Goal: Task Accomplishment & Management: Manage account settings

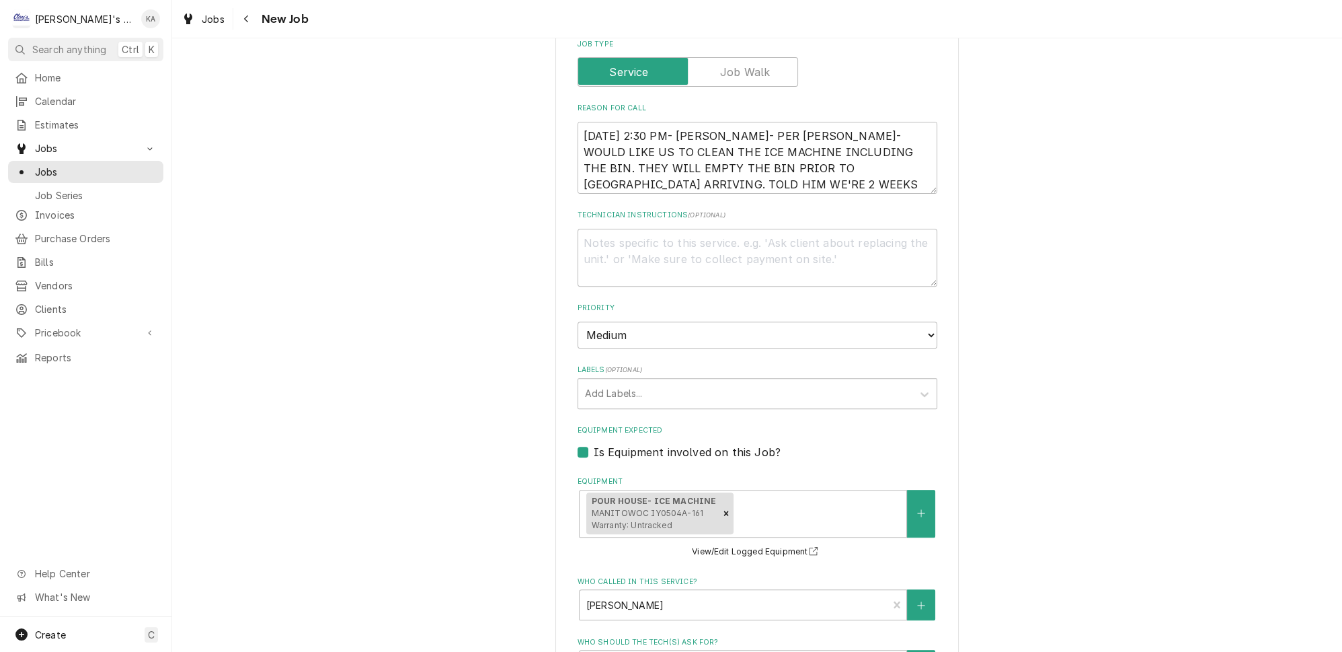
scroll to position [1206, 0]
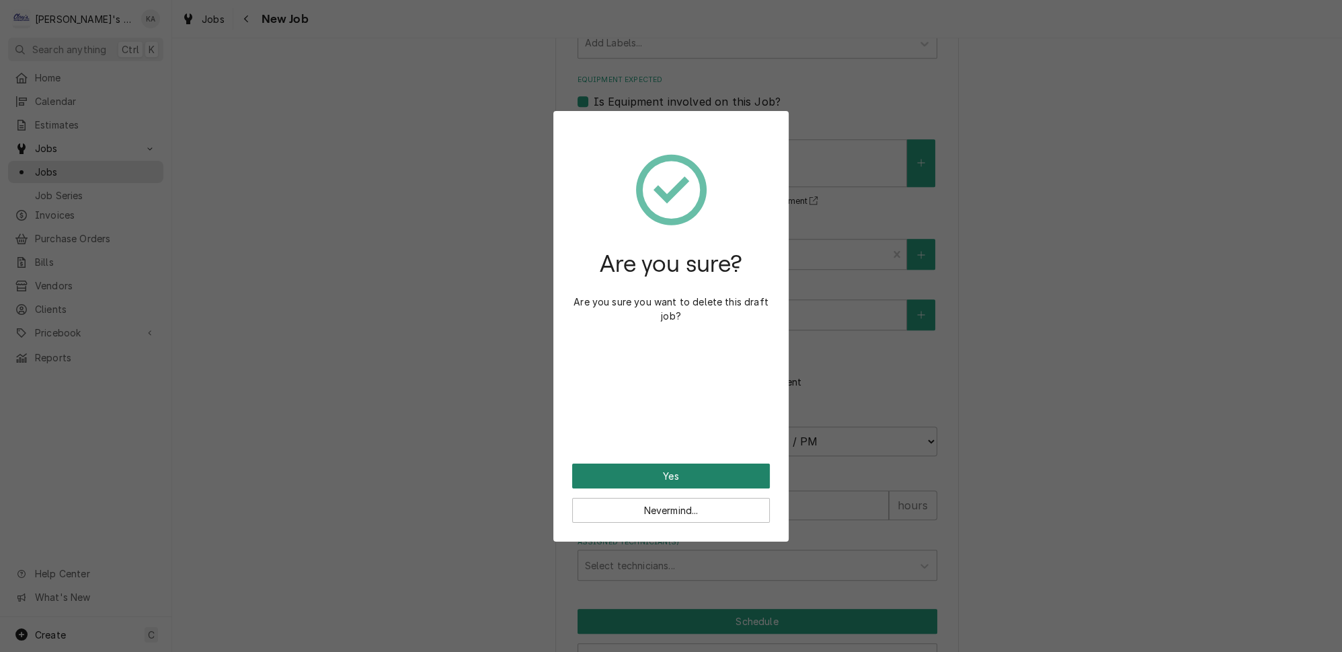
click at [686, 465] on button "Yes" at bounding box center [671, 475] width 198 height 25
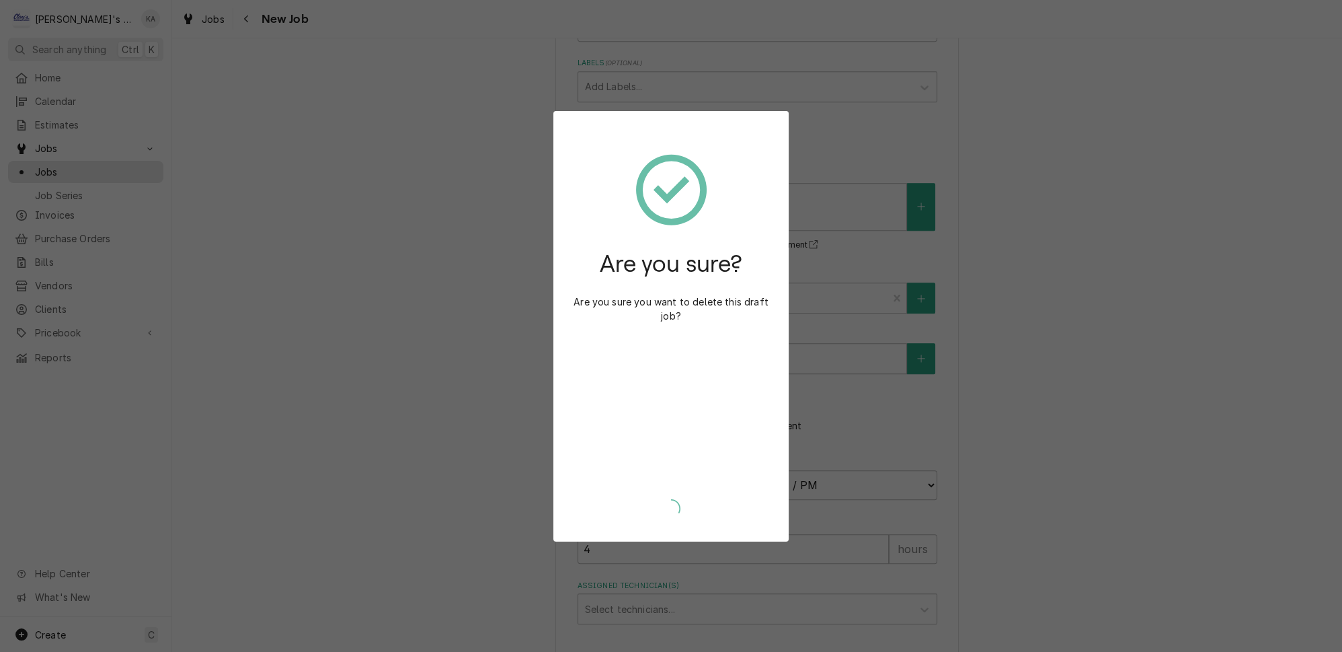
type textarea "x"
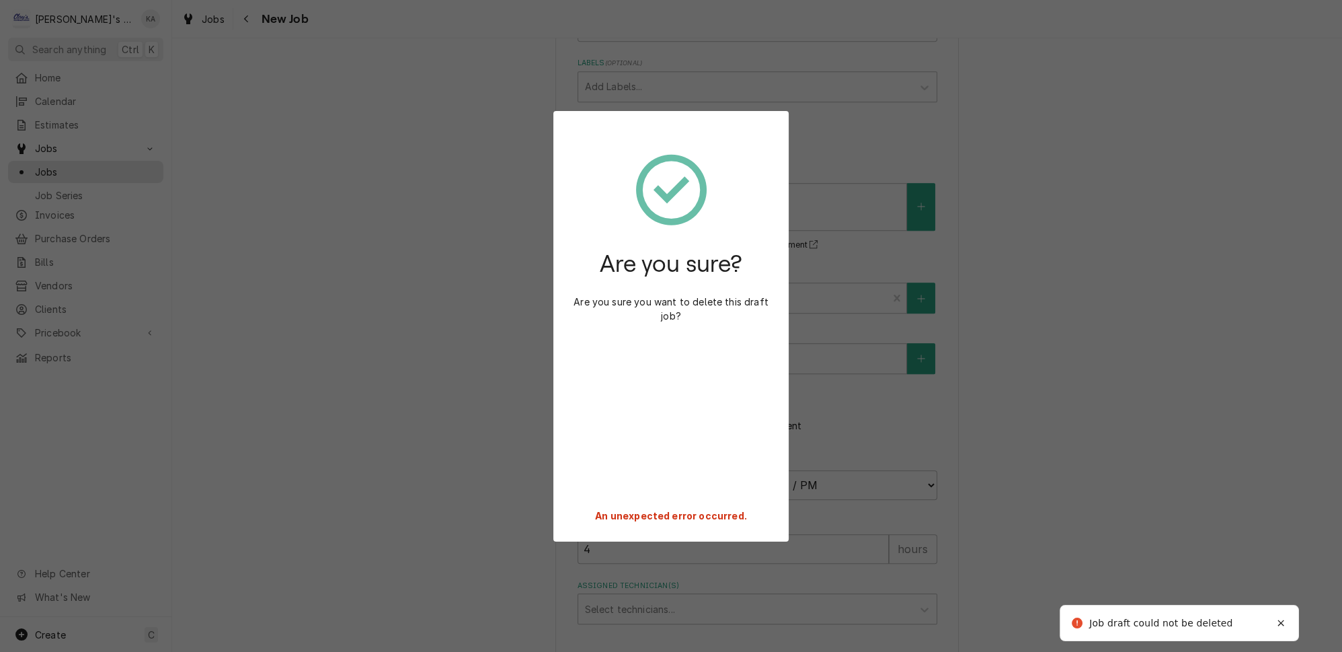
scroll to position [1153, 0]
click at [1282, 620] on div "Notifications alt+T" at bounding box center [1280, 625] width 13 height 13
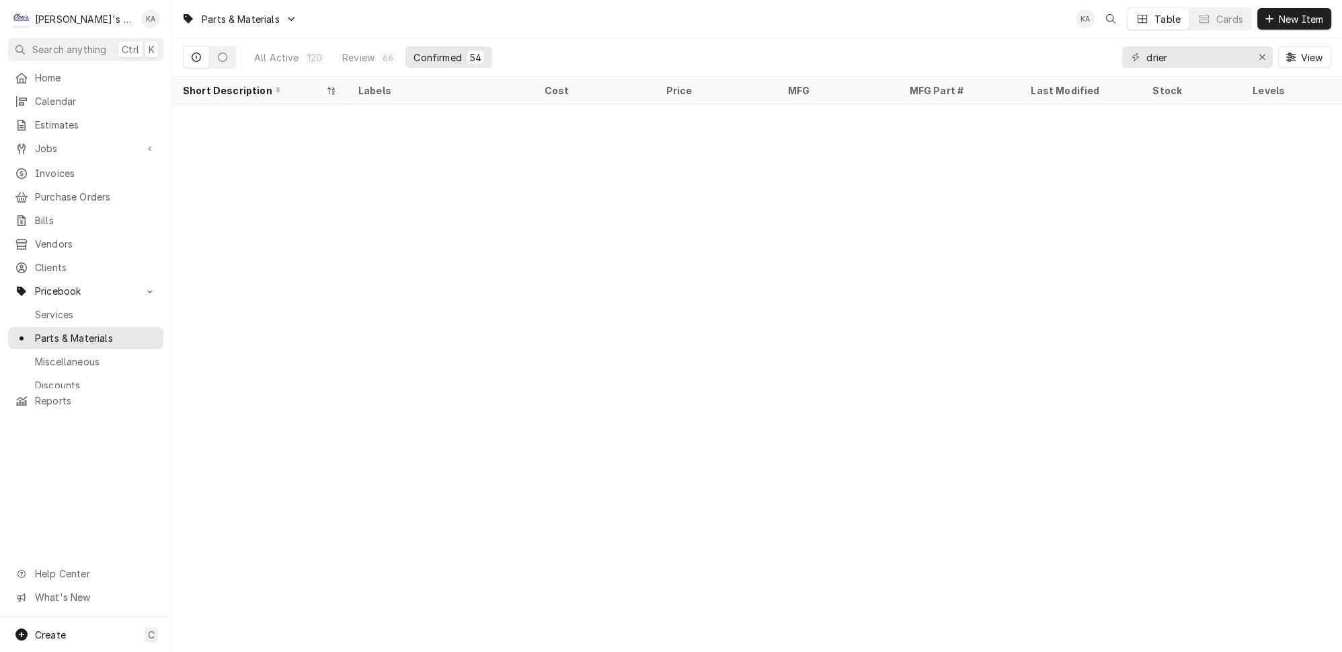
scroll to position [598, 0]
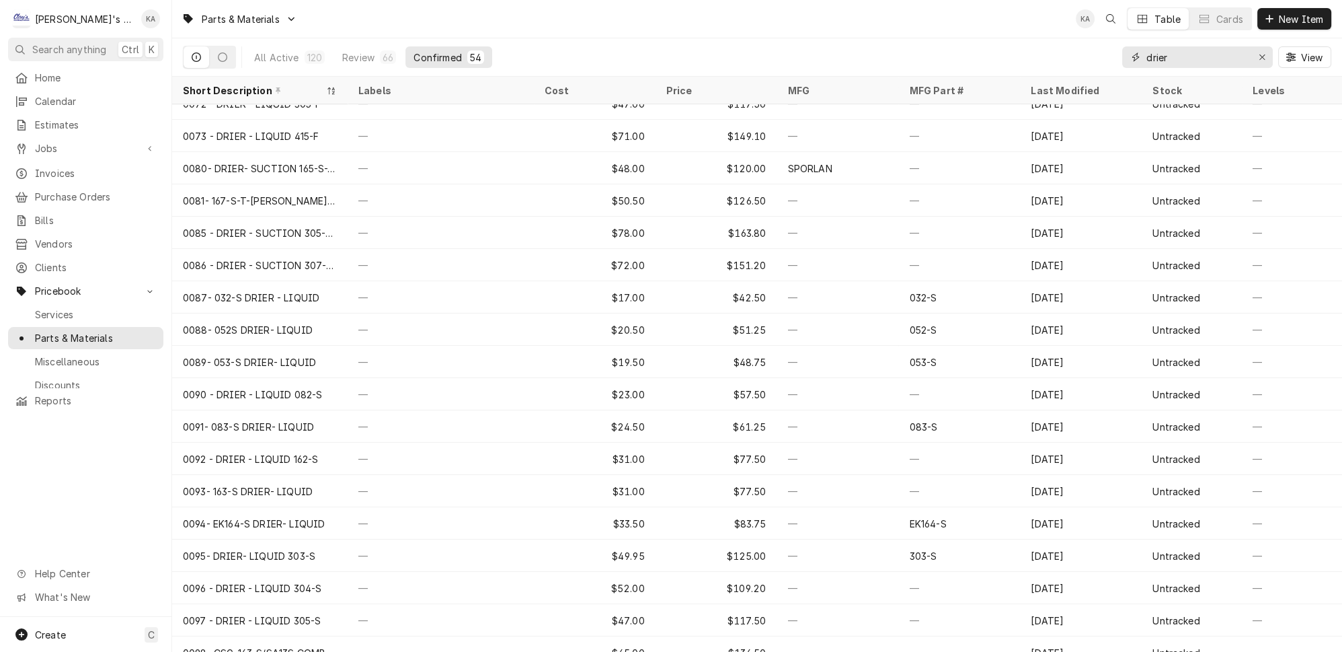
click at [1266, 52] on icon "Erase input" at bounding box center [1262, 56] width 7 height 9
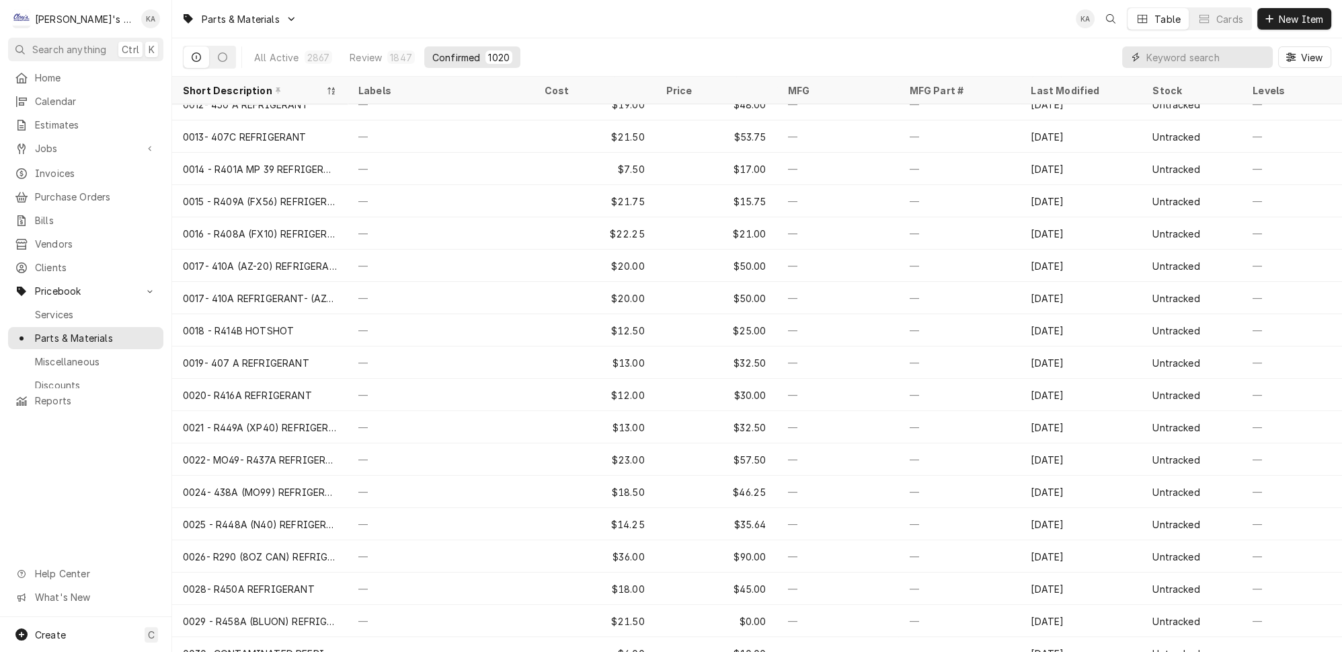
scroll to position [315, 0]
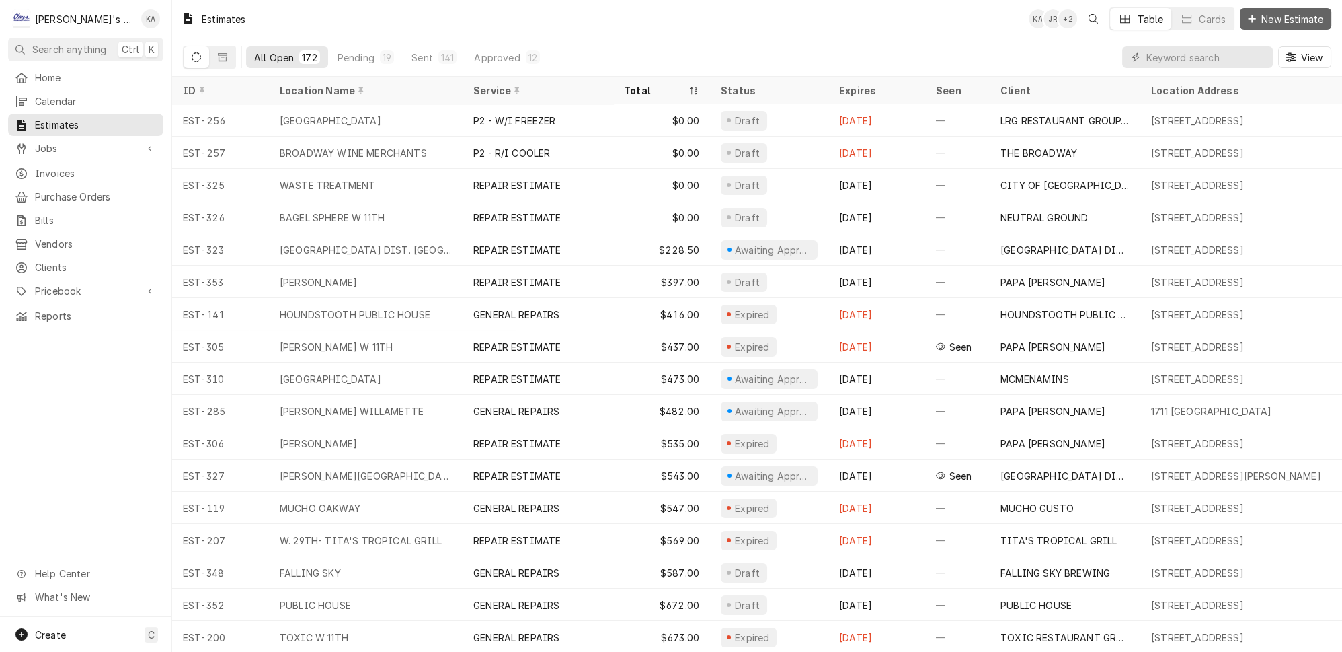
click at [1295, 17] on span "New Estimate" at bounding box center [1292, 19] width 67 height 14
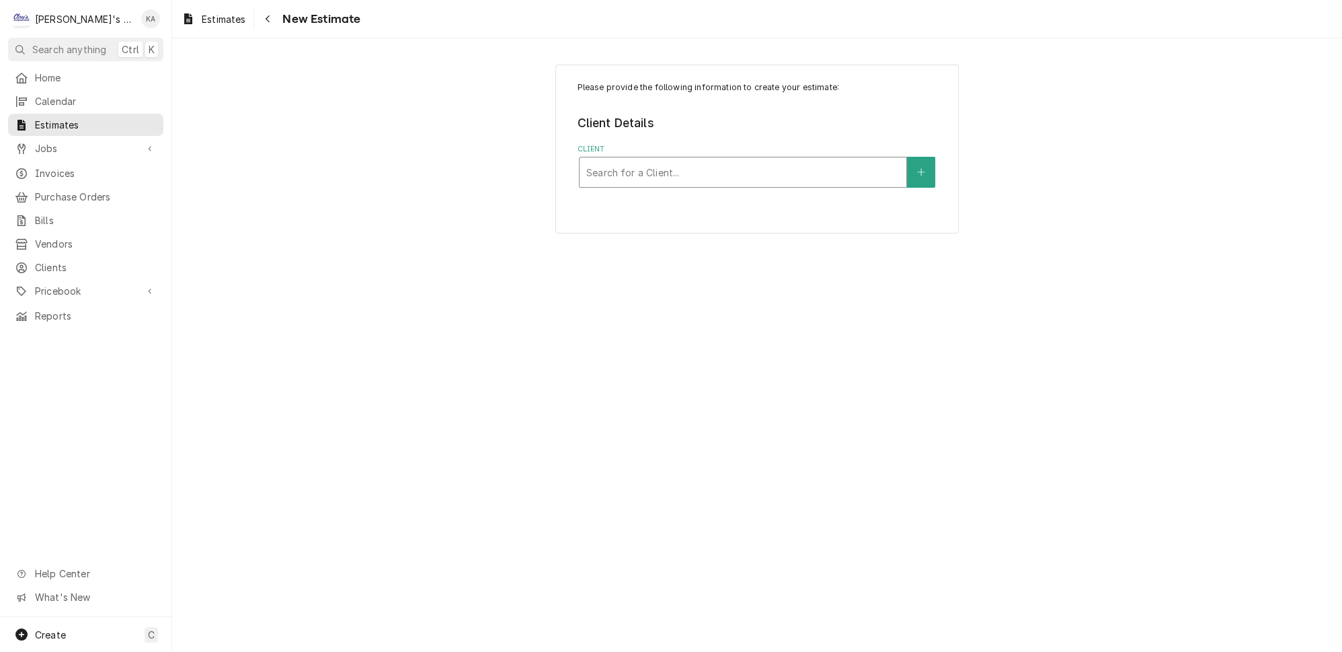
click at [666, 164] on div "Client" at bounding box center [742, 172] width 313 height 24
type input "MCDON"
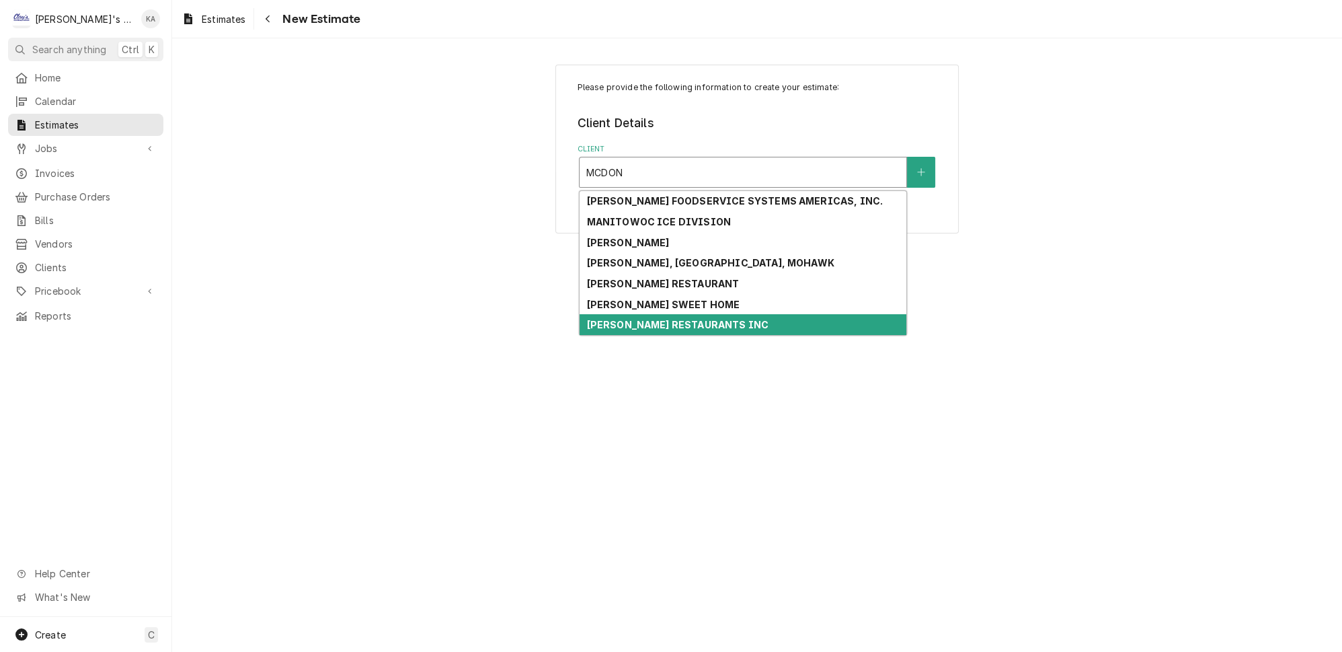
click at [666, 319] on strong "MC PARRISH RESTAURANTS INC" at bounding box center [677, 324] width 182 height 11
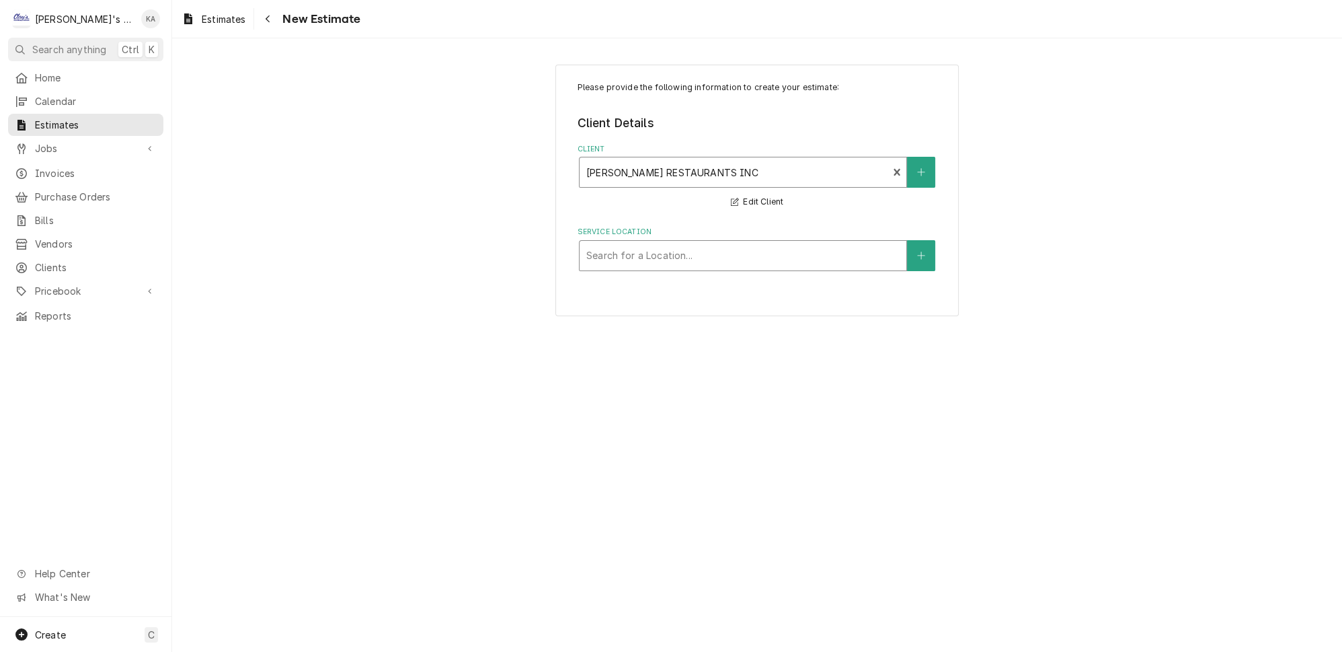
click at [700, 245] on div "Service Location" at bounding box center [742, 255] width 313 height 24
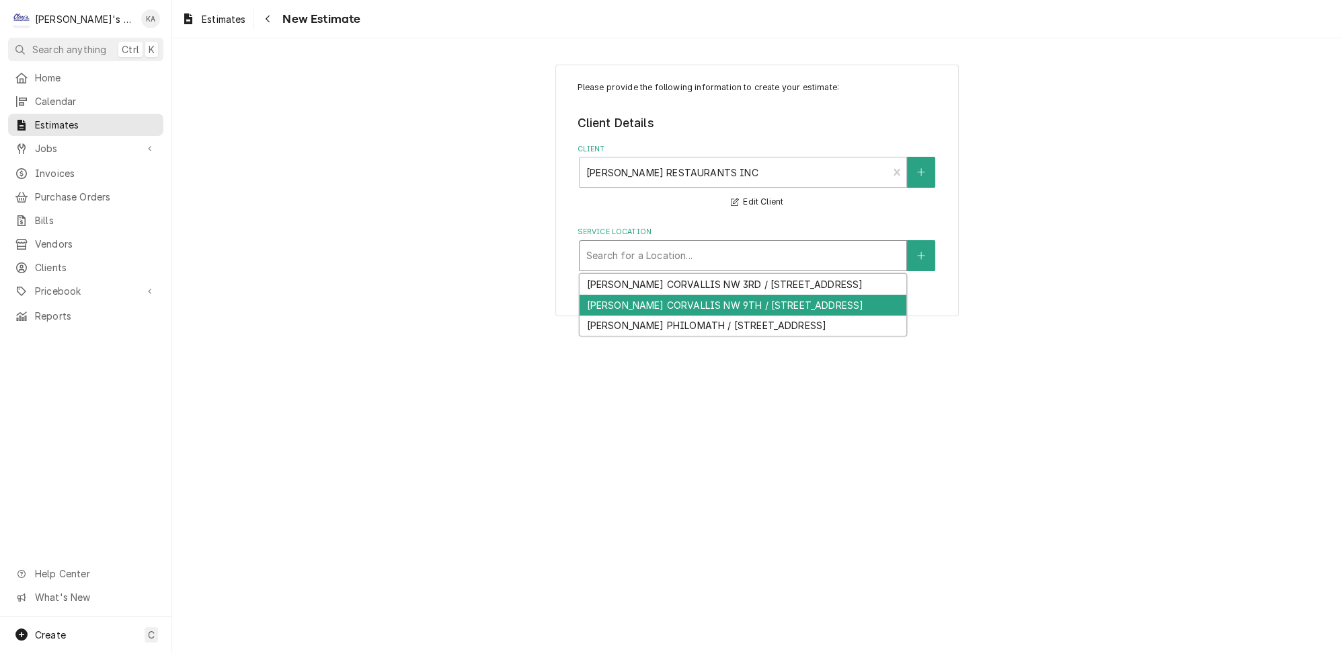
click at [702, 309] on div "[PERSON_NAME] CORVALLIS NW 9TH / [STREET_ADDRESS]" at bounding box center [743, 305] width 327 height 21
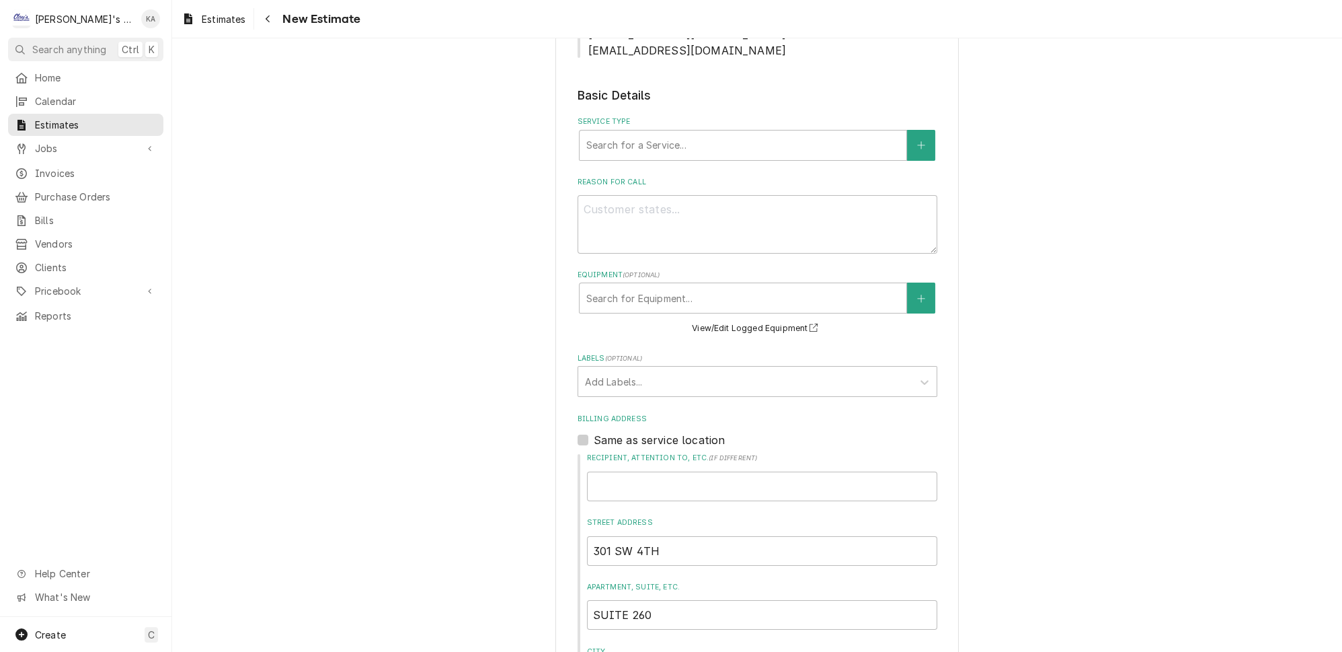
scroll to position [428, 0]
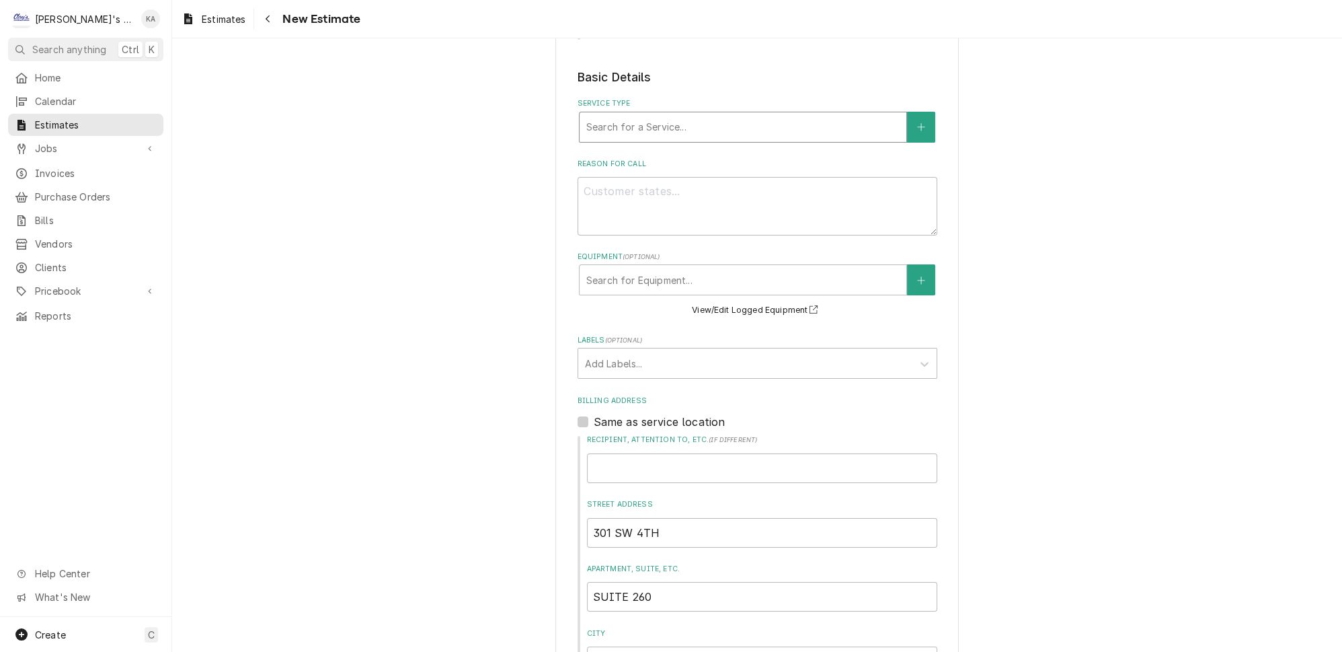
click at [703, 116] on div "Service Type" at bounding box center [742, 127] width 313 height 24
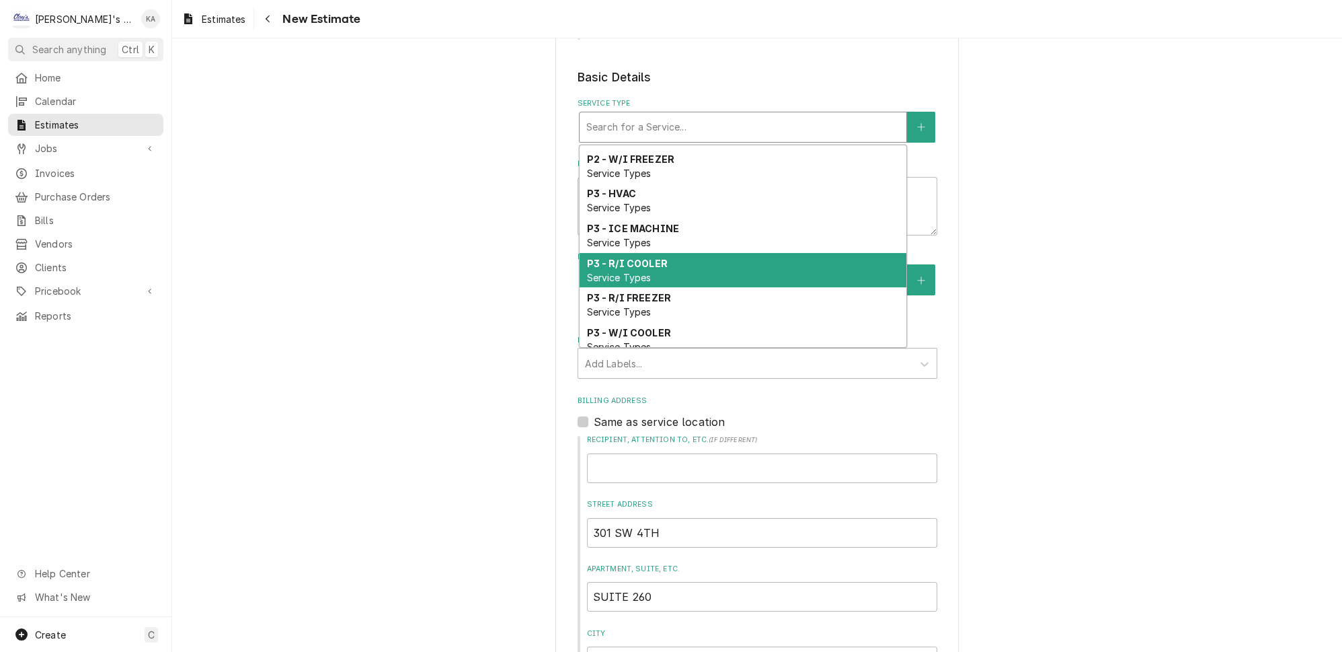
scroll to position [929, 0]
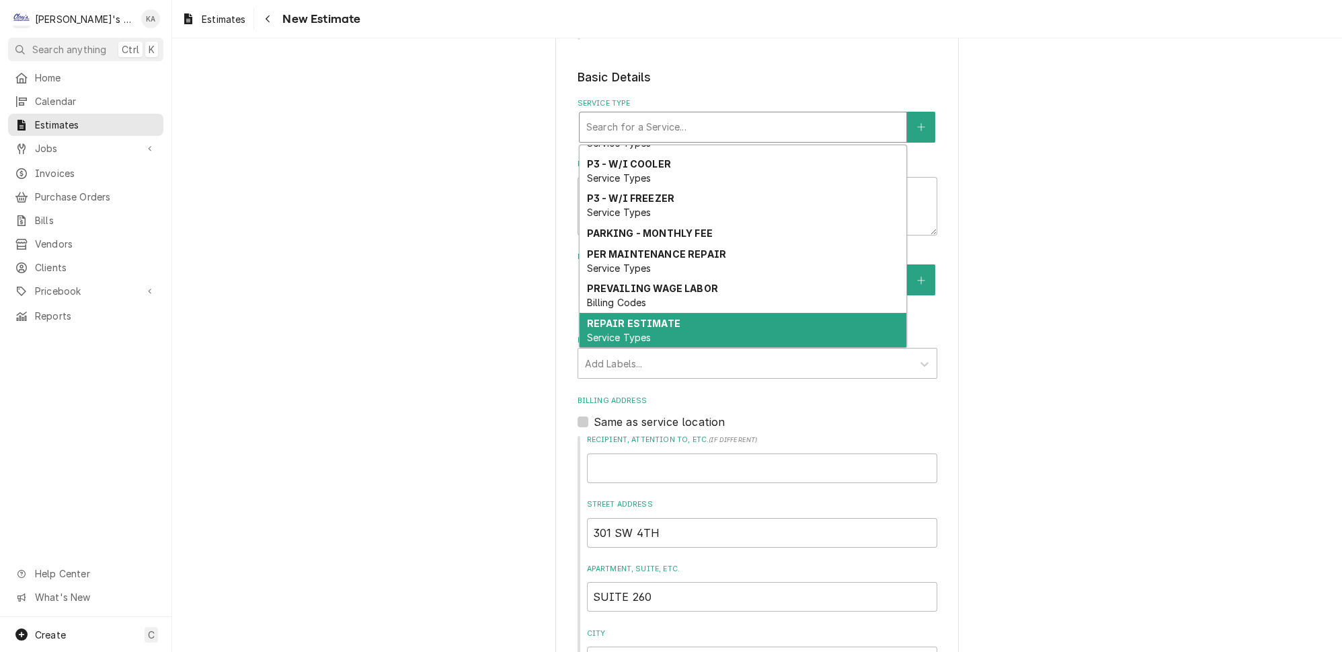
click at [639, 317] on strong "REPAIR ESTIMATE" at bounding box center [632, 322] width 93 height 11
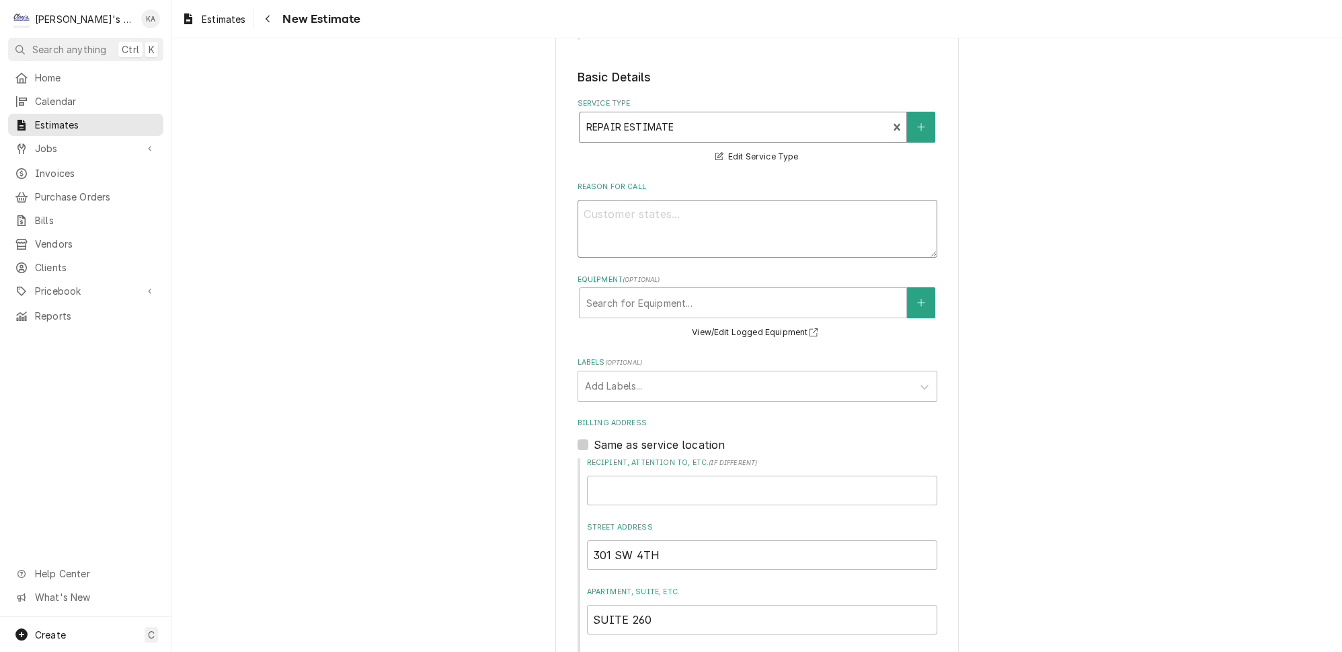
click at [588, 200] on textarea "Reason For Call" at bounding box center [758, 229] width 360 height 58
type textarea "x"
type textarea "9"
type textarea "x"
type textarea "9/"
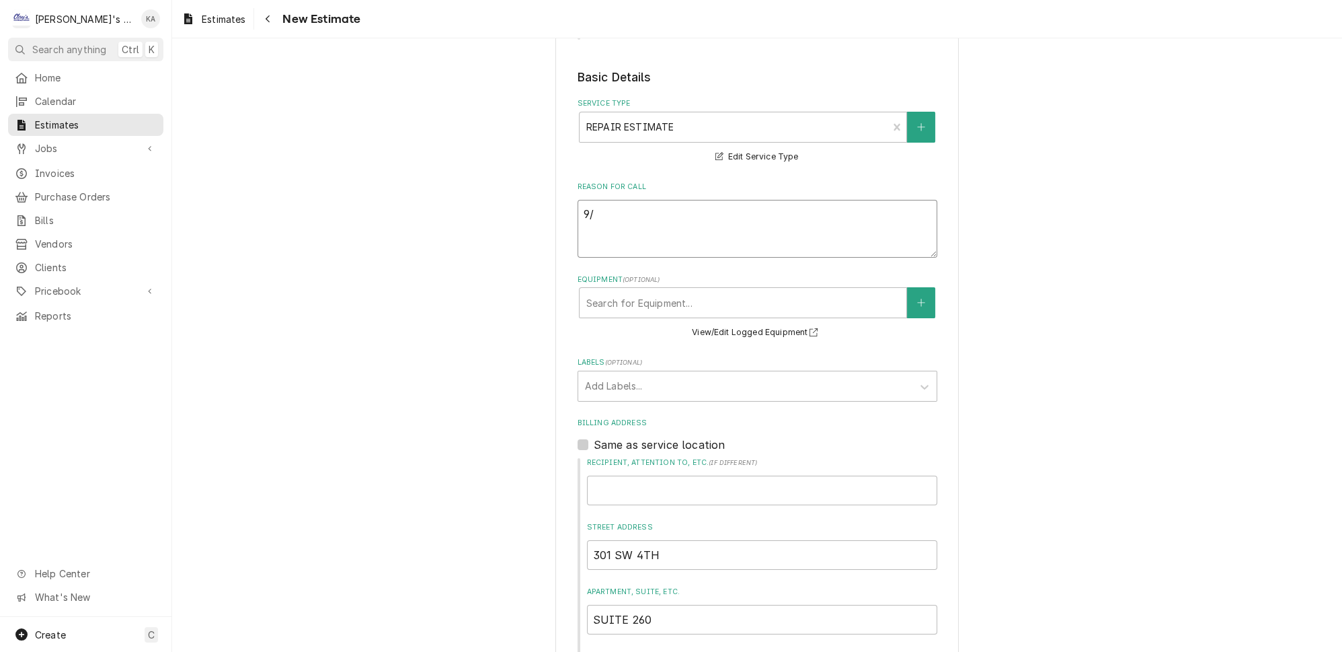
type textarea "x"
type textarea "9/2"
type textarea "x"
type textarea "9/23"
type textarea "x"
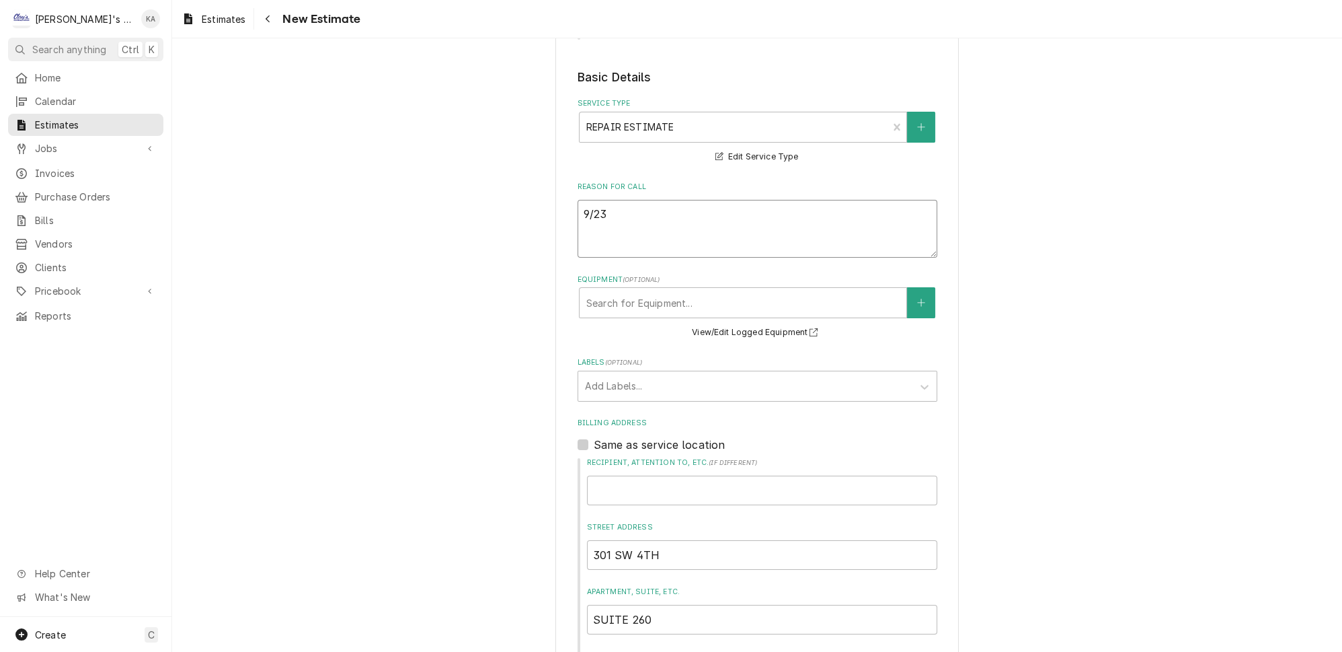
type textarea "9/23/"
type textarea "x"
type textarea "9/23/2"
type textarea "x"
type textarea "9/23/20"
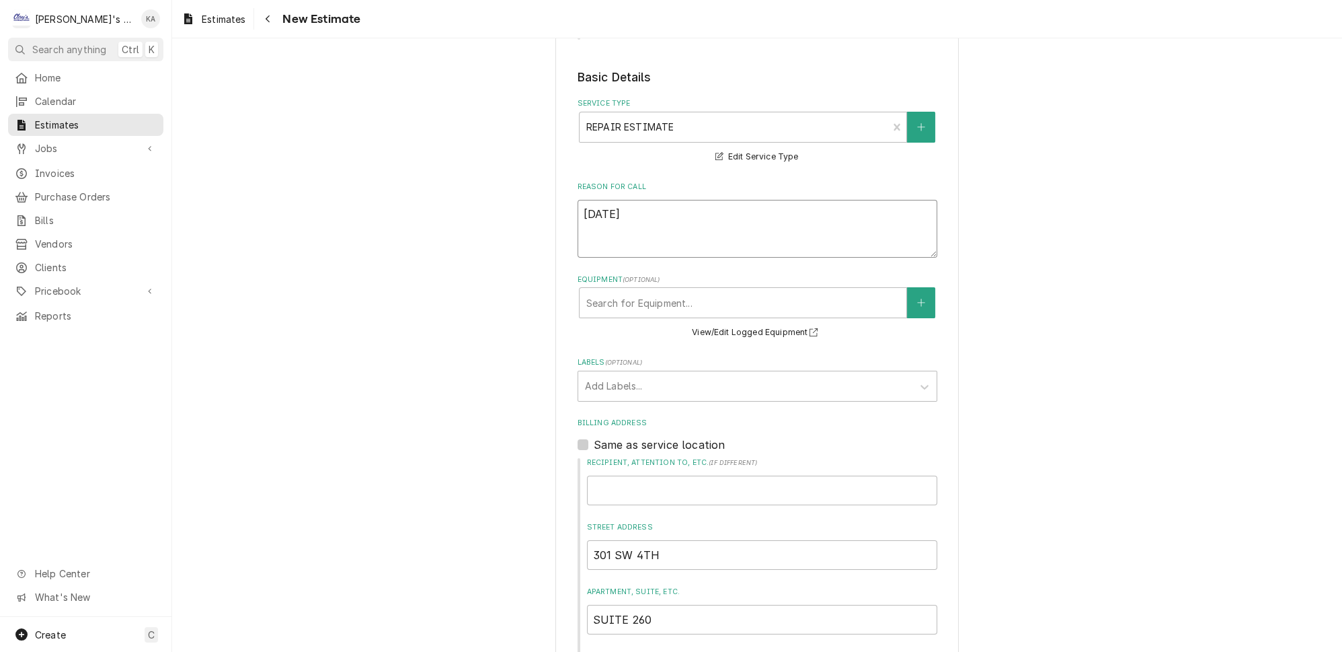
type textarea "x"
type textarea "9/23/202"
type textarea "x"
type textarea "9/23/2025"
type textarea "x"
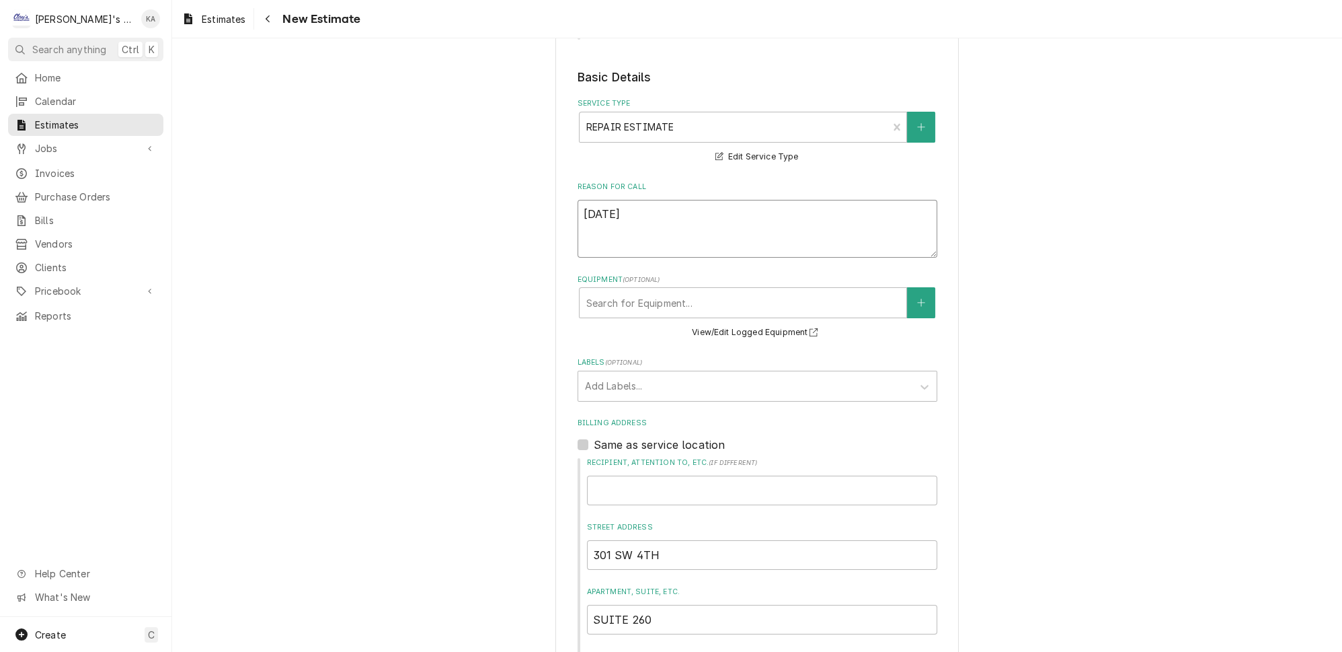
type textarea "9/23/2025"
type textarea "x"
type textarea "9/23/2025 E"
type textarea "x"
type textarea "9/23/2025 ES"
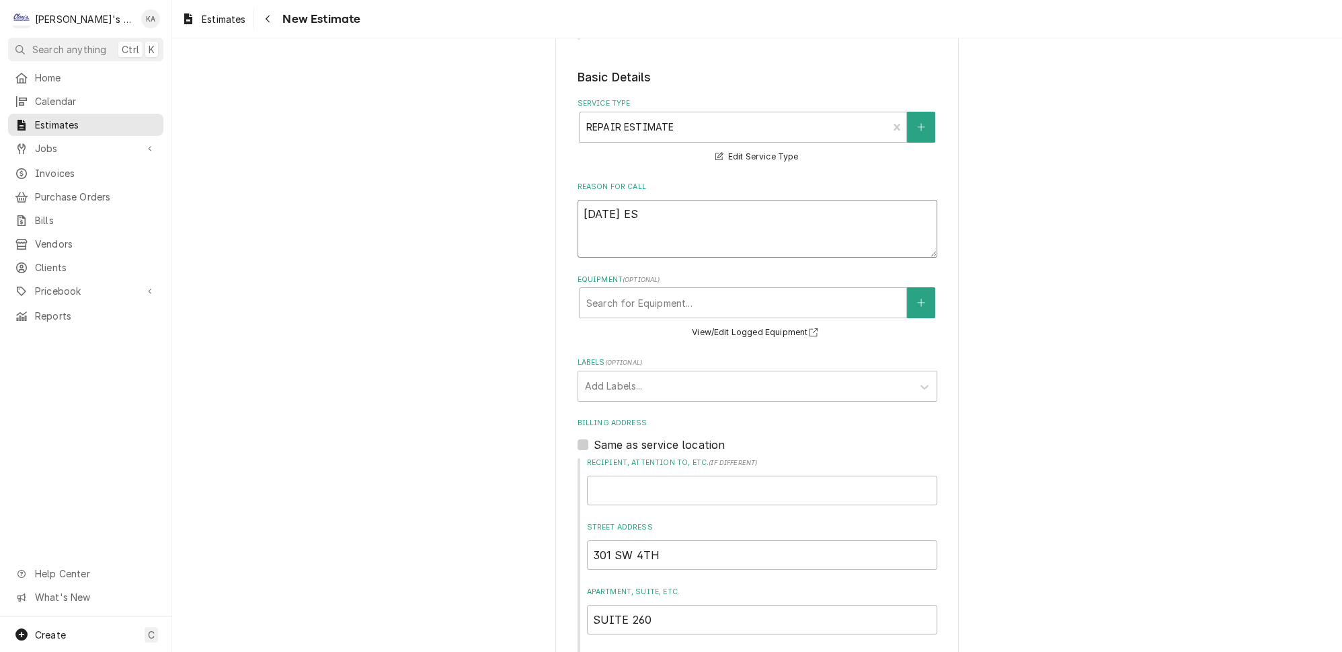
type textarea "x"
type textarea "9/23/2025 EST"
type textarea "x"
type textarea "9/23/2025 ESTI"
type textarea "x"
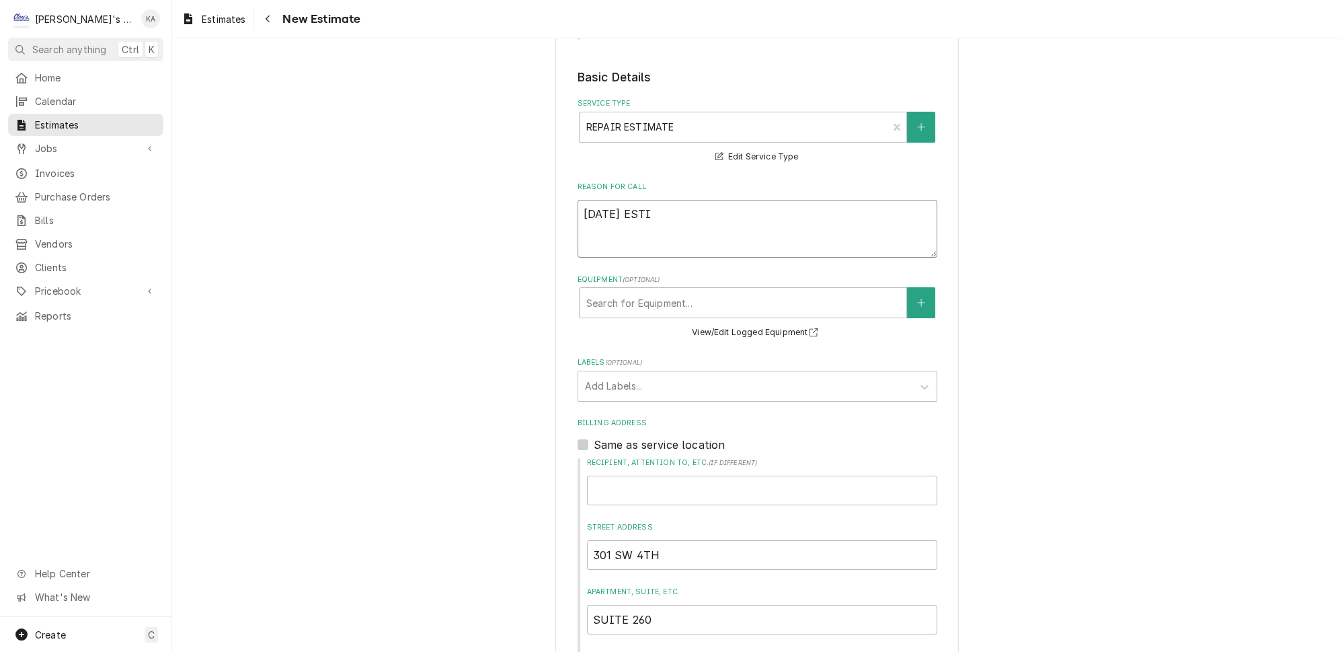
type textarea "9/23/2025 ESTIM"
type textarea "x"
type textarea "9/23/2025 ESTIMA"
type textarea "x"
type textarea "9/23/2025 ESTIMAT"
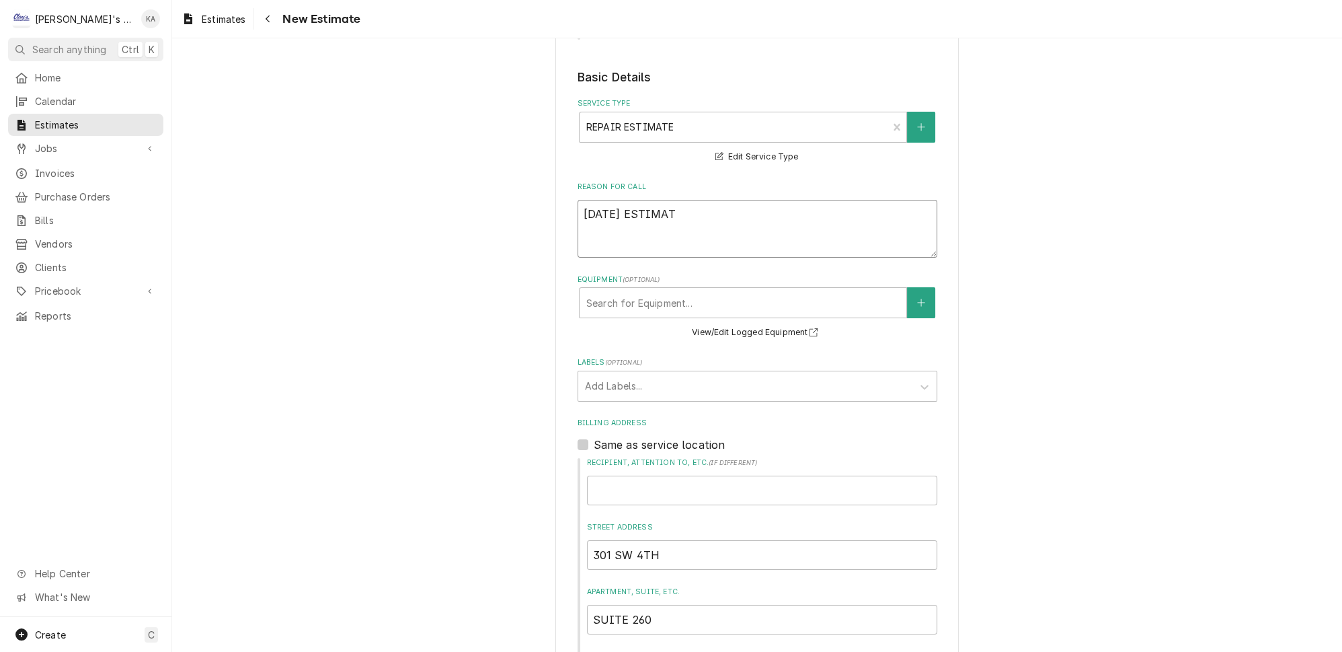
type textarea "x"
type textarea "9/23/2025 ESTIMATE"
type textarea "x"
type textarea "9/23/2025 ESTIMATE"
type textarea "x"
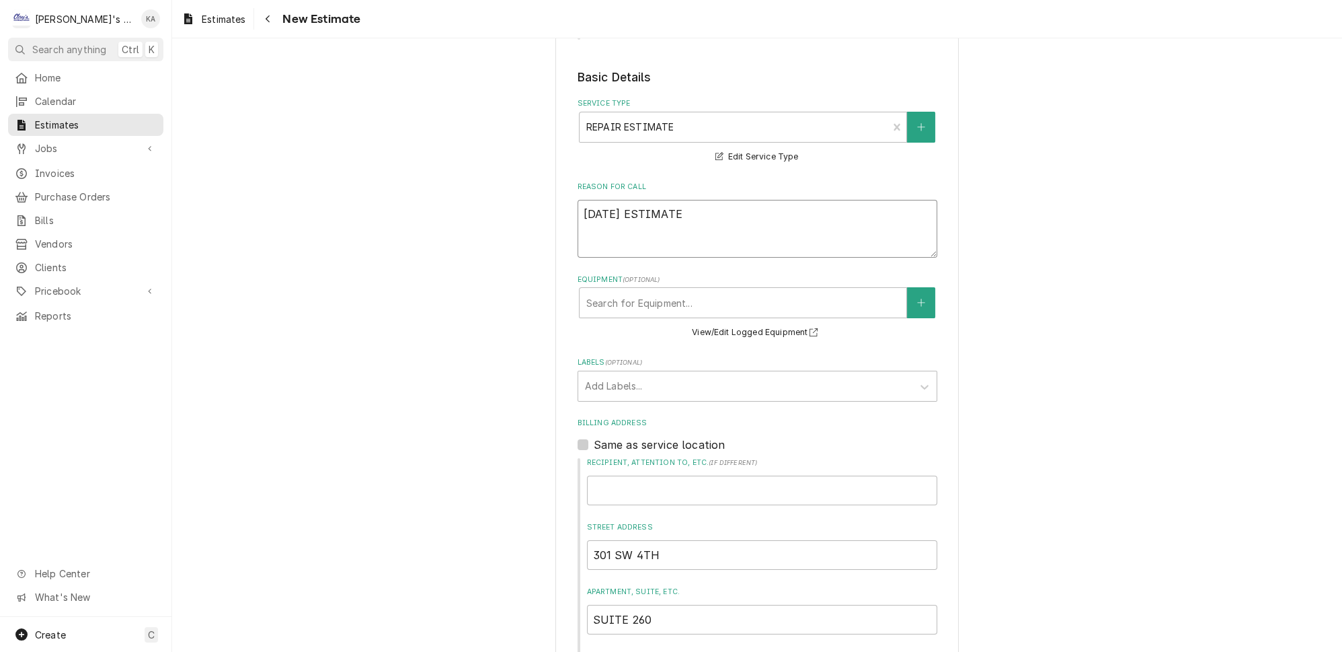
type textarea "9/23/2025 ESTIMATE F"
type textarea "x"
type textarea "9/23/2025 ESTIMATE FO"
type textarea "x"
type textarea "9/23/2025 ESTIMATE FOR"
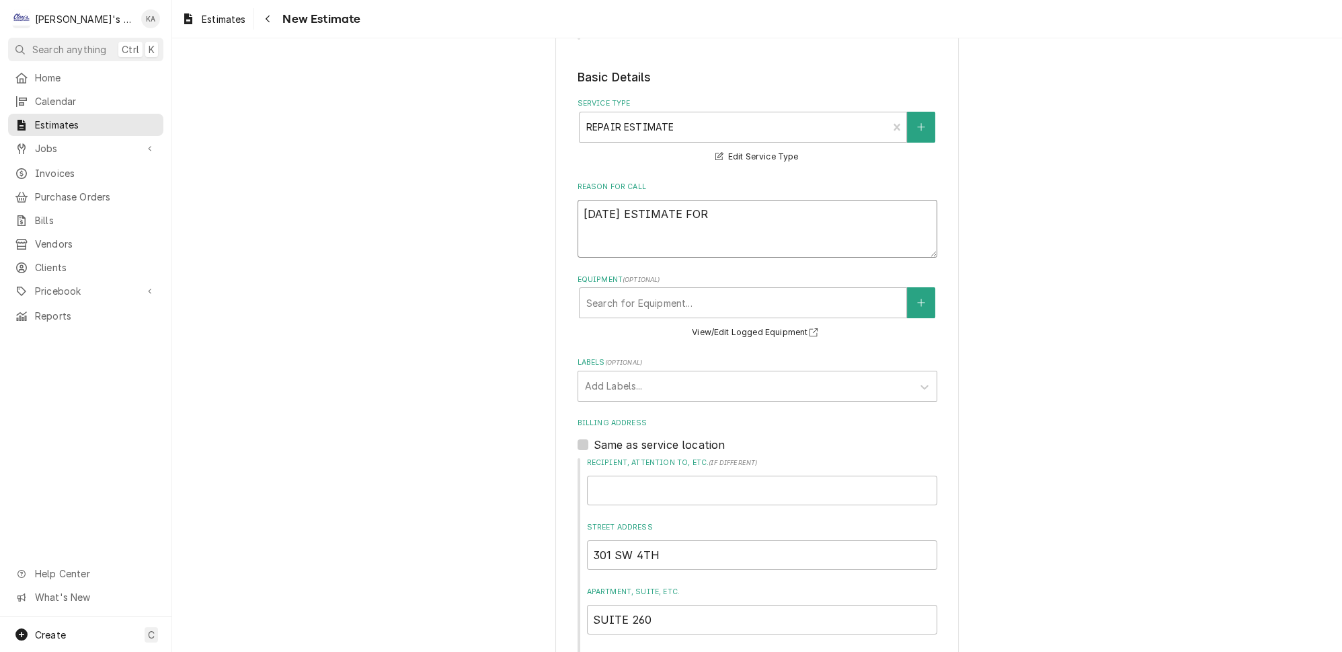
type textarea "x"
type textarea "9/23/2025 ESTIMATE FOR"
type textarea "x"
type textarea "9/23/2025 ESTIMATE FOR R"
type textarea "x"
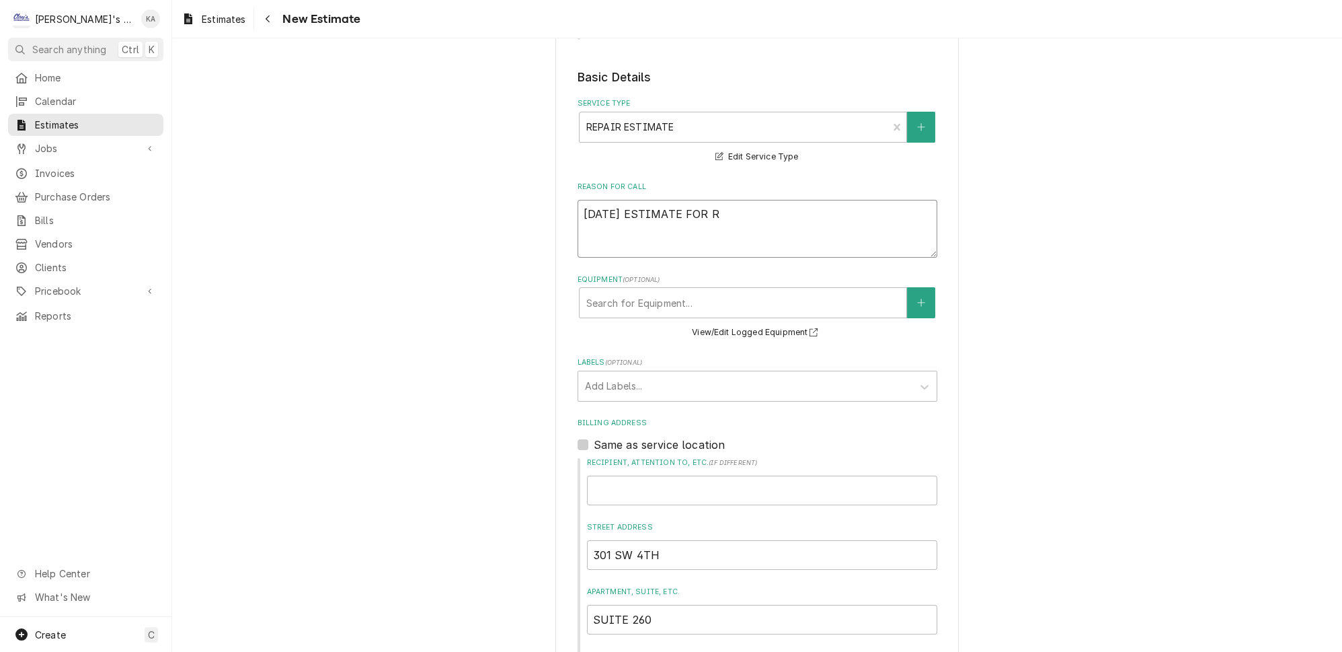
type textarea "9/23/2025 ESTIMATE FOR RE"
type textarea "x"
type textarea "9/23/2025 ESTIMATE FOR REP"
type textarea "x"
type textarea "9/23/2025 ESTIMATE FOR REPA"
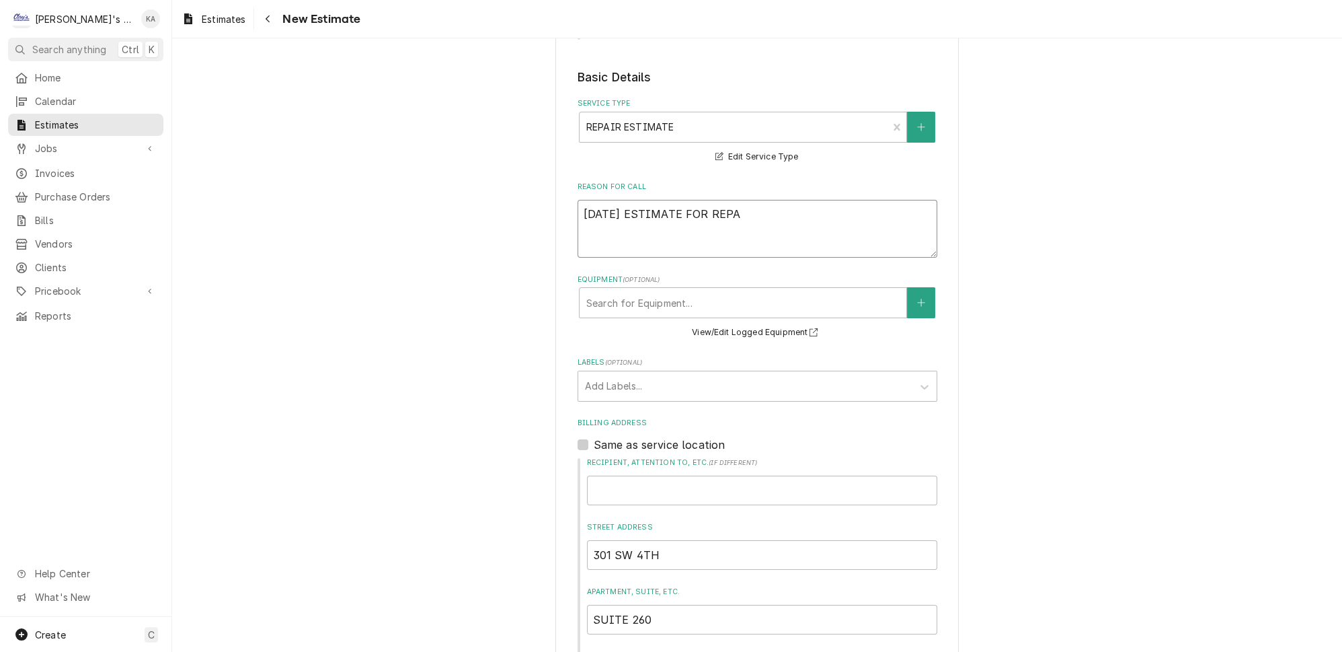
type textarea "x"
type textarea "9/23/2025 ESTIMATE FOR REPAI"
type textarea "x"
type textarea "9/23/2025 ESTIMATE FOR REPAIR"
type textarea "x"
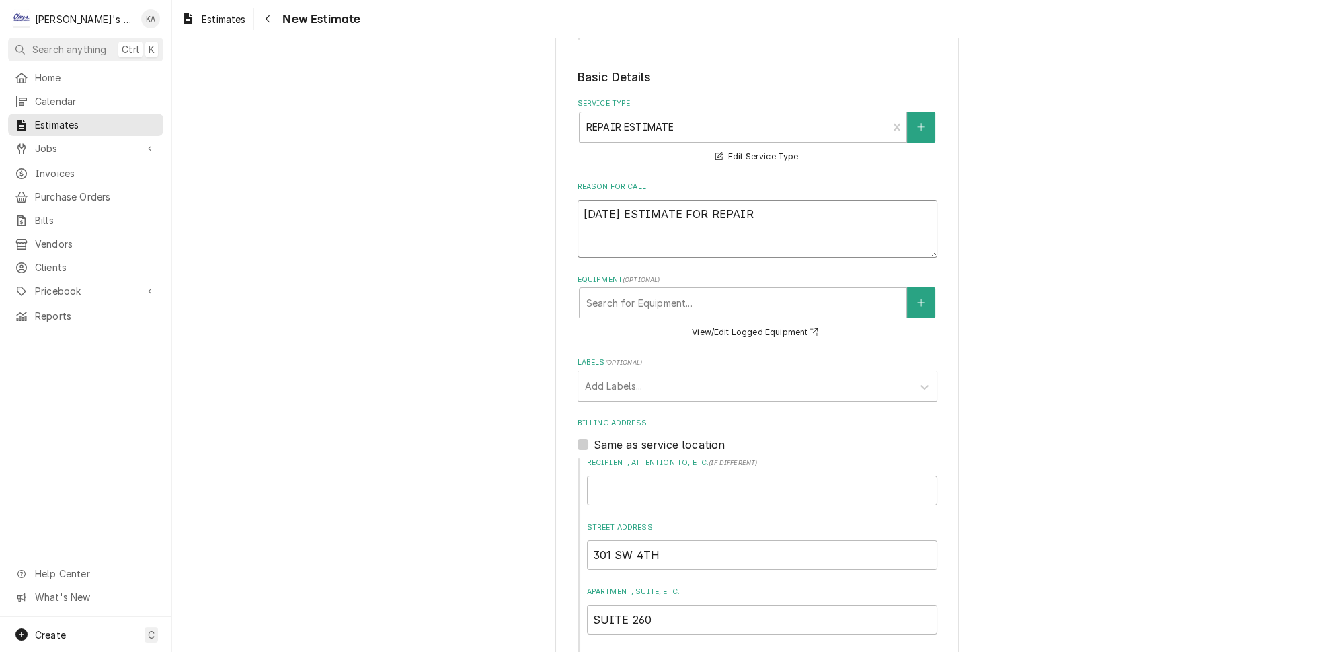
type textarea "9/23/2025 ESTIMATE FOR REPAIRS"
type textarea "x"
type textarea "9/23/2025 ESTIMATE FOR REPAIRS"
type textarea "x"
type textarea "9/23/2025 ESTIMATE FOR REPAIRS O"
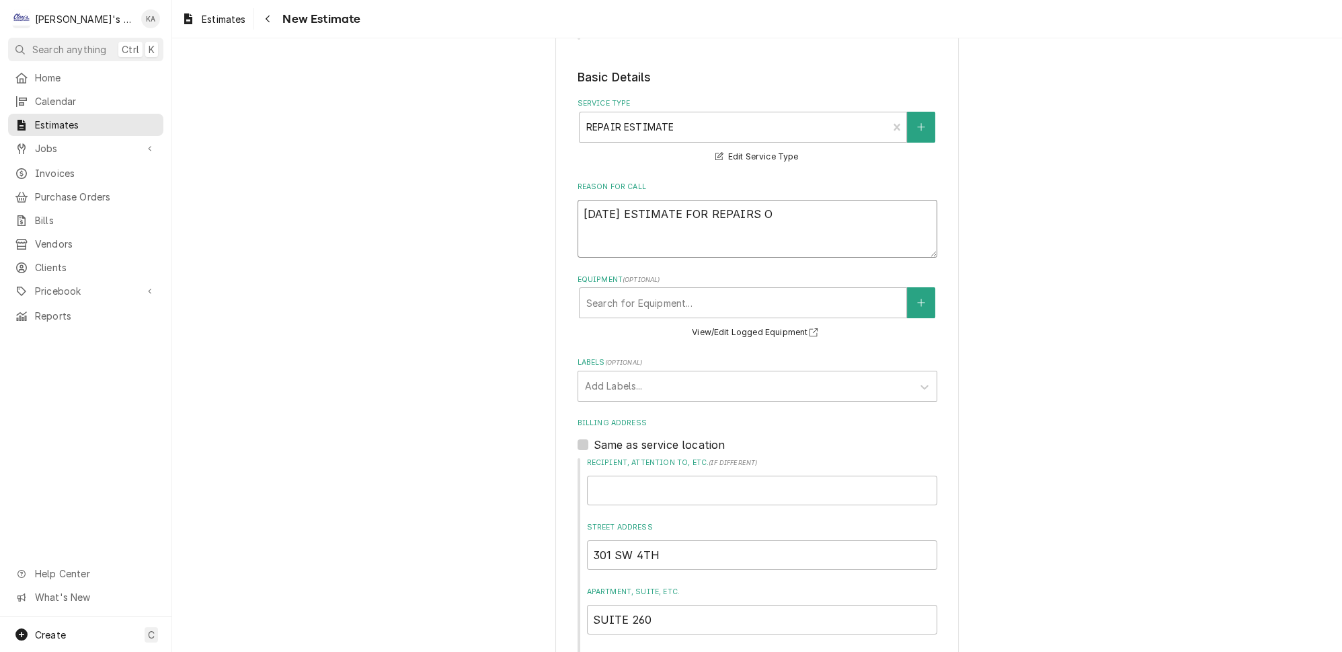
type textarea "x"
type textarea "9/23/2025 ESTIMATE FOR REPAIRS ON"
type textarea "x"
type textarea "9/23/2025 ESTIMATE FOR REPAIRS ON"
type textarea "x"
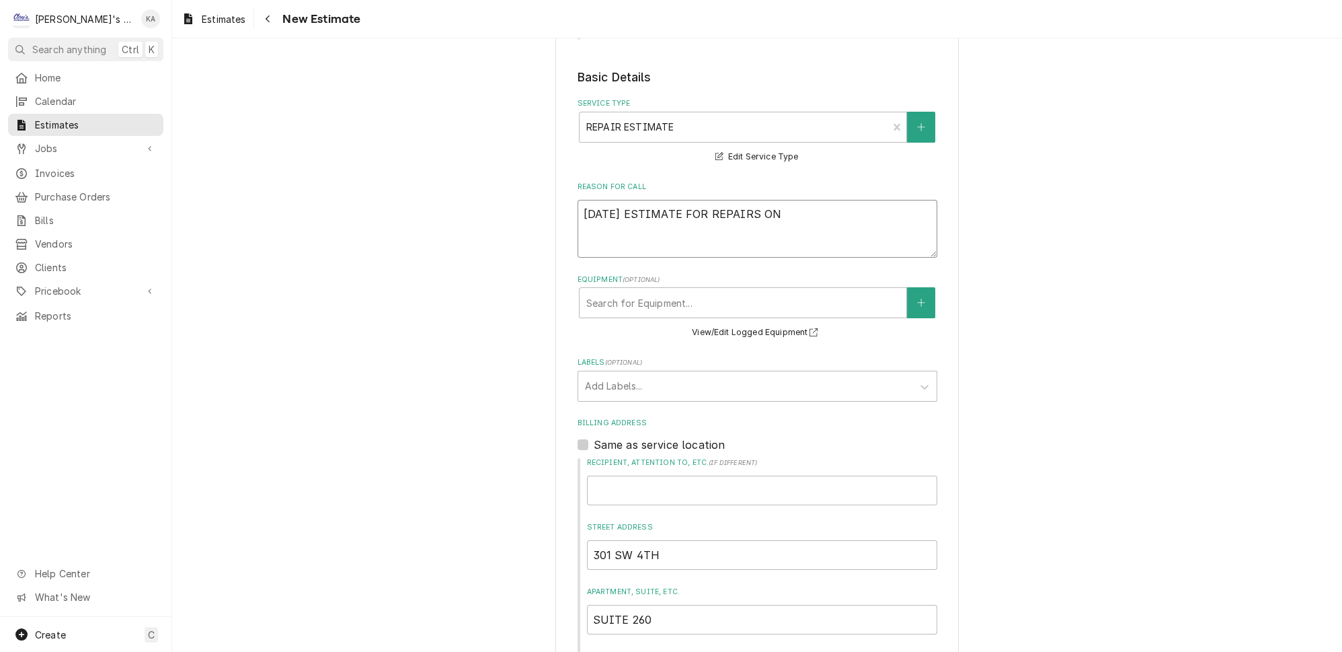
type textarea "9/23/2025 ESTIMATE FOR REPAIRS ON T"
type textarea "x"
type textarea "9/23/2025 ESTIMATE FOR REPAIRS ON TH"
type textarea "x"
type textarea "9/23/2025 ESTIMATE FOR REPAIRS ON THE"
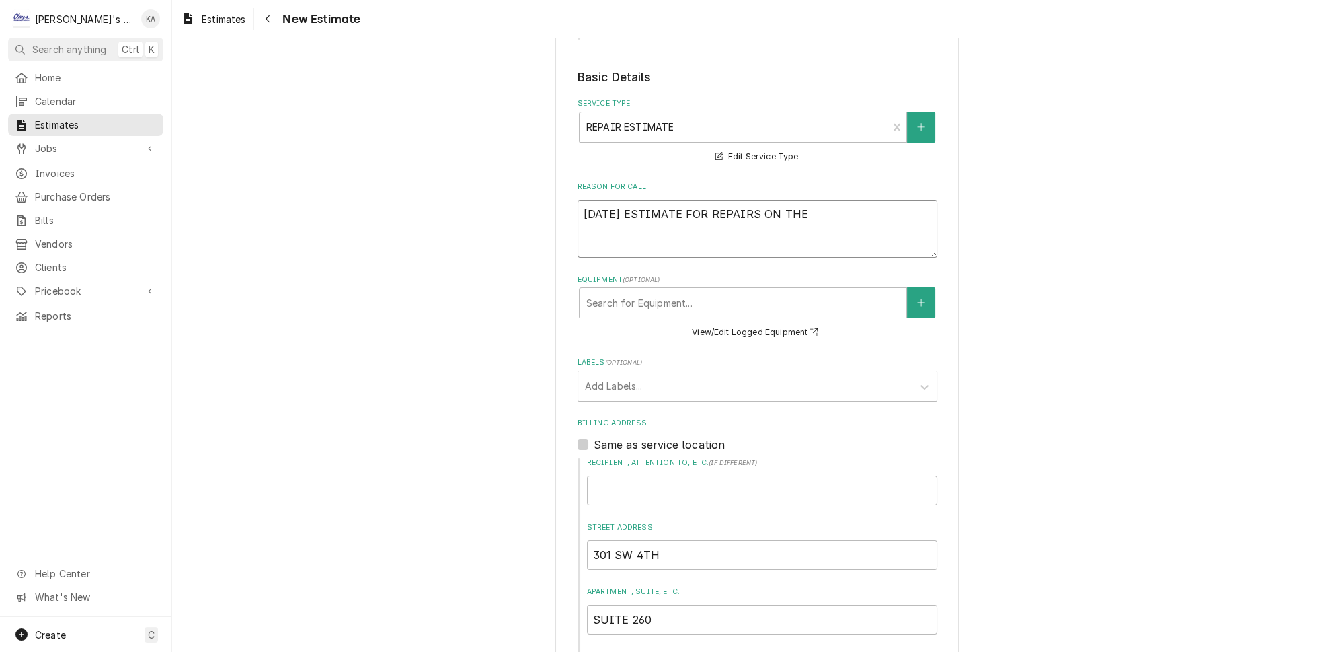
type textarea "x"
type textarea "9/23/2025 ESTIMATE FOR REPAIRS ON THE"
type textarea "x"
type textarea "9/23/2025 ESTIMATE FOR REPAIRS ON THE F"
type textarea "x"
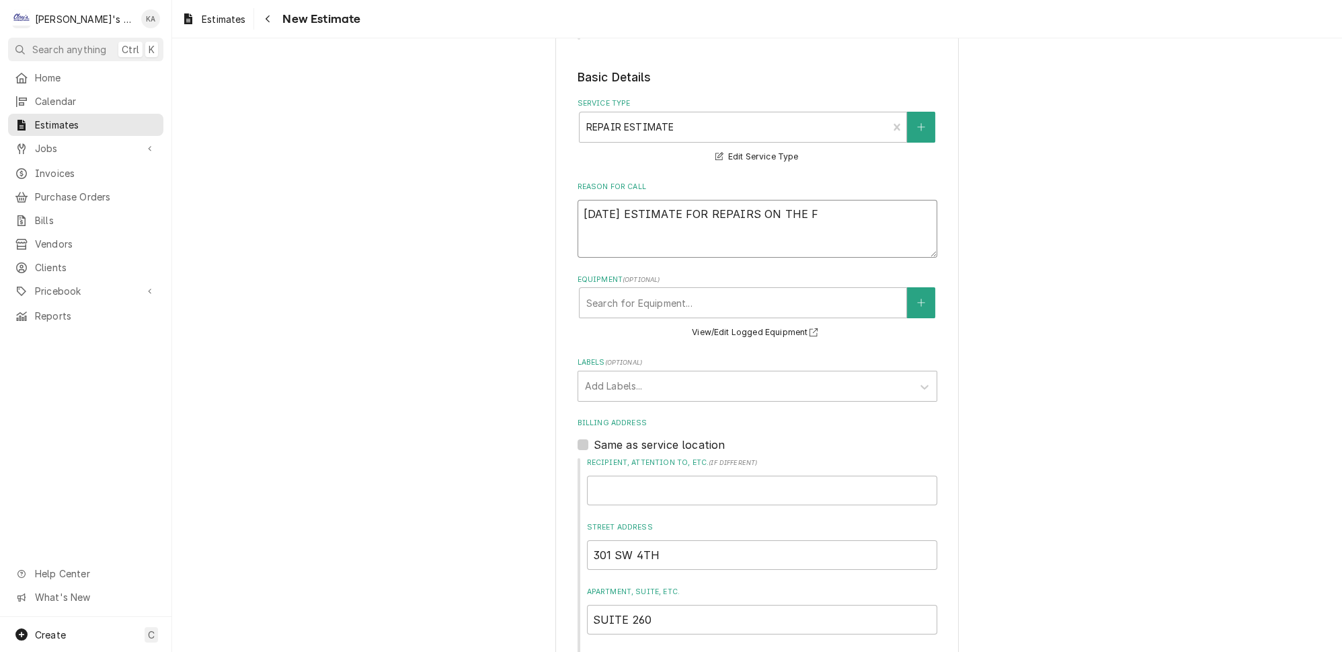
type textarea "9/23/2025 ESTIMATE FOR REPAIRS ON THE FR"
type textarea "x"
type textarea "9/23/2025 ESTIMATE FOR REPAIRS ON THE FRA"
type textarea "x"
type textarea "9/23/2025 ESTIMATE FOR REPAIRS ON THE FRAN"
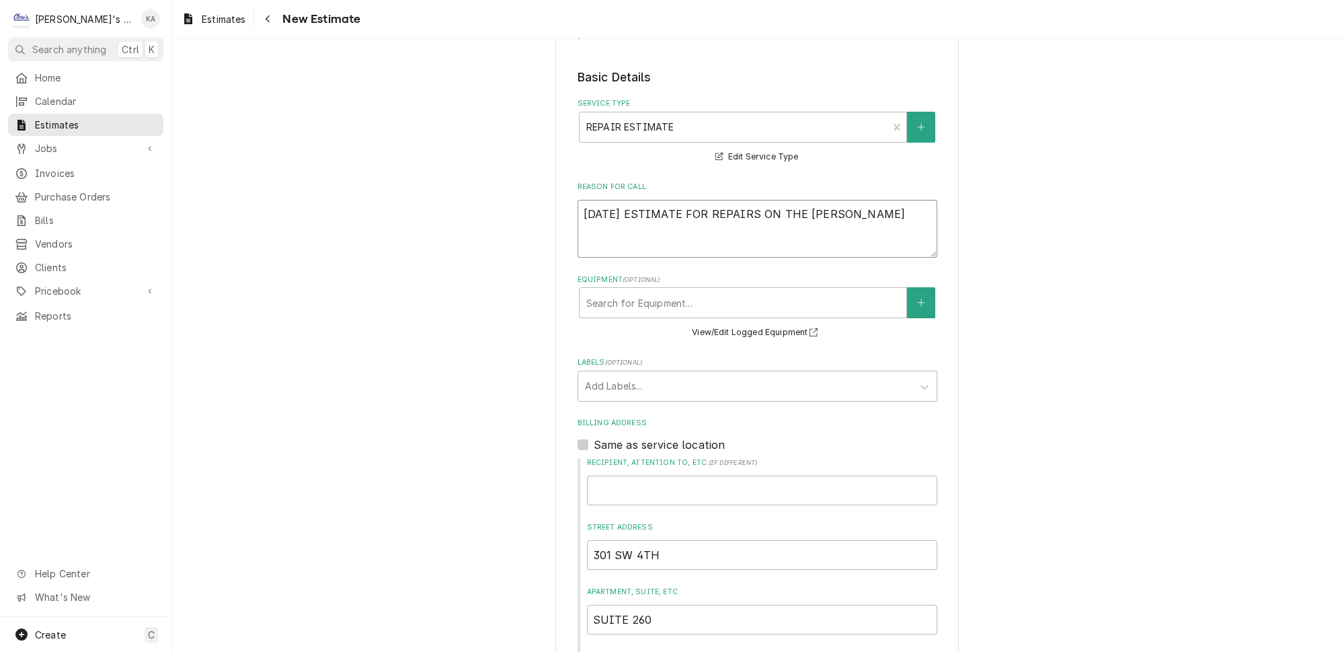
type textarea "x"
type textarea "9/23/2025 ESTIMATE FOR REPAIRS ON THE FRANK"
type textarea "x"
type textarea "9/23/2025 ESTIMATE FOR REPAIRS ON THE FRANKE"
type textarea "x"
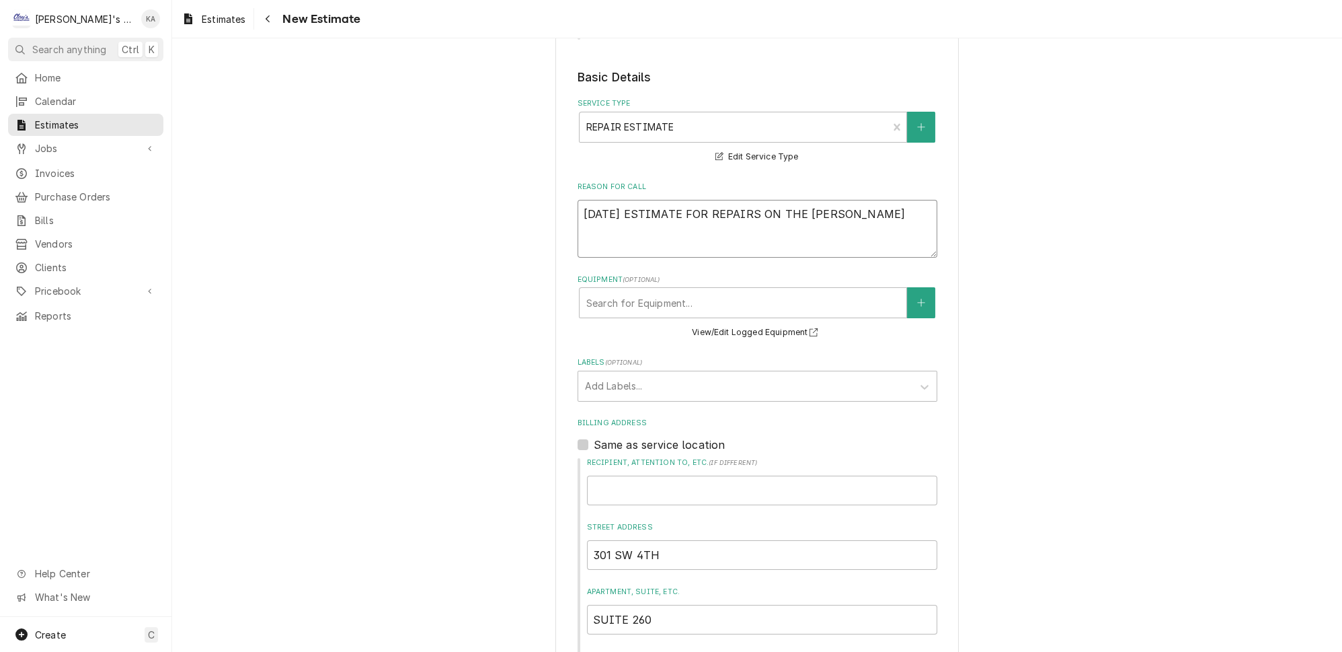
type textarea "9/23/2025 ESTIMATE FOR REPAIRS ON THE FRANKE"
type textarea "x"
type textarea "9/23/2025 ESTIMATE FOR REPAIRS ON THE FRANKE F"
type textarea "x"
type textarea "9/23/2025 ESTIMATE FOR REPAIRS ON THE FRANKE FR"
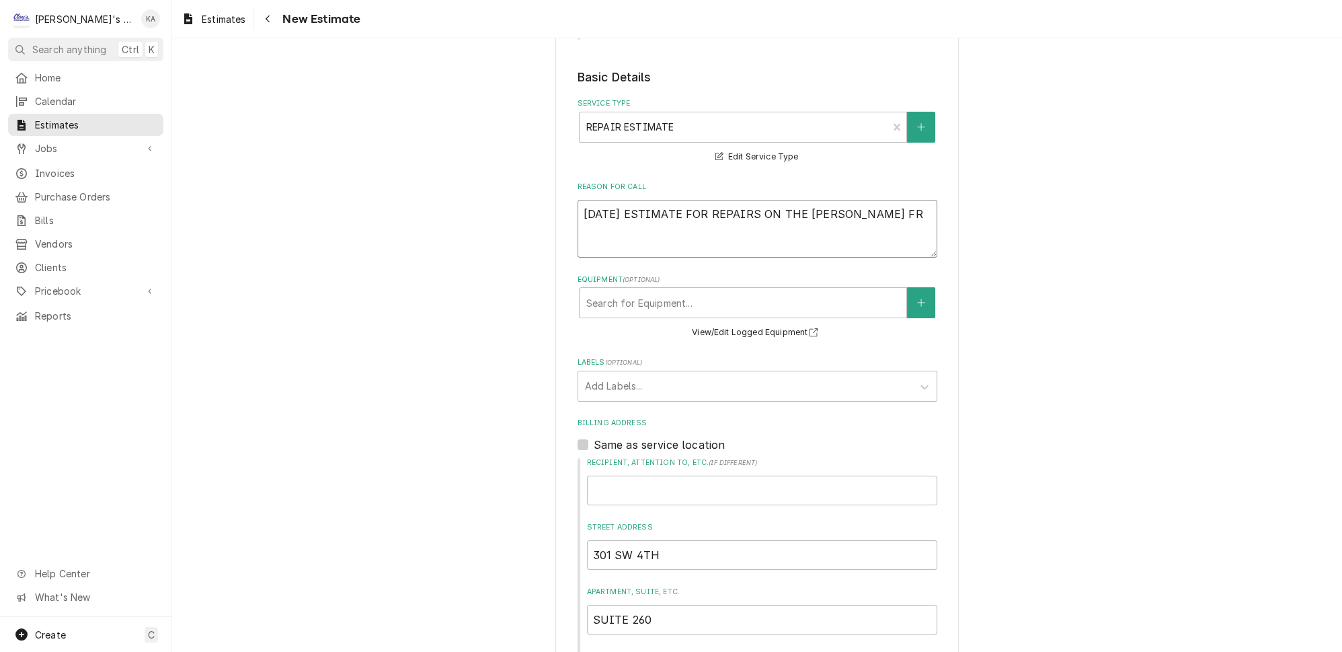
type textarea "x"
type textarea "9/23/2025 ESTIMATE FOR REPAIRS ON THE FRANKE FRE"
type textarea "x"
type textarea "9/23/2025 ESTIMATE FOR REPAIRS ON THE FRANKE FREE"
type textarea "x"
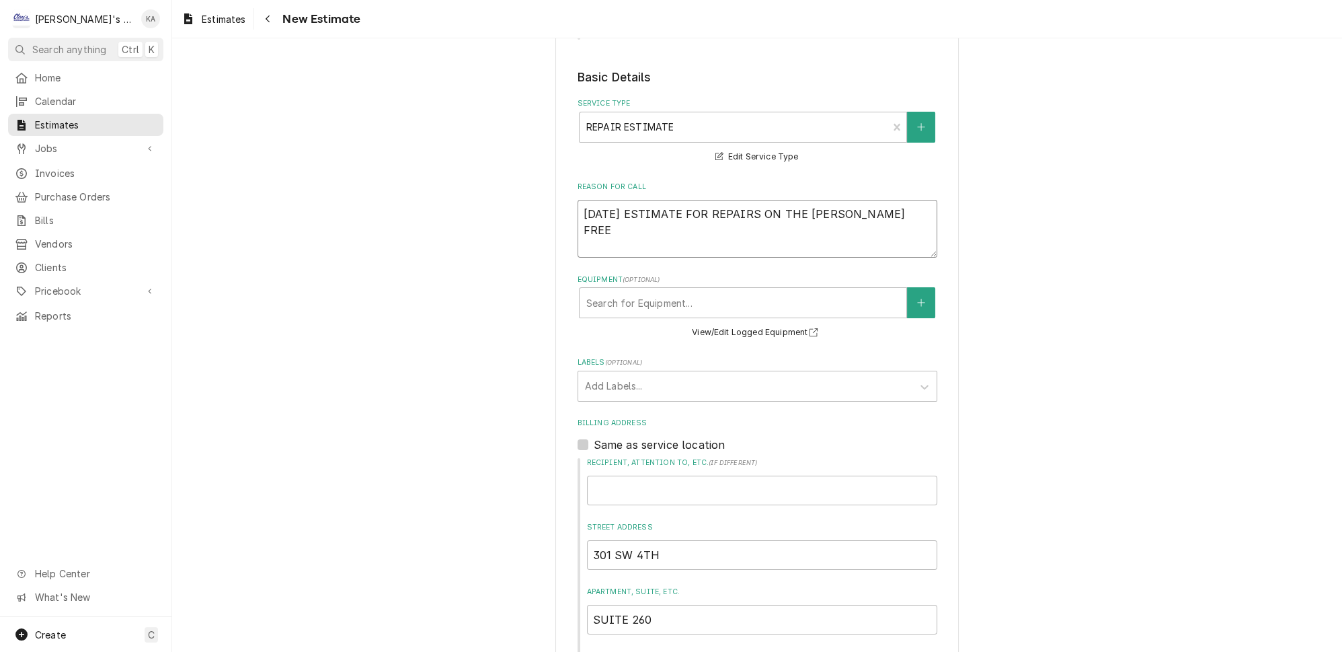
type textarea "9/23/2025 ESTIMATE FOR REPAIRS ON THE FRANKE FREEZ"
type textarea "x"
type textarea "9/23/2025 ESTIMATE FOR REPAIRS ON THE FRANKE FREEZE"
type textarea "x"
type textarea "9/23/2025 ESTIMATE FOR REPAIRS ON THE FRANKE FREEZER"
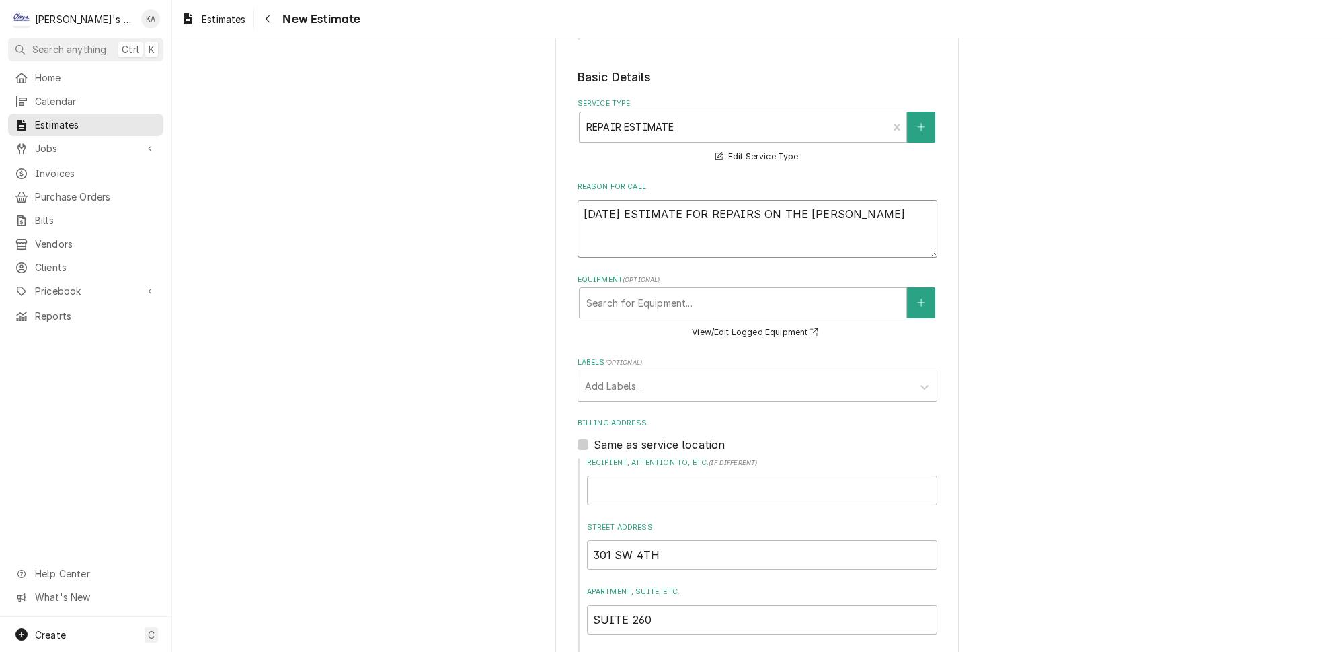
type textarea "x"
type textarea "9/23/2025 ESTIMATE FOR REPAIRS ON THE FRANKE FREEZER"
type textarea "x"
type textarea "9/23/2025 ESTIMATE FOR REPAIRS ON THE FRANKE FREEZER T"
type textarea "x"
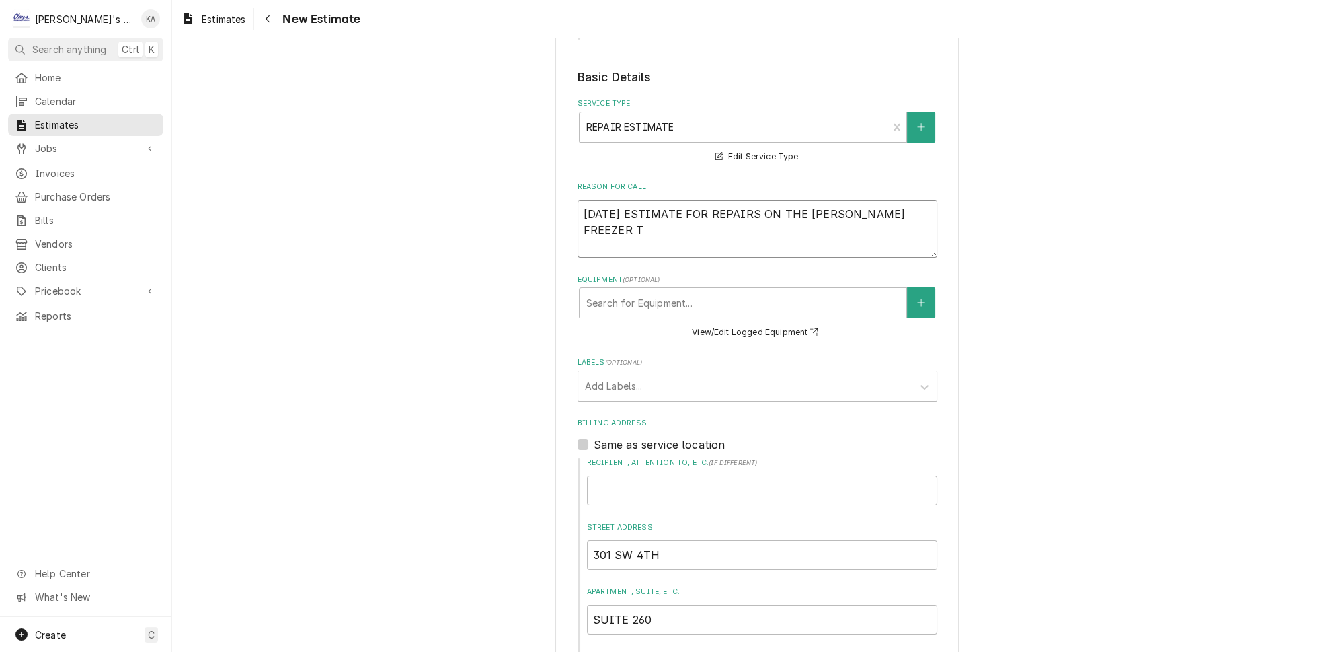
type textarea "9/23/2025 ESTIMATE FOR REPAIRS ON THE FRANKE FREEZER TH"
type textarea "x"
type textarea "9/23/2025 ESTIMATE FOR REPAIRS ON THE FRANKE FREEZER THA"
type textarea "x"
type textarea "9/23/2025 ESTIMATE FOR REPAIRS ON THE FRANKE FREEZER THAT"
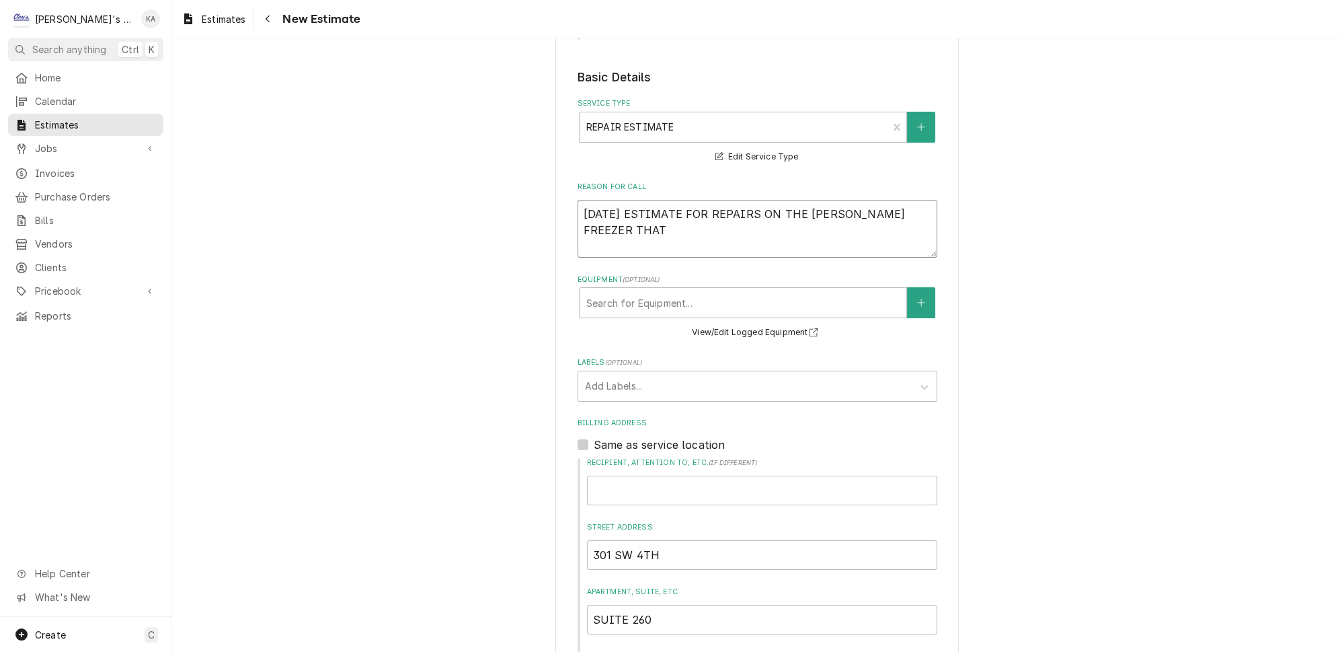
type textarea "x"
type textarea "9/23/2025 ESTIMATE FOR REPAIRS ON THE FRANKE FREEZER THAT"
type textarea "x"
type textarea "9/23/2025 ESTIMATE FOR REPAIRS ON THE FRANKE FREEZER THAT W"
type textarea "x"
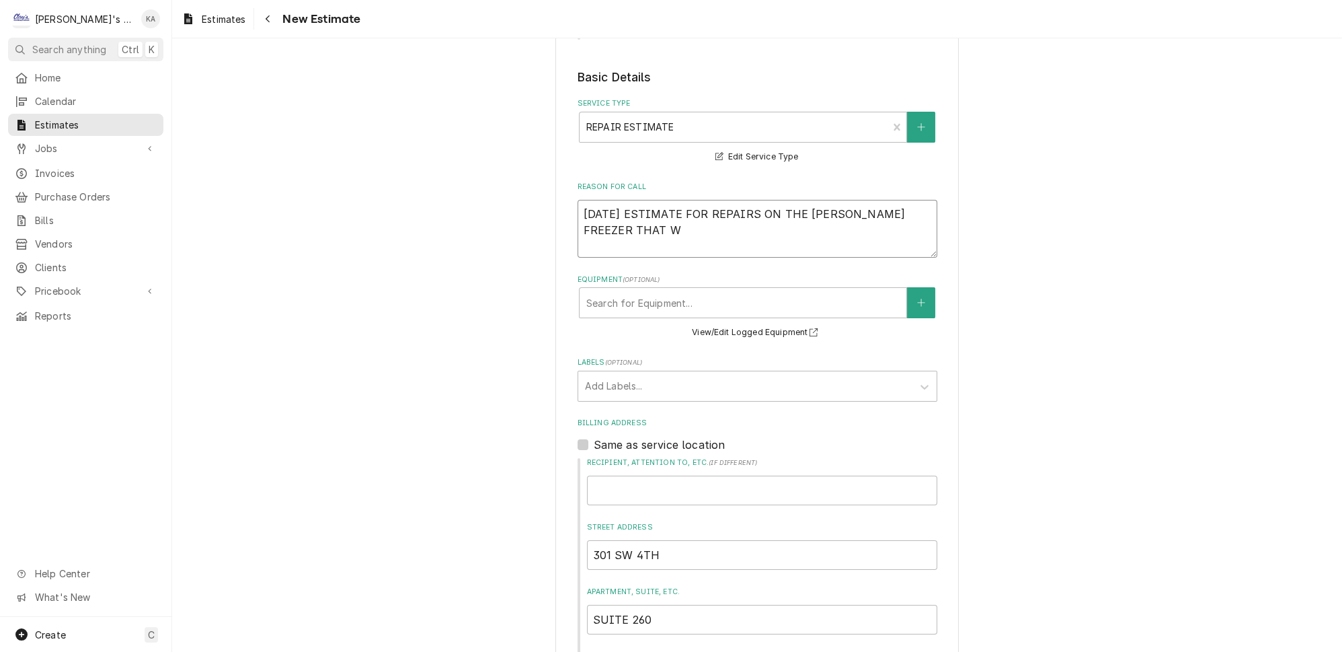
type textarea "9/23/2025 ESTIMATE FOR REPAIRS ON THE FRANKE FREEZER THAT WA"
type textarea "x"
type textarea "9/23/2025 ESTIMATE FOR REPAIRS ON THE FRANKE FREEZER THAT WAS"
type textarea "x"
type textarea "9/23/2025 ESTIMATE FOR REPAIRS ON THE FRANKE FREEZER THAT WAS"
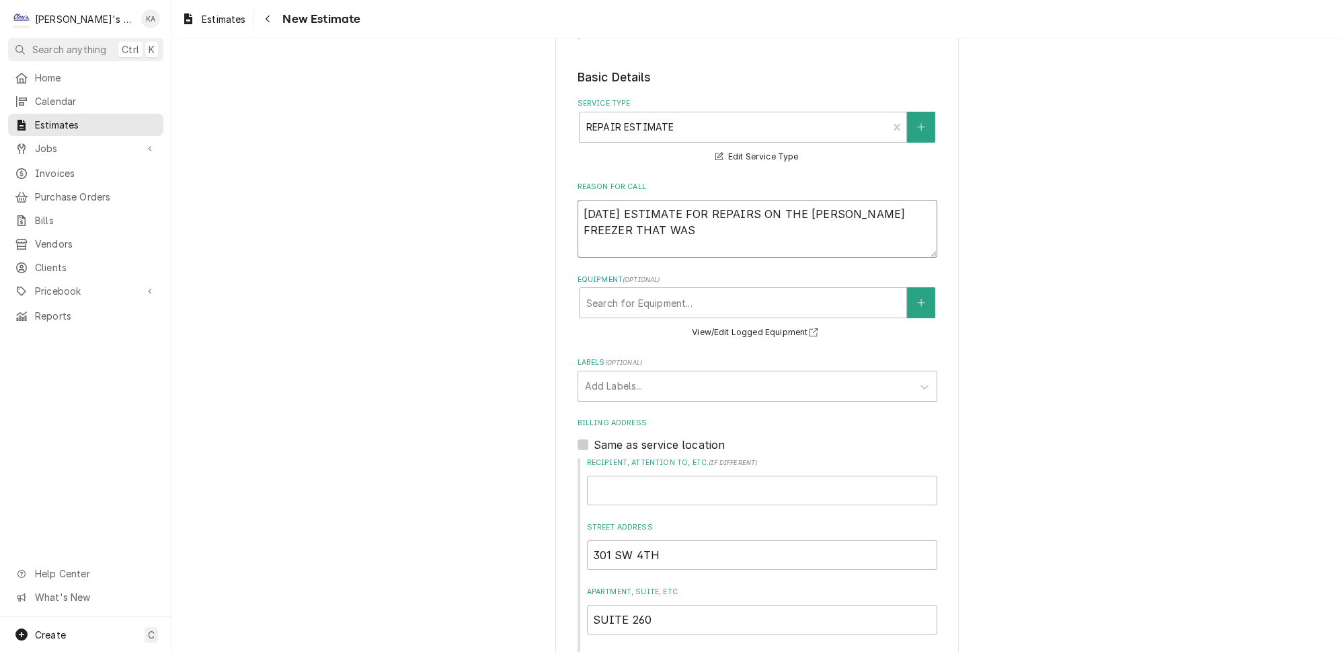
type textarea "x"
type textarea "9/23/2025 ESTIMATE FOR REPAIRS ON THE FRANKE FREEZER THAT WAS F"
type textarea "x"
type textarea "9/23/2025 ESTIMATE FOR REPAIRS ON THE FRANKE FREEZER THAT WAS FO"
type textarea "x"
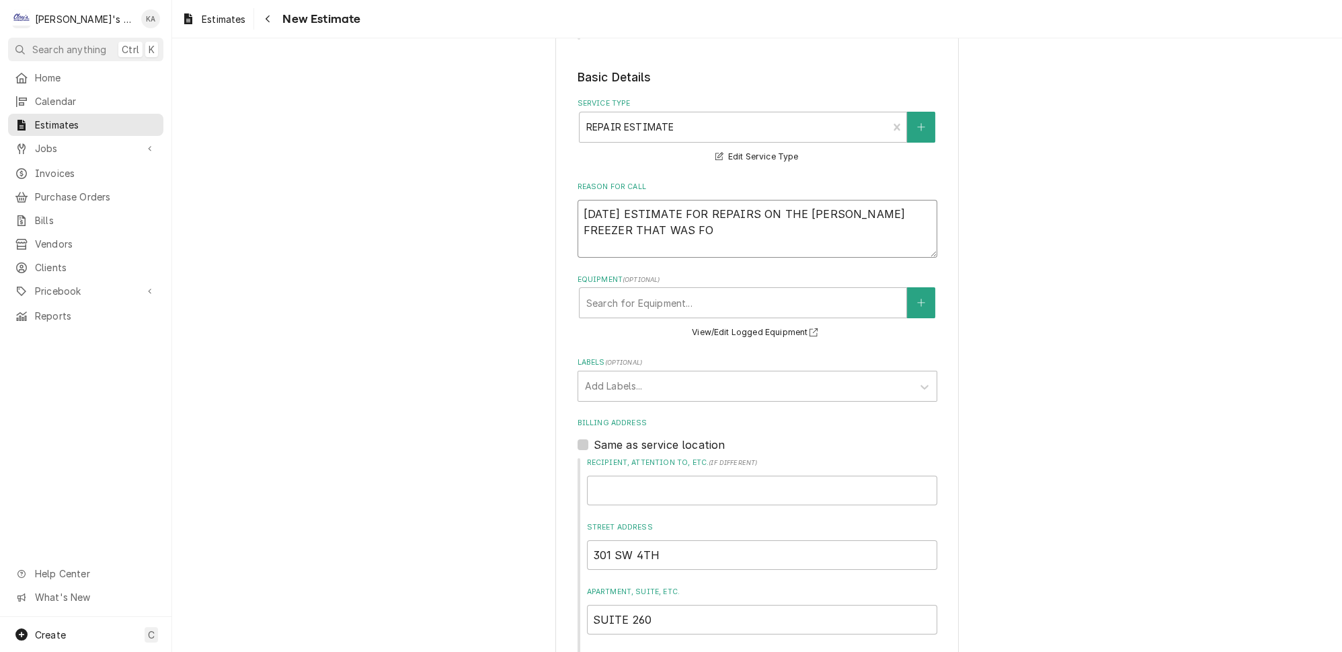
type textarea "9/23/2025 ESTIMATE FOR REPAIRS ON THE FRANKE FREEZER THAT WAS FOU"
type textarea "x"
type textarea "9/23/2025 ESTIMATE FOR REPAIRS ON THE FRANKE FREEZER THAT WAS FOUN"
type textarea "x"
type textarea "9/23/2025 ESTIMATE FOR REPAIRS ON THE FRANKE FREEZER THAT WAS FOUND"
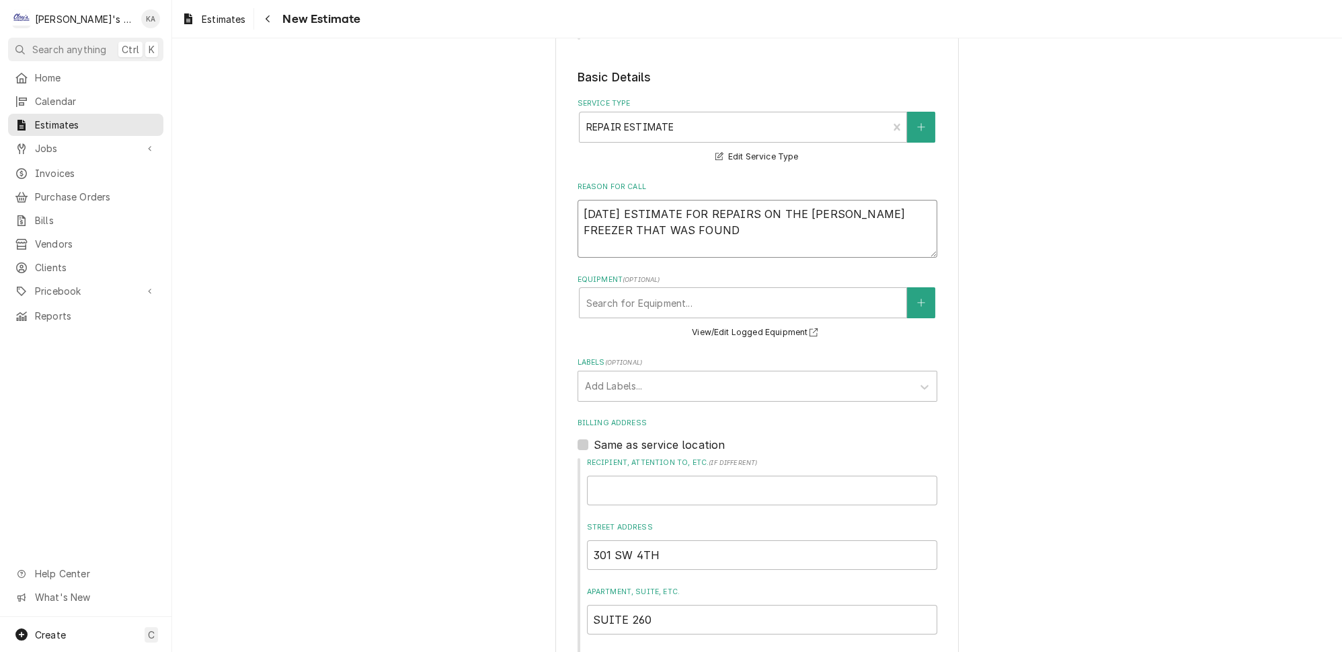
type textarea "x"
type textarea "9/23/2025 ESTIMATE FOR REPAIRS ON THE FRANKE FREEZER THAT WAS FOUND"
type textarea "x"
type textarea "9/23/2025 ESTIMATE FOR REPAIRS ON THE FRANKE FREEZER THAT WAS FOUND T"
type textarea "x"
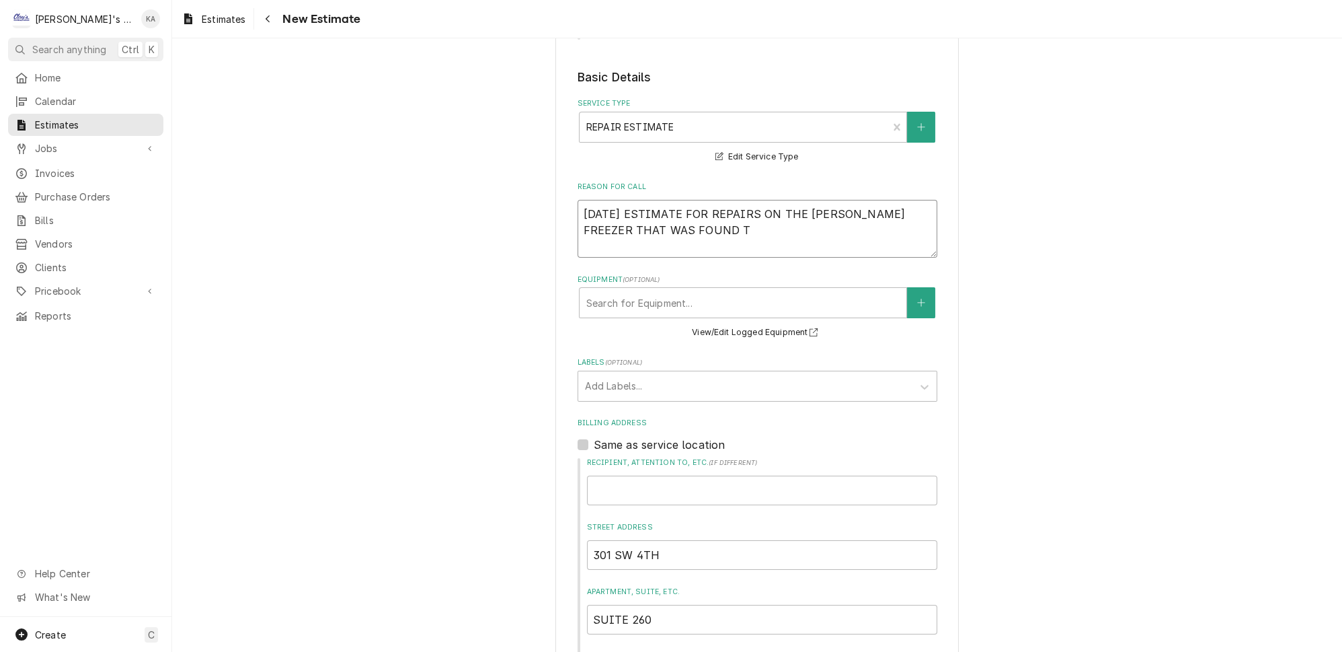
type textarea "9/23/2025 ESTIMATE FOR REPAIRS ON THE FRANKE FREEZER THAT WAS FOUND TO"
type textarea "x"
type textarea "9/23/2025 ESTIMATE FOR REPAIRS ON THE FRANKE FREEZER THAT WAS FOUND TO"
type textarea "x"
type textarea "9/23/2025 ESTIMATE FOR REPAIRS ON THE FRANKE FREEZER THAT WAS FOUND TO H"
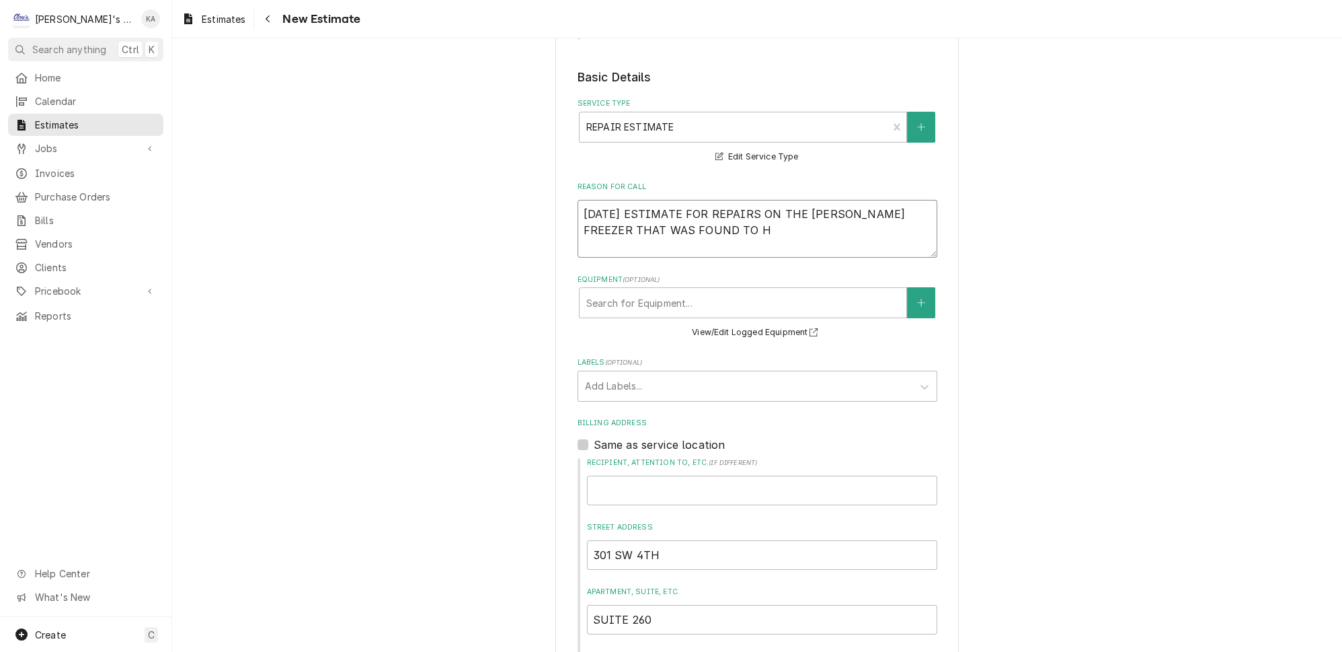
type textarea "x"
type textarea "9/23/2025 ESTIMATE FOR REPAIRS ON THE FRANKE FREEZER THAT WAS FOUND TO HA"
type textarea "x"
type textarea "9/23/2025 ESTIMATE FOR REPAIRS ON THE FRANKE FREEZER THAT WAS FOUND TO HAV"
type textarea "x"
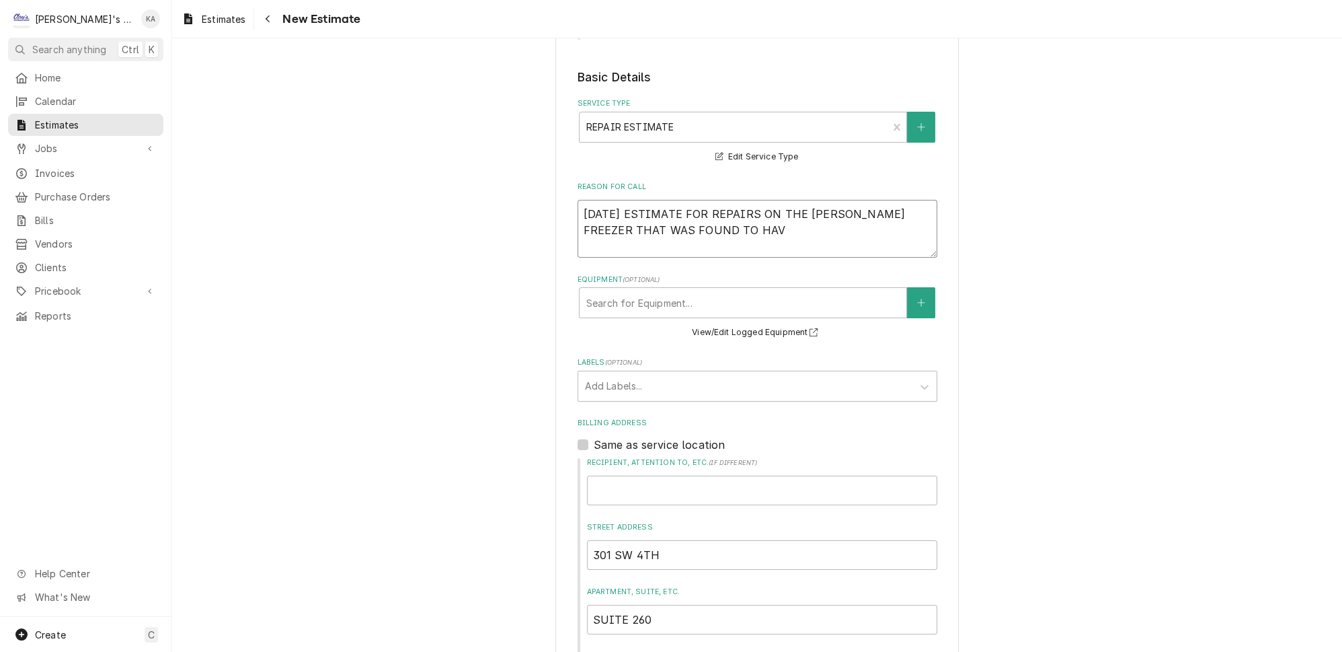
type textarea "9/23/2025 ESTIMATE FOR REPAIRS ON THE FRANKE FREEZER THAT WAS FOUND TO HAVE"
type textarea "x"
type textarea "9/23/2025 ESTIMATE FOR REPAIRS ON THE FRANKE FREEZER THAT WAS FOUND TO HAVE"
type textarea "x"
type textarea "9/23/2025 ESTIMATE FOR REPAIRS ON THE FRANKE FREEZER THAT WAS FOUND TO HAVE A"
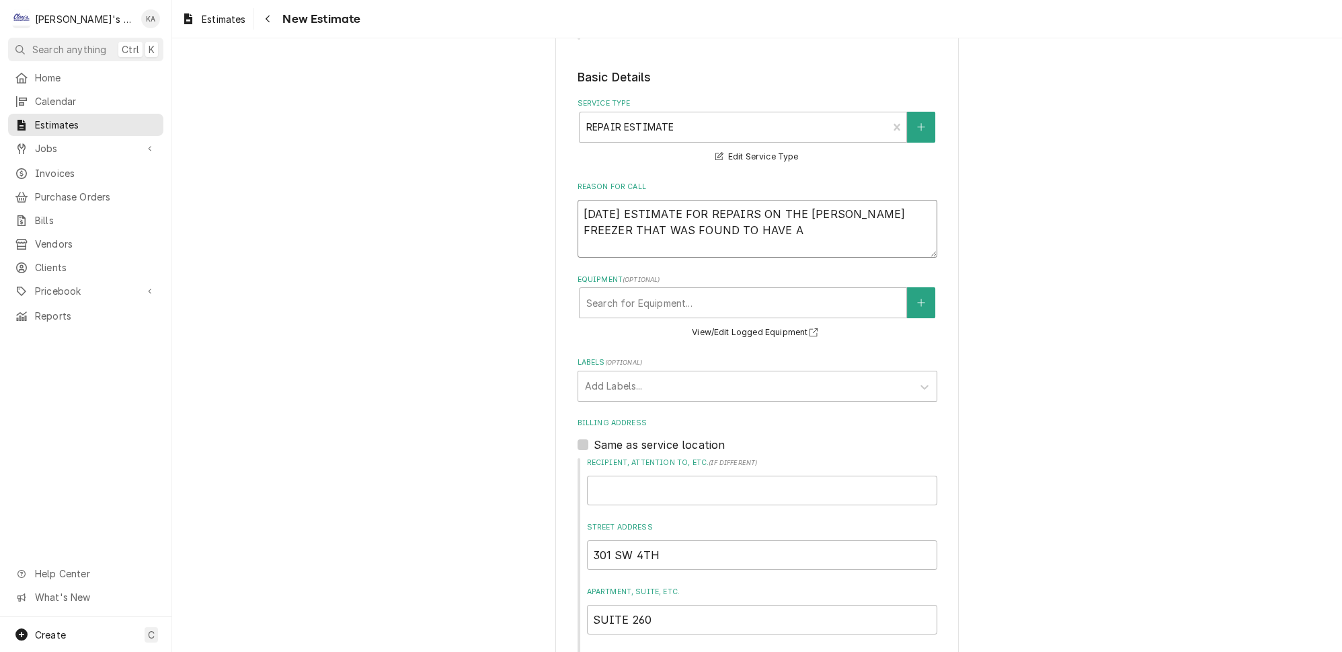
type textarea "x"
type textarea "9/23/2025 ESTIMATE FOR REPAIRS ON THE FRANKE FREEZER THAT WAS FOUND TO HAVE A"
type textarea "x"
type textarea "9/23/2025 ESTIMATE FOR REPAIRS ON THE FRANKE FREEZER THAT WAS FOUND TO HAVE A F"
type textarea "x"
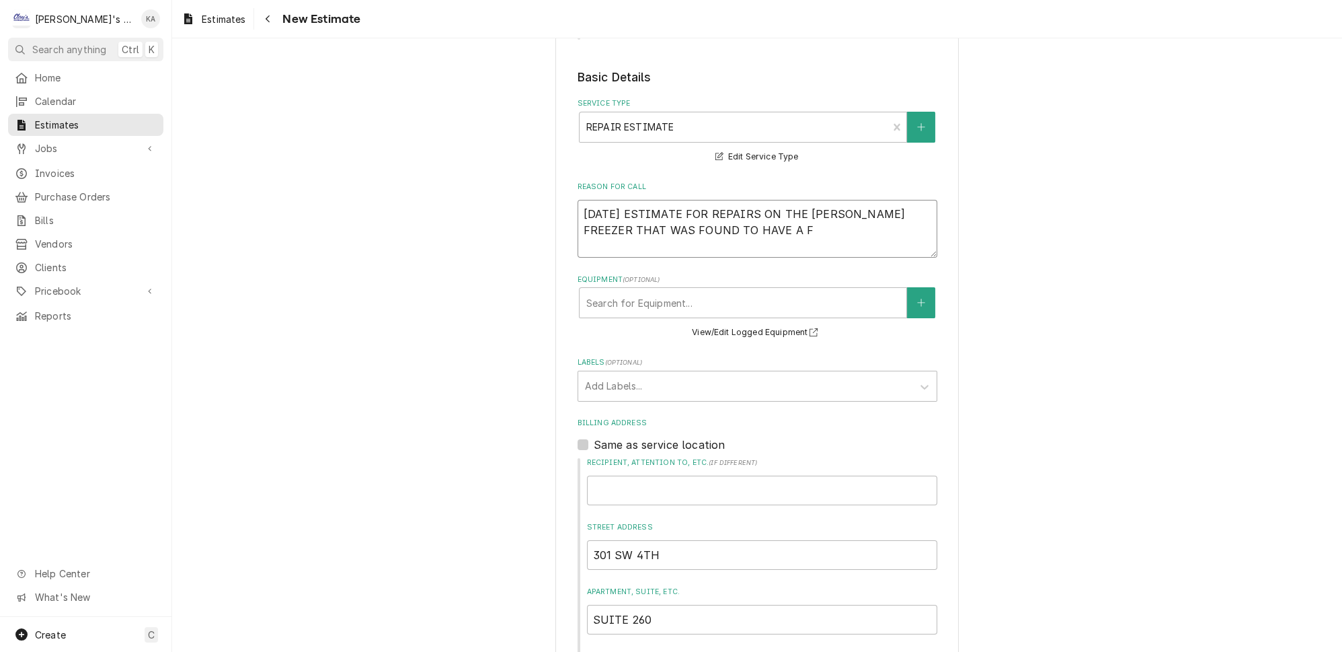
type textarea "9/23/2025 ESTIMATE FOR REPAIRS ON THE FRANKE FREEZER THAT WAS FOUND TO HAVE A FA"
type textarea "x"
type textarea "9/23/2025 ESTIMATE FOR REPAIRS ON THE FRANKE FREEZER THAT WAS FOUND TO HAVE A F…"
type textarea "x"
type textarea "9/23/2025 ESTIMATE FOR REPAIRS ON THE FRANKE FREEZER THAT WAS FOUND TO HAVE A F…"
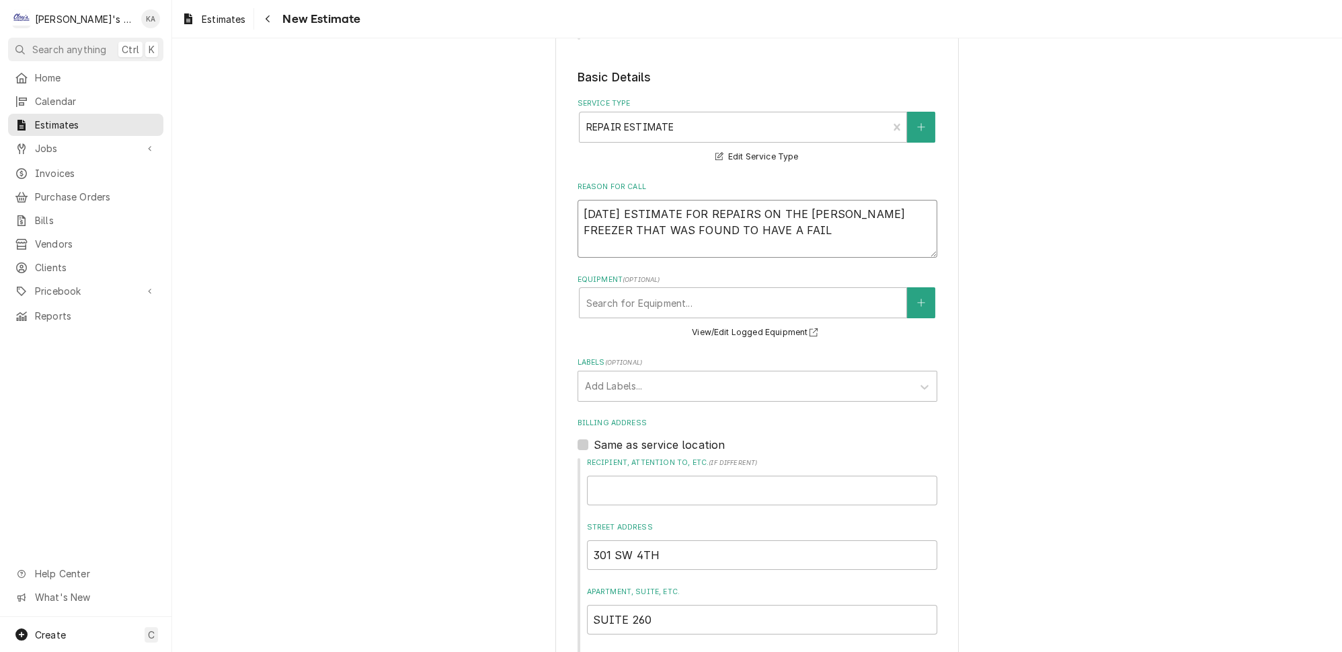
type textarea "x"
type textarea "9/23/2025 ESTIMATE FOR REPAIRS ON THE FRANKE FREEZER THAT WAS FOUND TO HAVE A F…"
type textarea "x"
type textarea "9/23/2025 ESTIMATE FOR REPAIRS ON THE FRANKE FREEZER THAT WAS FOUND TO HAVE A F…"
type textarea "x"
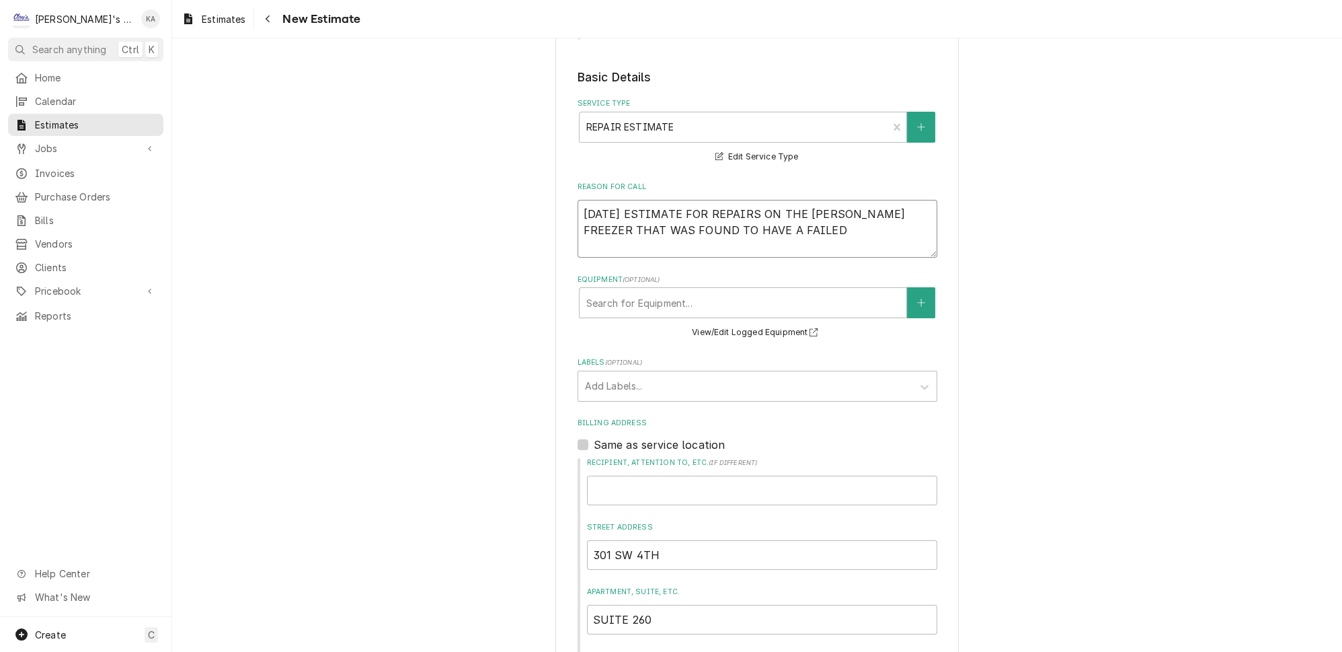
type textarea "9/23/2025 ESTIMATE FOR REPAIRS ON THE FRANKE FREEZER THAT WAS FOUND TO HAVE A F…"
type textarea "x"
type textarea "9/23/2025 ESTIMATE FOR REPAIRS ON THE FRANKE FREEZER THAT WAS FOUND TO HAVE A F…"
type textarea "x"
type textarea "9/23/2025 ESTIMATE FOR REPAIRS ON THE FRANKE FREEZER THAT WAS FOUND TO HAVE A F…"
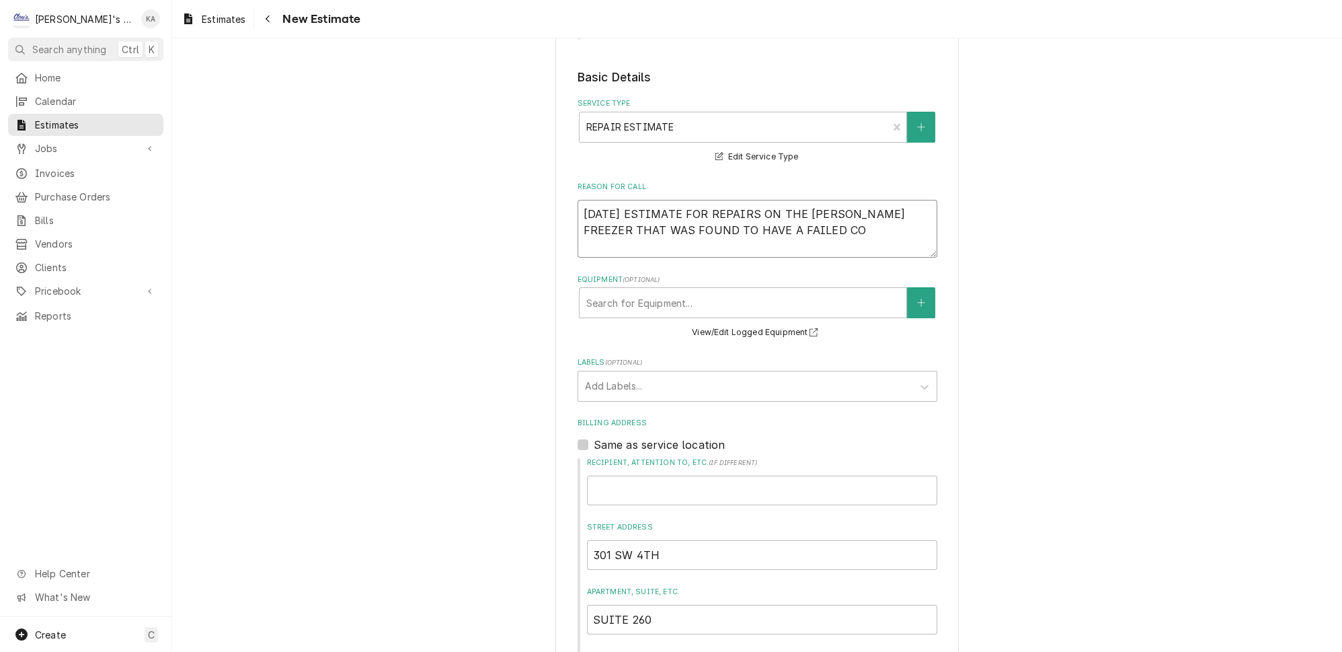
type textarea "x"
type textarea "9/23/2025 ESTIMATE FOR REPAIRS ON THE FRANKE FREEZER THAT WAS FOUND TO HAVE A F…"
type textarea "x"
type textarea "9/23/2025 ESTIMATE FOR REPAIRS ON THE FRANKE FREEZER THAT WAS FOUND TO HAVE A F…"
type textarea "x"
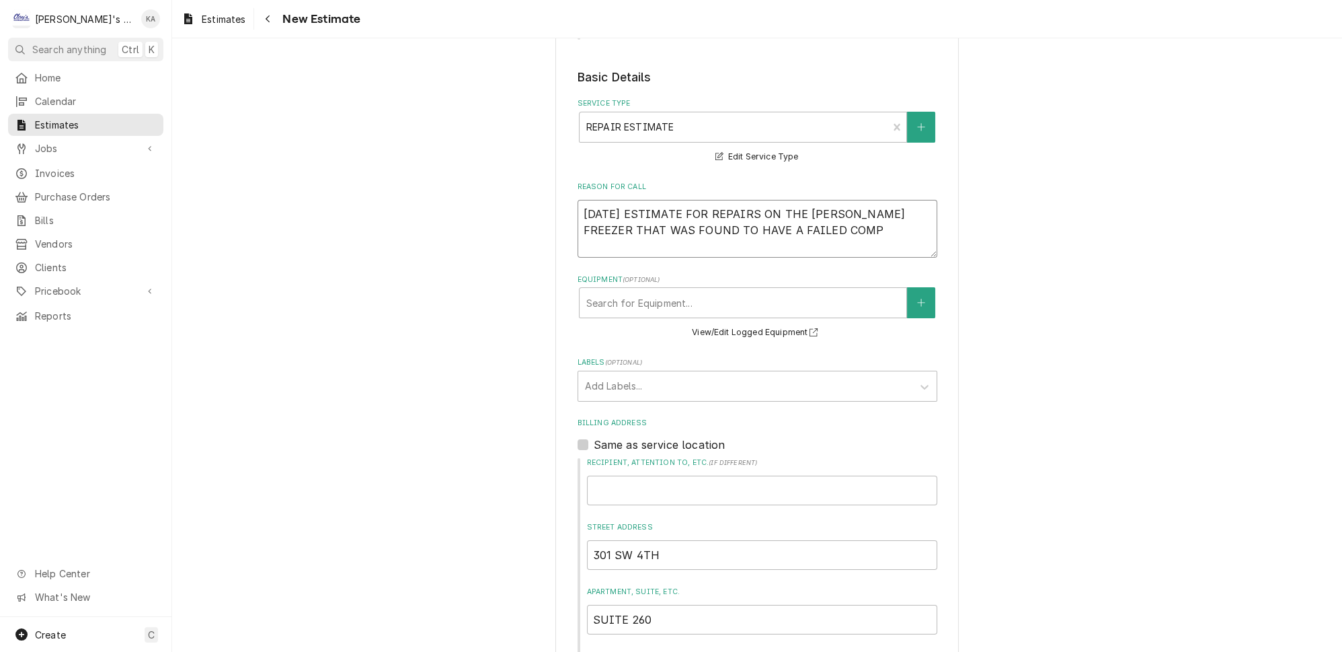
type textarea "9/23/2025 ESTIMATE FOR REPAIRS ON THE FRANKE FREEZER THAT WAS FOUND TO HAVE A F…"
type textarea "x"
type textarea "9/23/2025 ESTIMATE FOR REPAIRS ON THE FRANKE FREEZER THAT WAS FOUND TO HAVE A F…"
type textarea "x"
type textarea "9/23/2025 ESTIMATE FOR REPAIRS ON THE FRANKE FREEZER THAT WAS FOUND TO HAVE A F…"
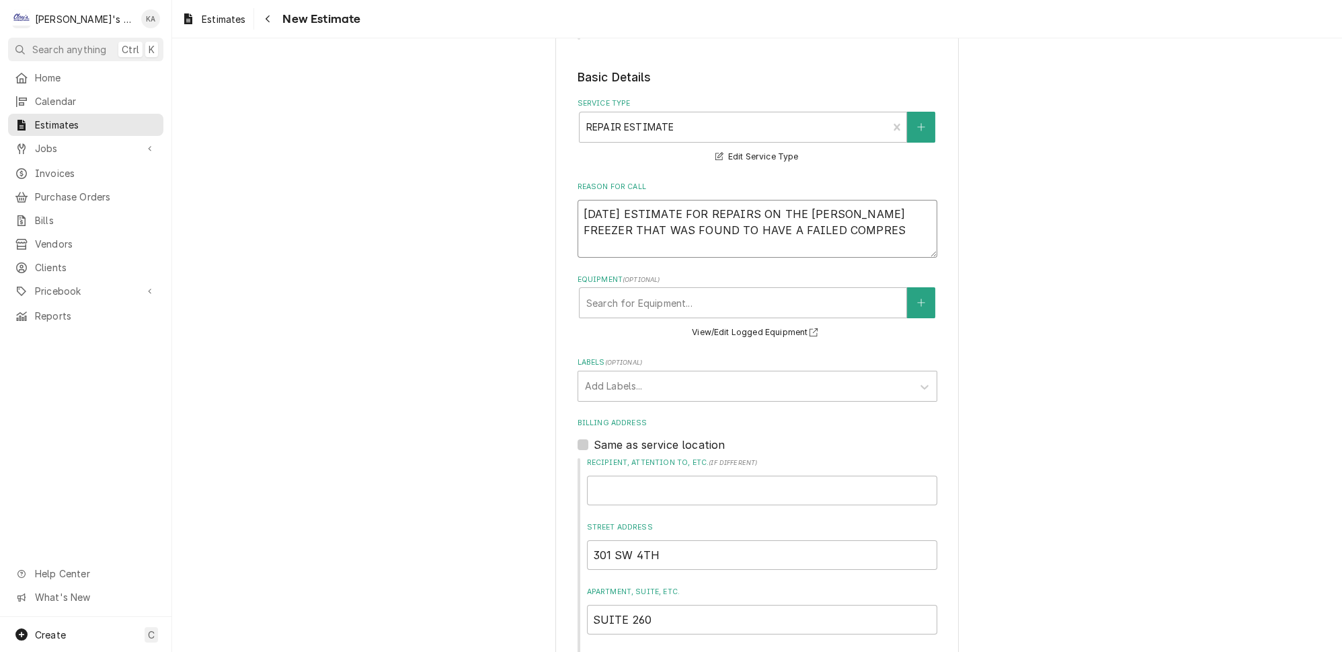
type textarea "x"
type textarea "9/23/2025 ESTIMATE FOR REPAIRS ON THE FRANKE FREEZER THAT WAS FOUND TO HAVE A F…"
type textarea "x"
type textarea "9/23/2025 ESTIMATE FOR REPAIRS ON THE FRANKE FREEZER THAT WAS FOUND TO HAVE A F…"
type textarea "x"
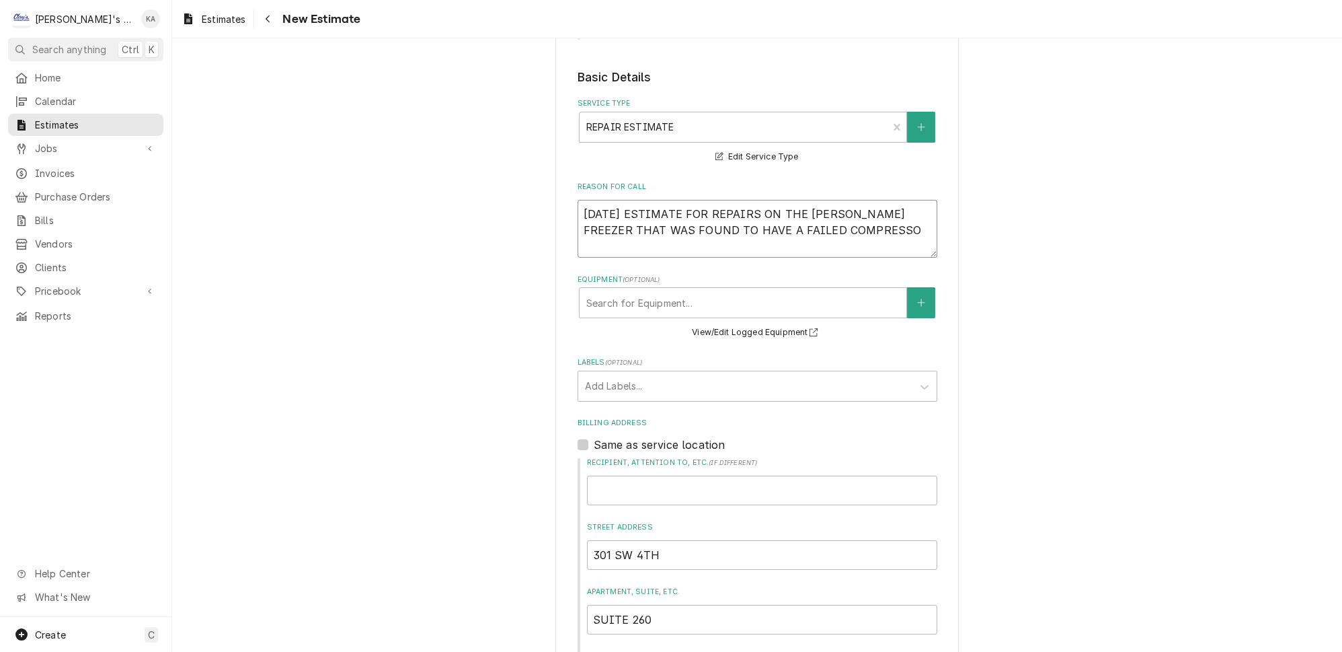
type textarea "9/23/2025 ESTIMATE FOR REPAIRS ON THE FRANKE FREEZER THAT WAS FOUND TO HAVE A F…"
type textarea "x"
type textarea "9/23/2025 ESTIMATE FOR REPAIRS ON THE FRANKE FREEZER THAT WAS FOUND TO HAVE A F…"
type textarea "x"
type textarea "9/23/2025 ESTIMATE FOR REPAIRS ON THE FRANKE FREEZER THAT WAS FOUND TO HAVE A F…"
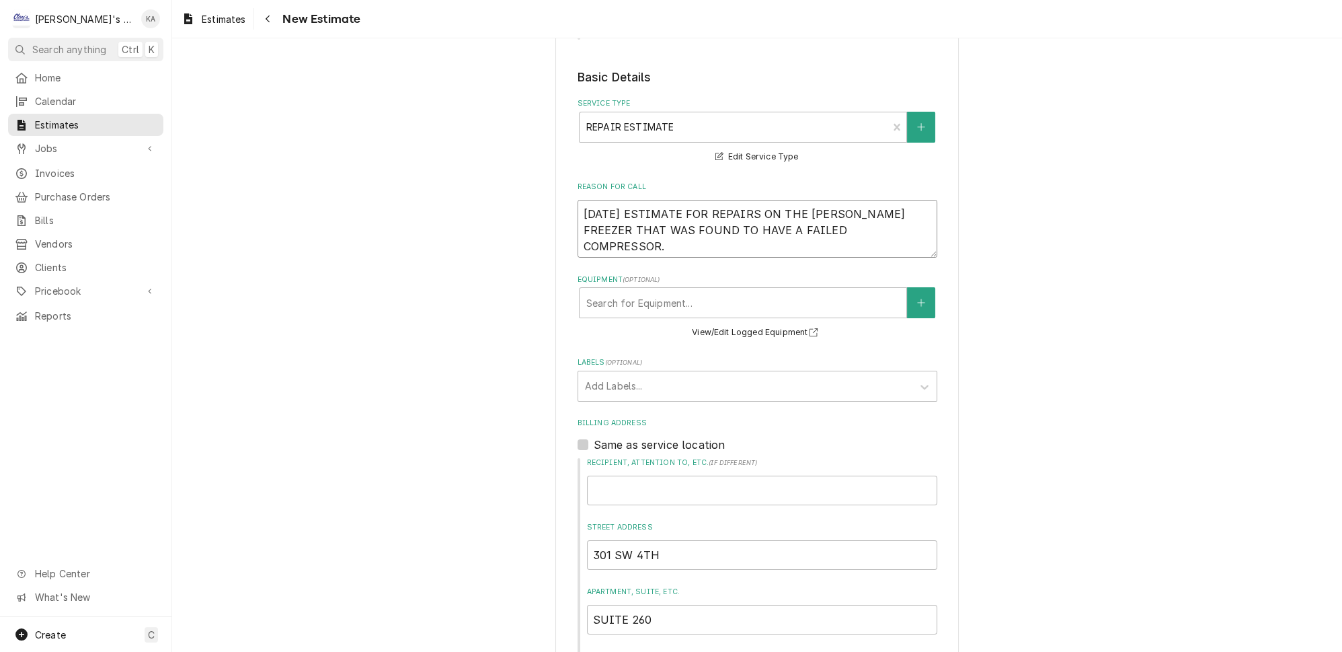
type textarea "x"
type textarea "9/23/2025 ESTIMATE FOR REPAIRS ON THE FRANKE FREEZER THAT WAS FOUND TO HAVE A F…"
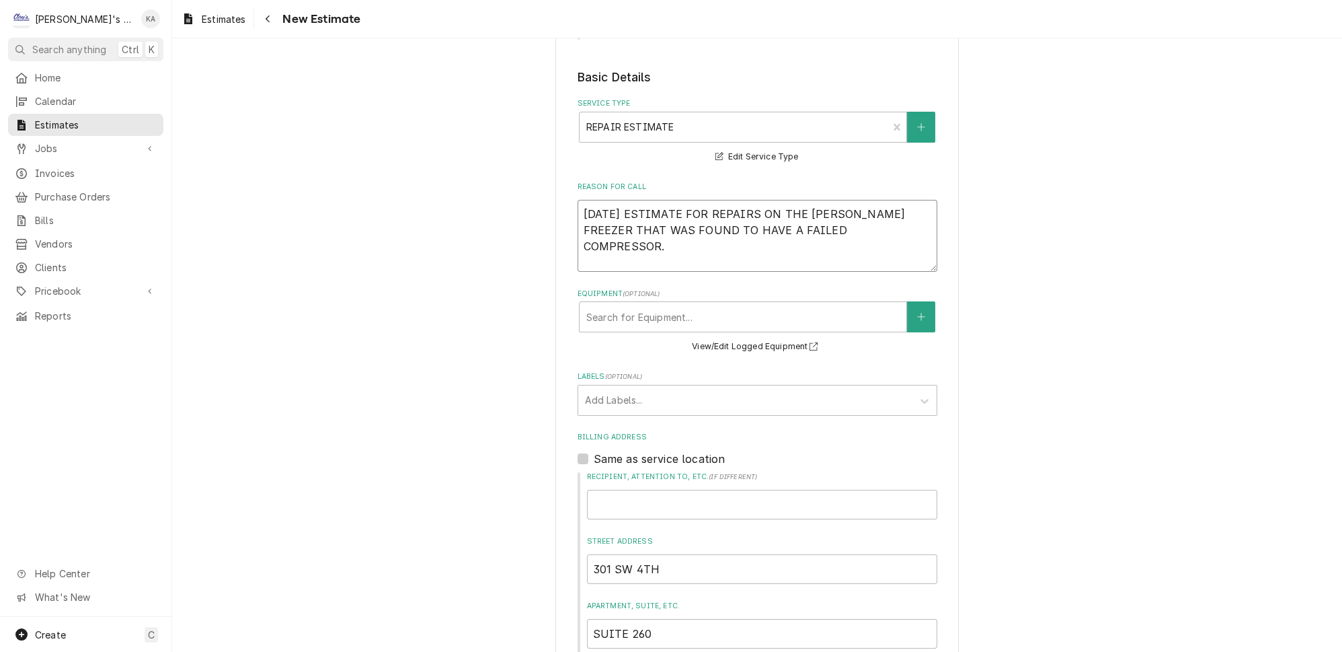
type textarea "x"
type textarea "9/23/2025 ESTIMATE FOR REPAIRS ON THE FRANKE FREEZER THAT WAS FOUND TO HAVE A F…"
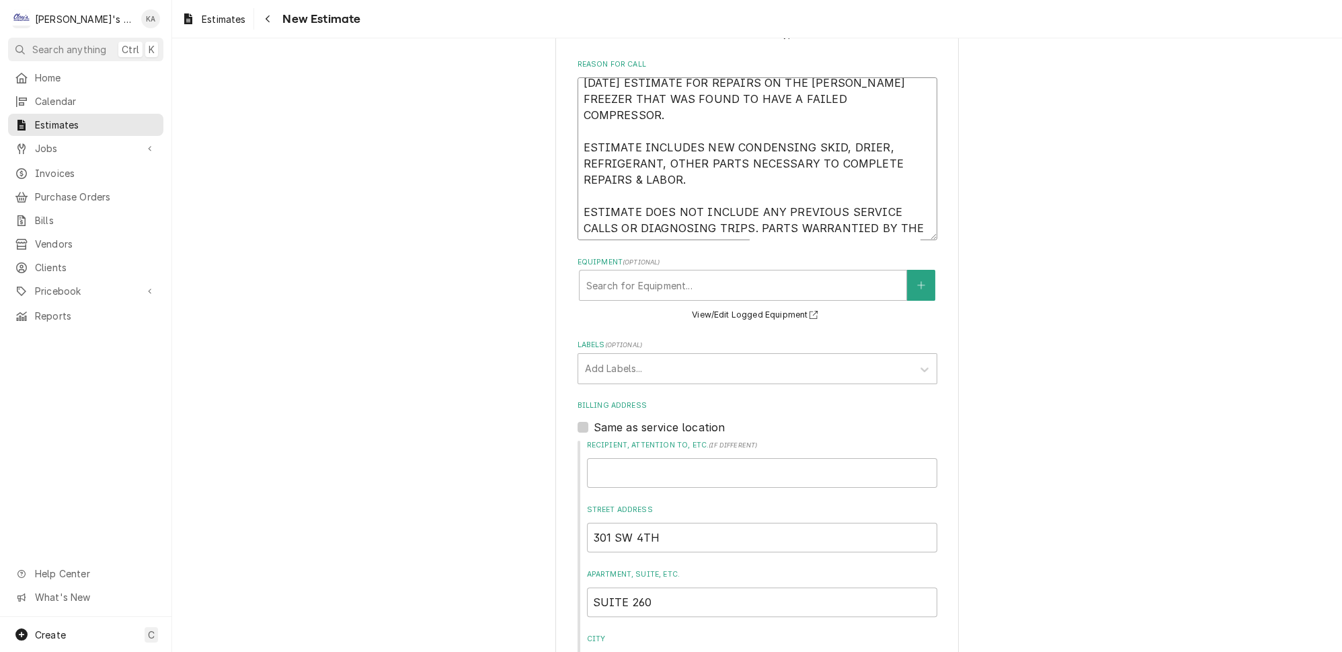
scroll to position [0, 0]
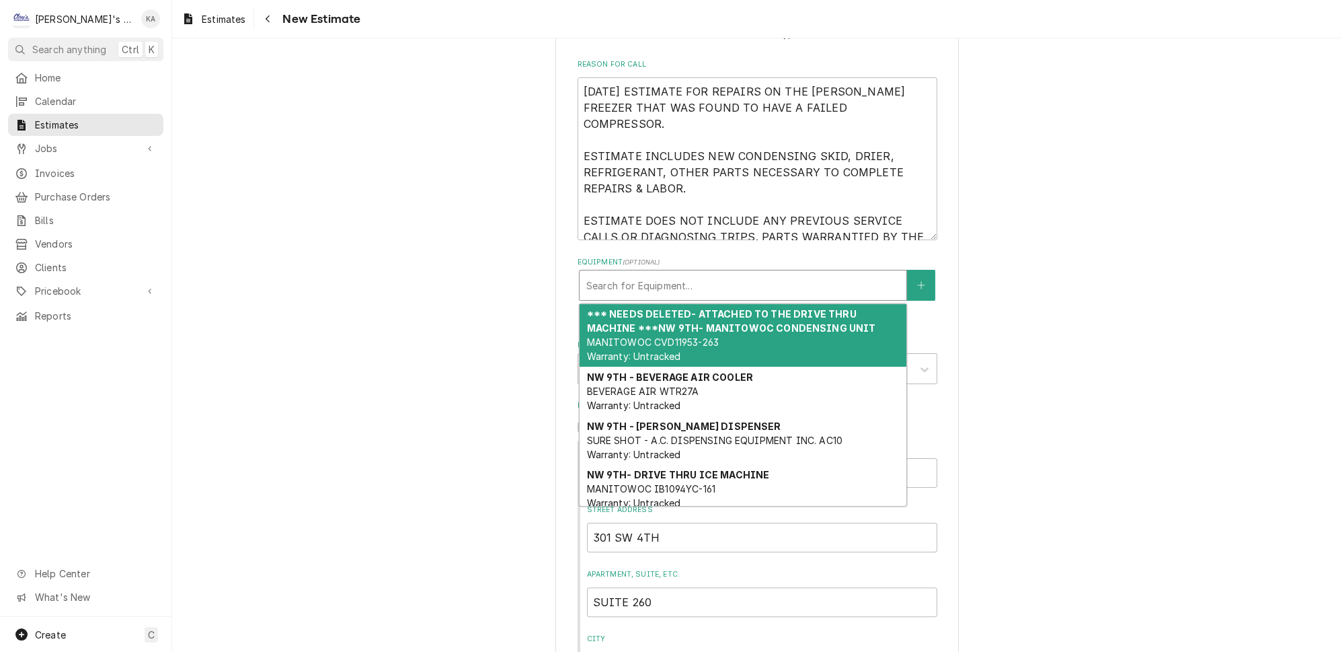
click at [720, 273] on div "Equipment" at bounding box center [742, 285] width 313 height 24
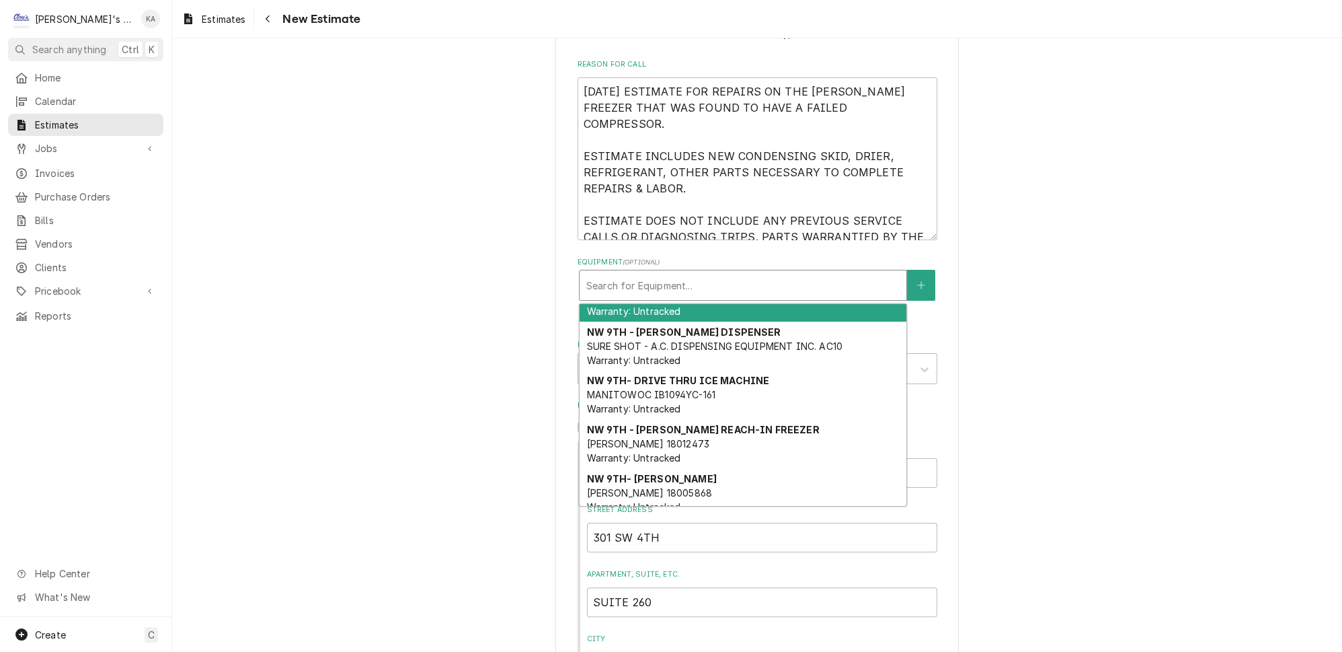
scroll to position [122, 0]
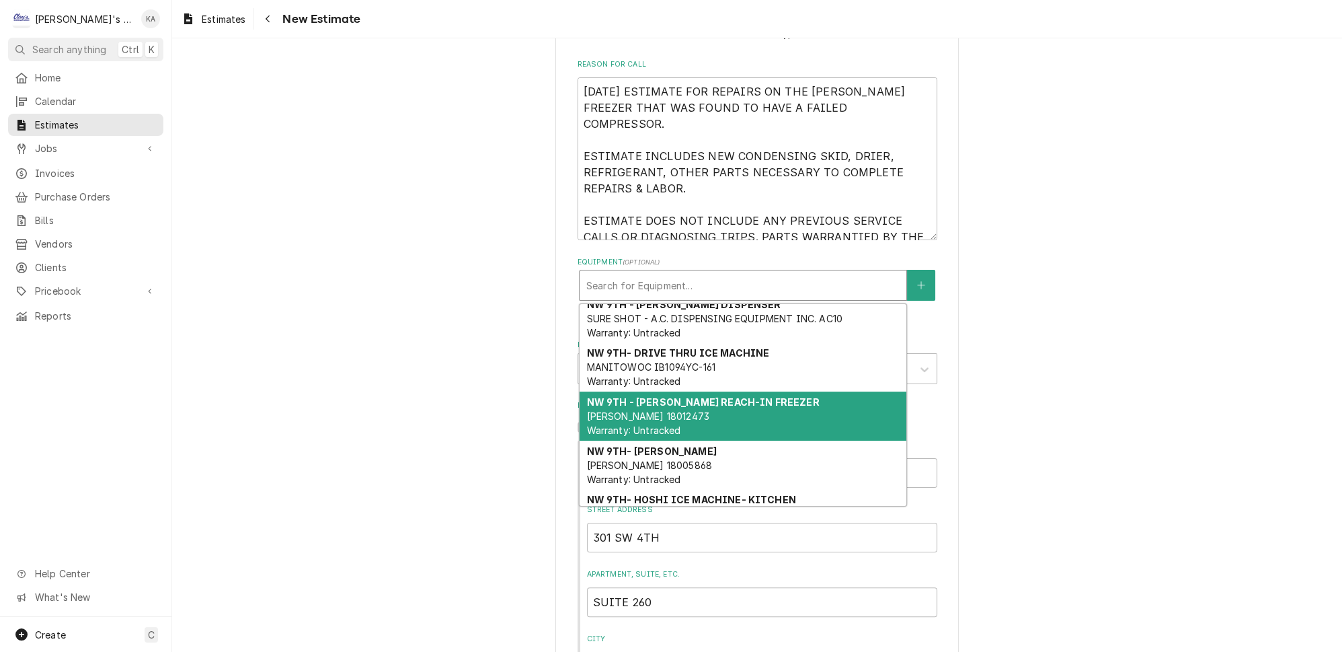
click at [722, 396] on strong "NW 9TH - FRANKE REACH-IN FREEZER" at bounding box center [702, 401] width 233 height 11
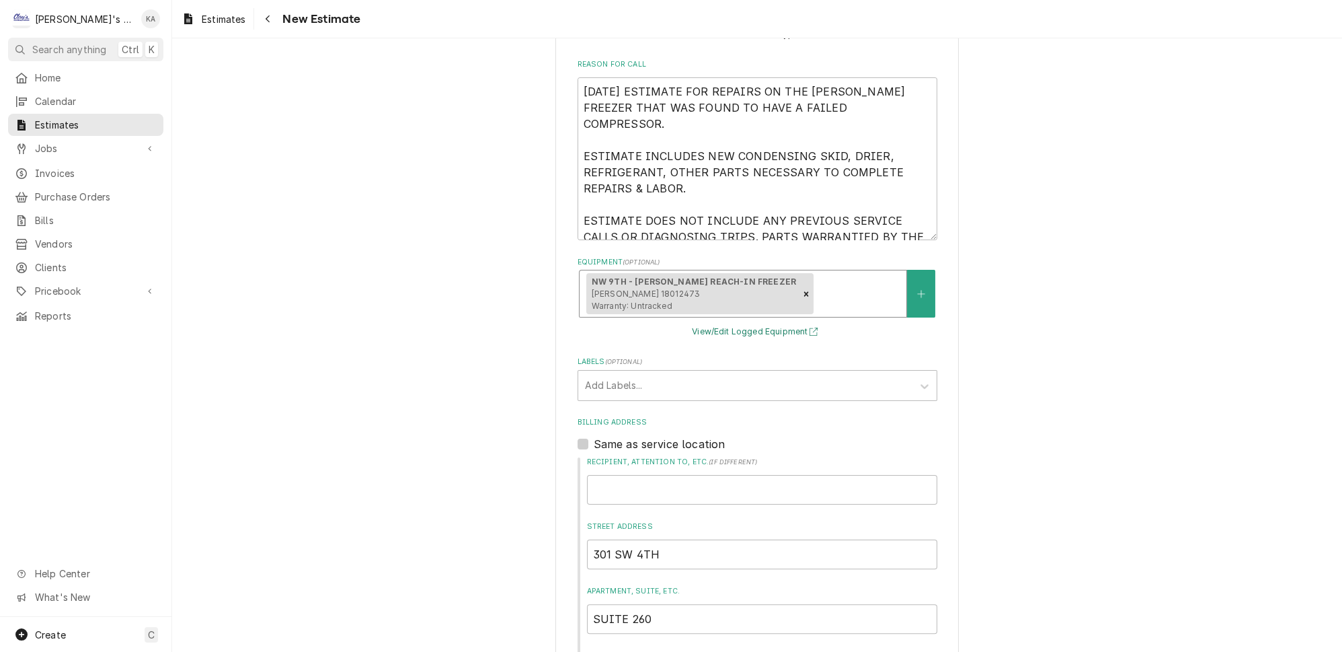
click at [765, 323] on button "View/Edit Logged Equipment" at bounding box center [757, 331] width 134 height 17
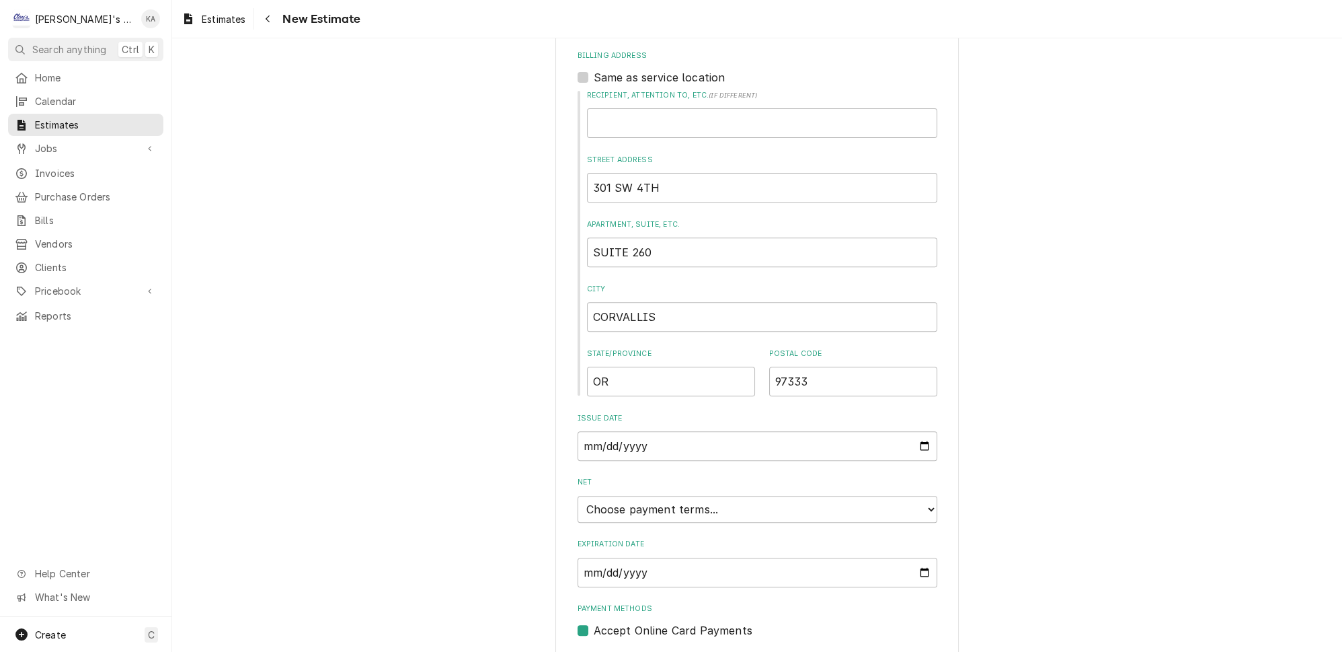
scroll to position [937, 0]
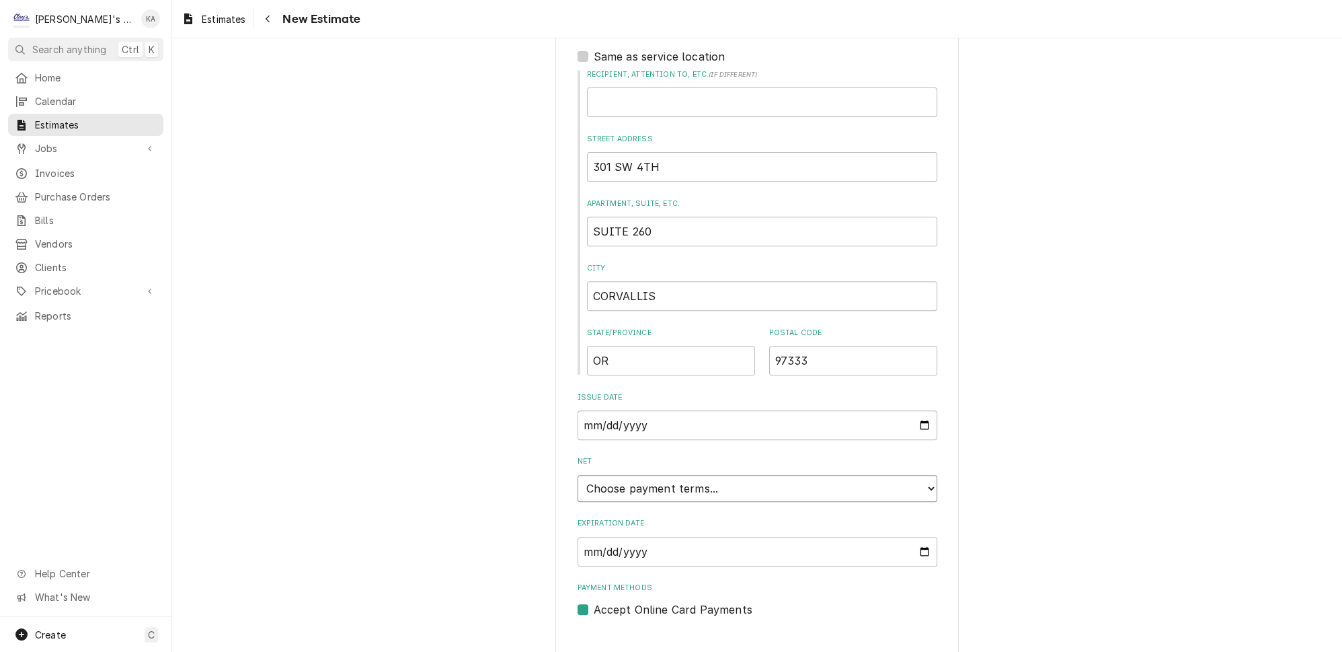
click at [908, 475] on select "Choose payment terms... Same Day Net 7 Net 14 Net 21 Net 30 Net 45 Net 60 Net 90" at bounding box center [758, 488] width 360 height 27
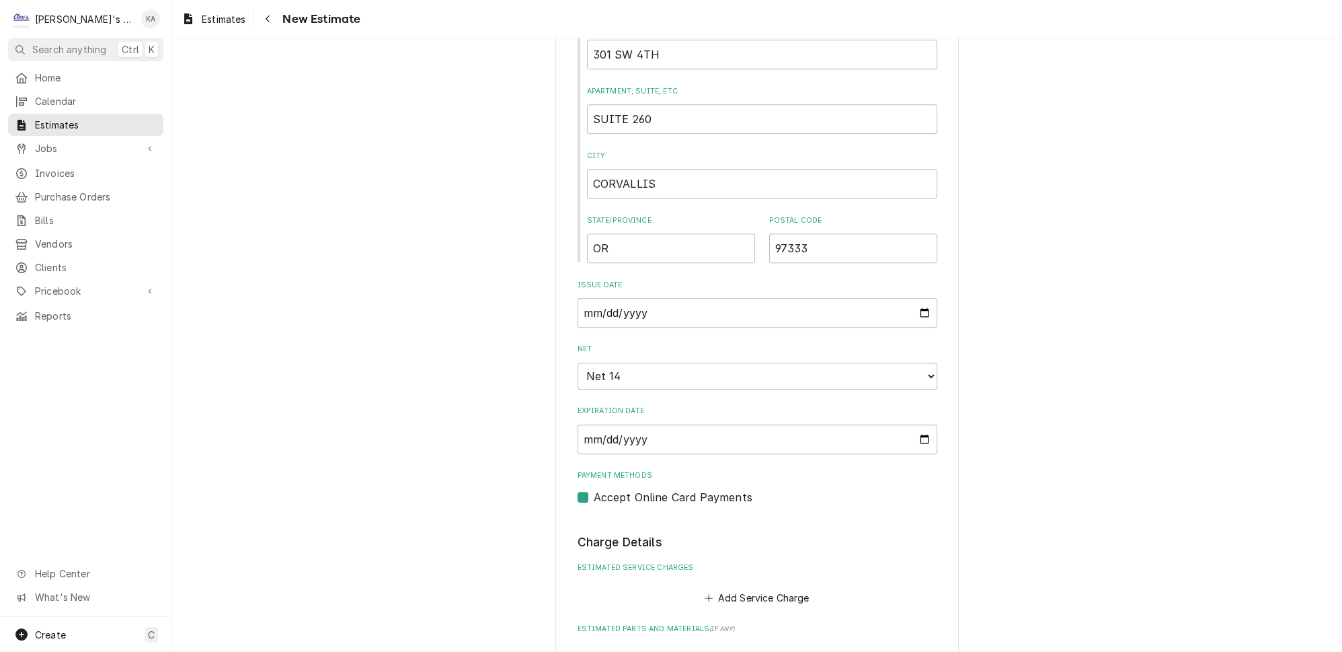
scroll to position [1243, 0]
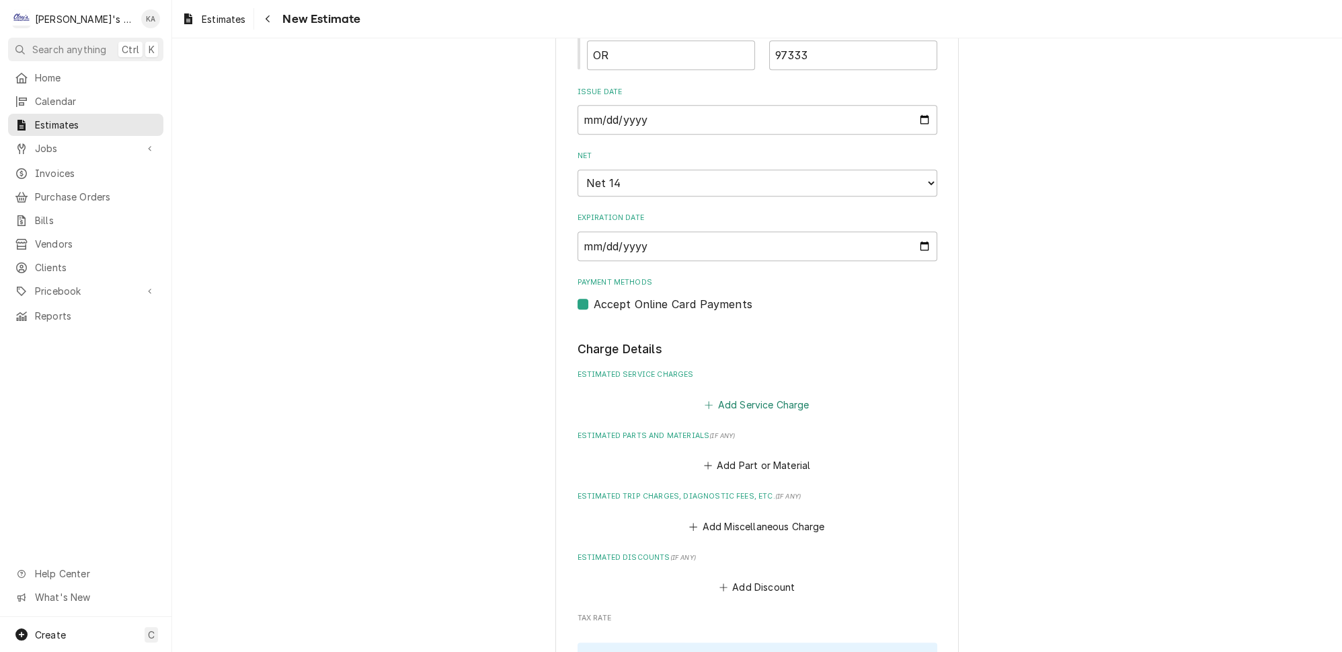
click at [744, 395] on button "Add Service Charge" at bounding box center [757, 404] width 109 height 19
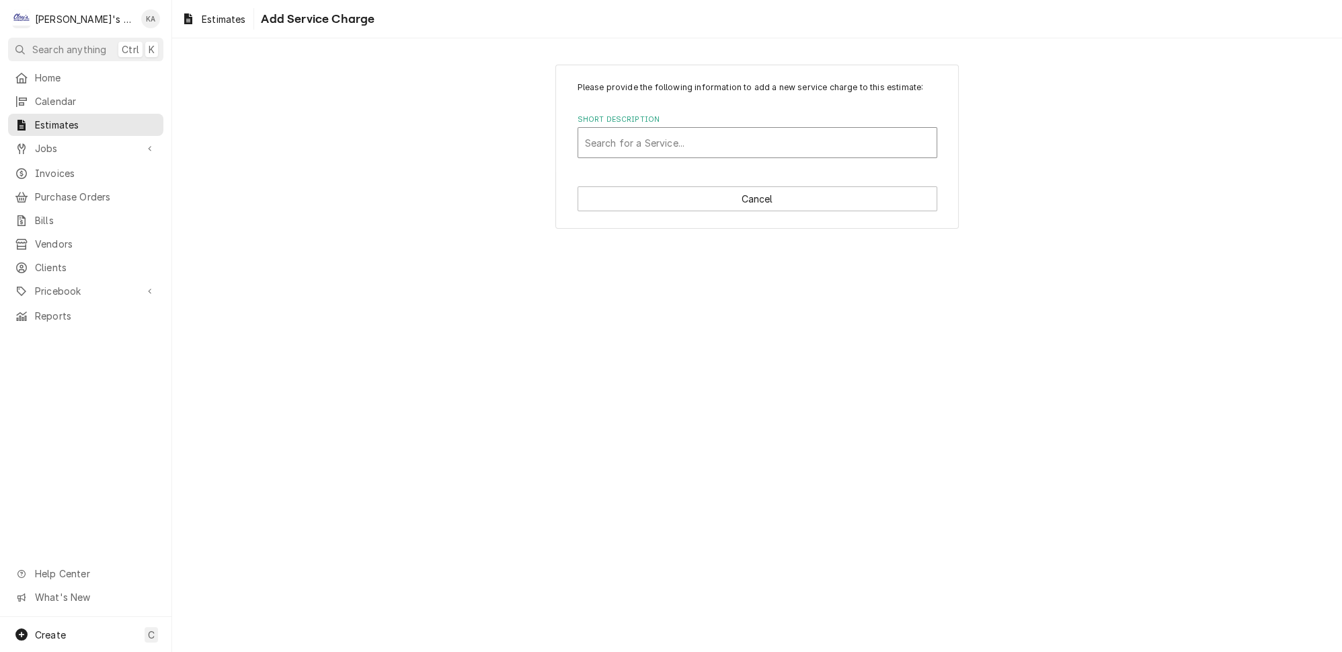
click at [664, 151] on div "Short Description" at bounding box center [757, 142] width 345 height 24
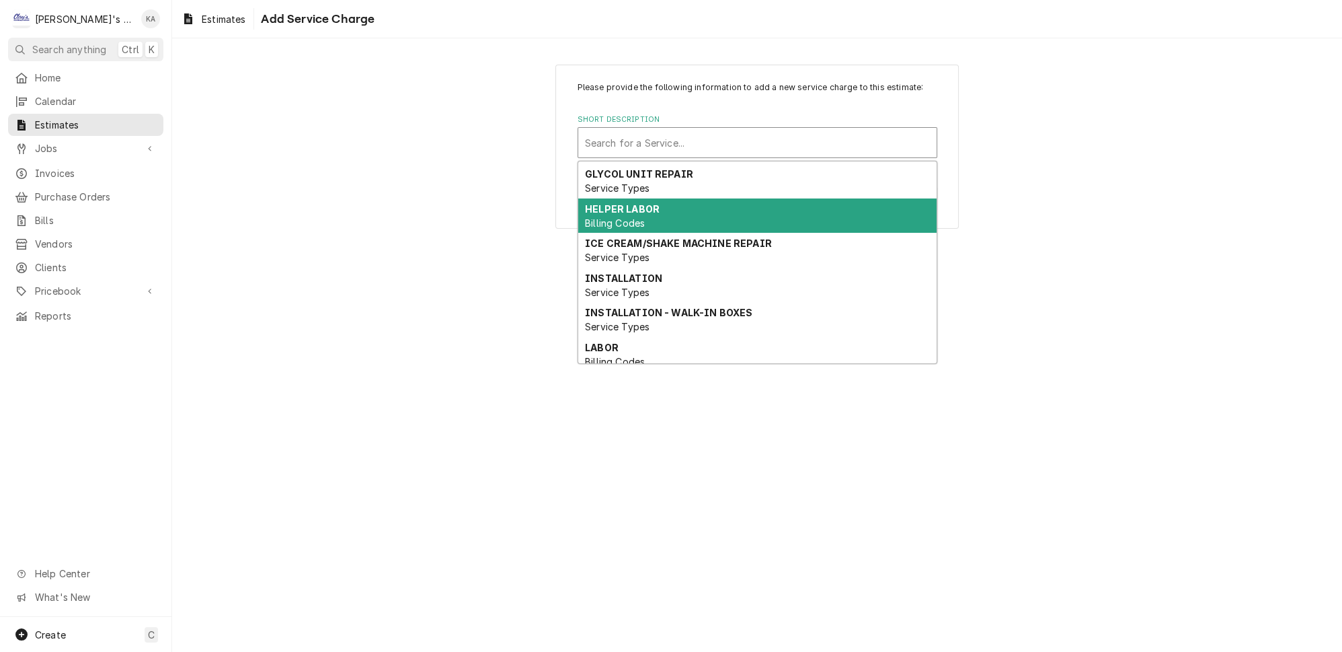
scroll to position [122, 0]
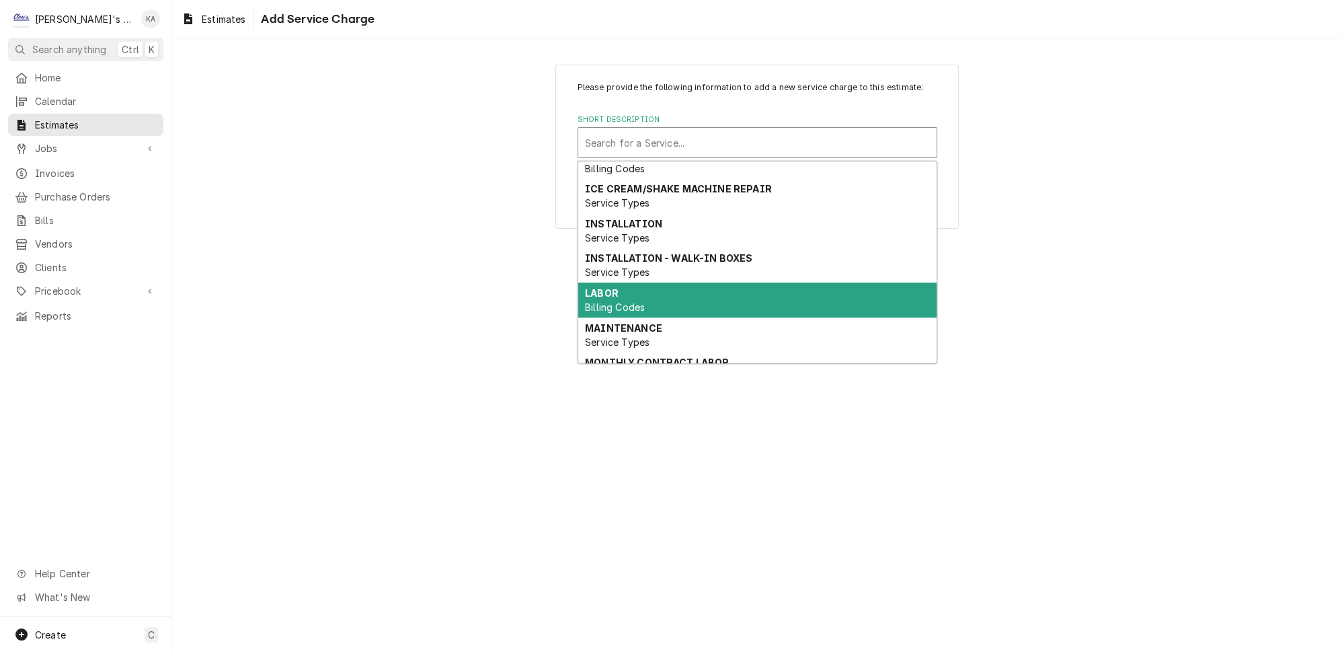
click at [676, 282] on div "LABOR Billing Codes" at bounding box center [757, 299] width 358 height 35
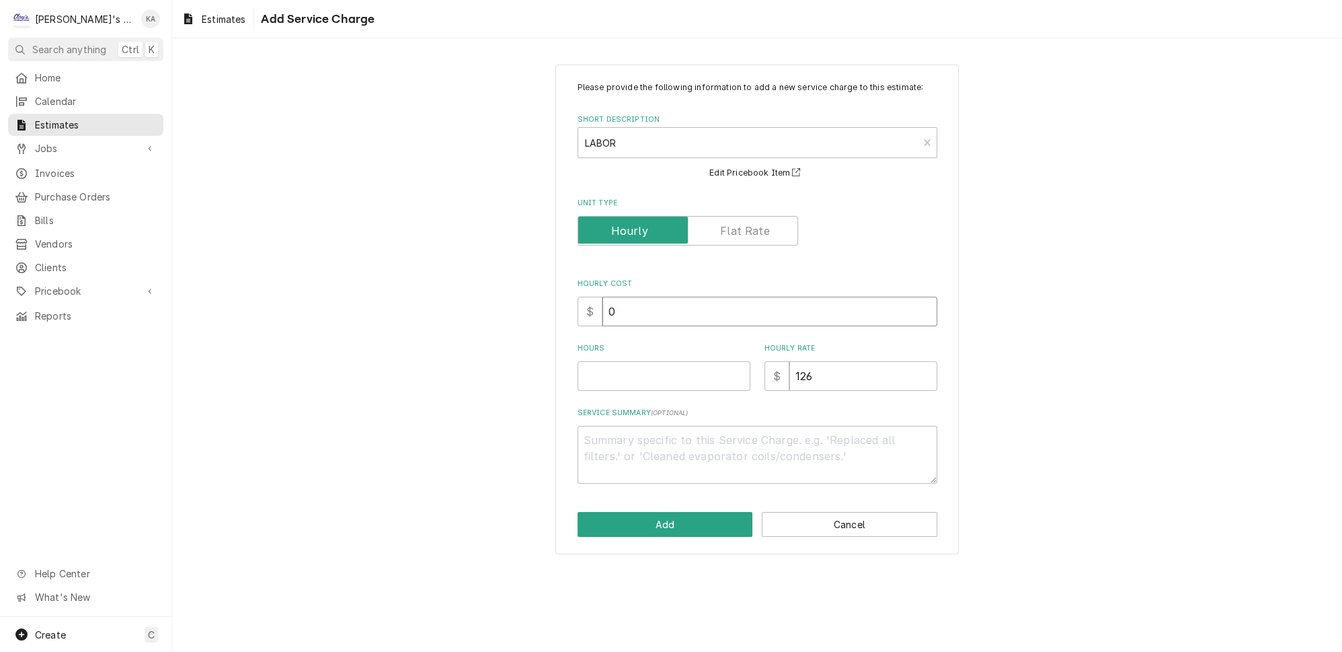
click at [611, 317] on input "0" at bounding box center [770, 312] width 335 height 30
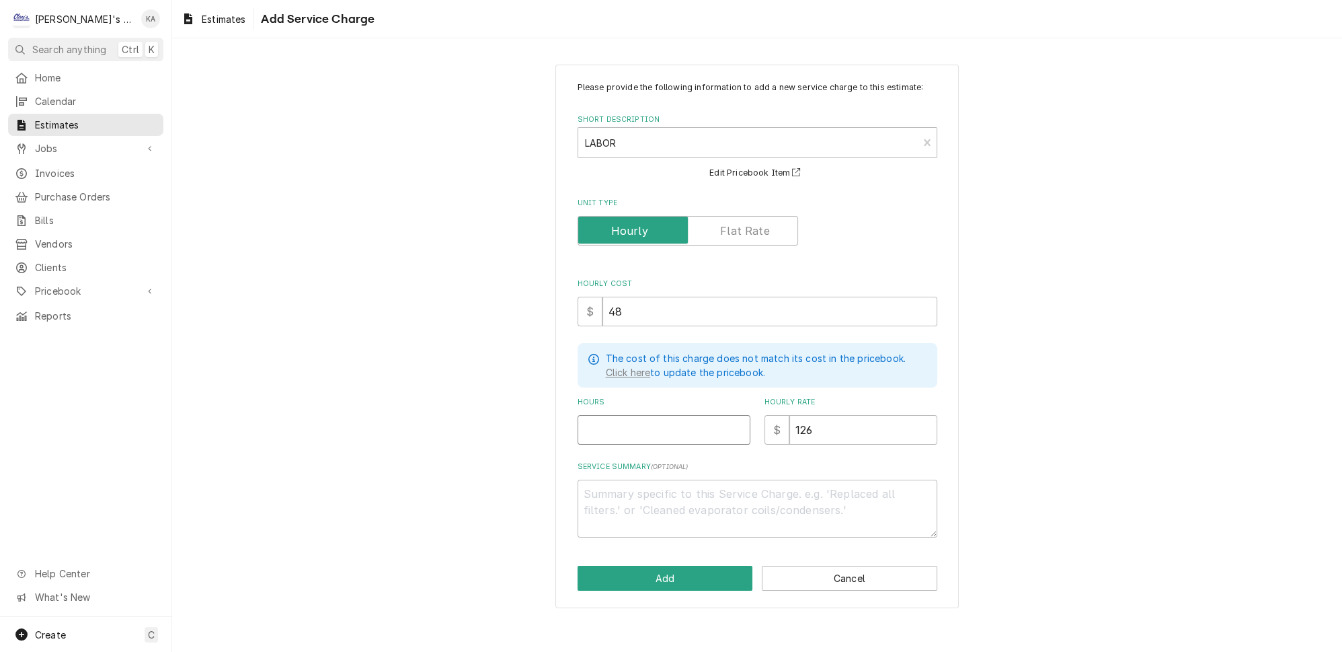
click at [606, 426] on input "Hours" at bounding box center [664, 430] width 173 height 30
click at [598, 495] on textarea "Service Summary ( optional )" at bounding box center [758, 508] width 360 height 58
click at [674, 578] on button "Add" at bounding box center [666, 578] width 176 height 25
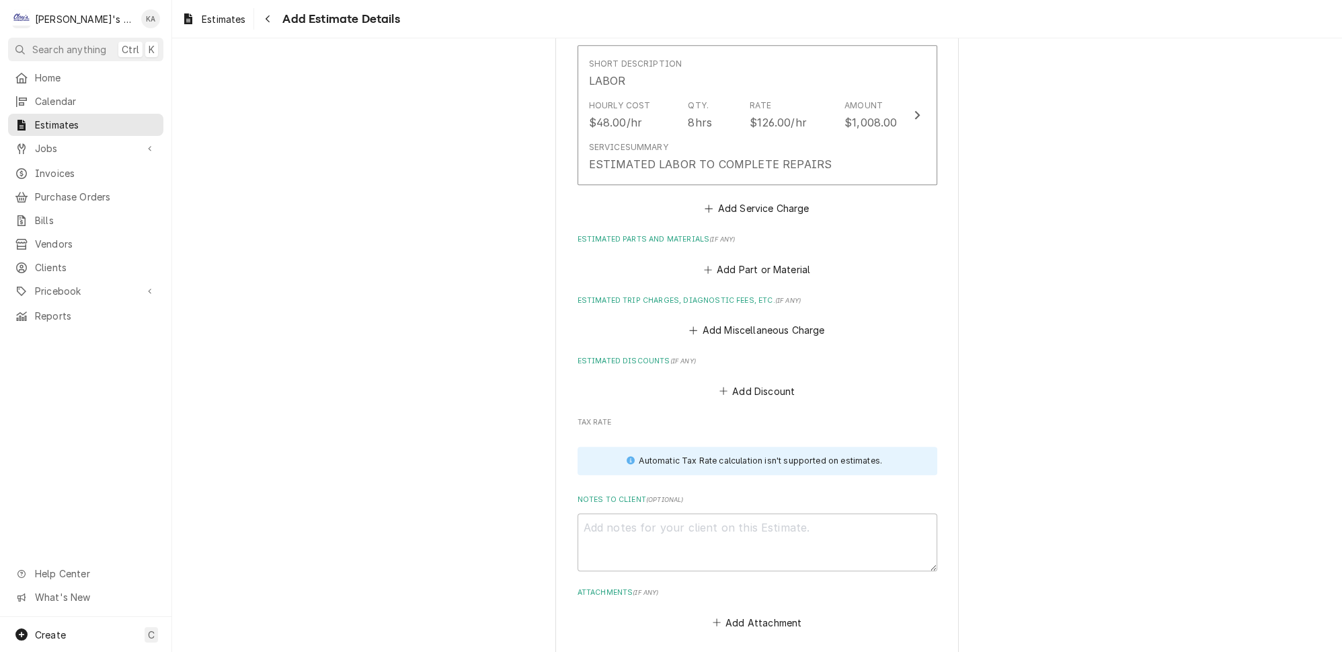
scroll to position [1595, 0]
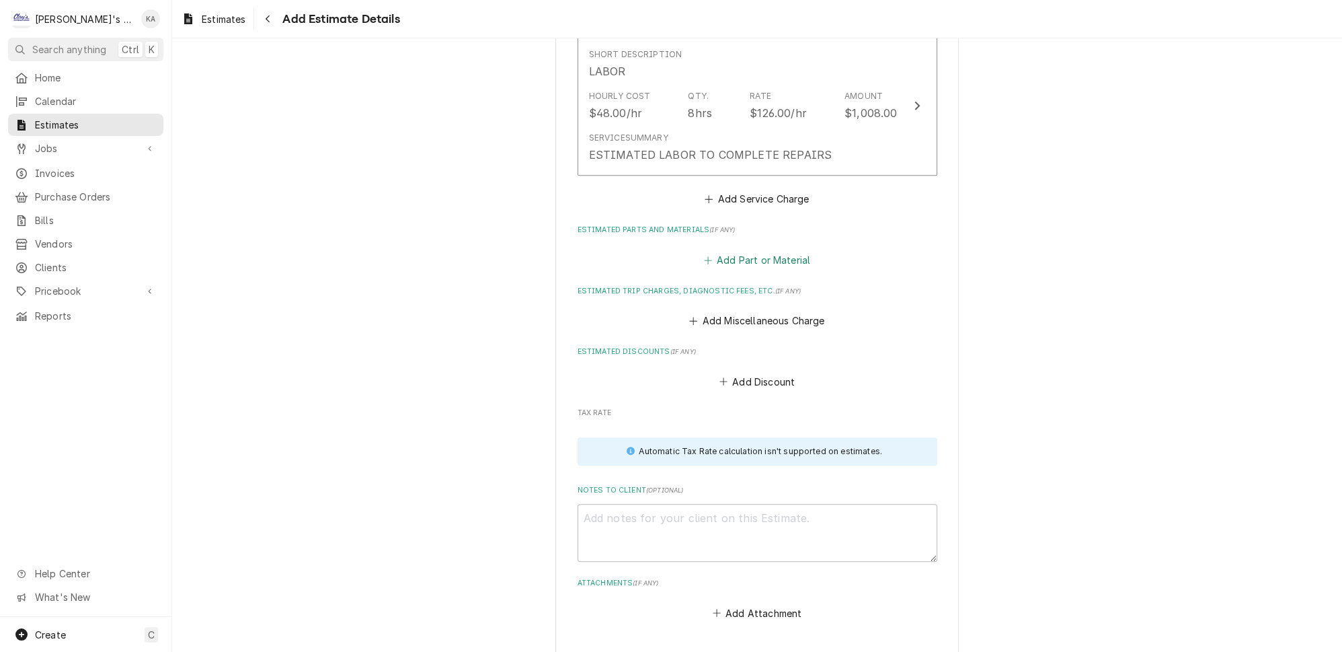
click at [757, 250] on button "Add Part or Material" at bounding box center [756, 259] width 111 height 19
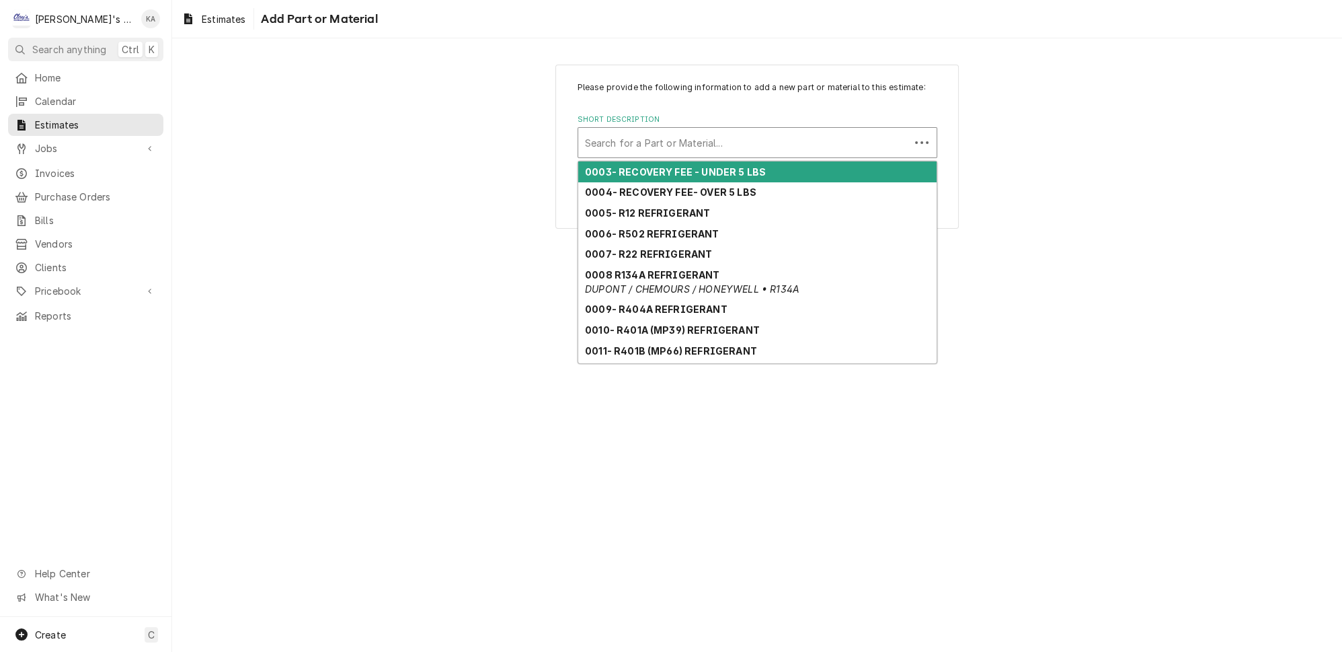
click at [621, 153] on div "Short Description" at bounding box center [744, 142] width 318 height 24
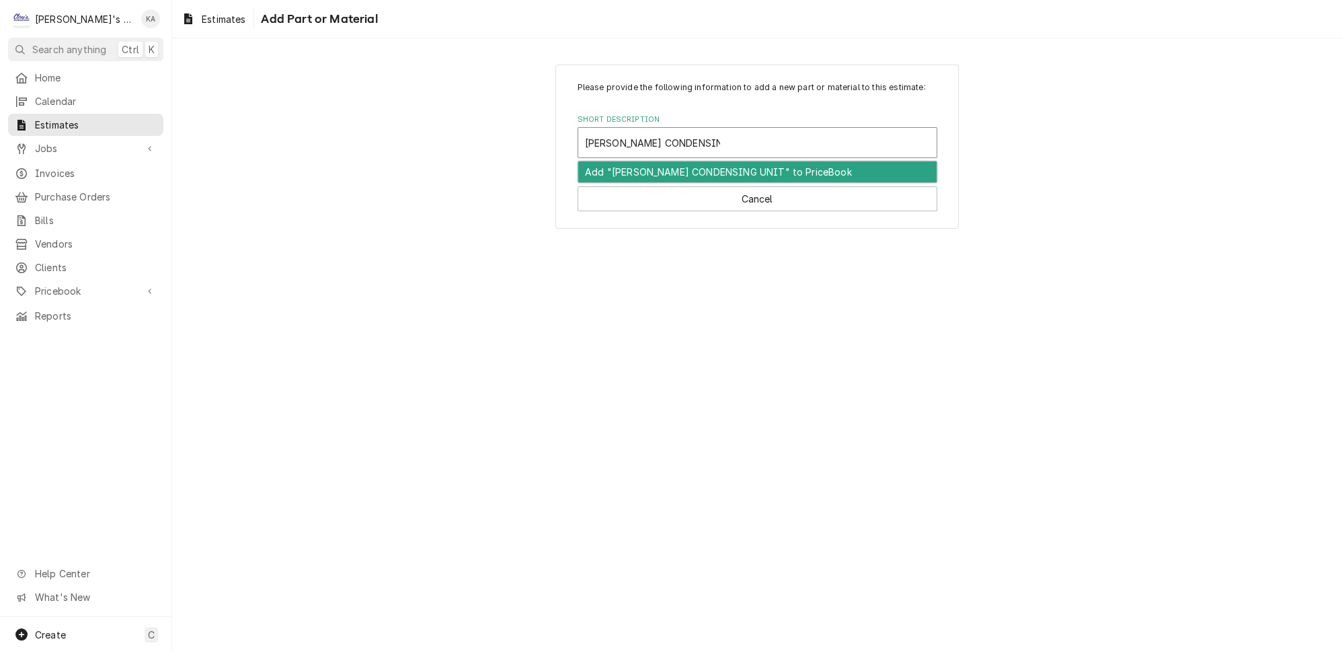
click at [685, 182] on div "Add "FRANKE CONDENSING UNIT" to PriceBook" at bounding box center [757, 171] width 358 height 21
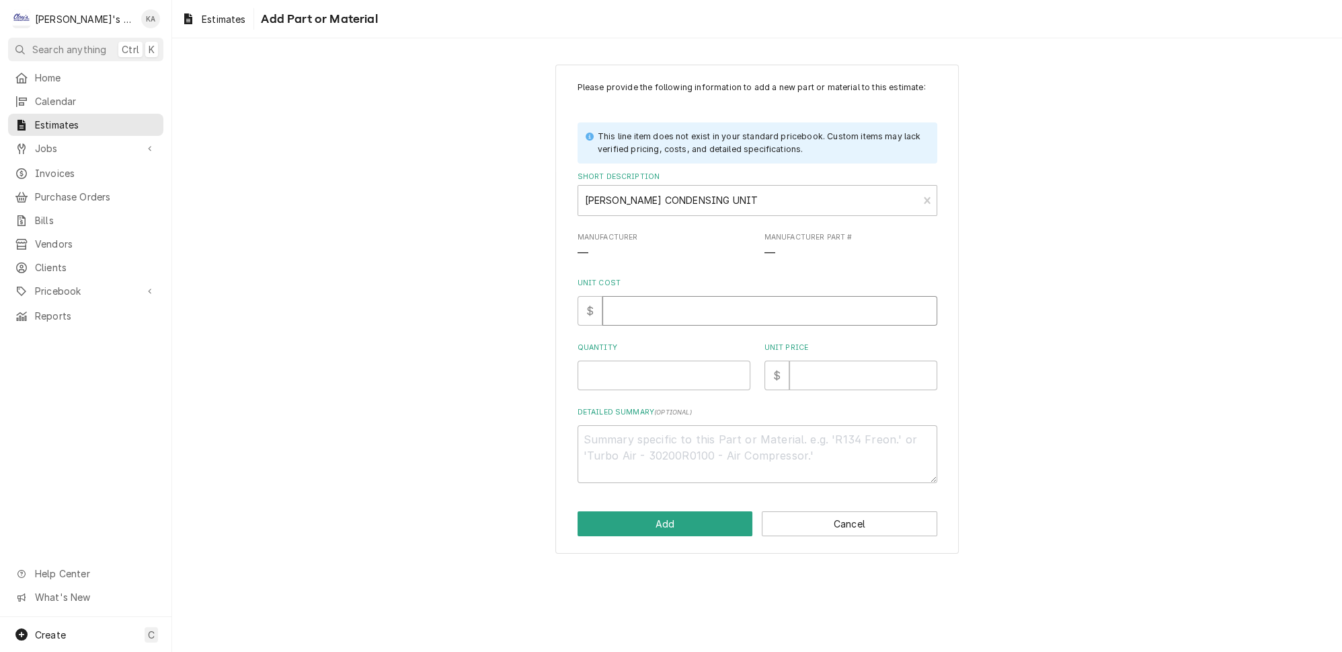
click at [649, 319] on input "Unit Cost" at bounding box center [770, 311] width 335 height 30
click at [684, 528] on button "Add" at bounding box center [666, 523] width 176 height 25
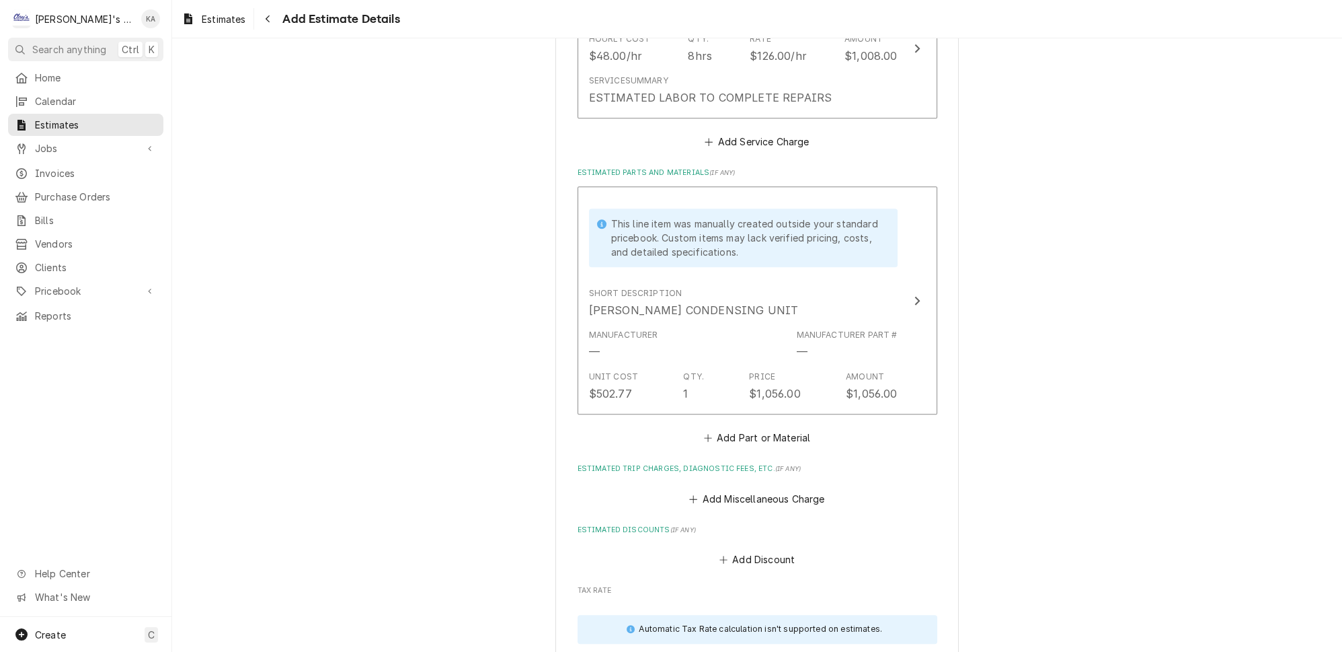
scroll to position [1825, 0]
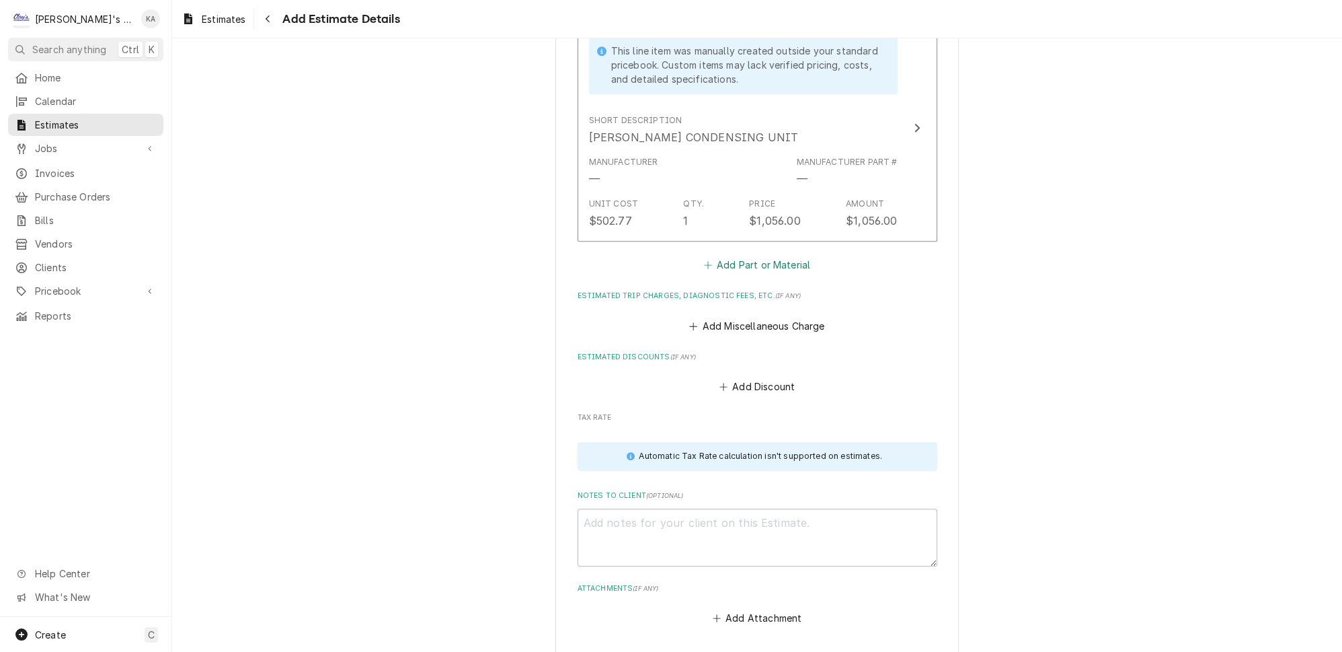
click at [738, 256] on button "Add Part or Material" at bounding box center [756, 265] width 111 height 19
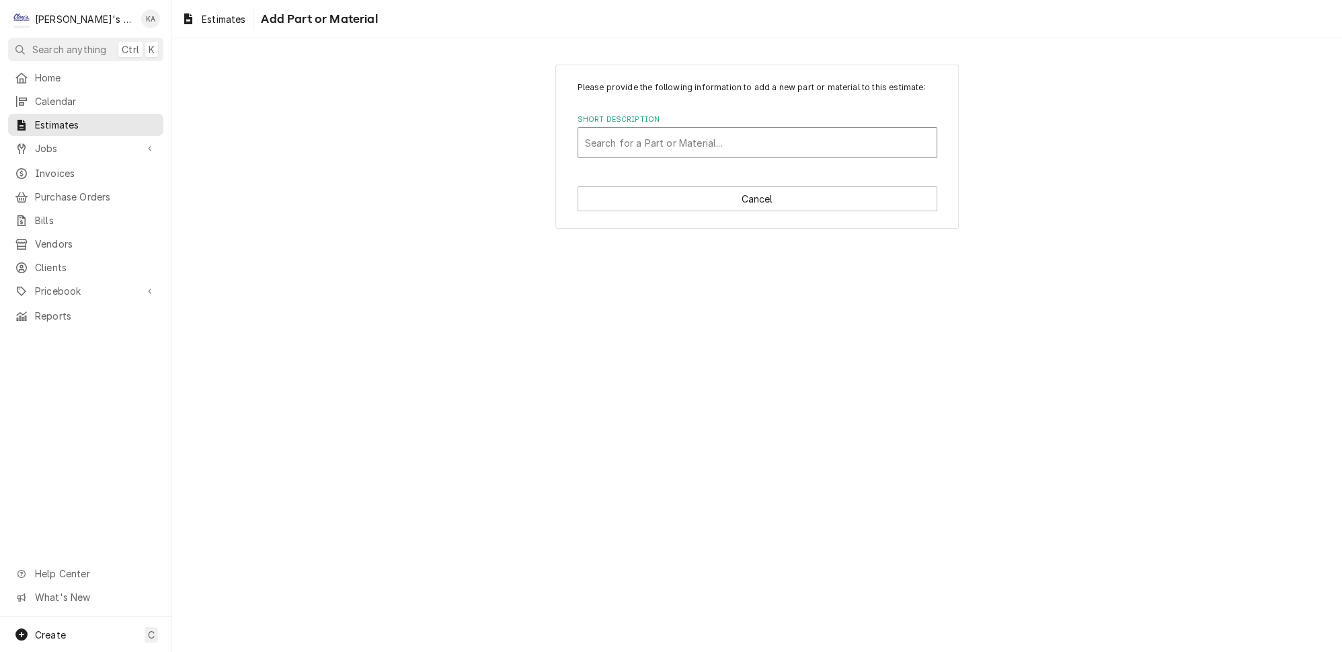
click at [733, 146] on div "Short Description" at bounding box center [757, 142] width 345 height 24
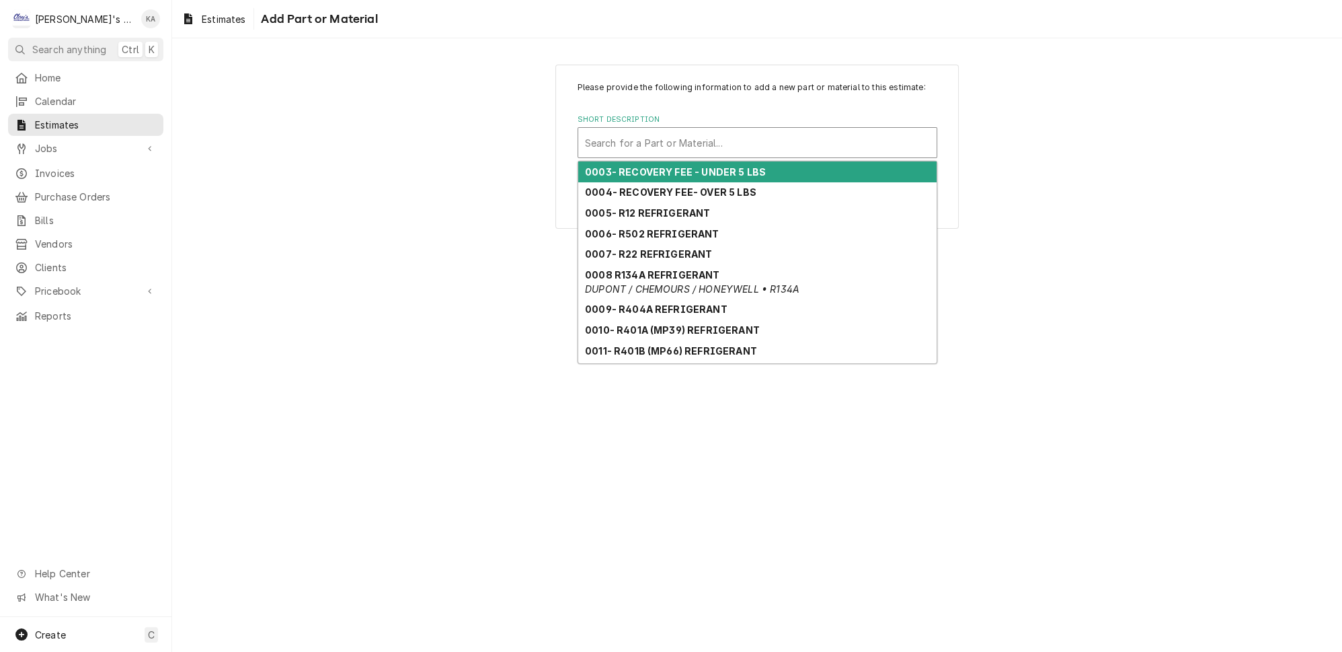
click at [675, 147] on div "Short Description" at bounding box center [757, 142] width 345 height 24
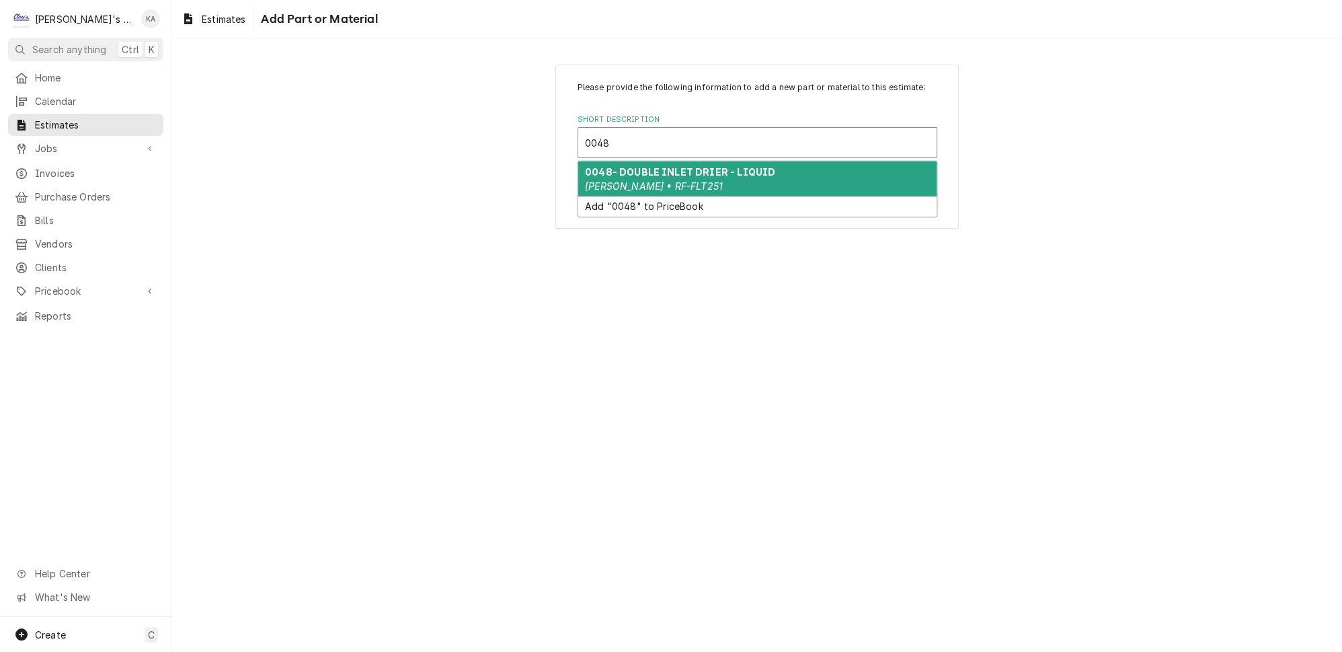
click at [677, 178] on strong "0048- DOUBLE INLET DRIER - LIQUID" at bounding box center [680, 171] width 190 height 11
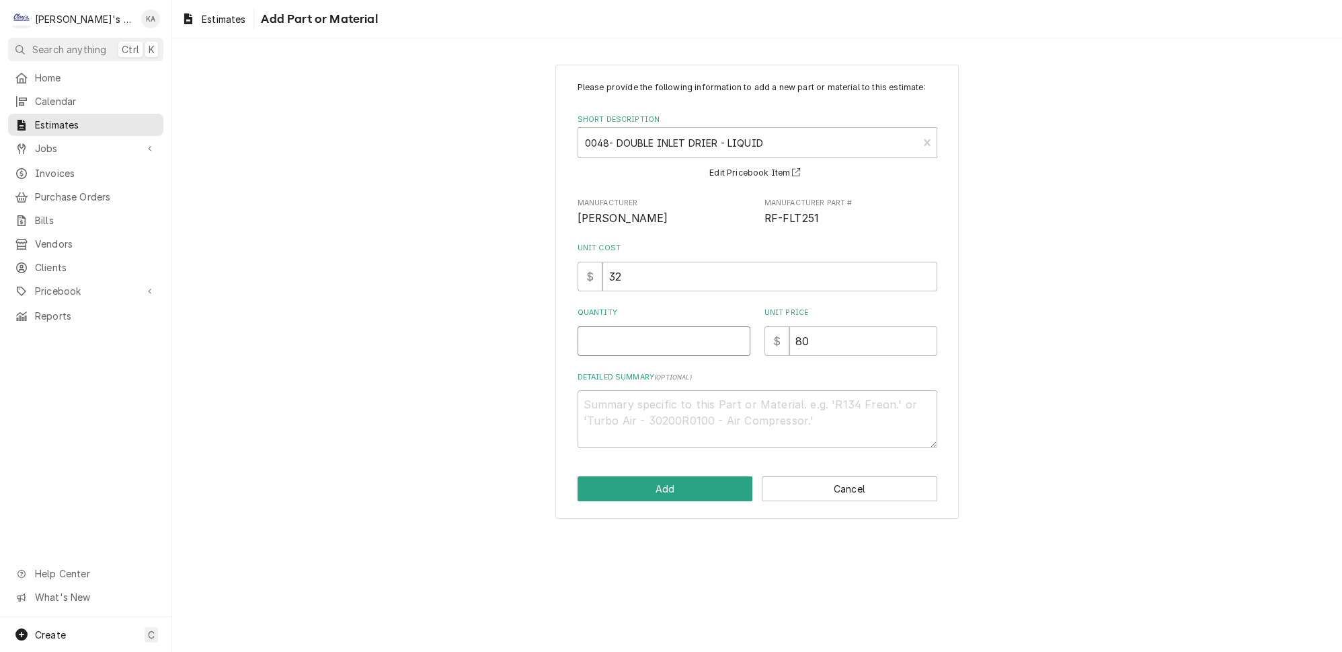
click at [615, 351] on input "Quantity" at bounding box center [664, 341] width 173 height 30
click at [687, 496] on button "Add" at bounding box center [666, 488] width 176 height 25
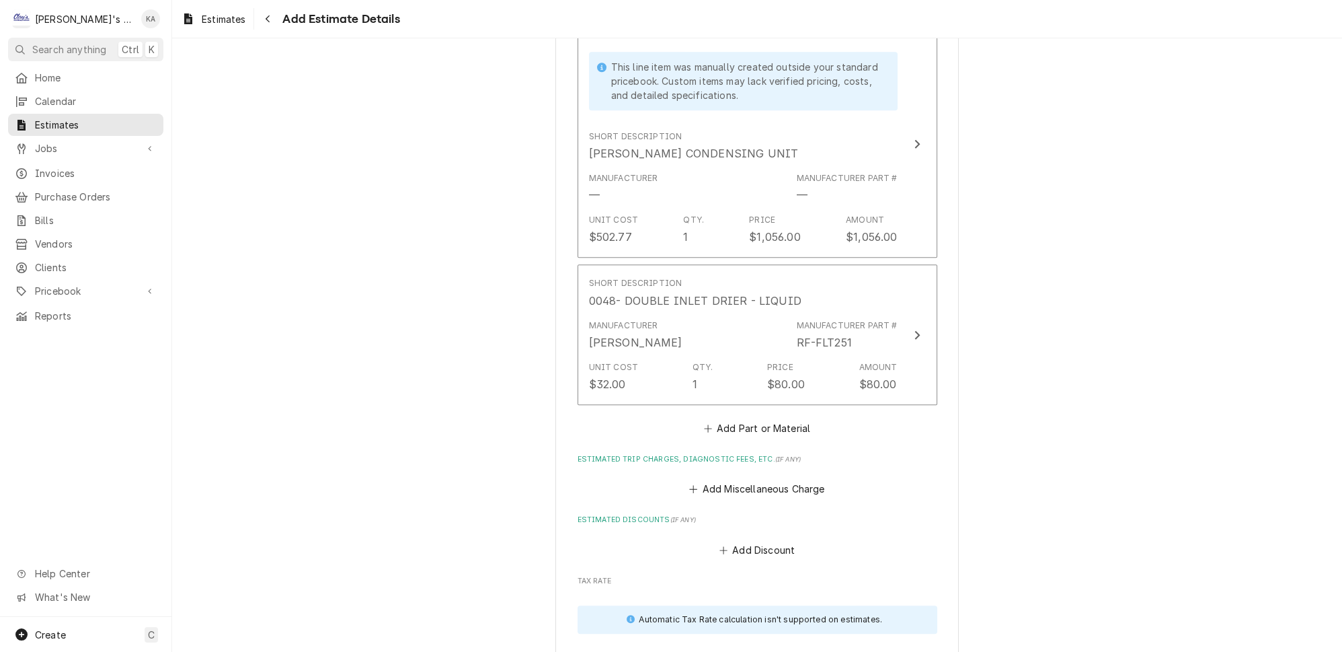
scroll to position [1811, 0]
click at [759, 417] on button "Add Part or Material" at bounding box center [756, 426] width 111 height 19
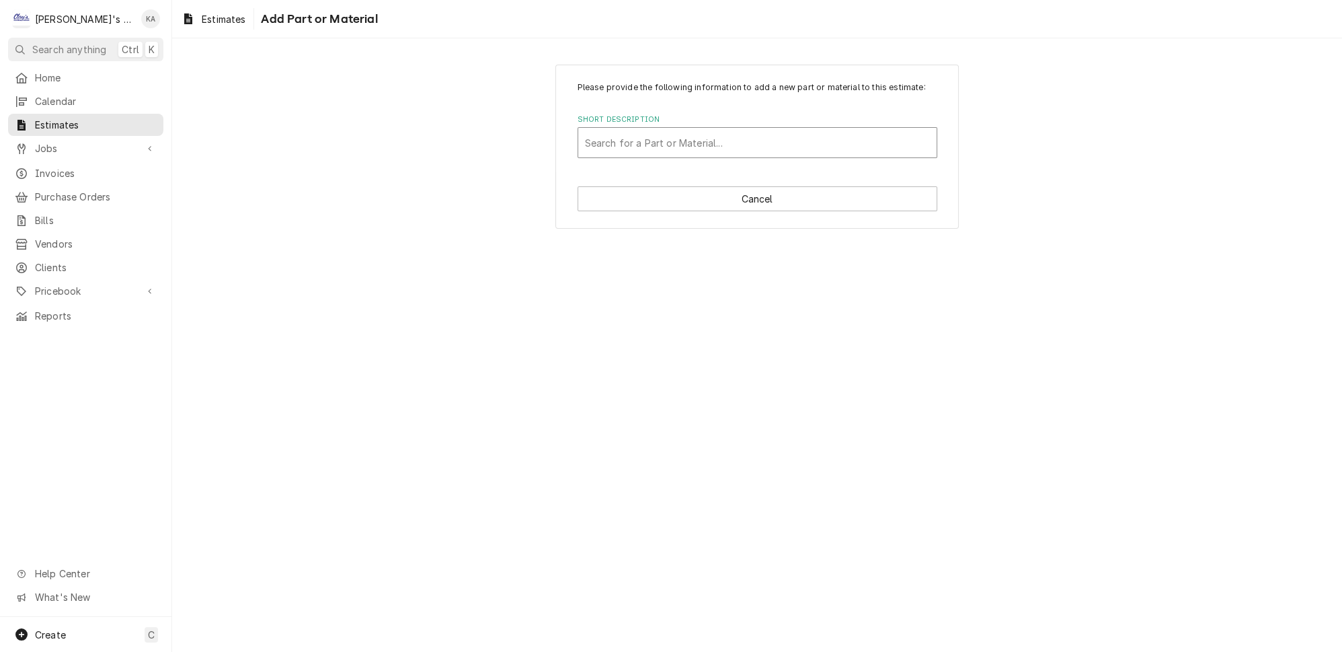
click at [763, 154] on div "Short Description" at bounding box center [757, 142] width 345 height 24
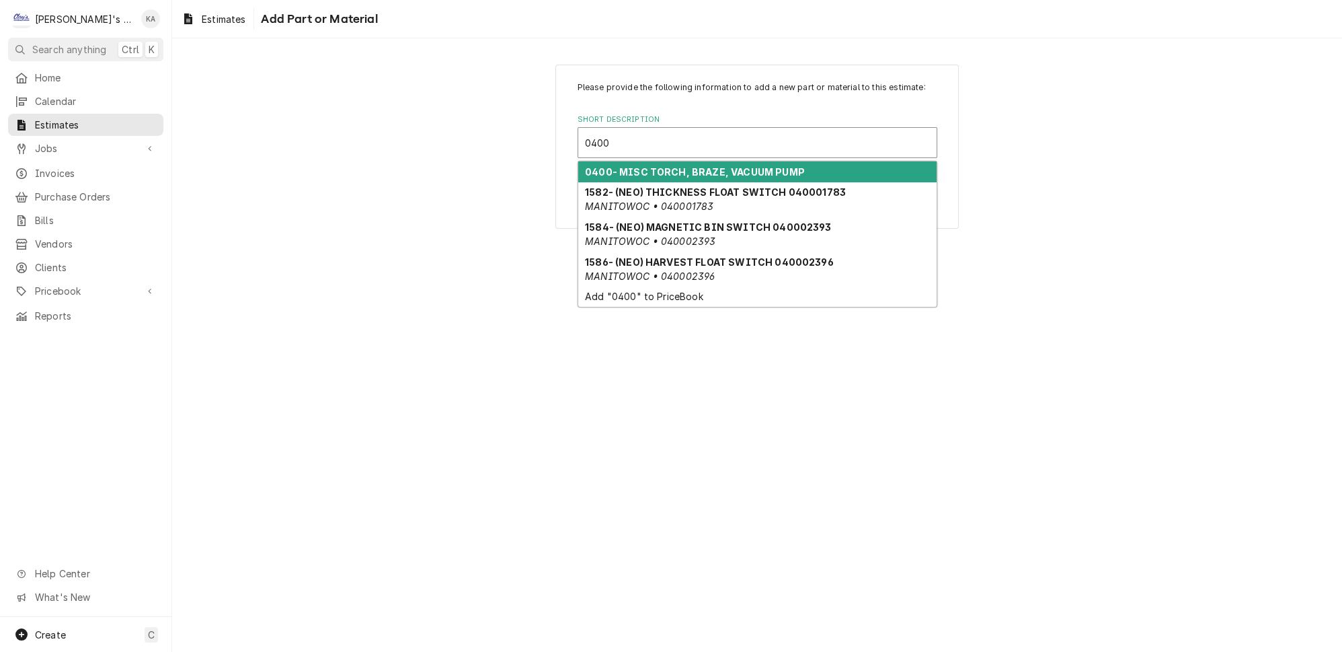
click at [742, 178] on strong "0400- MISC TORCH, BRAZE, VACUUM PUMP" at bounding box center [695, 171] width 220 height 11
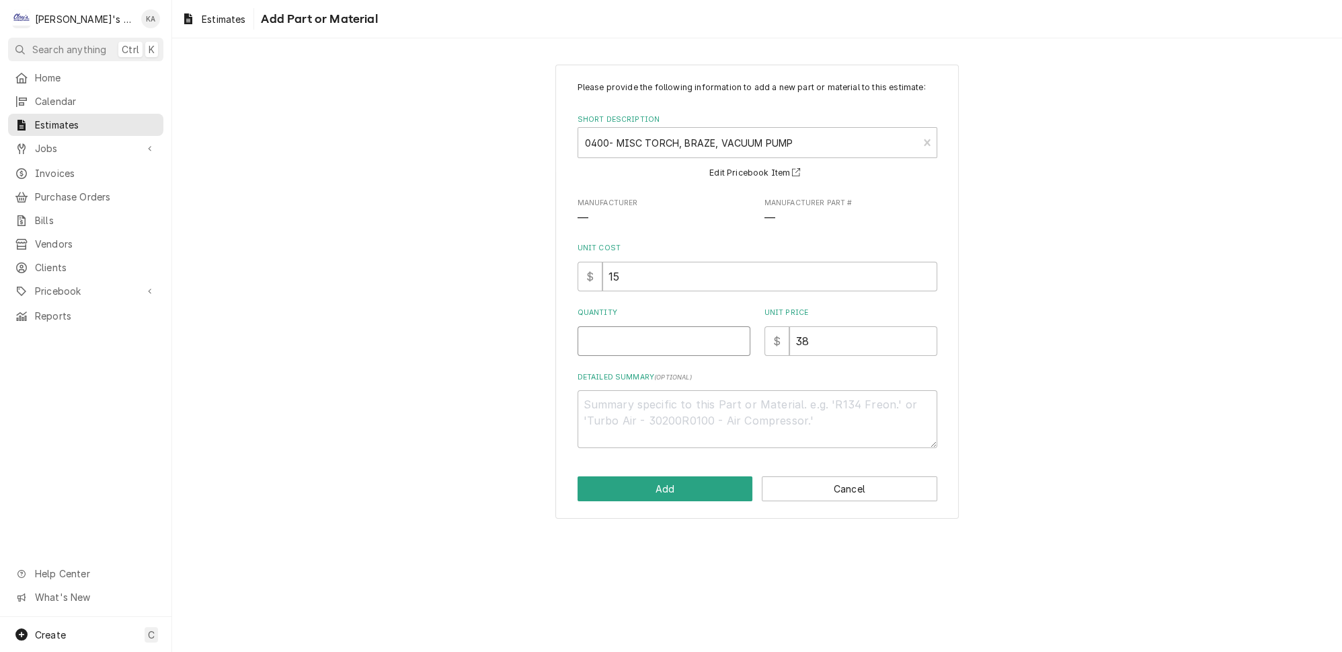
click at [629, 352] on input "Quantity" at bounding box center [664, 341] width 173 height 30
click at [698, 497] on button "Add" at bounding box center [666, 488] width 176 height 25
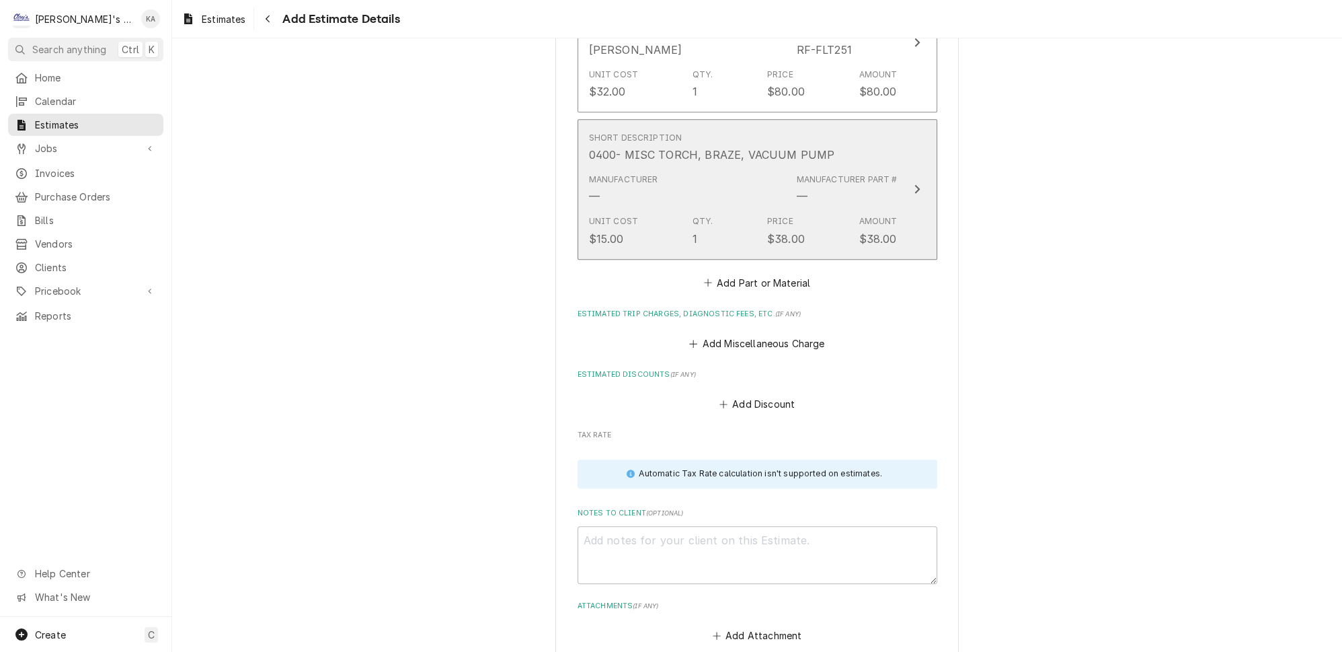
scroll to position [2102, 0]
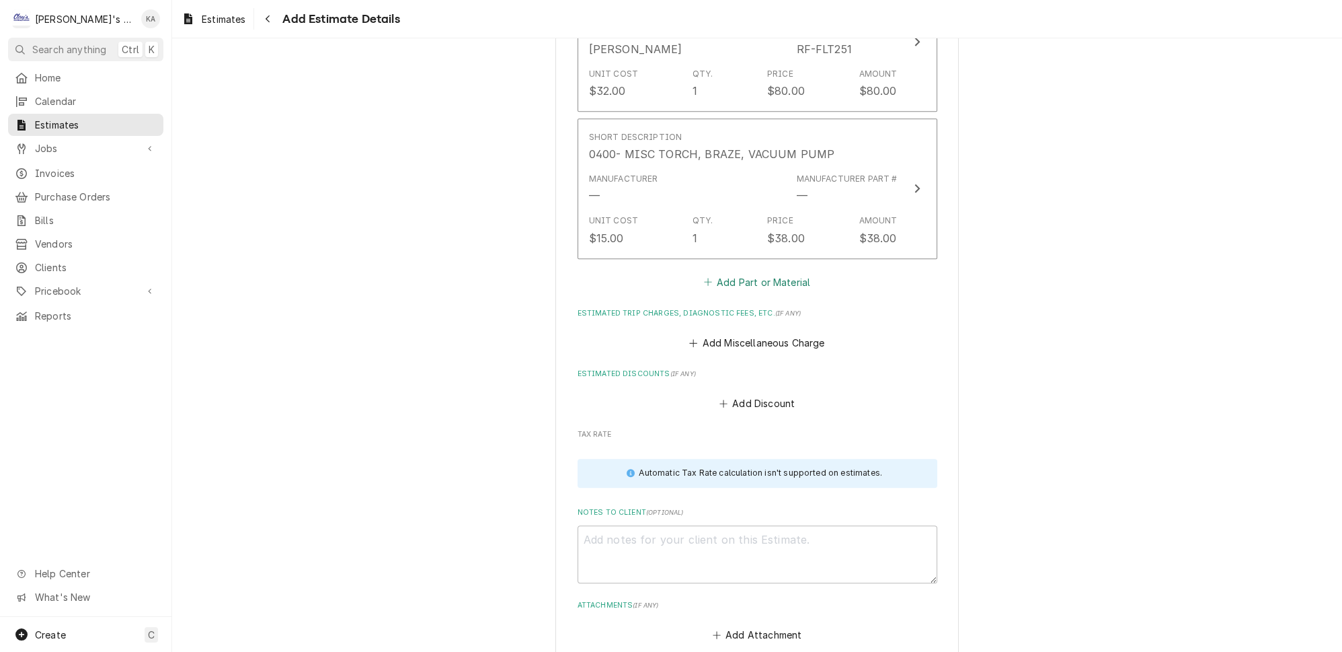
click at [774, 272] on button "Add Part or Material" at bounding box center [756, 281] width 111 height 19
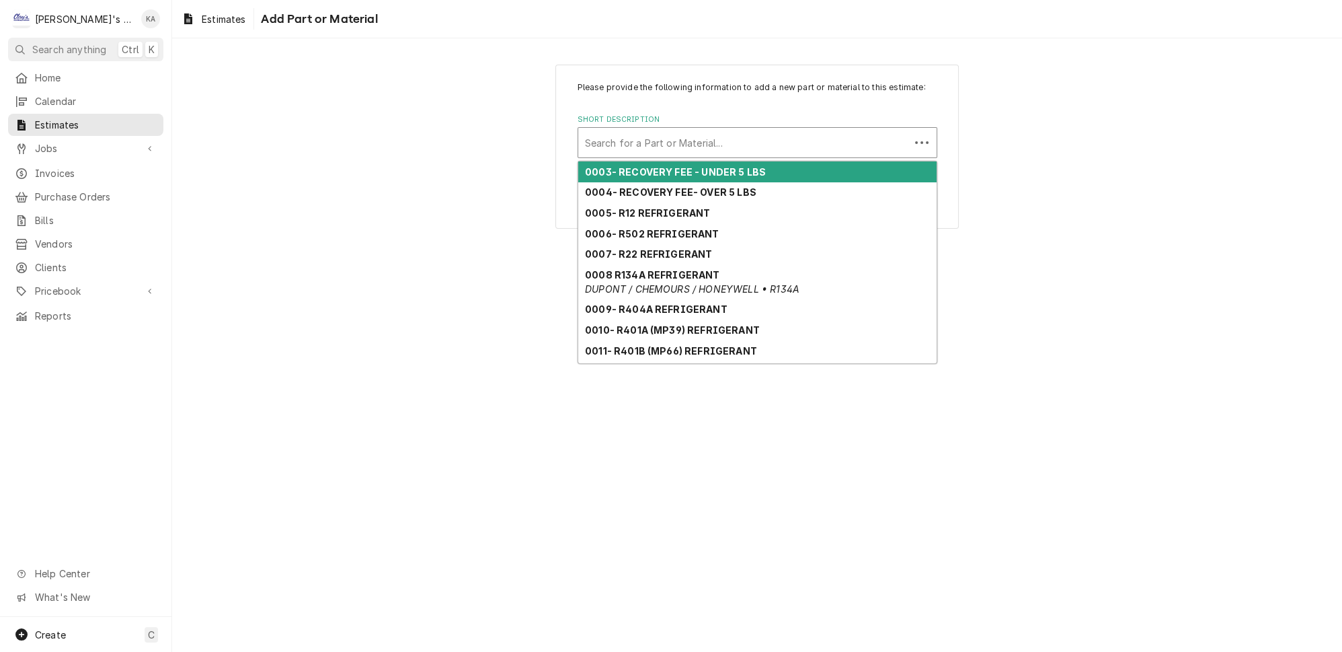
click at [713, 147] on div "Short Description" at bounding box center [744, 142] width 318 height 24
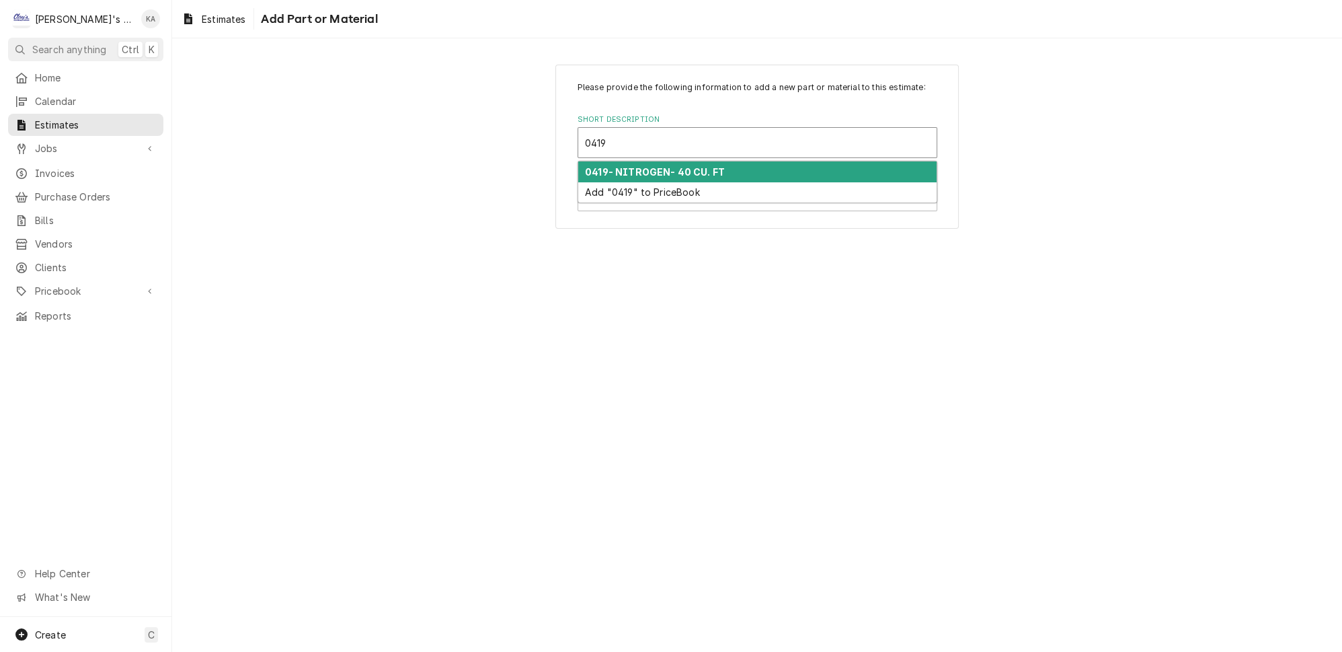
click at [709, 178] on strong "0419- NITROGEN- 40 CU. FT" at bounding box center [655, 171] width 140 height 11
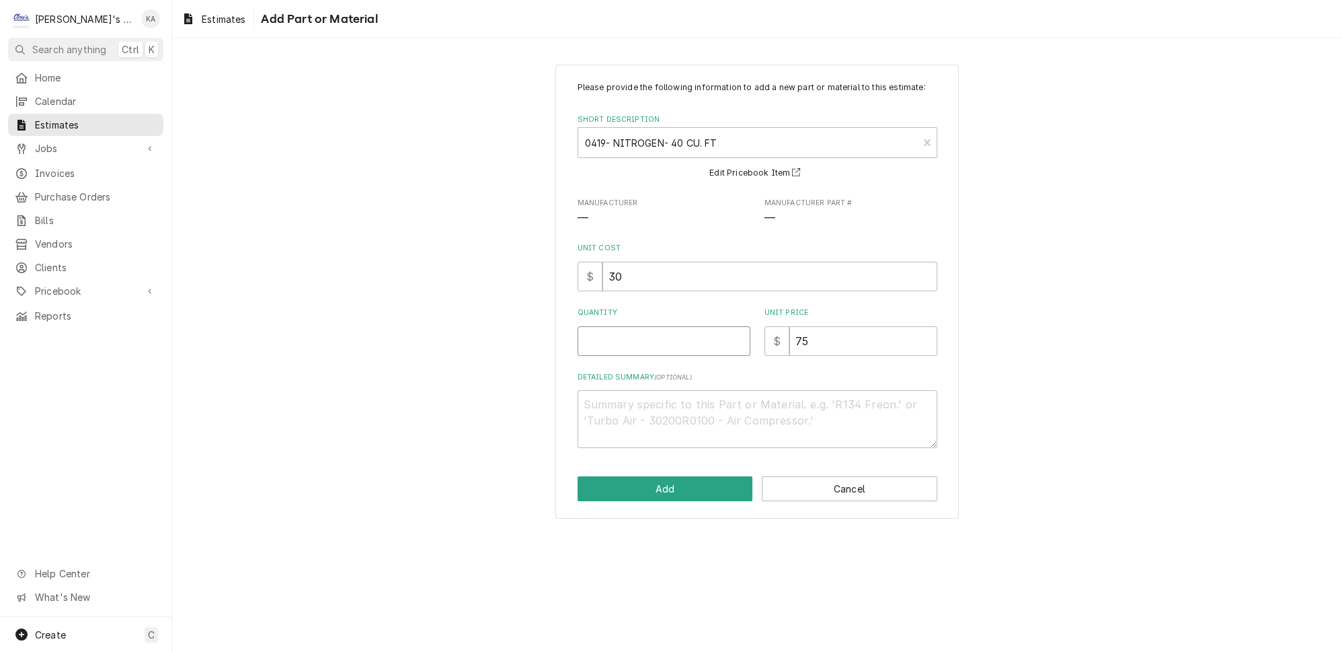
click at [607, 348] on input "Quantity" at bounding box center [664, 341] width 173 height 30
click at [672, 496] on button "Add" at bounding box center [666, 488] width 176 height 25
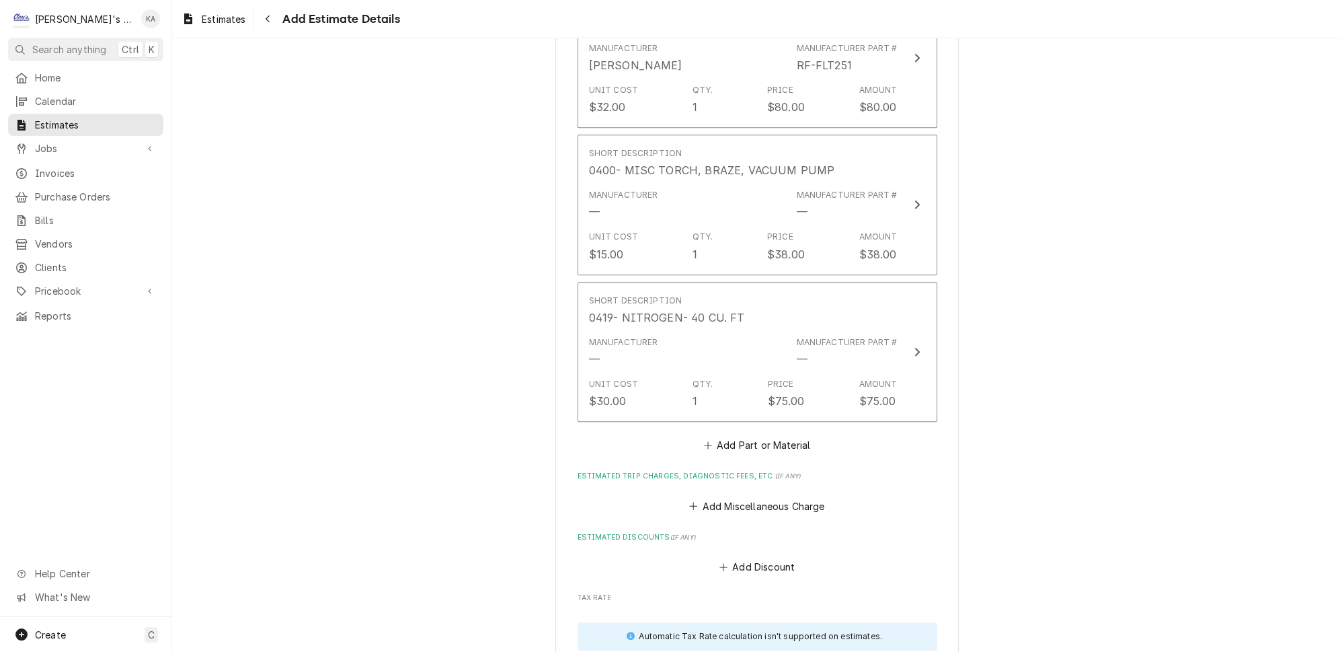
scroll to position [2087, 0]
click at [775, 434] on button "Add Part or Material" at bounding box center [756, 443] width 111 height 19
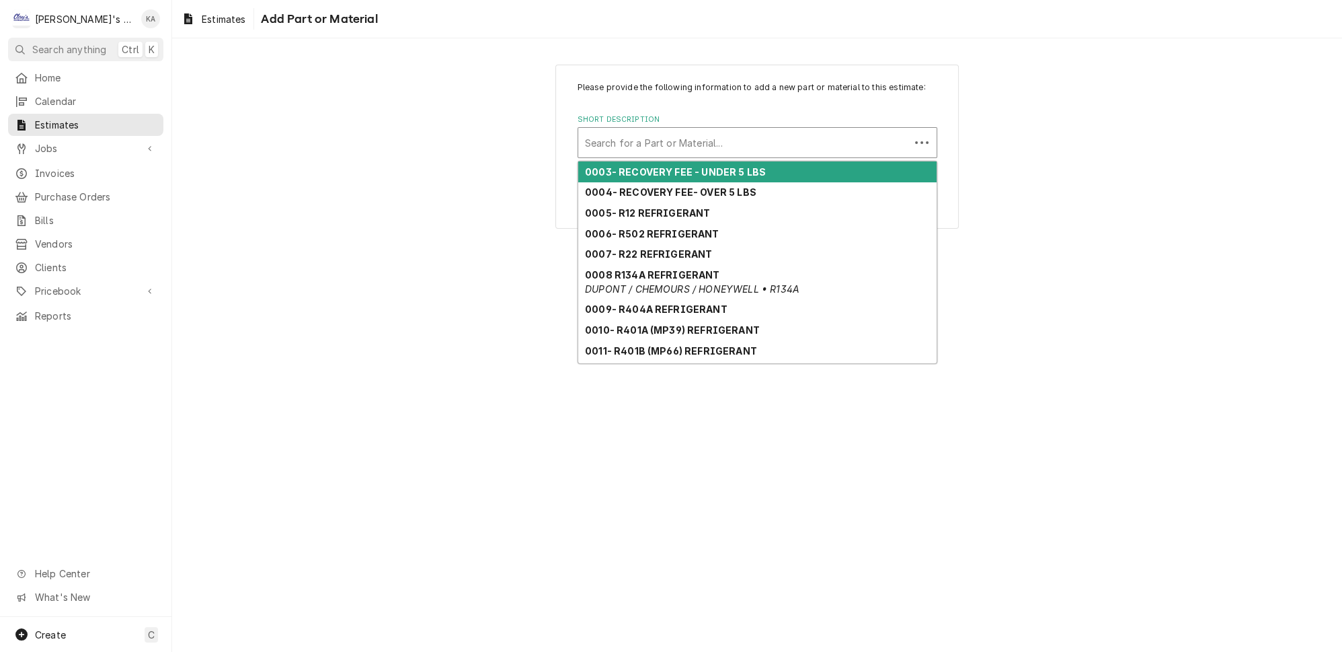
click at [699, 155] on div "Short Description" at bounding box center [744, 142] width 318 height 24
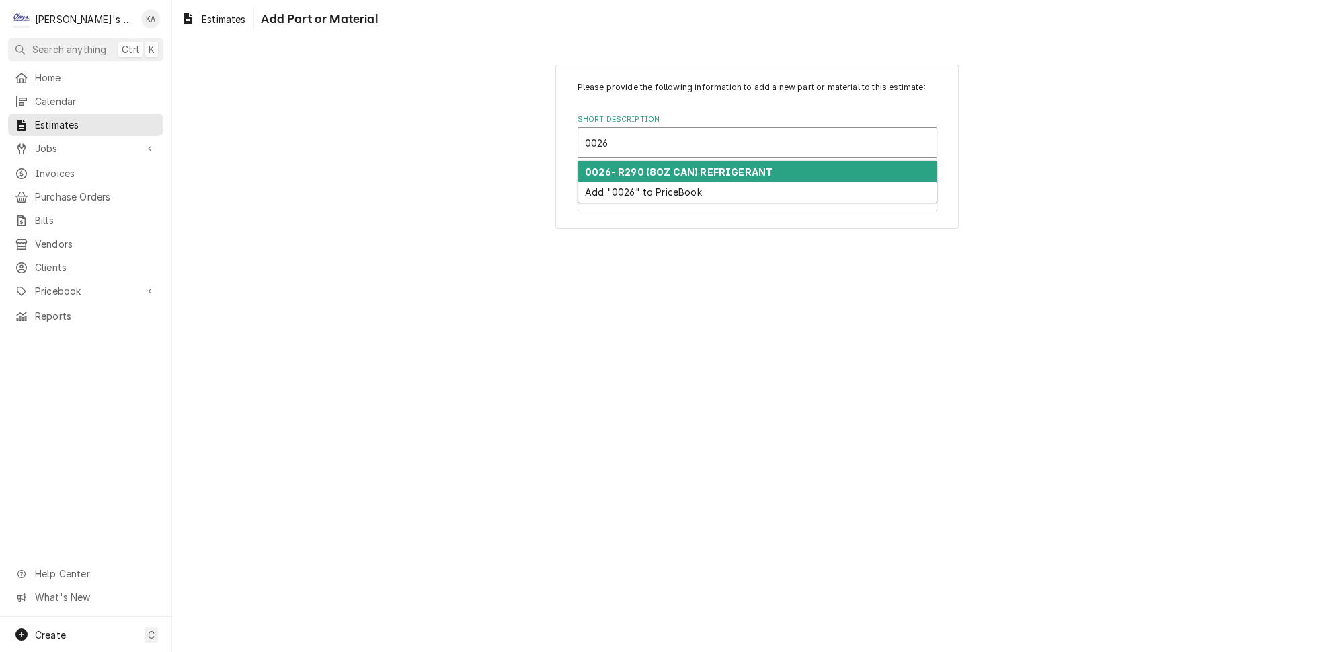
click at [717, 178] on strong "0026- R290 (8OZ CAN) REFRIGERANT" at bounding box center [679, 171] width 188 height 11
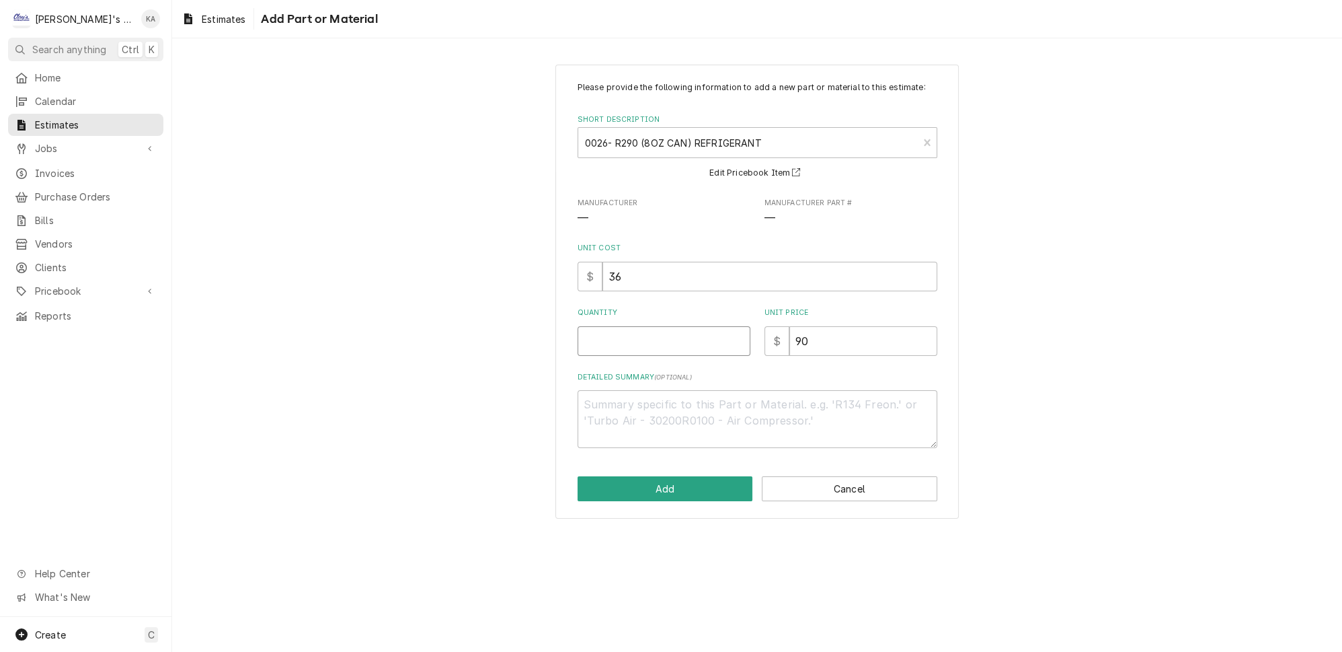
click at [619, 356] on input "Quantity" at bounding box center [664, 341] width 173 height 30
click at [672, 496] on button "Add" at bounding box center [666, 488] width 176 height 25
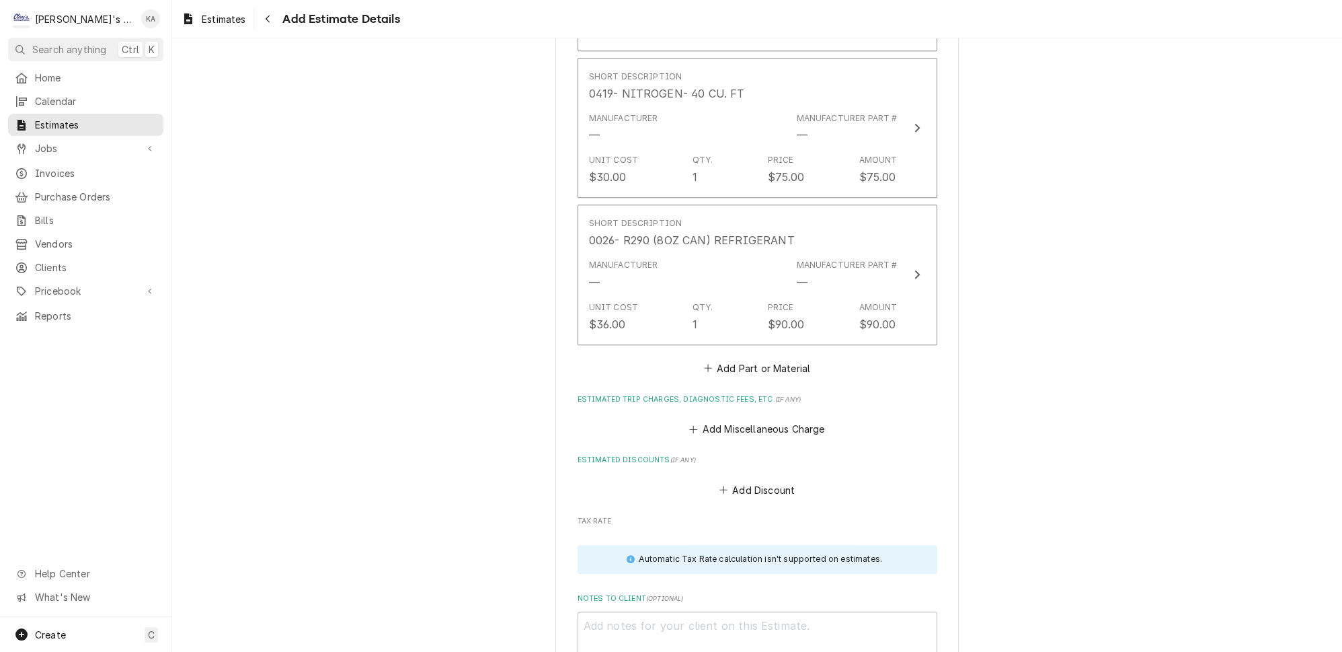
scroll to position [2318, 0]
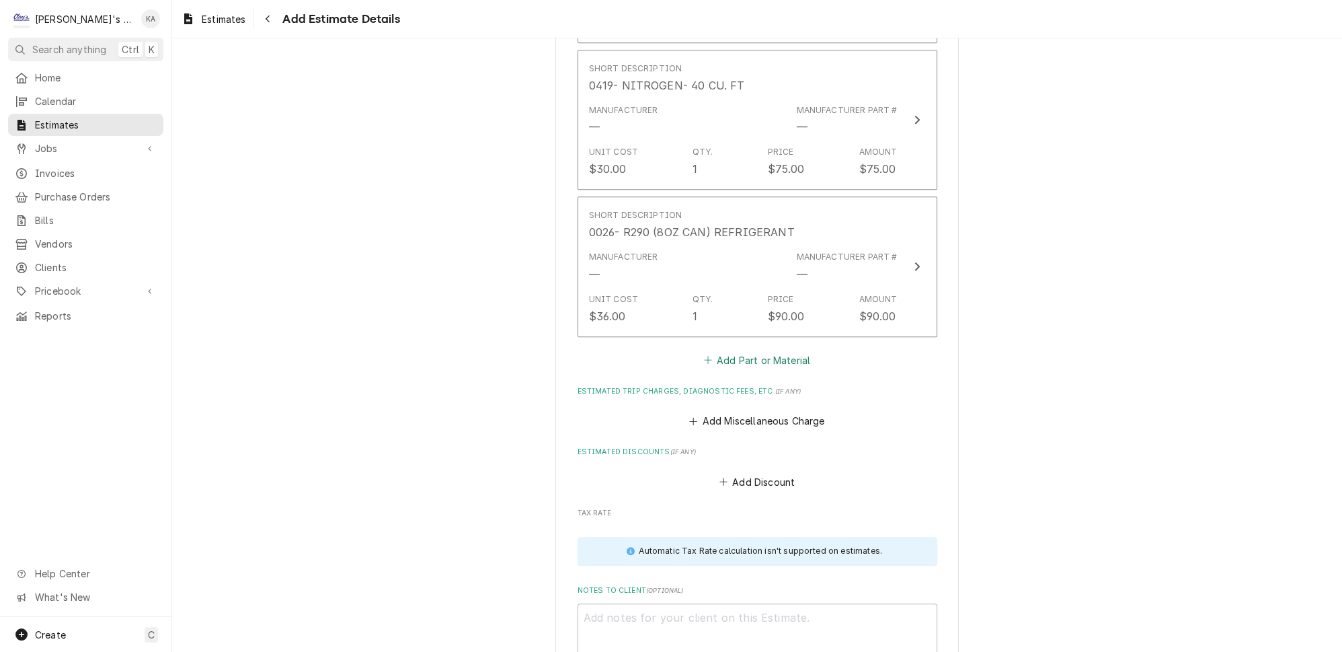
click at [745, 350] on button "Add Part or Material" at bounding box center [756, 359] width 111 height 19
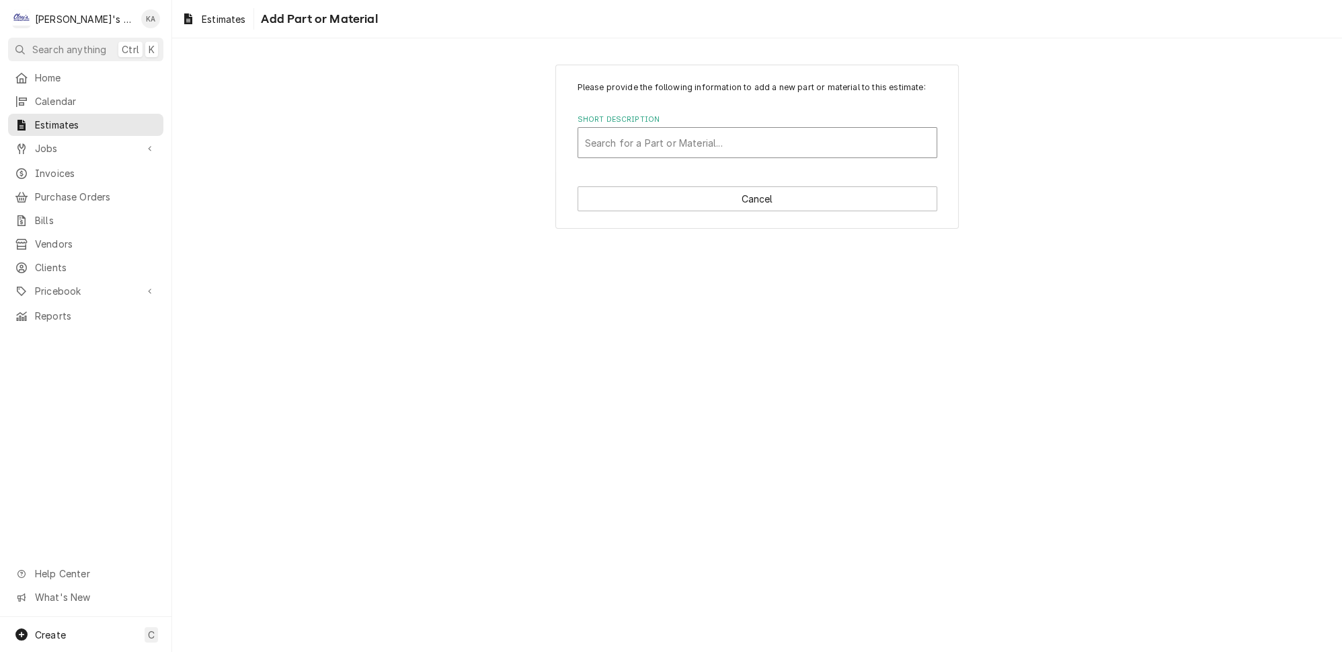
click at [683, 155] on div "Short Description" at bounding box center [757, 142] width 345 height 24
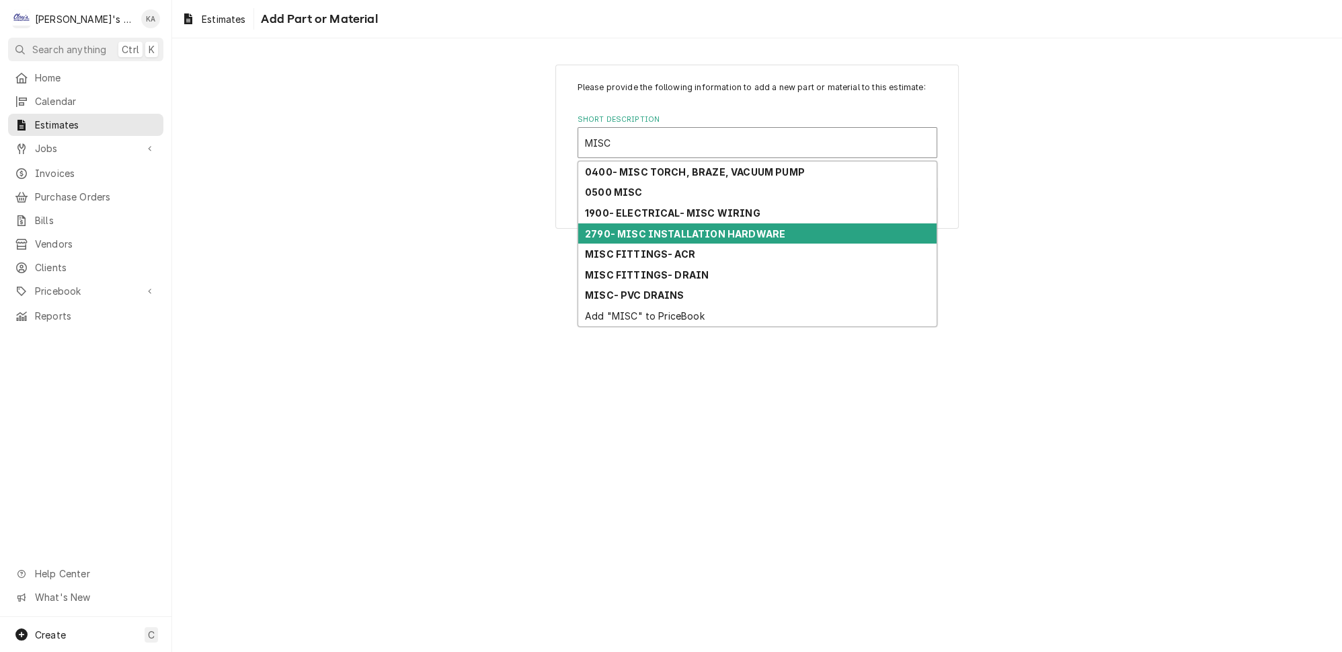
click at [691, 235] on strong "2790- MISC INSTALLATION HARDWARE" at bounding box center [685, 233] width 200 height 11
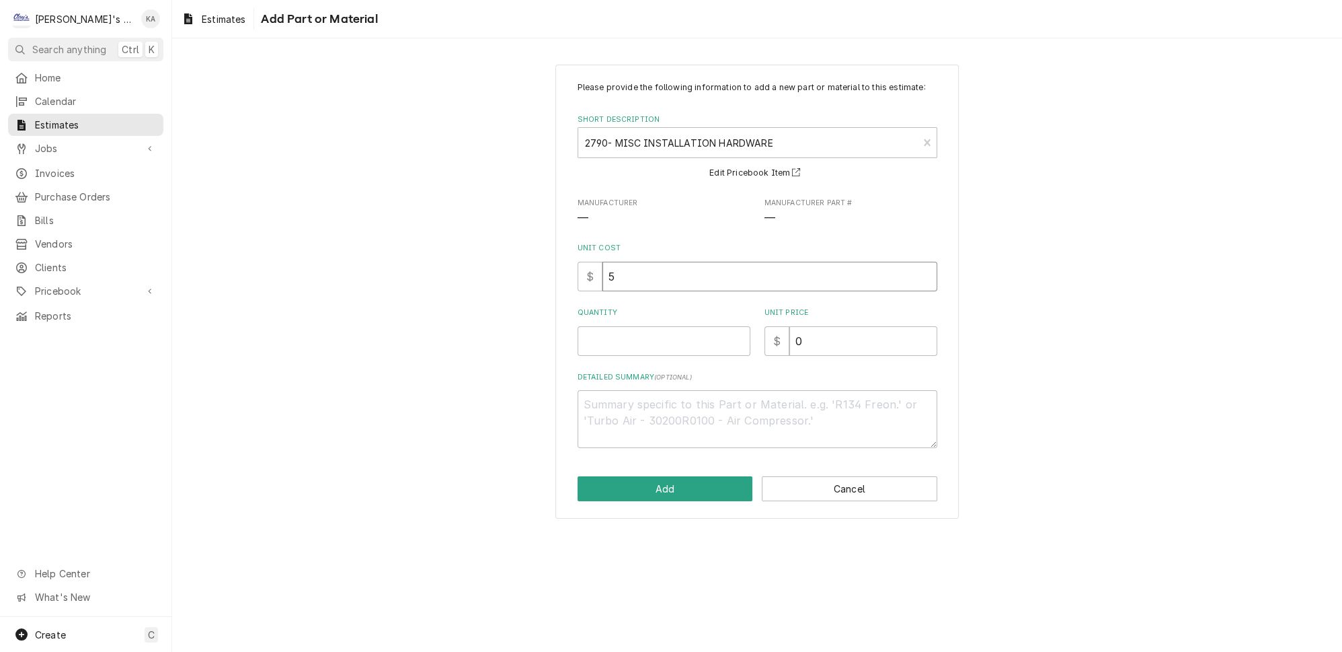
click at [616, 280] on input "5" at bounding box center [770, 277] width 335 height 30
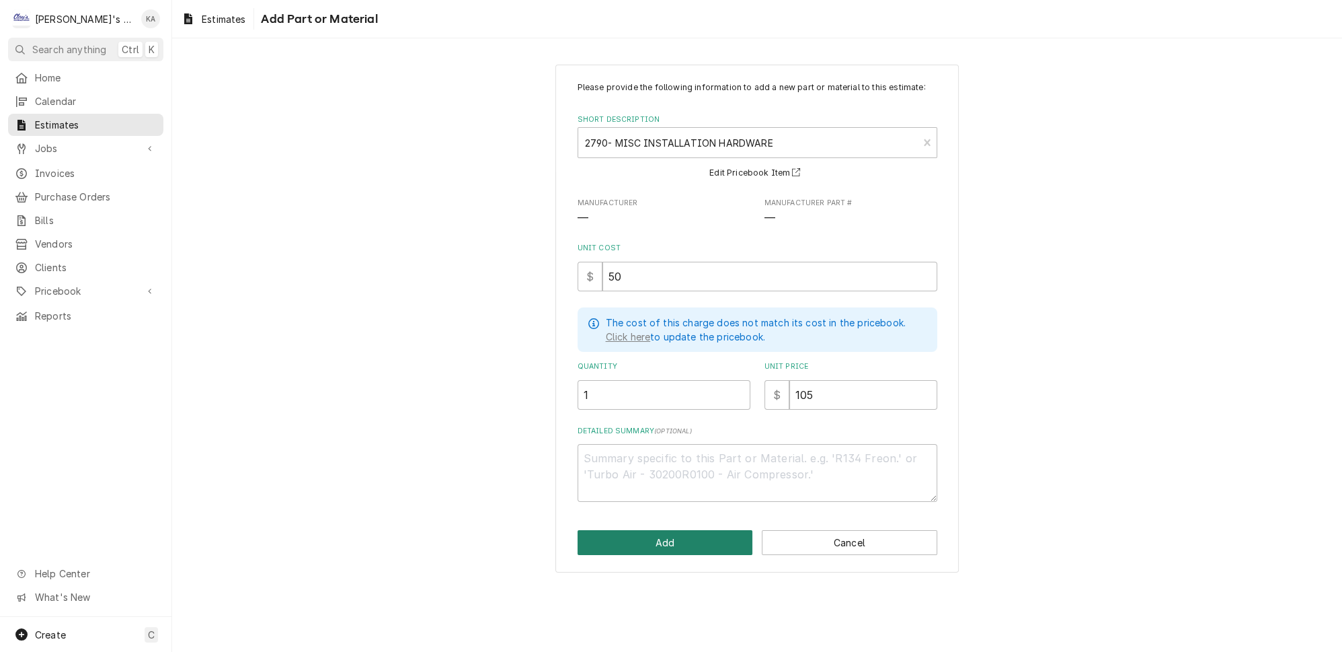
click at [680, 543] on button "Add" at bounding box center [666, 542] width 176 height 25
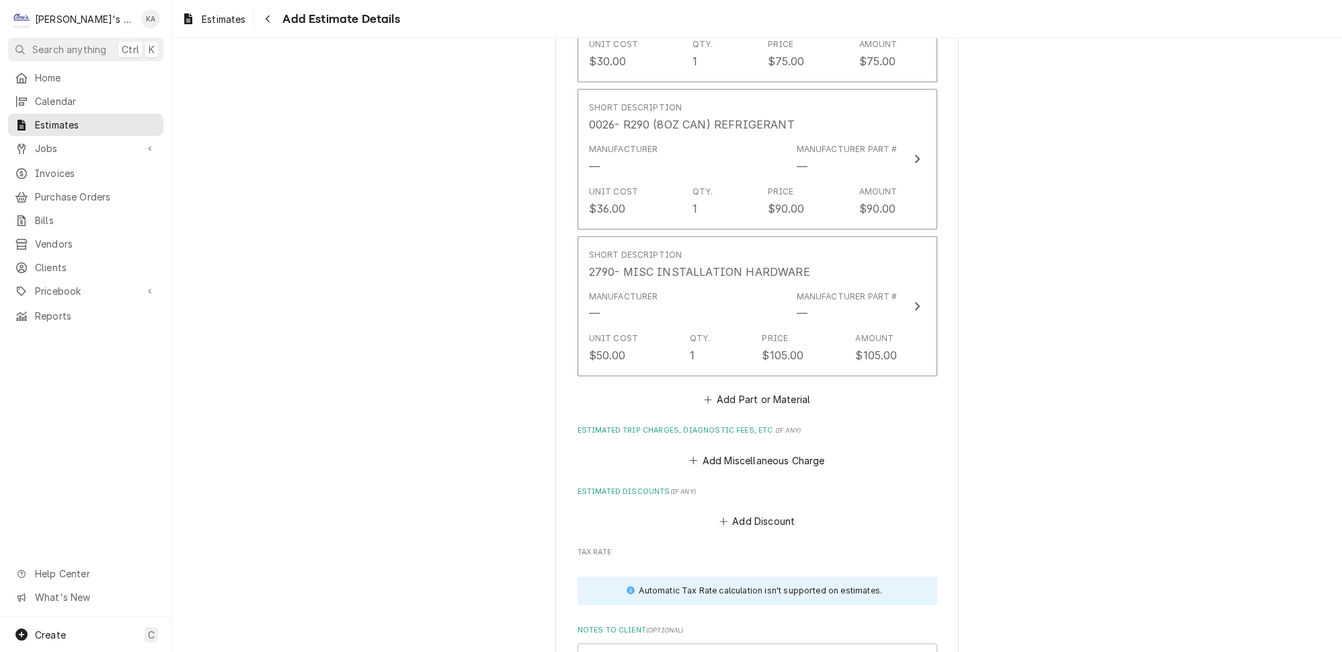
scroll to position [2487, 0]
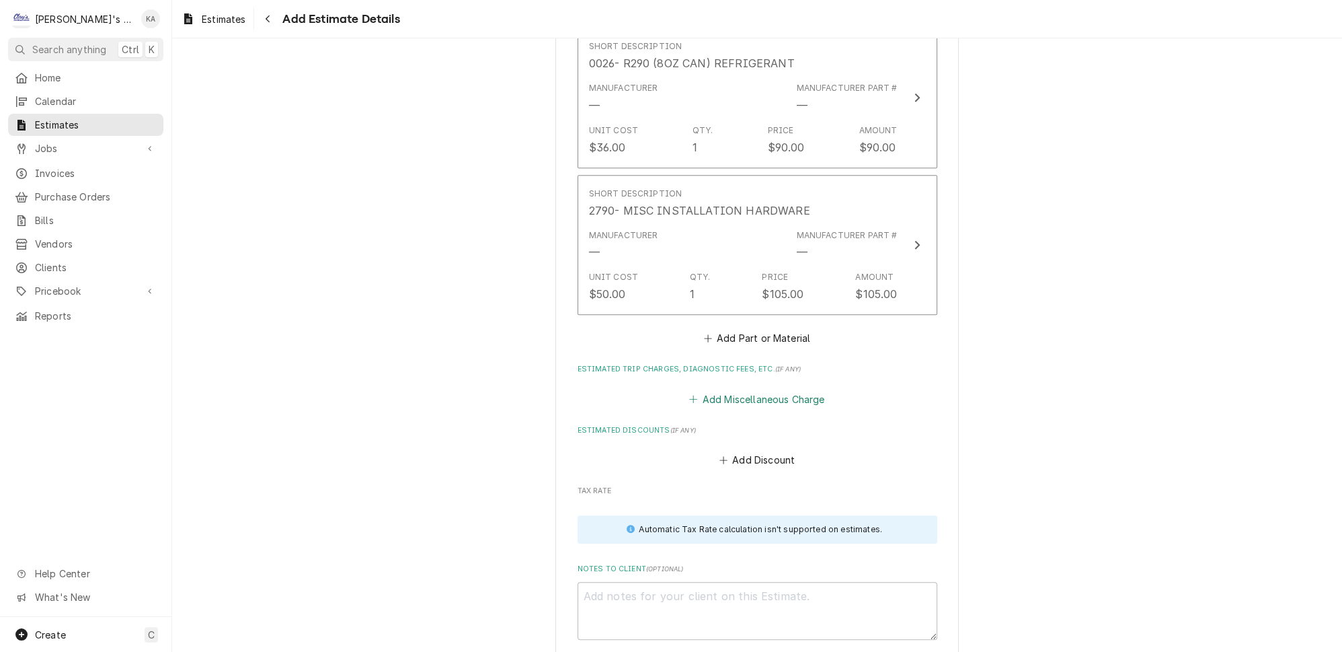
click at [740, 389] on button "Add Miscellaneous Charge" at bounding box center [757, 398] width 140 height 19
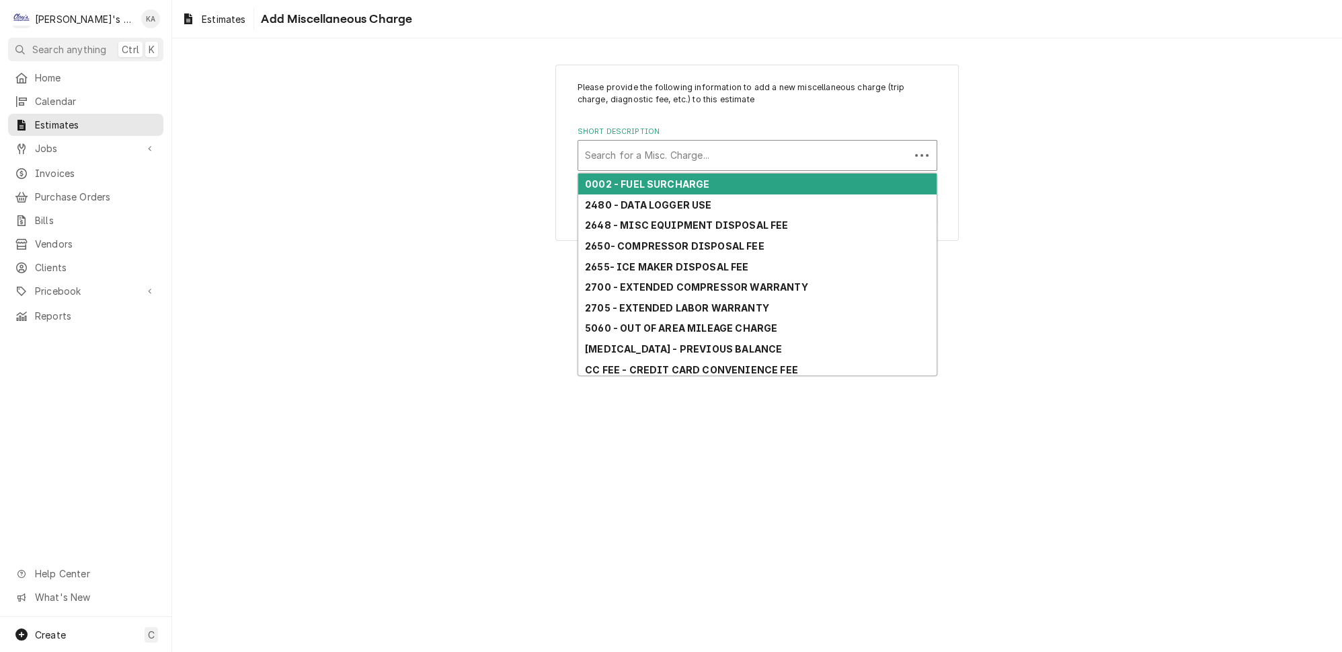
click at [699, 155] on div "Short Description" at bounding box center [744, 155] width 318 height 24
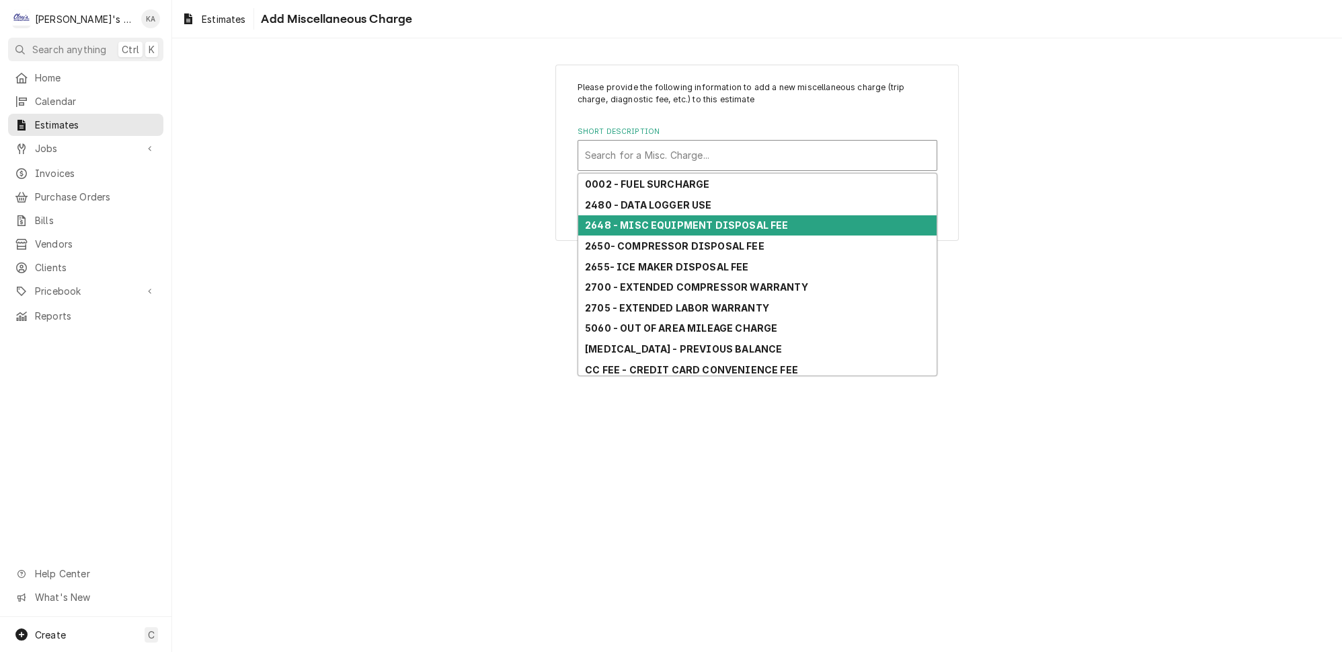
scroll to position [61, 0]
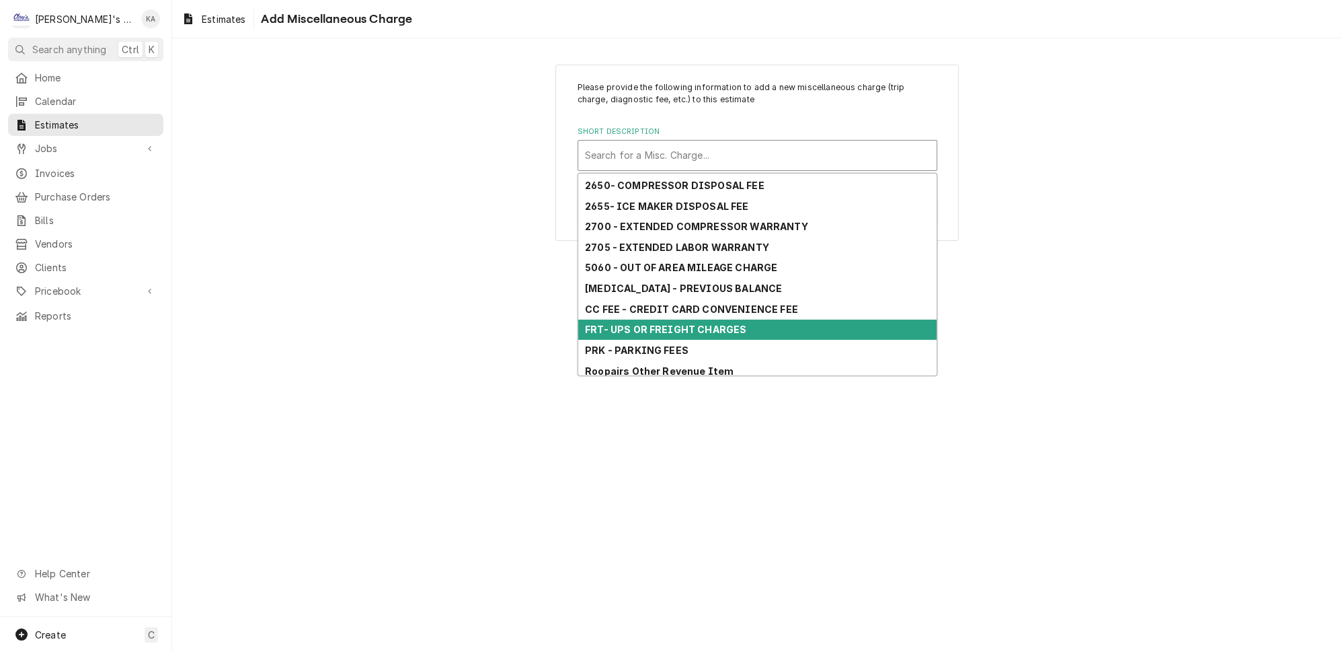
click at [701, 323] on strong "FRT- UPS OR FREIGHT CHARGES" at bounding box center [665, 328] width 161 height 11
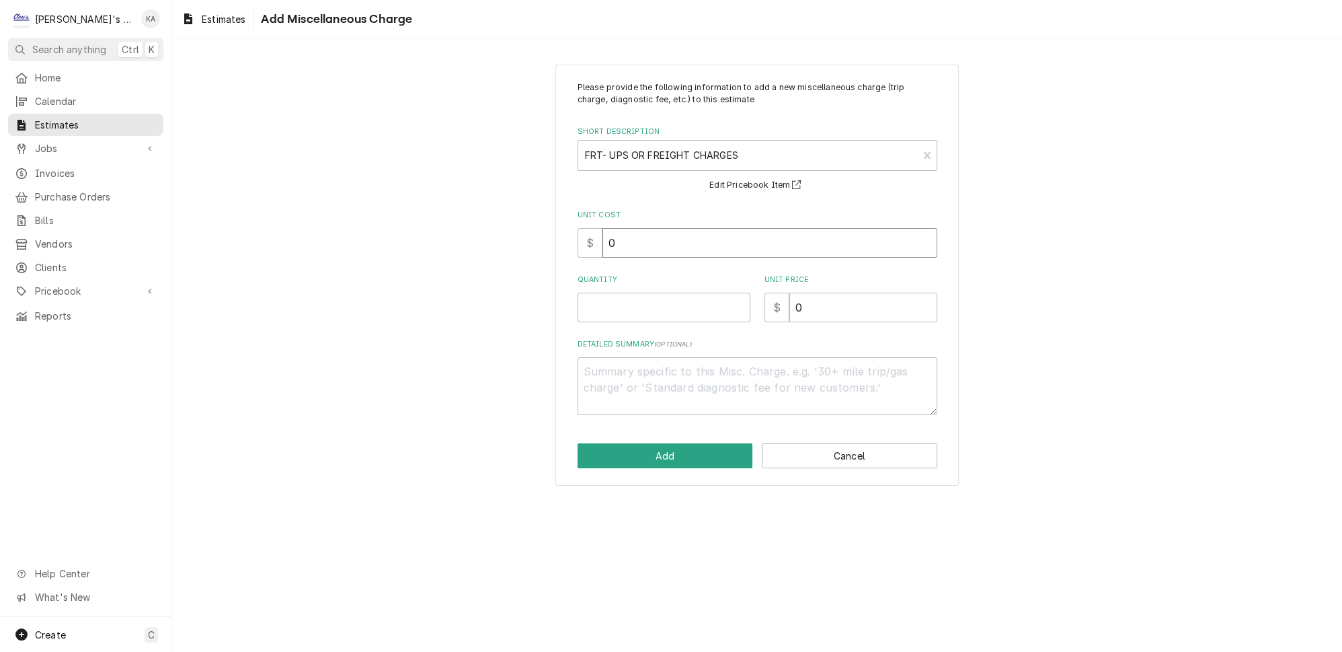
drag, startPoint x: 620, startPoint y: 239, endPoint x: 608, endPoint y: 241, distance: 12.3
click at [608, 241] on input "0" at bounding box center [770, 243] width 335 height 30
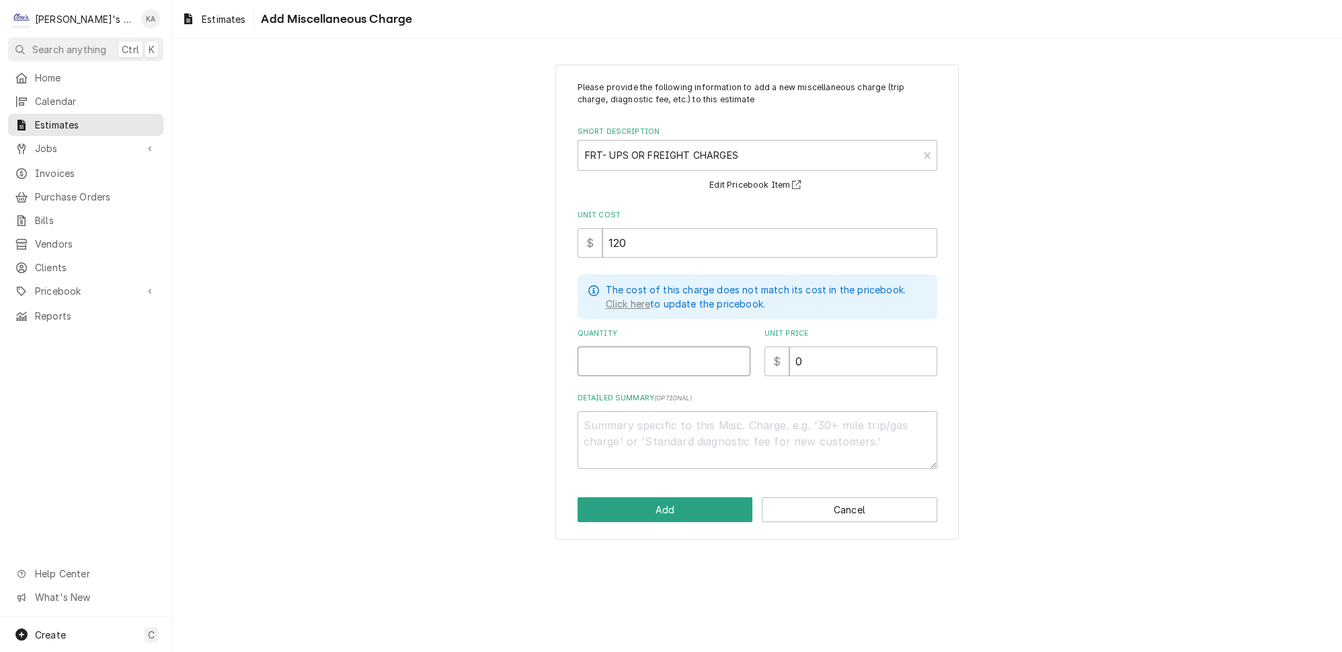
click at [613, 356] on input "Quantity" at bounding box center [664, 361] width 173 height 30
click at [607, 414] on textarea "Detailed Summary ( optional )" at bounding box center [758, 440] width 360 height 58
click at [683, 498] on button "Add" at bounding box center [666, 509] width 176 height 25
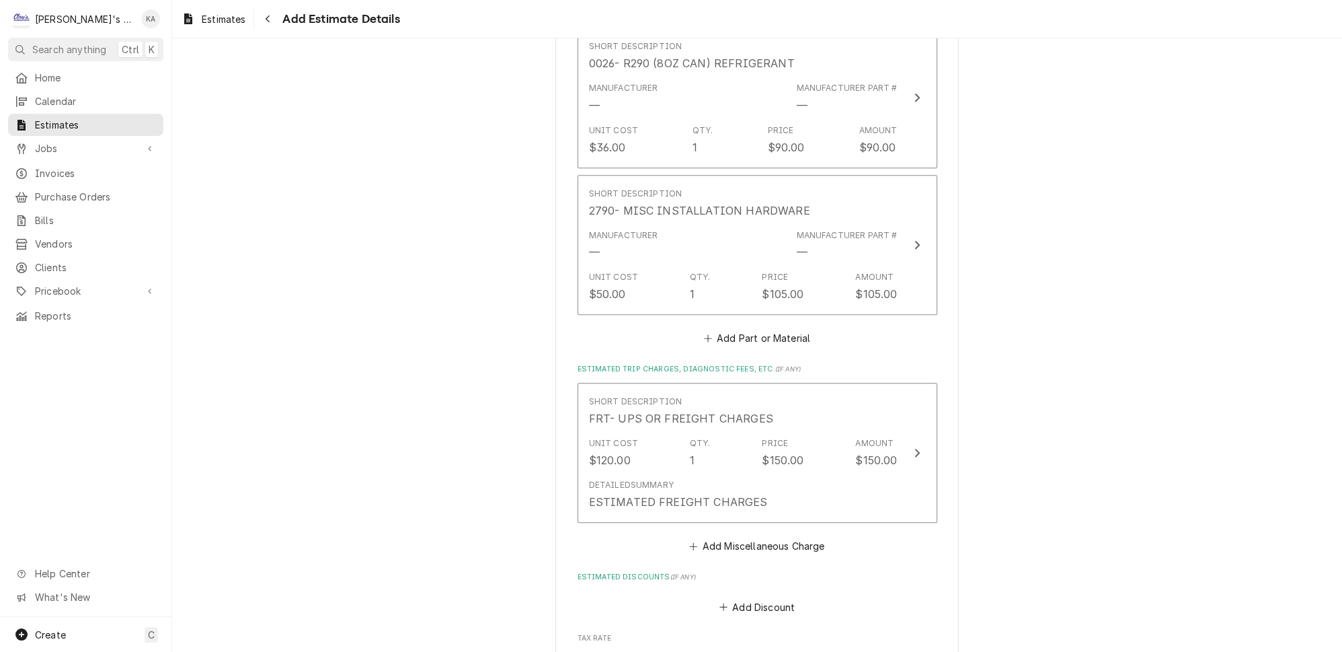
scroll to position [2473, 0]
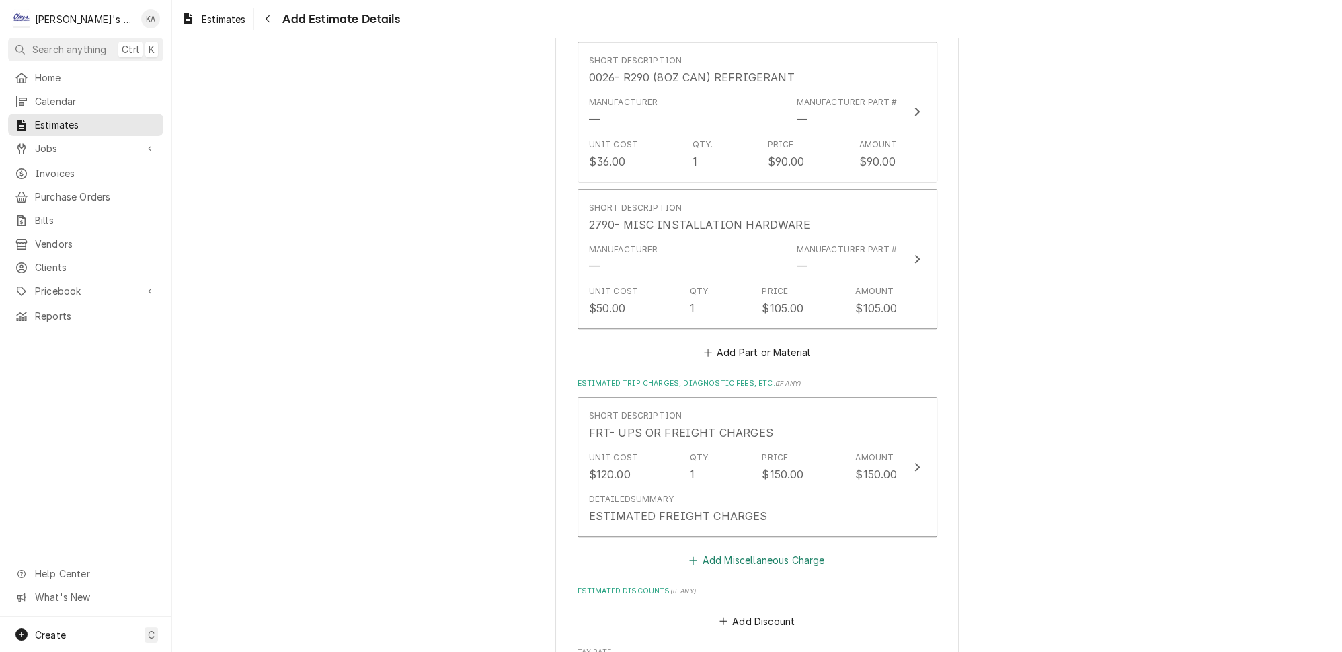
click at [748, 551] on button "Add Miscellaneous Charge" at bounding box center [757, 560] width 140 height 19
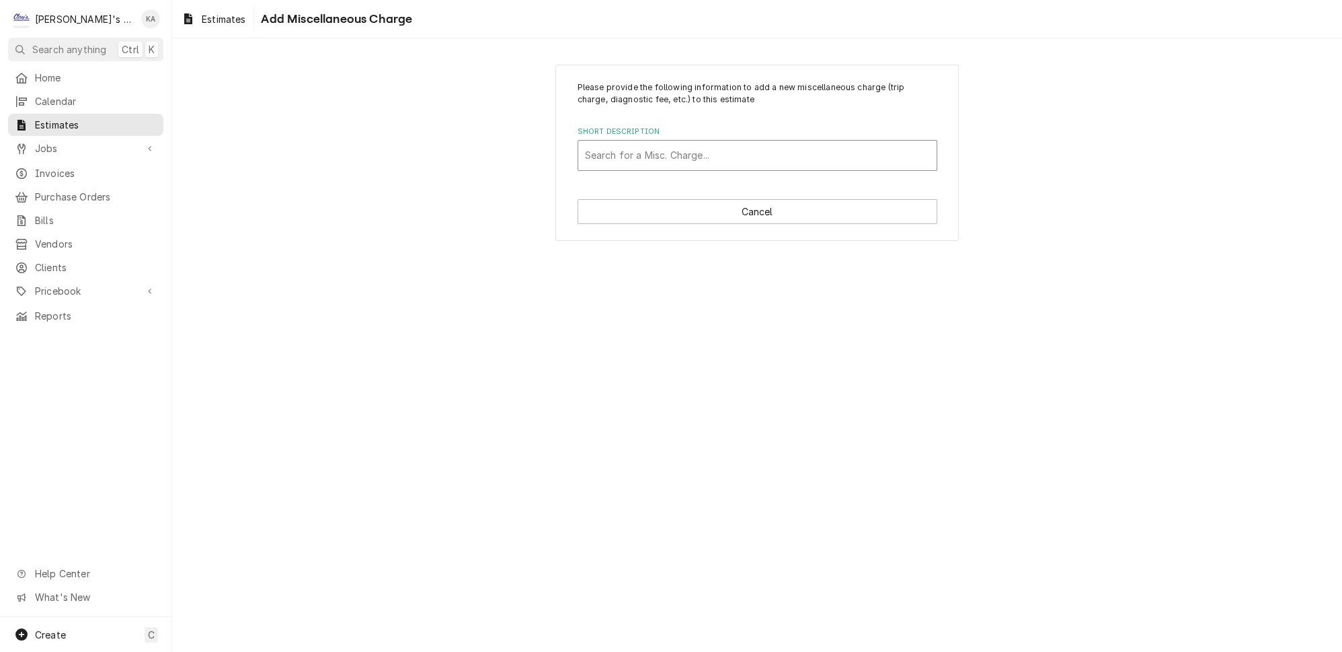
click at [634, 156] on div "Short Description" at bounding box center [757, 155] width 345 height 24
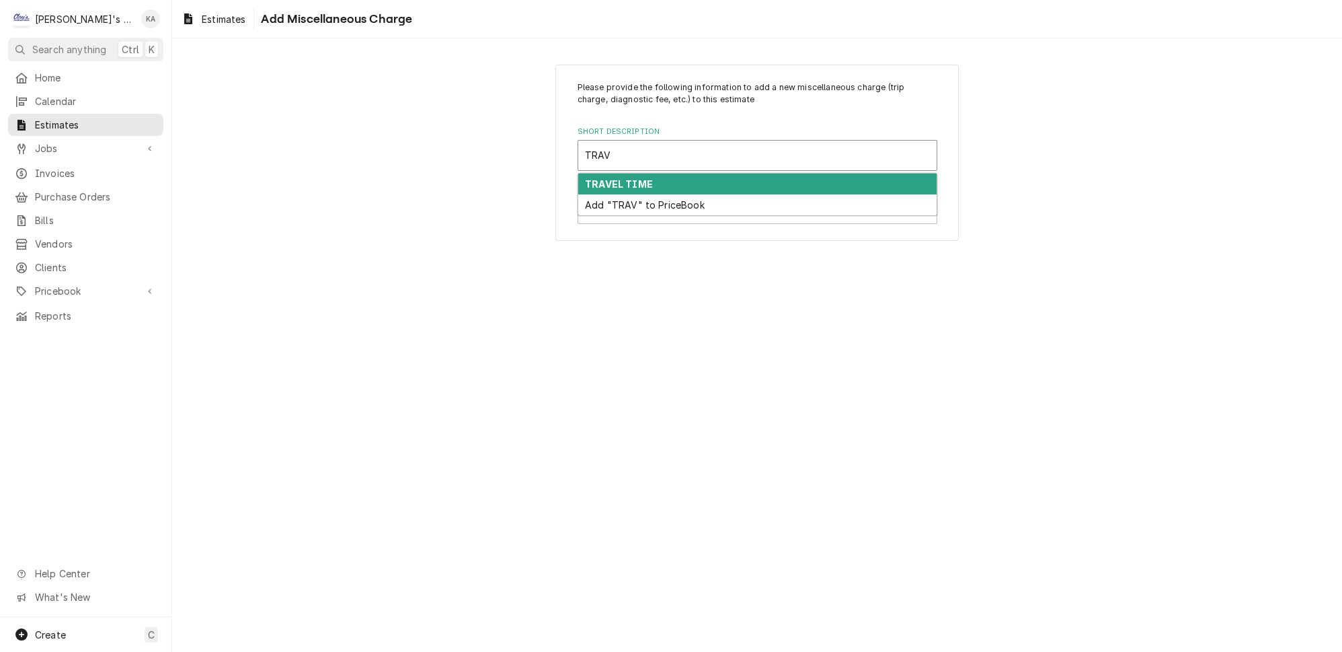
click at [656, 176] on div "TRAVEL TIME" at bounding box center [757, 183] width 358 height 21
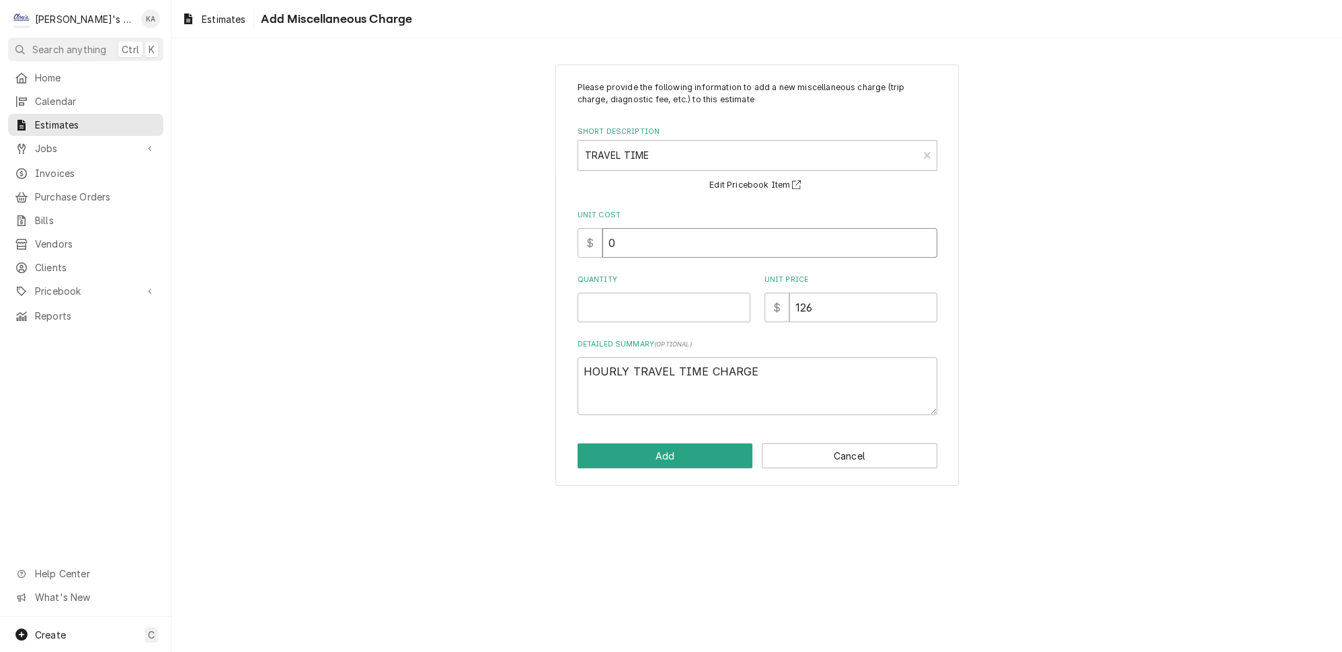
drag, startPoint x: 621, startPoint y: 237, endPoint x: 607, endPoint y: 239, distance: 14.2
click at [607, 239] on input "0" at bounding box center [770, 243] width 335 height 30
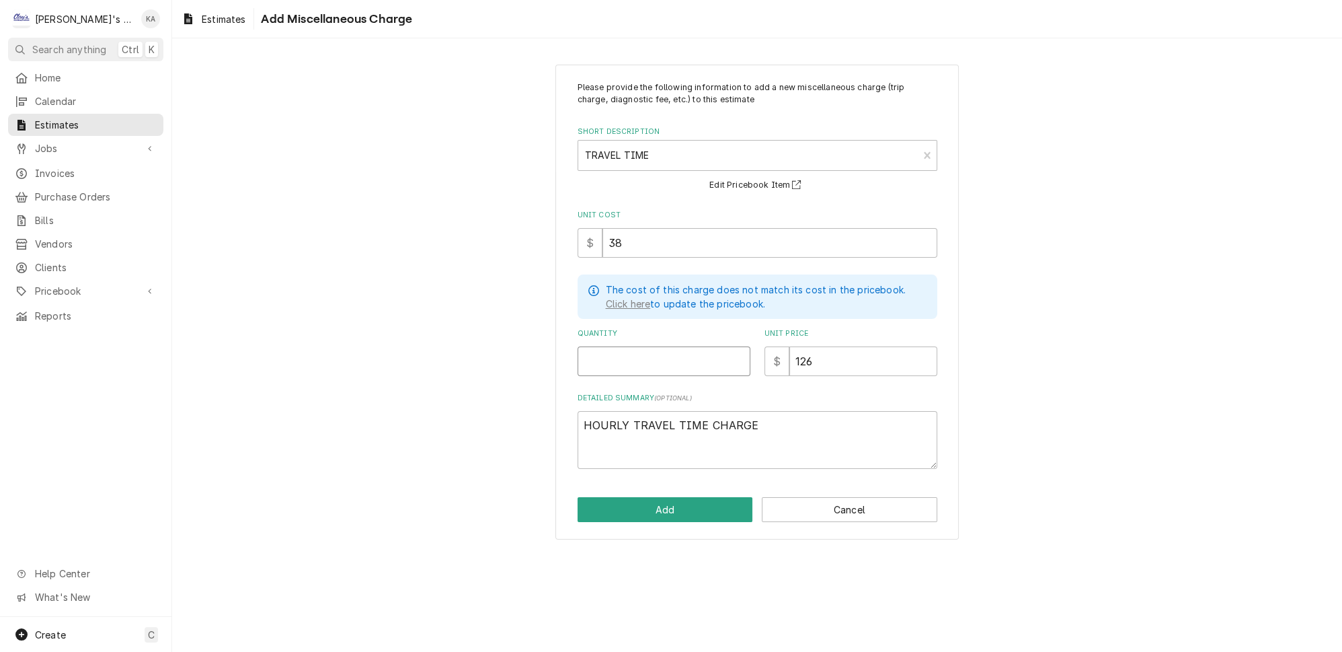
click at [608, 354] on input "Quantity" at bounding box center [664, 361] width 173 height 30
click at [666, 497] on button "Add" at bounding box center [666, 509] width 176 height 25
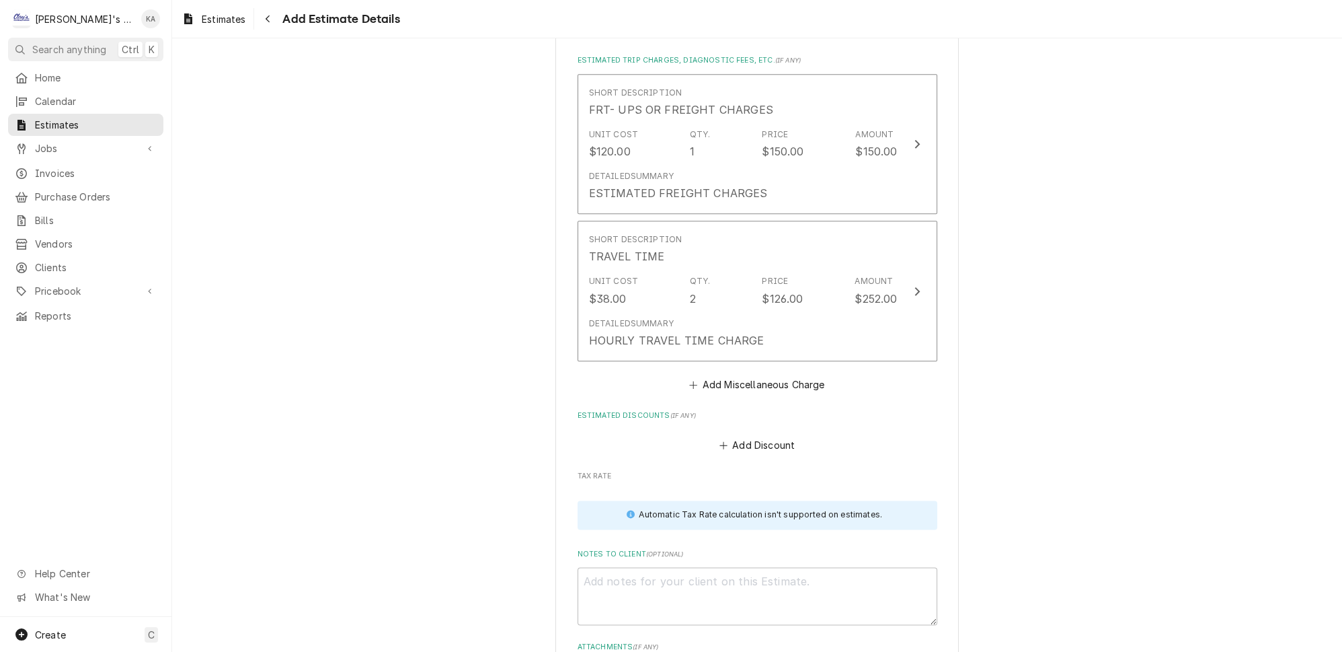
scroll to position [2825, 0]
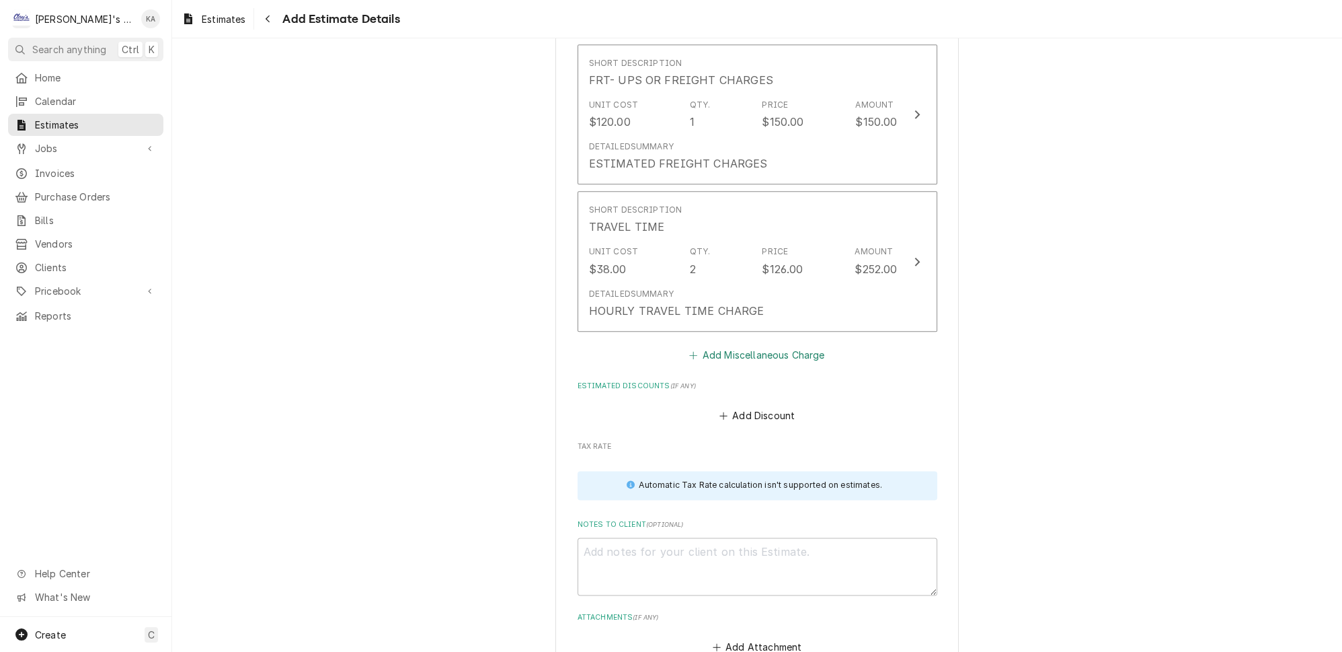
click at [750, 345] on button "Add Miscellaneous Charge" at bounding box center [757, 354] width 140 height 19
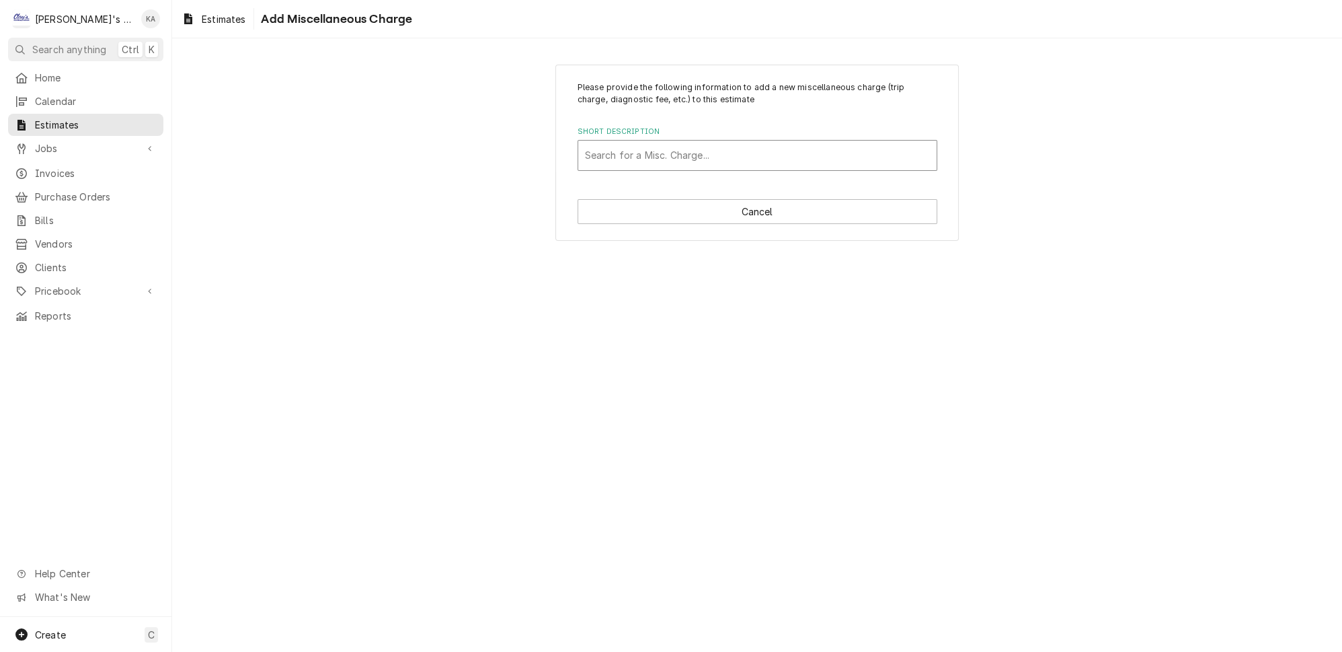
click at [658, 154] on div "Short Description" at bounding box center [757, 155] width 345 height 24
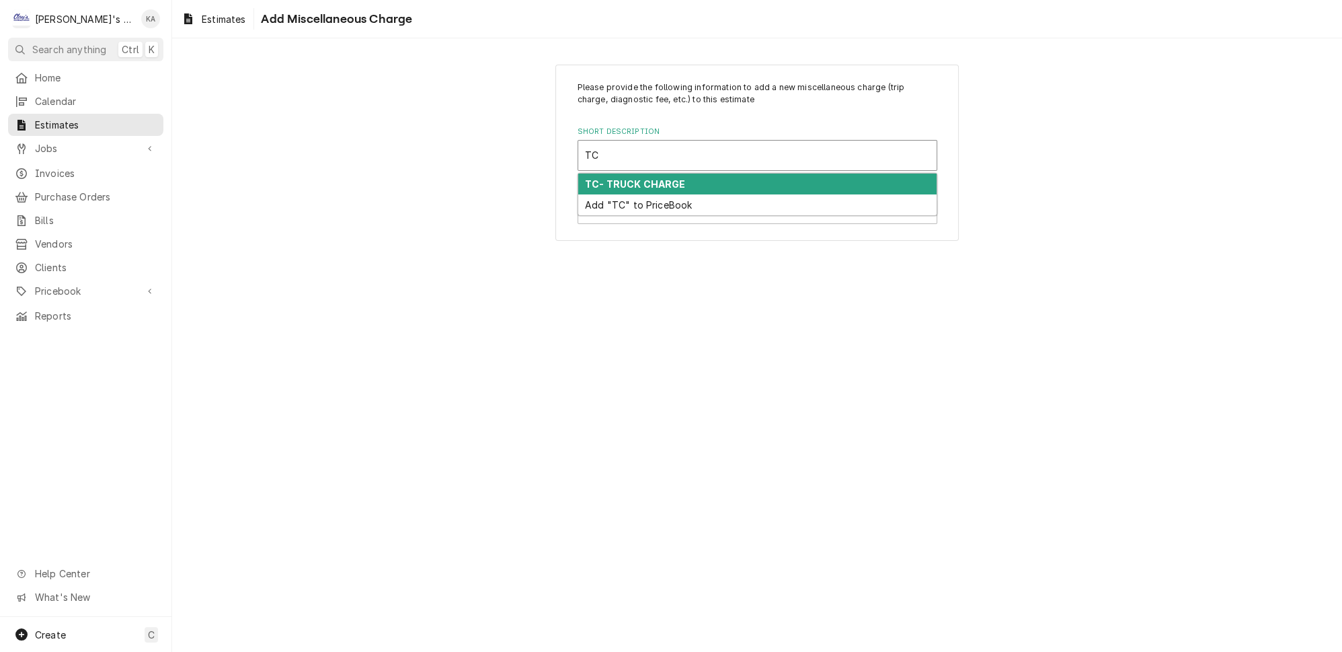
click at [656, 178] on strong "TC- TRUCK CHARGE" at bounding box center [635, 183] width 101 height 11
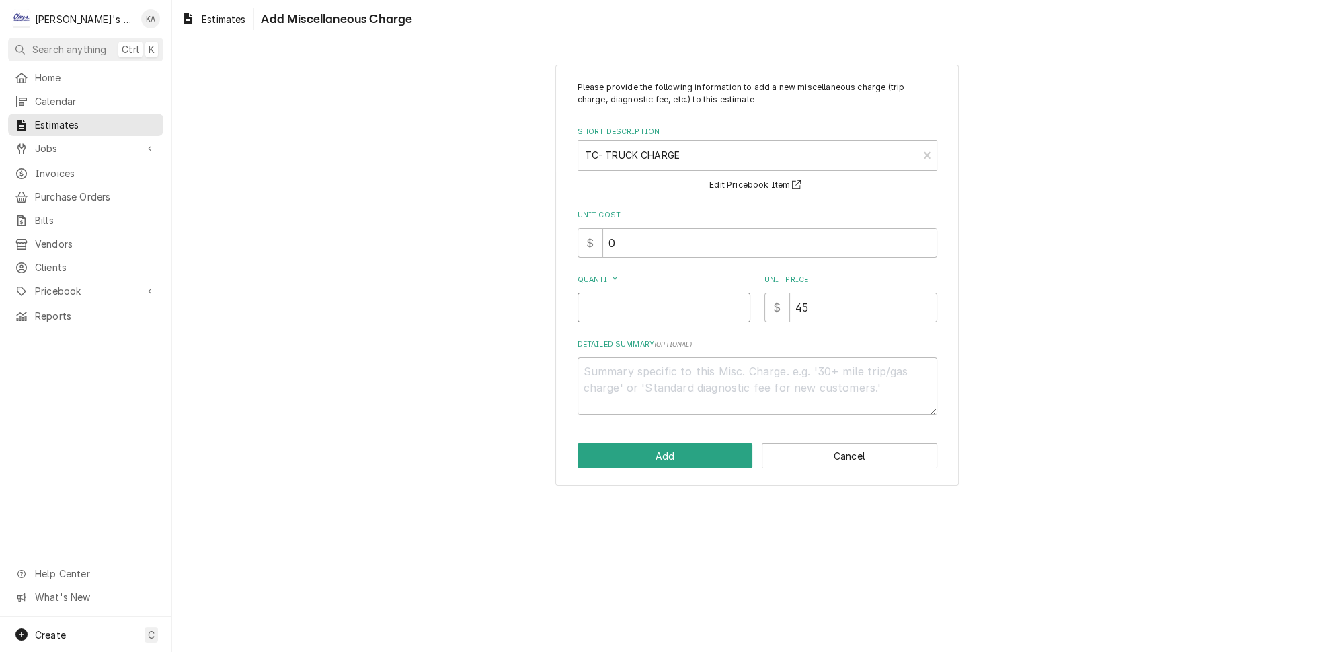
click at [642, 308] on input "Quantity" at bounding box center [664, 308] width 173 height 30
click at [699, 449] on button "Add" at bounding box center [666, 455] width 176 height 25
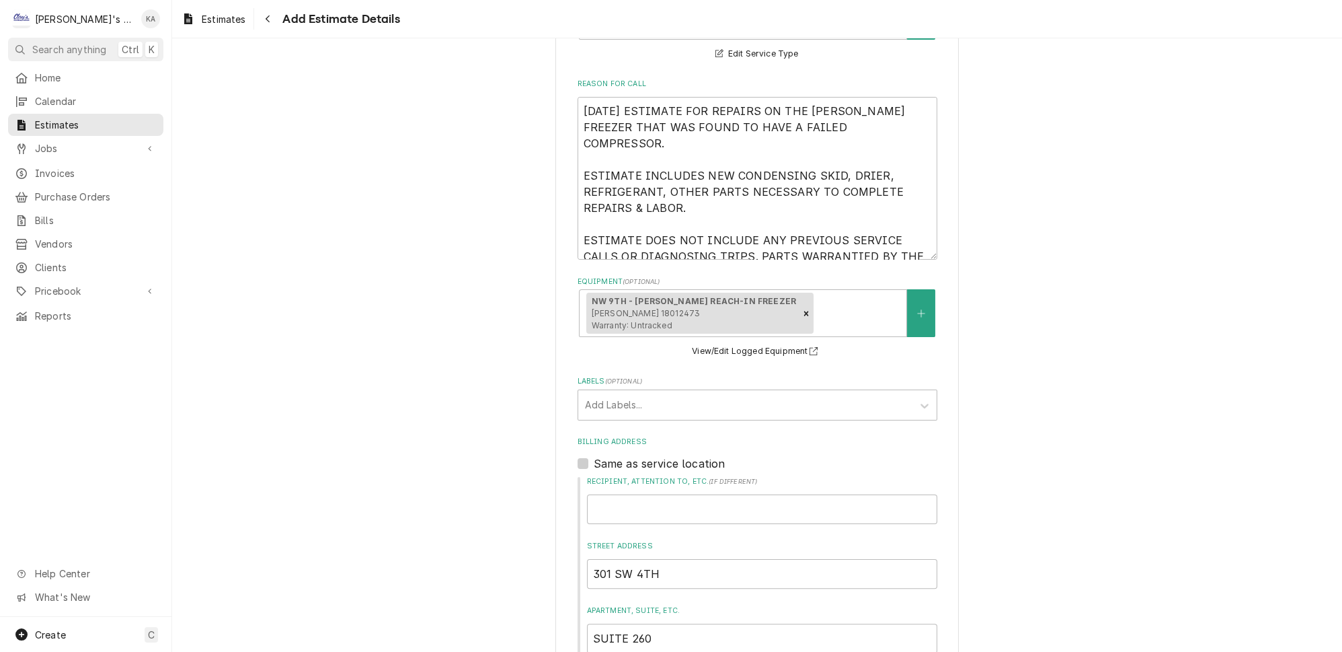
scroll to position [488, 0]
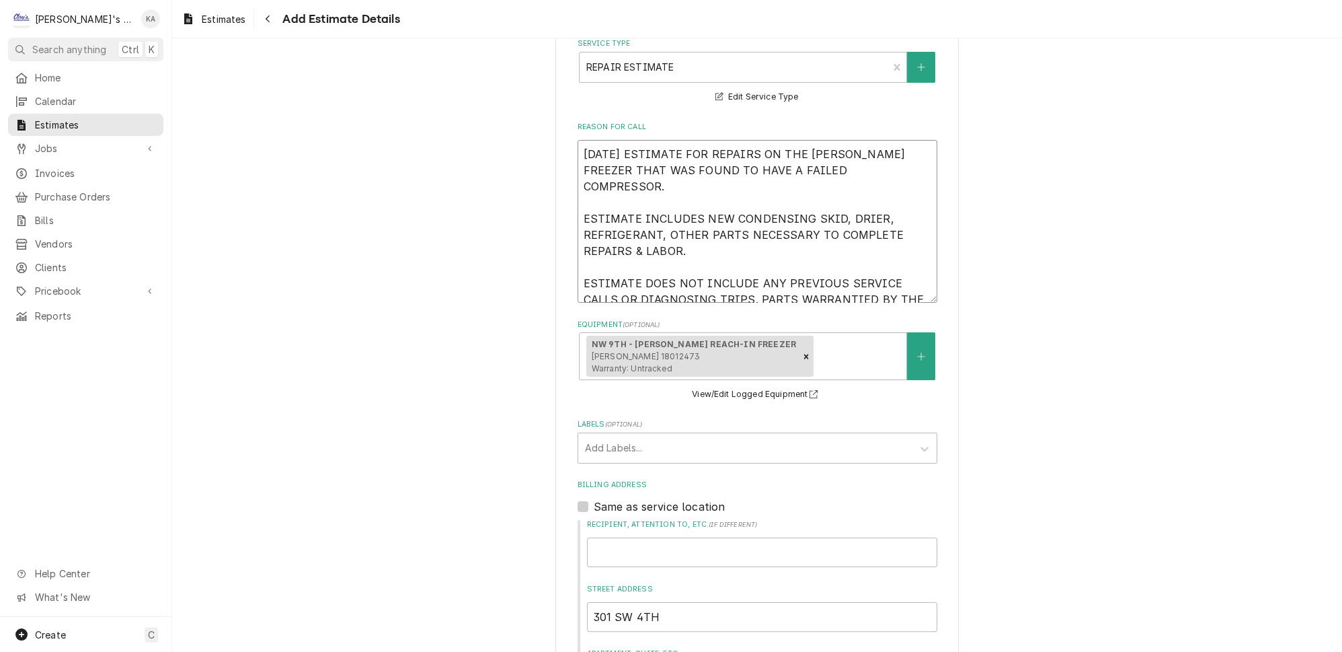
click at [818, 182] on textarea "9/23/2025 ESTIMATE FOR REPAIRS ON THE FRANKE FREEZER THAT WAS FOUND TO HAVE A F…" at bounding box center [758, 221] width 360 height 163
click at [603, 229] on textarea "9/23/2025 ESTIMATE FOR REPAIRS ON THE FRANKE FREEZER THAT WAS FOUND TO HAVE A F…" at bounding box center [758, 221] width 360 height 163
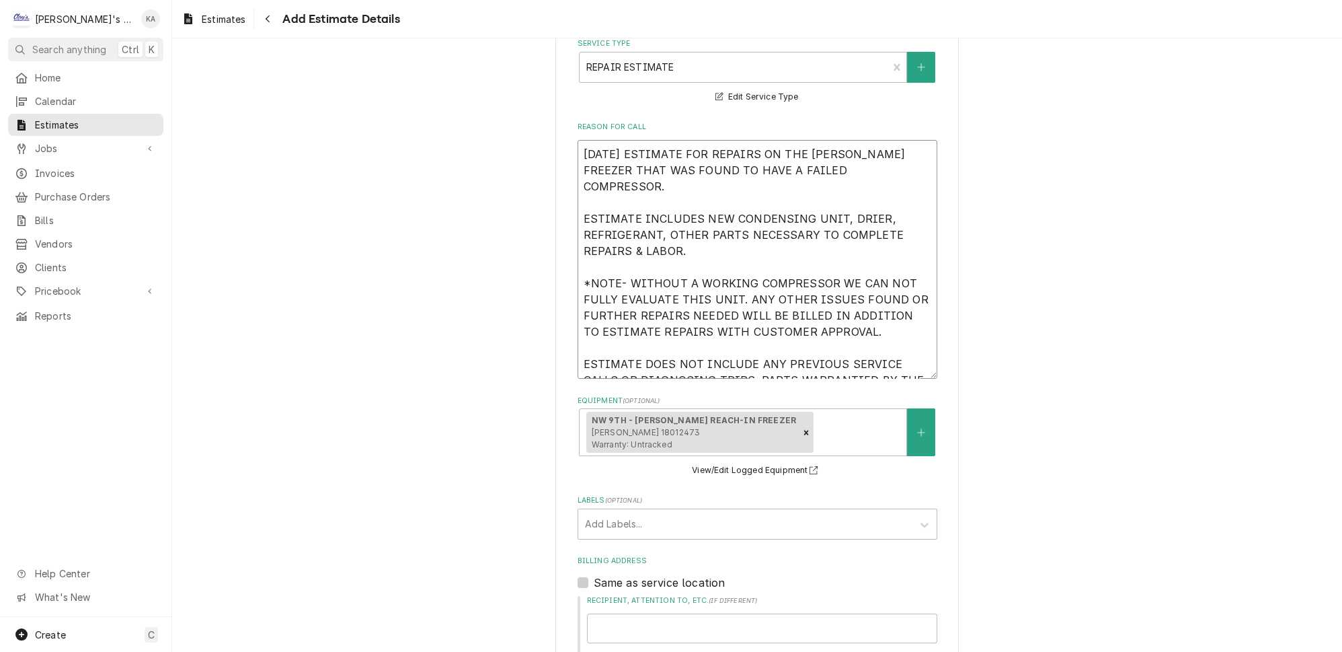
drag, startPoint x: 678, startPoint y: 350, endPoint x: 565, endPoint y: 124, distance: 252.6
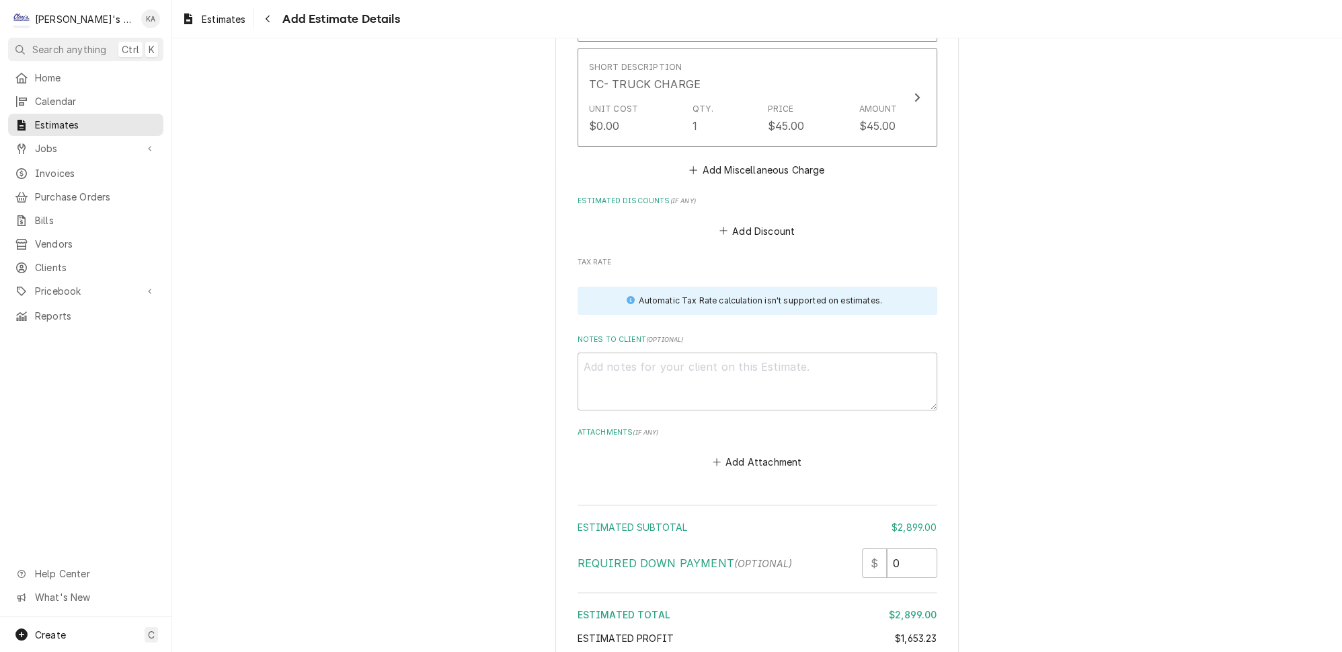
scroll to position [3226, 0]
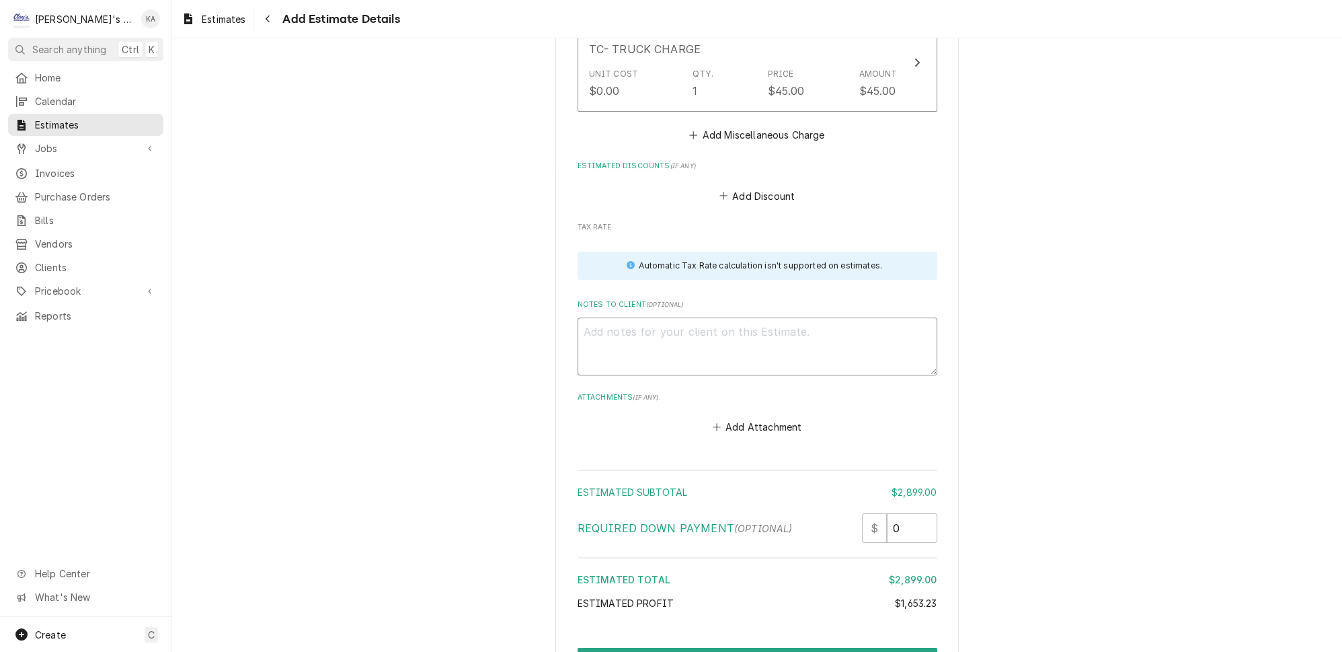
click at [598, 317] on textarea "Notes to Client ( optional )" at bounding box center [758, 346] width 360 height 58
paste textarea "[DATE] ESTIMATE FOR REPAIRS ON THE [PERSON_NAME] FREEZER THAT WAS FOUND TO HAVE…"
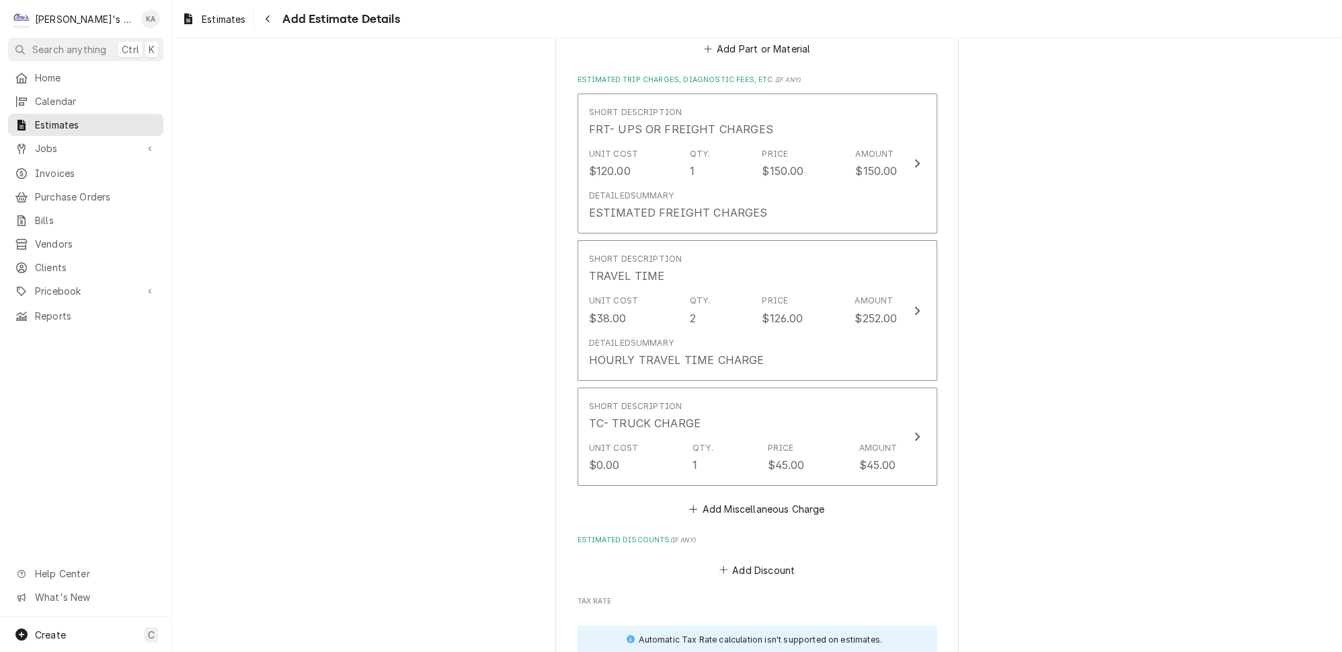
scroll to position [2859, 0]
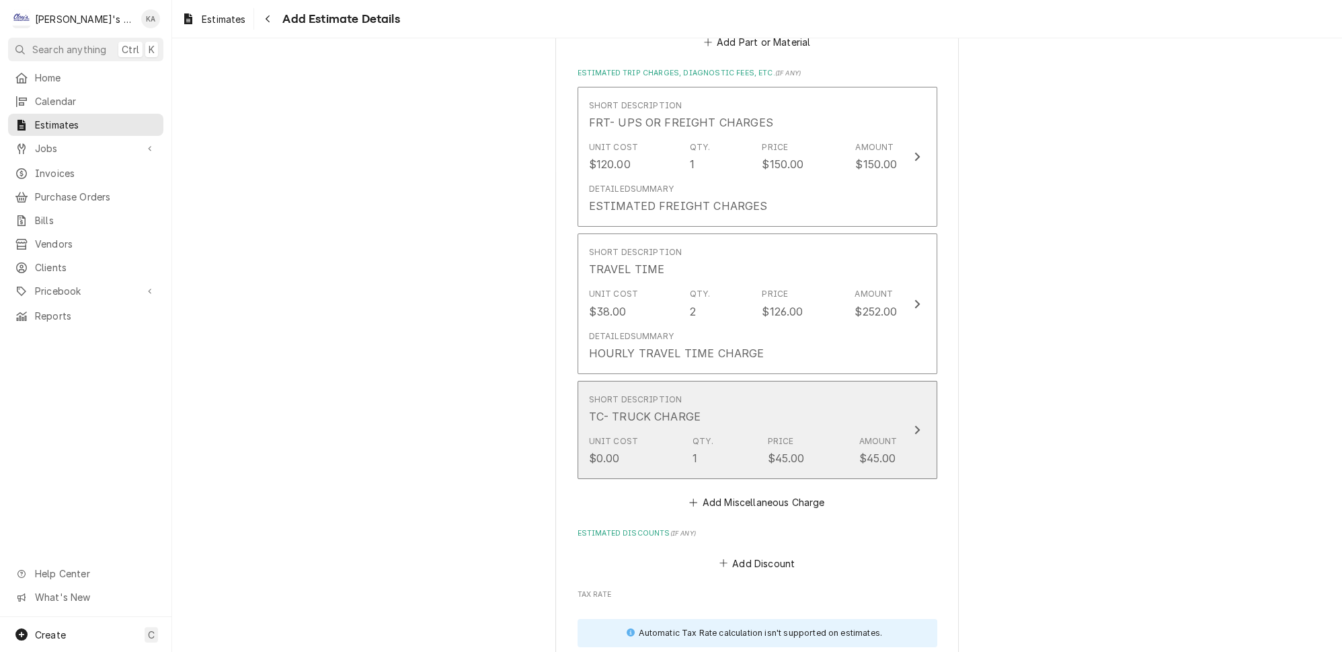
click at [900, 381] on button "Short Description TC- TRUCK CHARGE Unit Cost $0.00 Qty. 1 Price $45.00 Amount $…" at bounding box center [758, 430] width 360 height 98
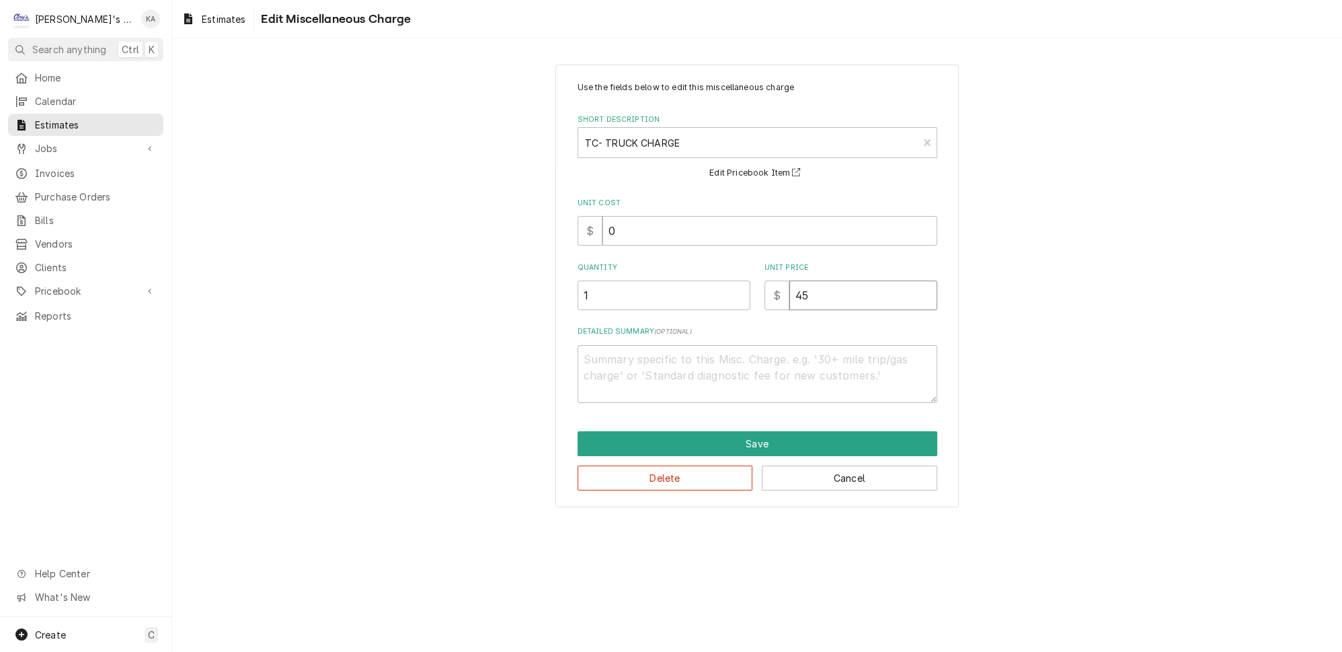
click at [793, 290] on input "45" at bounding box center [863, 295] width 148 height 30
click at [753, 432] on button "Save" at bounding box center [758, 443] width 360 height 25
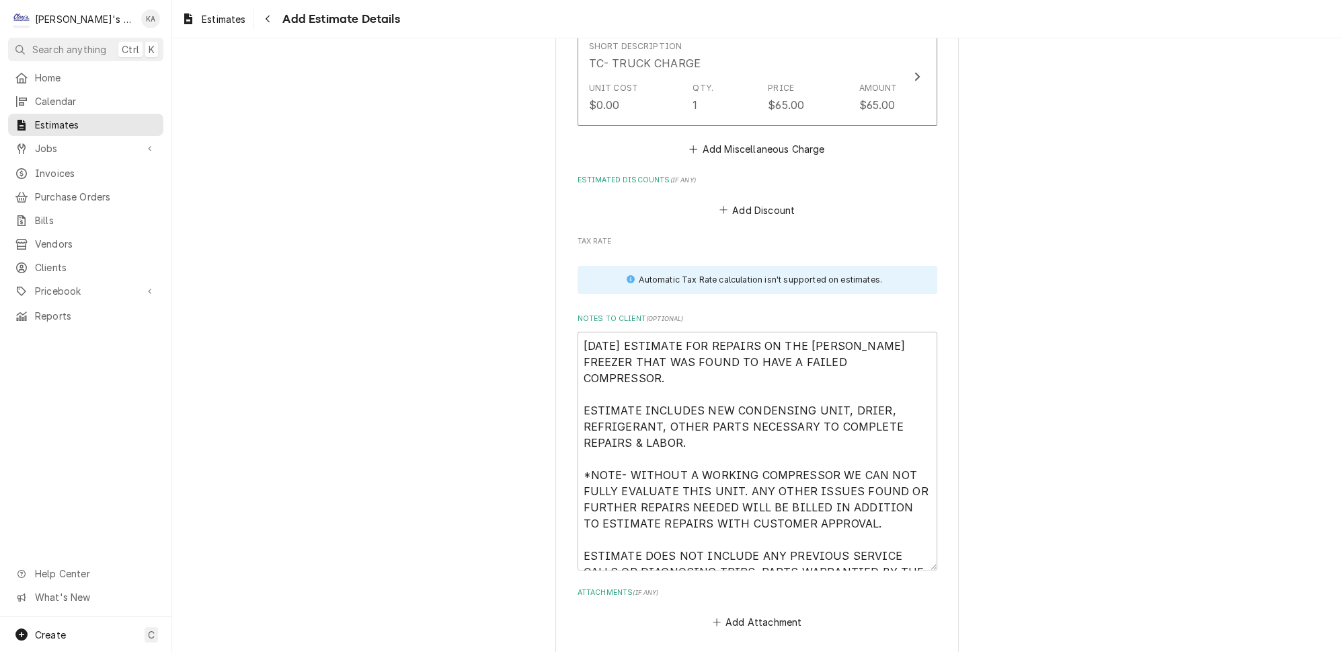
scroll to position [3406, 0]
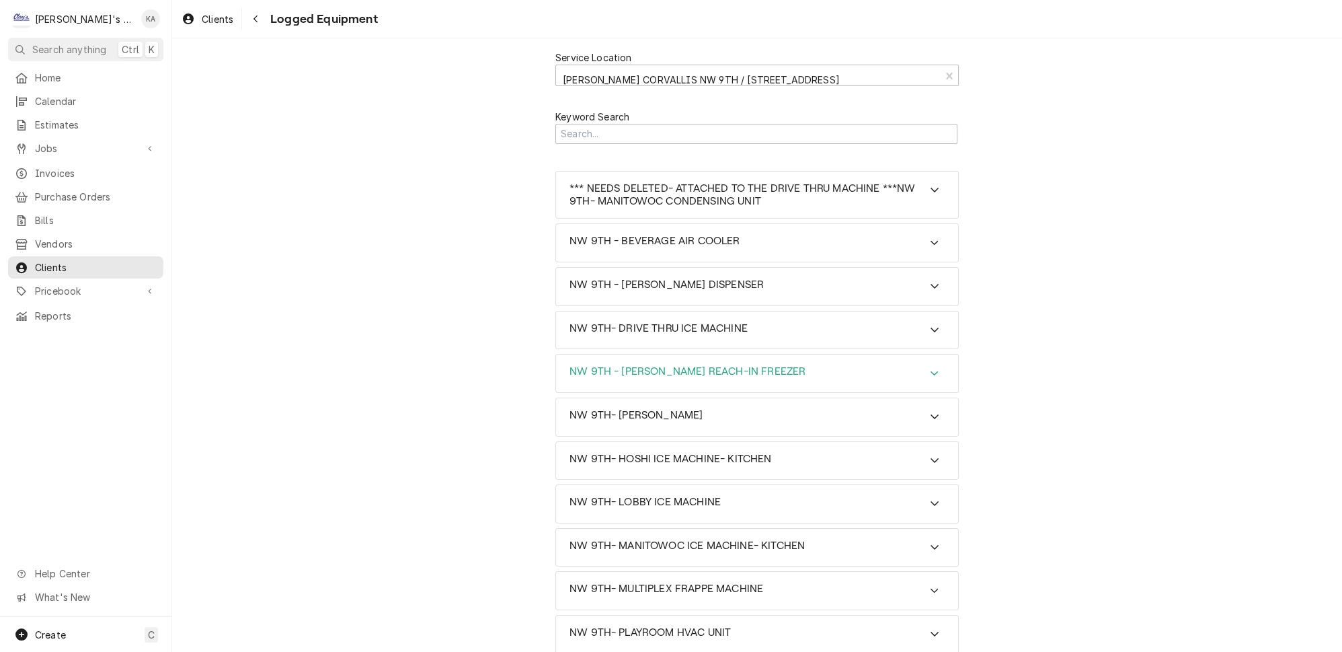
click at [930, 368] on icon "Accordion Header" at bounding box center [934, 373] width 9 height 11
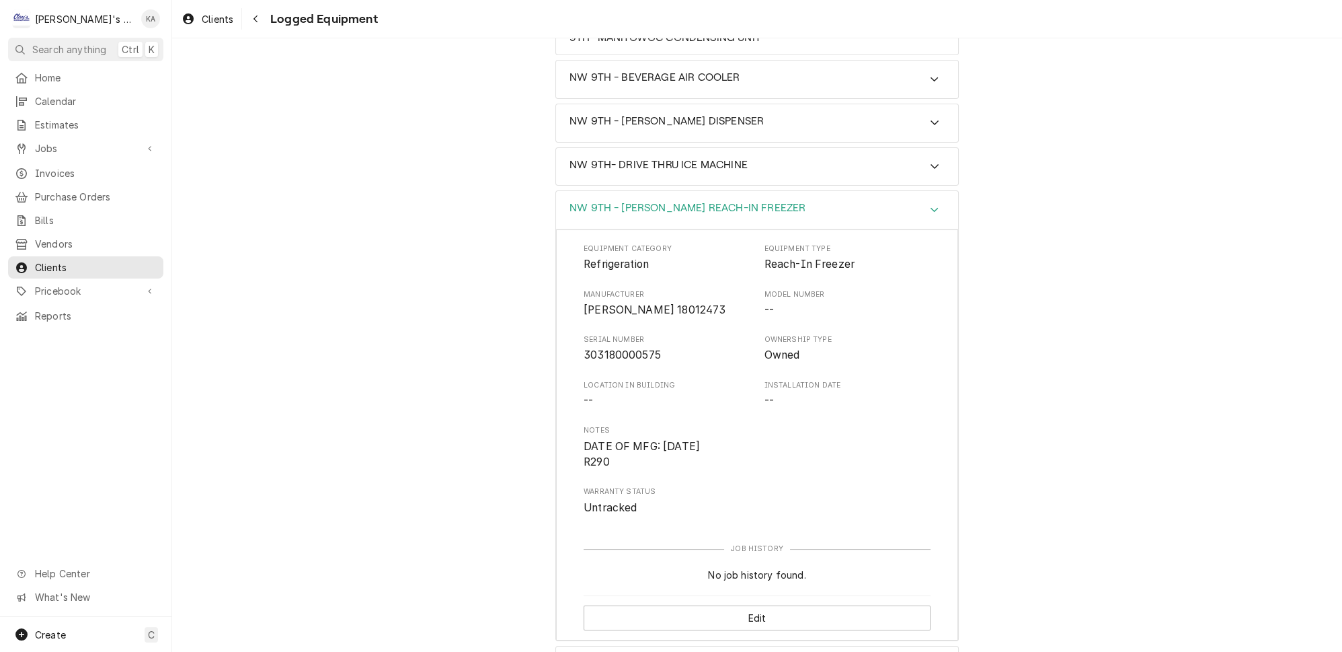
scroll to position [244, 0]
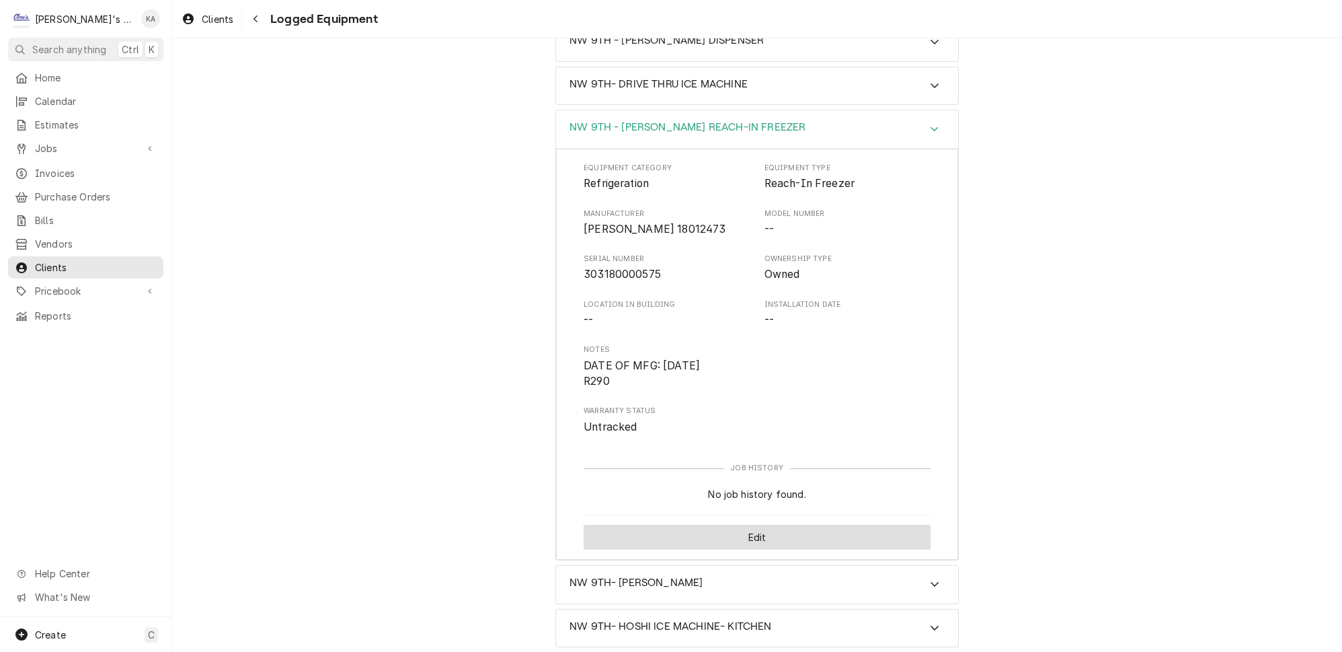
click at [747, 524] on button "Edit" at bounding box center [757, 536] width 347 height 25
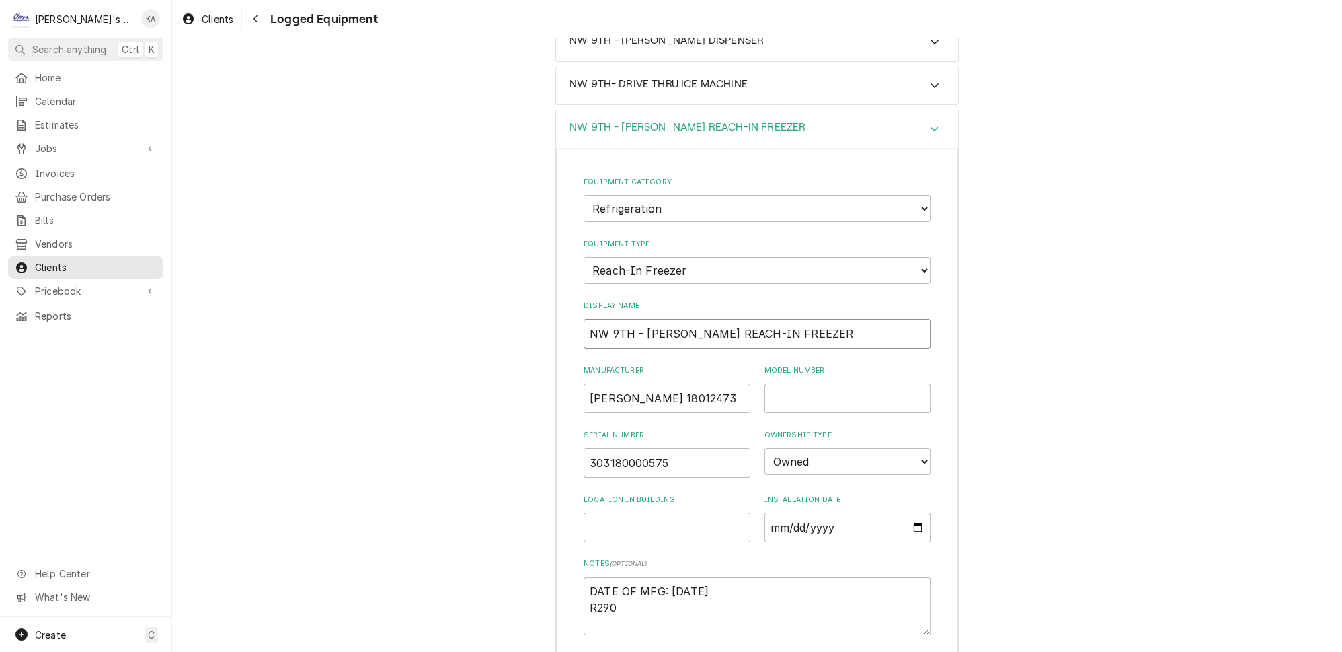
drag, startPoint x: 735, startPoint y: 301, endPoint x: 681, endPoint y: 300, distance: 53.8
click at [681, 319] on input "NW 9TH - [PERSON_NAME] REACH-IN FREEZER" at bounding box center [757, 334] width 347 height 30
type textarea "x"
type input "NW 9TH - [PERSON_NAME]"
click at [741, 319] on input "NW 9TH - [PERSON_NAME]" at bounding box center [757, 334] width 347 height 30
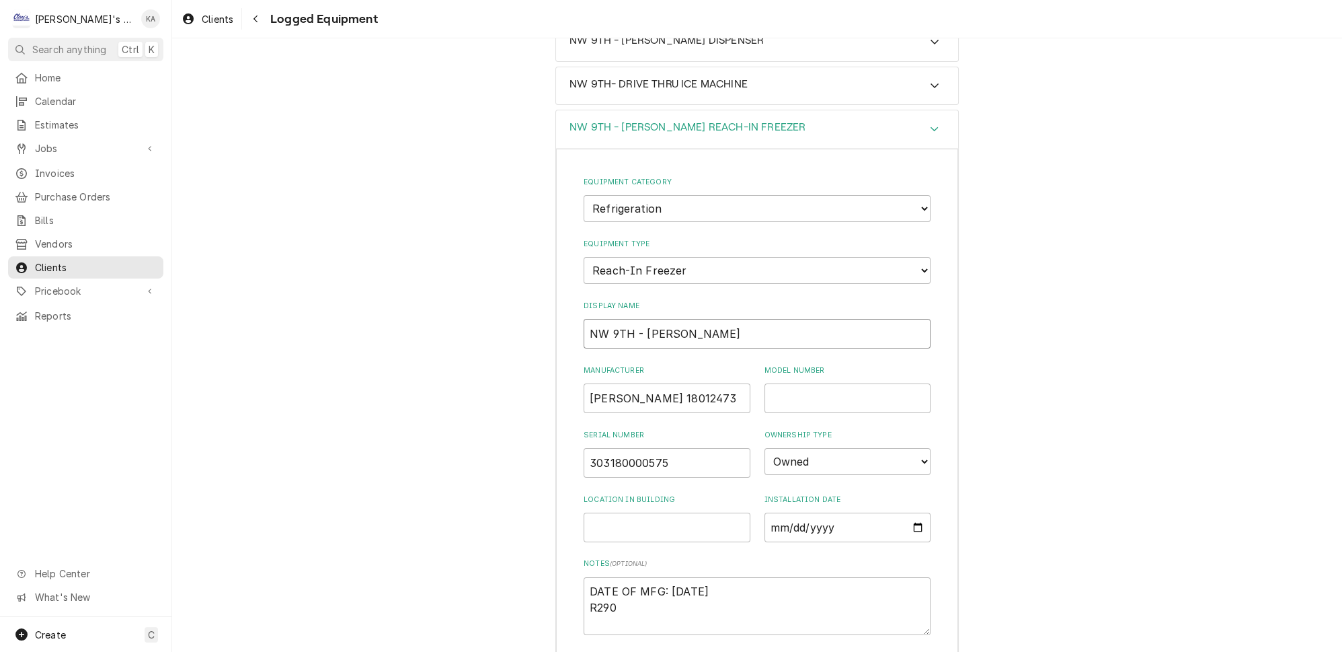
type textarea "x"
type input "NW 9TH - [PERSON_NAME]"
type textarea "x"
type input "NW 9TH - [PERSON_NAME] #"
type textarea "x"
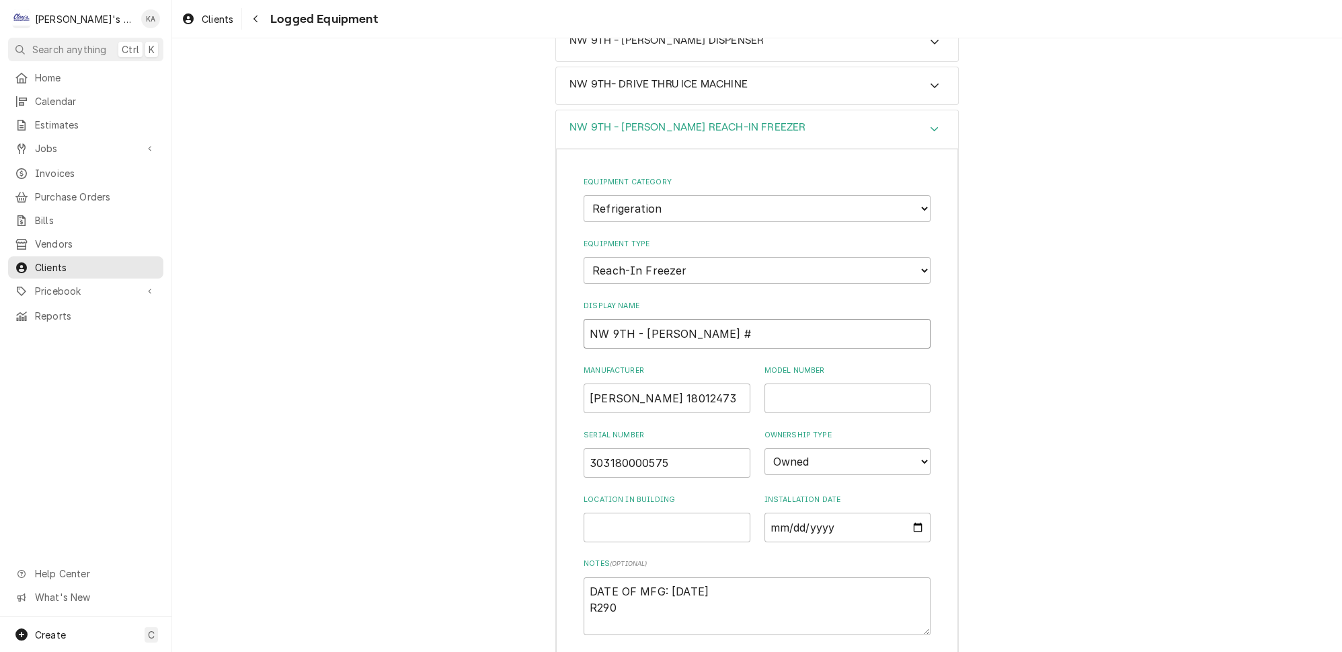
type input "NW 9TH - [PERSON_NAME] #1"
type textarea "x"
type input "NW 9TH - [PERSON_NAME] #1"
click at [770, 512] on input "Installation Date" at bounding box center [848, 527] width 167 height 30
type input "0002-02-28"
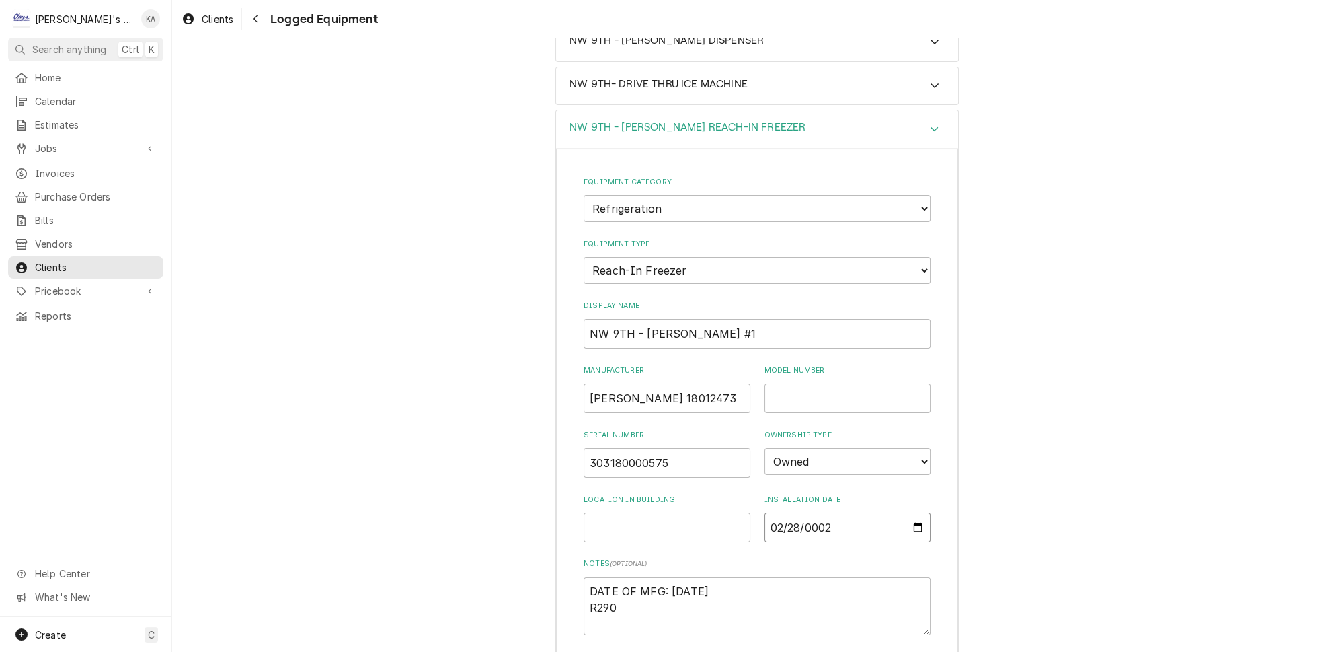
type textarea "x"
type input "0020-02-28"
type textarea "x"
type input "0201-02-28"
type textarea "x"
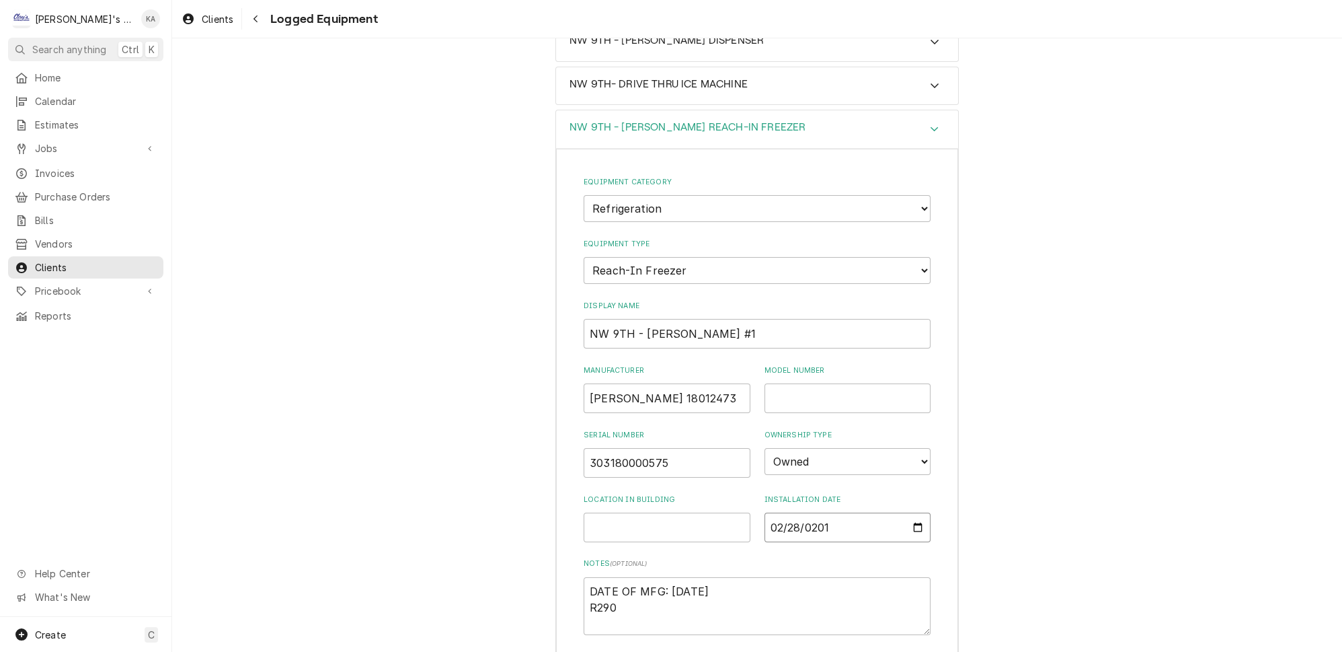
type input "2018-02-28"
drag, startPoint x: 716, startPoint y: 554, endPoint x: 570, endPoint y: 555, distance: 146.6
click at [570, 555] on div "Equipment Category Choose equipment category... Ice Machines Refrigeration HVAC…" at bounding box center [757, 459] width 402 height 620
type textarea "x"
type textarea "R290"
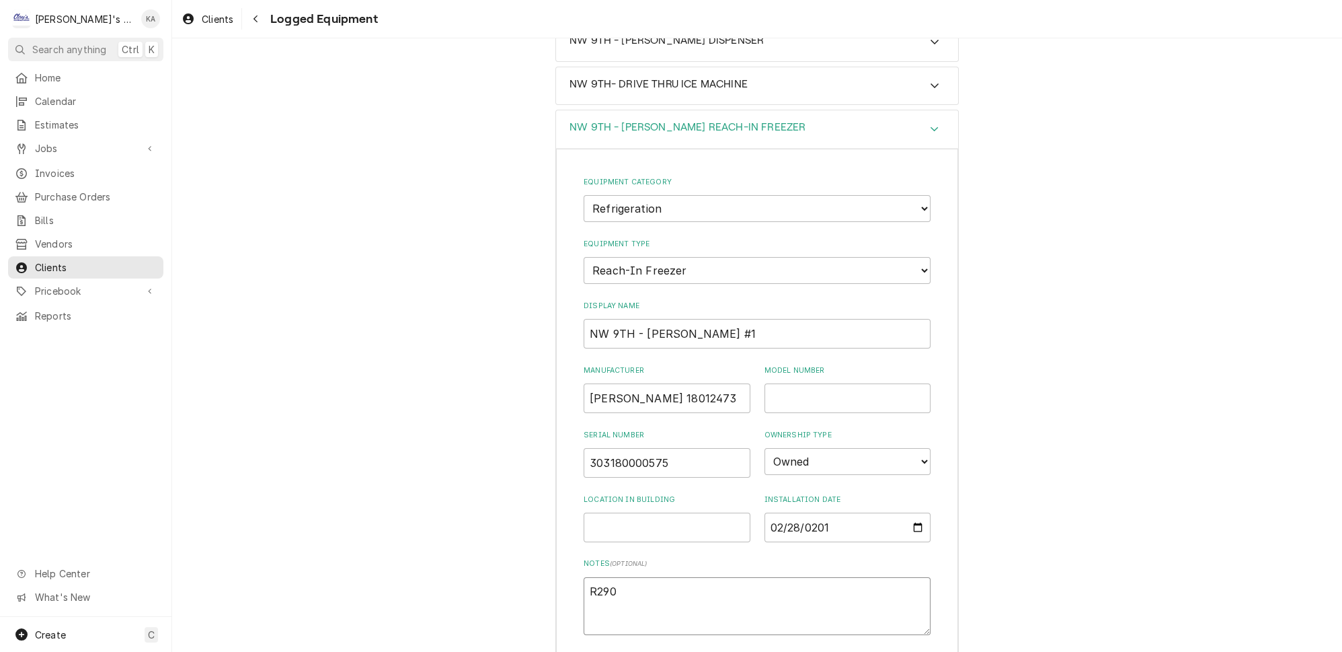
type textarea "x"
type textarea "R290"
type textarea "x"
type textarea "R290"
drag, startPoint x: 678, startPoint y: 363, endPoint x: 571, endPoint y: 358, distance: 107.0
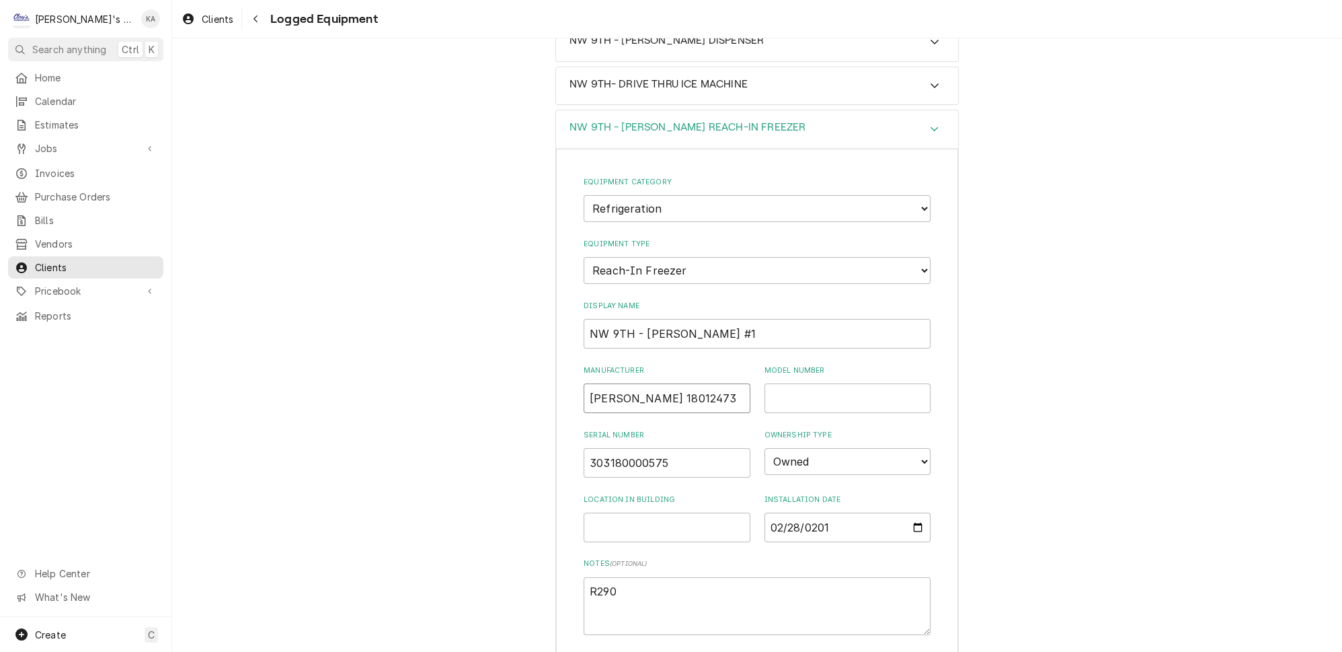
click at [571, 358] on div "Equipment Category Choose equipment category... Ice Machines Refrigeration HVAC…" at bounding box center [757, 459] width 402 height 620
type textarea "x"
type input "2"
type textarea "x"
type input "2D"
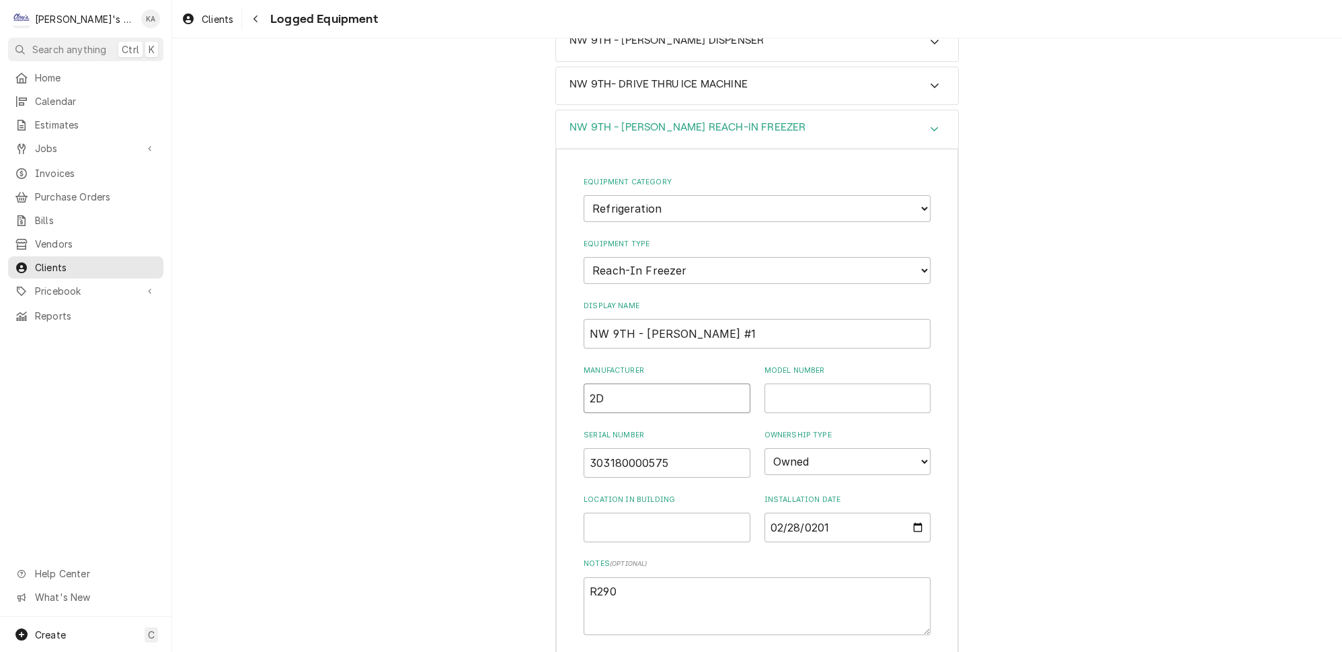
type textarea "x"
type input "2DB"
type textarea "x"
type input "2DBR"
type textarea "x"
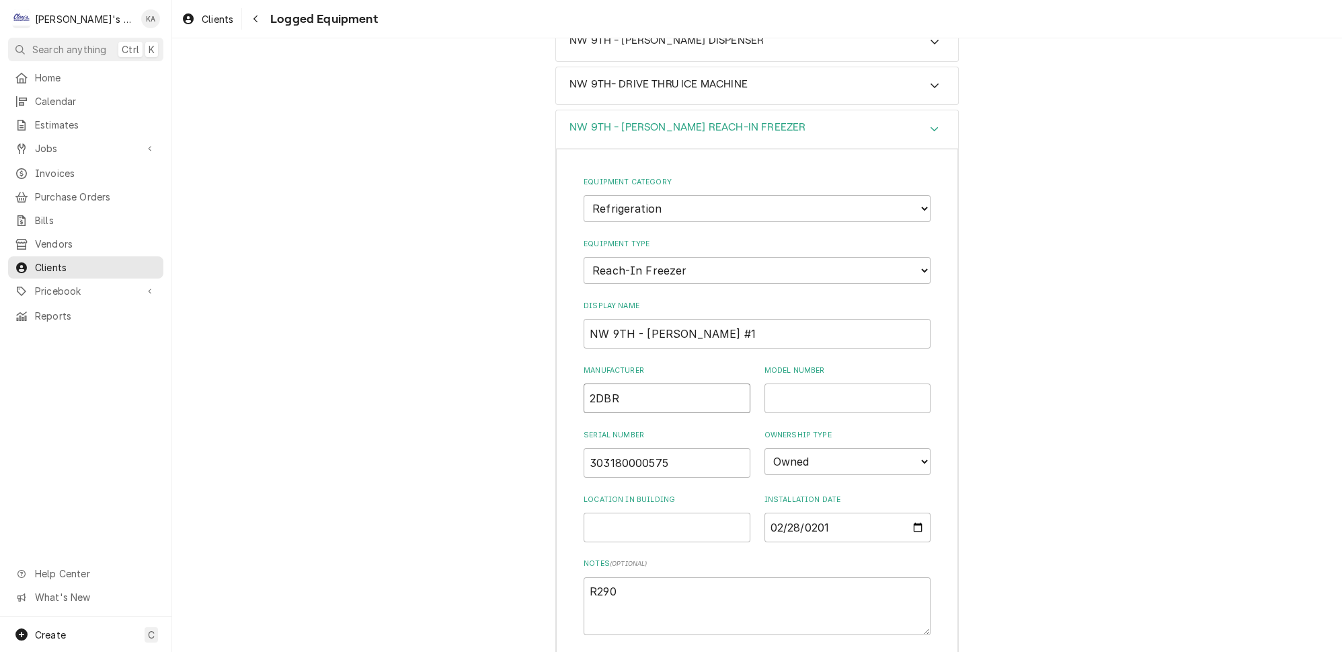
type input "2DBR-"
type textarea "x"
type input "2DBR-1"
type textarea "x"
type input "2DBR-18"
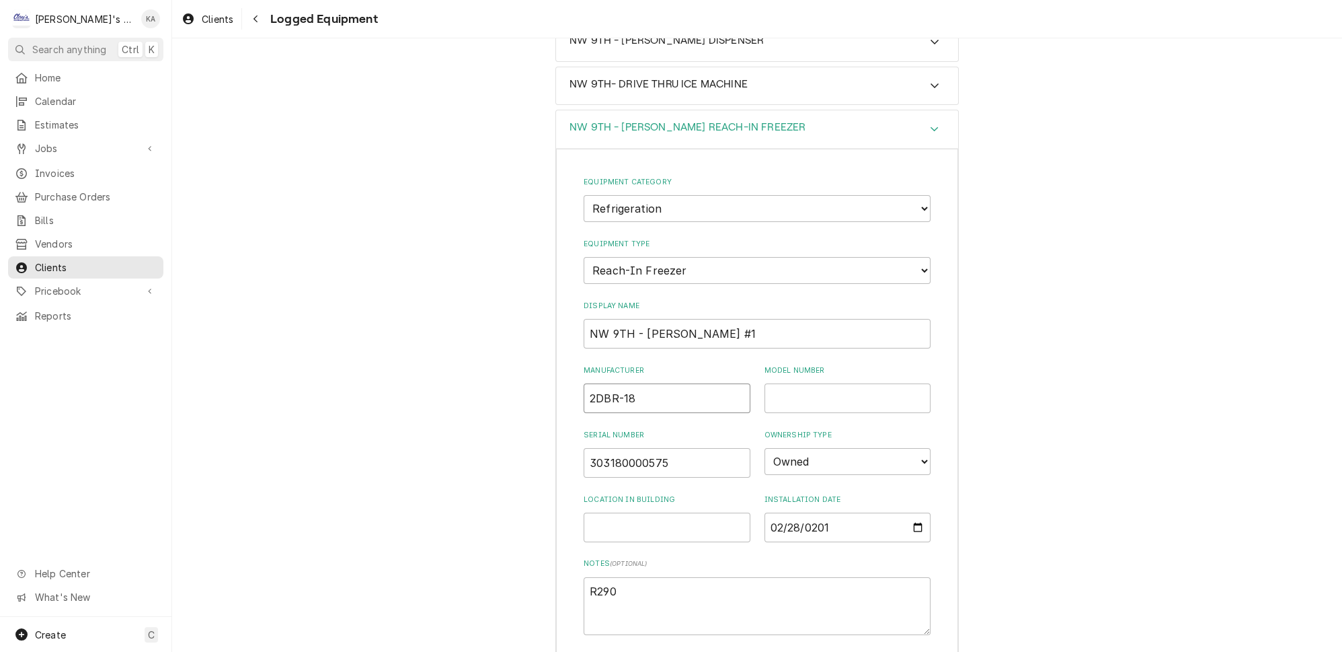
type textarea "x"
drag, startPoint x: 633, startPoint y: 366, endPoint x: 592, endPoint y: 364, distance: 40.4
click at [592, 383] on input "2DBR-18" at bounding box center [667, 398] width 167 height 30
type textarea "x"
type input "2DBR-18"
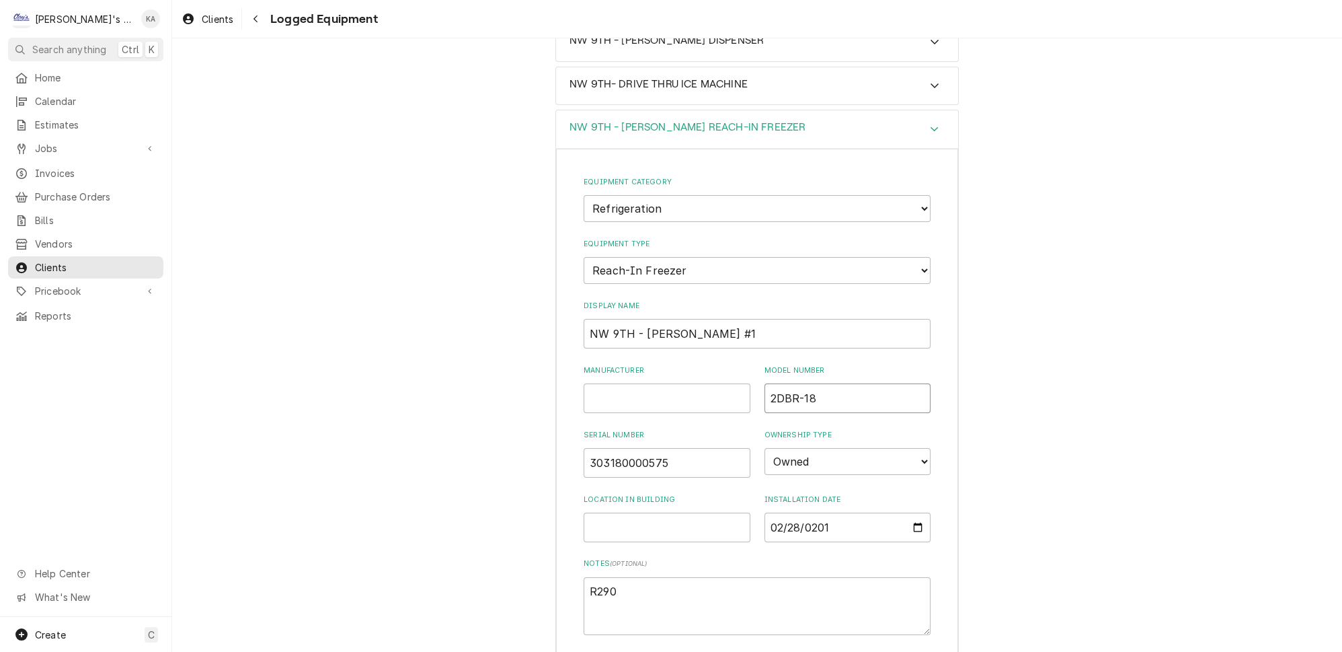
type textarea "x"
type input "2DBR-18"
click at [599, 383] on input "Manufacturer" at bounding box center [667, 398] width 167 height 30
type textarea "x"
type input "F"
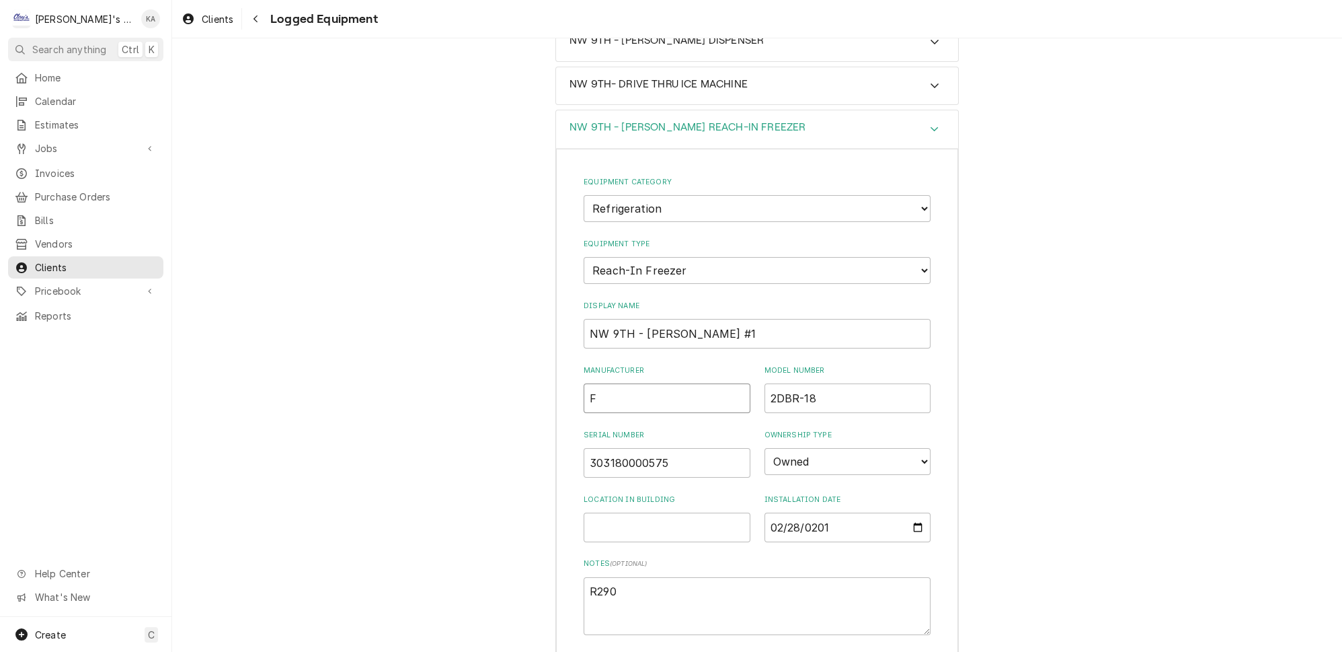
type textarea "x"
type input "FR"
type textarea "x"
type input "FRA"
type textarea "x"
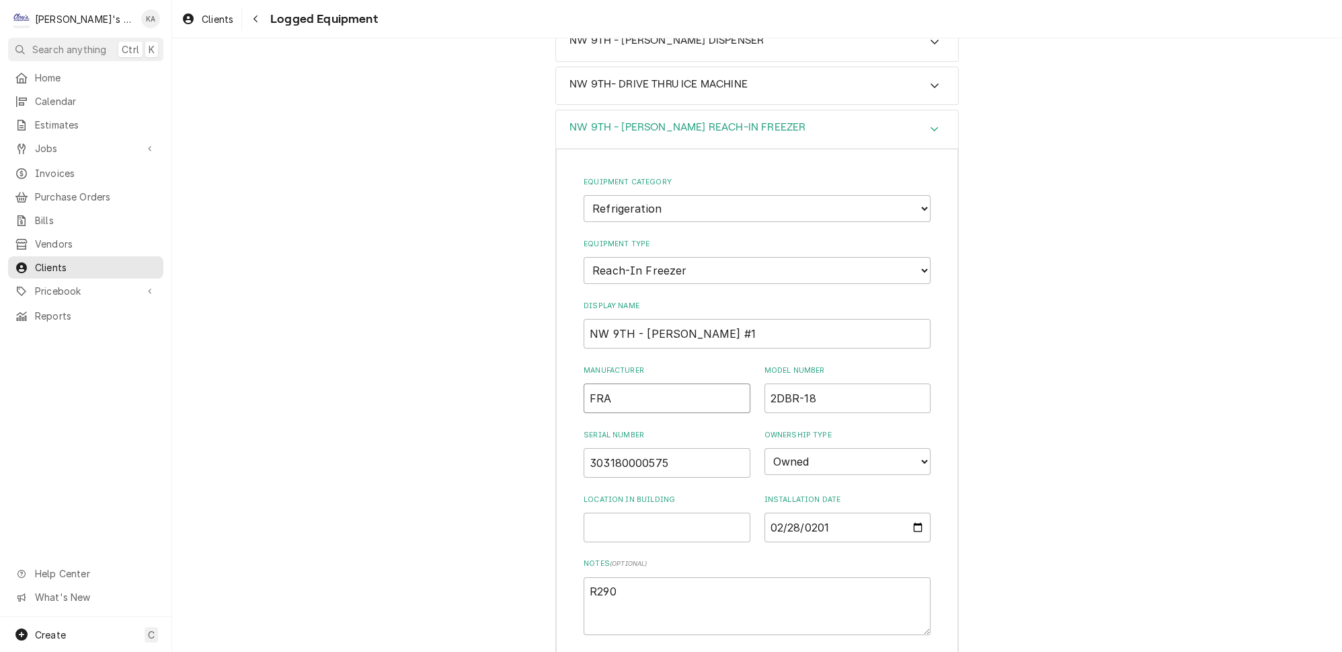
type input "FRAN"
type textarea "x"
type input "FRANK"
type textarea "x"
type input "FRANKE"
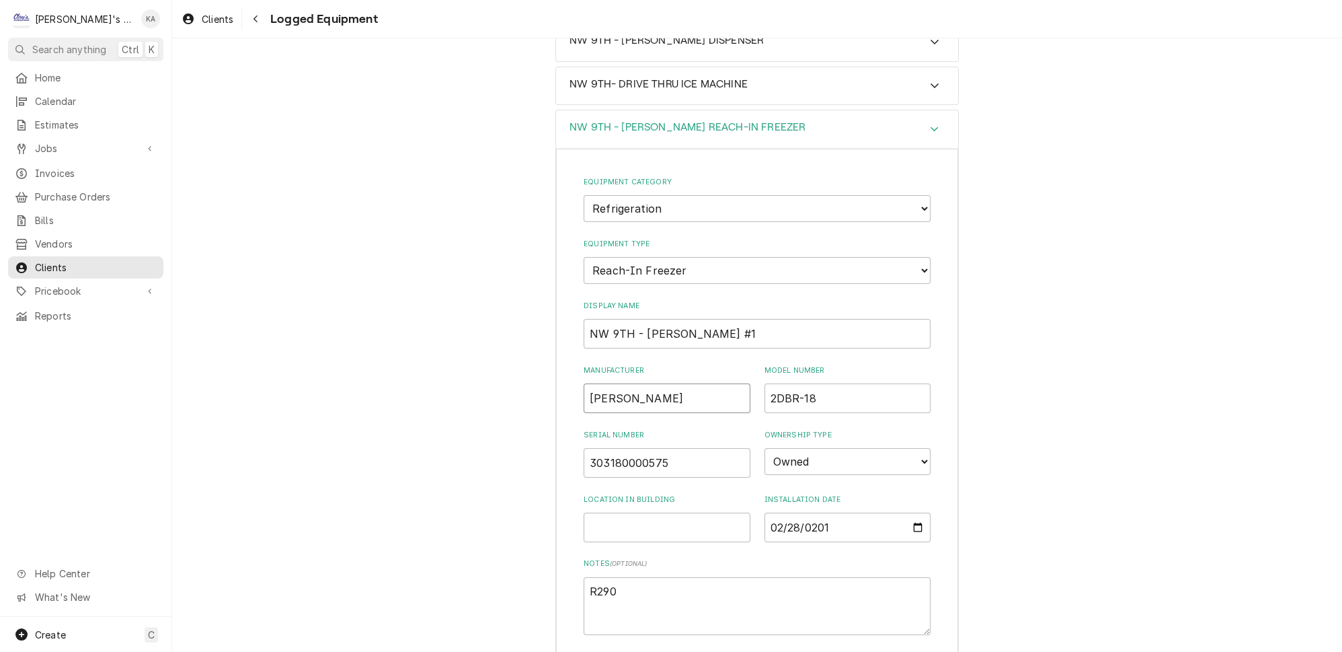
type textarea "x"
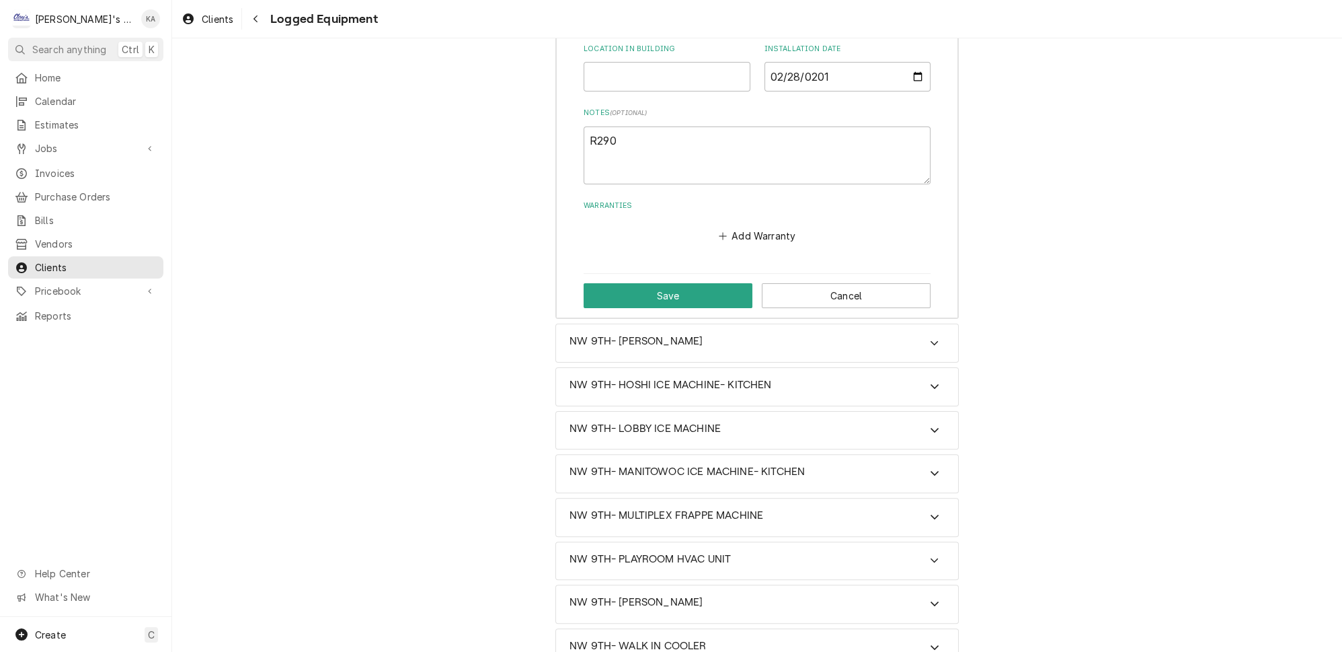
scroll to position [696, 0]
type input "FRANKE"
click at [658, 282] on button "Save" at bounding box center [668, 294] width 169 height 25
type textarea "x"
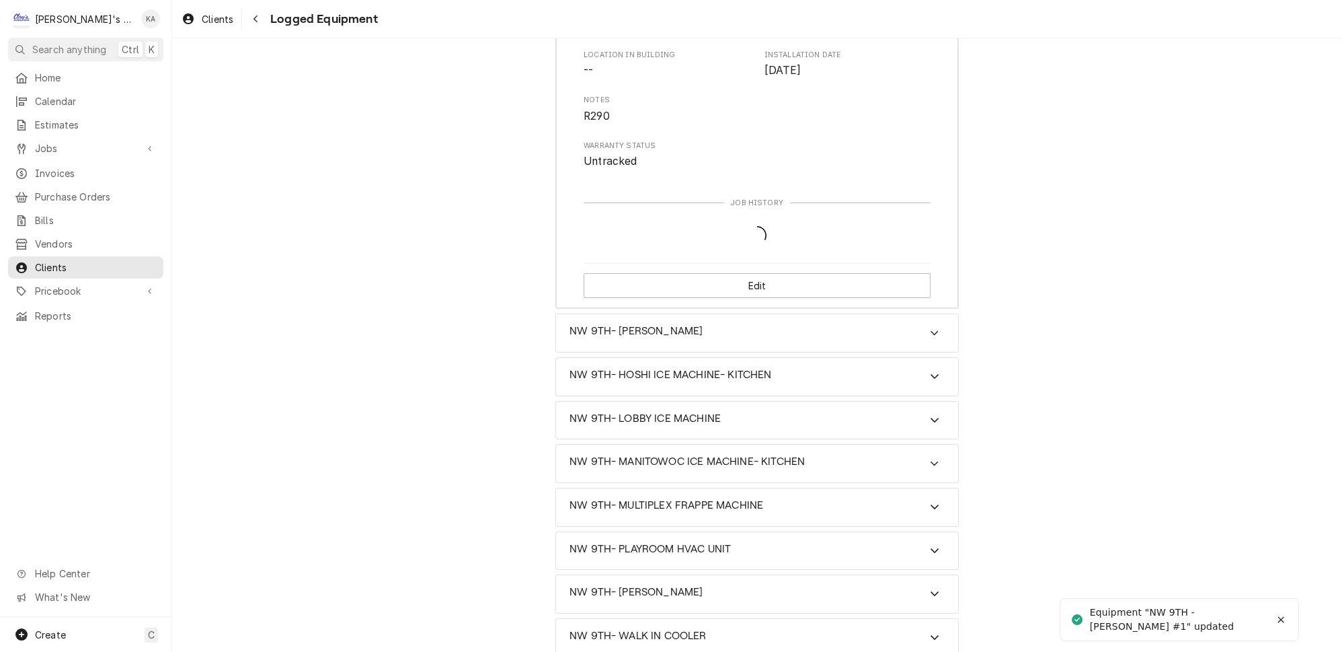
scroll to position [480, 0]
click at [931, 330] on icon "Accordion Header" at bounding box center [935, 332] width 8 height 5
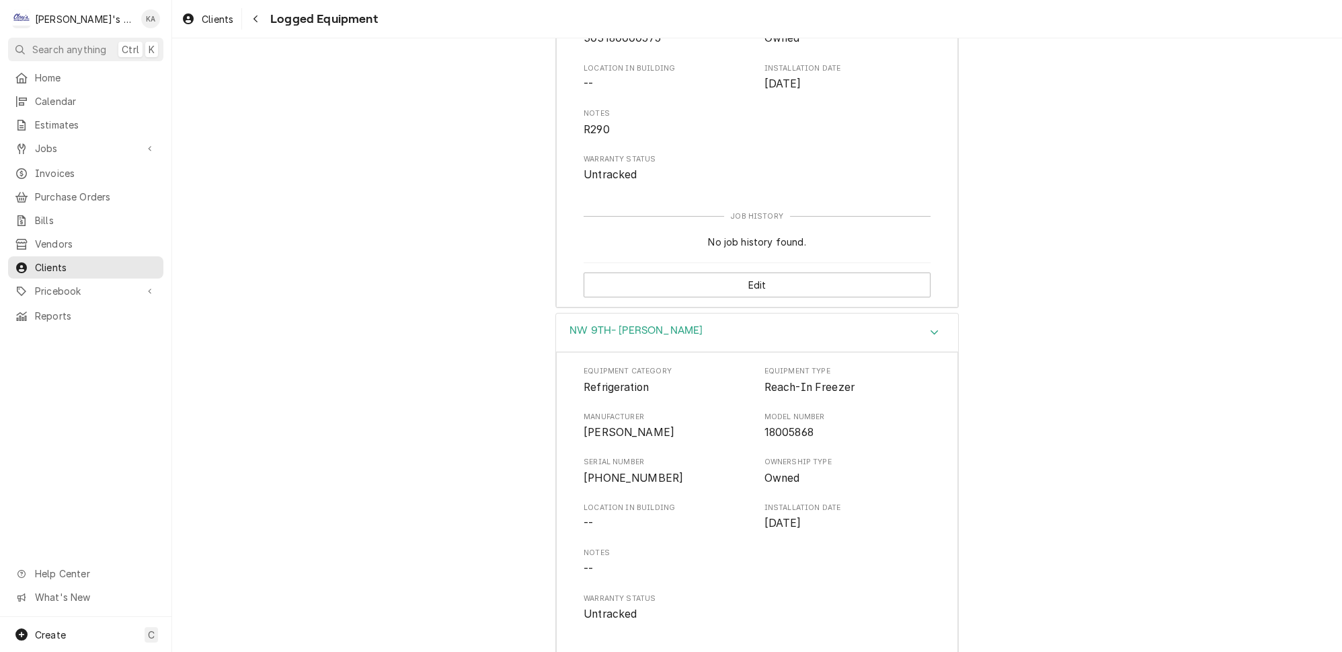
scroll to position [785, 0]
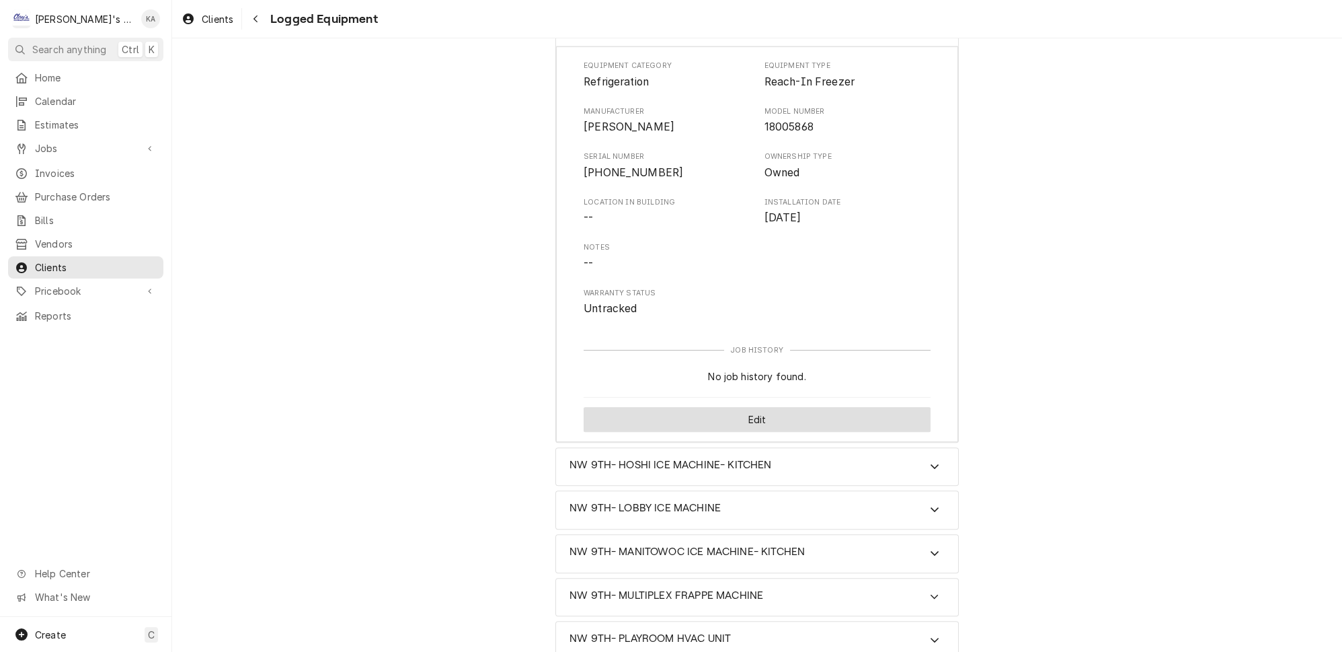
click at [746, 407] on button "Edit" at bounding box center [757, 419] width 347 height 25
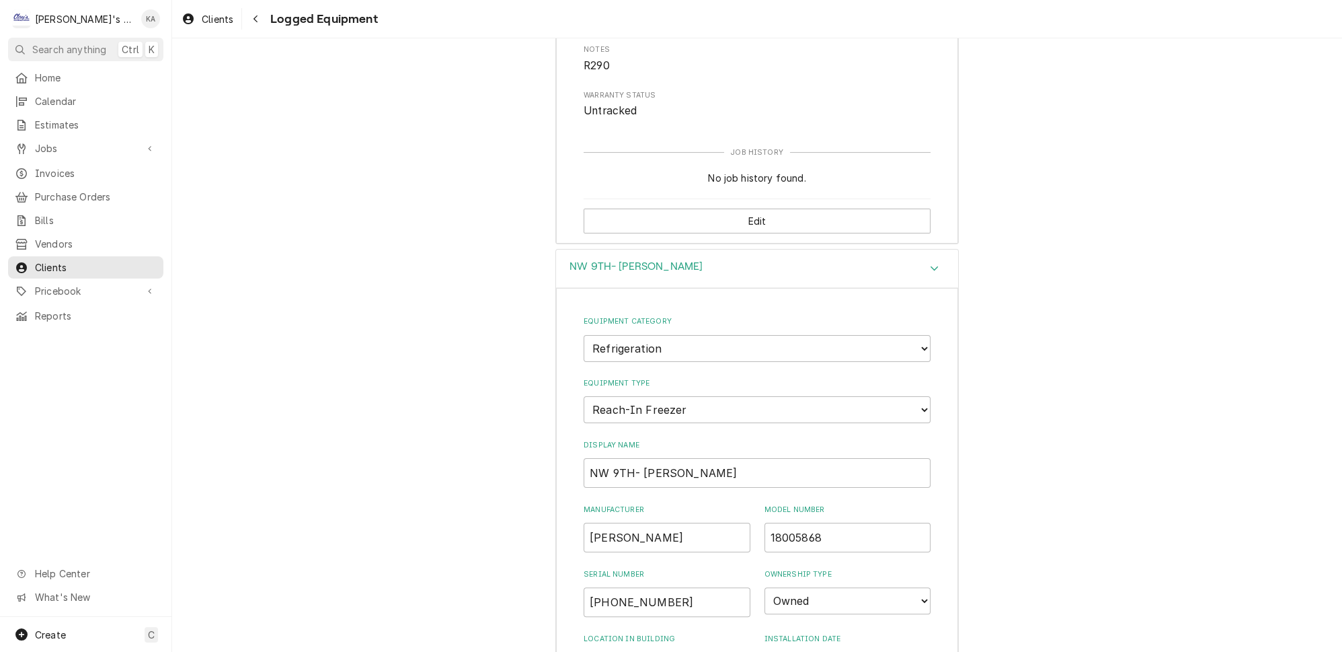
scroll to position [693, 0]
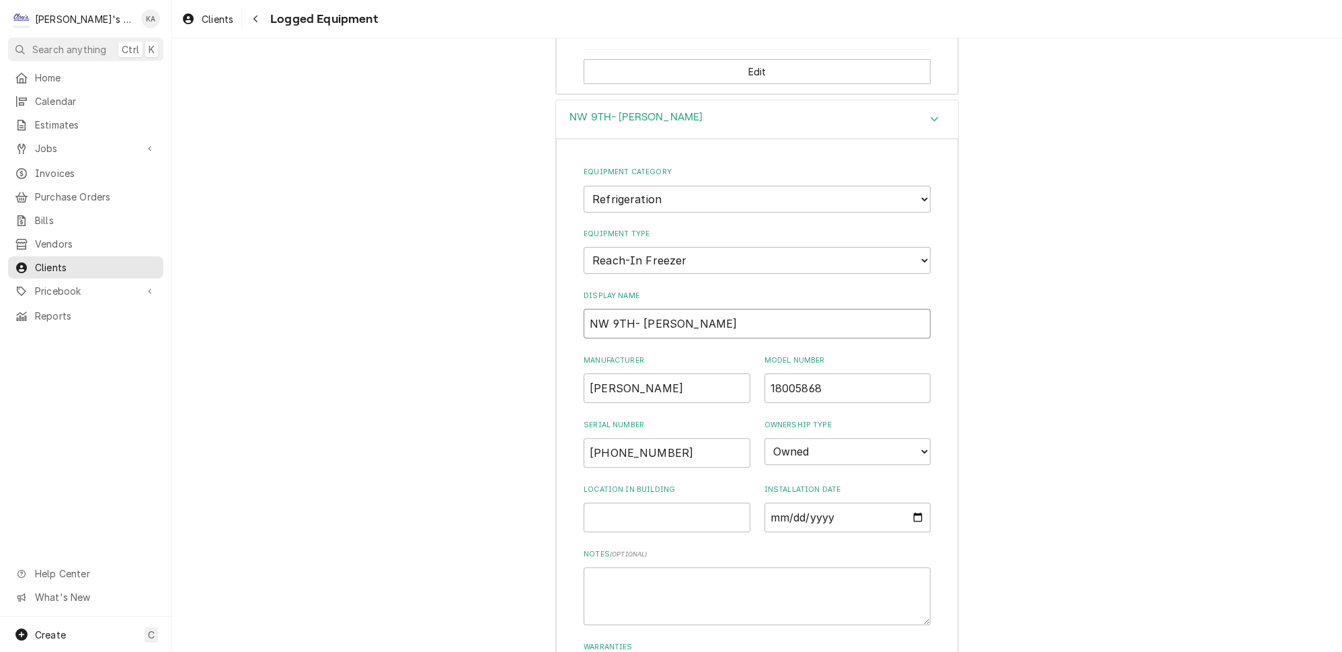
drag, startPoint x: 705, startPoint y: 285, endPoint x: 688, endPoint y: 286, distance: 16.8
click at [688, 309] on input "NW 9TH- FRANKIE FRY FREEZER" at bounding box center [757, 324] width 347 height 30
click at [689, 309] on input "NW 9TH- FRANKIE FREEZERFRY" at bounding box center [757, 324] width 347 height 30
click at [730, 309] on input "NW 9TH- FRANKIE FREEZERFRY" at bounding box center [757, 324] width 347 height 30
type input "NW 9TH- FRANKIE FREEZER #2- FRY"
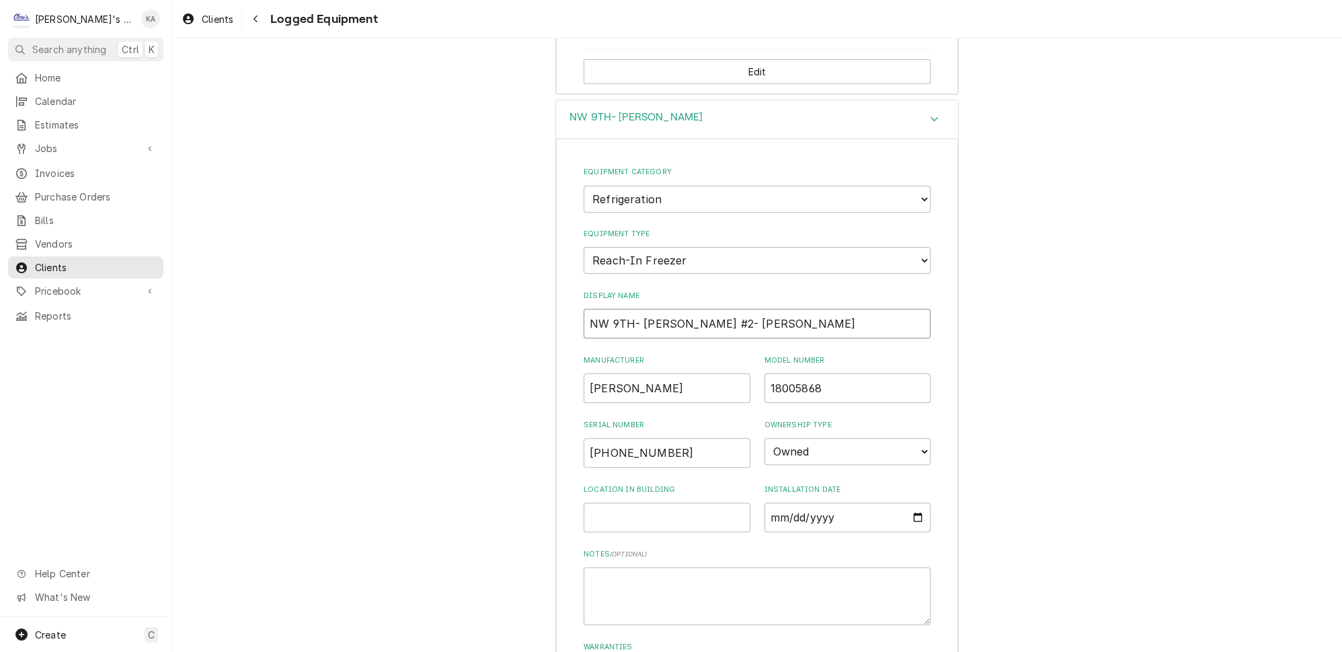
scroll to position [876, 0]
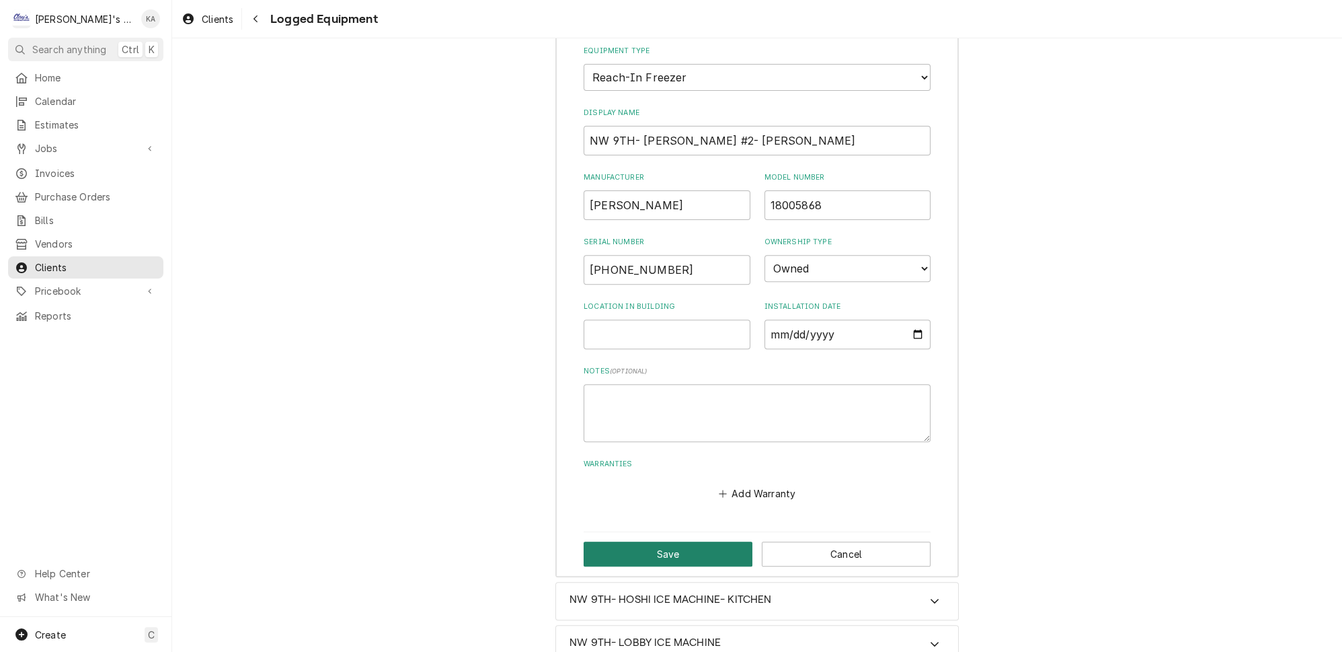
click at [642, 541] on button "Save" at bounding box center [668, 553] width 169 height 25
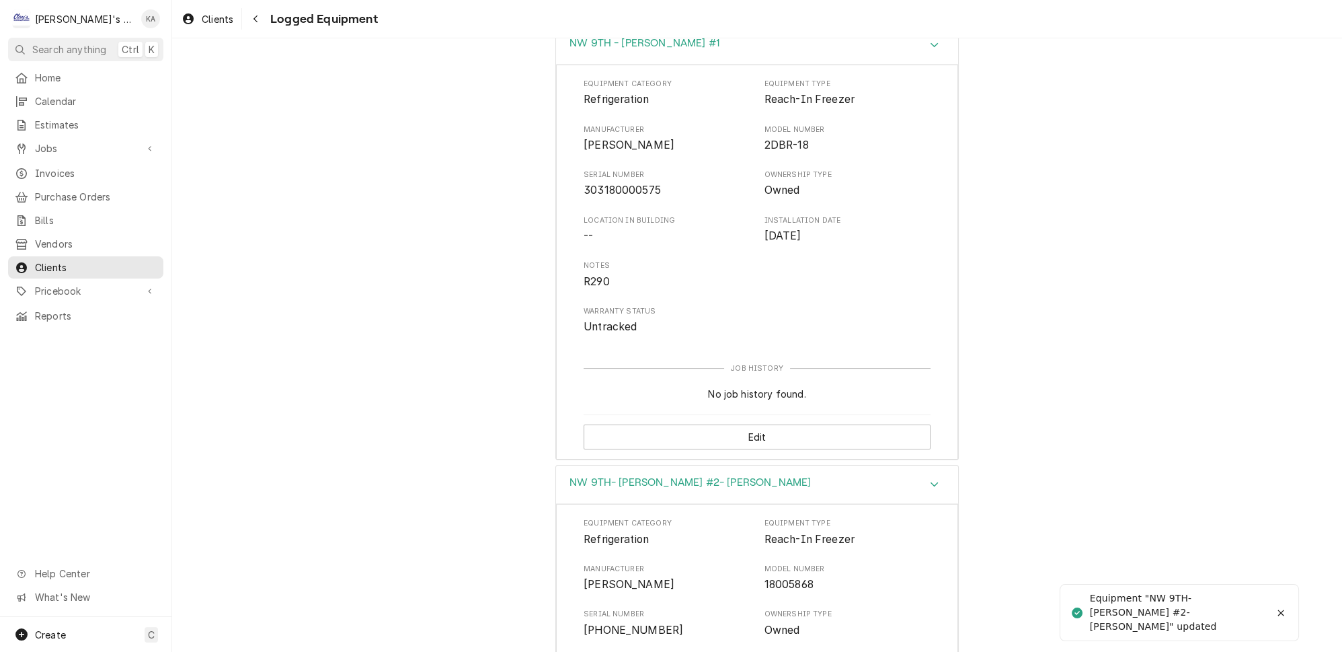
scroll to position [322, 0]
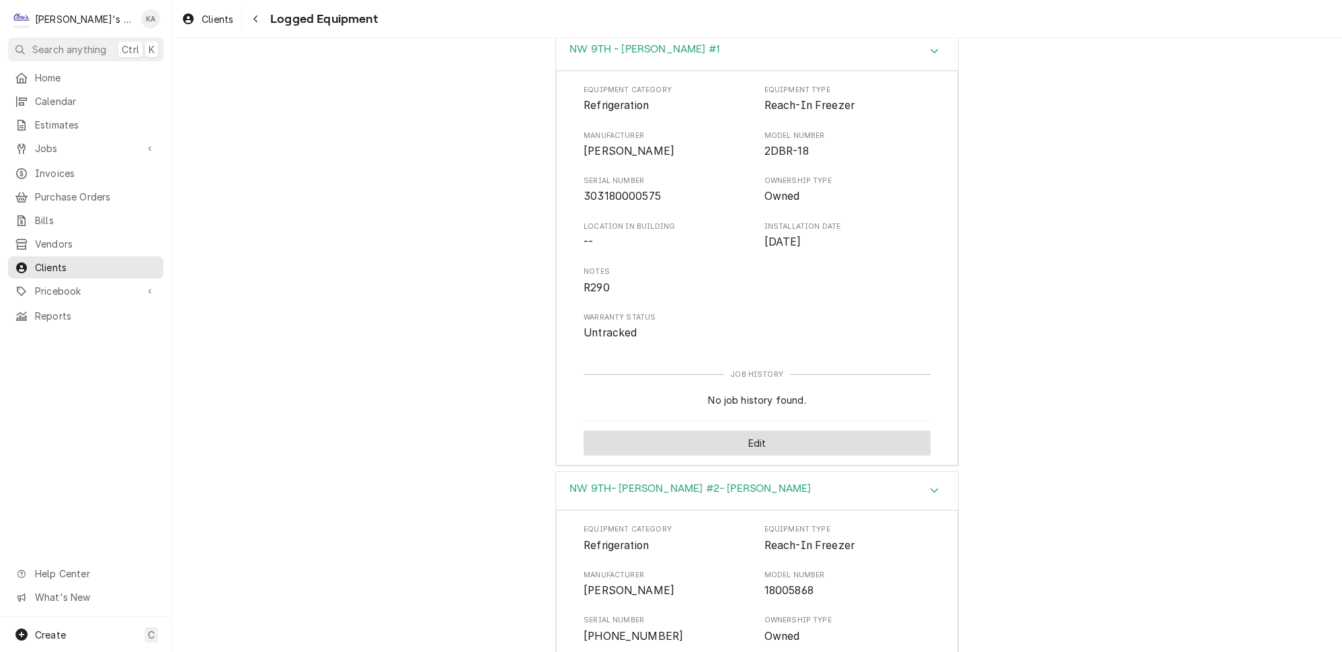
click at [730, 430] on button "Edit" at bounding box center [757, 442] width 347 height 25
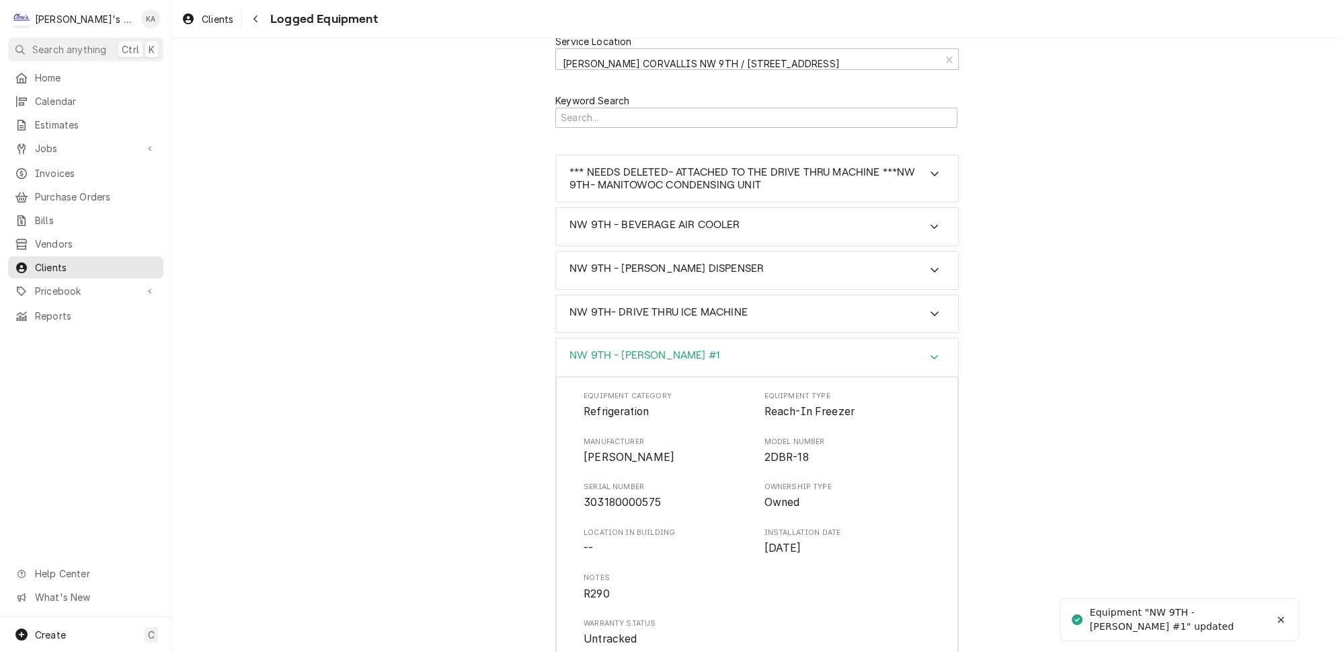
scroll to position [0, 0]
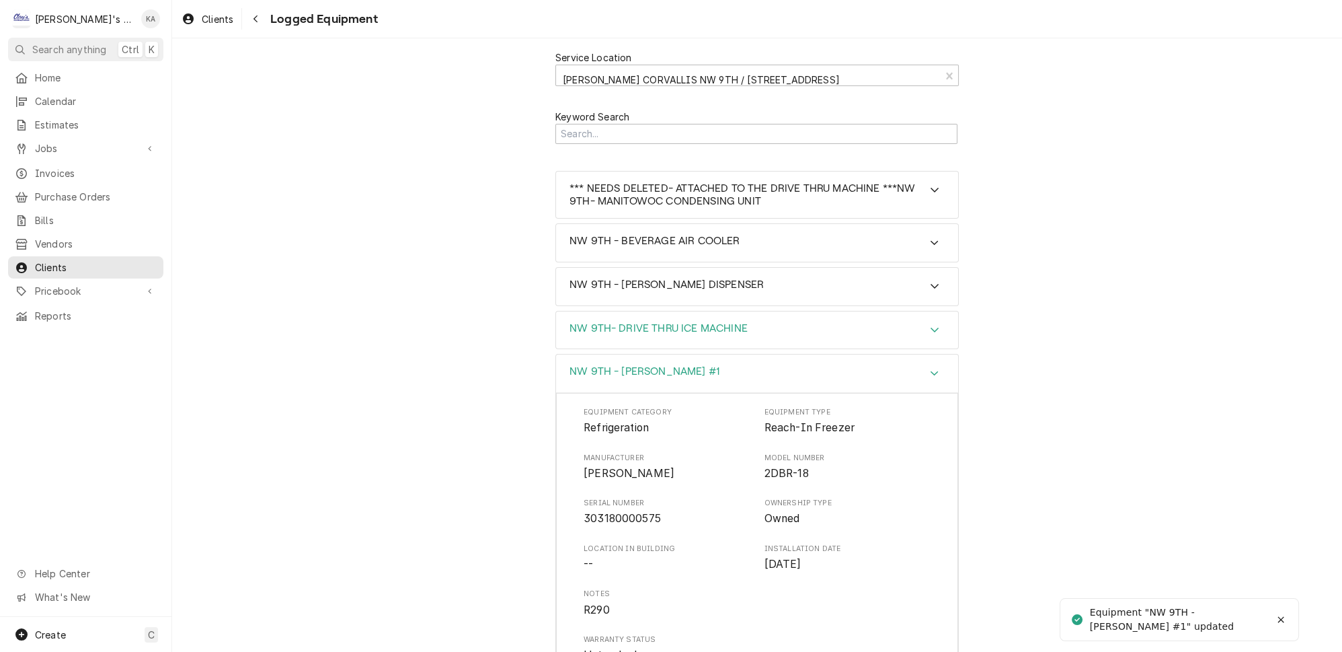
click at [930, 324] on icon "Accordion Header" at bounding box center [934, 329] width 9 height 11
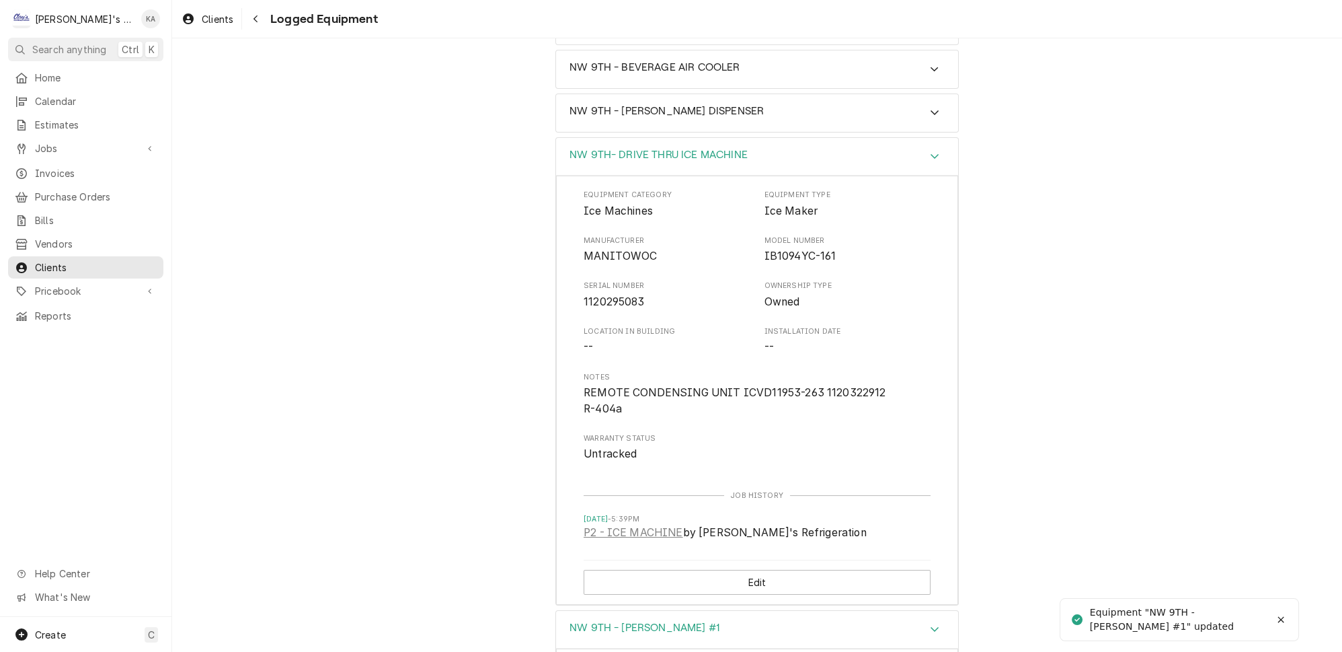
scroll to position [183, 0]
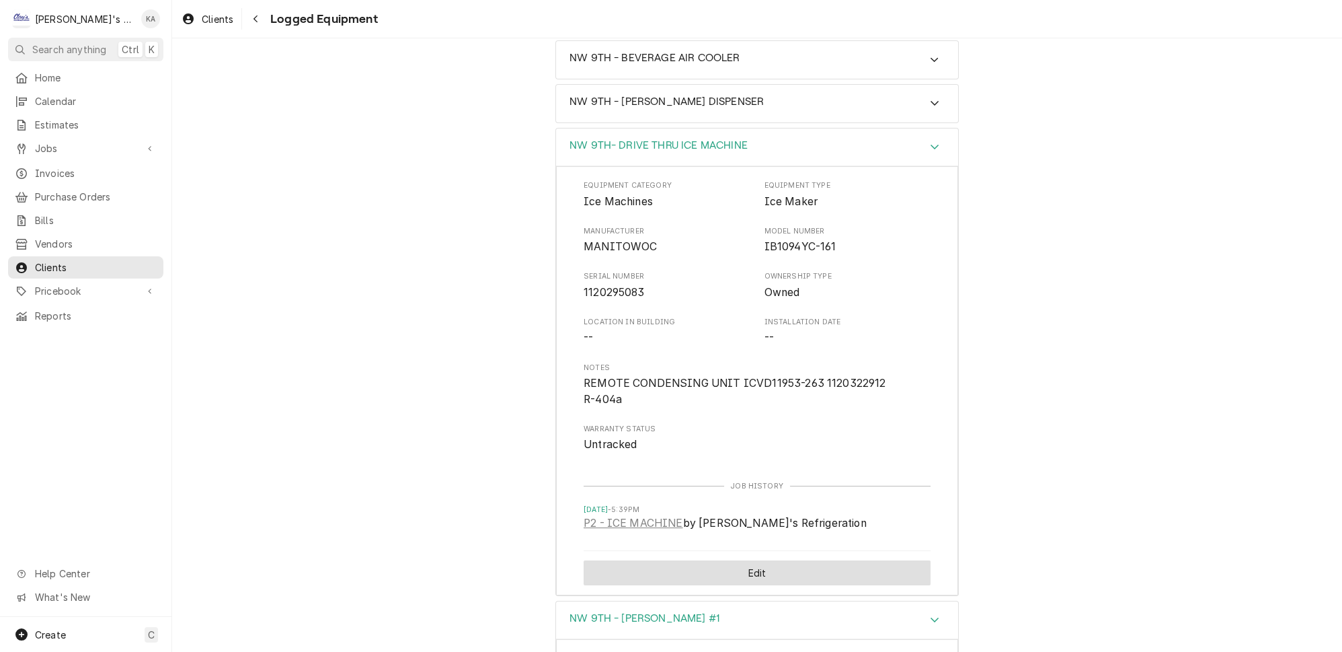
click at [732, 560] on button "Edit" at bounding box center [757, 572] width 347 height 25
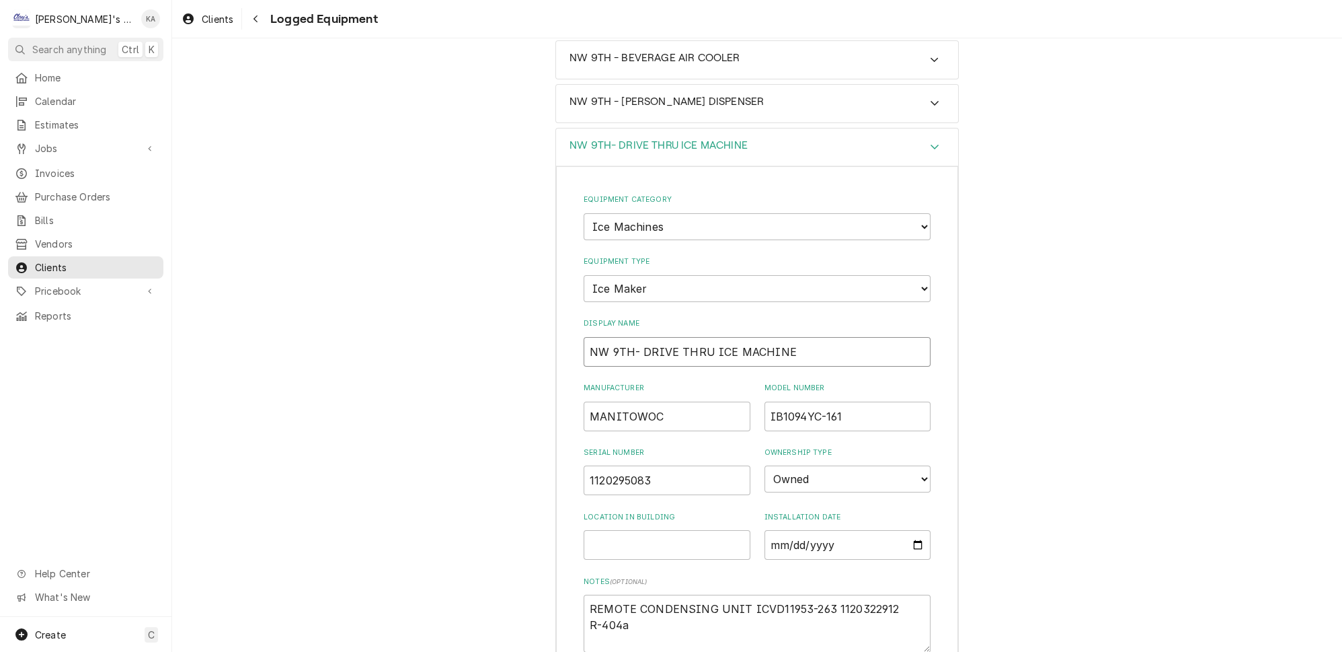
click at [777, 337] on input "NW 9TH- DRIVE THRU ICE MACHINE" at bounding box center [757, 352] width 347 height 30
type textarea "x"
type input "NW 9TH- DRIVE THRU ICE MACHINE-"
type textarea "x"
type input "NW 9TH- DRIVE THRU ICE MACHINE-"
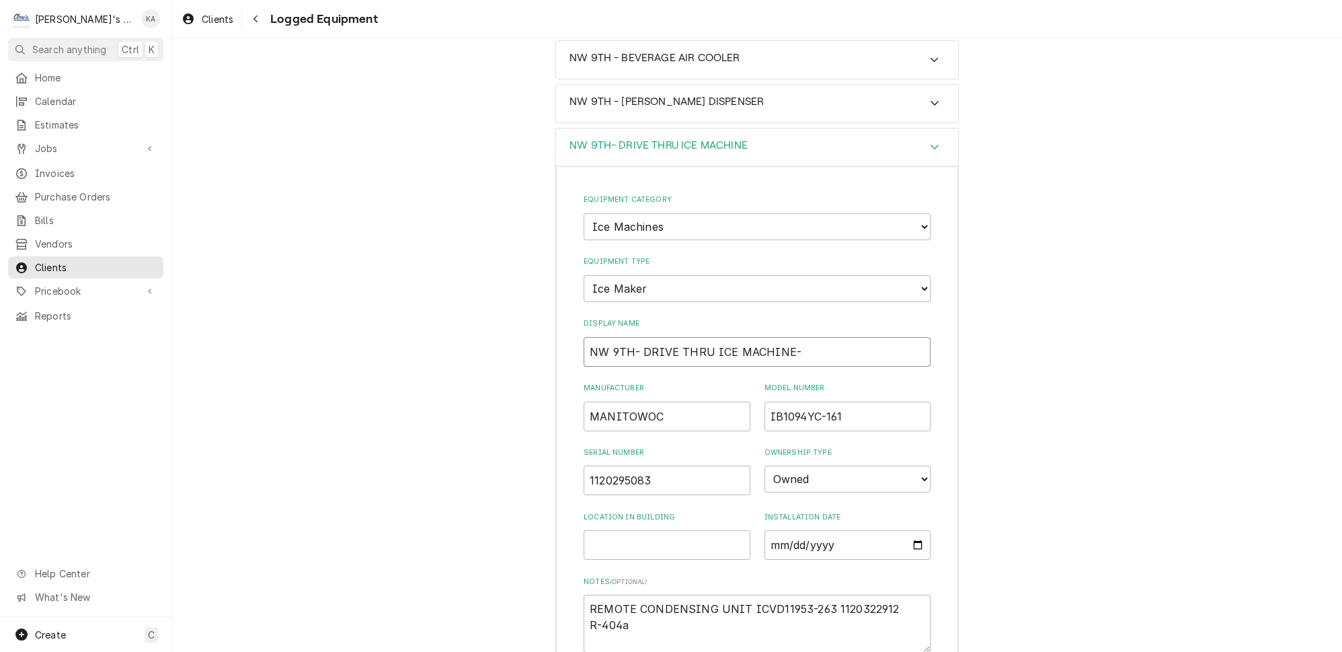
drag, startPoint x: 699, startPoint y: 320, endPoint x: 641, endPoint y: 321, distance: 58.5
click at [641, 337] on input "NW 9TH- DRIVE THRU ICE MACHINE-" at bounding box center [757, 352] width 347 height 30
type textarea "x"
type input "NW 9TH- ICE MACHINE- DRIVE THRU"
type textarea "x"
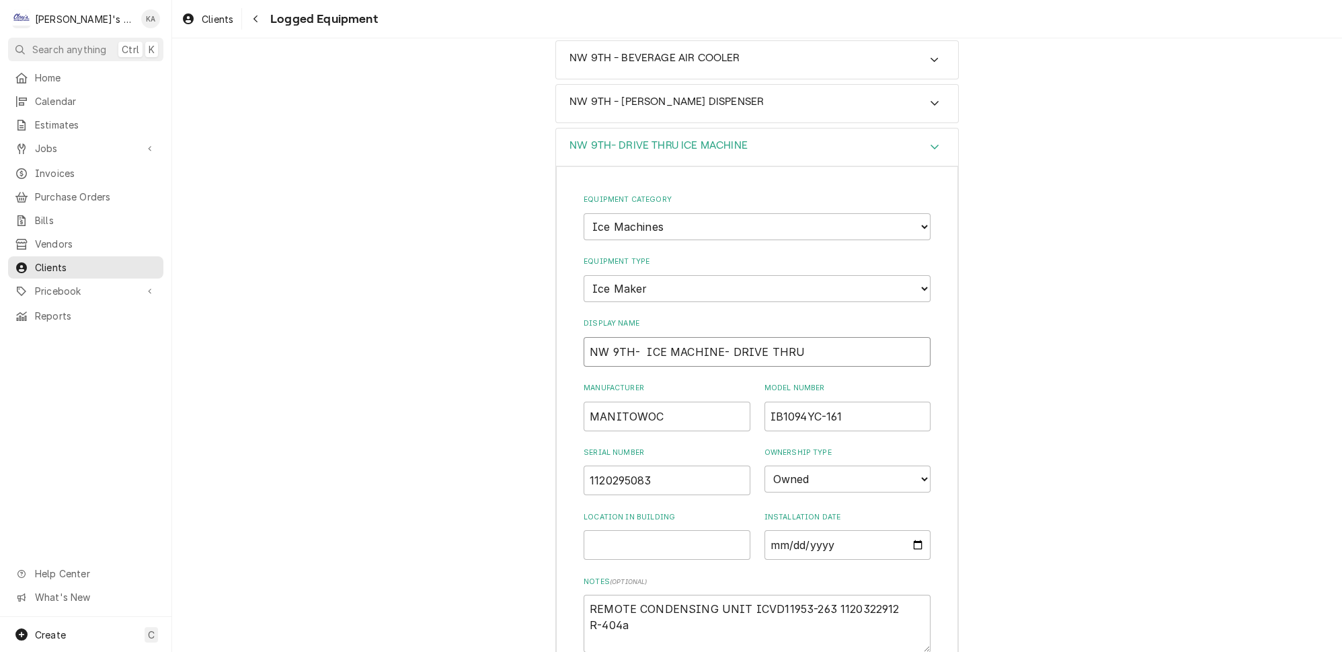
type input "NW 9TH- ICE MACHINE- DRIVE THRU"
drag, startPoint x: 662, startPoint y: 385, endPoint x: 586, endPoint y: 386, distance: 76.7
click at [586, 401] on input "MANITOWOC" at bounding box center [667, 416] width 167 height 30
click at [637, 337] on input "NW 9TH- ICE MACHINE- DRIVE THRU" at bounding box center [757, 352] width 347 height 30
paste input "MANITOWOC"
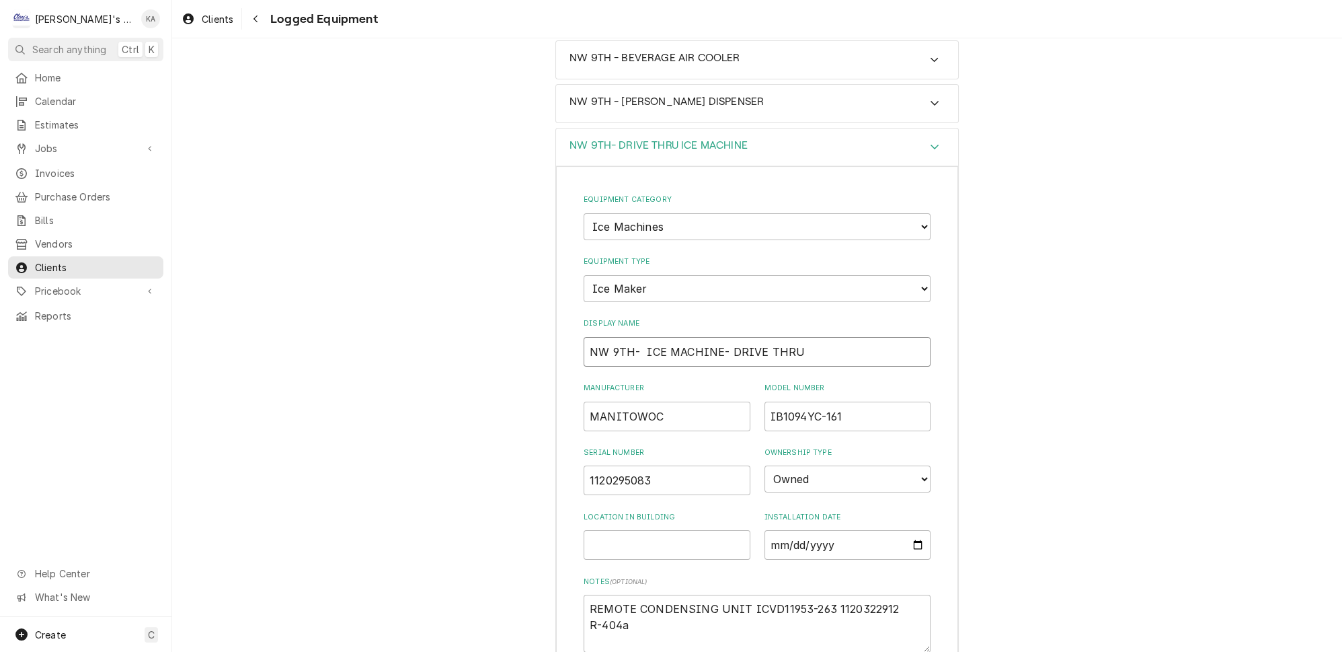
type textarea "x"
type input "NW 9TH- MANITOWOC ICE MACHINE- DRIVE THRU"
type textarea "x"
type input "NW 9TH- MANITOWOC ICE MACHINE- DRIVE THRU"
click at [601, 594] on textarea "REMOTE CONDENSING UNIT ICVD11953-263 1120322912 R-404a" at bounding box center [757, 623] width 347 height 58
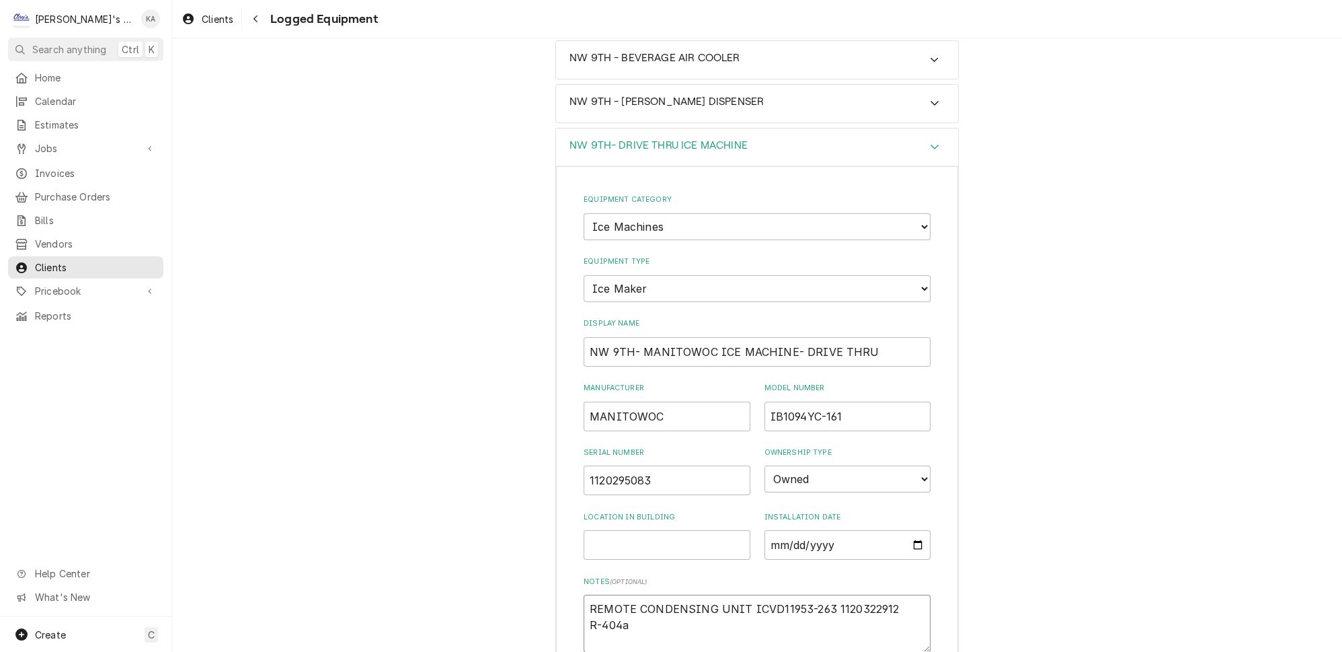
type textarea "x"
type textarea "REMOTE CONDENSING UNIT ICVD11953-263 1120322912 R404a"
type textarea "x"
type textarea "REMOTE CONDENSING UNIT ICVD11953-263 1120322912 404a"
click at [613, 594] on textarea "REMOTE CONDENSING UNIT ICVD11953-263 1120322912 404a" at bounding box center [757, 623] width 347 height 58
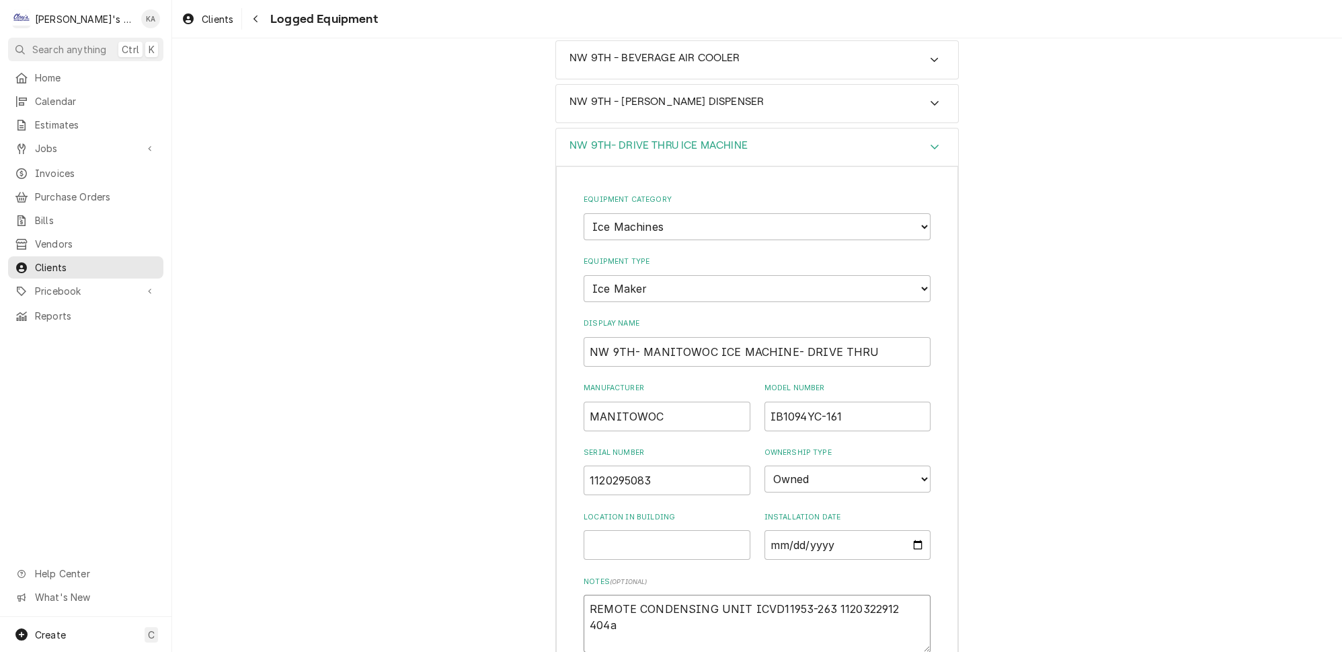
type textarea "x"
type textarea "REMOTE CONDENSING UNIT ICVD11953-263 1120322912 404"
type textarea "x"
type textarea "REMOTE CONDENSING UNIT ICVD11953-263 1120322912 404"
type textarea "x"
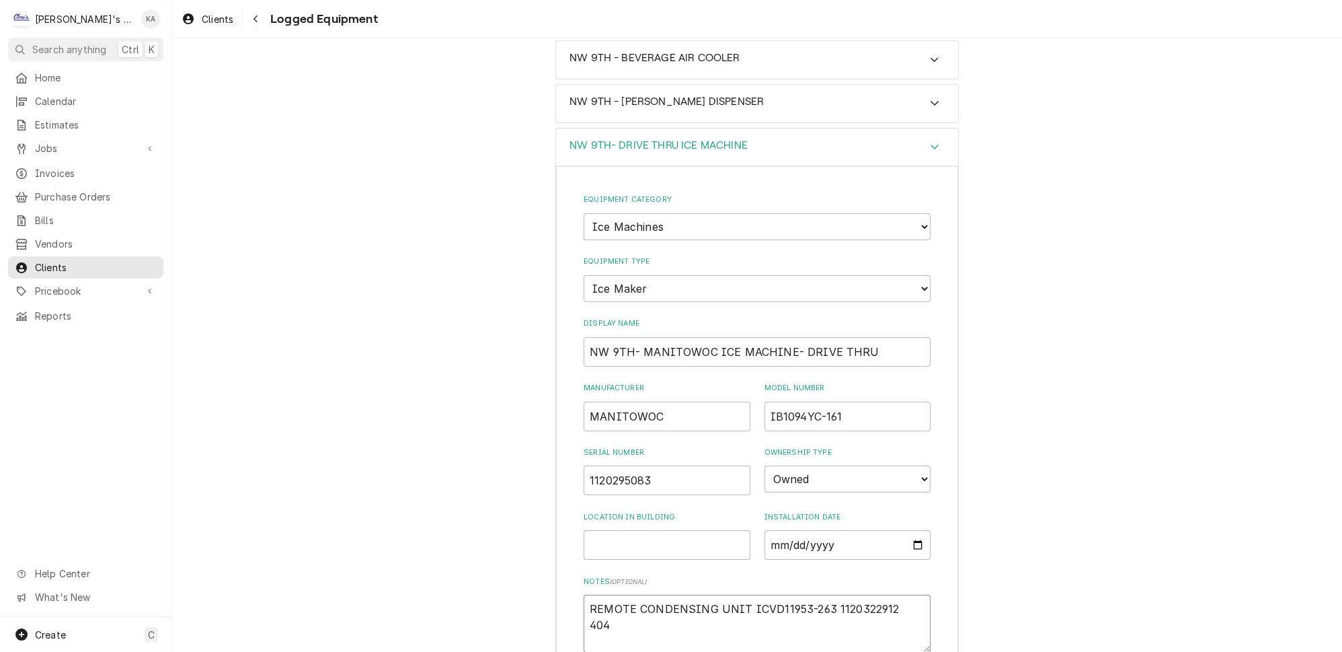
type textarea "REMOTE CONDENSING UNIT ICVD11953-263 1120322912 404 A"
drag, startPoint x: 633, startPoint y: 575, endPoint x: 571, endPoint y: 574, distance: 61.9
click at [571, 574] on div "Equipment Category Choose equipment category... Ice Machines Refrigeration HVAC…" at bounding box center [757, 476] width 402 height 620
type textarea "x"
type textarea "M CONDENSING UNIT ICVD11953-263 1120322912 404 A"
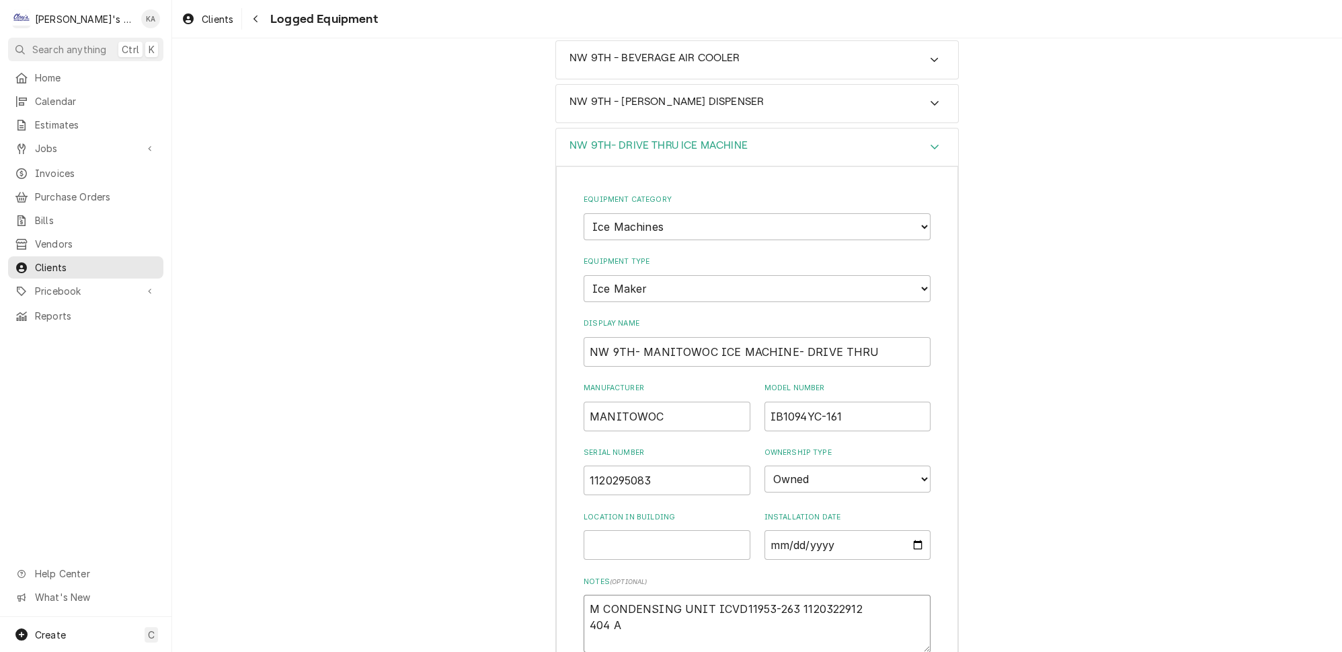
type textarea "x"
type textarea "MA CONDENSING UNIT ICVD11953-263 1120322912 404 A"
type textarea "x"
type textarea "MAN CONDENSING UNIT ICVD11953-263 1120322912 404 A"
type textarea "x"
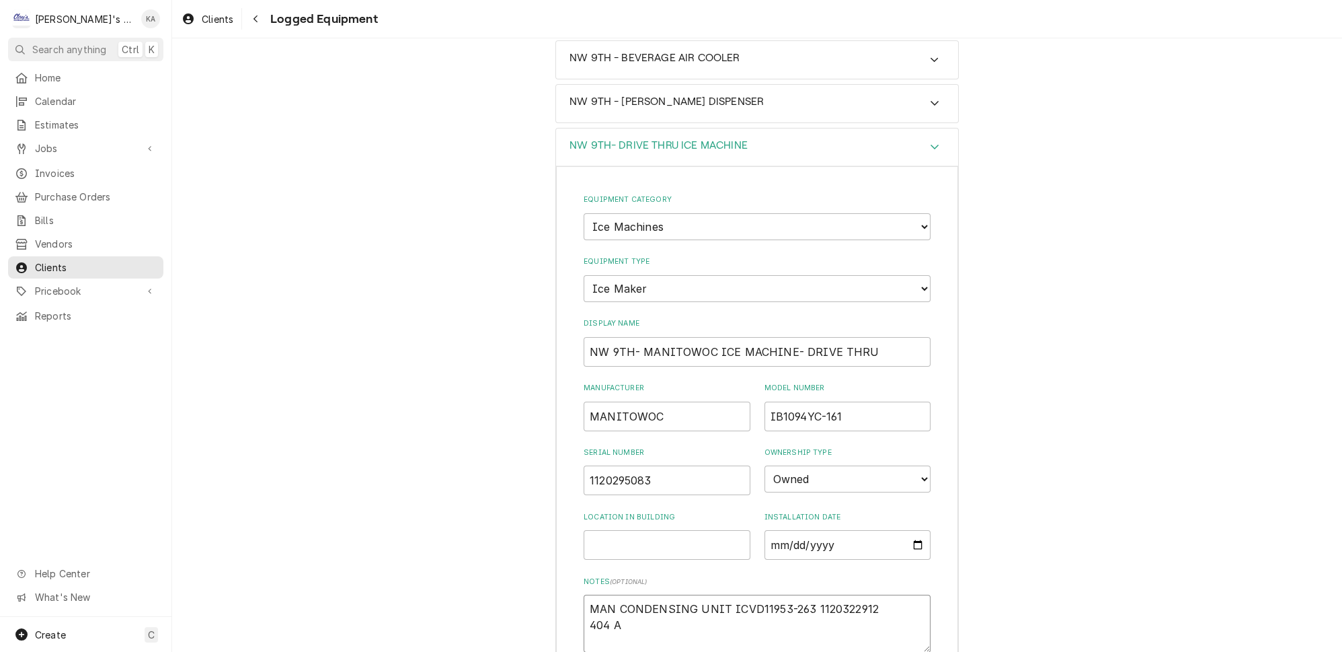
type textarea "MANI CONDENSING UNIT ICVD11953-263 1120322912 404 A"
type textarea "x"
type textarea "MANIT CONDENSING UNIT ICVD11953-263 1120322912 404 A"
type textarea "x"
type textarea "MANITO CONDENSING UNIT ICVD11953-263 1120322912 404 A"
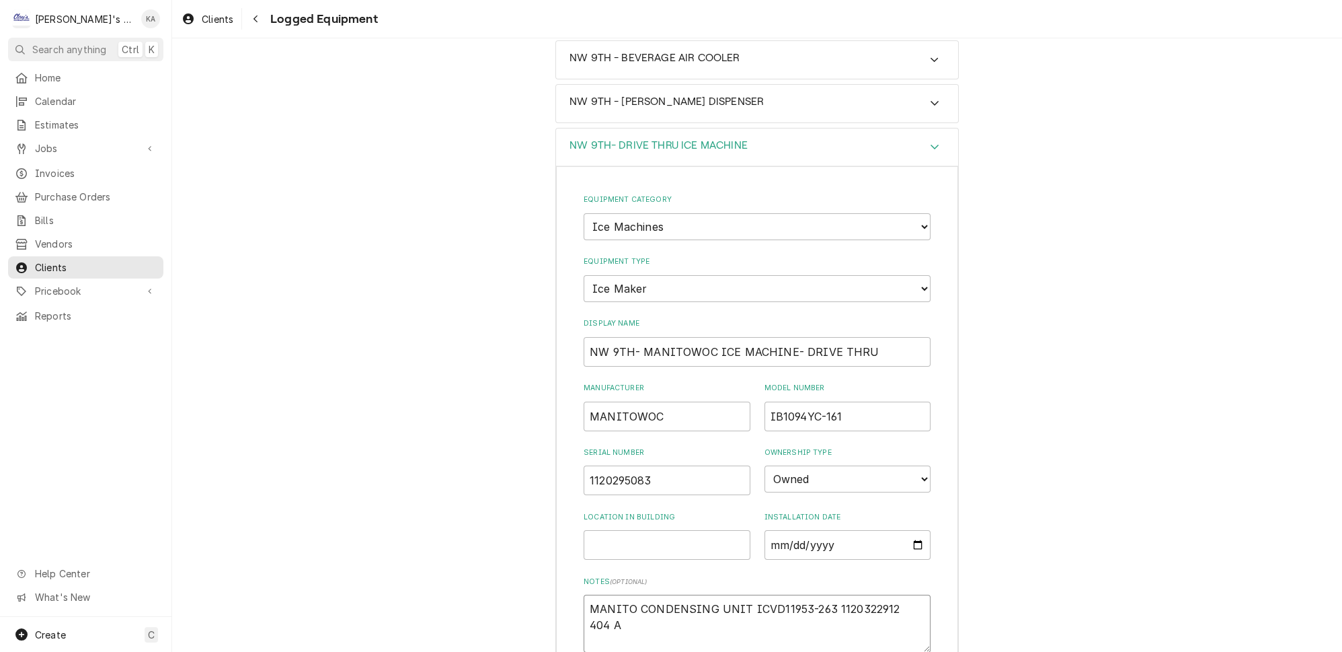
type textarea "x"
type textarea "MANITOW CONDENSING UNIT ICVD11953-263 1120322912 404 A"
type textarea "x"
type textarea "MANITOWO CONDENSING UNIT ICVD11953-263 1120322912 404 A"
type textarea "x"
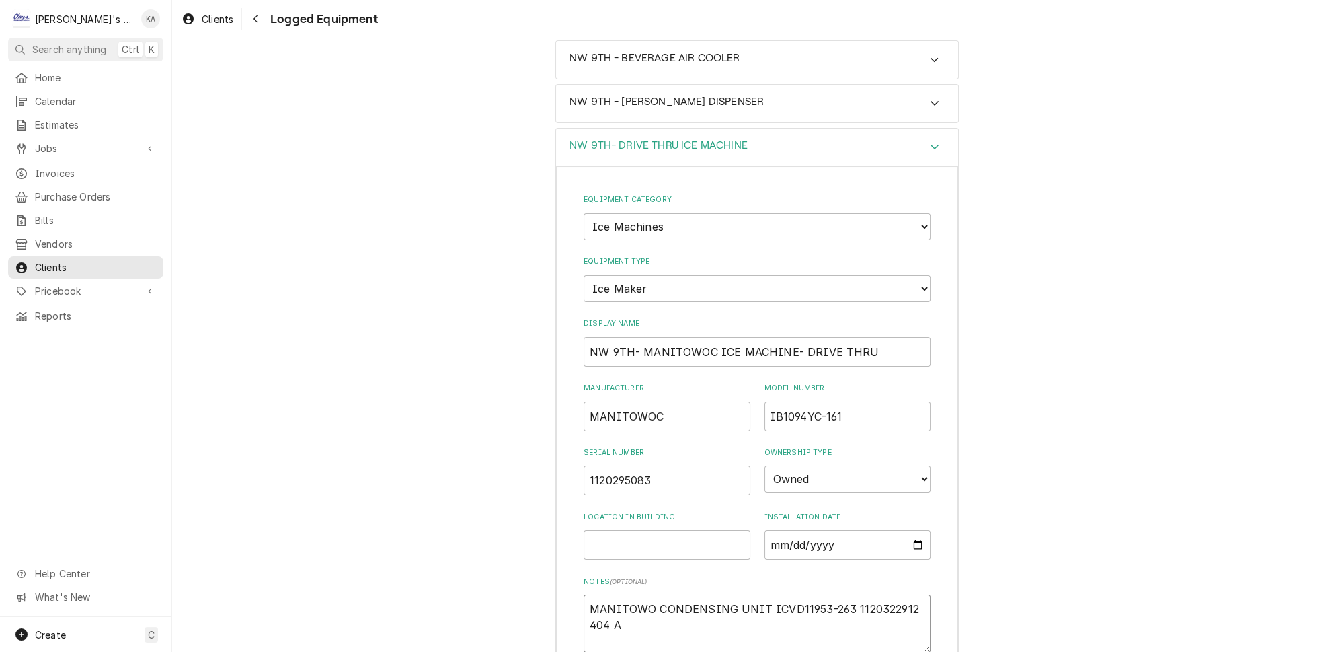
type textarea "MANITOWOC CONDENSING UNIT ICVD11953-263 1120322912 404 A"
click at [765, 594] on textarea "MANITOWOC CONDENSING UNIT ICVD11953-263 1120322912 404 A" at bounding box center [757, 623] width 347 height 58
type textarea "x"
type textarea "MANITOWOC CONDENSING UNIT ICVD11953-263 1120322912 404 A"
type textarea "x"
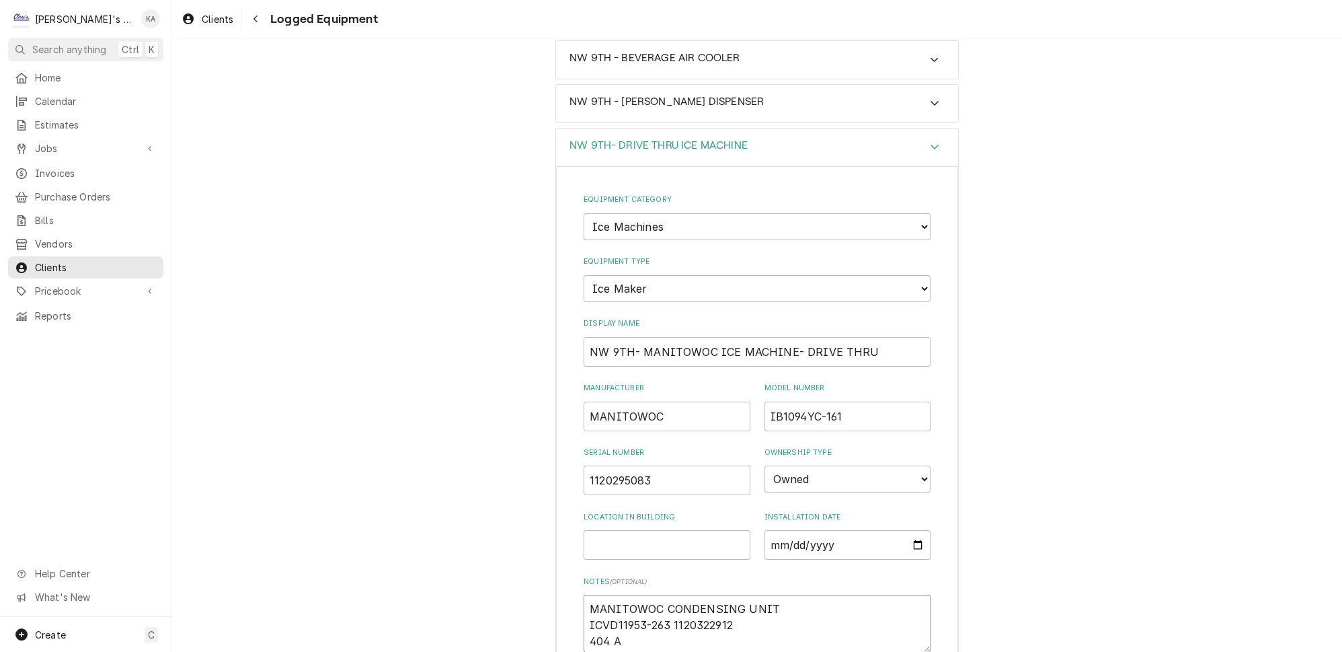
type textarea "MANITOWOC CONDENSING UNIT MICVD11953-263 1120322912 404 A"
type textarea "x"
type textarea "MANITOWOC CONDENSING UNIT M#ICVD11953-263 1120322912 404 A"
type textarea "x"
type textarea "MANITOWOC CONDENSING UNIT M# ICVD11953-263 1120322912 404 A"
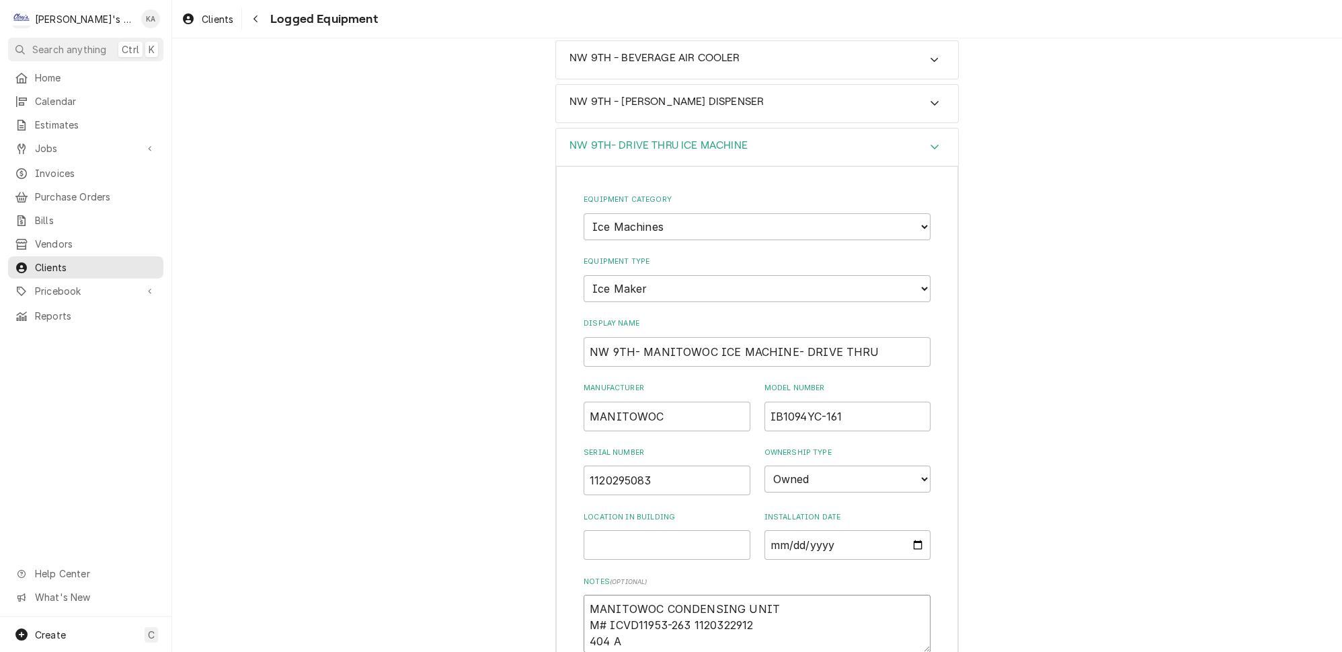
click at [688, 594] on textarea "MANITOWOC CONDENSING UNIT M# ICVD11953-263 1120322912 404 A" at bounding box center [757, 623] width 347 height 58
type textarea "x"
type textarea "MANITOWOC CONDENSING UNIT M# ICVD11953-263 1120322912 404 A"
type textarea "x"
type textarea "MANITOWOC CONDENSING UNIT M# ICVD11953-263 S1120322912 404 A"
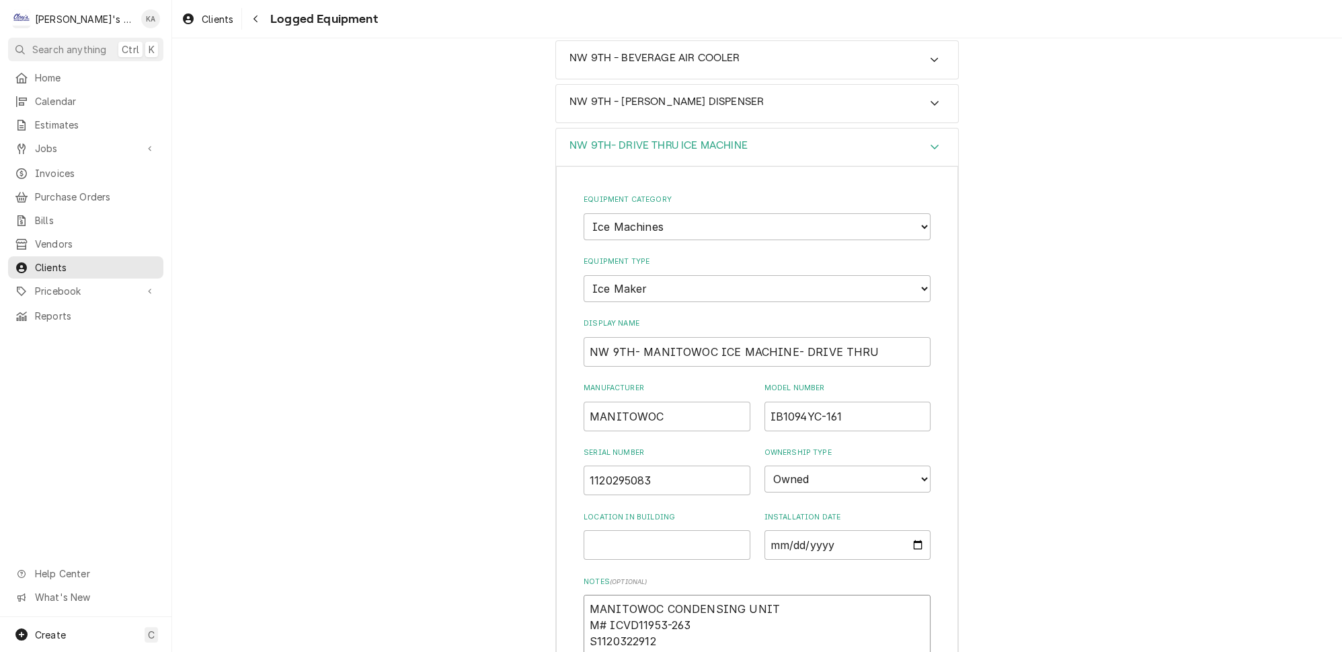
type textarea "x"
type textarea "MANITOWOC CONDENSING UNIT M# ICVD11953-263 S#1120322912 404 A"
type textarea "x"
type textarea "MANITOWOC CONDENSING UNIT M# ICVD11953-263 S# 1120322912 404 A"
type textarea "x"
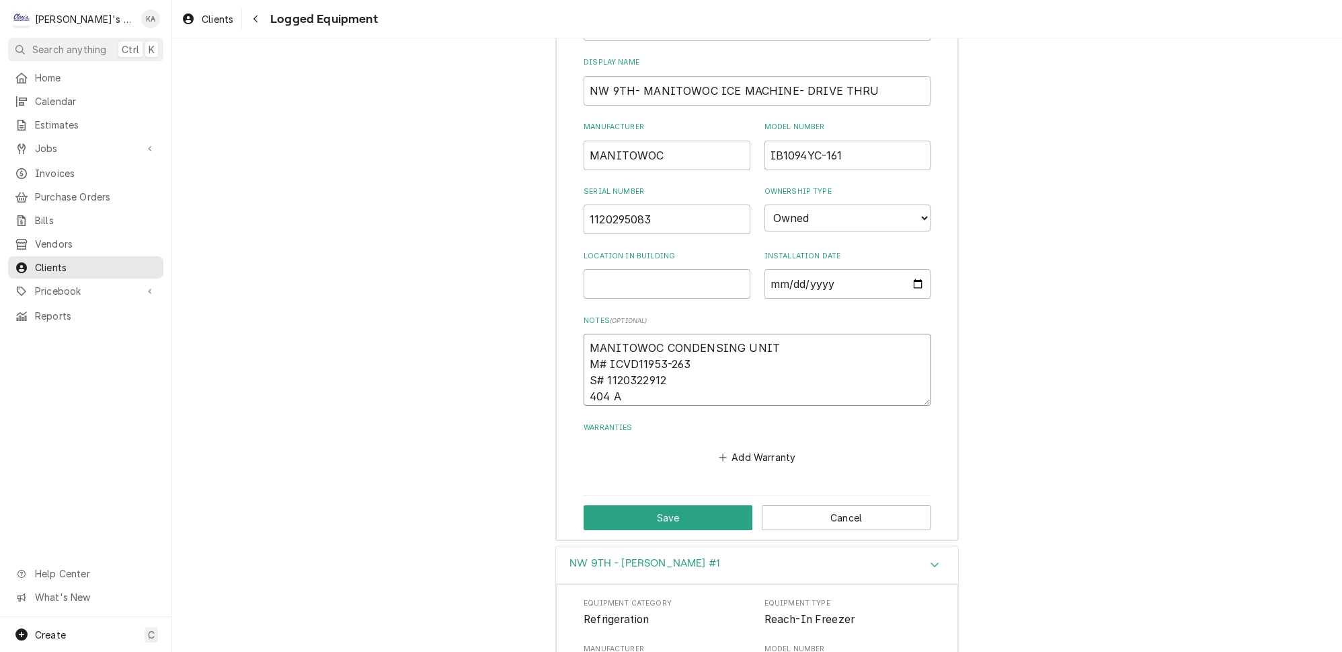
scroll to position [550, 0]
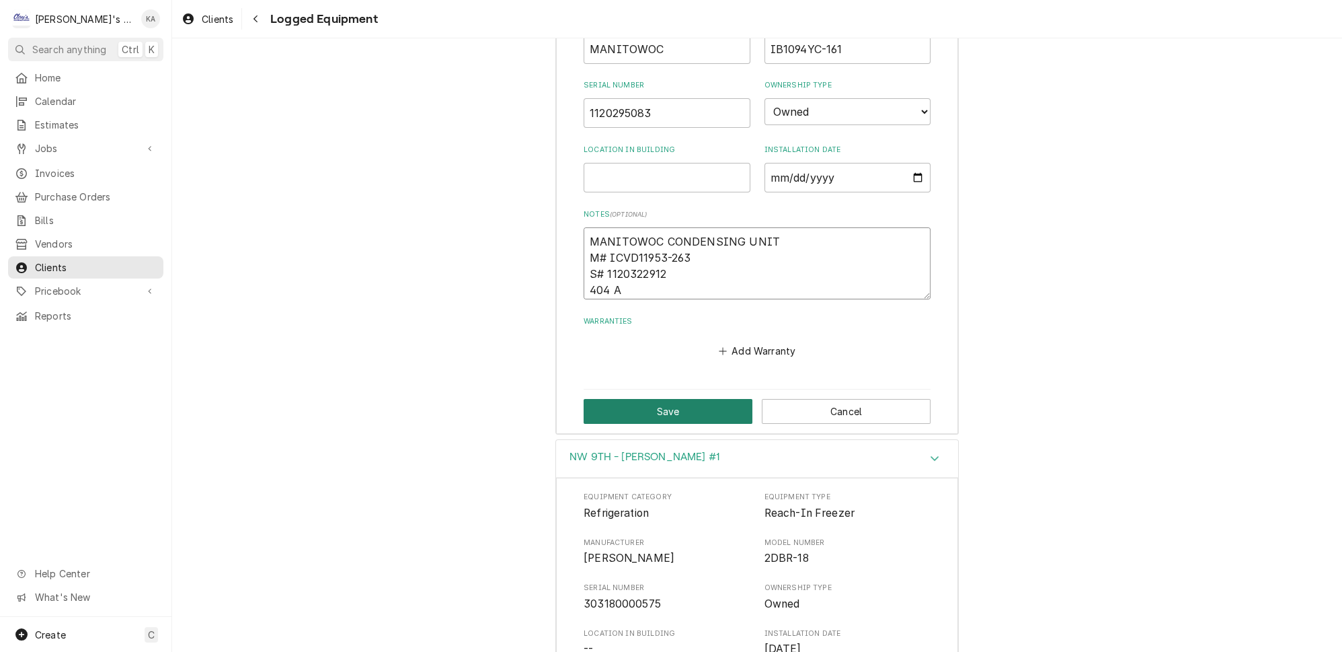
type textarea "MANITOWOC CONDENSING UNIT M# ICVD11953-263 S# 1120322912 404 A"
click at [662, 399] on button "Save" at bounding box center [668, 411] width 169 height 25
type textarea "x"
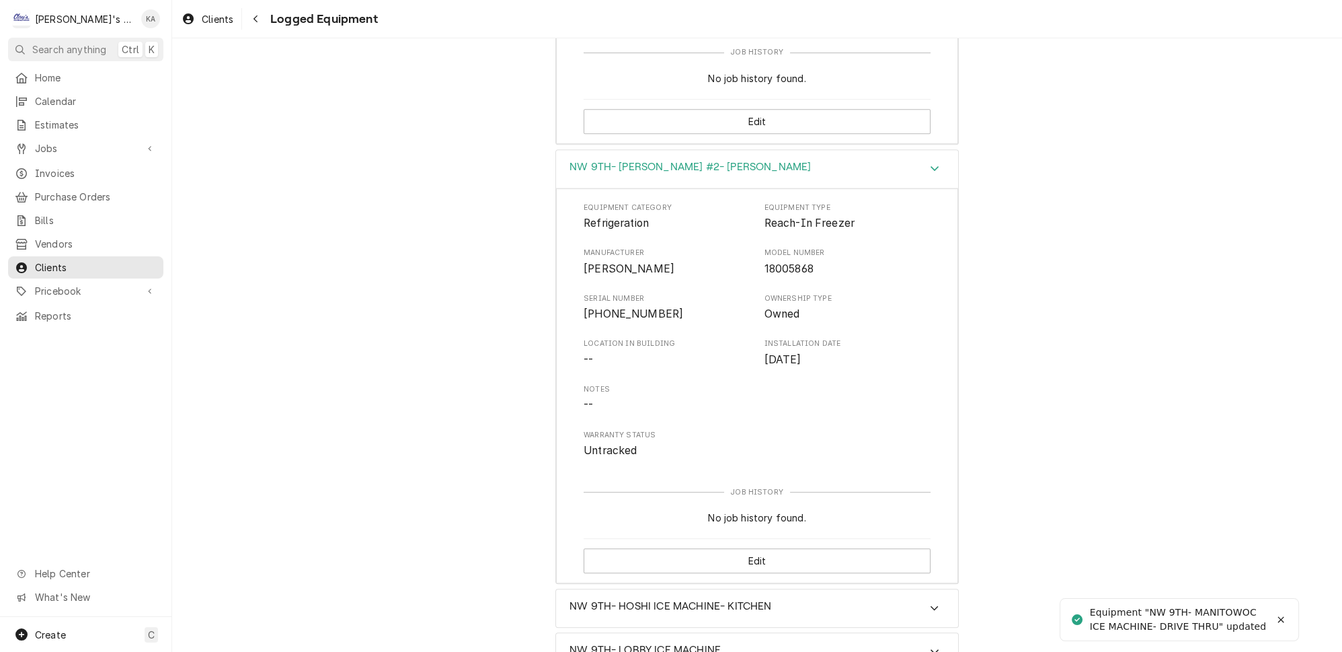
scroll to position [1329, 0]
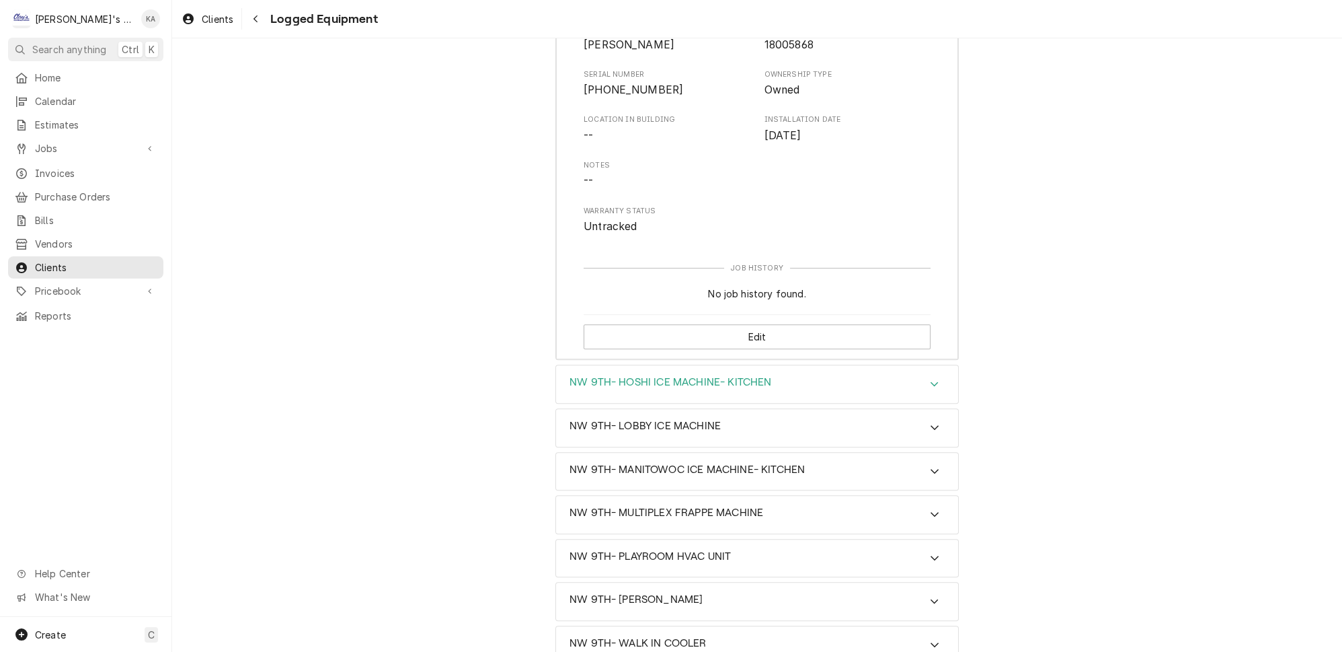
click at [930, 379] on icon "Accordion Header" at bounding box center [934, 384] width 9 height 11
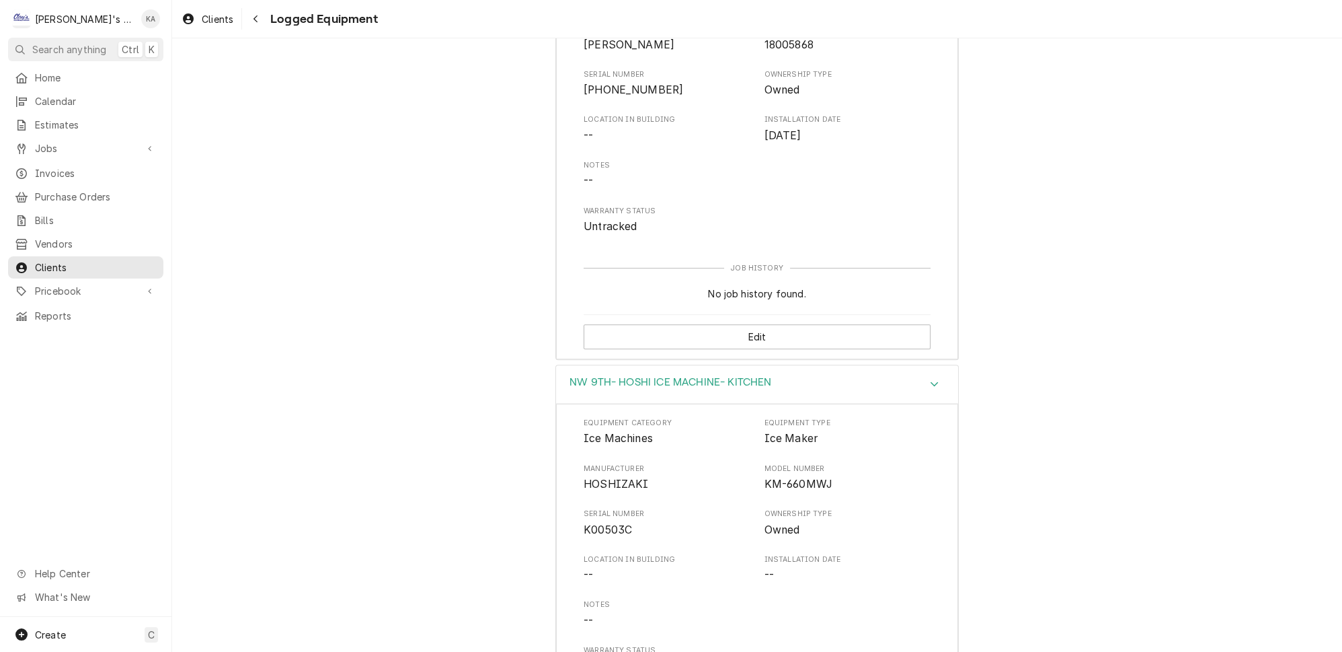
scroll to position [1721, 0]
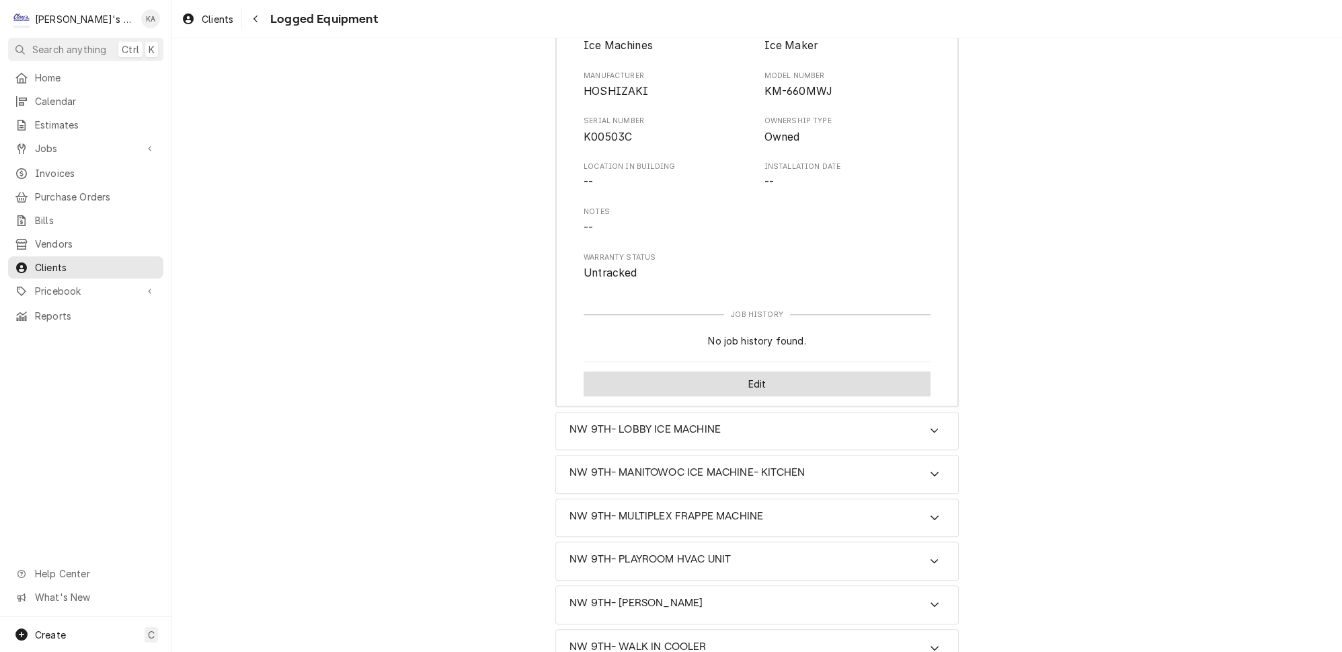
click at [745, 371] on button "Edit" at bounding box center [757, 383] width 347 height 25
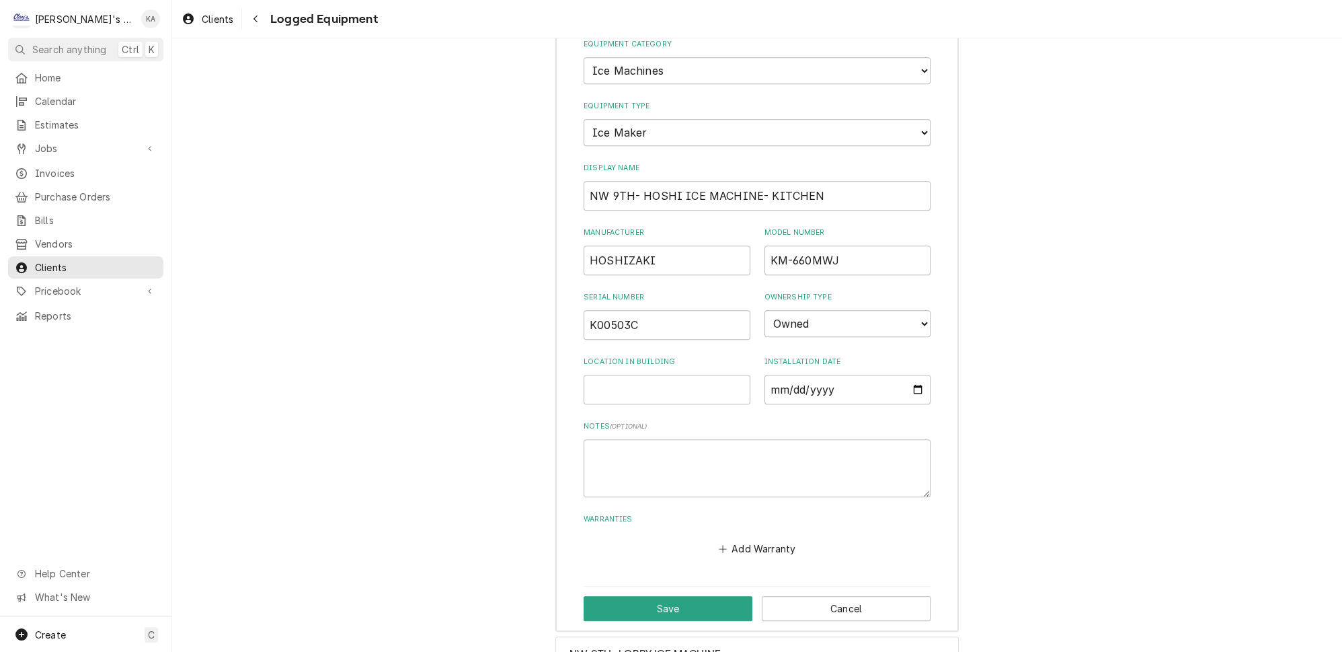
scroll to position [1384, 0]
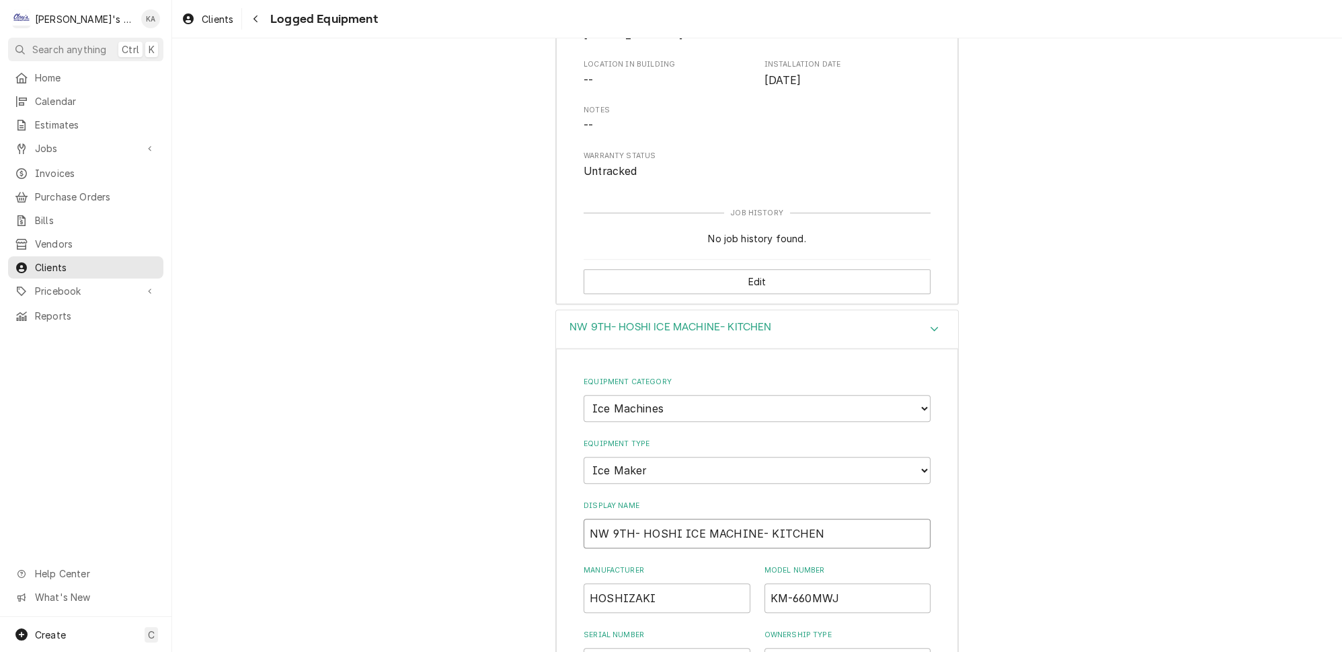
click at [672, 518] on input "NW 9TH- HOSHI ICE MACHINE- KITCHEN" at bounding box center [757, 533] width 347 height 30
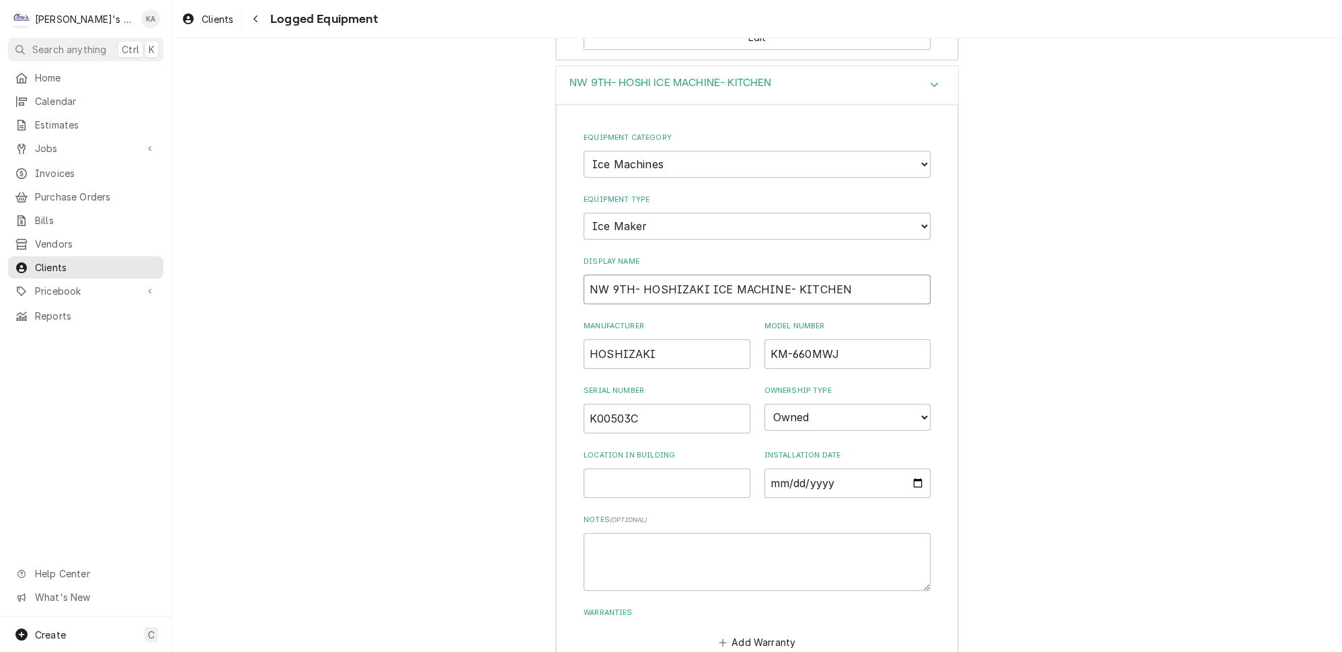
scroll to position [1689, 0]
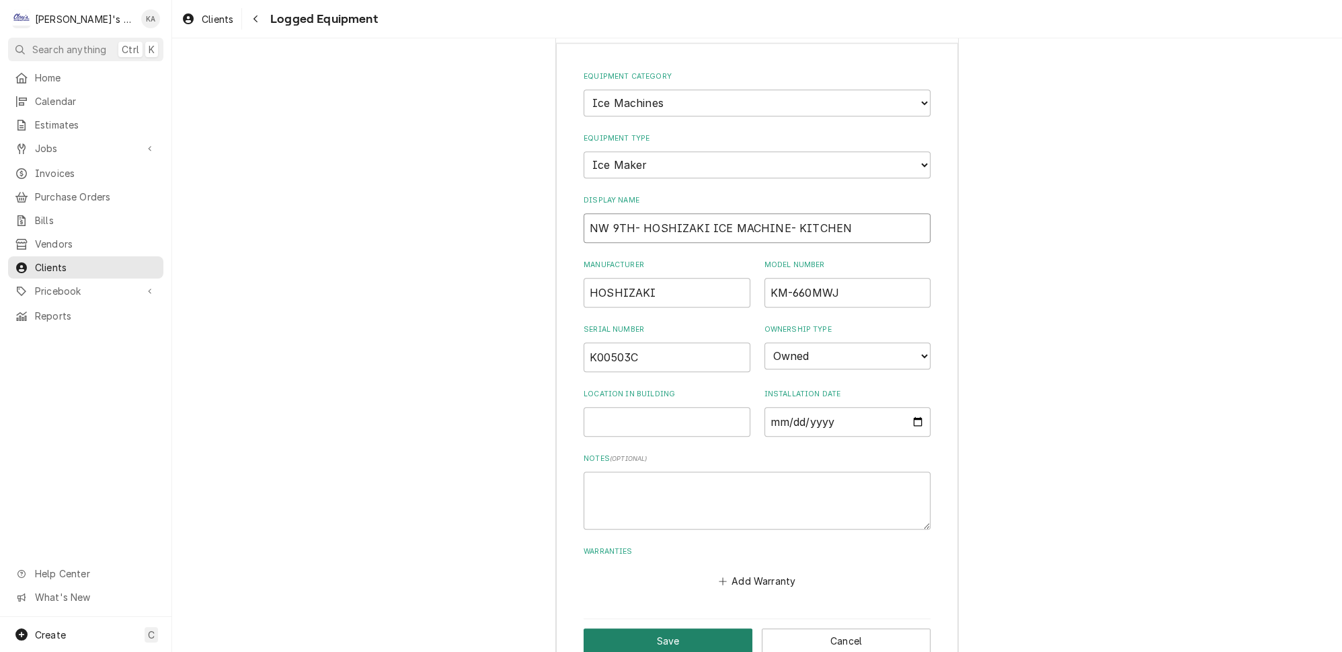
type input "NW 9TH- HOSHIZAKI ICE MACHINE- KITCHEN"
click at [660, 628] on button "Save" at bounding box center [668, 640] width 169 height 25
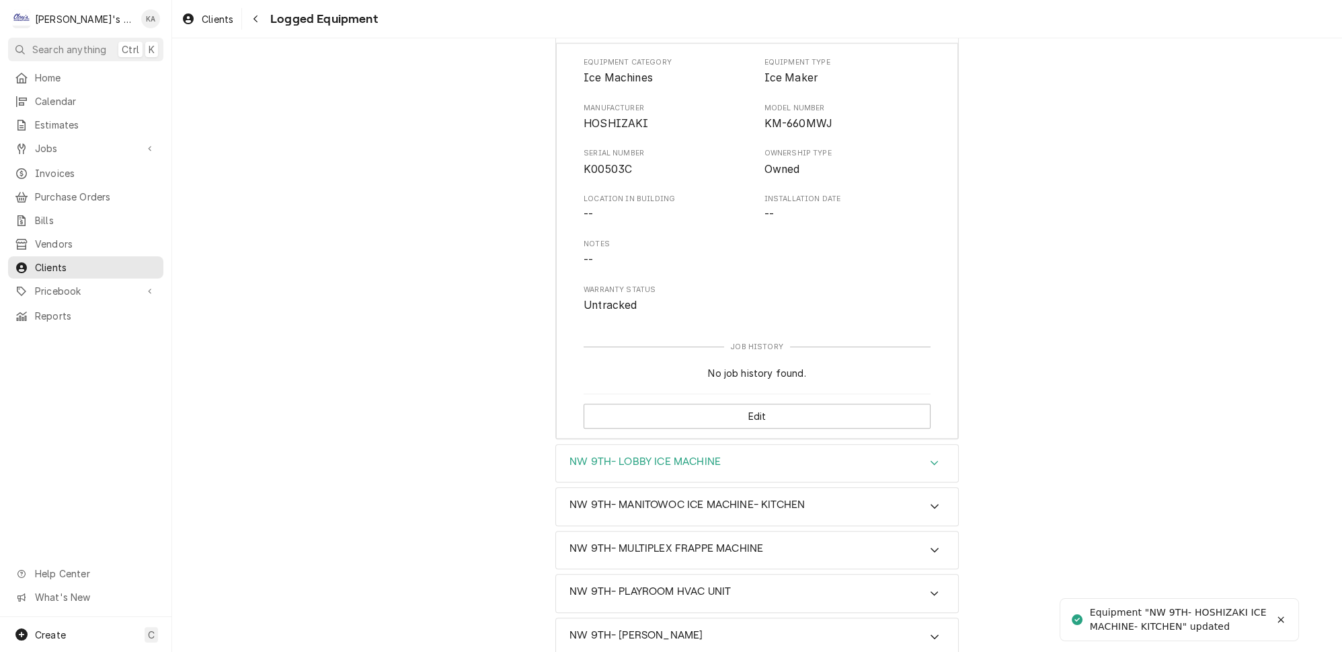
click at [925, 455] on div "Accordion Header" at bounding box center [935, 463] width 20 height 16
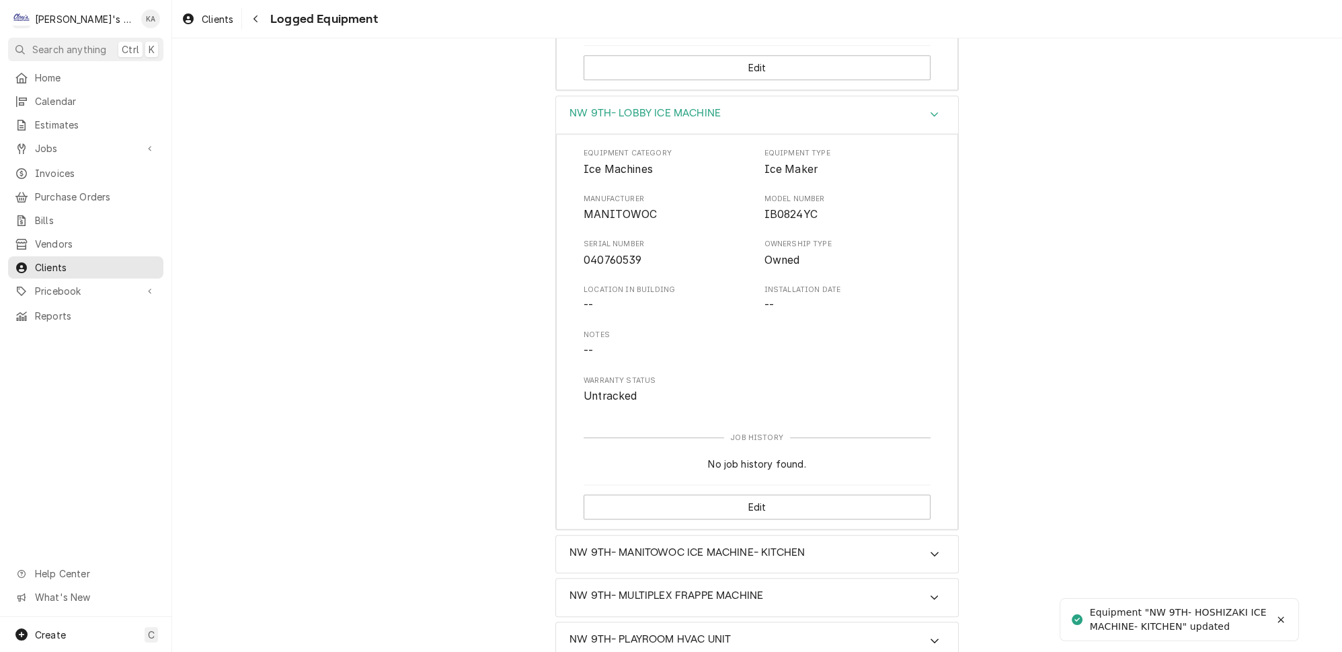
scroll to position [2113, 0]
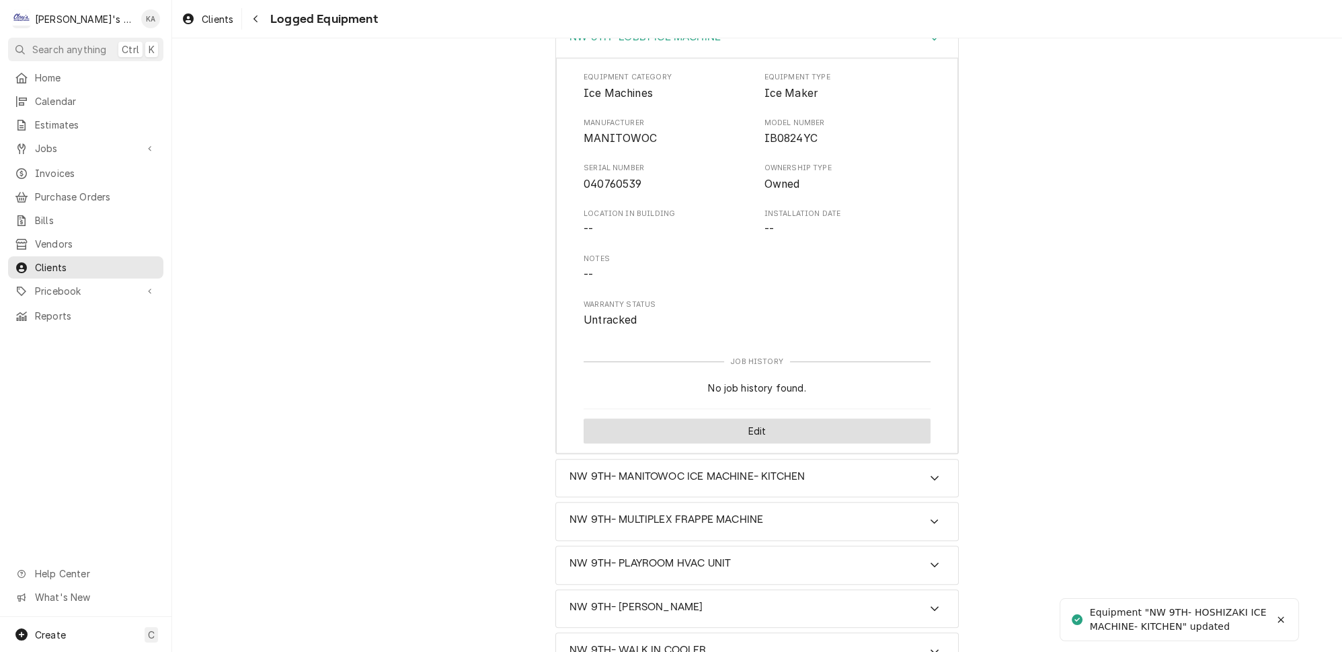
click at [765, 418] on button "Edit" at bounding box center [757, 430] width 347 height 25
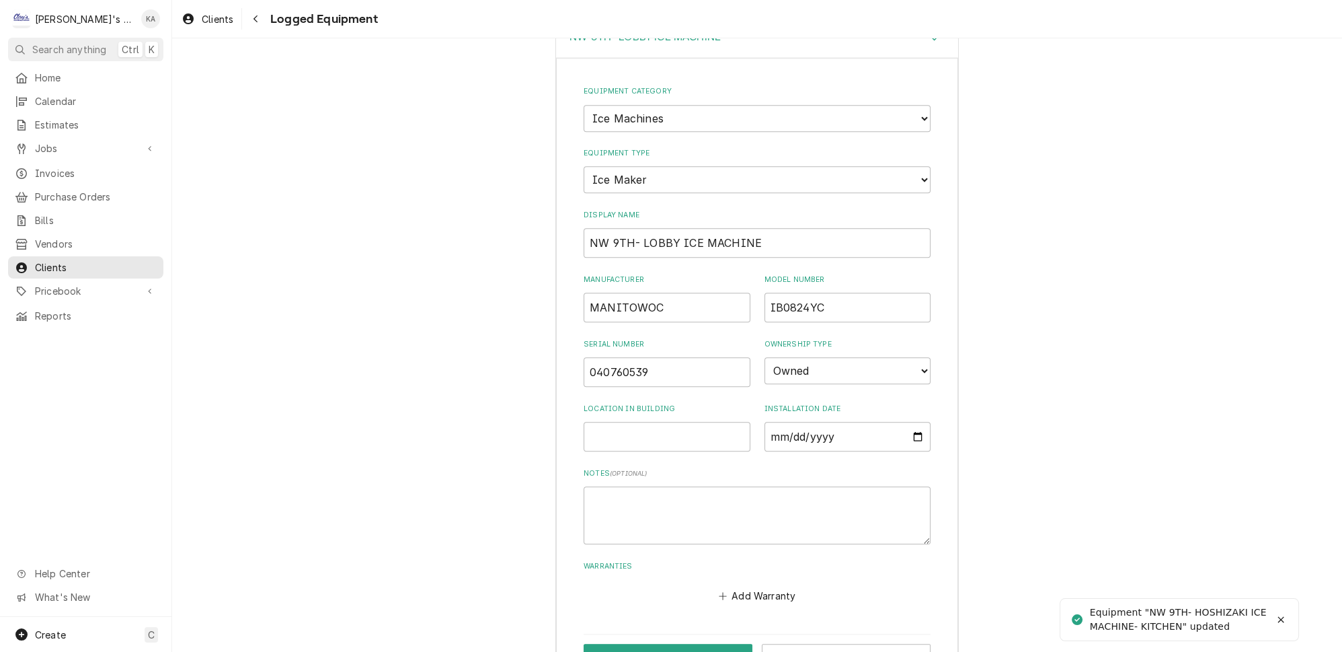
scroll to position [1776, 0]
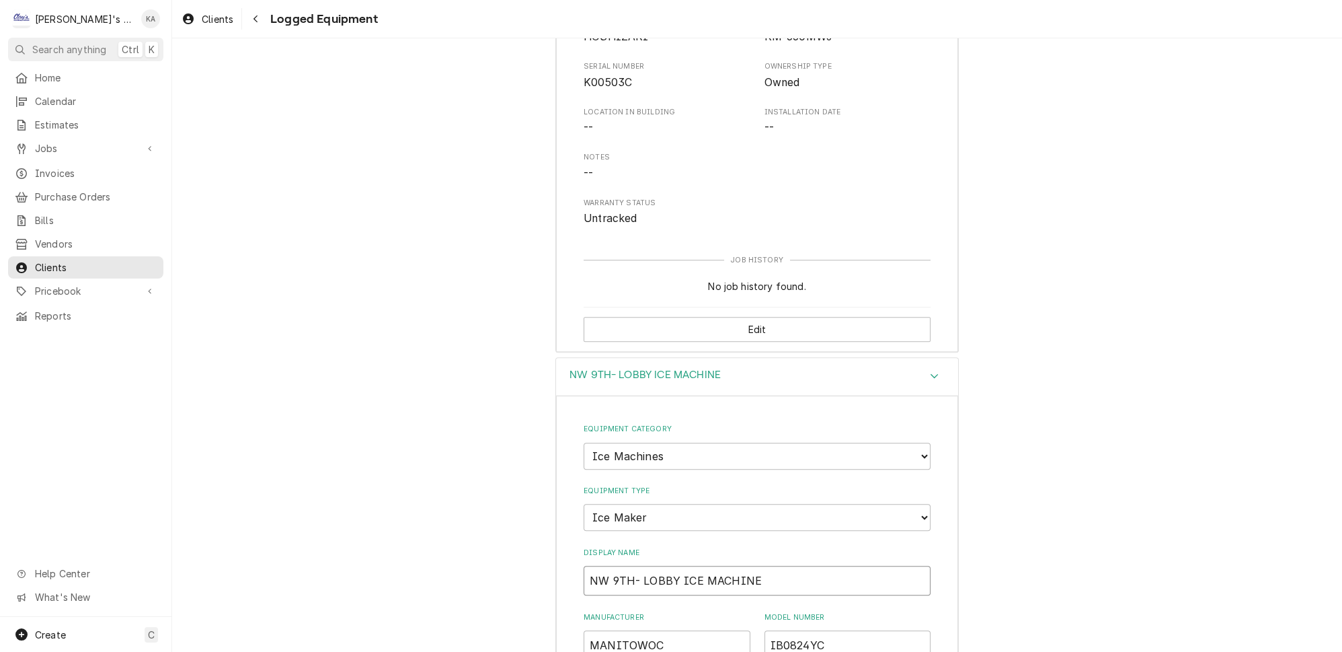
click at [743, 566] on input "NW 9TH- LOBBY ICE MACHINE" at bounding box center [757, 581] width 347 height 30
drag, startPoint x: 670, startPoint y: 521, endPoint x: 639, endPoint y: 522, distance: 30.9
click at [639, 566] on input "NW 9TH- LOBBY ICE MACHINE-" at bounding box center [757, 581] width 347 height 30
drag, startPoint x: 660, startPoint y: 585, endPoint x: 615, endPoint y: 592, distance: 45.6
click at [587, 630] on input "MANITOWOC" at bounding box center [667, 645] width 167 height 30
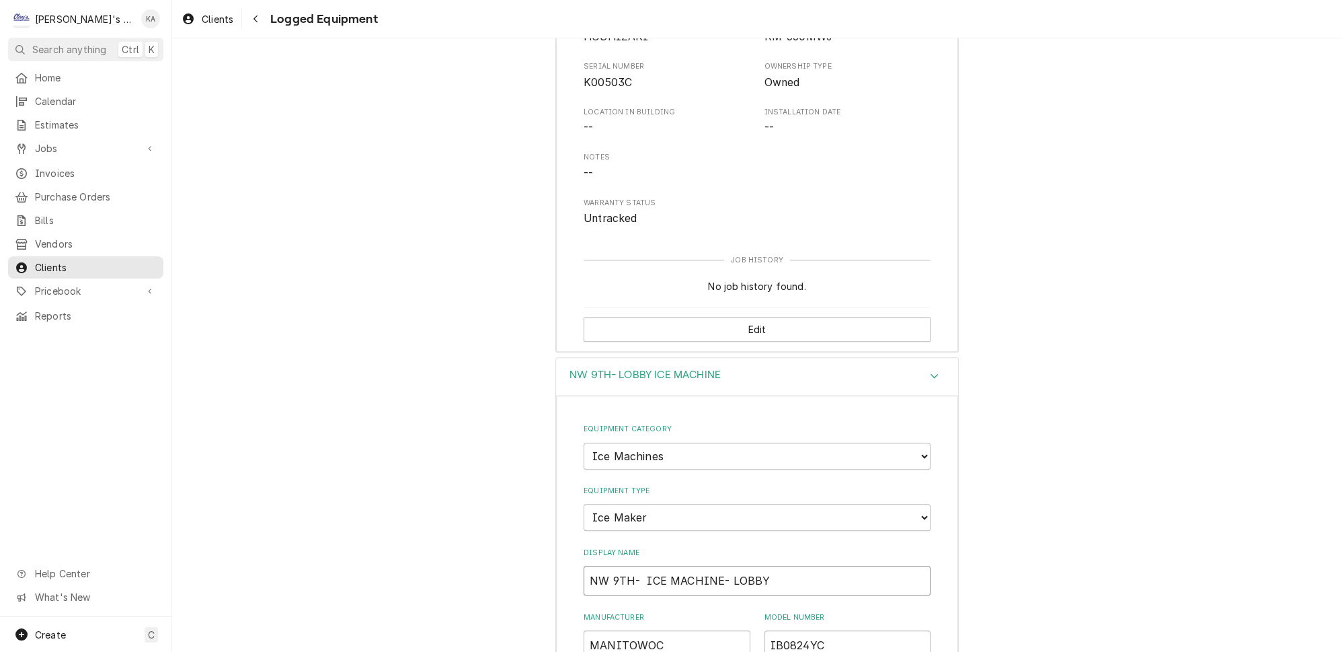
click at [636, 566] on input "NW 9TH- ICE MACHINE- LOBBY" at bounding box center [757, 581] width 347 height 30
paste input "MANITOWOC"
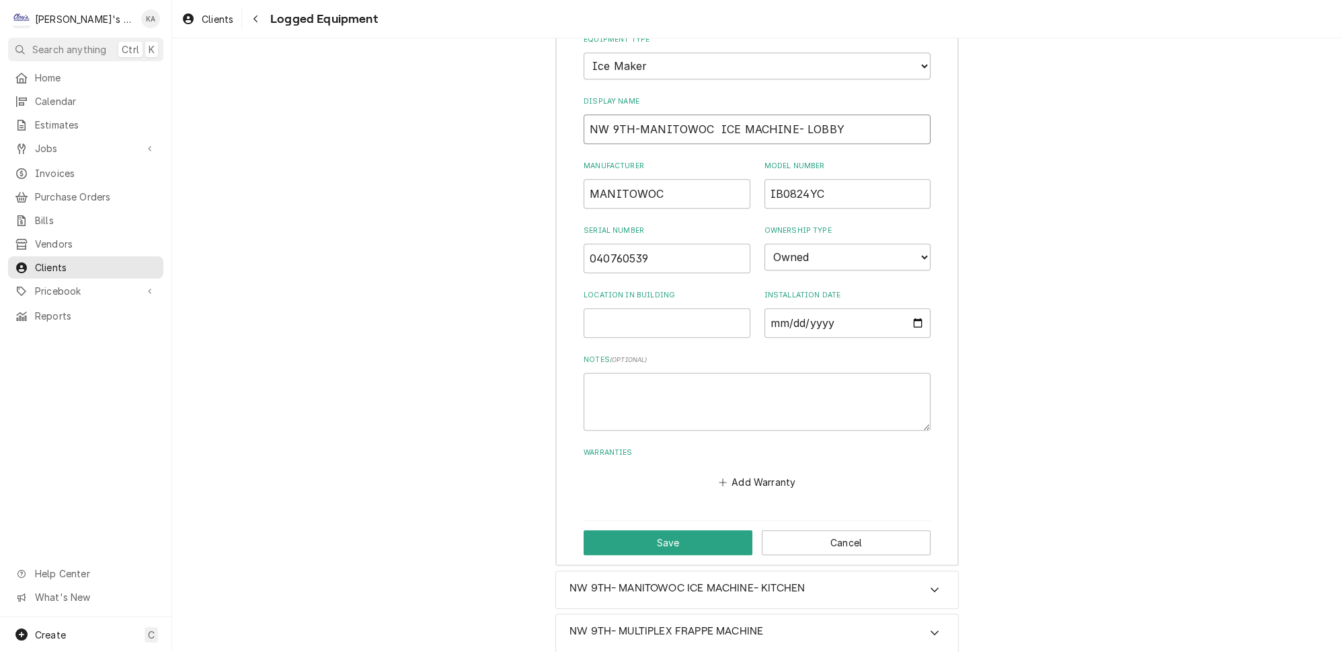
scroll to position [2265, 0]
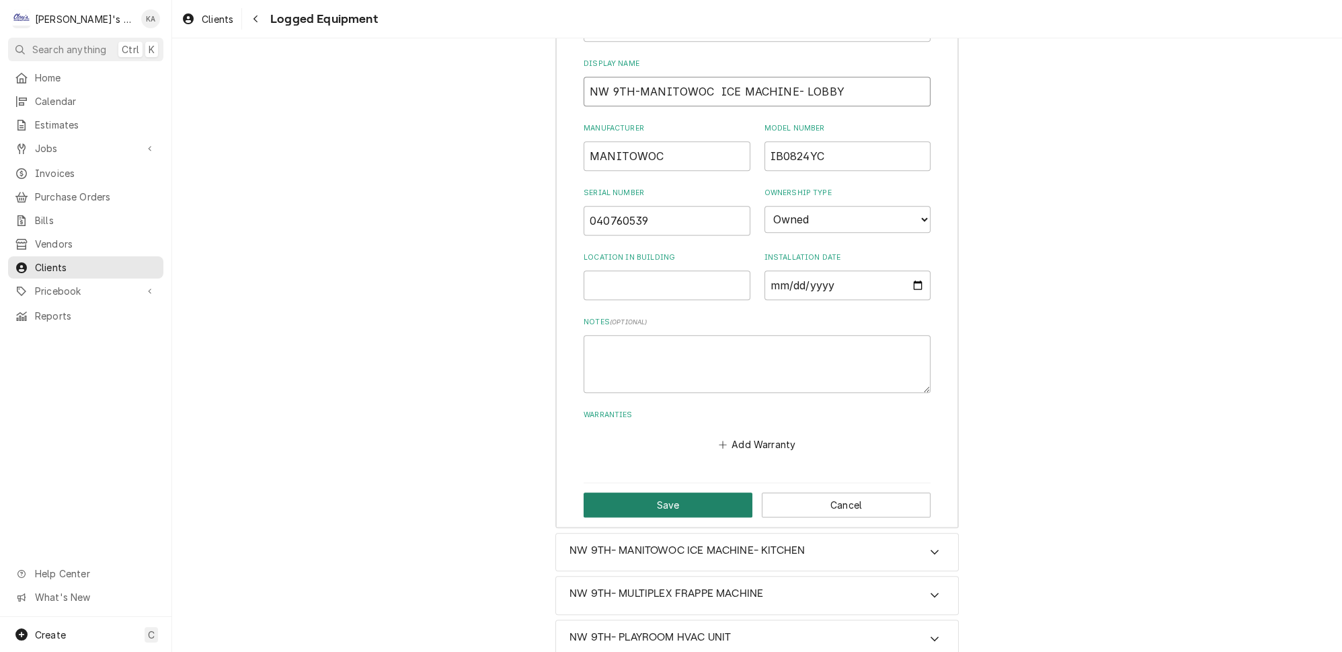
type input "NW 9TH-MANITOWOC ICE MACHINE- LOBBY"
click at [671, 492] on button "Save" at bounding box center [668, 504] width 169 height 25
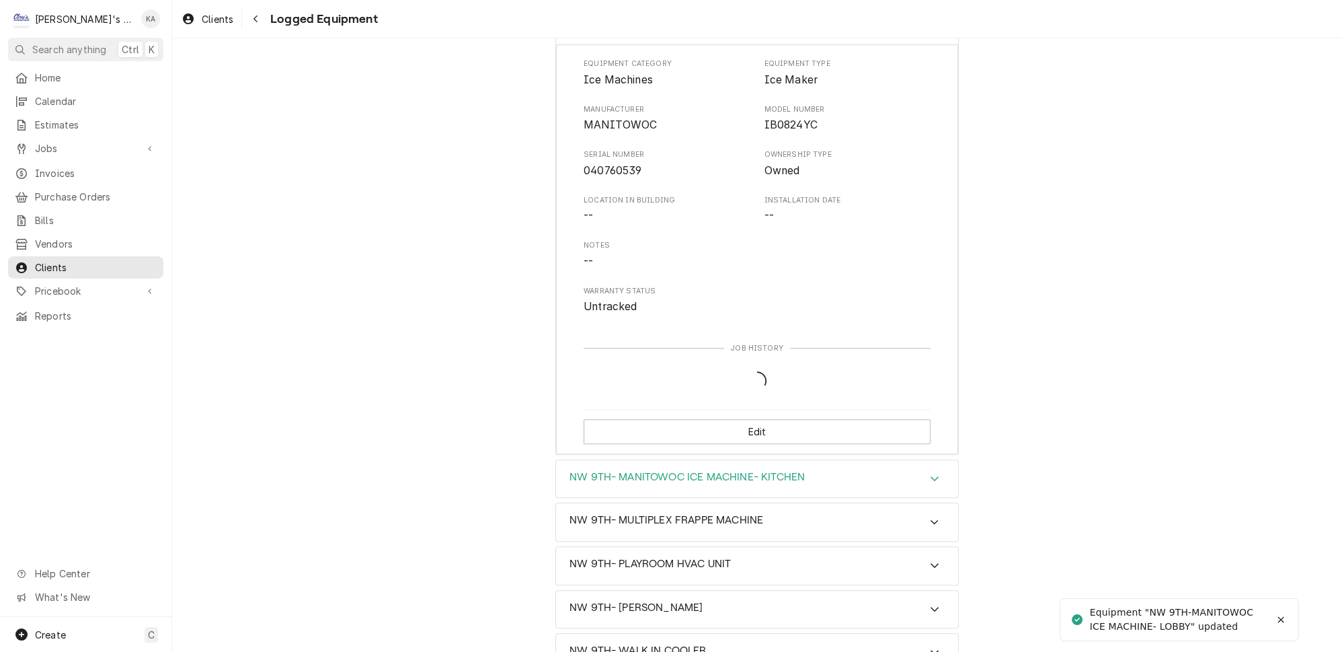
scroll to position [2113, 0]
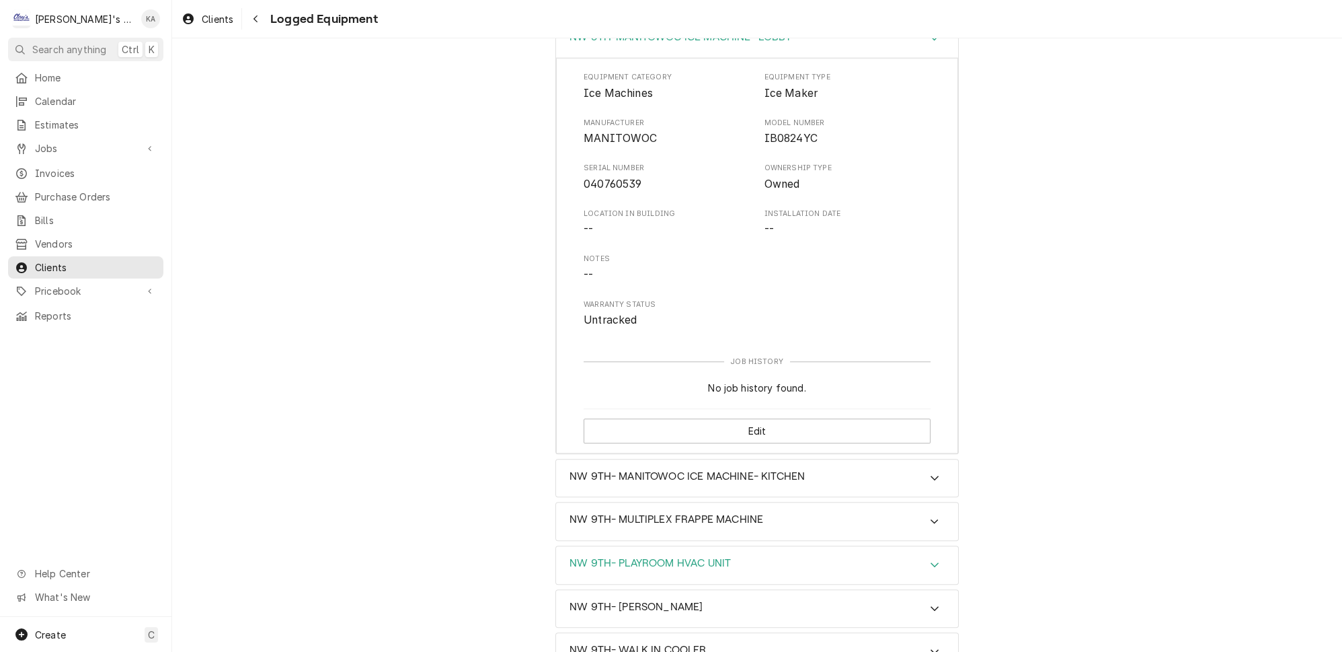
click at [931, 562] on icon "Accordion Header" at bounding box center [935, 564] width 8 height 5
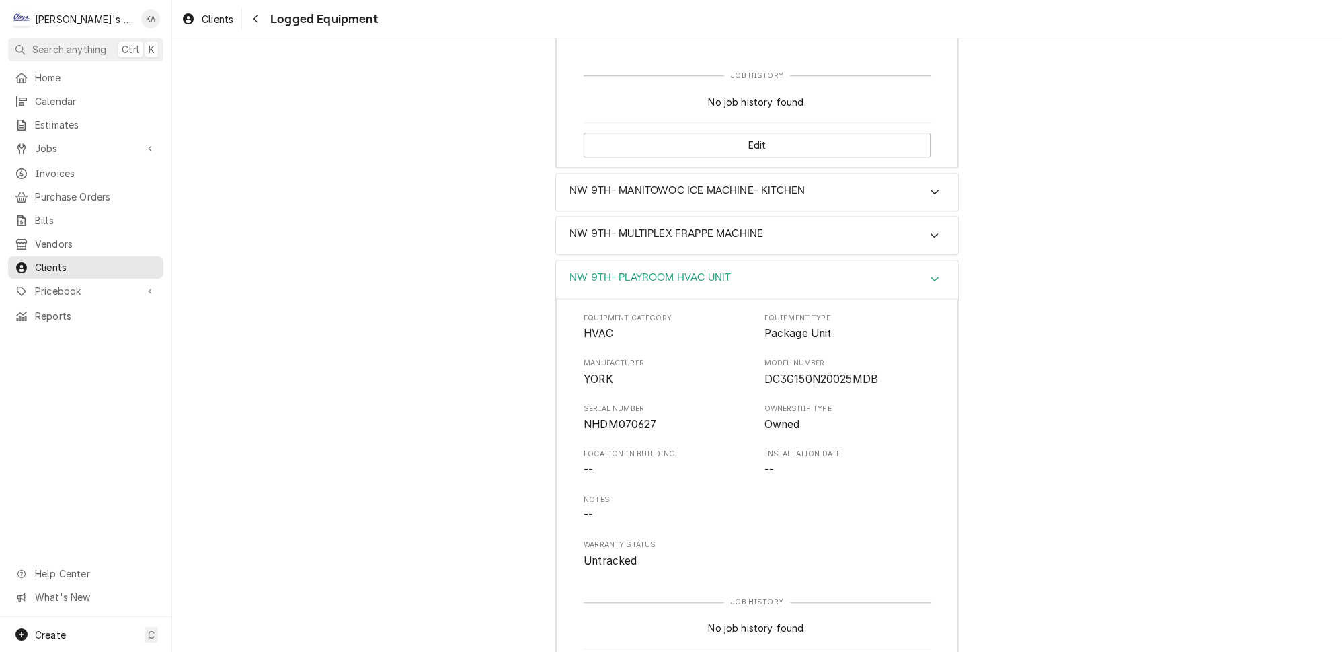
scroll to position [2480, 0]
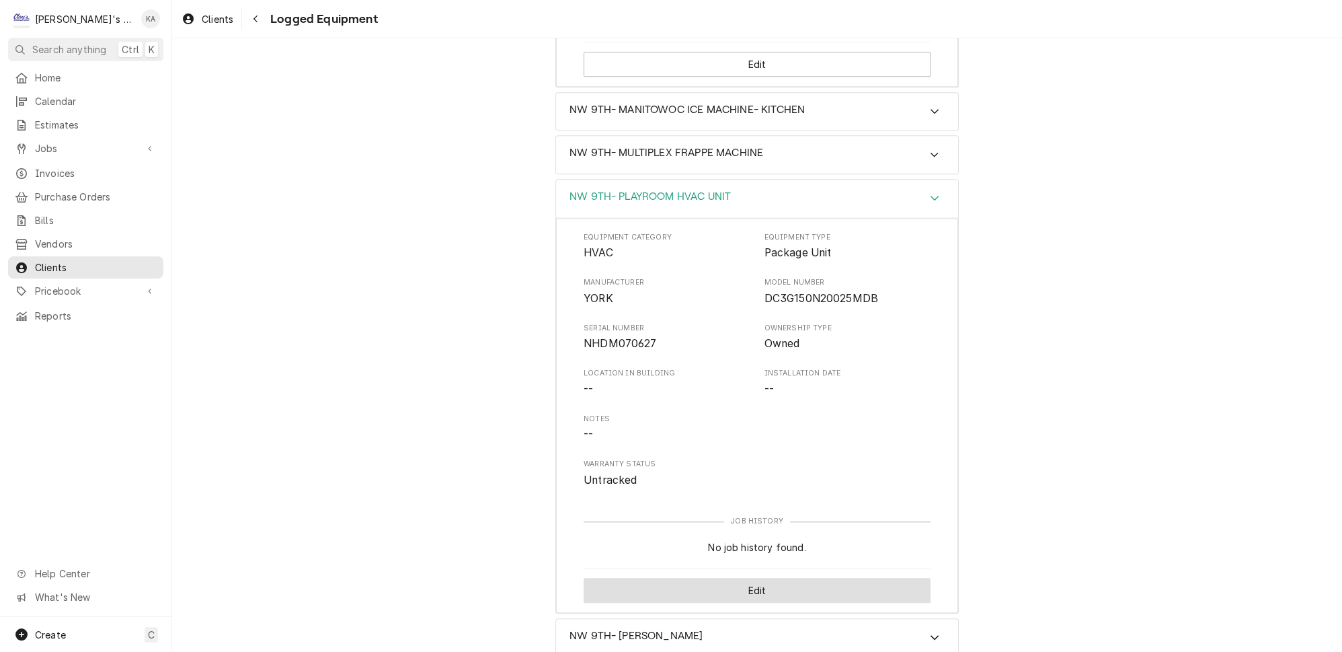
click at [745, 578] on button "Edit" at bounding box center [757, 590] width 347 height 25
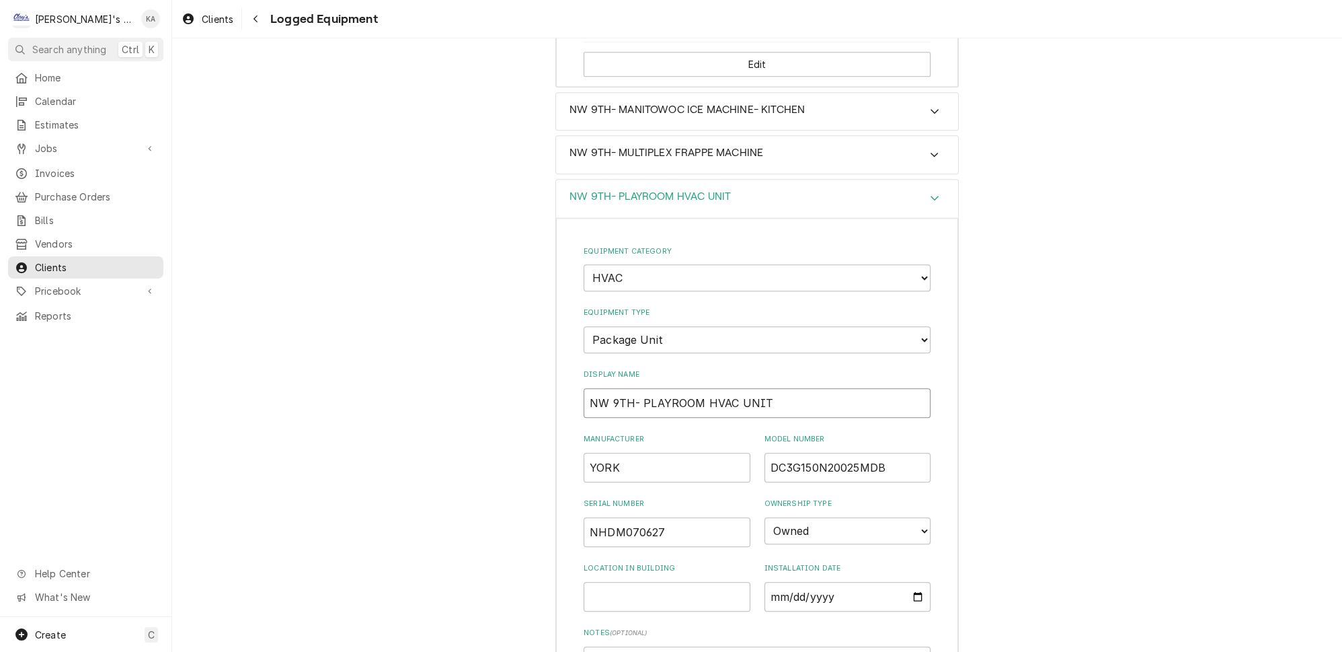
click at [758, 388] on input "NW 9TH- PLAYROOM HVAC UNIT" at bounding box center [757, 403] width 347 height 30
drag, startPoint x: 696, startPoint y: 330, endPoint x: 639, endPoint y: 334, distance: 56.6
click at [639, 388] on input "NW 9TH- PLAYROOM HVAC UNIT-" at bounding box center [757, 403] width 347 height 30
drag, startPoint x: 621, startPoint y: 395, endPoint x: 574, endPoint y: 397, distance: 47.1
click at [574, 397] on div "Equipment Category Choose equipment category... Ice Machines Refrigeration HVAC…" at bounding box center [757, 528] width 402 height 620
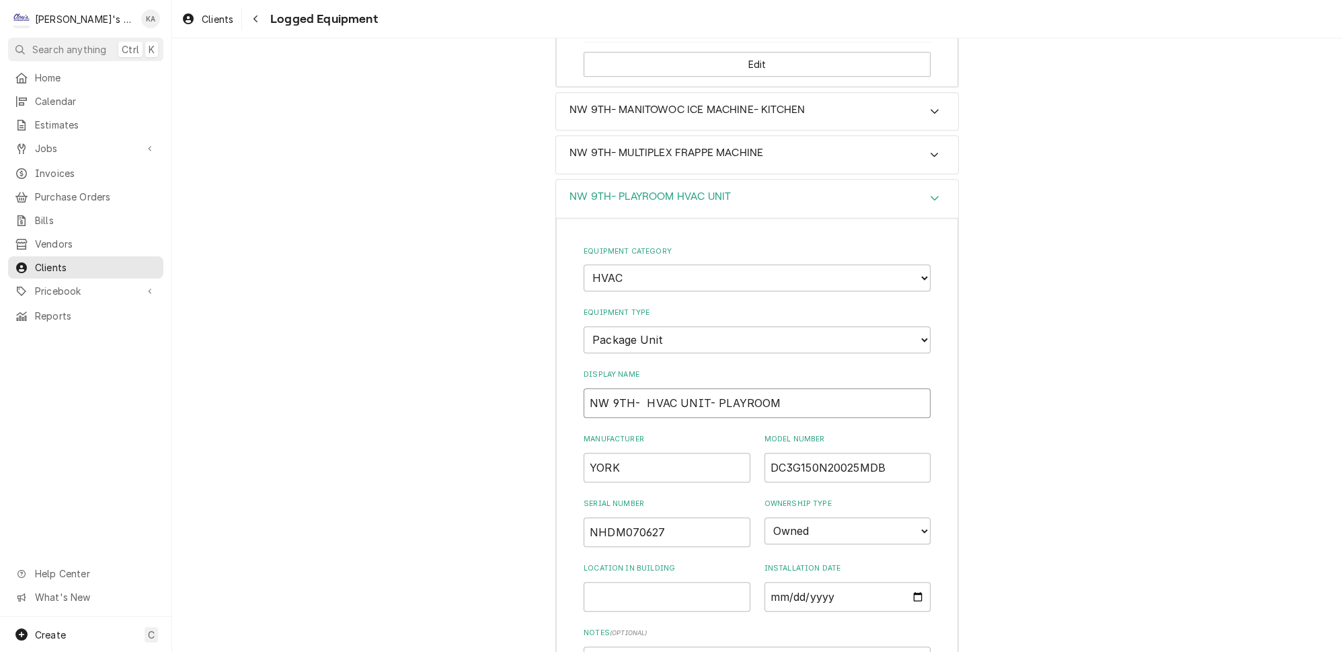
click at [639, 388] on input "NW 9TH- HVAC UNIT- PLAYROOM" at bounding box center [757, 403] width 347 height 30
paste input "YORK"
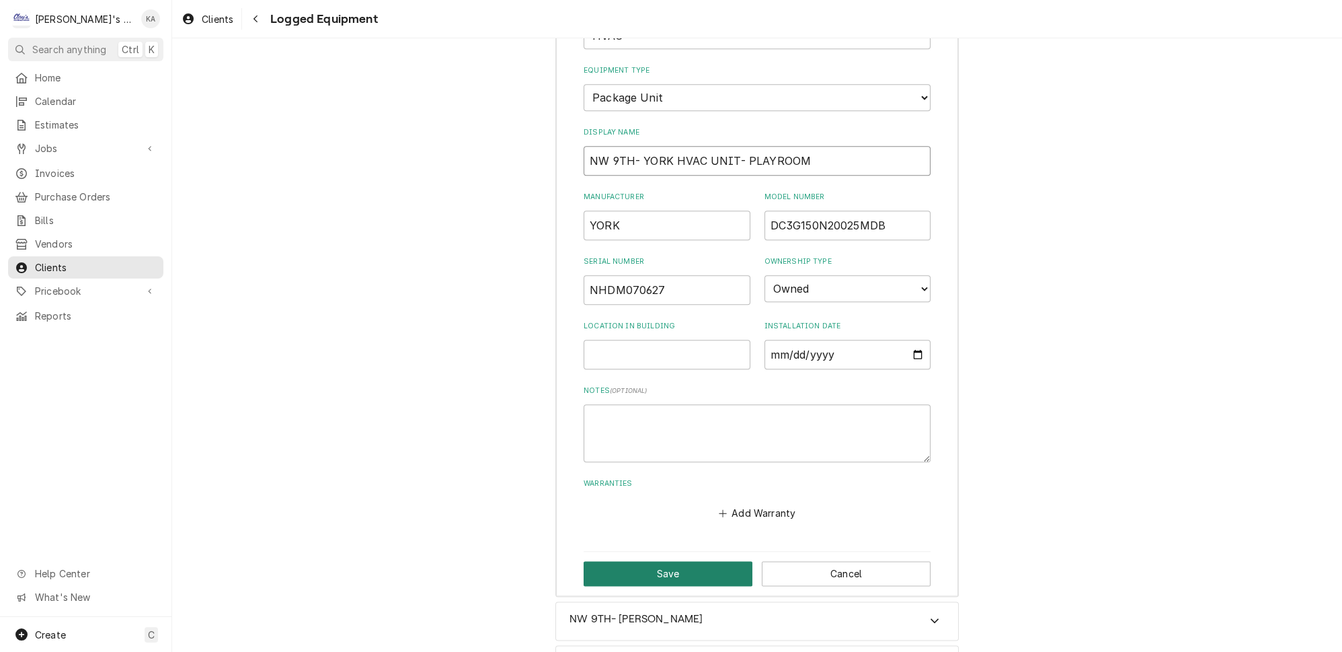
type input "NW 9TH- YORK HVAC UNIT- PLAYROOM"
click at [668, 561] on button "Save" at bounding box center [668, 573] width 169 height 25
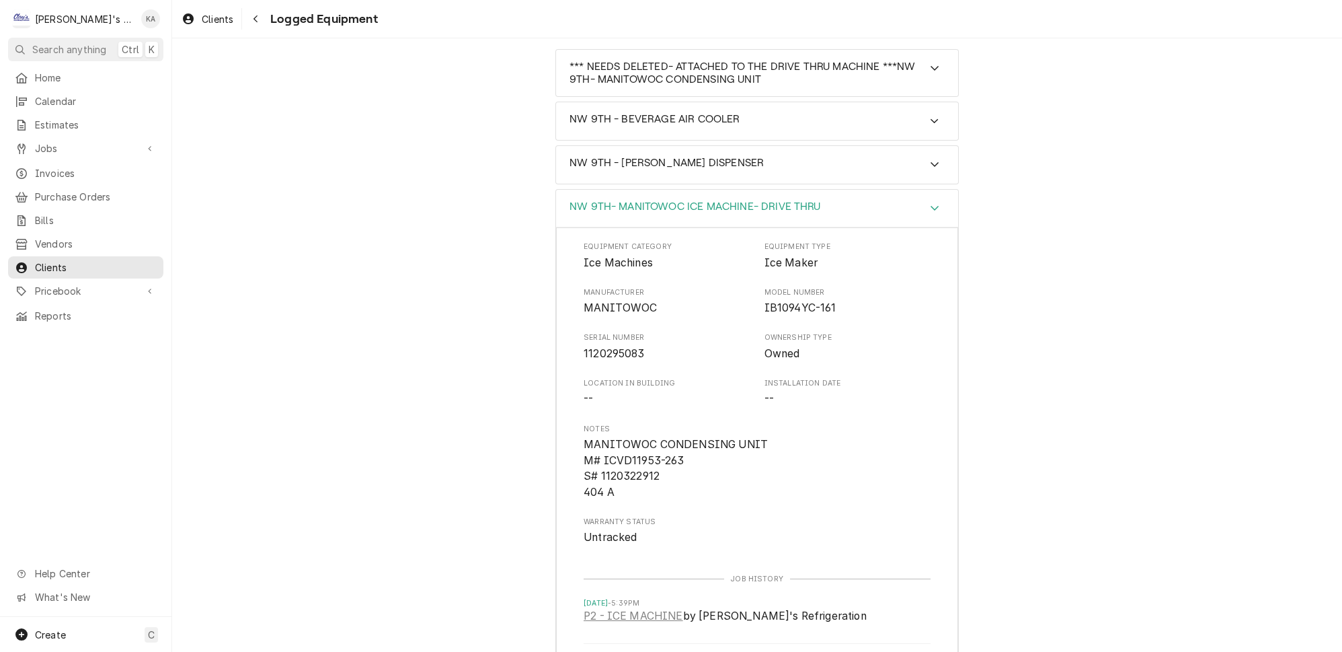
scroll to position [0, 0]
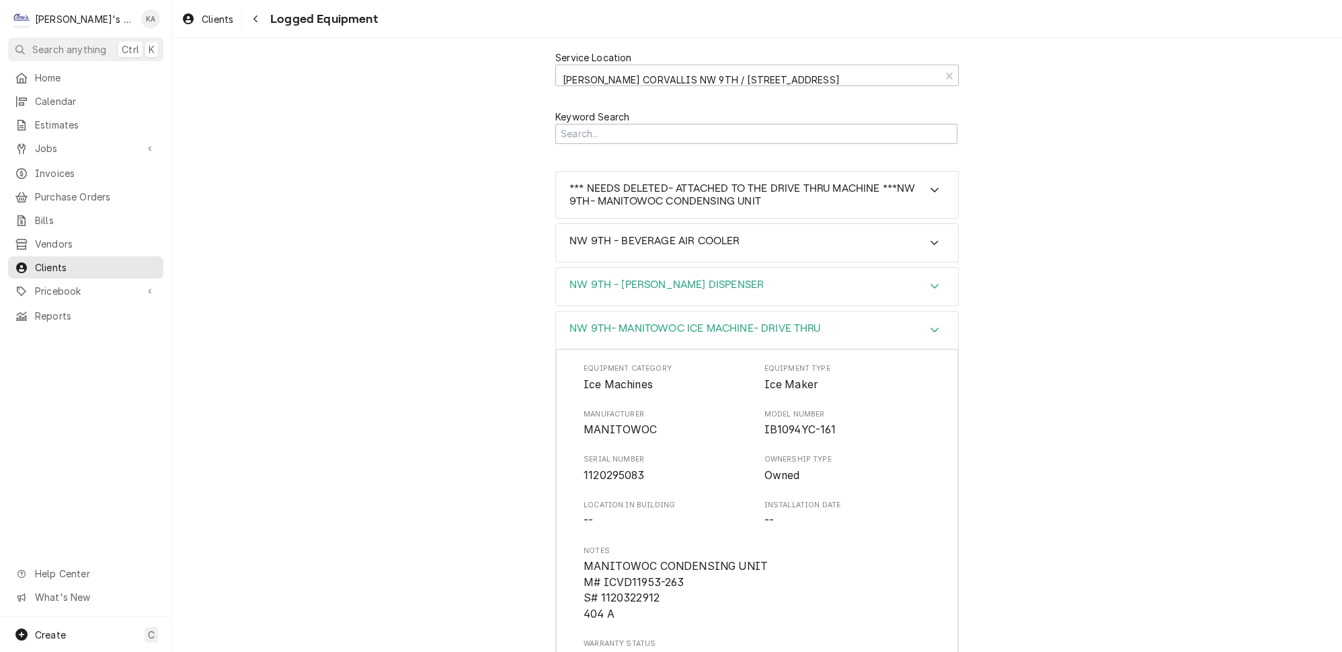
click at [931, 284] on icon "Accordion Header" at bounding box center [935, 286] width 8 height 5
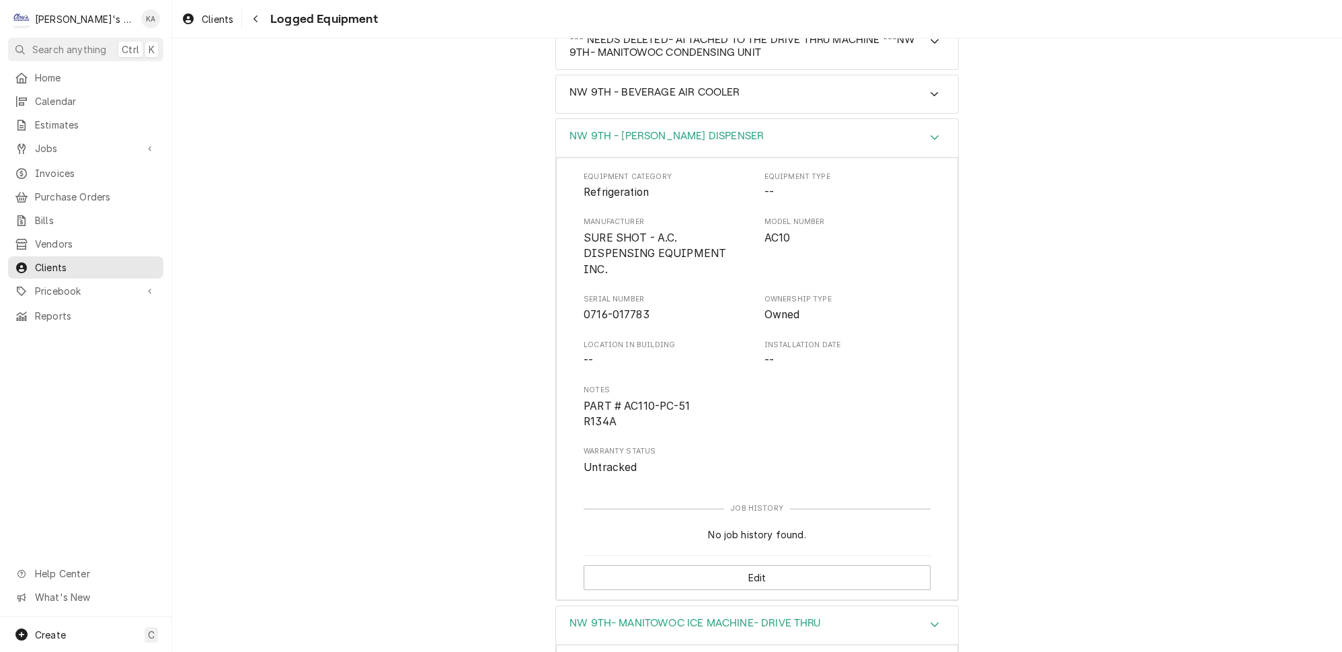
scroll to position [183, 0]
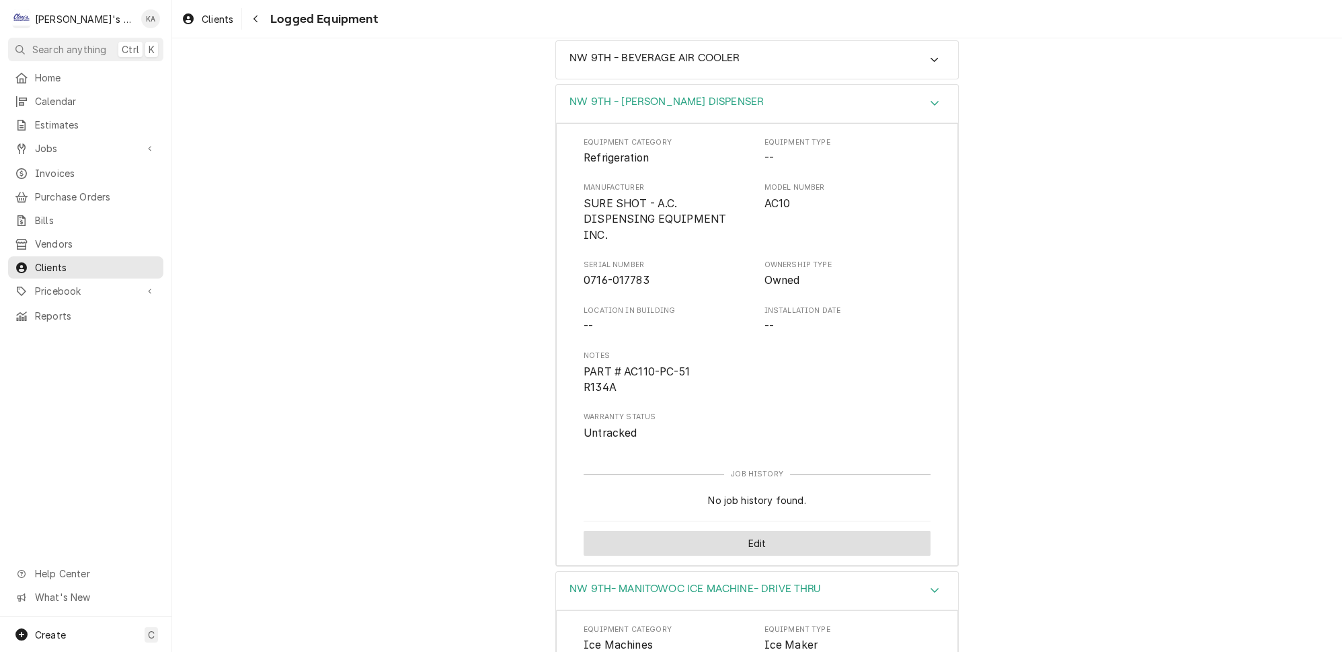
click at [747, 531] on button "Edit" at bounding box center [757, 543] width 347 height 25
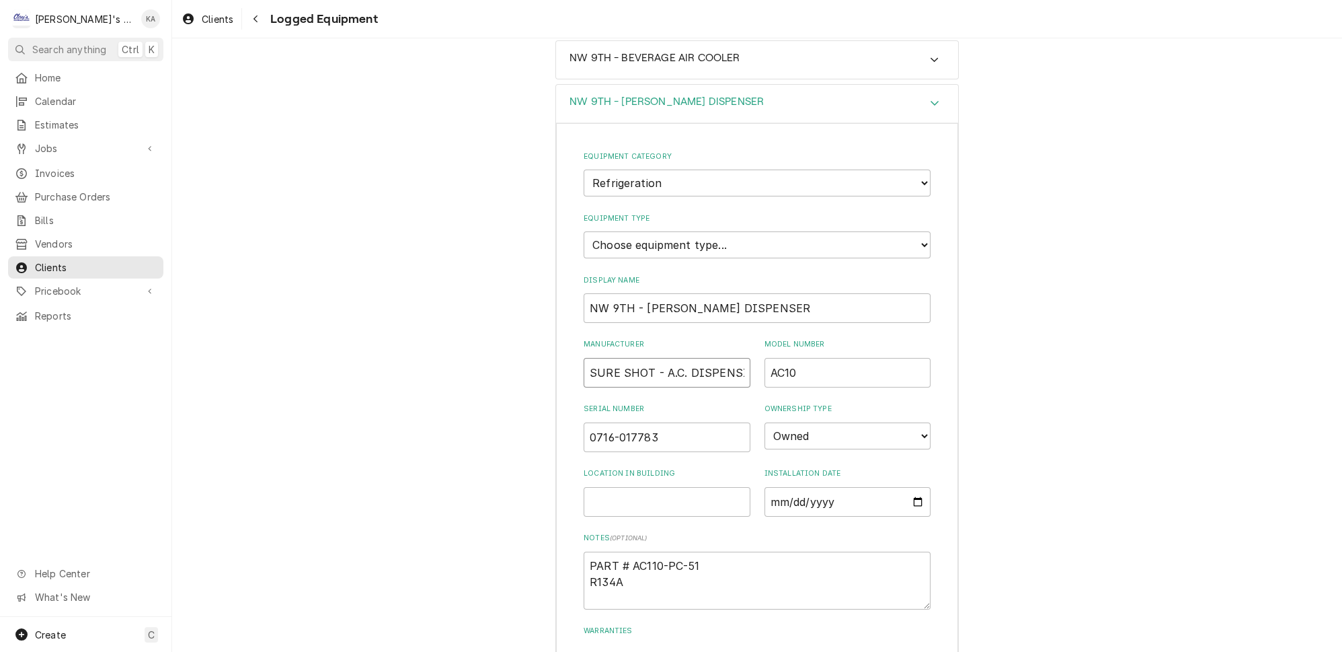
drag, startPoint x: 649, startPoint y: 345, endPoint x: 593, endPoint y: 345, distance: 55.8
click at [593, 358] on input "SURE SHOT - A.C. DISPENSING EQUIPMENT INC." at bounding box center [667, 373] width 167 height 30
drag, startPoint x: 647, startPoint y: 344, endPoint x: 569, endPoint y: 349, distance: 78.1
click at [569, 349] on div "Equipment Category Choose equipment category... Ice Machines Refrigeration HVAC…" at bounding box center [757, 433] width 402 height 620
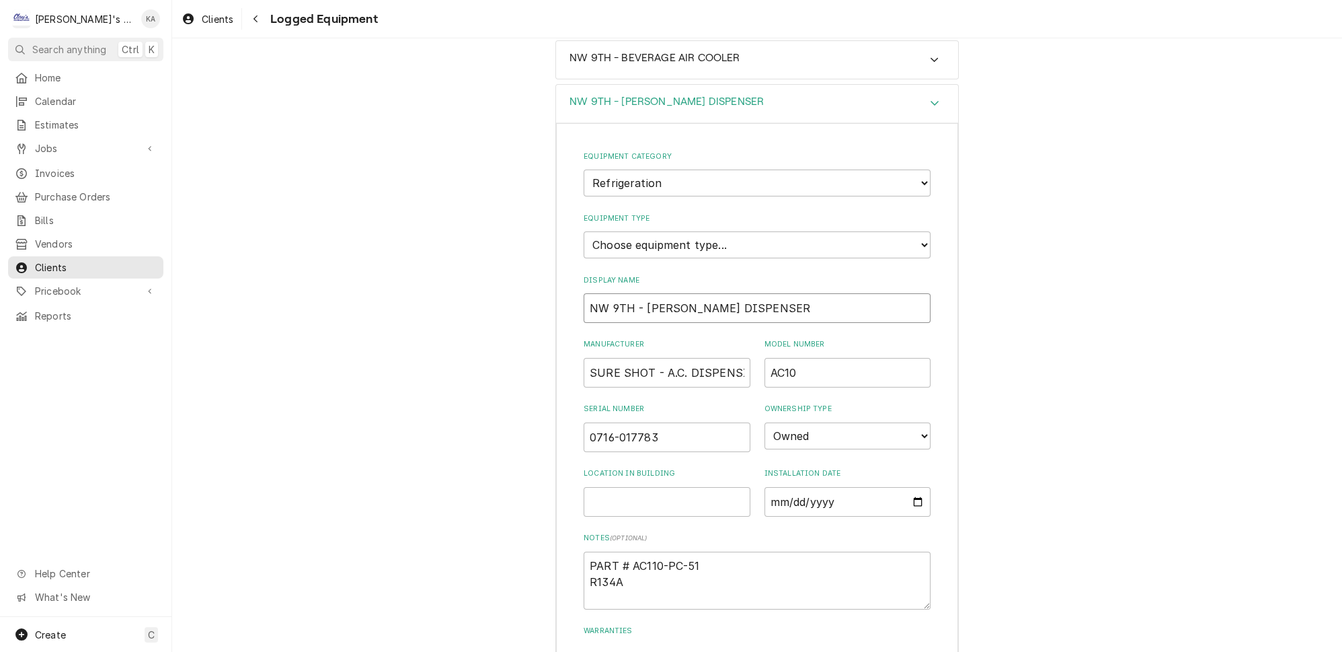
click at [640, 293] on input "NW 9TH - [PERSON_NAME] DISPENSER" at bounding box center [757, 308] width 347 height 30
paste input "SURE SHOT"
type textarea "x"
type input "NW 9TH - SURE SHOTCREAMER DISPENSER"
type textarea "x"
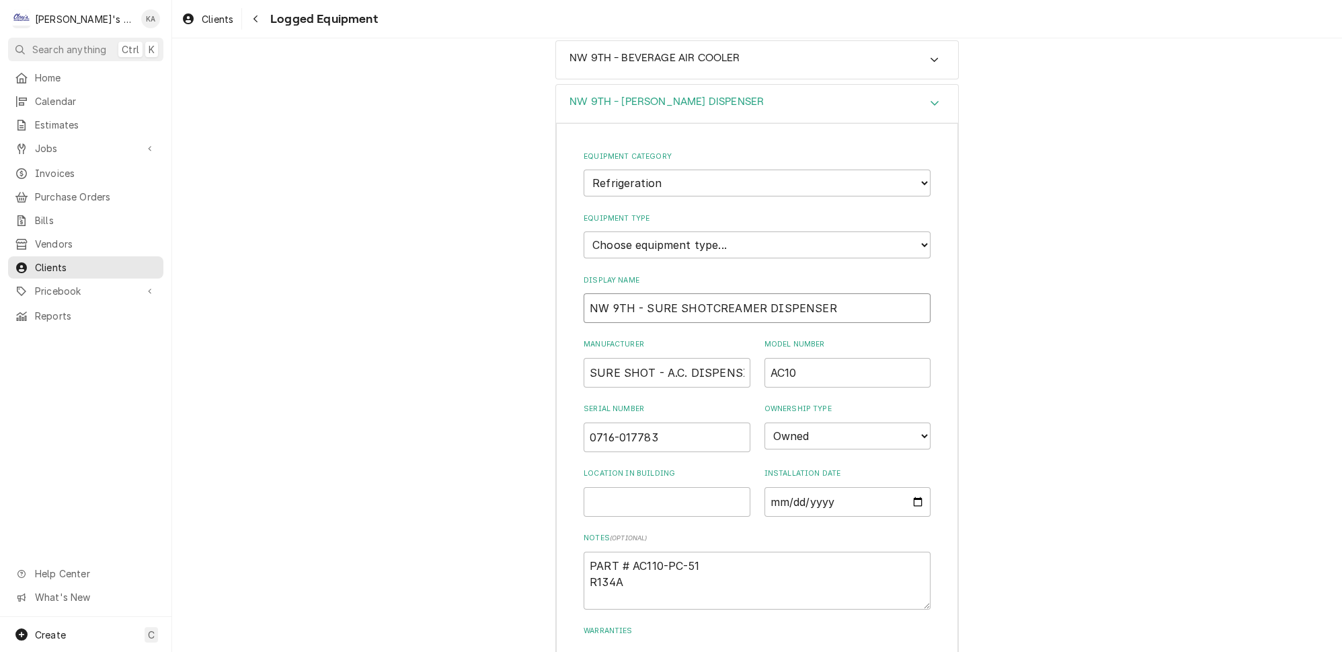
type input "NW 9TH - SURE SHOT CREAMER DISPENSER"
type textarea "x"
type input "NW 9TH - SURE SHOT CREAMER DISPENSER"
click at [652, 358] on input "SURE SHOT - A.C. DISPENSING EQUIPMENT INC." at bounding box center [667, 373] width 167 height 30
type textarea "x"
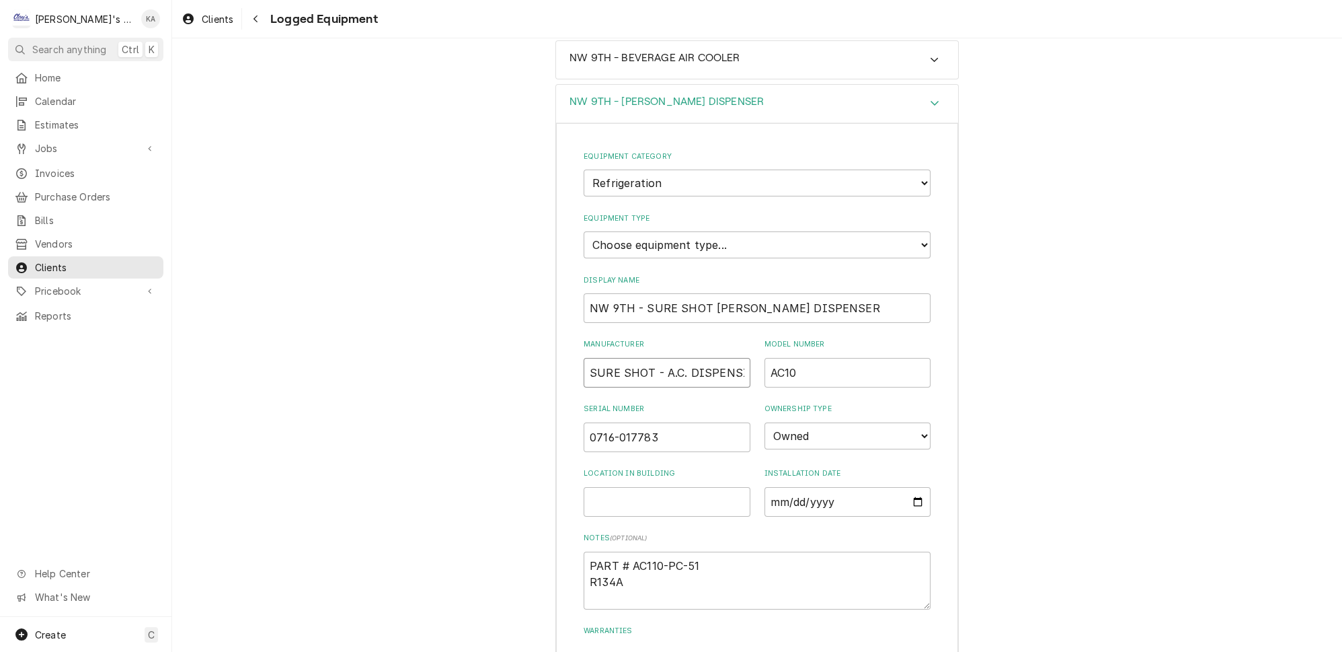
type input "SURE SHOT- A.C. DISPENSING EQUIPMENT INC."
type textarea "x"
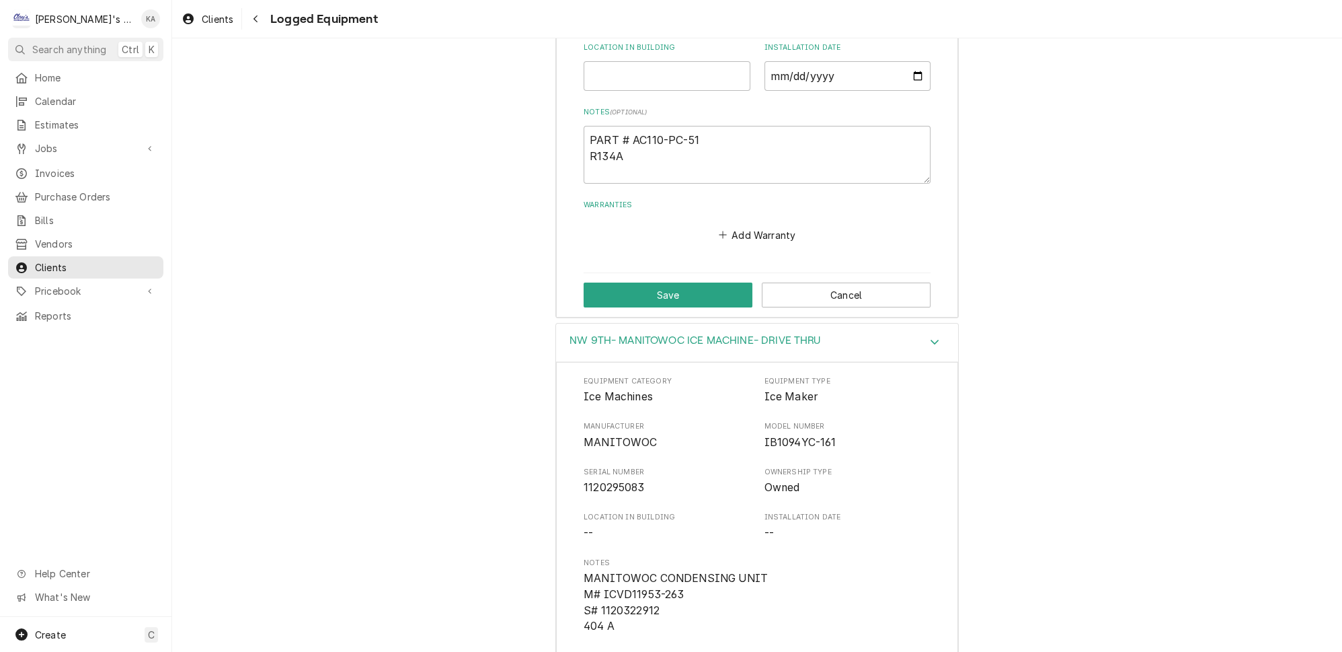
scroll to position [611, 0]
type input "SURE SHOT- A.C. DISPENSING EQUIPMENT INC."
click at [655, 280] on button "Save" at bounding box center [668, 292] width 169 height 25
type textarea "x"
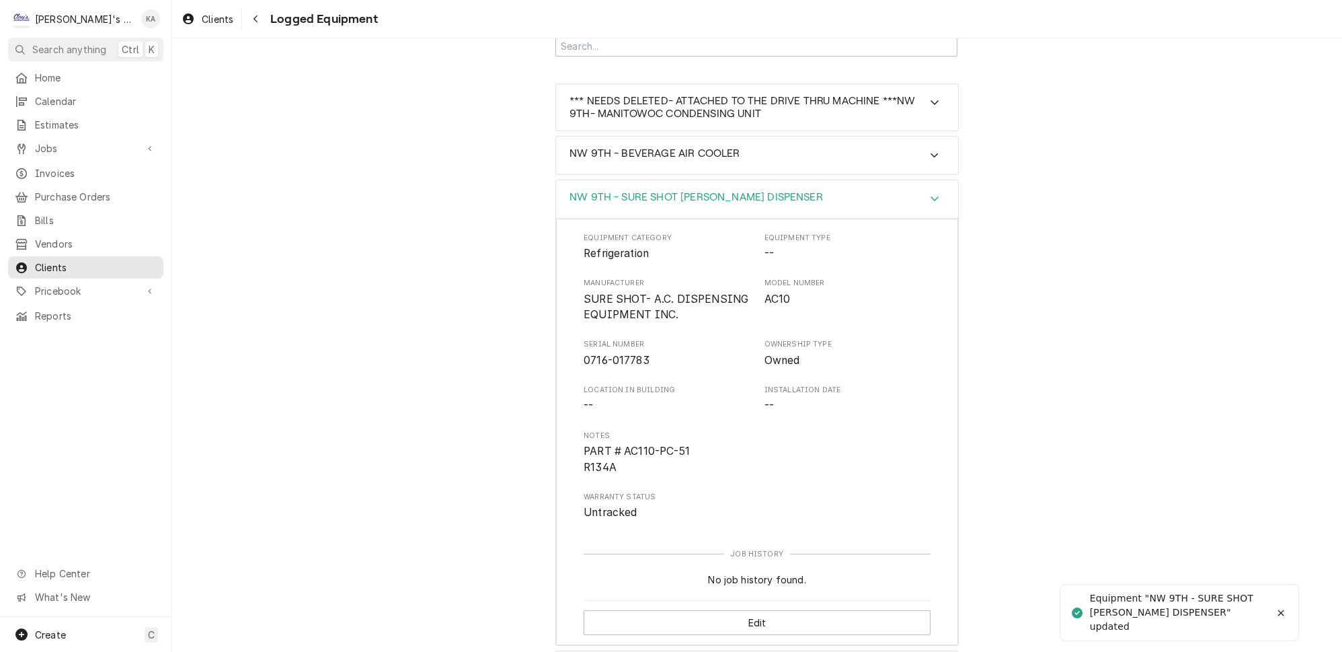
scroll to position [61, 0]
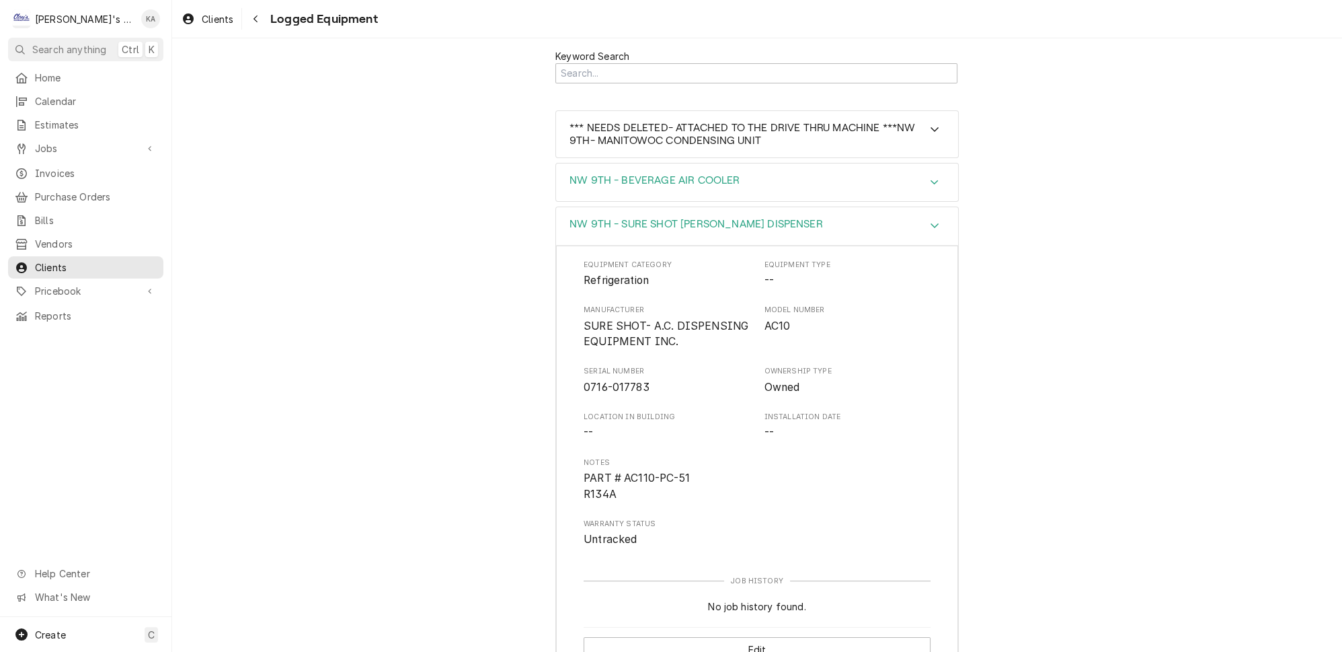
click at [930, 177] on icon "Accordion Header" at bounding box center [934, 182] width 9 height 11
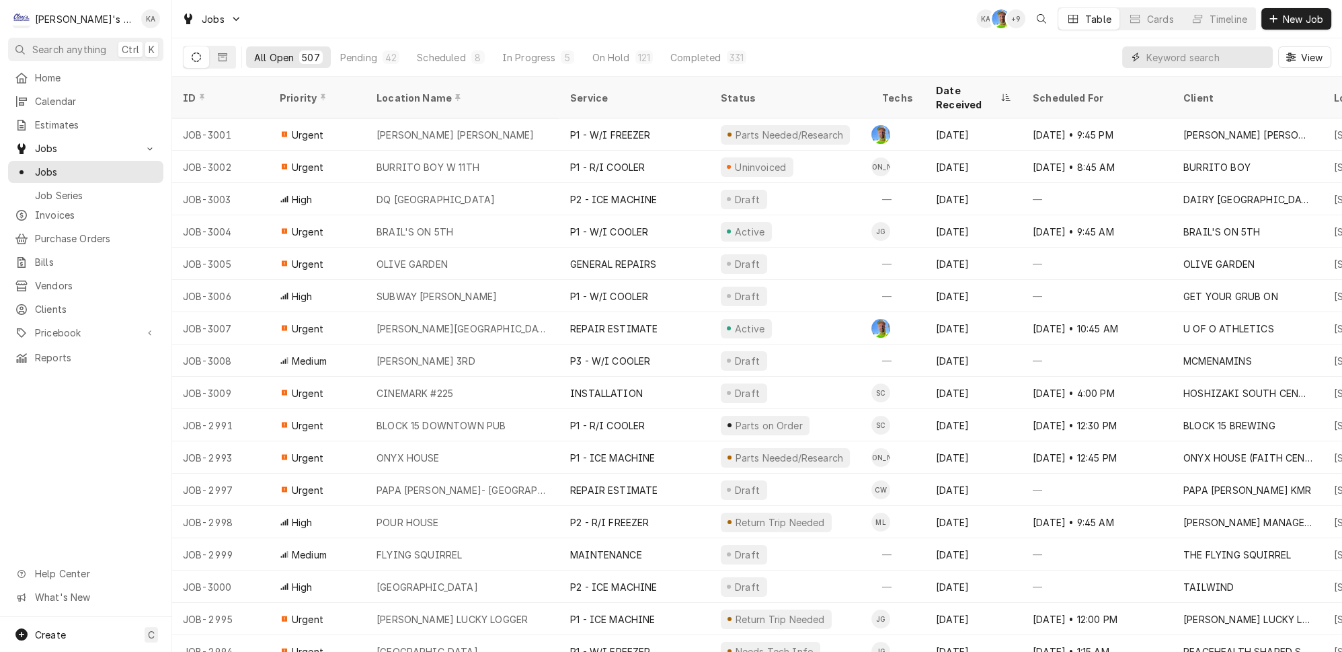
click at [1216, 52] on input "Dynamic Content Wrapper" at bounding box center [1207, 57] width 120 height 22
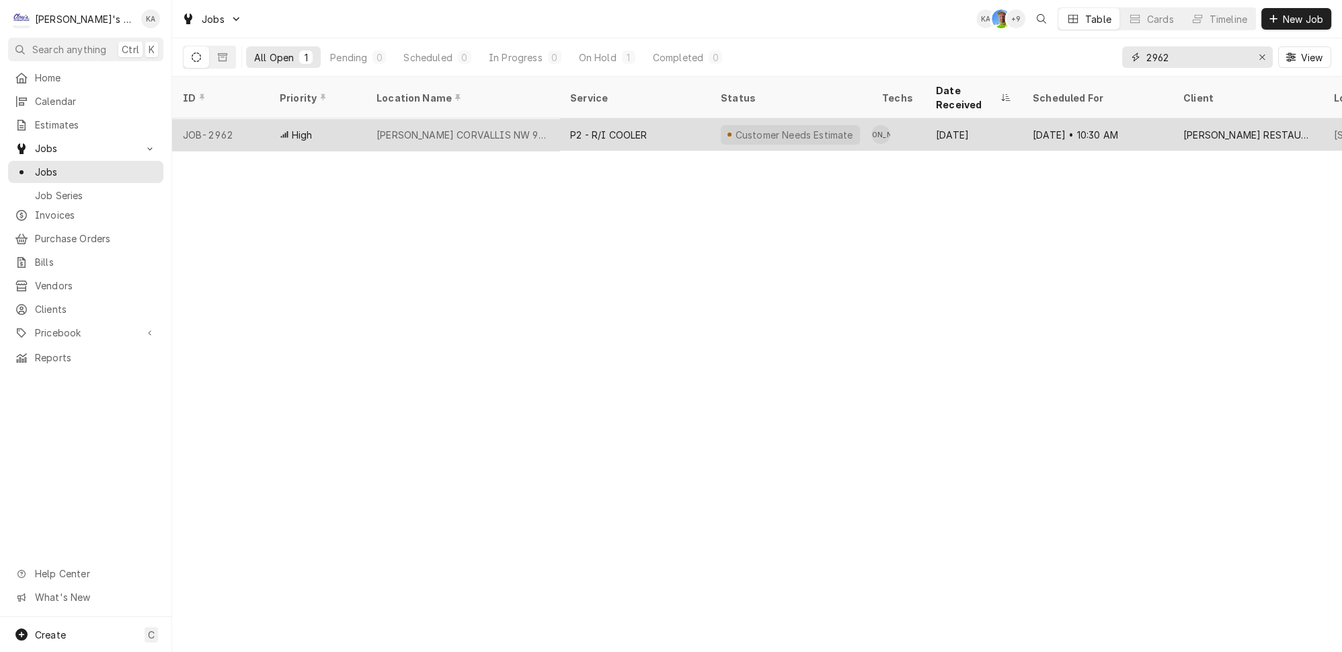
type input "2962"
click at [496, 128] on div "[PERSON_NAME] CORVALLIS NW 9TH" at bounding box center [463, 135] width 172 height 14
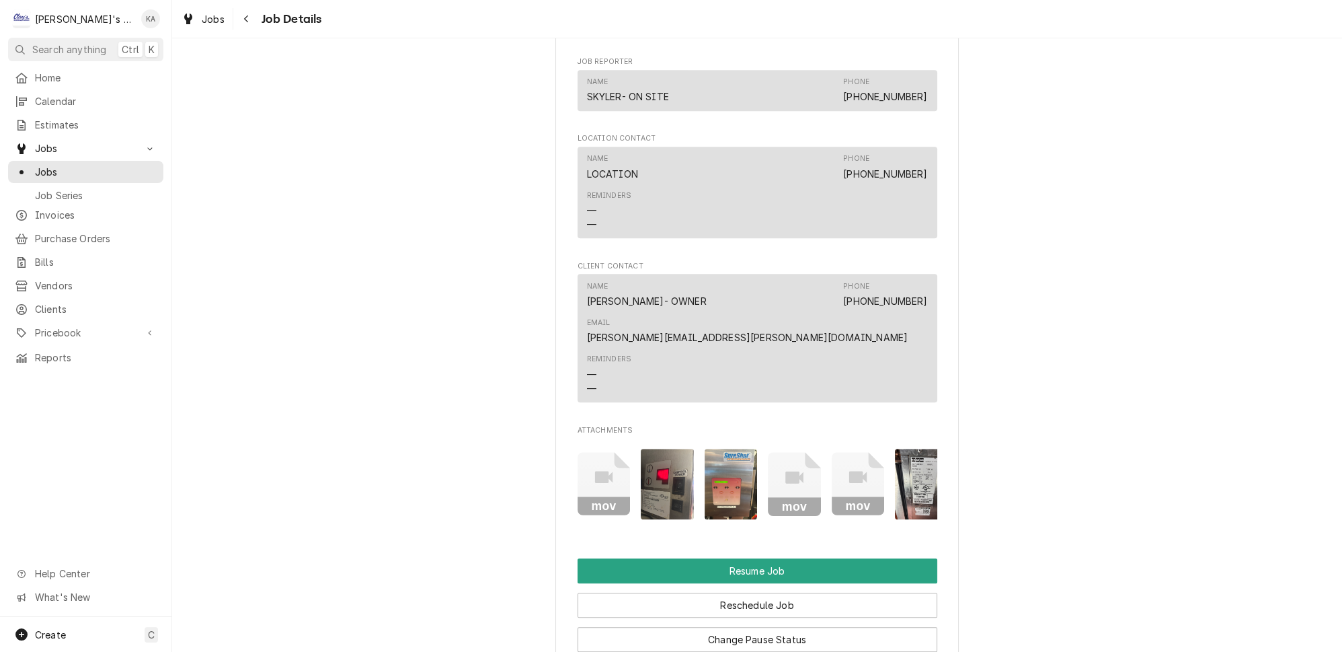
scroll to position [1650, 0]
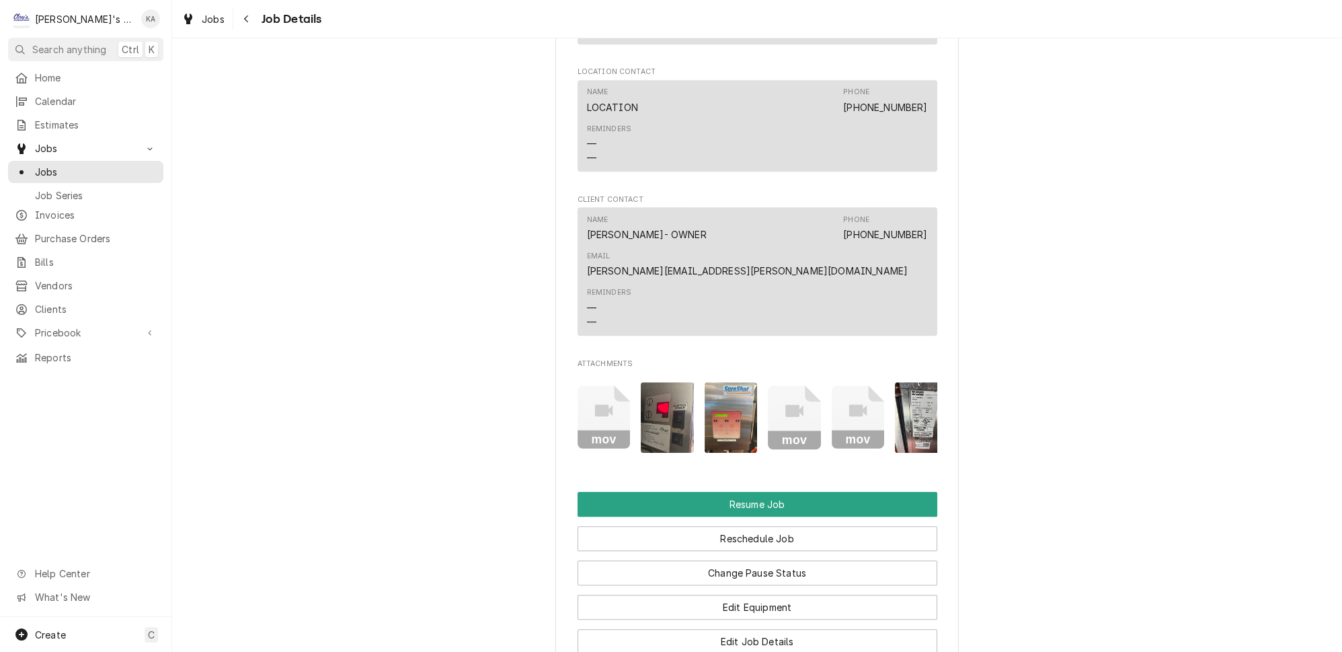
click at [900, 382] on img "Attachments" at bounding box center [921, 417] width 53 height 71
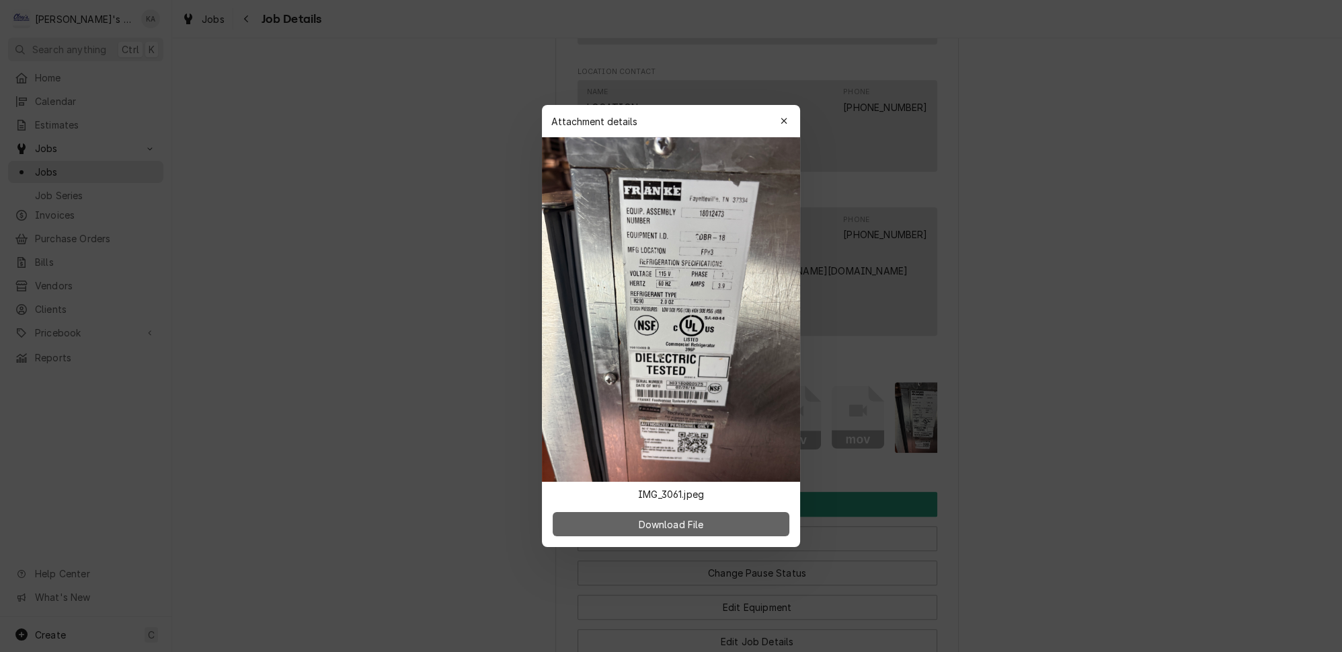
click at [692, 517] on span "Download File" at bounding box center [670, 524] width 71 height 14
click at [773, 132] on button "button" at bounding box center [784, 121] width 22 height 22
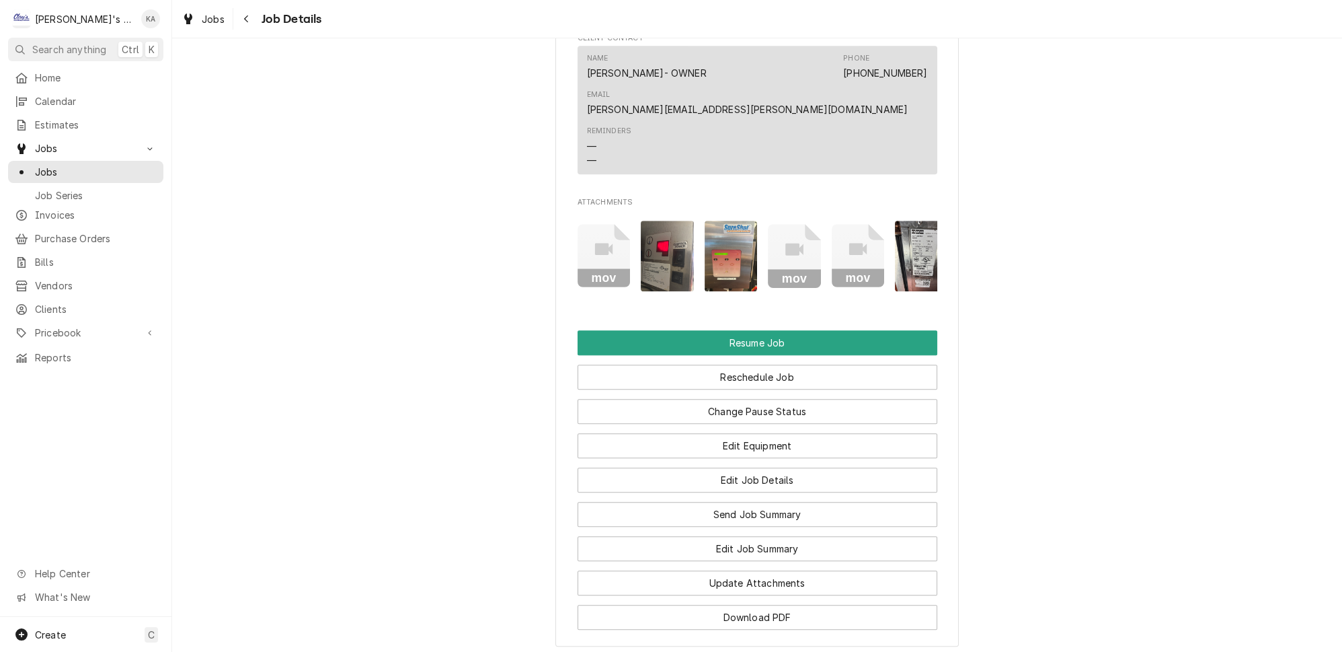
scroll to position [1834, 0]
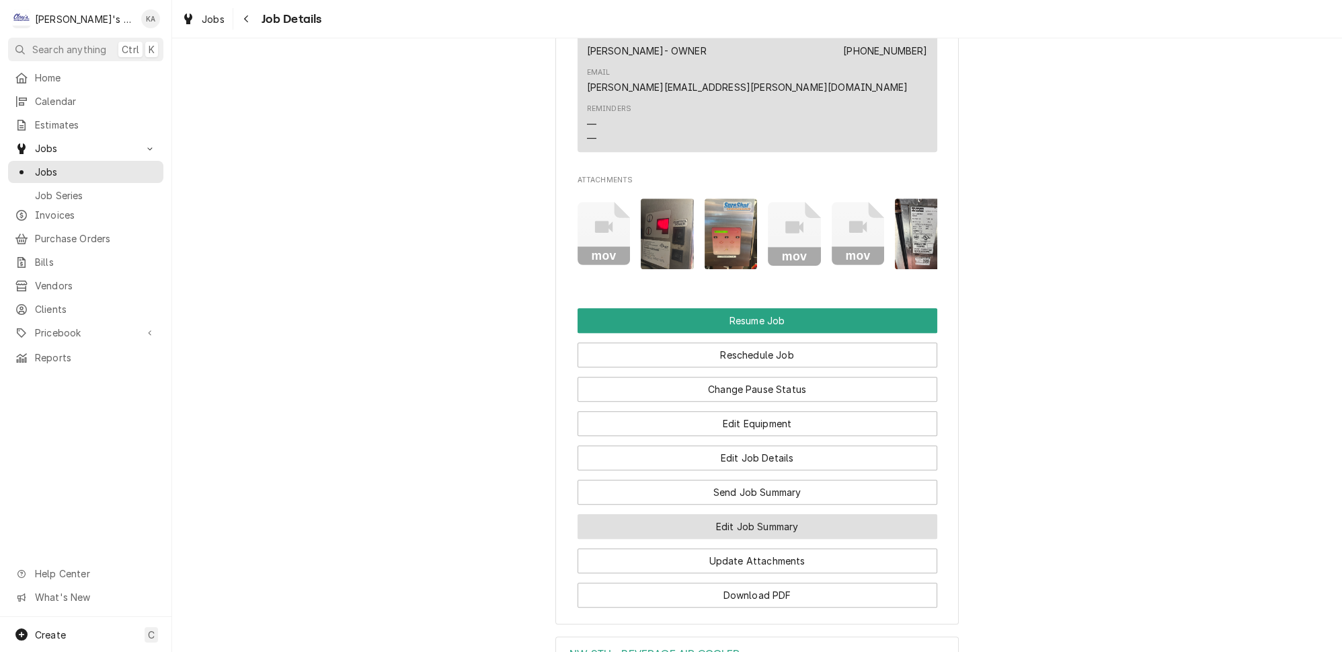
click at [752, 514] on button "Edit Job Summary" at bounding box center [758, 526] width 360 height 25
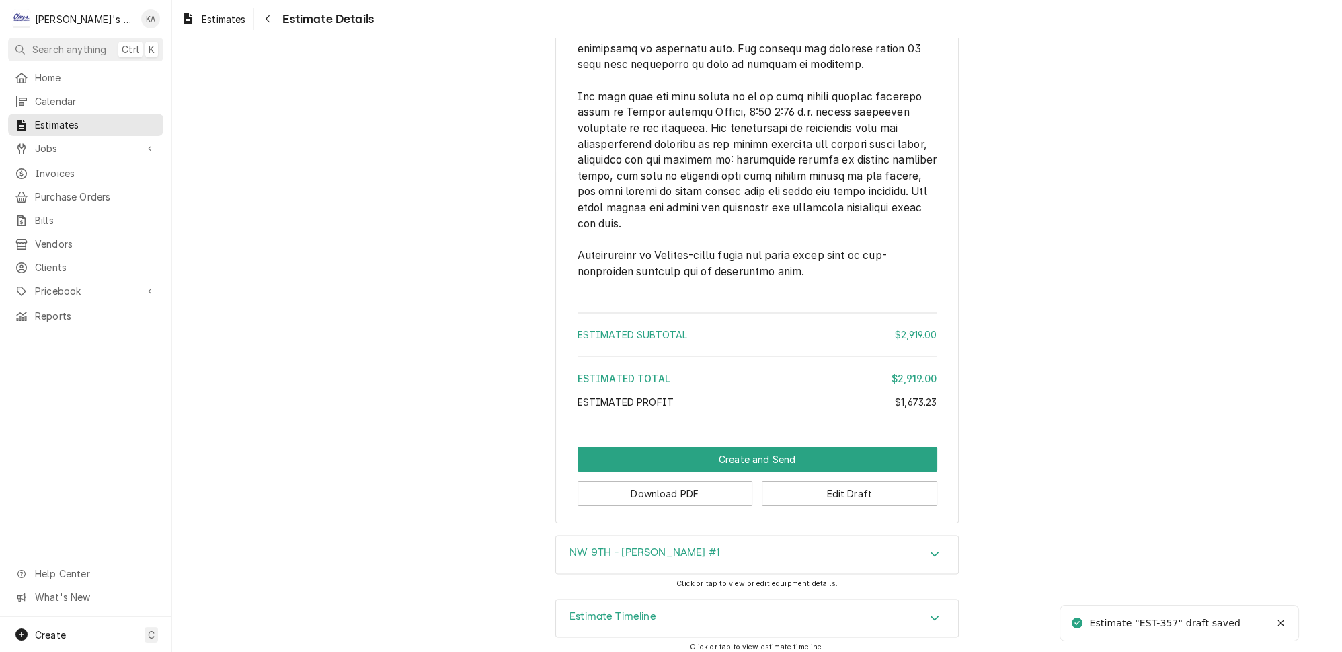
scroll to position [2758, 0]
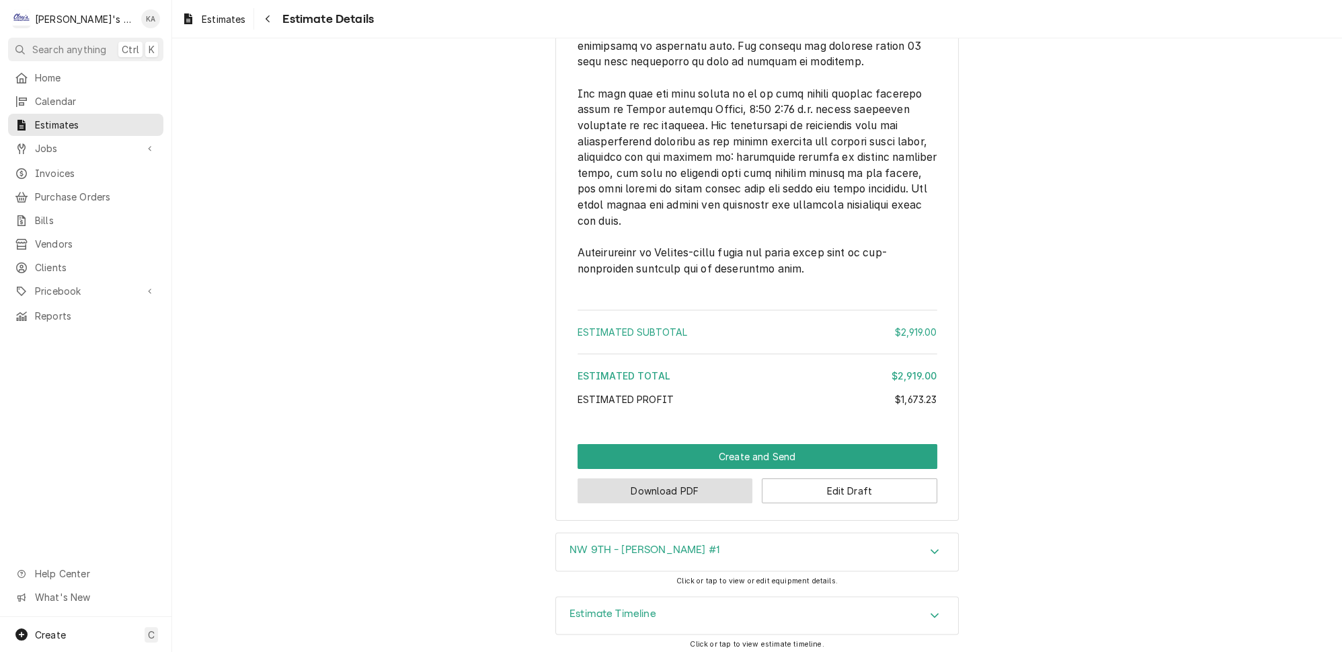
click at [663, 487] on button "Download PDF" at bounding box center [666, 490] width 176 height 25
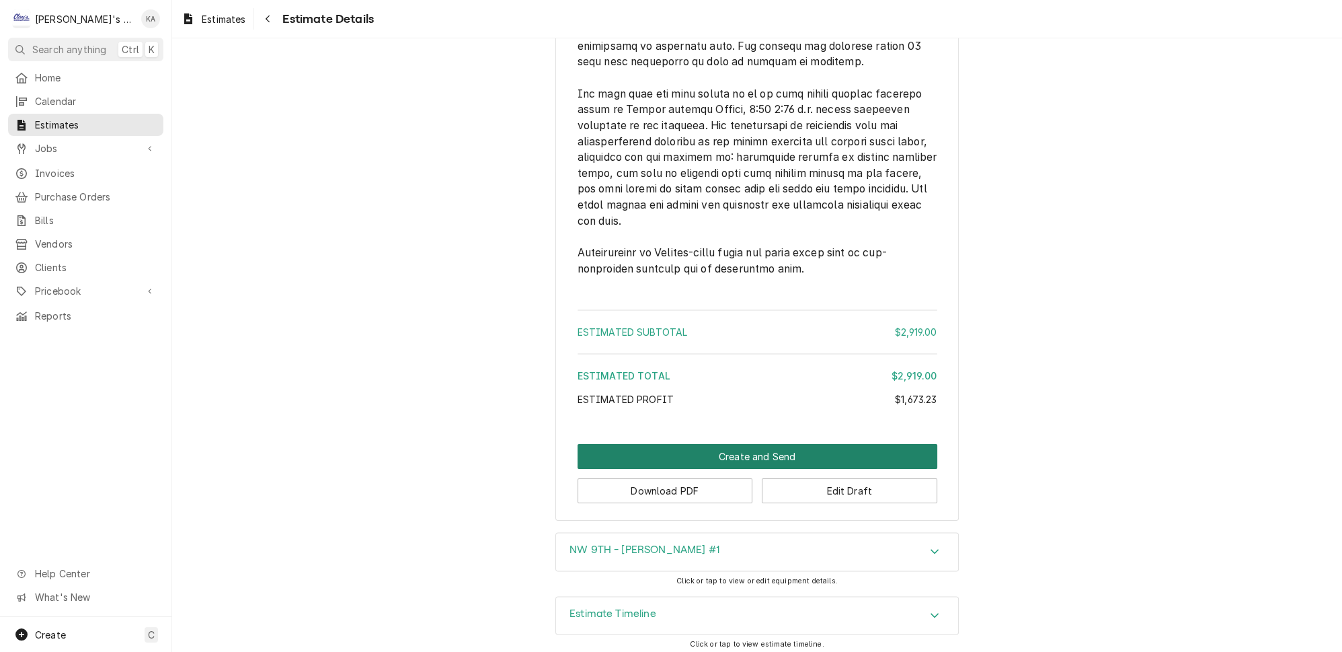
click at [738, 454] on button "Create and Send" at bounding box center [758, 456] width 360 height 25
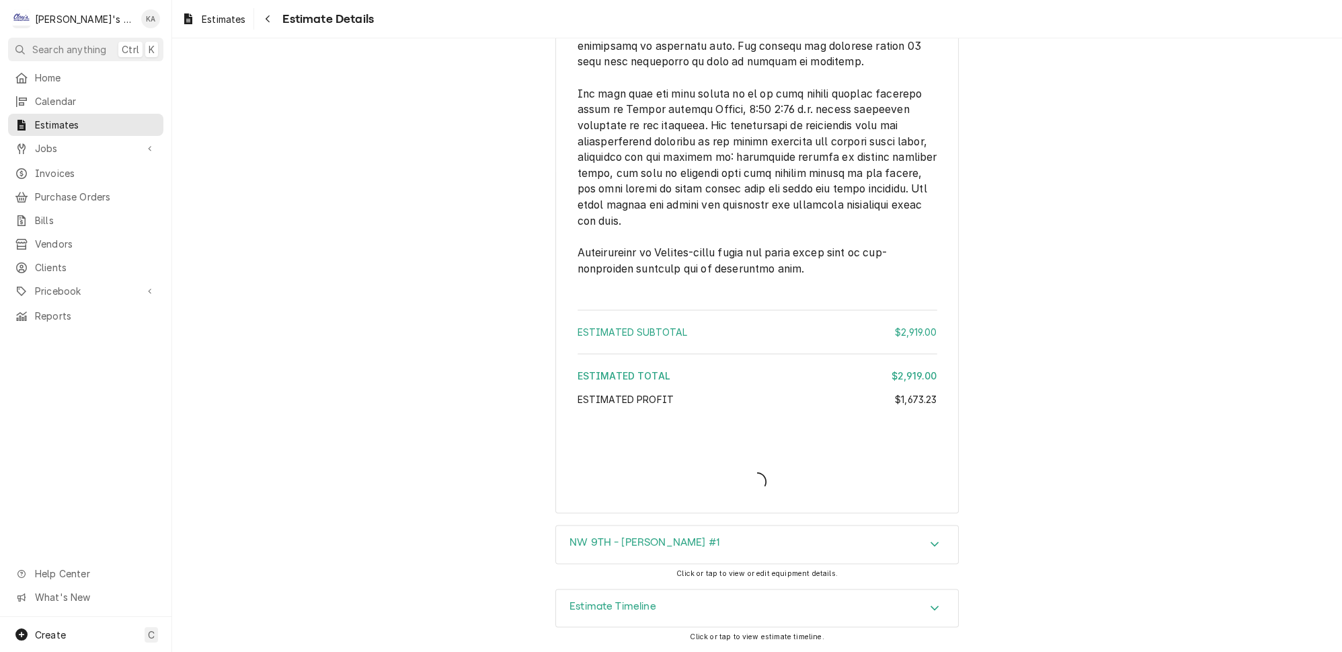
scroll to position [2751, 0]
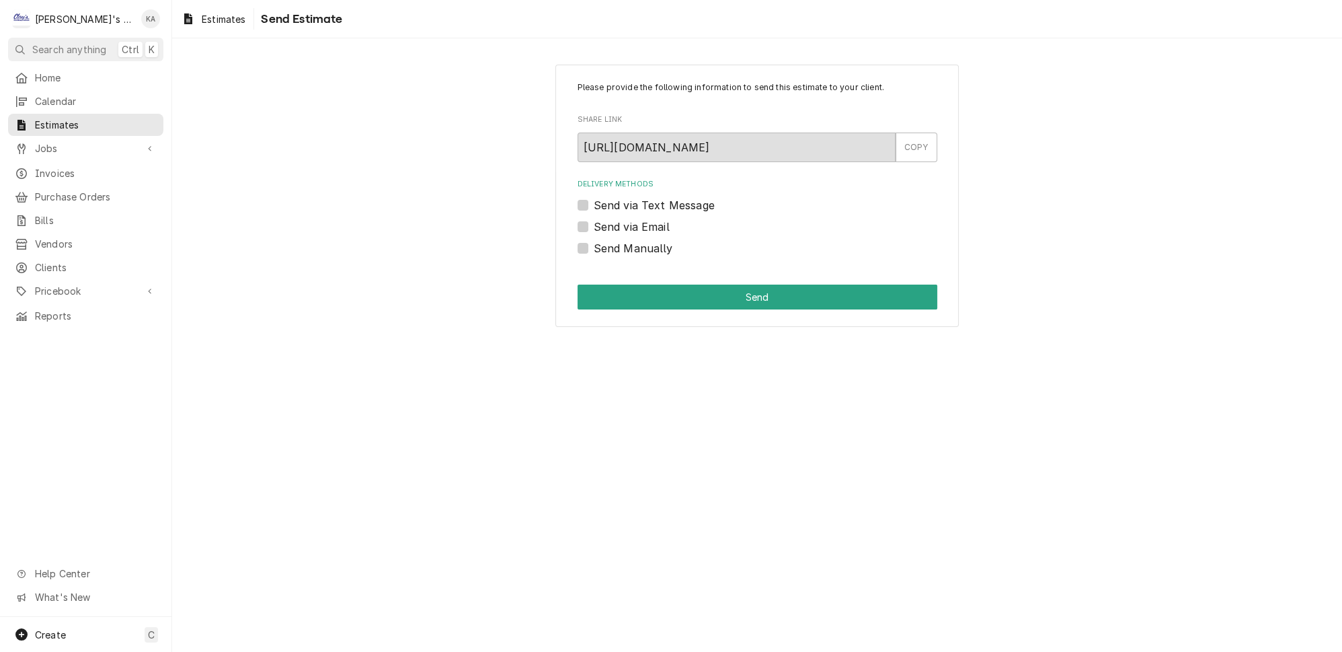
click at [594, 200] on label "Send via Text Message" at bounding box center [654, 205] width 121 height 16
click at [594, 200] on input "Send via Text Message" at bounding box center [774, 212] width 360 height 30
checkbox input "true"
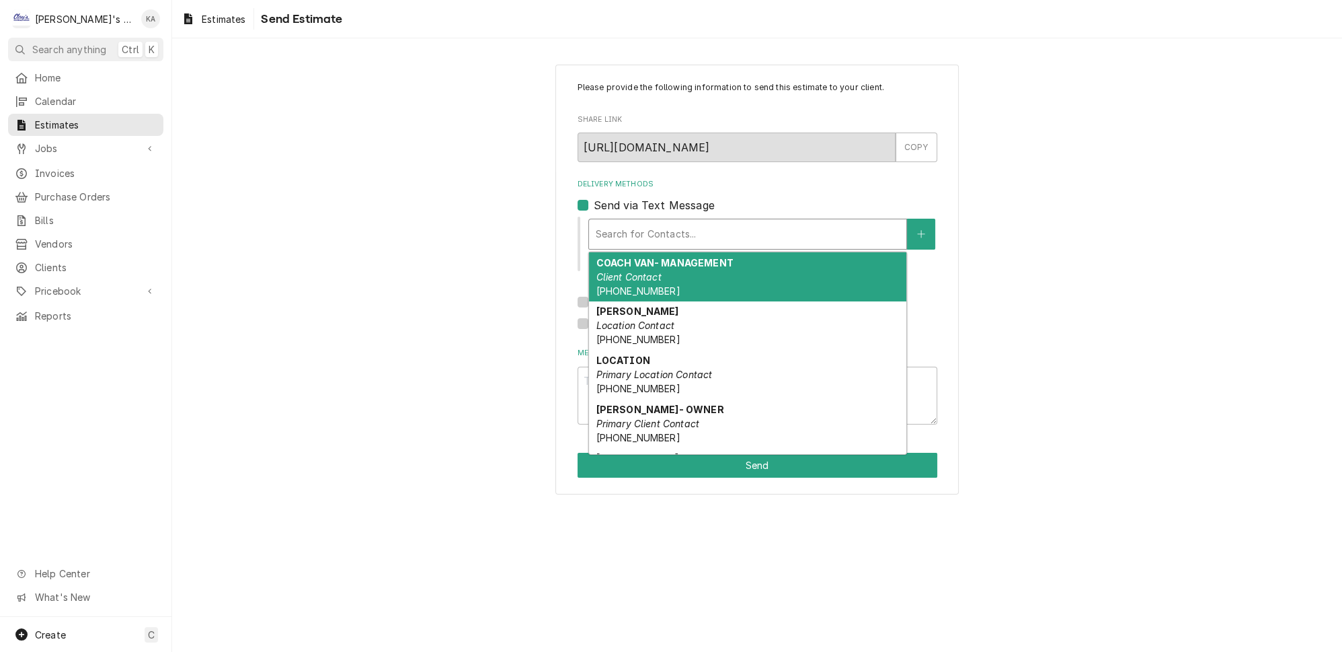
click at [639, 227] on div "Delivery Methods" at bounding box center [748, 234] width 304 height 24
click at [668, 266] on div "COACH VAN- MANAGEMENT Client Contact (909) 234-0121" at bounding box center [747, 276] width 317 height 49
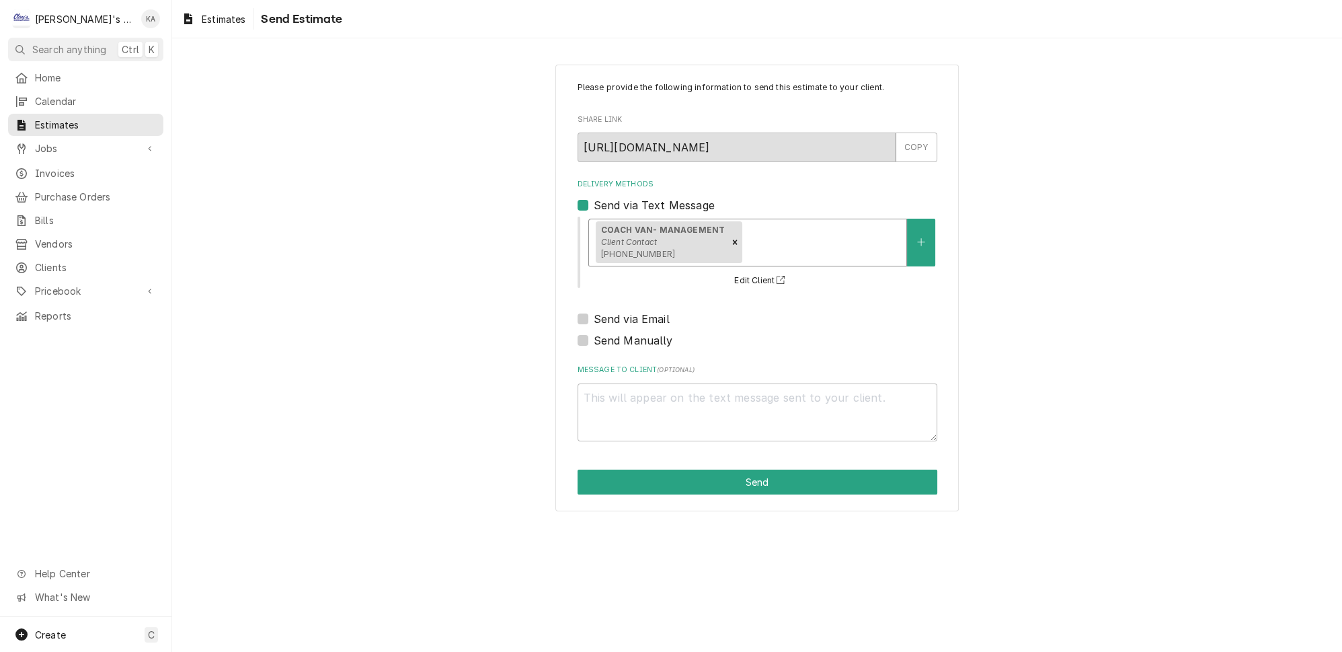
click at [832, 233] on div "Delivery Methods" at bounding box center [822, 242] width 155 height 24
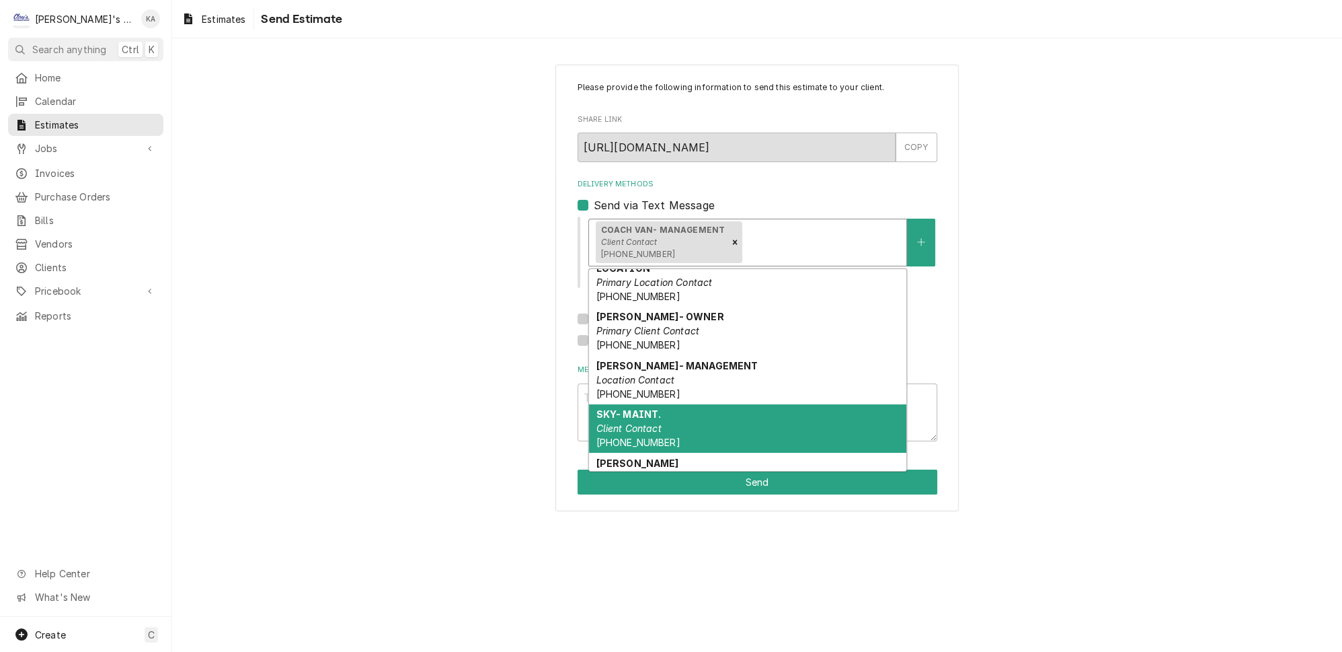
scroll to position [118, 0]
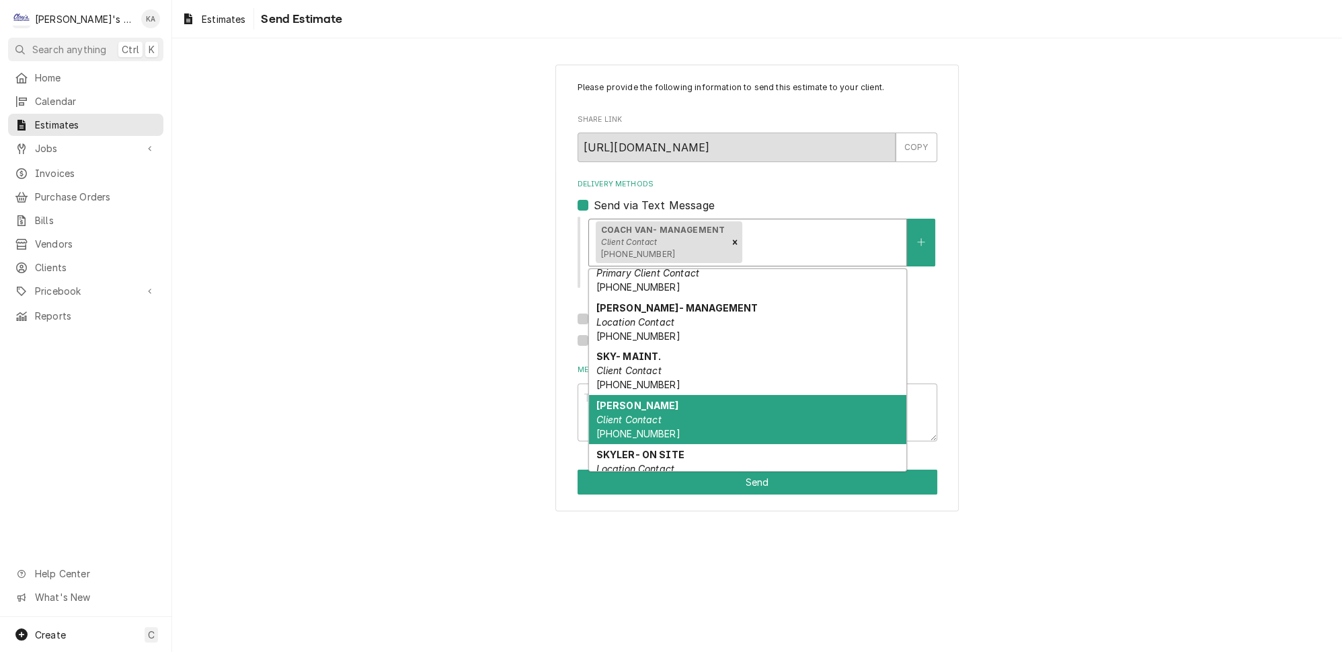
click at [656, 414] on em "Client Contact" at bounding box center [628, 419] width 65 height 11
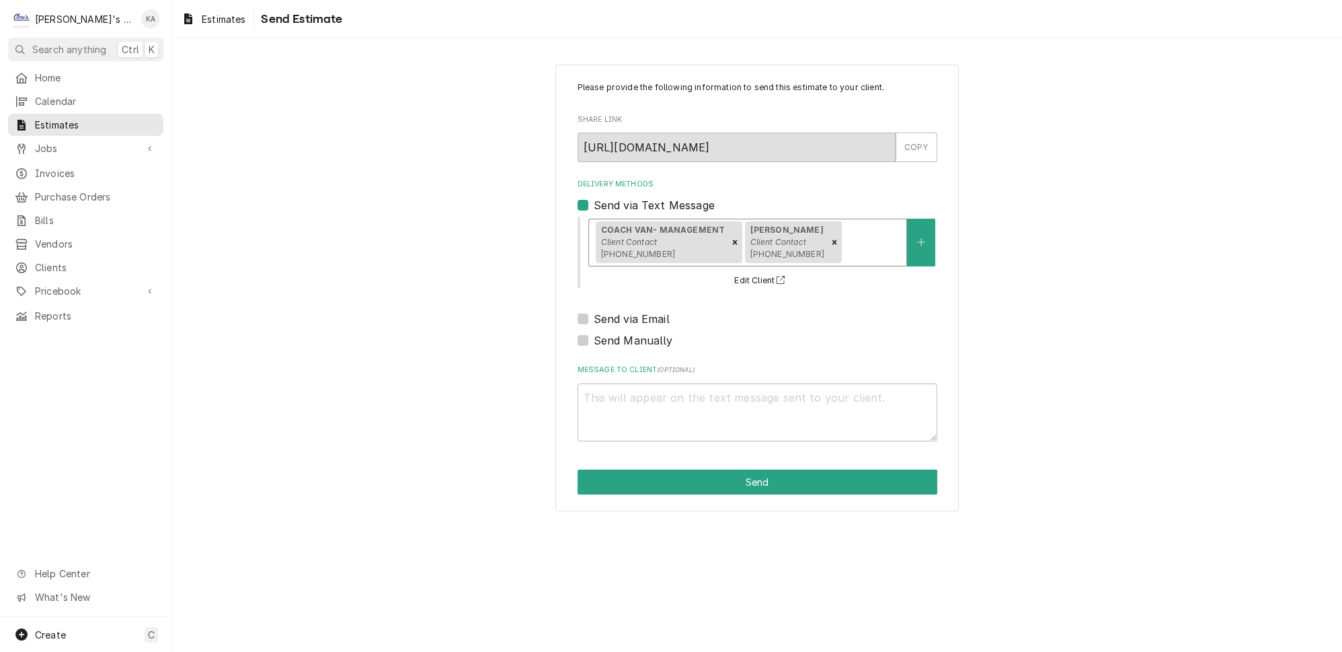
click at [864, 236] on div "Delivery Methods" at bounding box center [872, 242] width 55 height 24
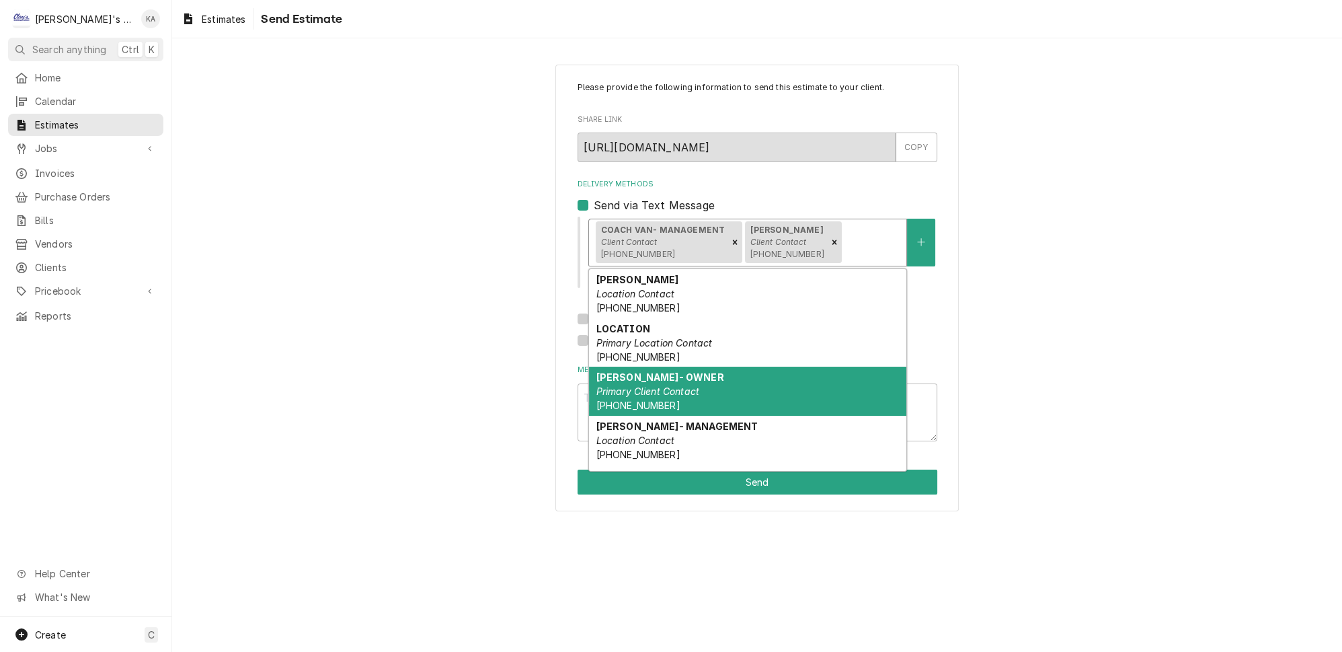
click at [675, 385] on em "Primary Client Contact" at bounding box center [648, 390] width 104 height 11
type textarea "x"
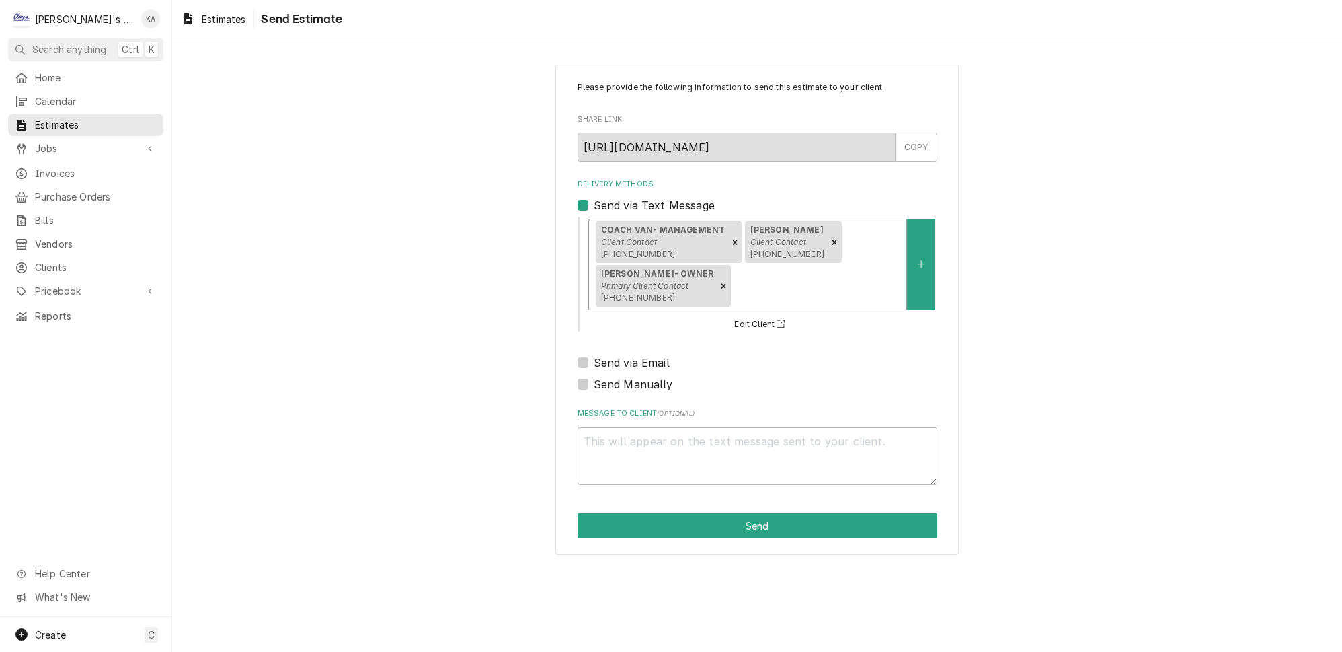
click at [594, 359] on label "Send via Email" at bounding box center [632, 362] width 76 height 16
click at [594, 359] on input "Send via Email" at bounding box center [774, 369] width 360 height 30
checkbox input "true"
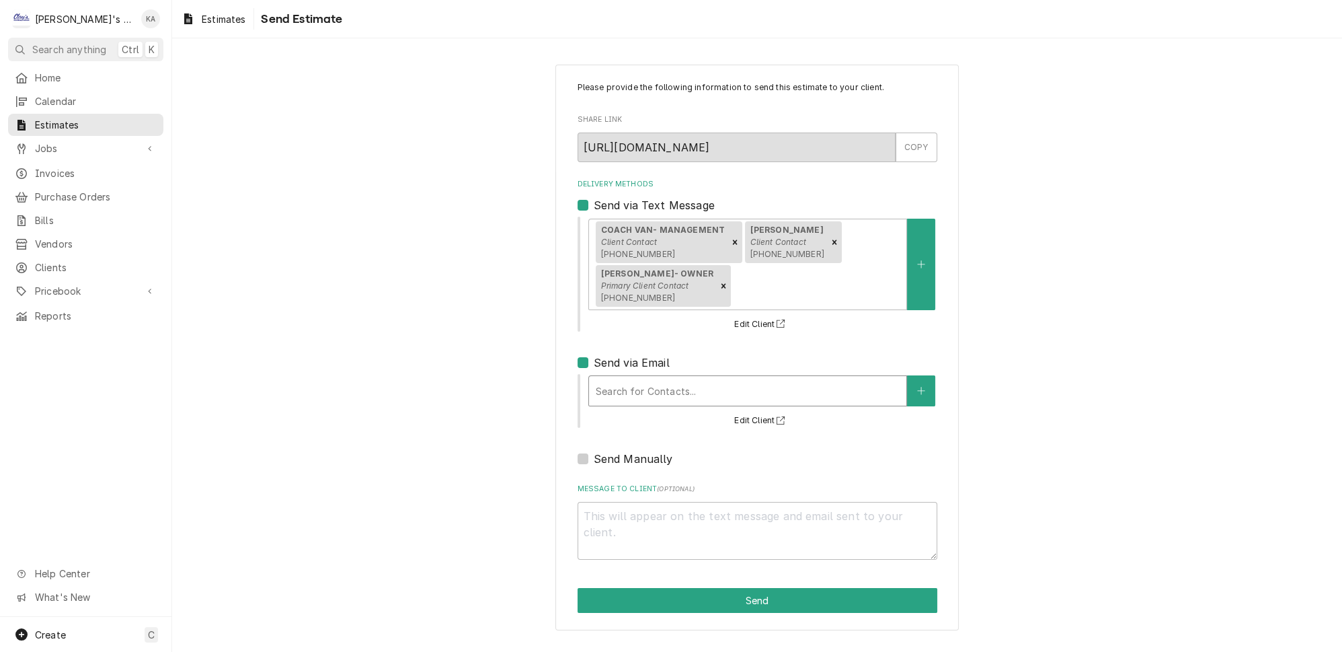
click at [644, 387] on div "Delivery Methods" at bounding box center [748, 391] width 304 height 24
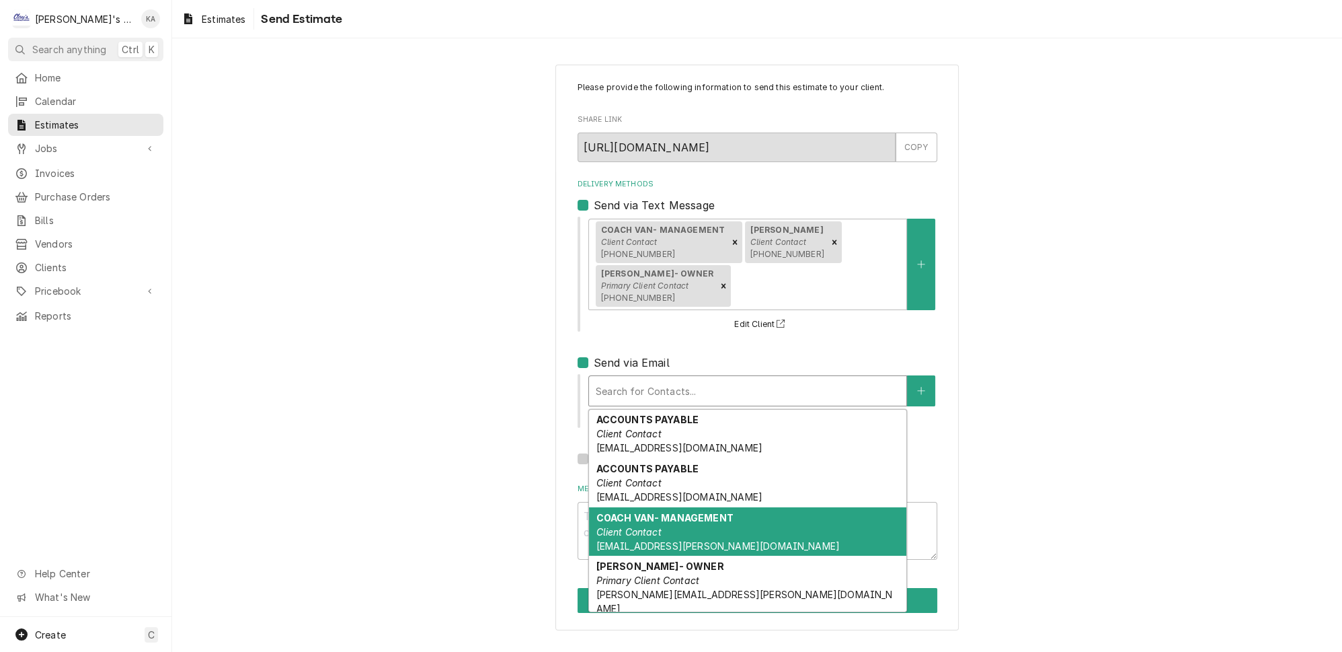
click at [668, 512] on strong "COACH VAN- MANAGEMENT" at bounding box center [664, 517] width 137 height 11
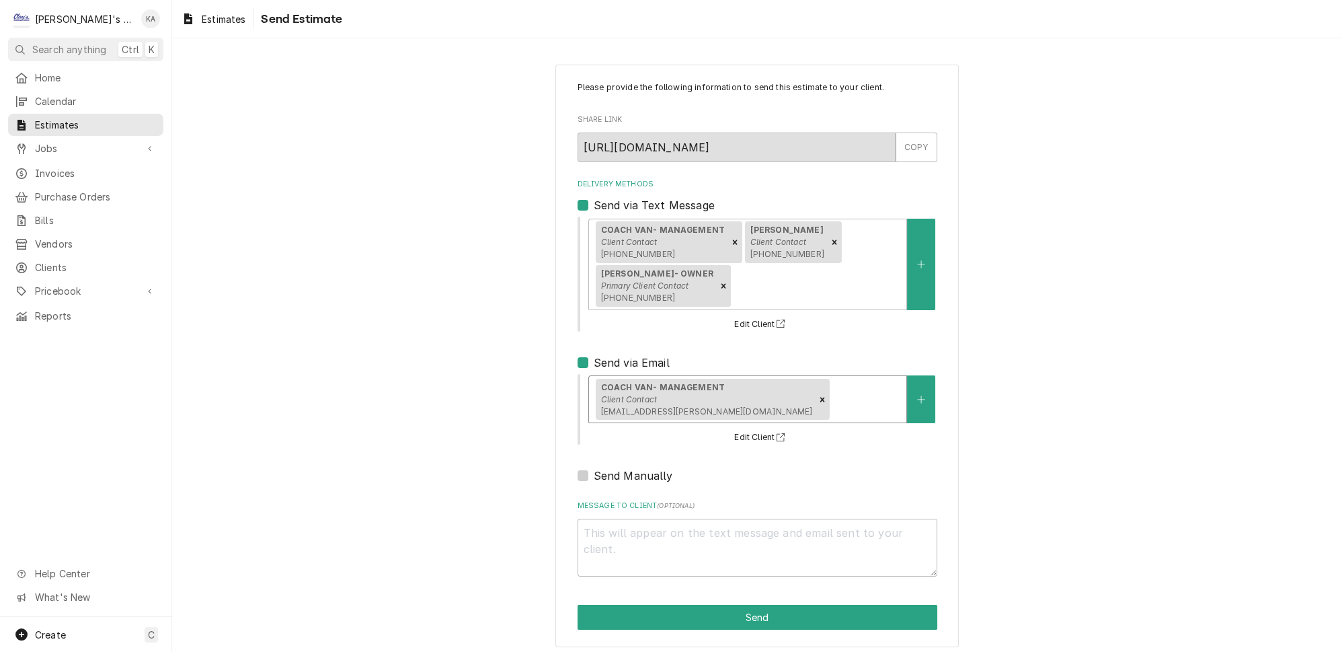
click at [852, 396] on div "Delivery Methods" at bounding box center [865, 399] width 67 height 24
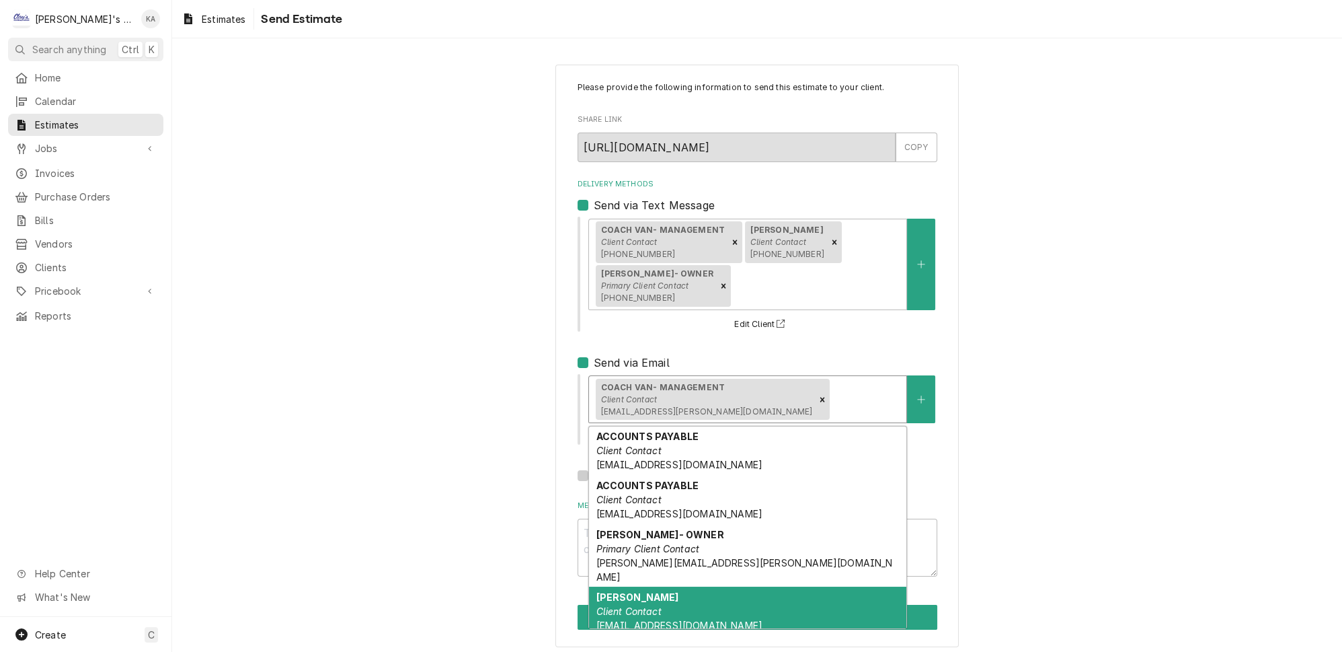
click at [661, 605] on em "Client Contact" at bounding box center [628, 610] width 65 height 11
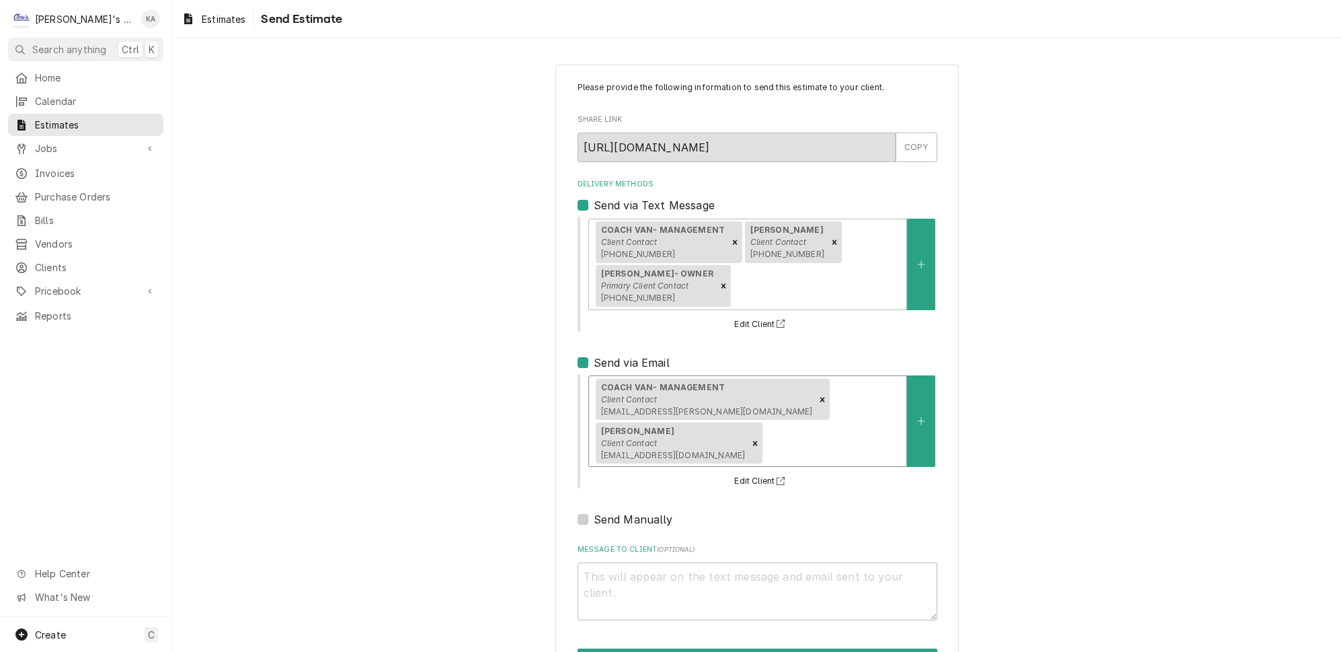
click at [849, 433] on div "Delivery Methods" at bounding box center [832, 443] width 134 height 24
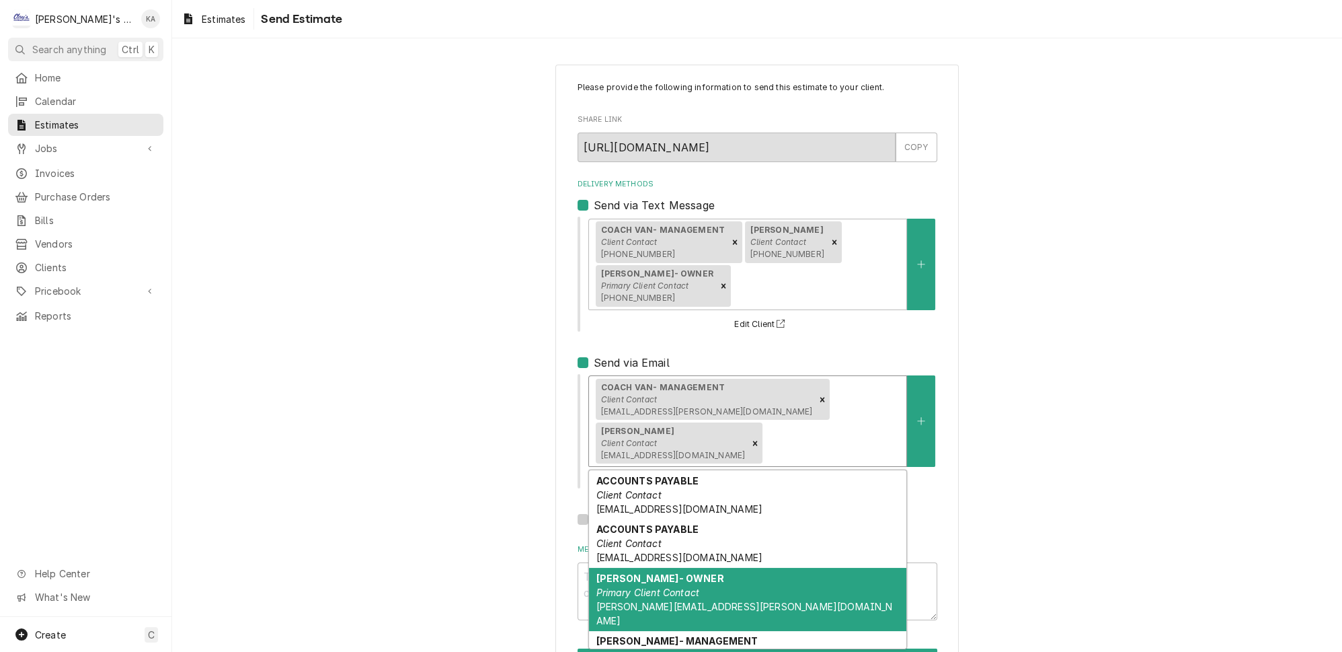
click at [660, 591] on em "Primary Client Contact" at bounding box center [648, 591] width 104 height 11
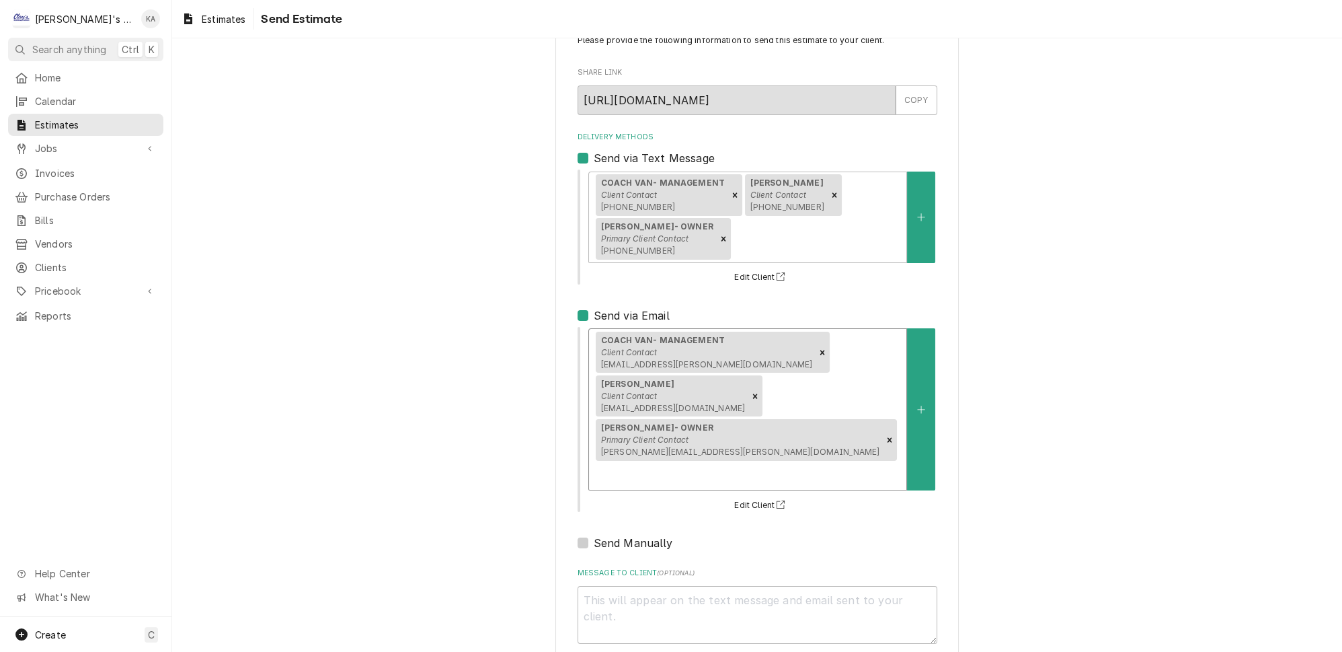
scroll to position [93, 0]
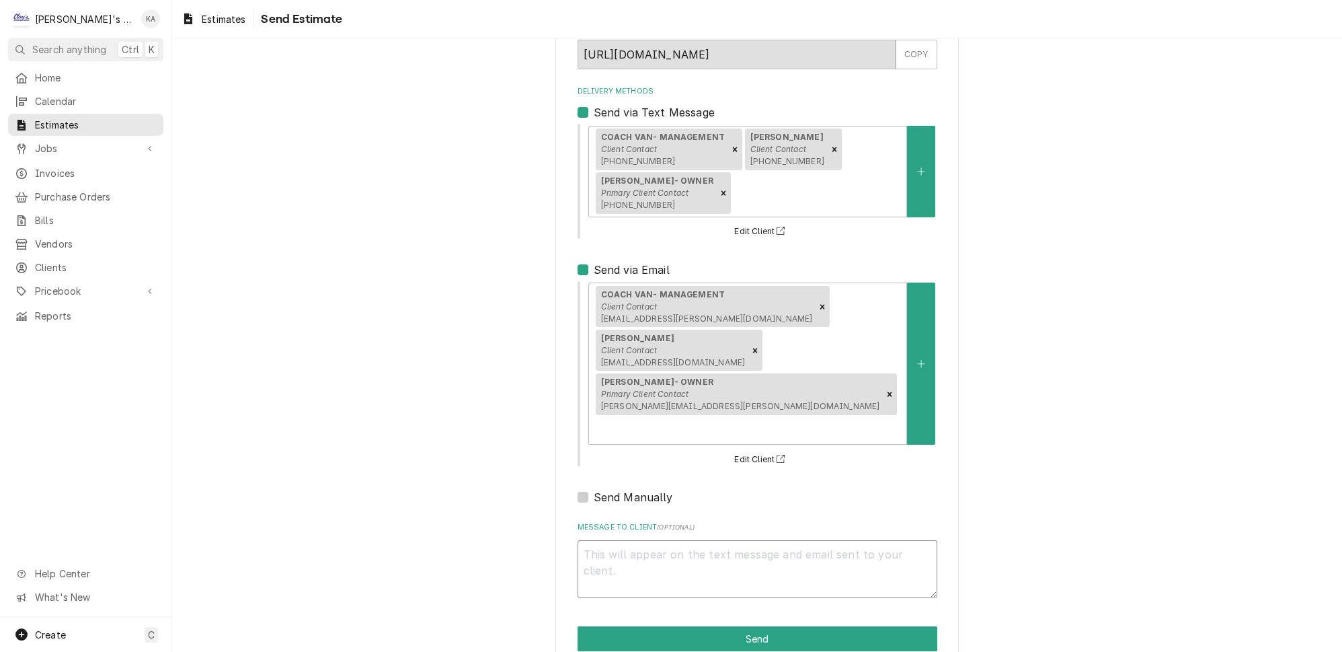
click at [619, 540] on textarea "Message to Client ( optional )" at bounding box center [758, 569] width 360 height 58
type textarea "x"
type textarea "G"
type textarea "x"
type textarea "Go"
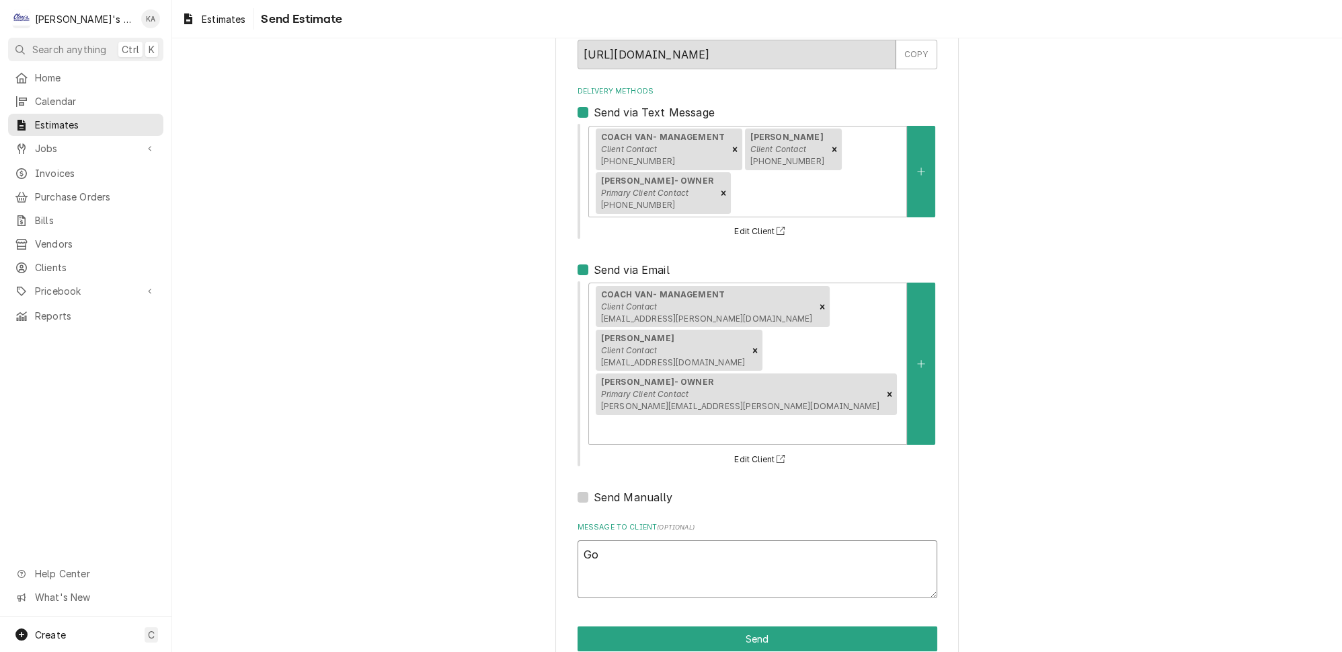
type textarea "x"
type textarea "Goo"
type textarea "x"
type textarea "Good"
type textarea "x"
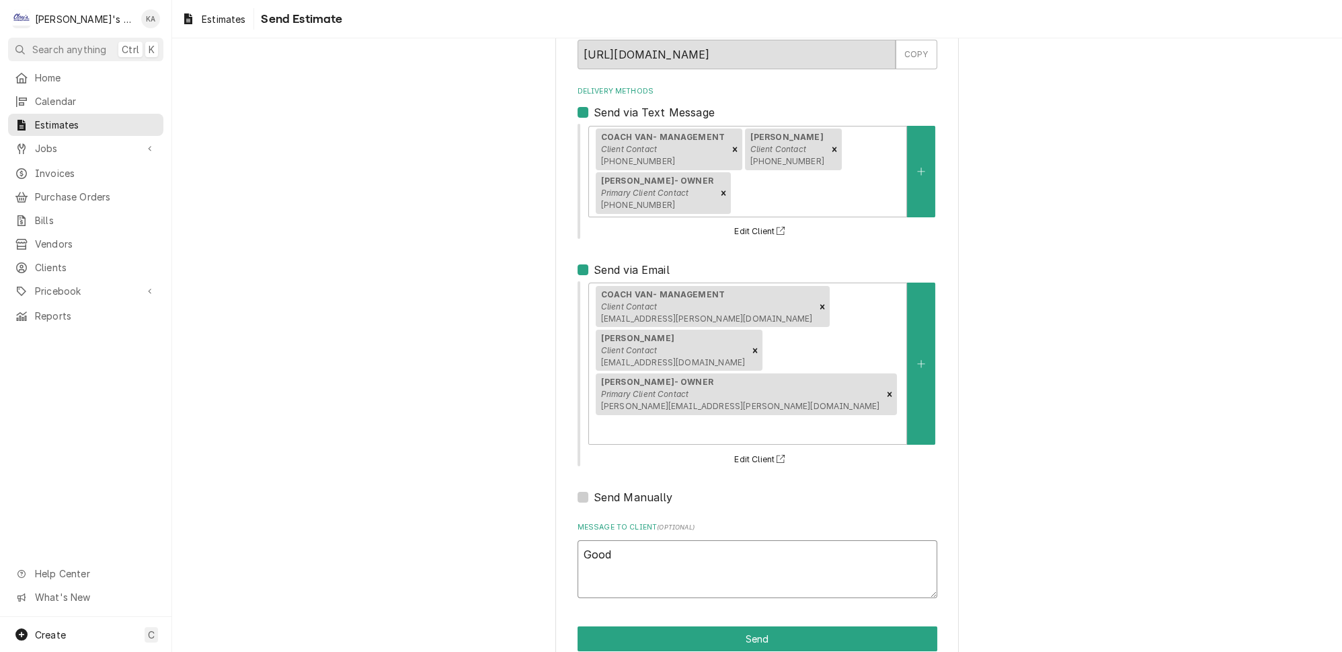
type textarea "Good"
type textarea "x"
type textarea "Good a"
type textarea "x"
type textarea "Good af"
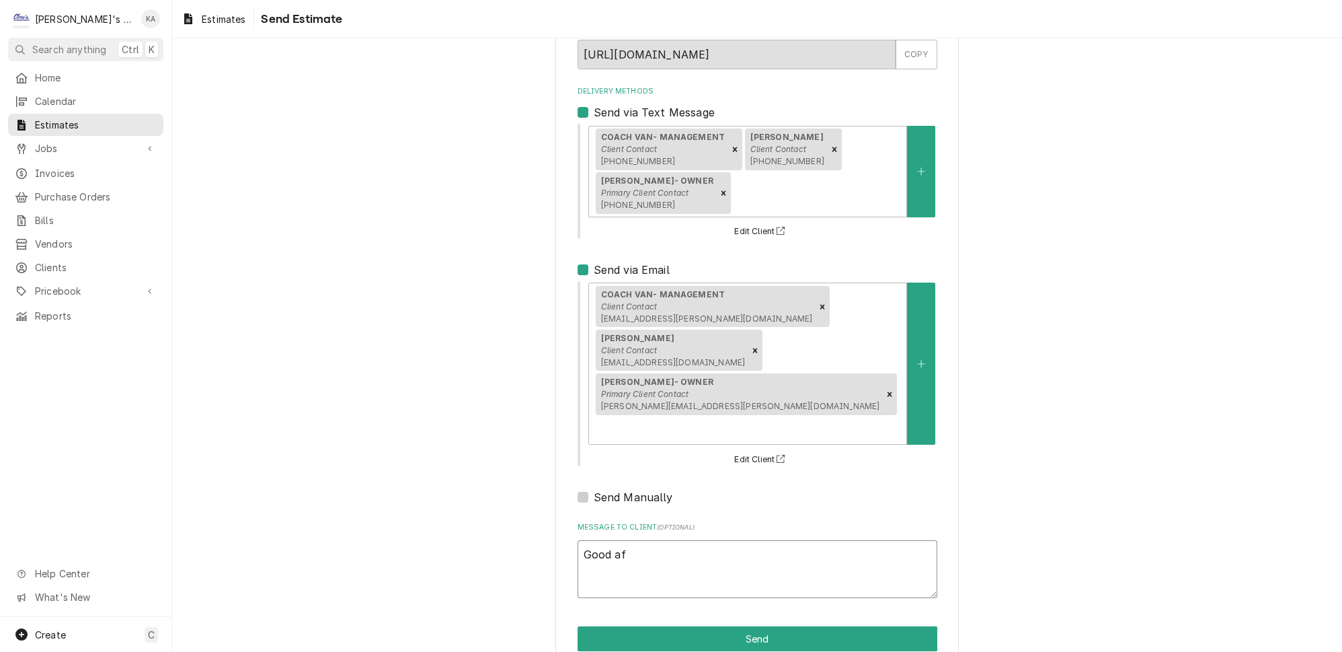
type textarea "x"
type textarea "Good aft"
type textarea "x"
type textarea "Good afte"
type textarea "x"
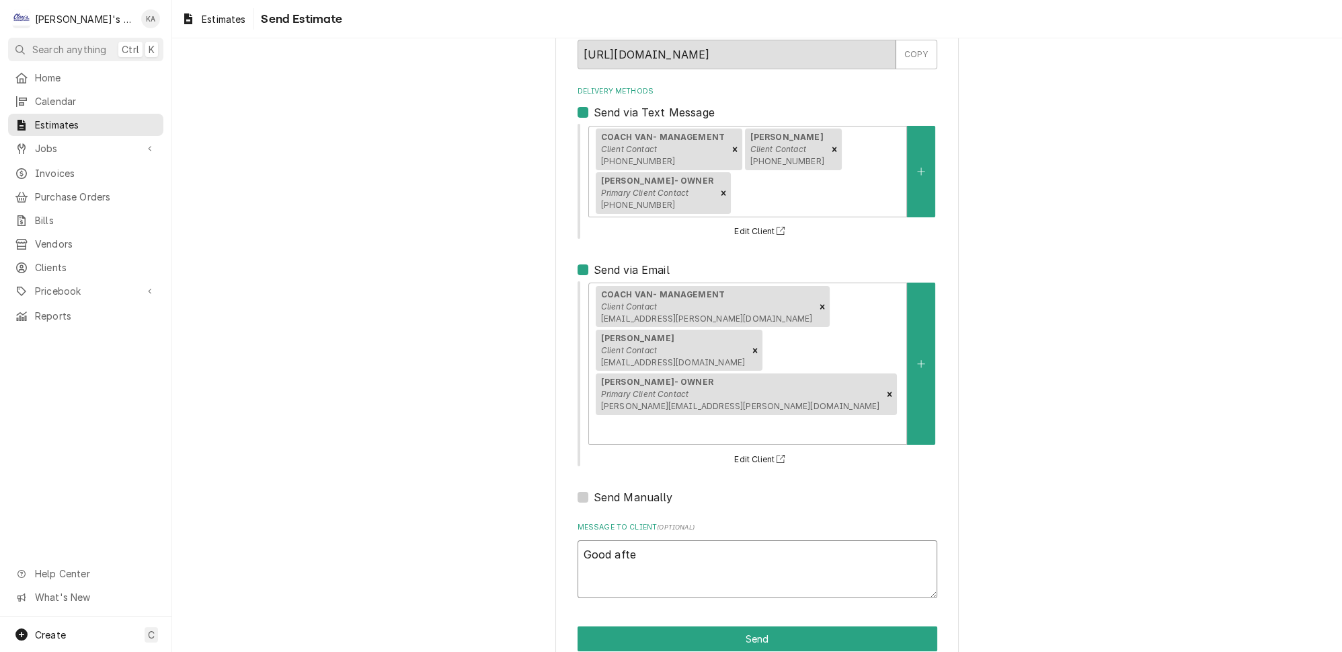
type textarea "Good after"
type textarea "x"
type textarea "Good aftern"
type textarea "x"
type textarea "Good afterno"
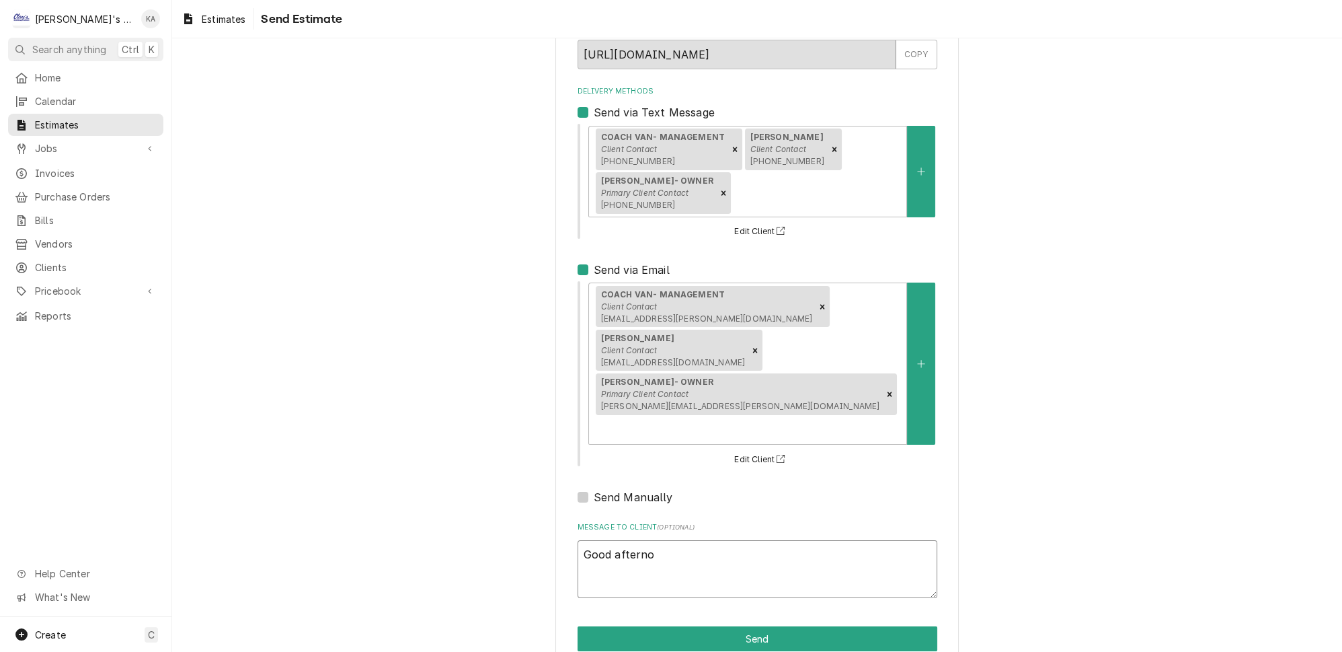
type textarea "x"
type textarea "Good afternoo"
type textarea "x"
type textarea "Good afternoon"
type textarea "x"
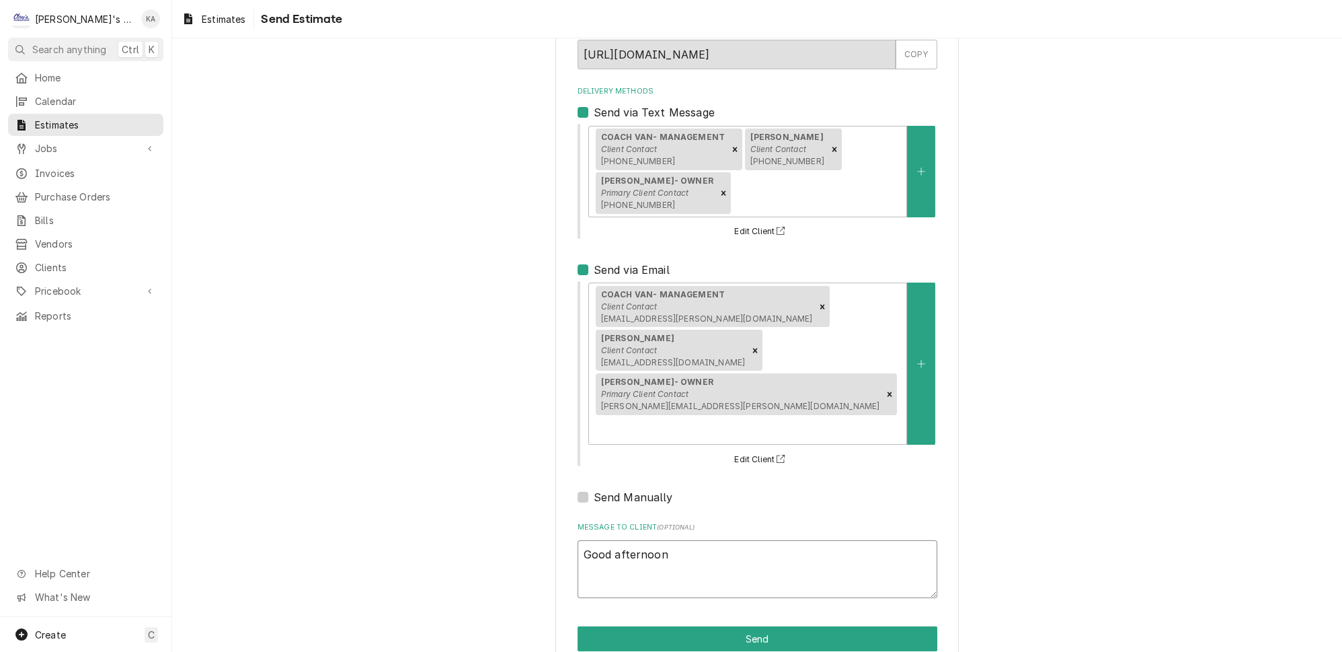
type textarea "Good afternoon,"
type textarea "x"
type textarea "Good afternoon,"
type textarea "x"
type textarea "Good afternoon,"
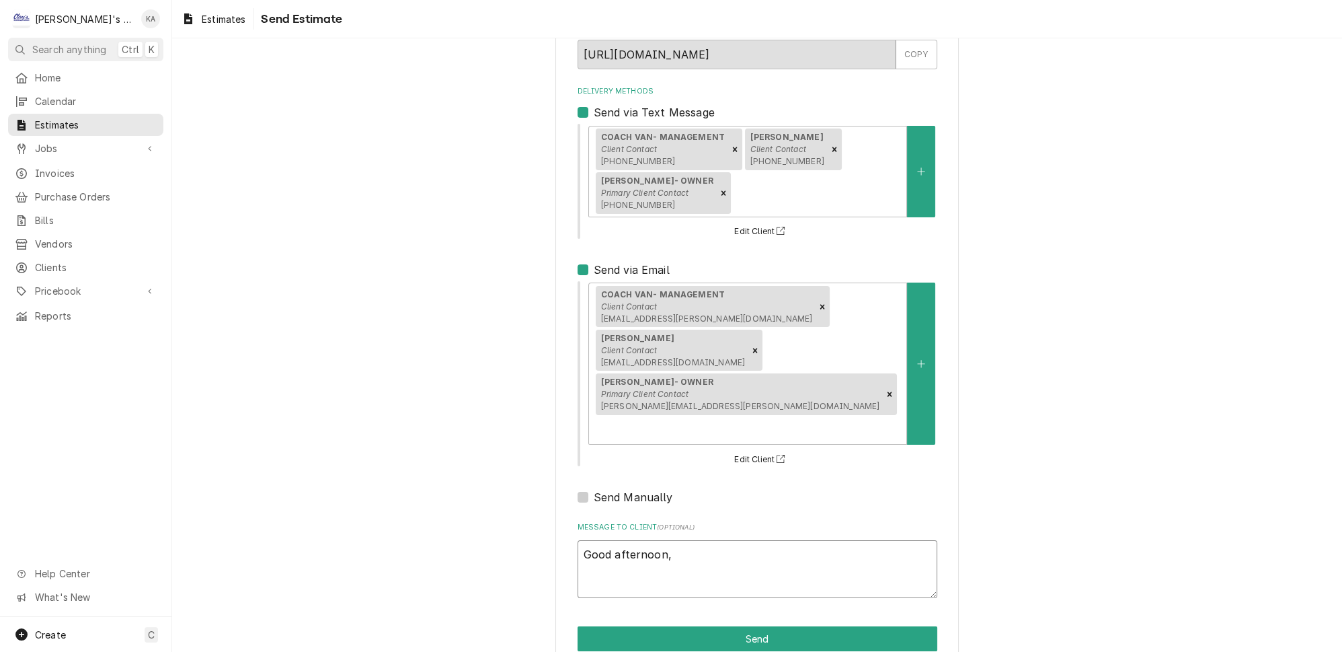
type textarea "x"
type textarea "Good afternoon, H"
type textarea "x"
type textarea "Good afternoon, He"
type textarea "x"
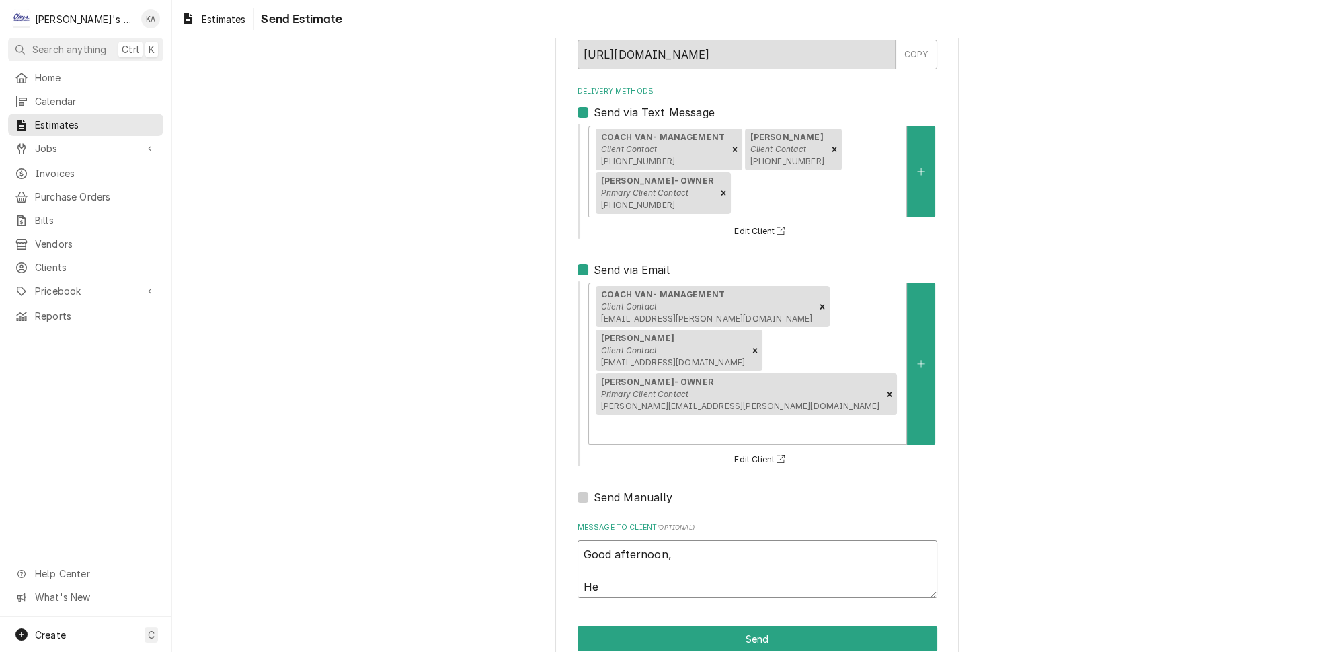
type textarea "Good afternoon, Her"
type textarea "x"
type textarea "Good afternoon, Here"
type textarea "x"
type textarea "Good afternoon, Here"
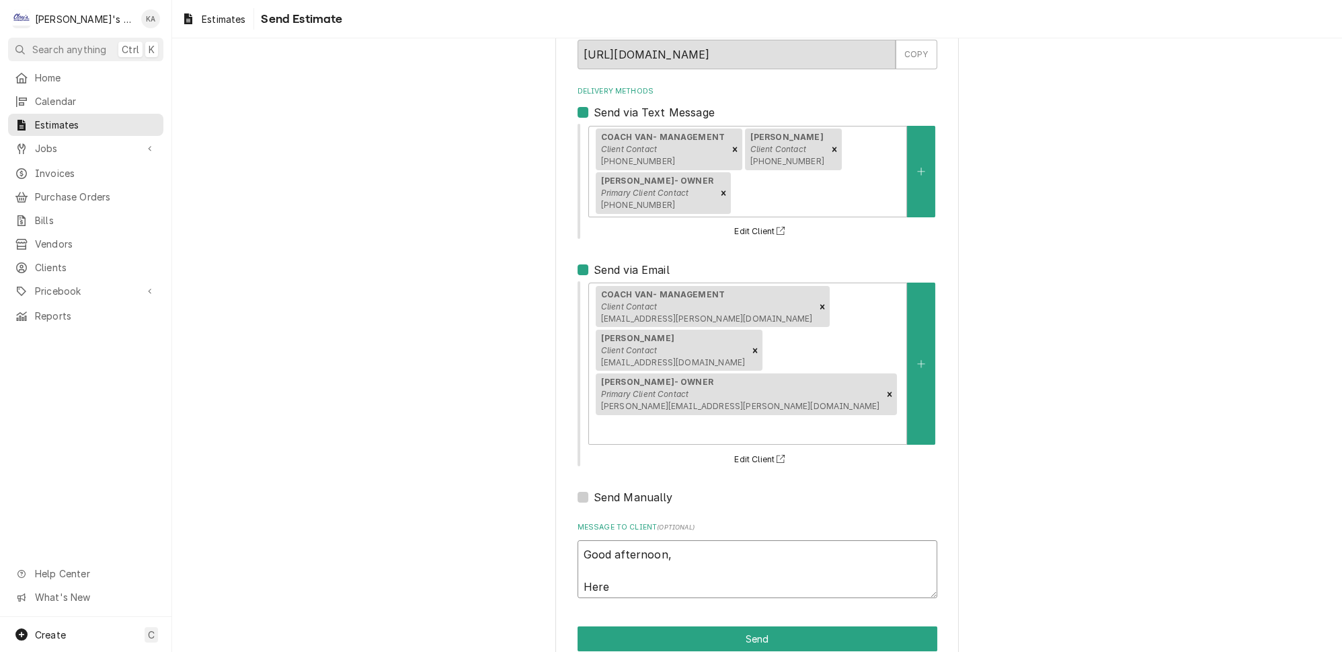
type textarea "x"
type textarea "Good afternoon, Here i"
type textarea "x"
type textarea "Good afternoon, Here is"
type textarea "x"
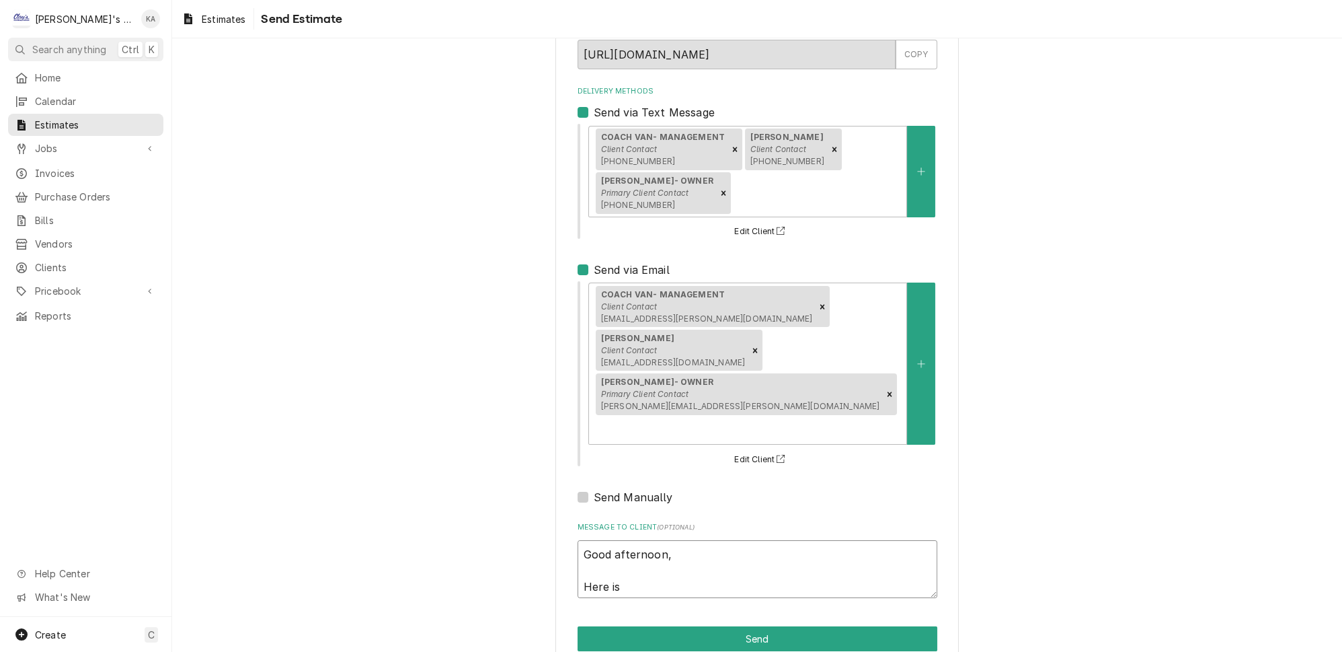
type textarea "Good afternoon, Here is"
type textarea "x"
type textarea "Good afternoon, Here is t"
type textarea "x"
type textarea "Good afternoon, Here is th"
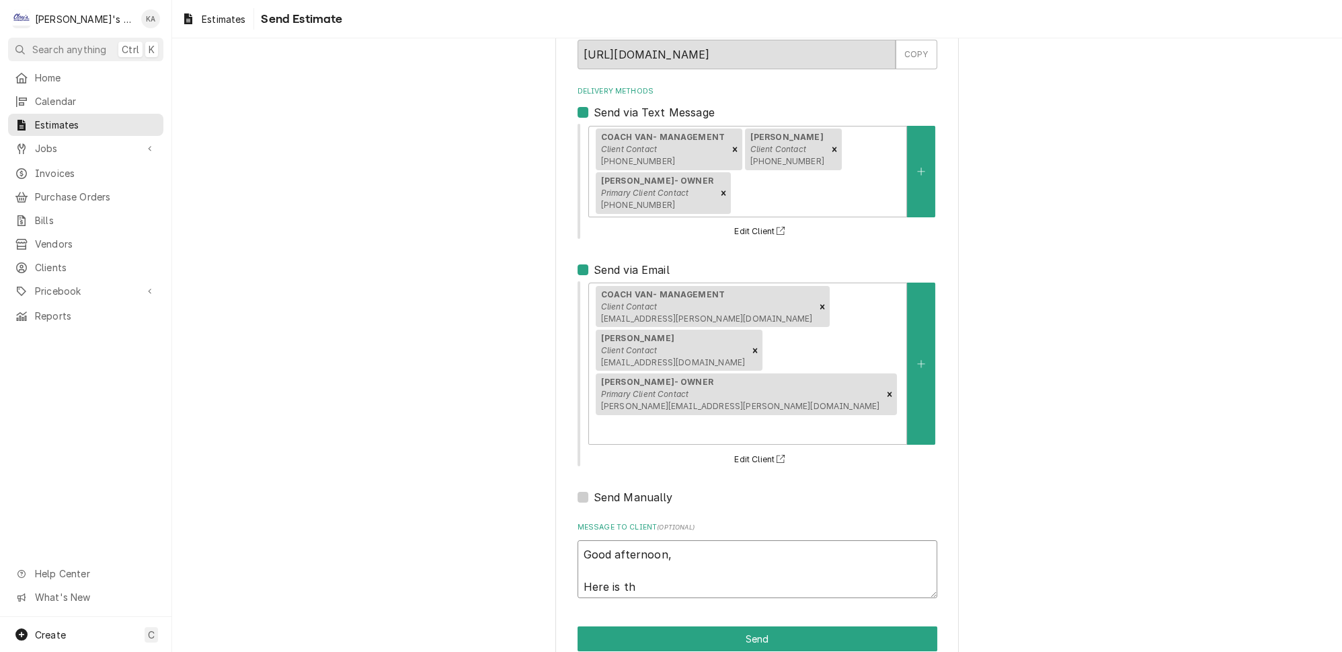
type textarea "x"
type textarea "Good afternoon, Here is the"
type textarea "x"
type textarea "Good afternoon, Here is the"
type textarea "x"
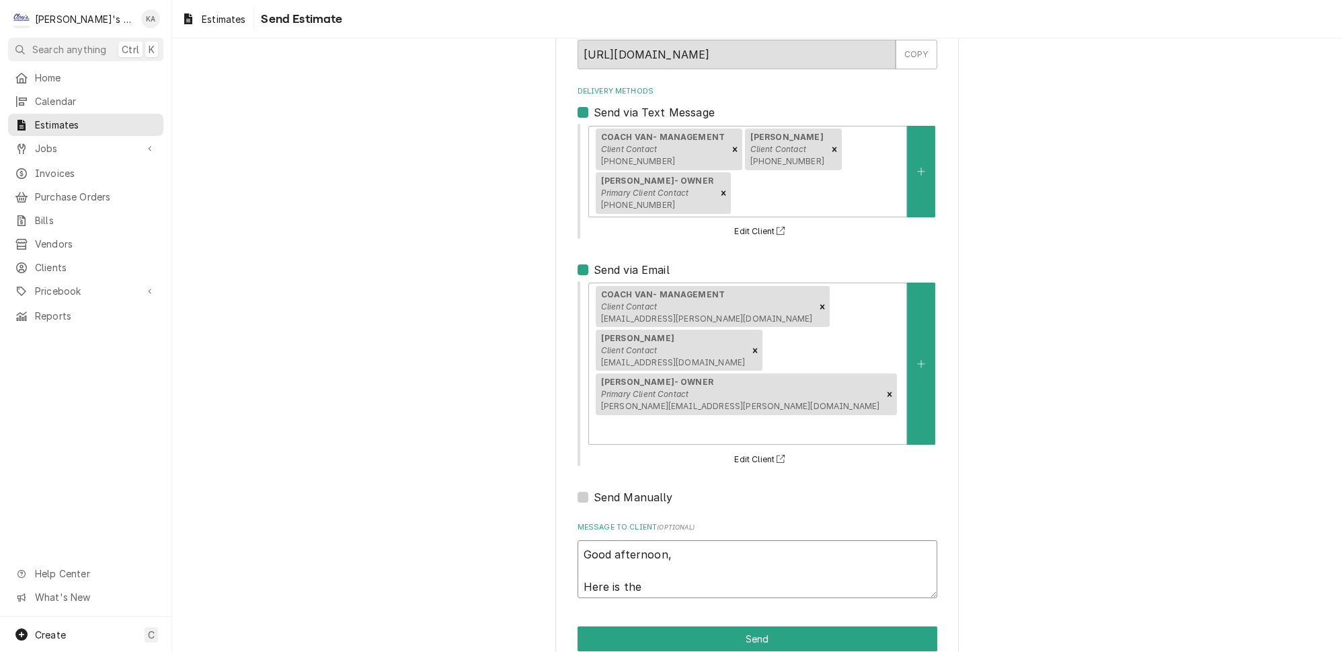
type textarea "Good afternoon, Here is the r"
type textarea "x"
type textarea "Good afternoon, Here is the re"
type textarea "x"
type textarea "Good afternoon, Here is the rep"
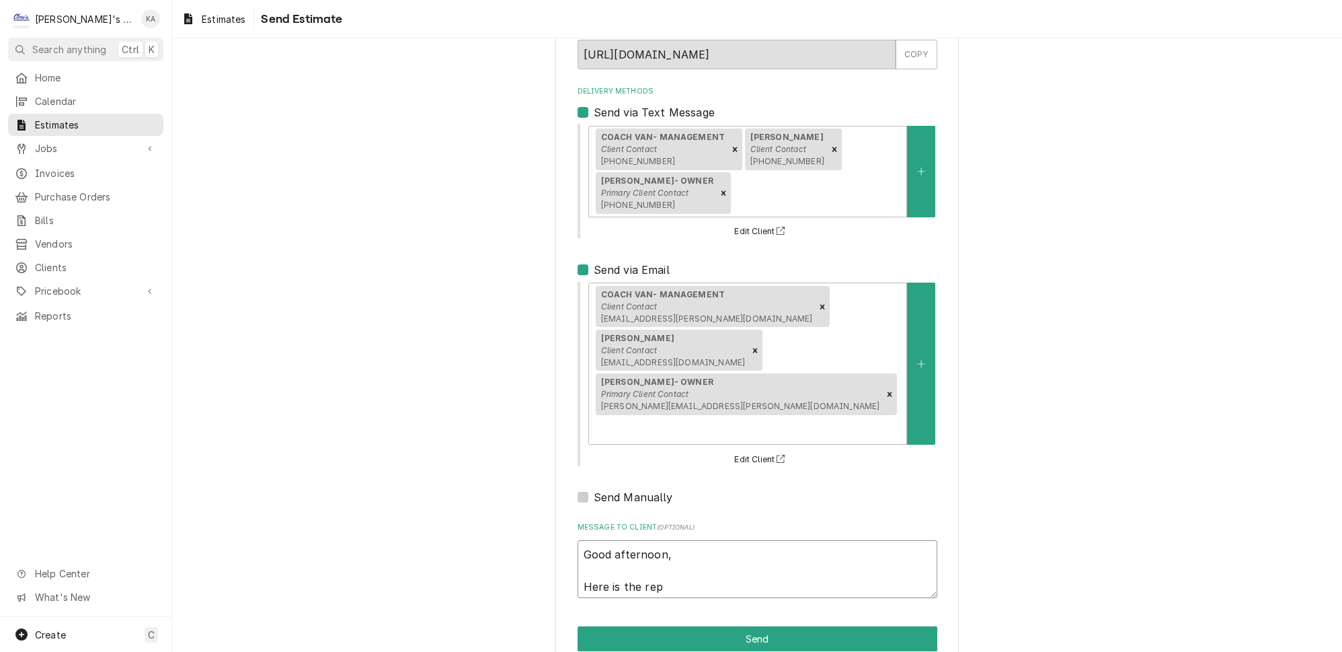
type textarea "x"
type textarea "Good afternoon, Here is the repa"
type textarea "x"
type textarea "Good afternoon, Here is the repai"
type textarea "x"
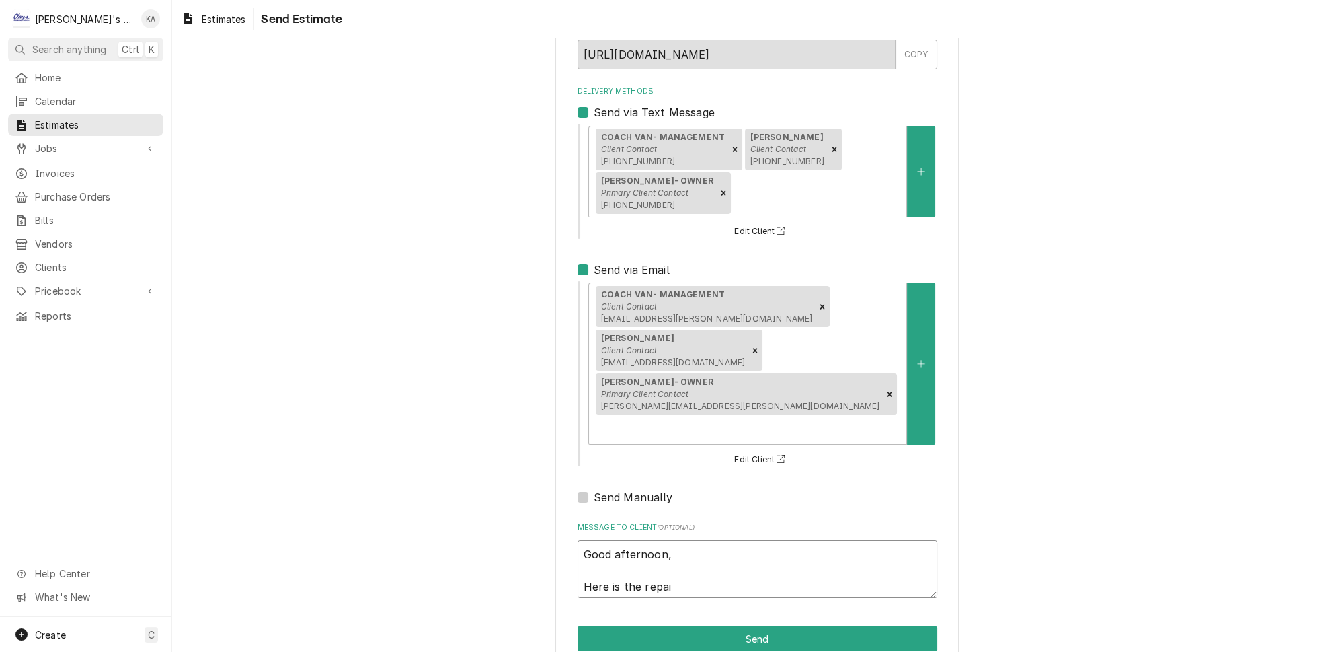
type textarea "Good afternoon, Here is the repair"
type textarea "x"
type textarea "Good afternoon, Here is the repair"
type textarea "x"
type textarea "Good afternoon, Here is the repair e"
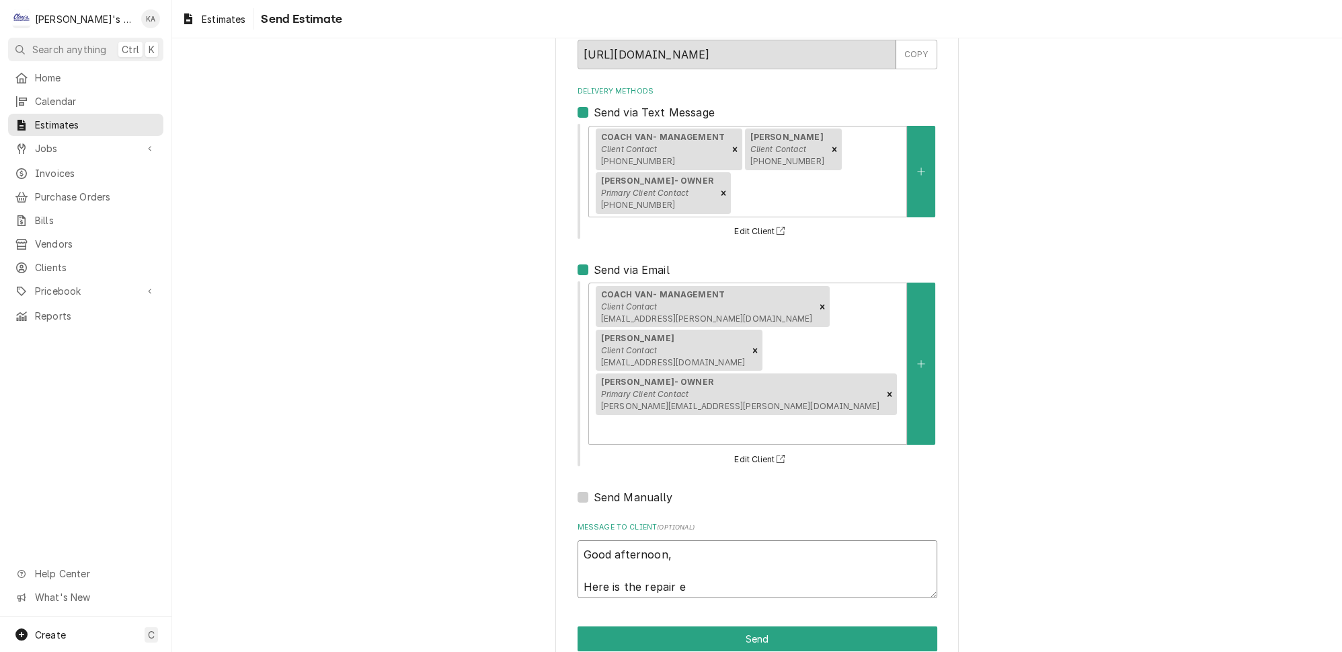
type textarea "x"
type textarea "Good afternoon, Here is the repair es"
type textarea "x"
type textarea "Good afternoon, Here is the repair est"
type textarea "x"
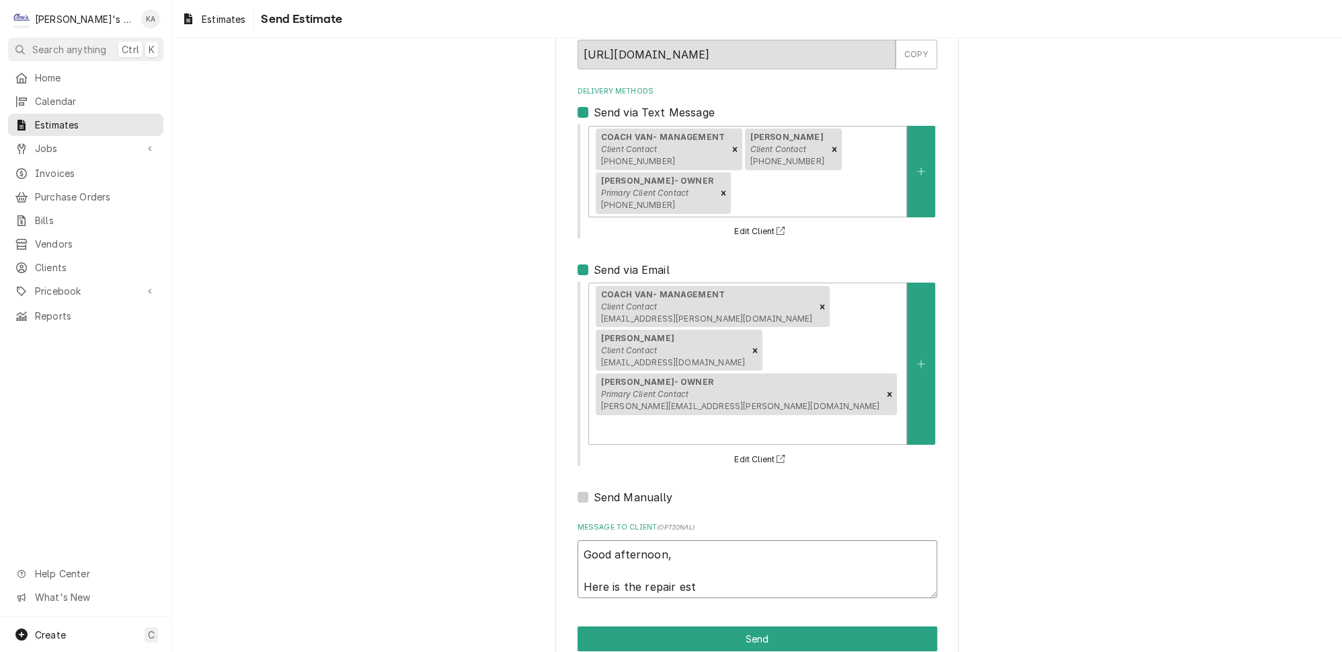
type textarea "Good afternoon, Here is the repair esti"
type textarea "x"
type textarea "Good afternoon, Here is the repair estim"
type textarea "x"
type textarea "Good afternoon, Here is the repair estima"
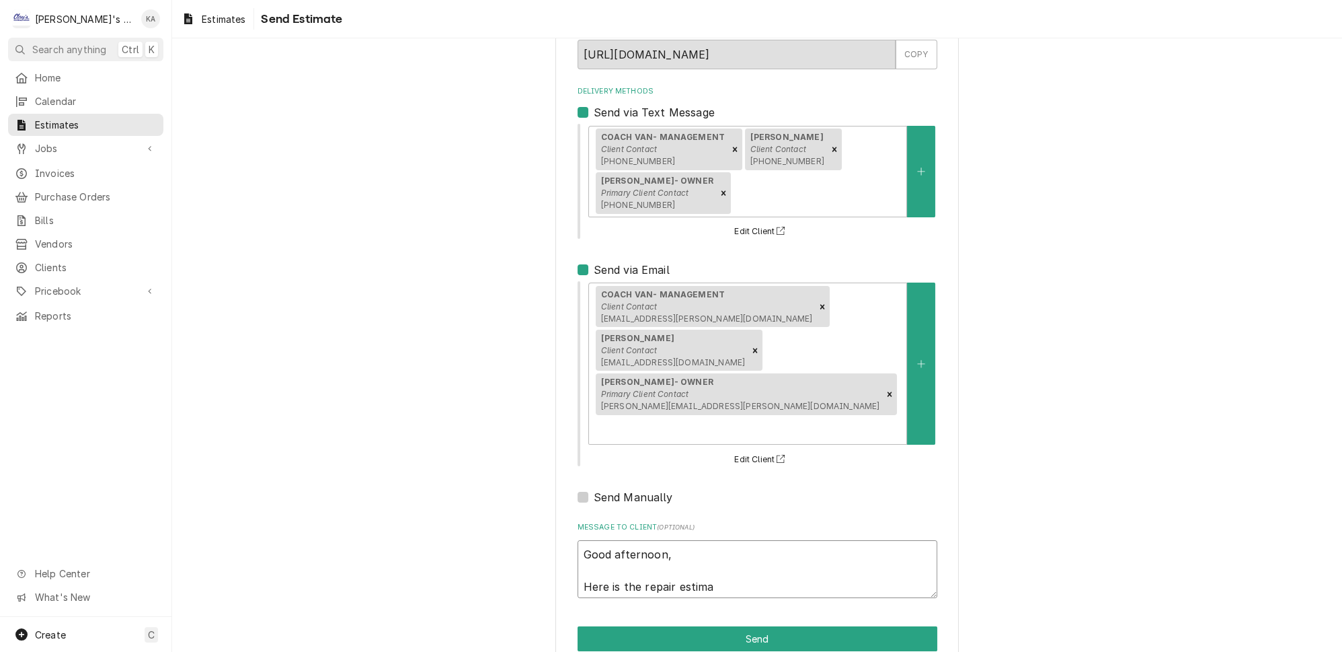
type textarea "x"
type textarea "Good afternoon, Here is the repair estimat"
type textarea "x"
type textarea "Good afternoon, Here is the repair estimate"
type textarea "x"
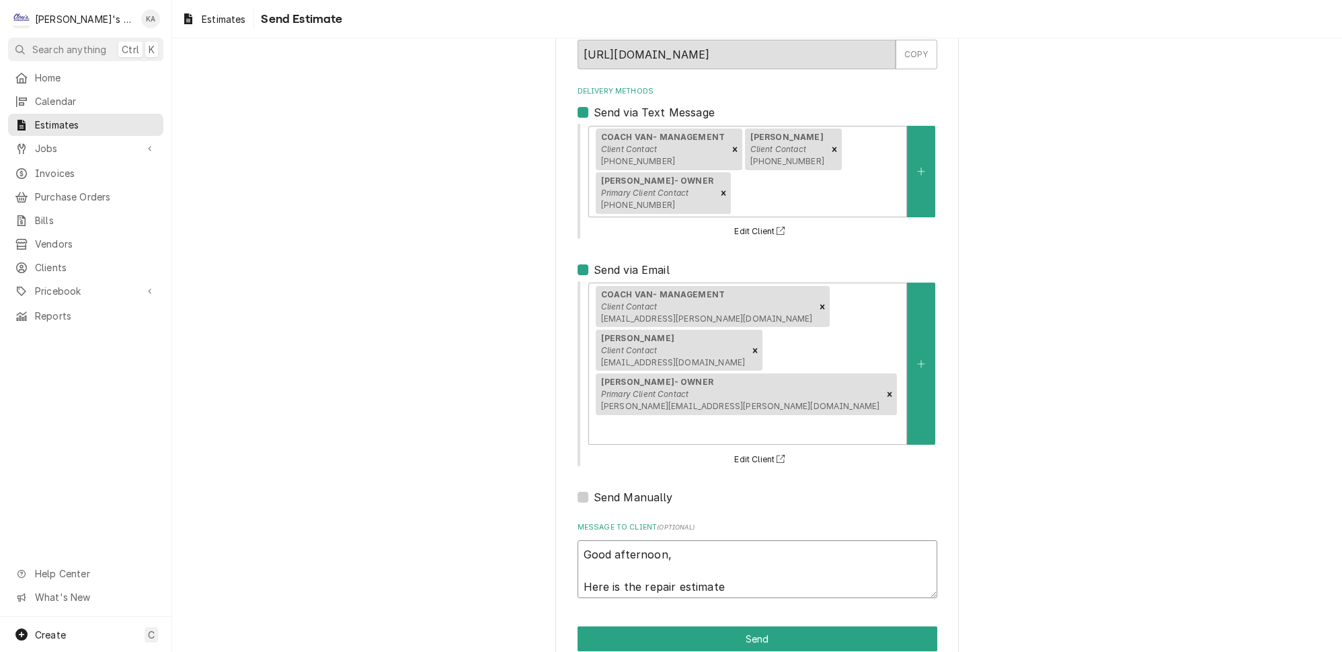
type textarea "Good afternoon, Here is the repair estimate"
type textarea "x"
type textarea "Good afternoon, Here is the repair estimate f"
type textarea "x"
type textarea "Good afternoon, Here is the repair estimate fo"
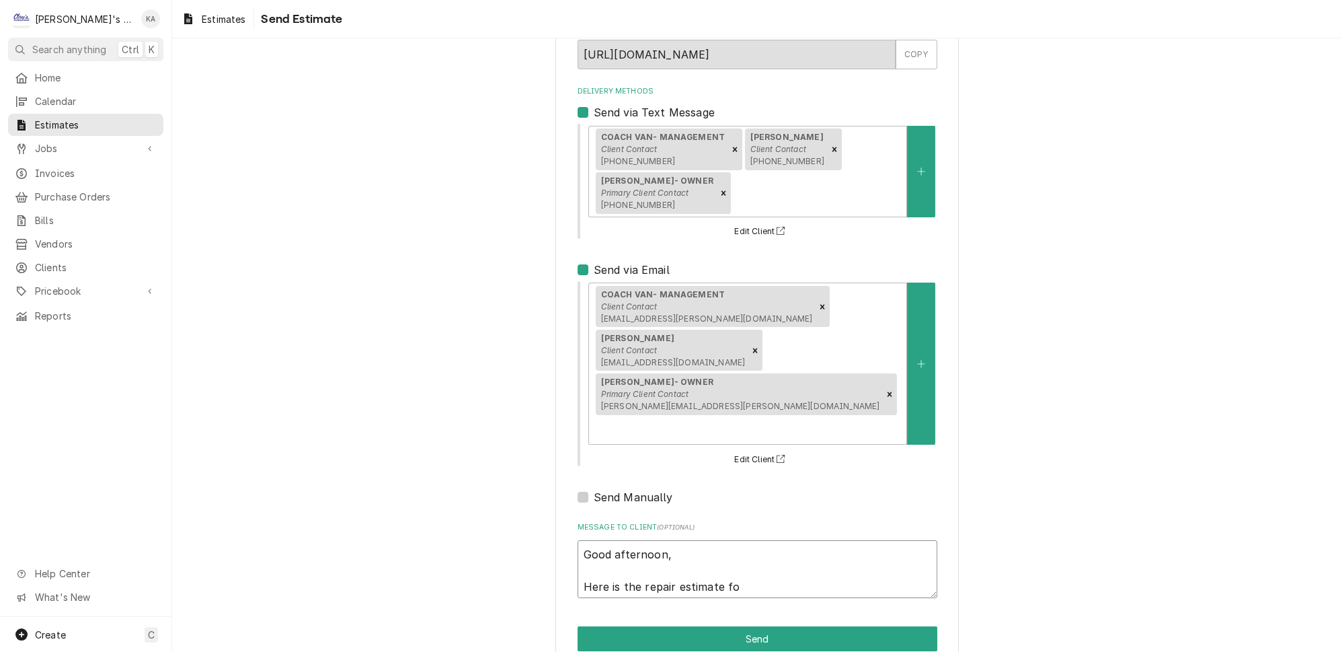
type textarea "x"
type textarea "Good afternoon, Here is the repair estimate for"
type textarea "x"
type textarea "Good afternoon, Here is the repair estimate for"
type textarea "x"
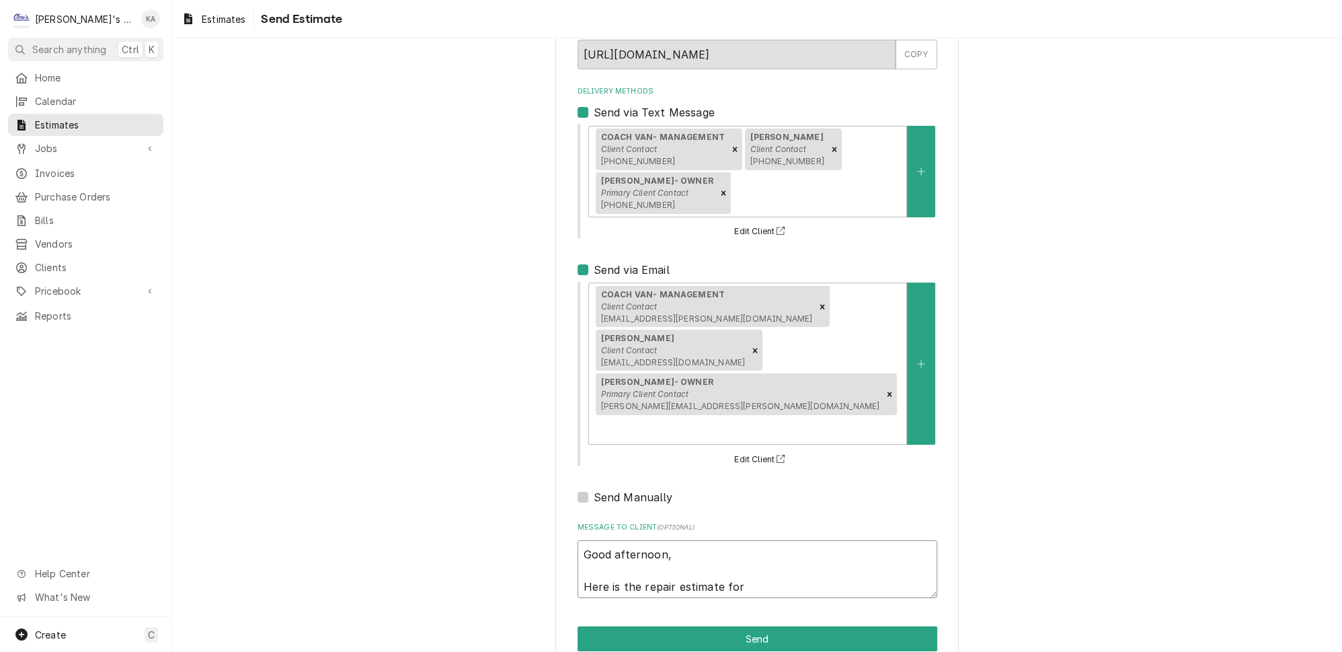
type textarea "Good afternoon, Here is the repair estimate for t"
type textarea "x"
type textarea "Good afternoon, Here is the repair estimate for th"
type textarea "x"
type textarea "Good afternoon, Here is the repair estimate for the"
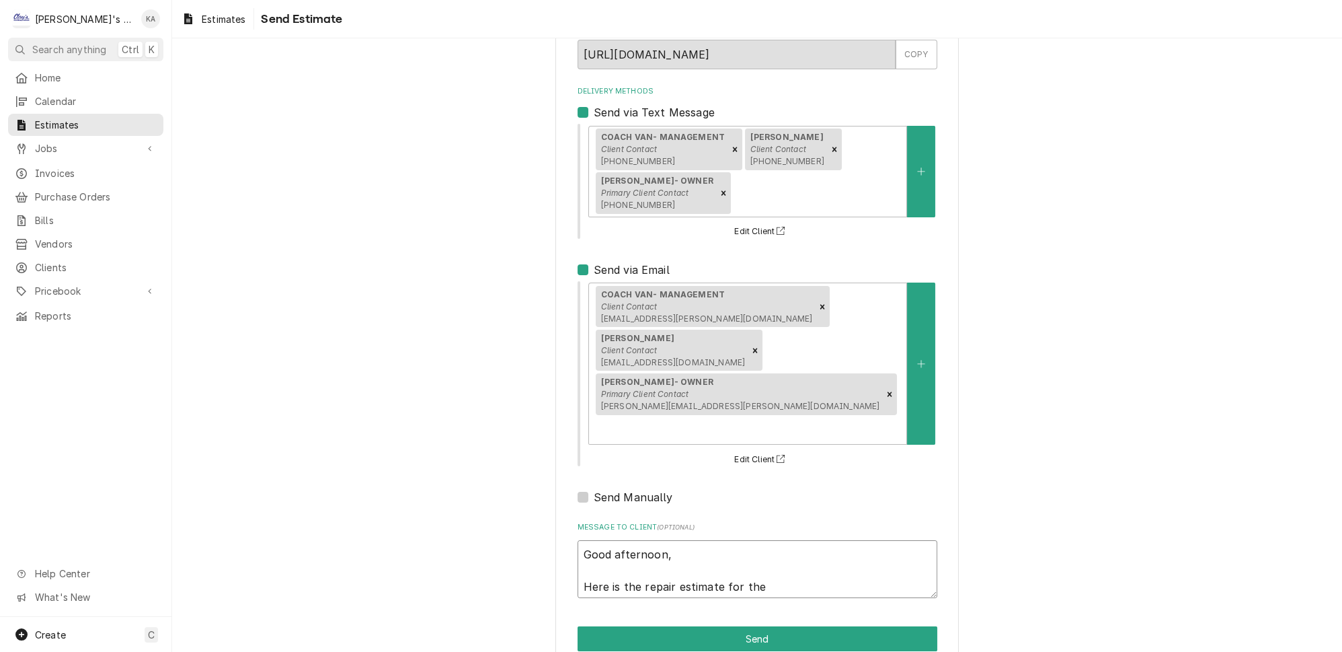
type textarea "x"
type textarea "Good afternoon, Here is the repair estimate for the"
type textarea "x"
type textarea "Good afternoon, Here is the repair estimate for the F"
type textarea "x"
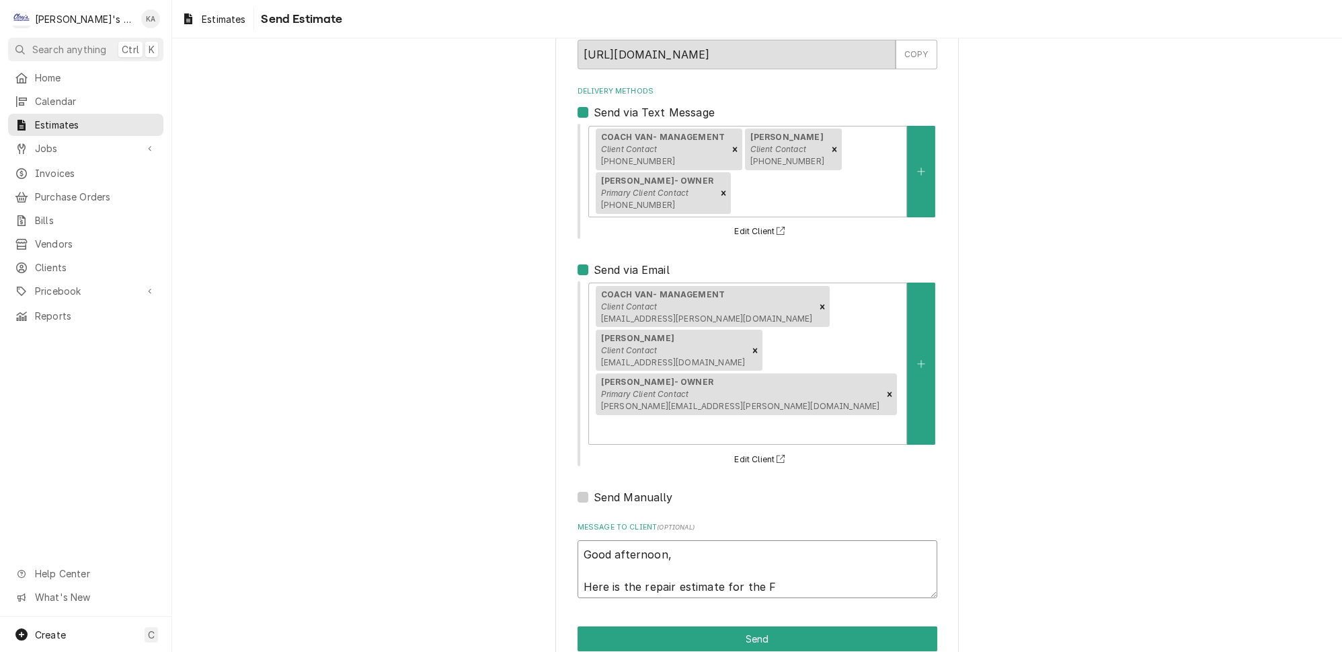
type textarea "Good afternoon, Here is the repair estimate for the Fr"
type textarea "x"
type textarea "Good afternoon, Here is the repair estimate for the Fra"
type textarea "x"
type textarea "Good afternoon, Here is the repair estimate for the Fran"
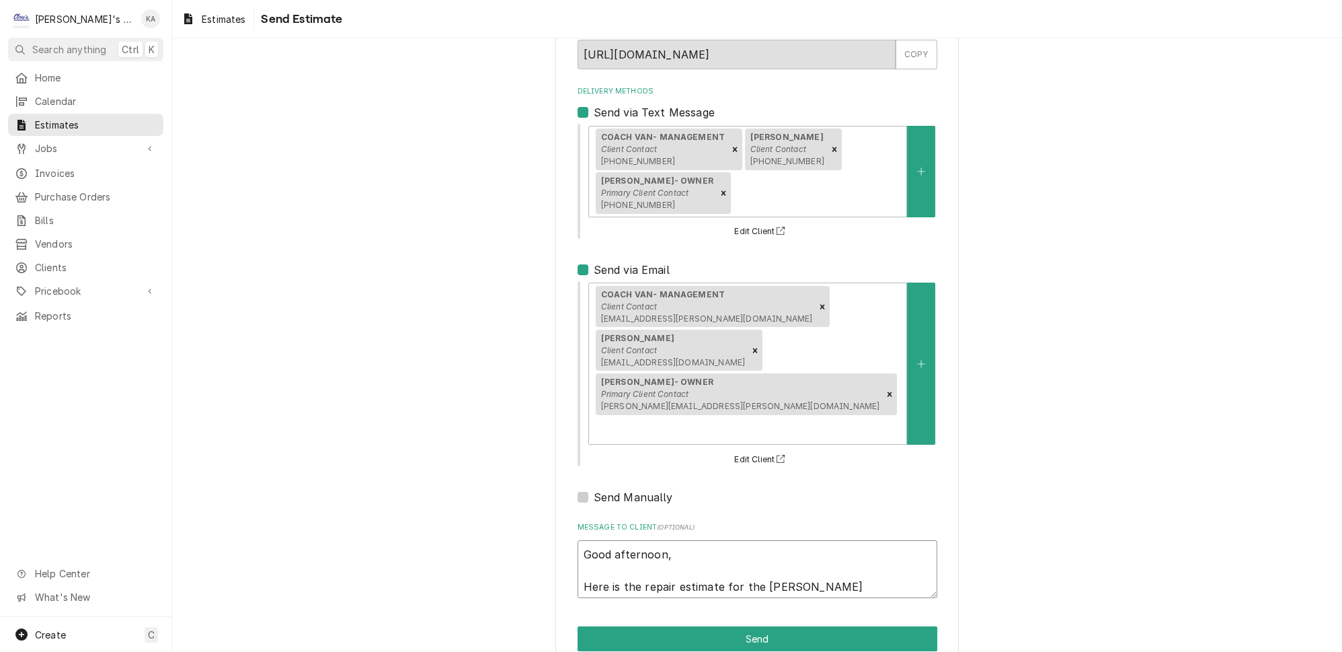
type textarea "x"
type textarea "Good afternoon, Here is the repair estimate for the Frank"
type textarea "x"
type textarea "Good afternoon, Here is the repair estimate for the Franke"
type textarea "x"
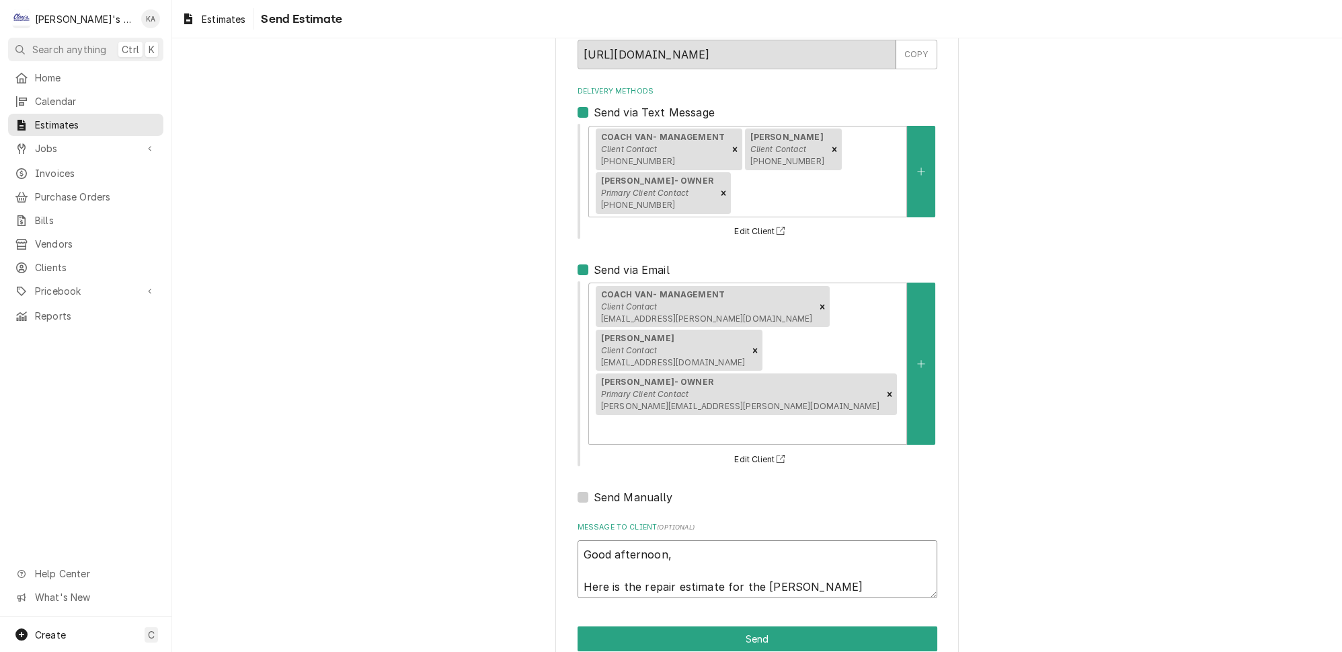
type textarea "Good afternoon, Here is the repair estimate for the Franke"
type textarea "x"
type textarea "Good afternoon, Here is the repair estimate for the Franke f"
type textarea "x"
type textarea "Good afternoon, Here is the repair estimate for the Franke fr"
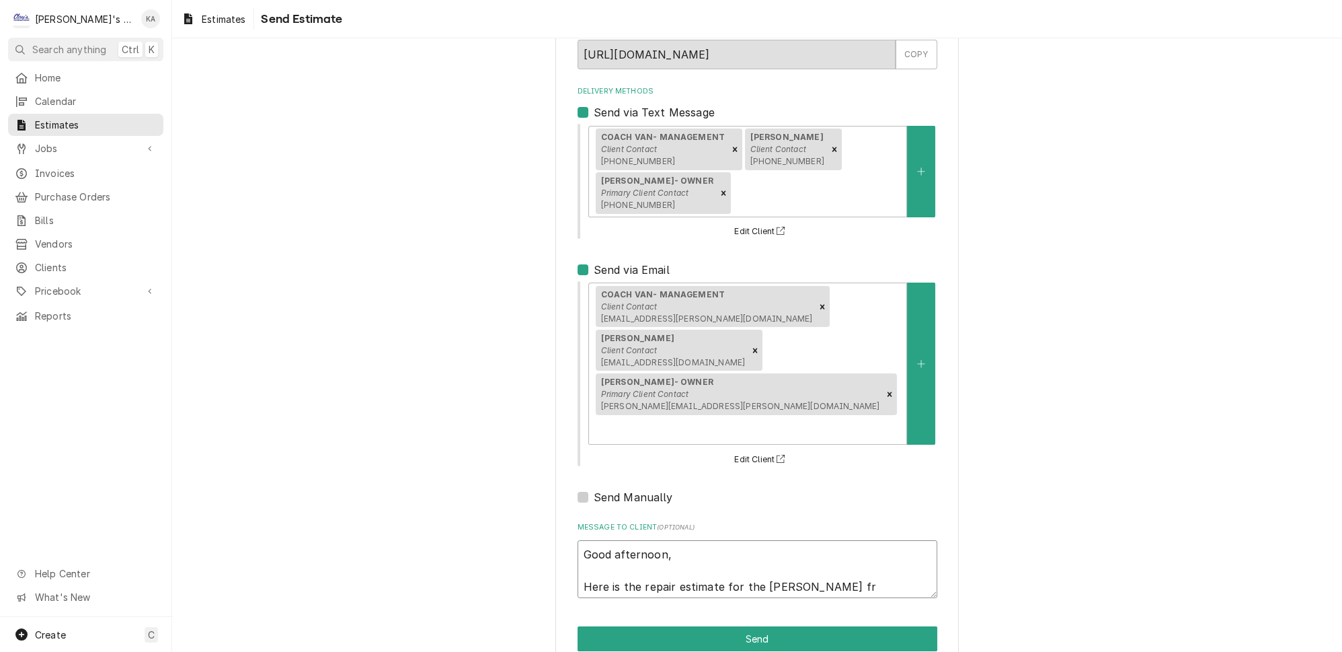
type textarea "x"
type textarea "Good afternoon, Here is the repair estimate for the Franke fre"
type textarea "x"
type textarea "Good afternoon, Here is the repair estimate for the Franke free"
type textarea "x"
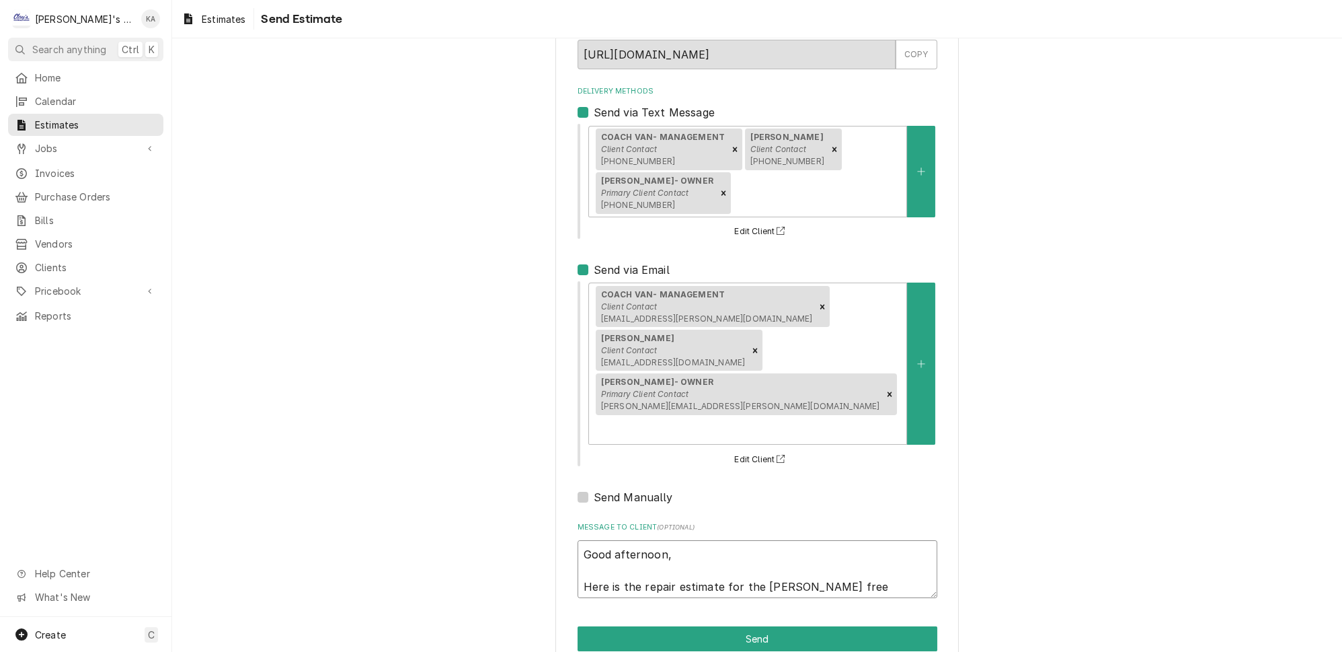
type textarea "Good afternoon, Here is the repair estimate for the Franke freez"
type textarea "x"
type textarea "Good afternoon, Here is the repair estimate for the Franke freeze"
type textarea "x"
type textarea "Good afternoon, Here is the repair estimate for the Franke freezer"
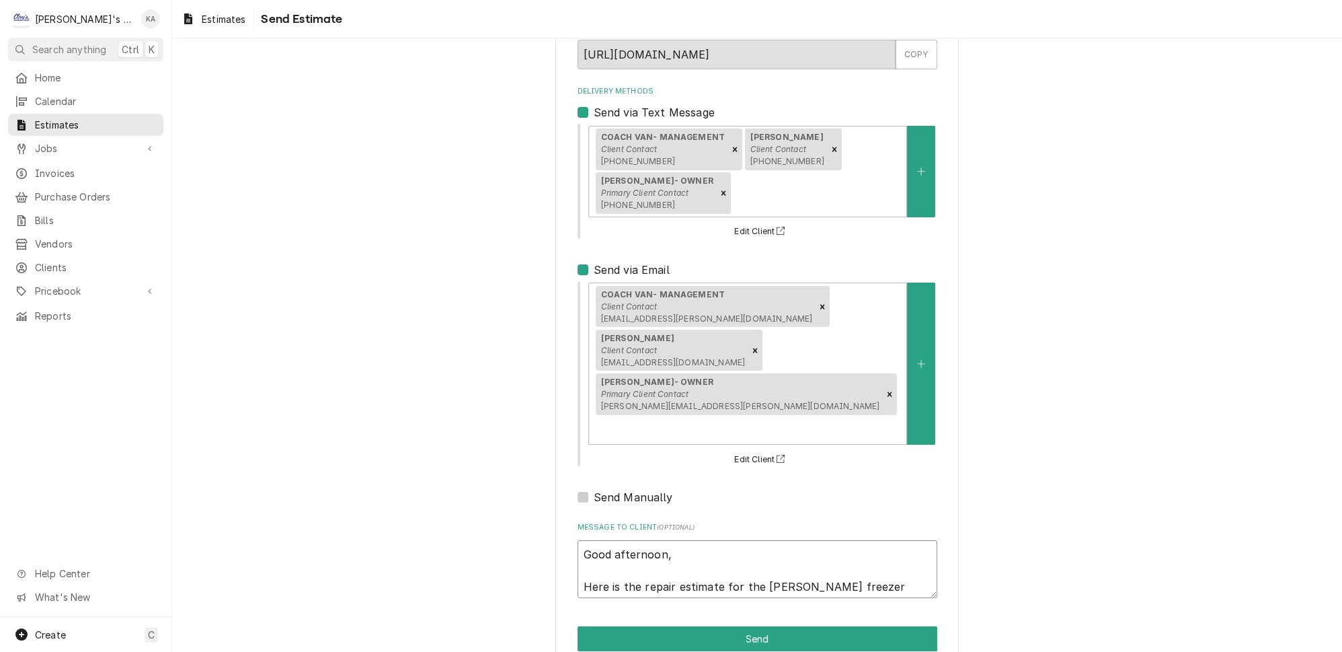
type textarea "x"
type textarea "Good afternoon, Here is the repair estimate for the Franke freezer"
type textarea "x"
type textarea "Good afternoon, Here is the repair estimate for the Franke freezer t"
type textarea "x"
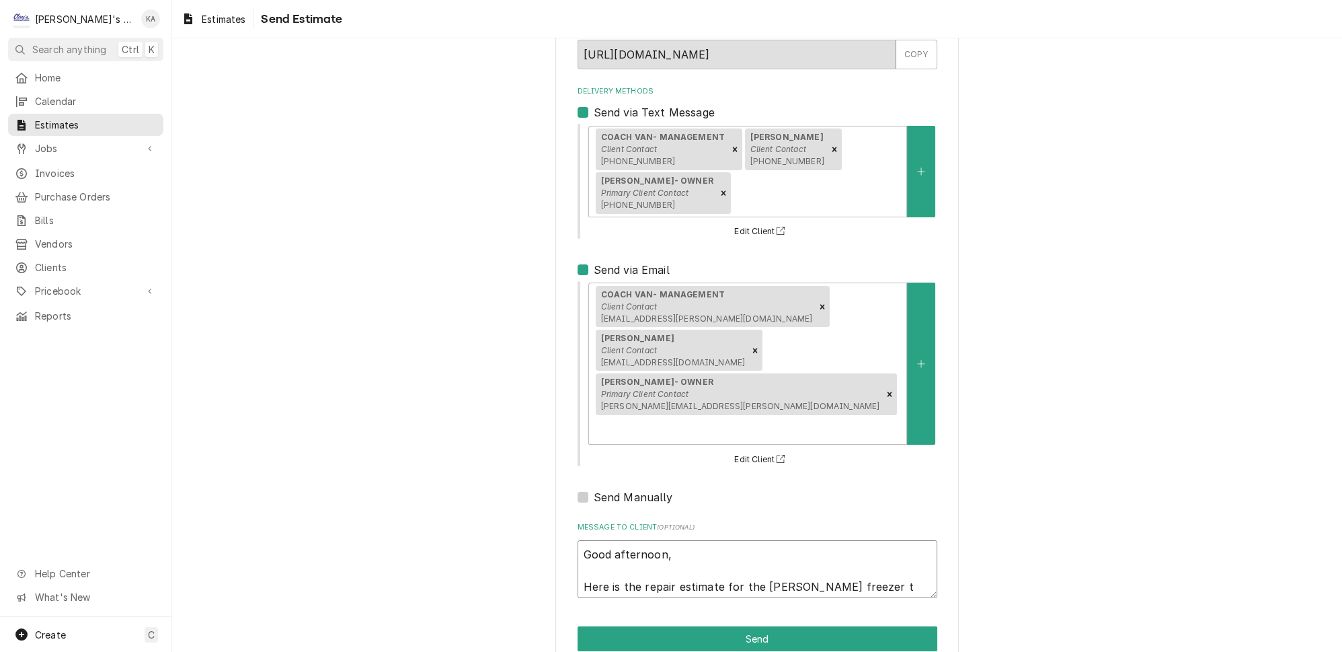
type textarea "Good afternoon, Here is the repair estimate for the Franke freezer"
type textarea "x"
type textarea "Good afternoon, Here is the repair estimate for the Franke freezer"
type textarea "x"
type textarea "Good afternoon, Here is the repair estimate for the Franke freezer."
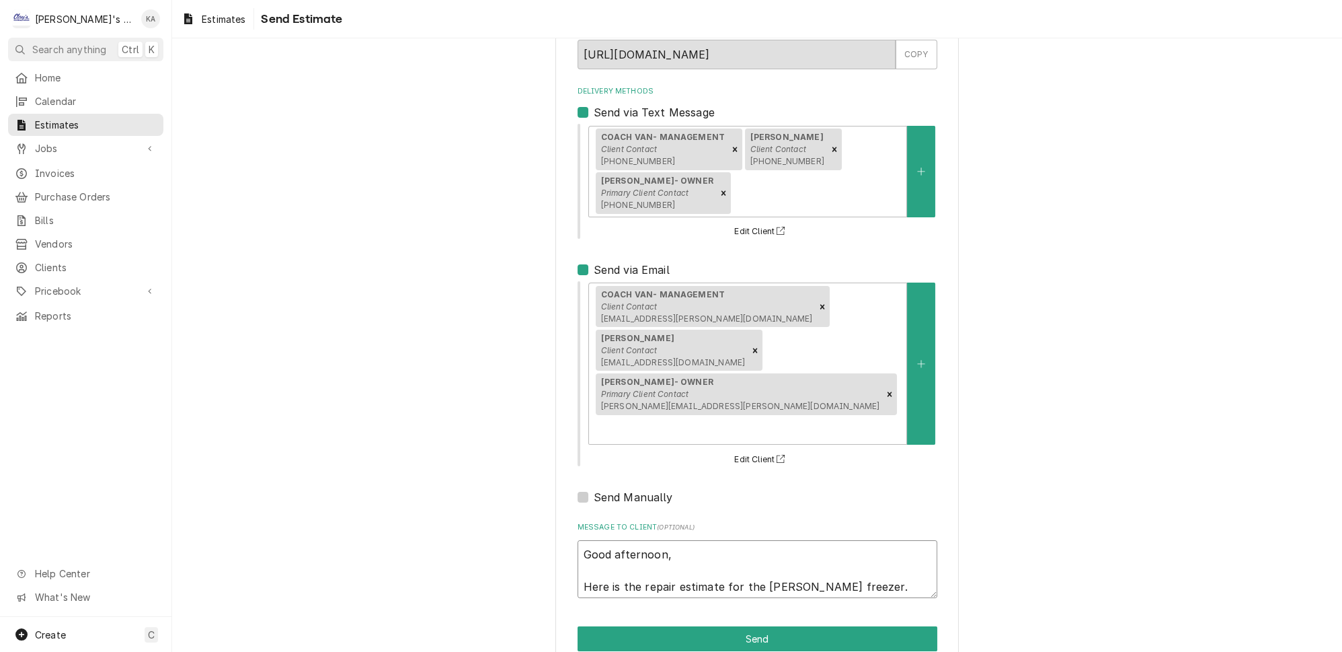
type textarea "x"
type textarea "Good afternoon, Here is the repair estimate for the Franke freezer."
type textarea "x"
type textarea "Good afternoon, Here is the repair estimate for the Franke freezer. L"
type textarea "x"
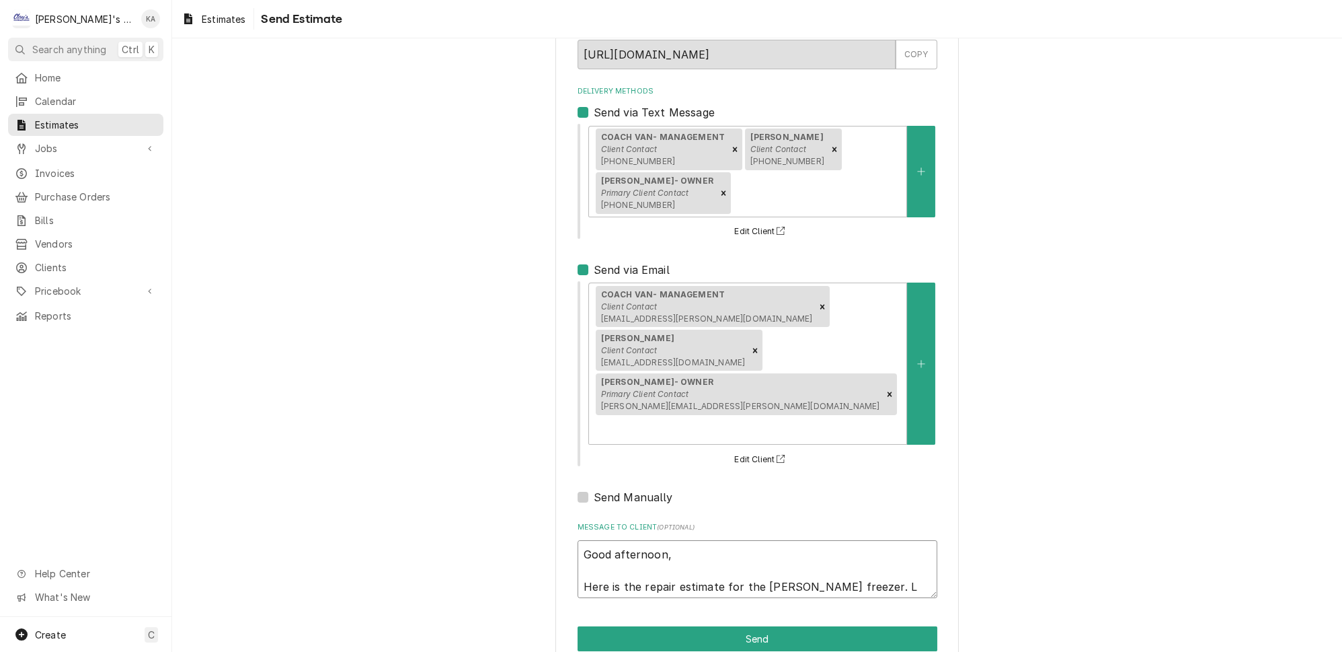
type textarea "Good afternoon, Here is the repair estimate for the Franke freezer. Le"
type textarea "x"
type textarea "Good afternoon, Here is the repair estimate for the Franke freezer. Let"
type textarea "x"
type textarea "Good afternoon, Here is the repair estimate for the Franke freezer. Let"
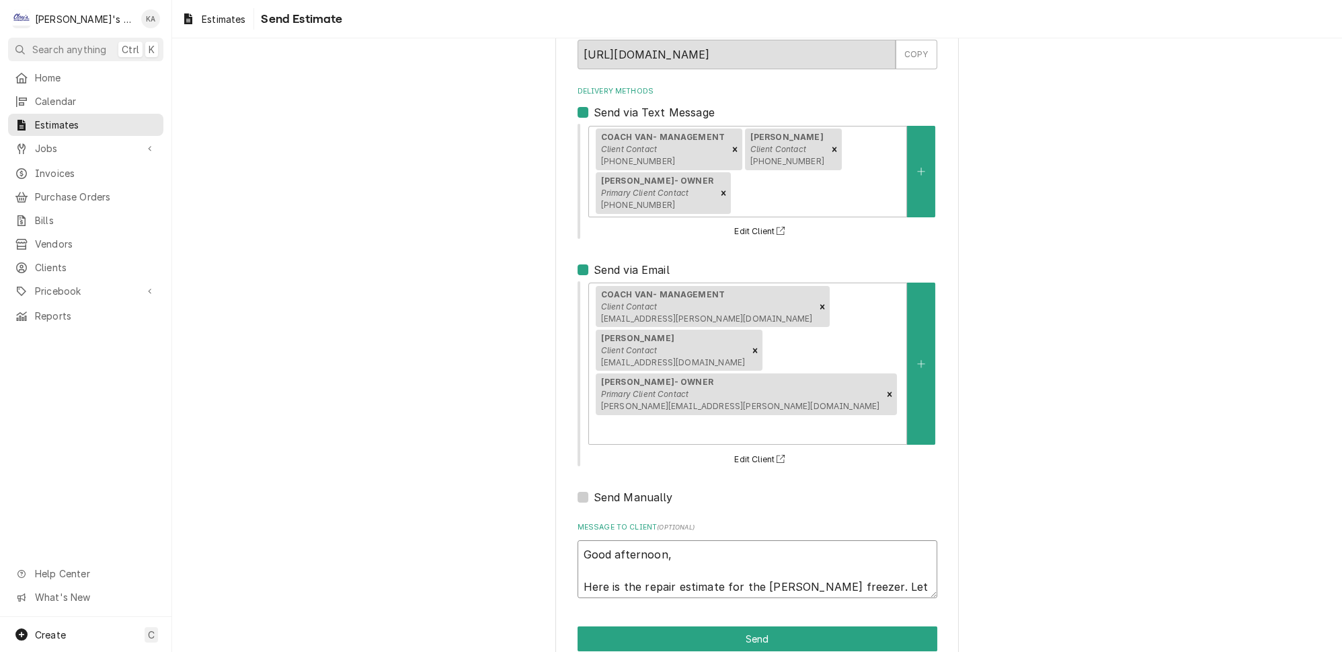
type textarea "x"
type textarea "Good afternoon, Here is the repair estimate for the Franke freezer. Let m"
type textarea "x"
type textarea "Good afternoon, Here is the repair estimate for the Franke freezer. Let me"
type textarea "x"
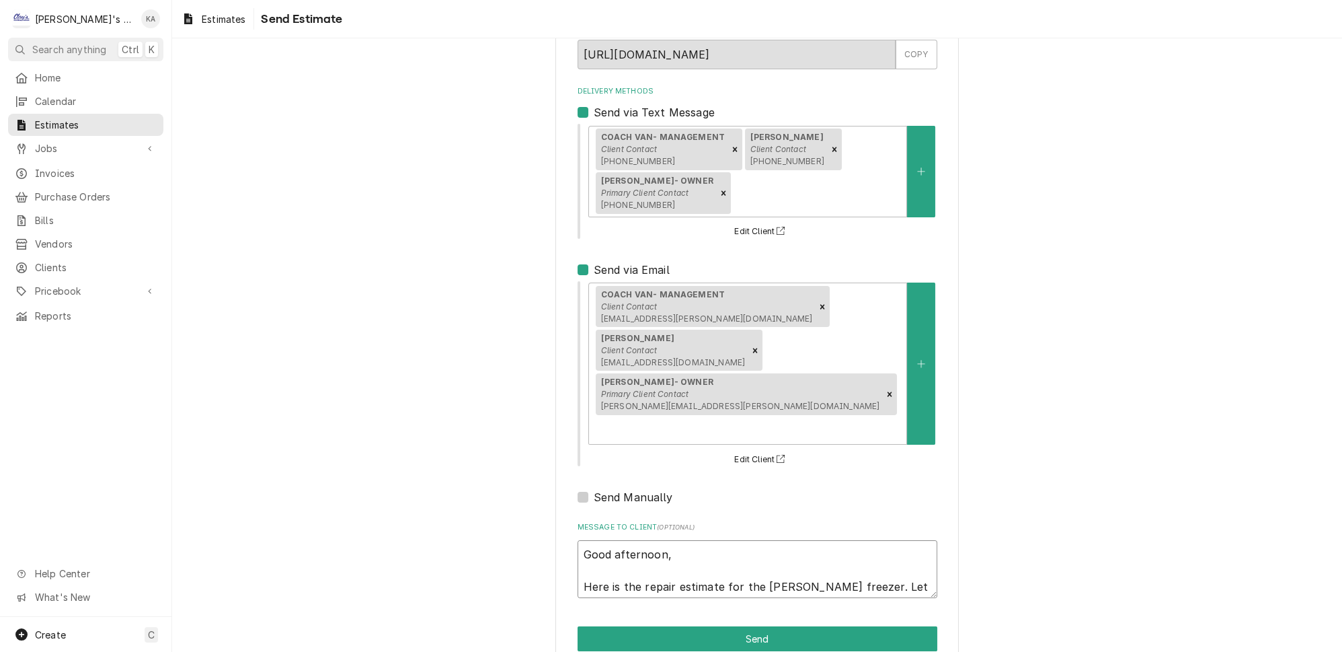
type textarea "Good afternoon, Here is the repair estimate for the Franke freezer. Let me"
type textarea "x"
type textarea "Good afternoon, Here is the repair estimate for the Franke freezer. Let me k"
type textarea "x"
type textarea "Good afternoon, Here is the repair estimate for the Franke freezer. Let me kn"
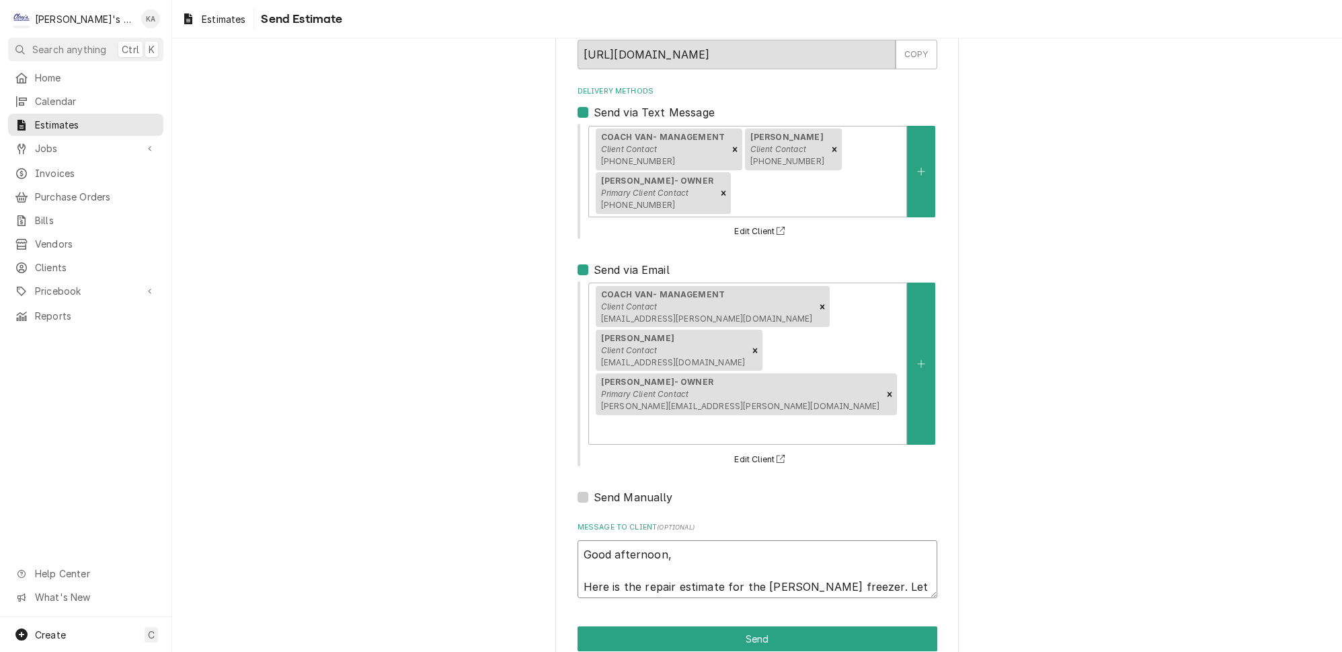
type textarea "x"
type textarea "Good afternoon, Here is the repair estimate for the Franke freezer. Let me kno"
type textarea "x"
type textarea "Good afternoon, Here is the repair estimate for the Franke freezer. Let me know"
type textarea "x"
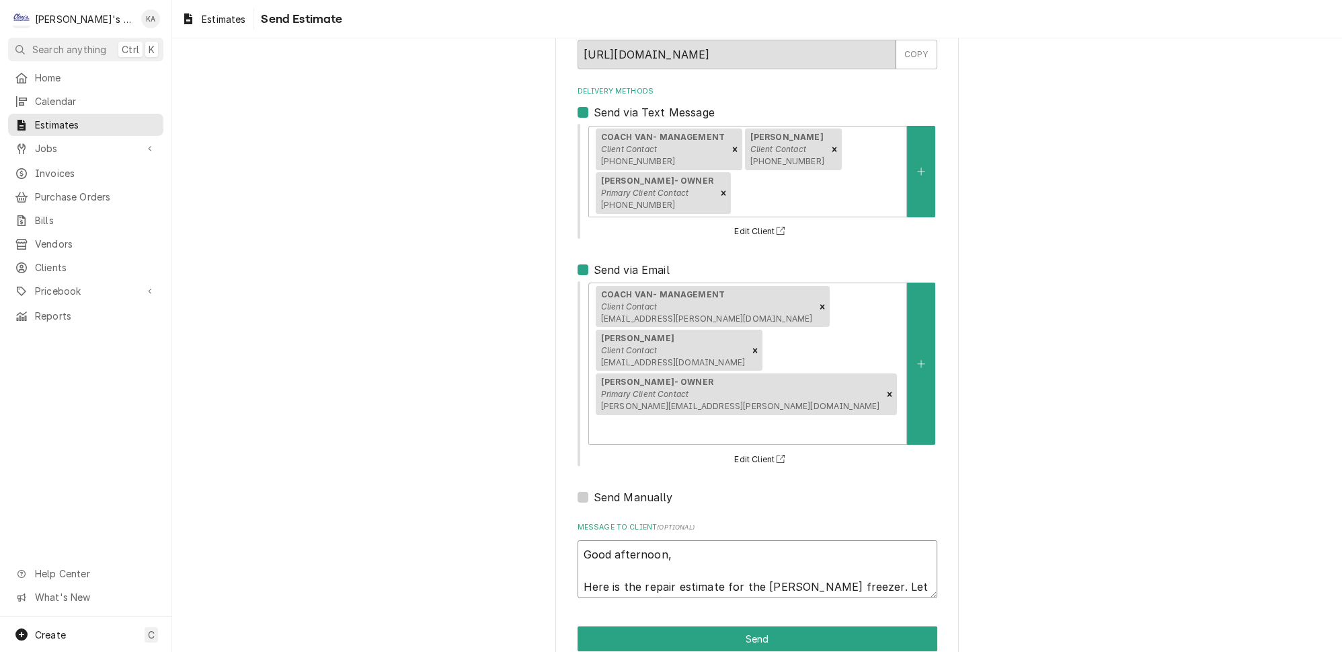
type textarea "Good afternoon, Here is the repair estimate for the Franke freezer. Let me know"
type textarea "x"
type textarea "Good afternoon, Here is the repair estimate for the Franke freezer. Let me know…"
type textarea "x"
type textarea "Good afternoon, Here is the repair estimate for the Franke freezer. Let me know…"
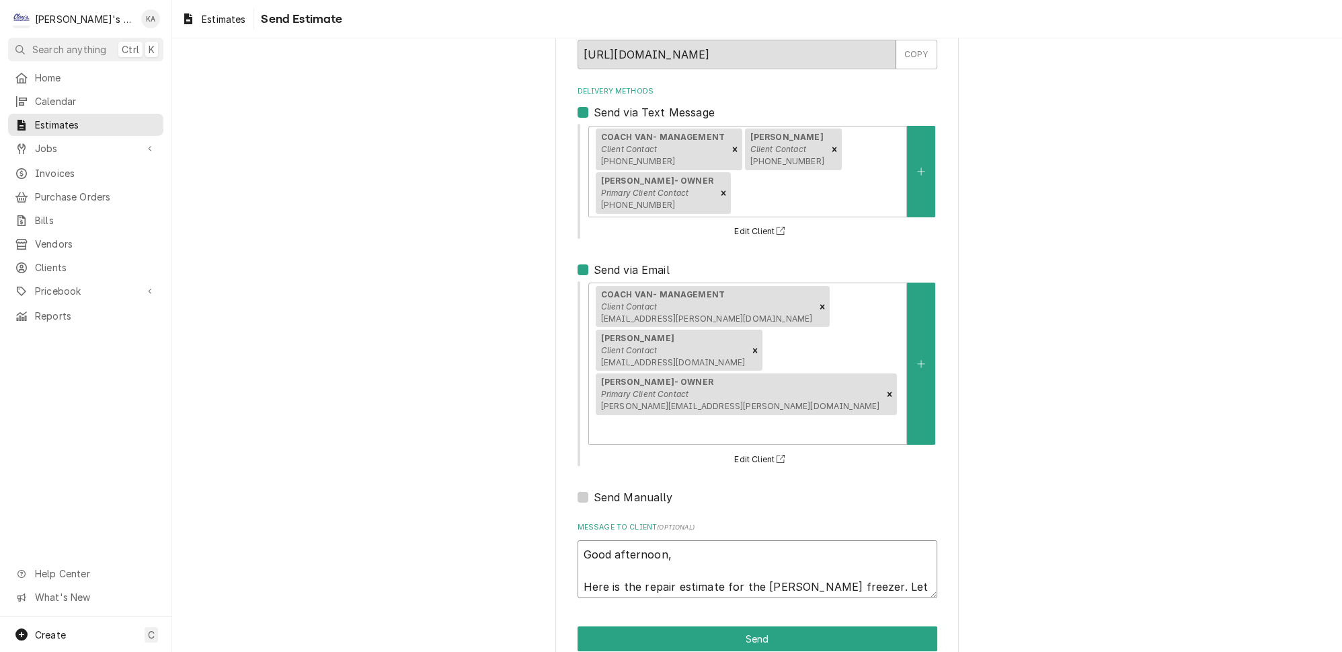
type textarea "x"
type textarea "Good afternoon, Here is the repair estimate for the Franke freezer. Let me know…"
type textarea "x"
type textarea "Good afternoon, Here is the repair estimate for the Franke freezer. Let me know…"
type textarea "x"
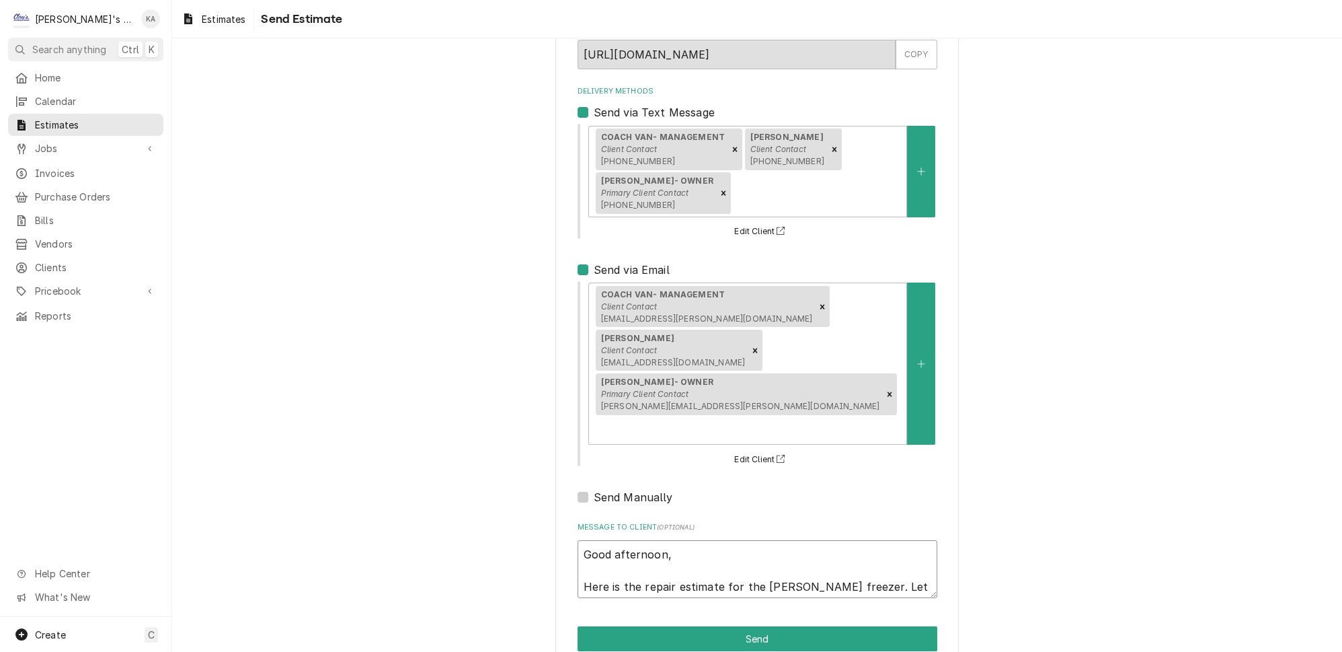
type textarea "Good afternoon, Here is the repair estimate for the Franke freezer. Let me know…"
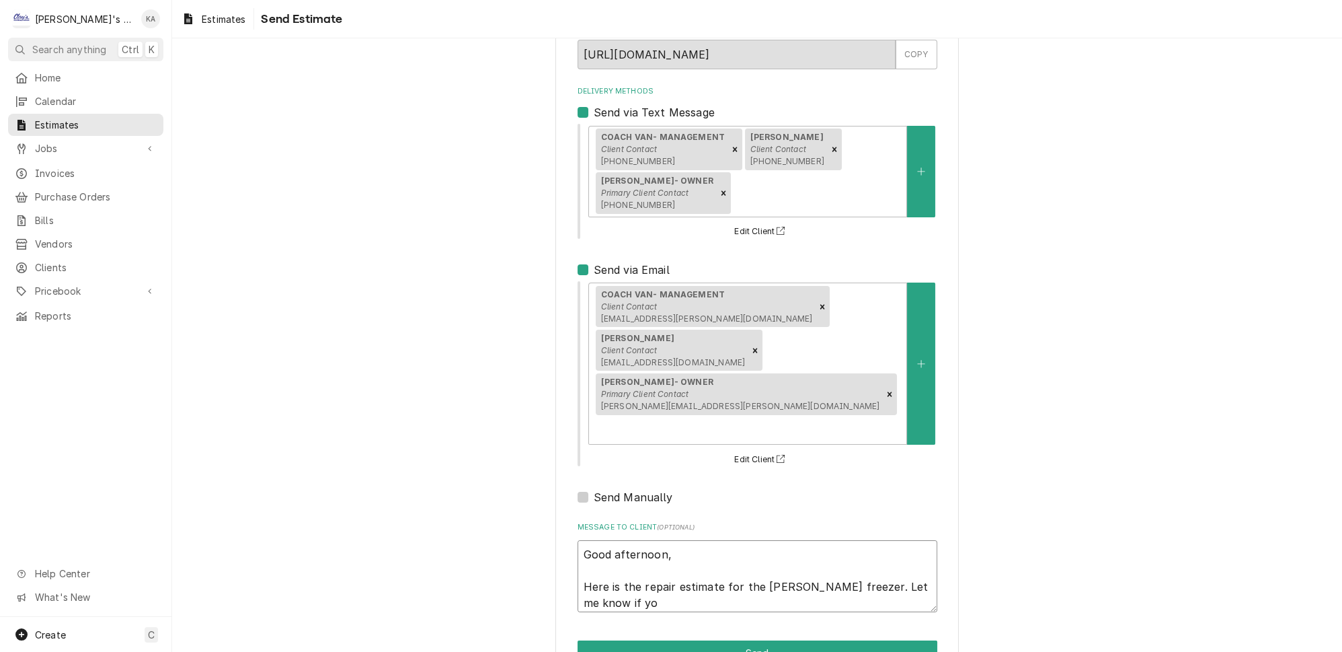
type textarea "x"
type textarea "Good afternoon, Here is the repair estimate for the Franke freezer. Let me know…"
type textarea "x"
type textarea "Good afternoon, Here is the repair estimate for the Franke freezer. Let me know…"
type textarea "x"
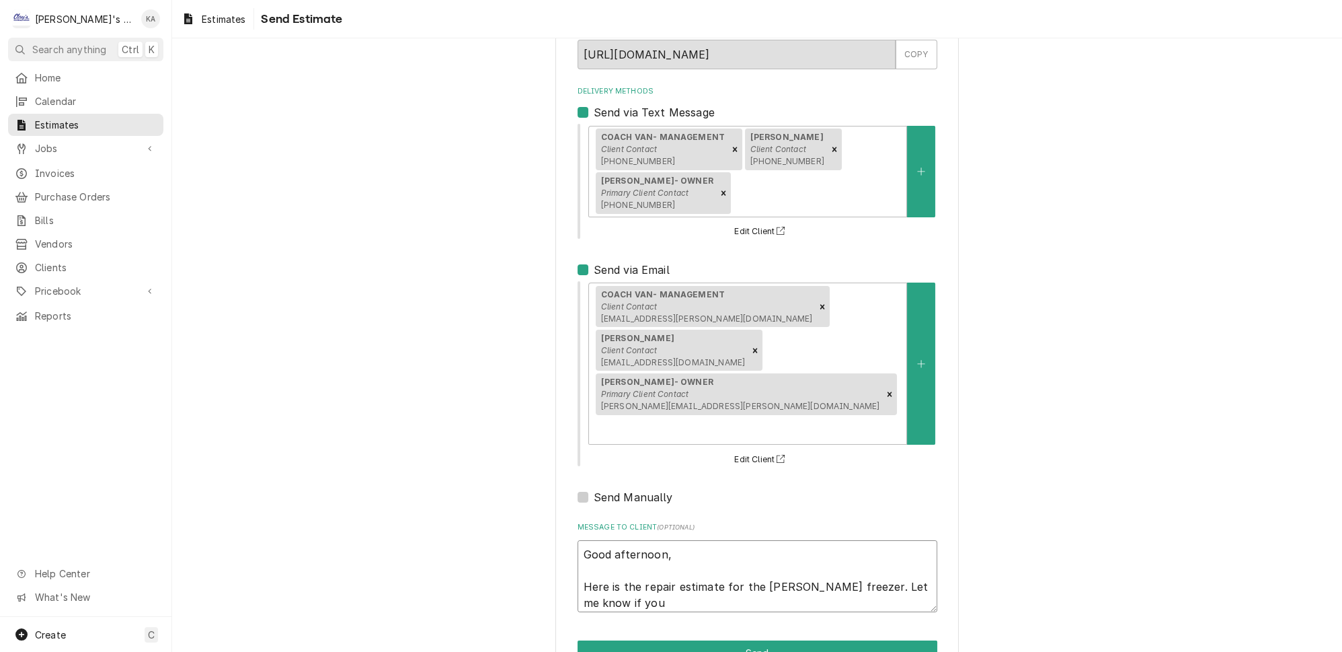
type textarea "Good afternoon, Here is the repair estimate for the Franke freezer. Let me know…"
type textarea "x"
type textarea "Good afternoon, Here is the repair estimate for the Franke freezer. Let me know…"
type textarea "x"
type textarea "Good afternoon, Here is the repair estimate for the Franke freezer. Let me know…"
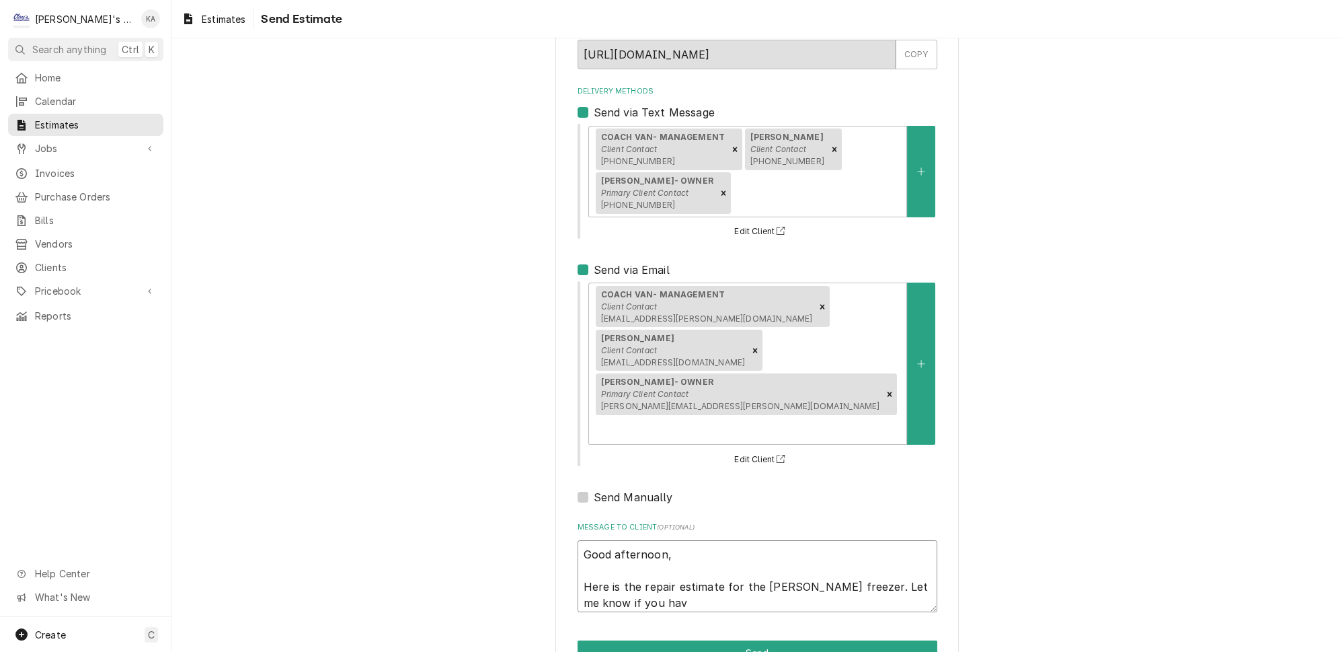
type textarea "x"
type textarea "Good afternoon, Here is the repair estimate for the Franke freezer. Let me know…"
type textarea "x"
type textarea "Good afternoon, Here is the repair estimate for the Franke freezer. Let me know…"
type textarea "x"
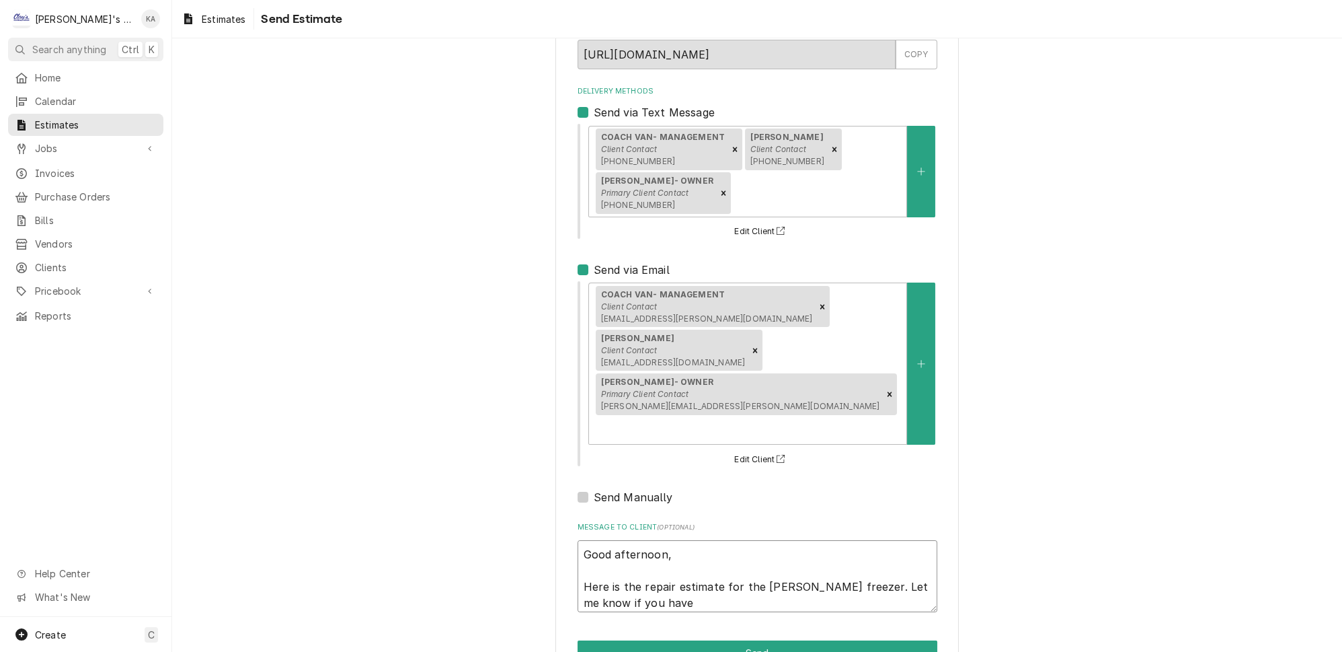
type textarea "Good afternoon, Here is the repair estimate for the Franke freezer. Let me know…"
type textarea "x"
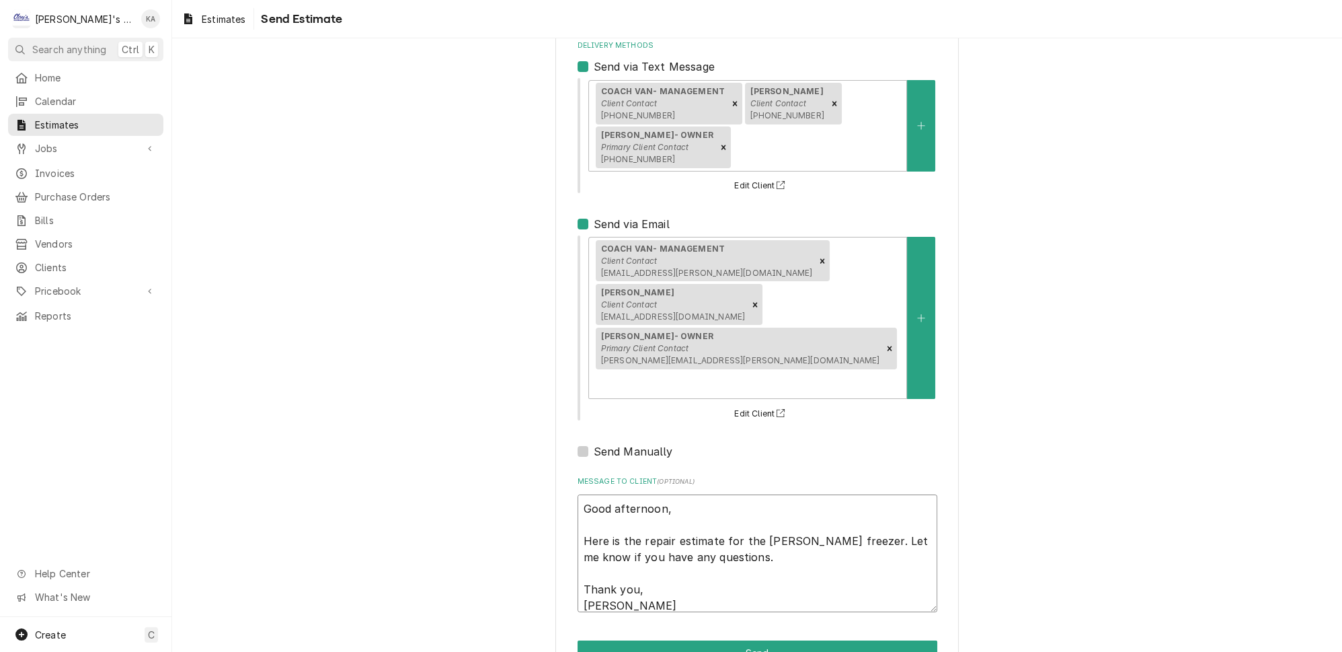
scroll to position [153, 0]
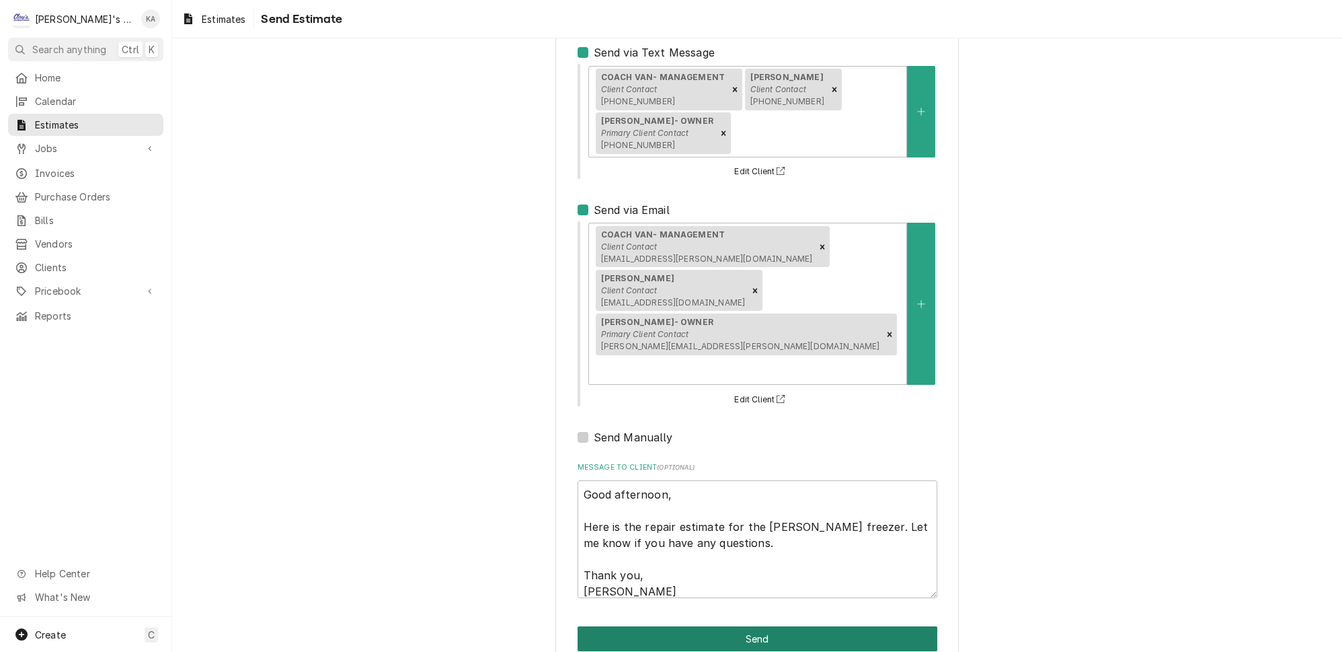
click at [743, 626] on button "Send" at bounding box center [758, 638] width 360 height 25
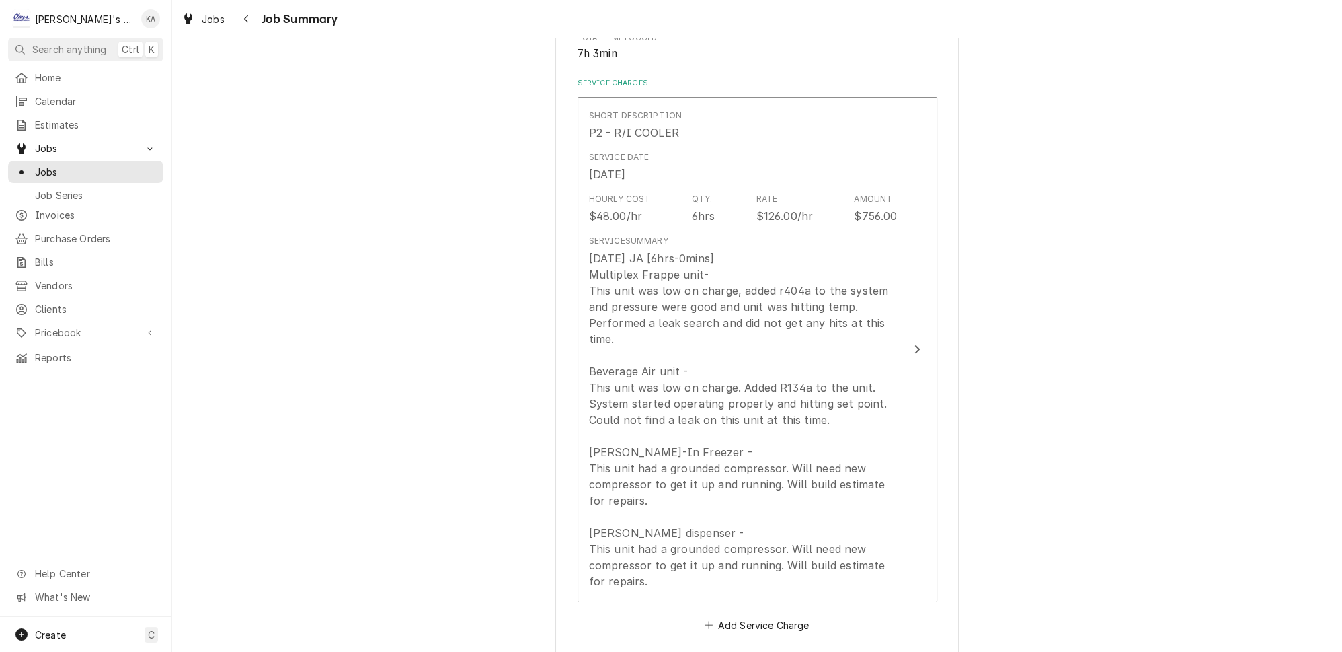
scroll to position [305, 0]
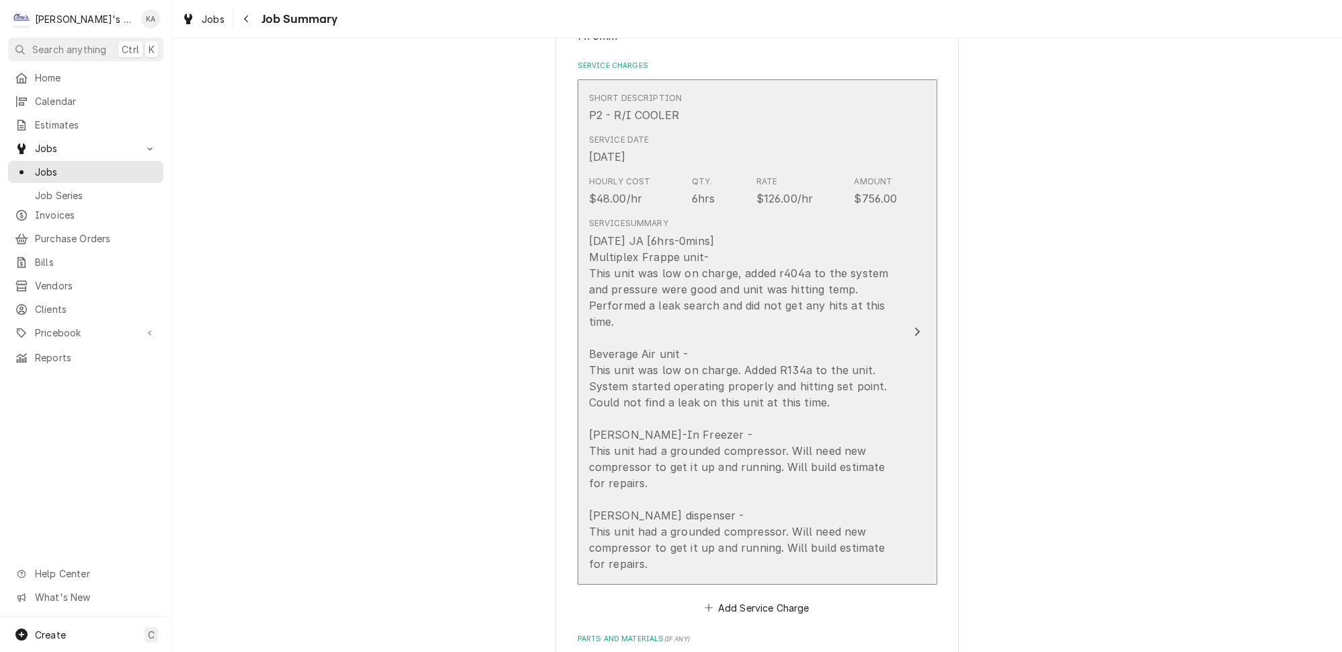
click at [895, 406] on button "Short Description P2 - R/I COOLER Service Date [DATE] Hourly Cost $48.00/hr Qty…" at bounding box center [758, 331] width 360 height 505
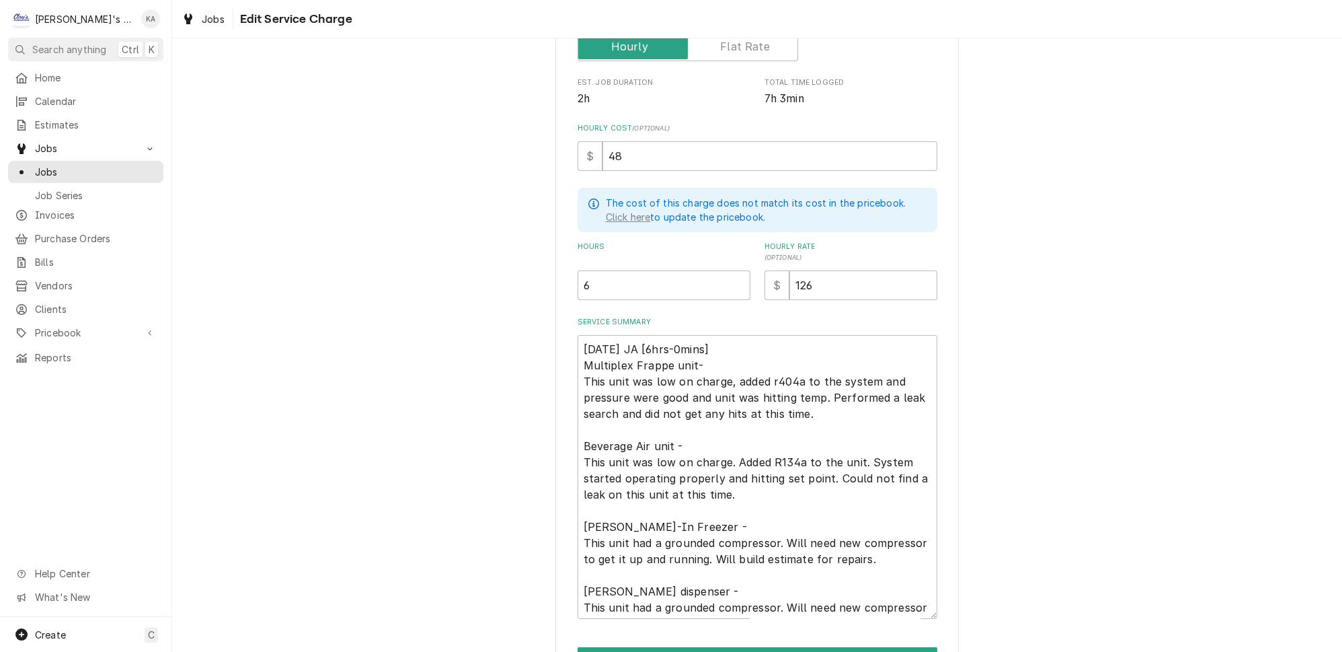
scroll to position [305, 0]
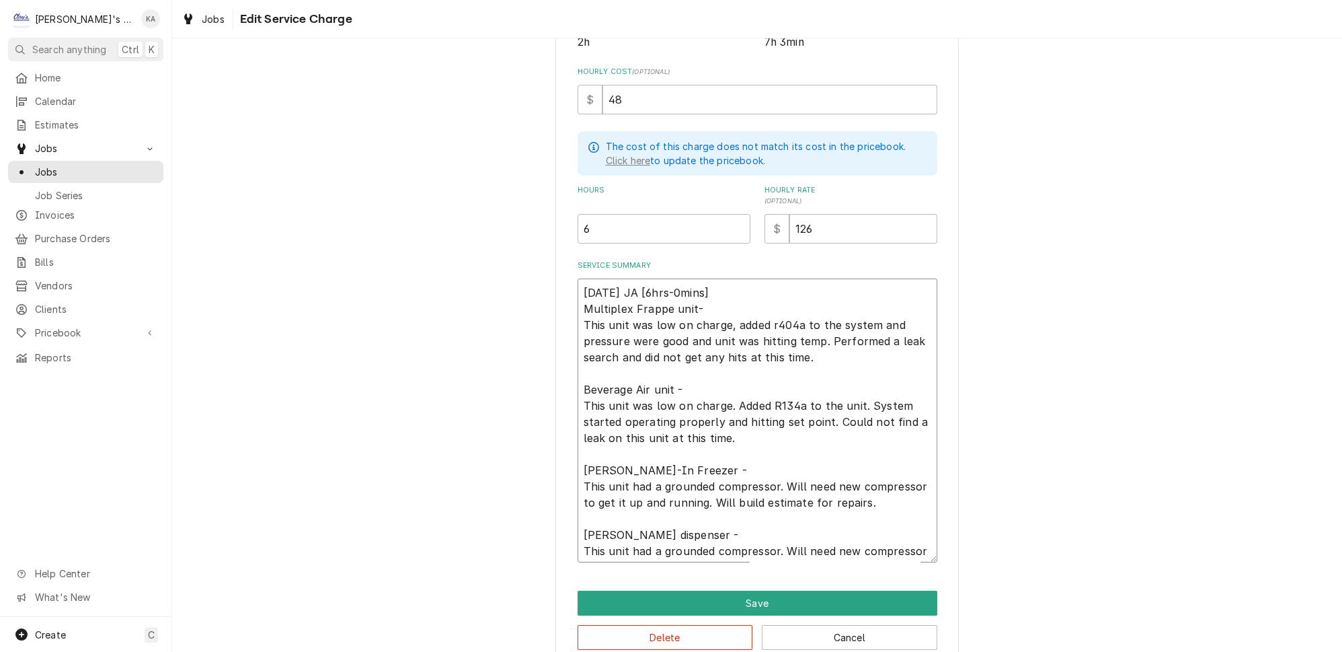
click at [865, 541] on textarea "[DATE] JA [6hrs-0mins] Multiplex Frappe unit- This unit was low on charge, adde…" at bounding box center [758, 420] width 360 height 284
type textarea "x"
type textarea "[DATE] JA [6hrs-0mins] Multiplex Frappe unit- This unit was low on charge, adde…"
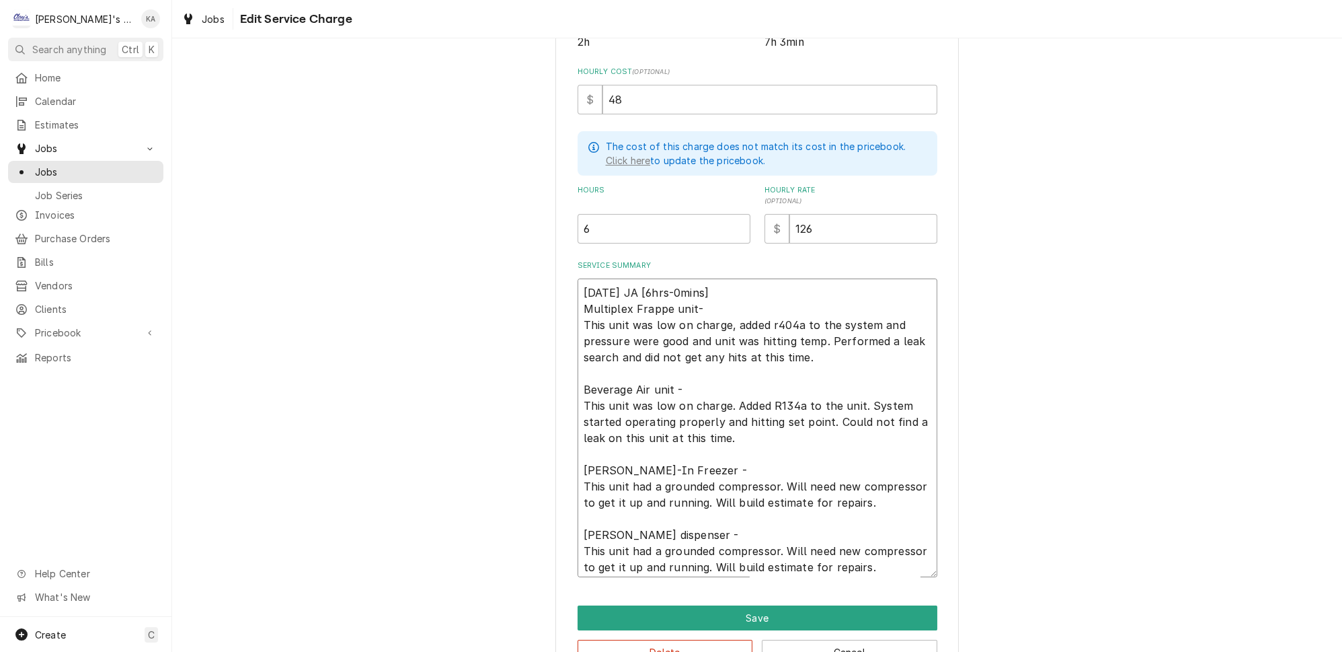
drag, startPoint x: 720, startPoint y: 281, endPoint x: 649, endPoint y: 282, distance: 70.6
click at [649, 282] on textarea "[DATE] JA [6hrs-0mins] Multiplex Frappe unit- This unit was low on charge, adde…" at bounding box center [758, 427] width 360 height 299
type textarea "x"
type textarea "[DATE] JA Multiplex Frappe unit- This unit was low on charge, added r404a to th…"
click at [586, 557] on textarea "[DATE] JA Multiplex Frappe unit- This unit was low on charge, added r404a to th…" at bounding box center [758, 427] width 360 height 299
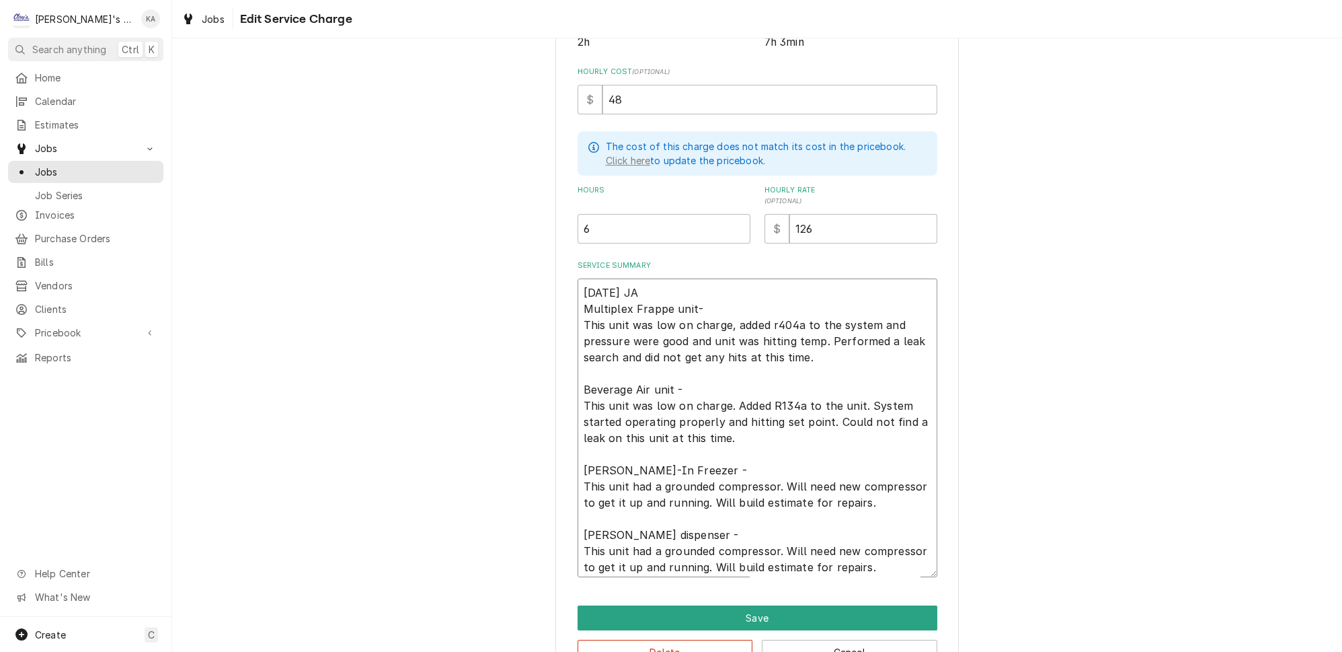
type textarea "x"
type textarea "[DATE] JA Multiplex Frappe unit- This unit was low on charge, added r404a to th…"
type textarea "x"
type textarea "[DATE] JA Multiplex Frappe unit- This unit was low on charge, added r404a to th…"
type textarea "x"
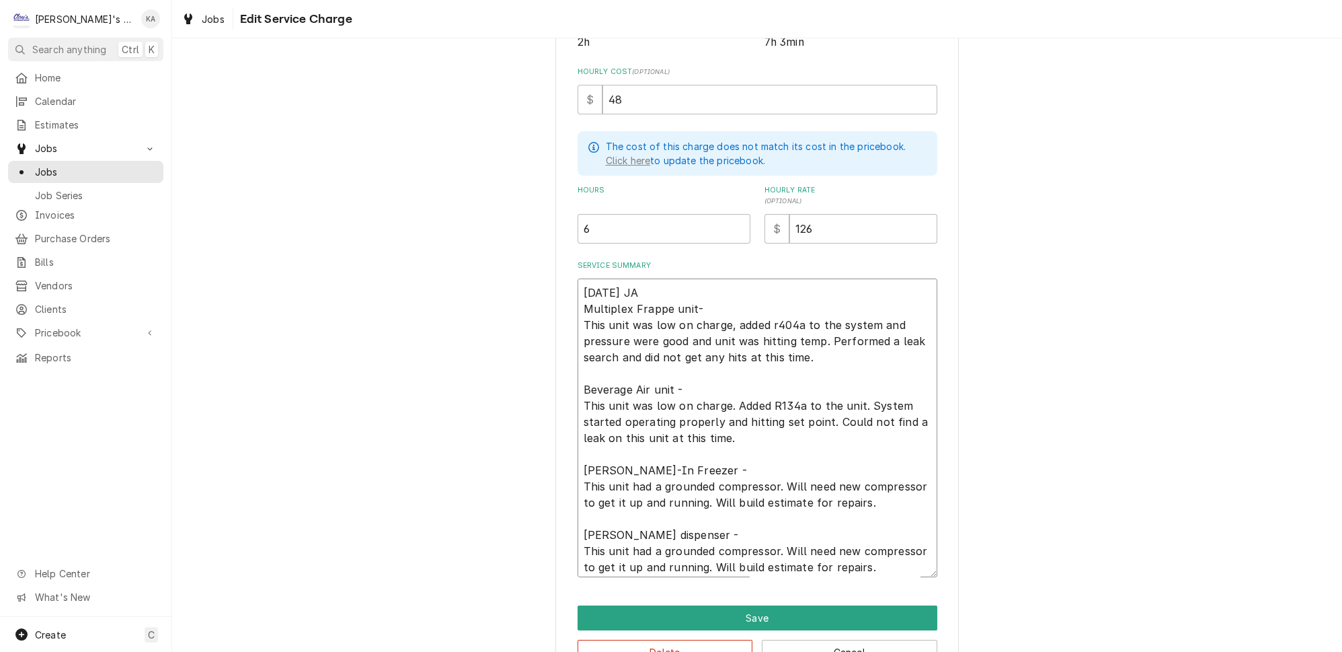
type textarea "[DATE] JA Multiplex Frappe unit- This unit was low on charge, added r404a to th…"
type textarea "x"
type textarea "[DATE] JA Multiplex Frappe unit- This unit was low on charge, added r404a to th…"
type textarea "x"
type textarea "[DATE] JA Multiplex Frappe unit- This unit was low on charge, added r404a to th…"
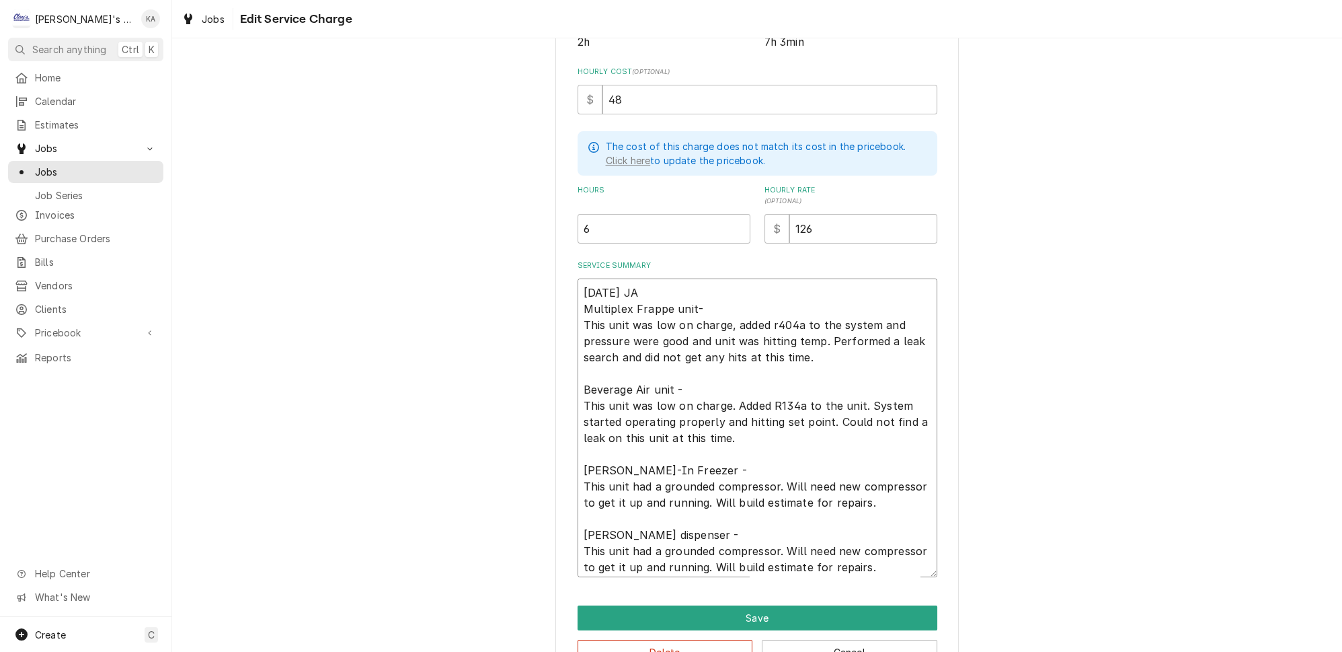
type textarea "x"
type textarea "[DATE] JA Multiplex Frappe unit- This unit was low on charge, added r404a to th…"
type textarea "x"
type textarea "[DATE] JA Multiplex Frappe unit- This unit was low on charge, added r404a to th…"
click at [693, 297] on textarea "[DATE] JA Multiplex Frappe unit- This unit was low on charge, added r404a to th…" at bounding box center [758, 427] width 360 height 299
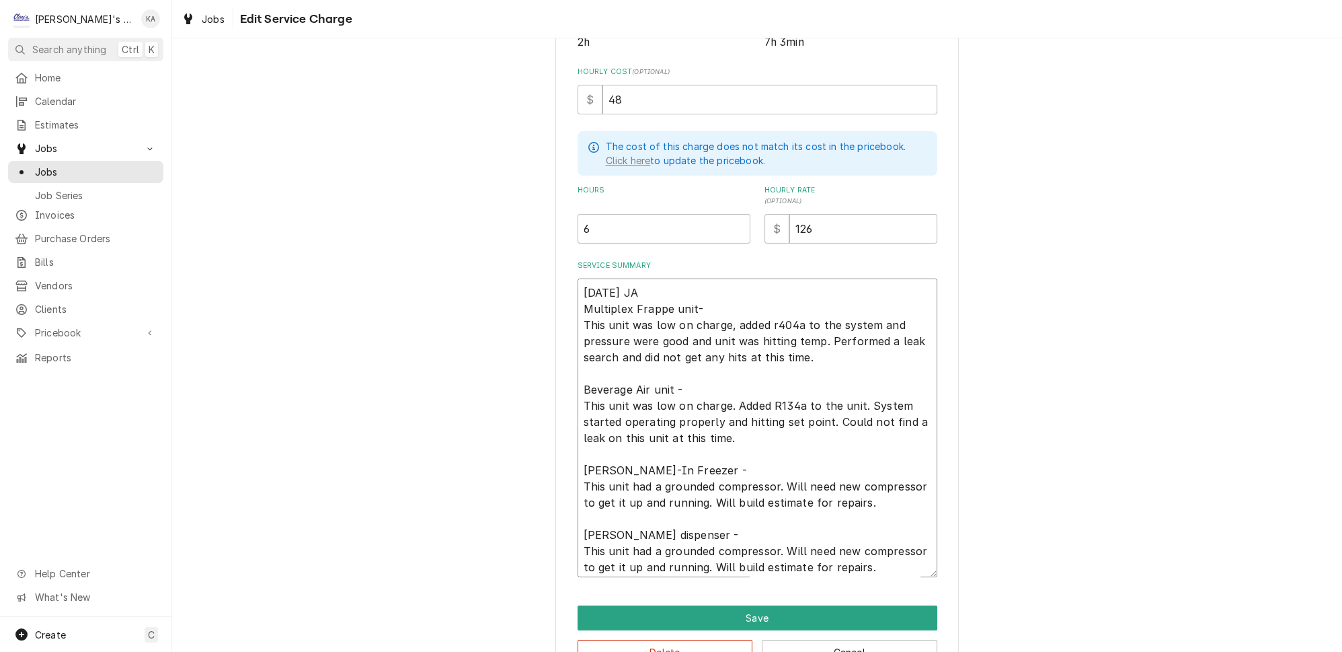
type textarea "x"
type textarea "[DATE] JA Multiplex Frappe unit- This unit was low on charge, added r404a to th…"
type textarea "x"
type textarea "[DATE] JA Multiplex Frappe unit This unit was low on charge, added r404a to the…"
click at [764, 313] on textarea "[DATE] JA Multiplex Frappe unit This unit was low on charge, added r404a to the…" at bounding box center [758, 427] width 360 height 299
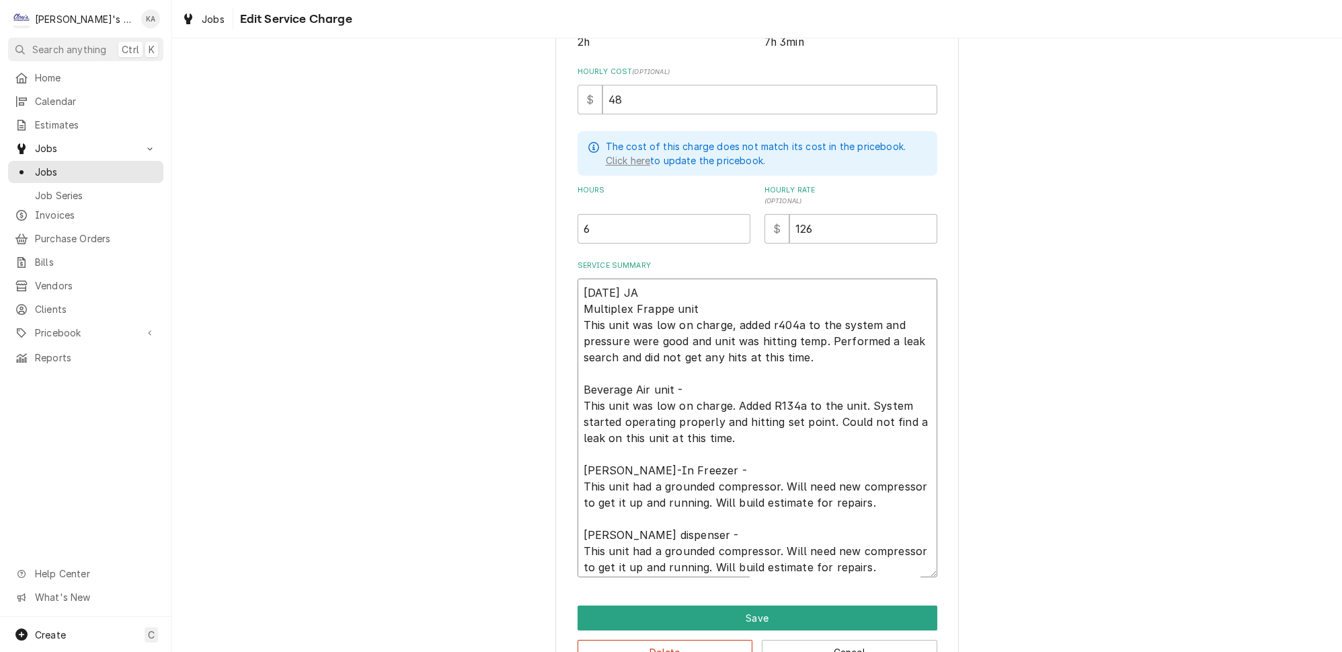
type textarea "x"
type textarea "[DATE] JA Multiplex Frappe unit This unit was low on charge, added 404a to the …"
type textarea "x"
type textarea "[DATE] JA Multiplex Frappe unit This unit was low on charge, added 404 to the s…"
type textarea "x"
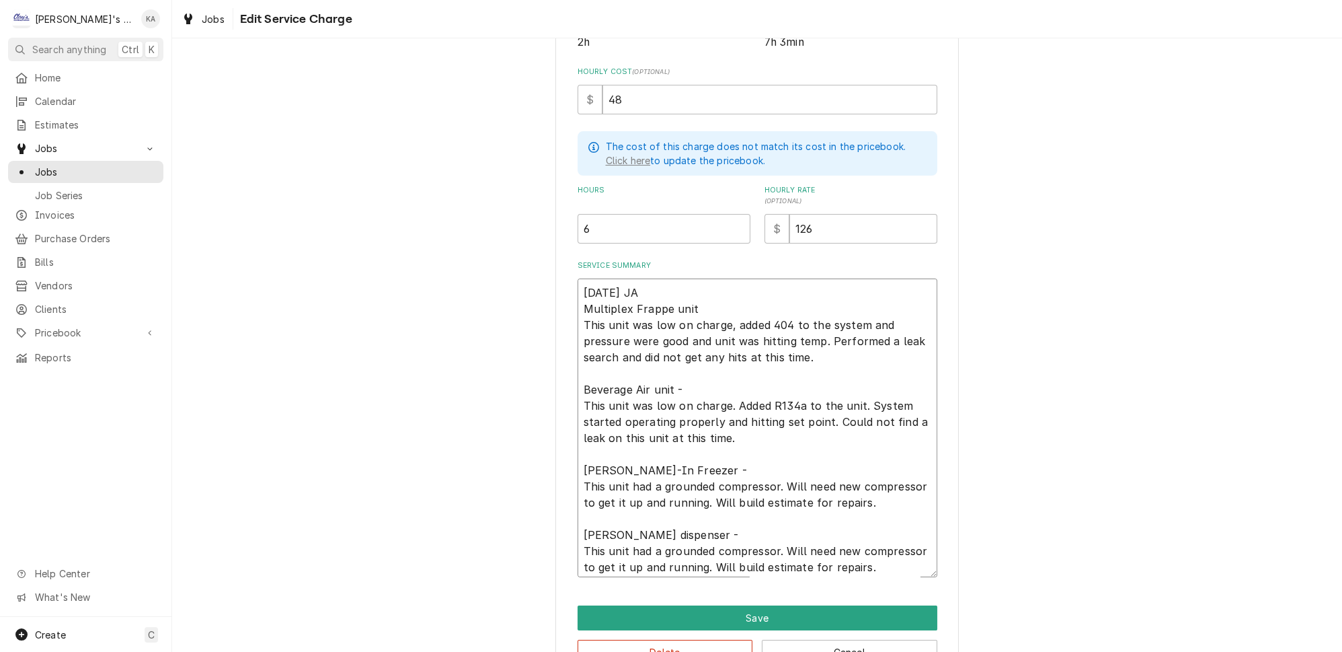
type textarea "[DATE] JA Multiplex Frappe unit This unit was low on charge, added 404 to the s…"
type textarea "x"
type textarea "[DATE] JA Multiplex Frappe unit This unit was low on charge, added 404 A to the…"
click at [674, 372] on textarea "[DATE] JA Multiplex Frappe unit This unit was low on charge, added 404 A to the…" at bounding box center [758, 427] width 360 height 299
type textarea "x"
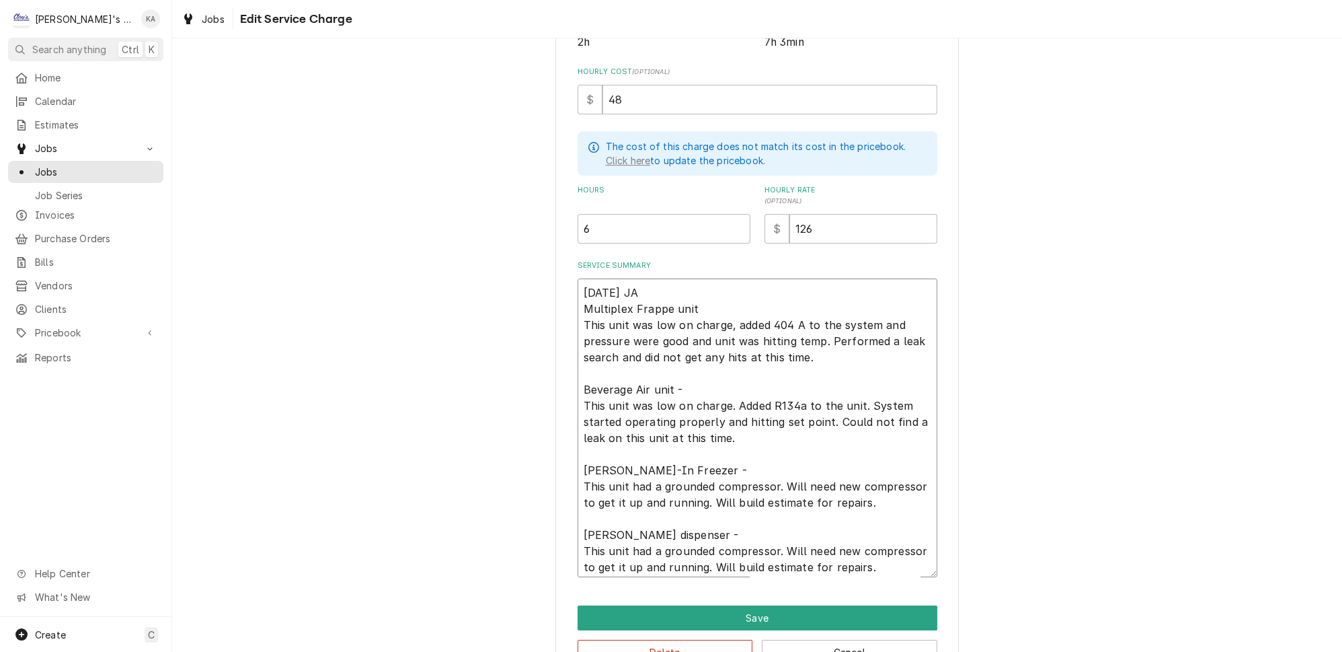
type textarea "[DATE] JA Multiplex Frappe unit This unit was low on charge, added 404 A to the…"
type textarea "x"
type textarea "[DATE] JA Multiplex Frappe unit This unit was low on charge, added 404 A to the…"
type textarea "x"
type textarea "[DATE] JA Multiplex Frappe unit This unit was low on charge, added 404 A to the…"
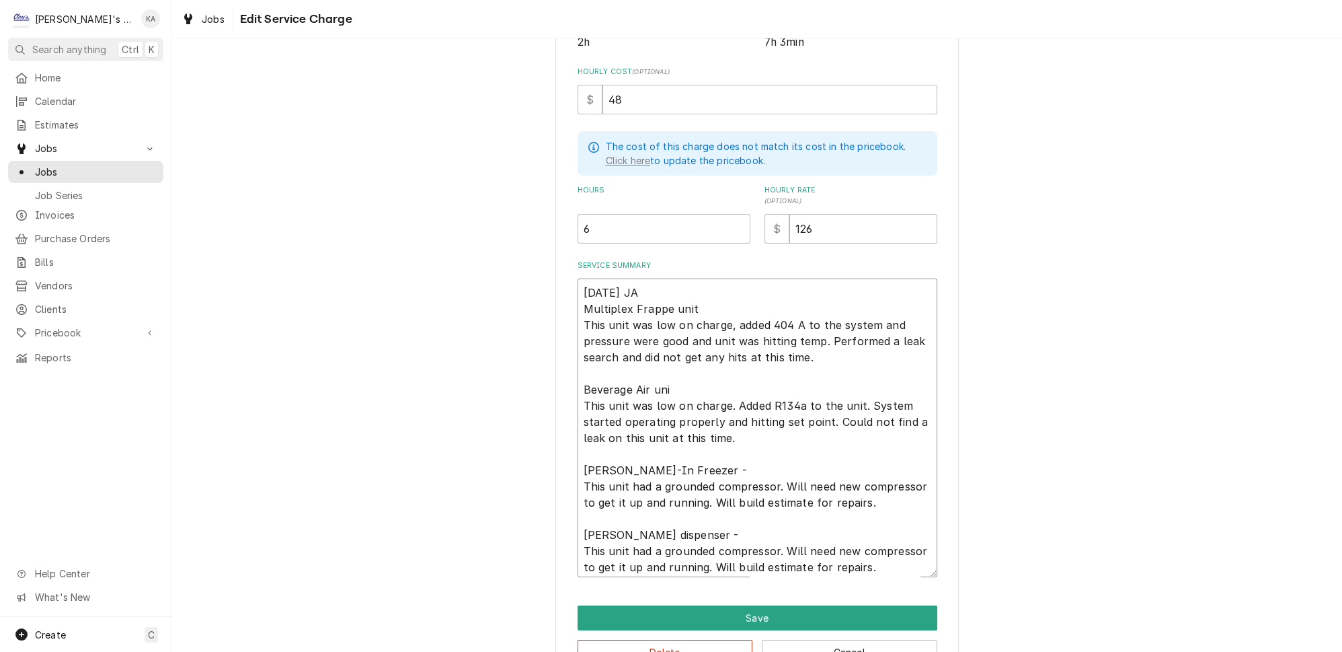
type textarea "x"
type textarea "[DATE] JA Multiplex Frappe unit This unit was low on charge, added 404 A to the…"
type textarea "x"
type textarea "[DATE] JA Multiplex Frappe unit This unit was low on charge, added 404 A to the…"
type textarea "x"
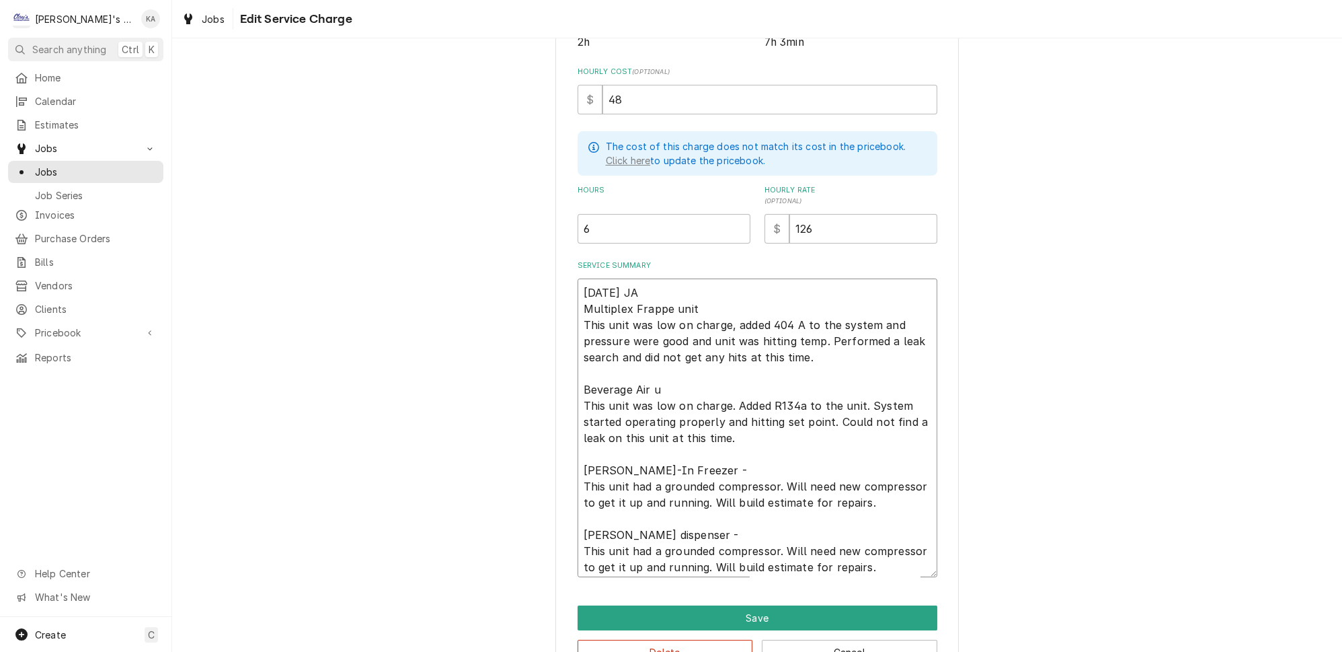
type textarea "[DATE] JA Multiplex Frappe unit This unit was low on charge, added 404 A to the…"
type textarea "x"
type textarea "[DATE] JA Multiplex Frappe unit This unit was low on charge, added 404 A to the…"
type textarea "x"
type textarea "[DATE] JA Multiplex Frappe unit This unit was low on charge, added 404 A to the…"
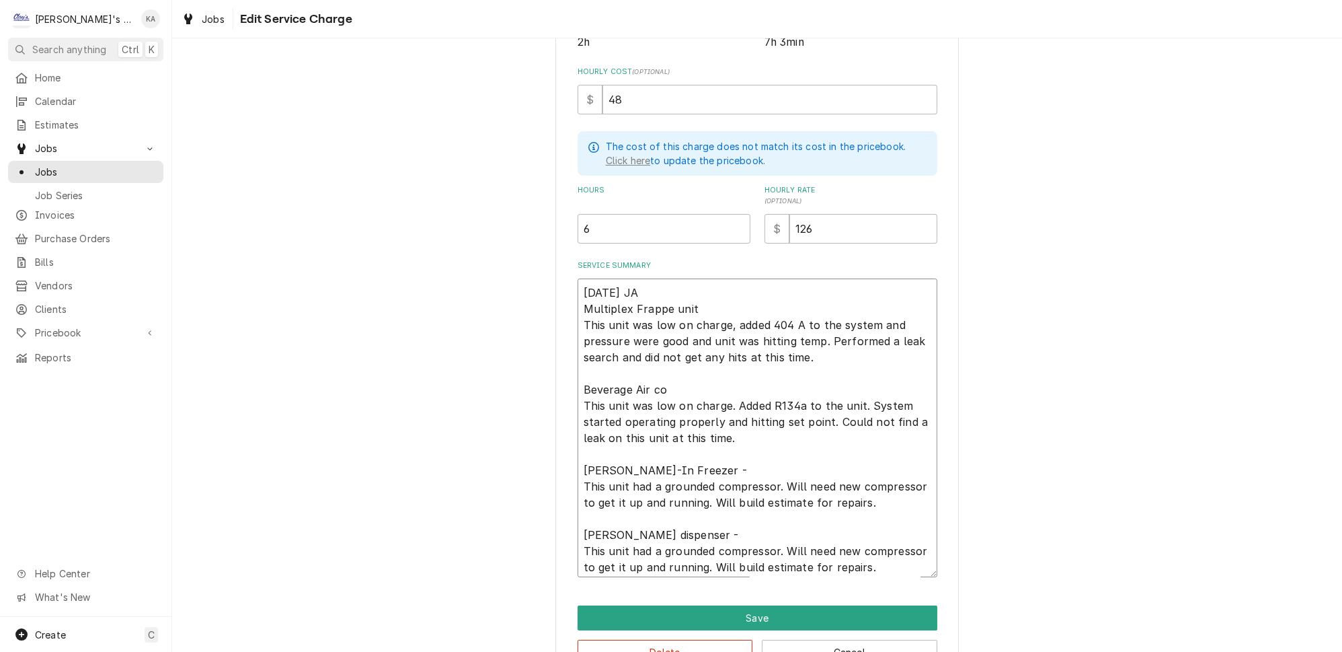
type textarea "x"
type textarea "[DATE] JA Multiplex Frappe unit This unit was low on charge, added 404 A to the…"
type textarea "x"
type textarea "[DATE] JA Multiplex Frappe unit This unit was low on charge, added 404 A to the…"
type textarea "x"
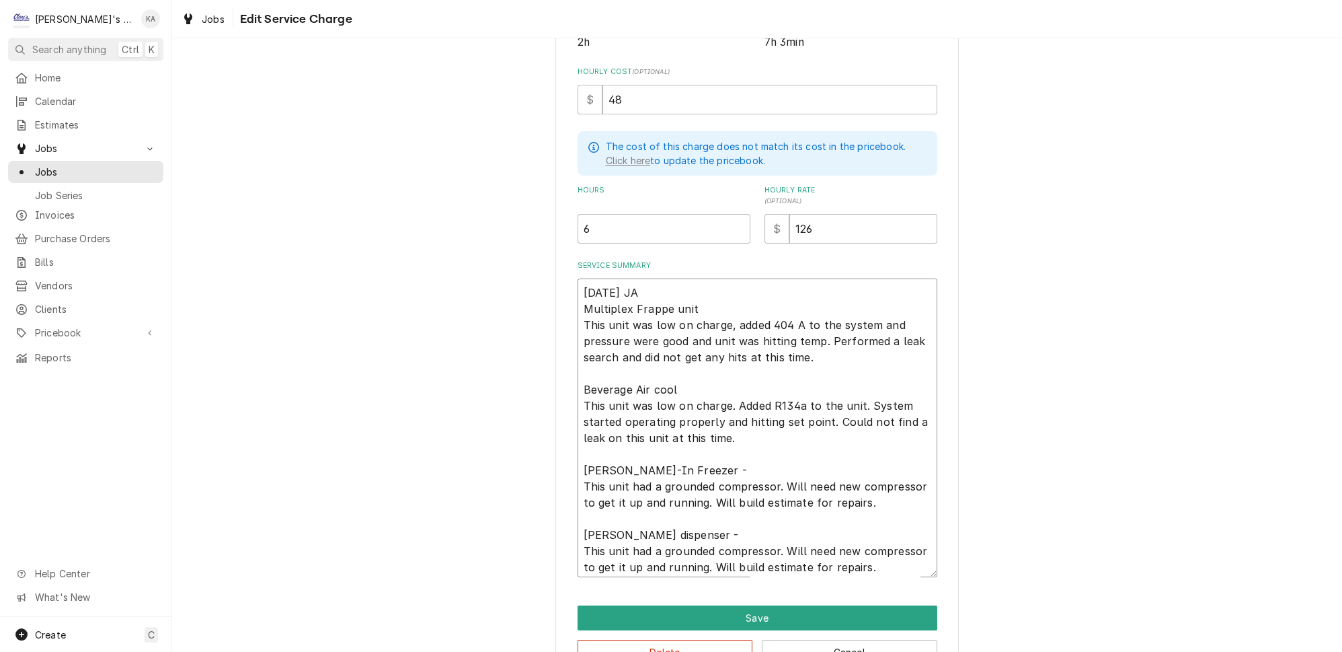
type textarea "[DATE] JA Multiplex Frappe unit This unit was low on charge, added 404 A to the…"
type textarea "x"
type textarea "[DATE] JA Multiplex Frappe unit This unit was low on charge, added 404 A to the…"
drag, startPoint x: 665, startPoint y: 448, endPoint x: 619, endPoint y: 451, distance: 46.5
click at [619, 451] on textarea "[DATE] JA Multiplex Frappe unit This unit was low on charge, added 404 A to the…" at bounding box center [758, 427] width 360 height 299
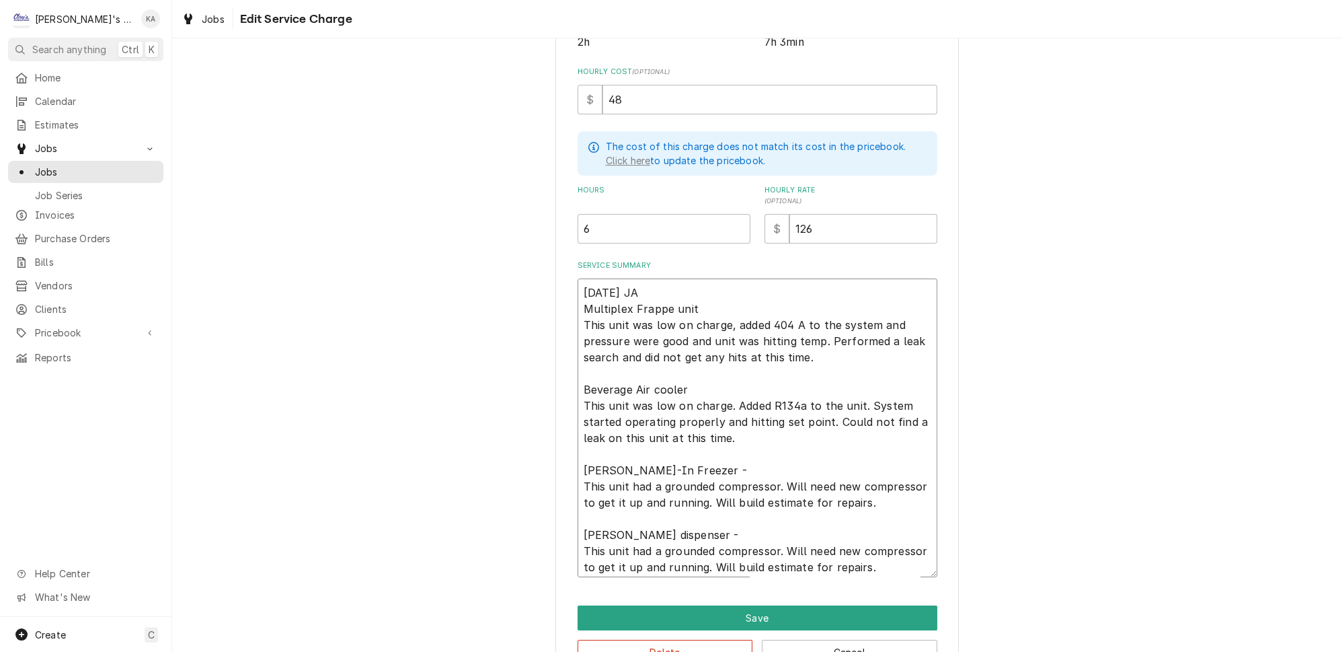
type textarea "x"
type textarea "[DATE] JA Multiplex Frappe unit This unit was low on charge, added 404 A to the…"
type textarea "x"
type textarea "[DATE] JA Multiplex Frappe unit This unit was low on charge, added 404 A to the…"
click at [666, 448] on textarea "[DATE] JA Multiplex Frappe unit This unit was low on charge, added 404 A to the…" at bounding box center [758, 427] width 360 height 299
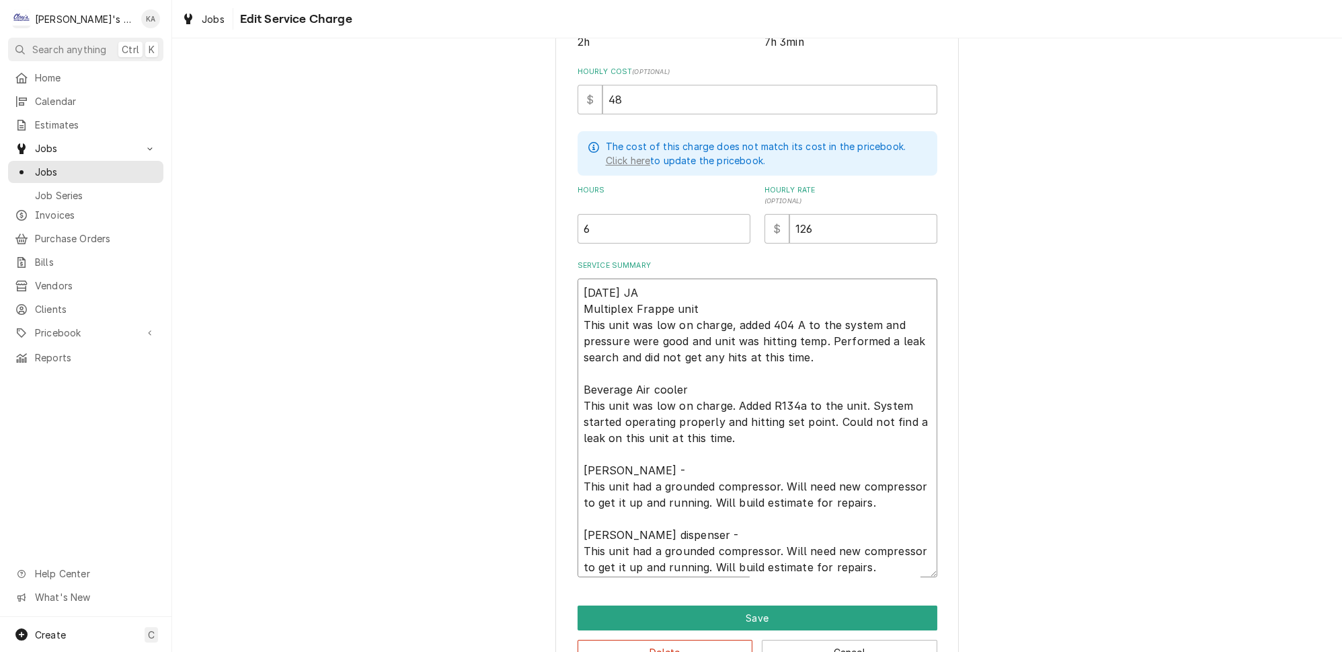
type textarea "x"
type textarea "[DATE] JA Multiplex Frappe unit This unit was low on charge, added 404 A to the…"
type textarea "x"
type textarea "[DATE] JA Multiplex Frappe unit This unit was low on charge, added 404 A to the…"
click at [588, 509] on textarea "[DATE] JA Multiplex Frappe unit This unit was low on charge, added 404 A to the…" at bounding box center [758, 427] width 360 height 299
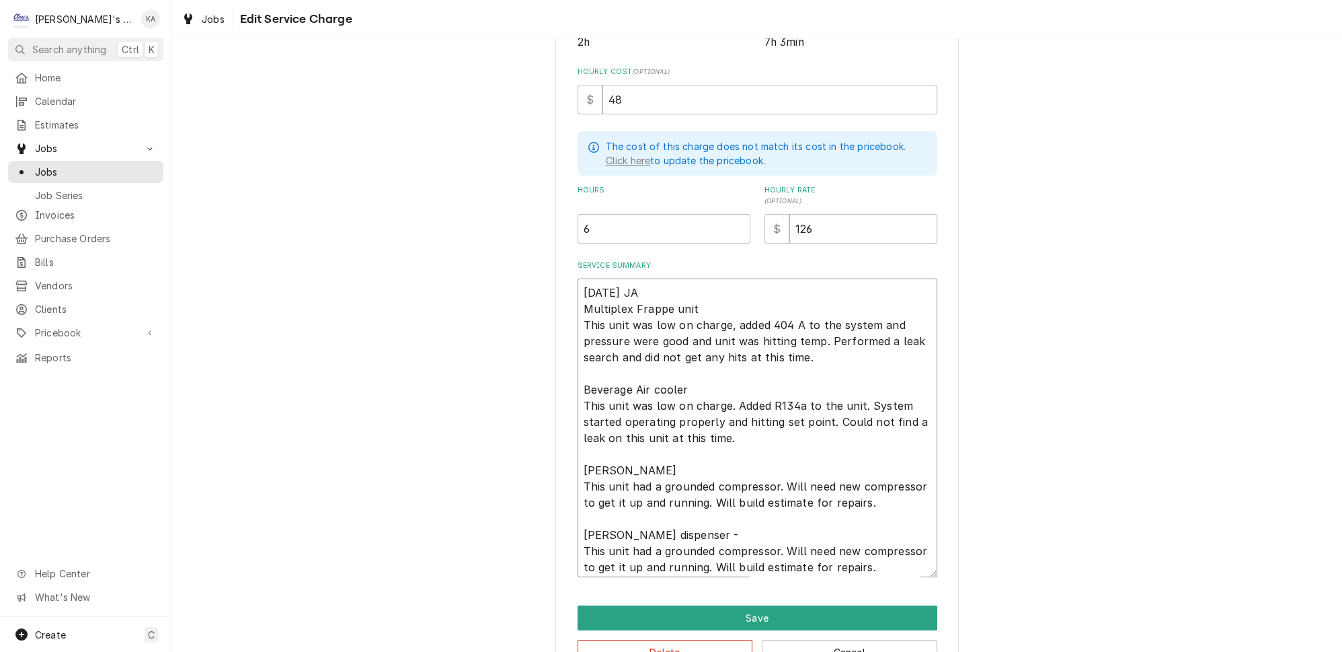
type textarea "x"
type textarea "[DATE] JA Multiplex Frappe unit This unit was low on charge, added 404 A to the…"
type textarea "x"
type textarea "[DATE] JA Multiplex Frappe unit This unit was low on charge, added 404 A to the…"
type textarea "x"
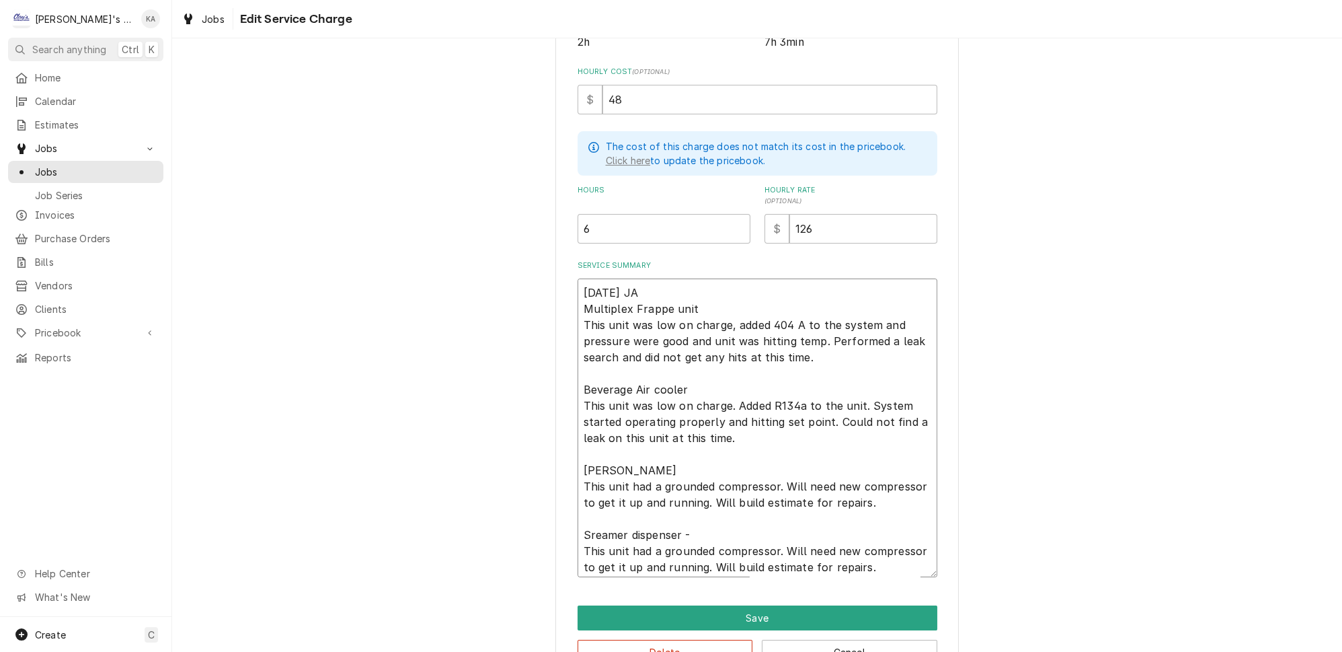
type textarea "[DATE] JA Multiplex Frappe unit This unit was low on charge, added 404 A to the…"
type textarea "x"
type textarea "[DATE] JA Multiplex Frappe unit This unit was low on charge, added 404 A to the…"
type textarea "x"
type textarea "[DATE] JA Multiplex Frappe unit This unit was low on charge, added 404 A to the…"
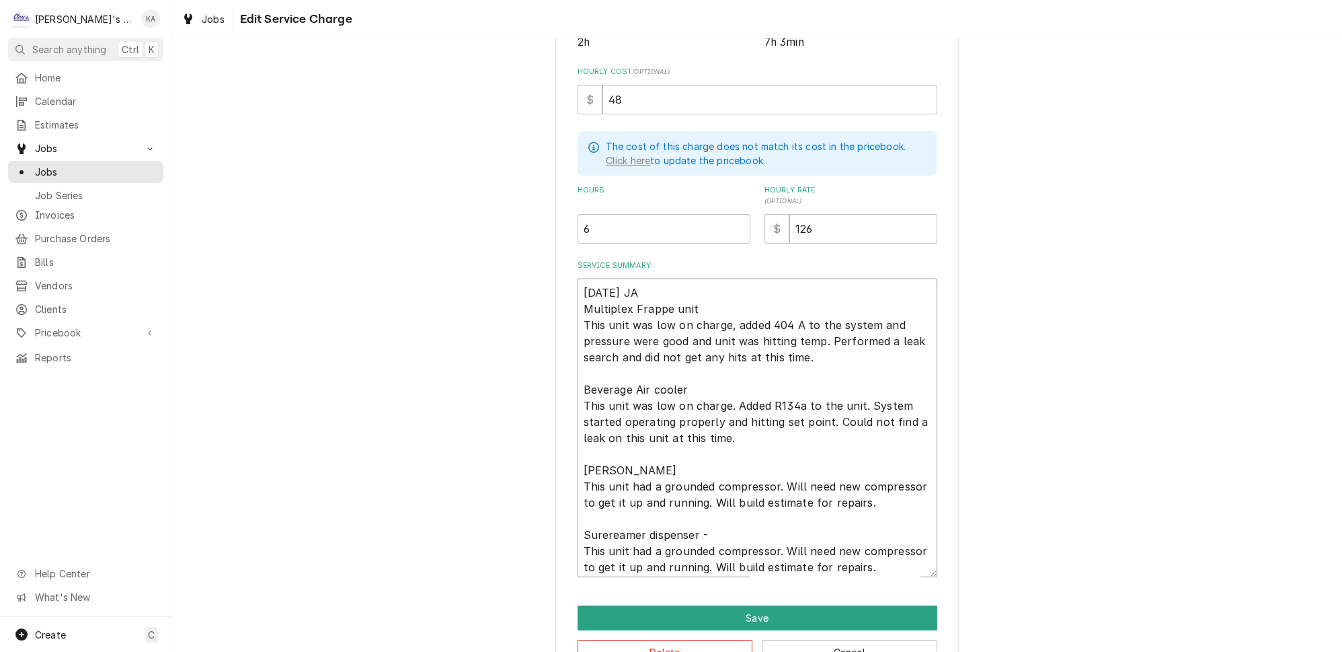
type textarea "x"
type textarea "[DATE] JA Multiplex Frappe unit This unit was low on charge, added 404 A to the…"
type textarea "x"
type textarea "[DATE] JA Multiplex Frappe unit This unit was low on charge, added 404 A to the…"
type textarea "x"
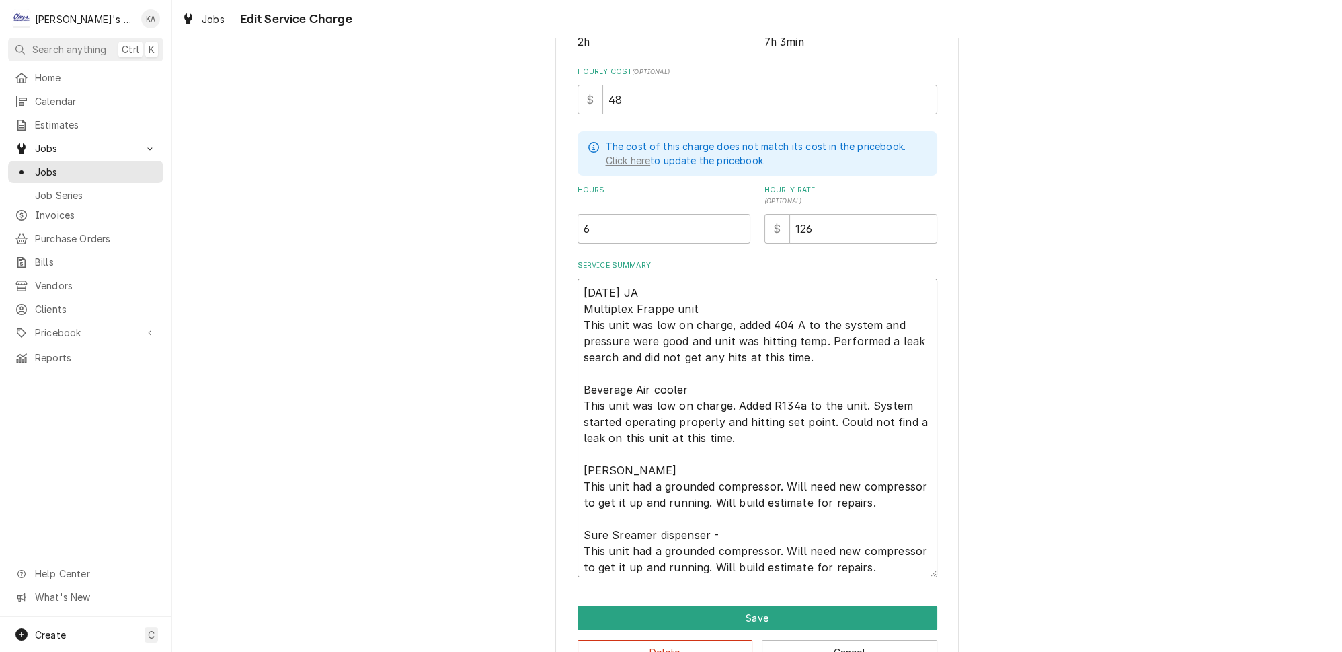
type textarea "[DATE] JA Multiplex Frappe unit This unit was low on charge, added 404 A to the…"
type textarea "x"
type textarea "[DATE] JA Multiplex Frappe unit This unit was low on charge, added 404 A to the…"
type textarea "x"
type textarea "[DATE] JA Multiplex Frappe unit This unit was low on charge, added 404 A to the…"
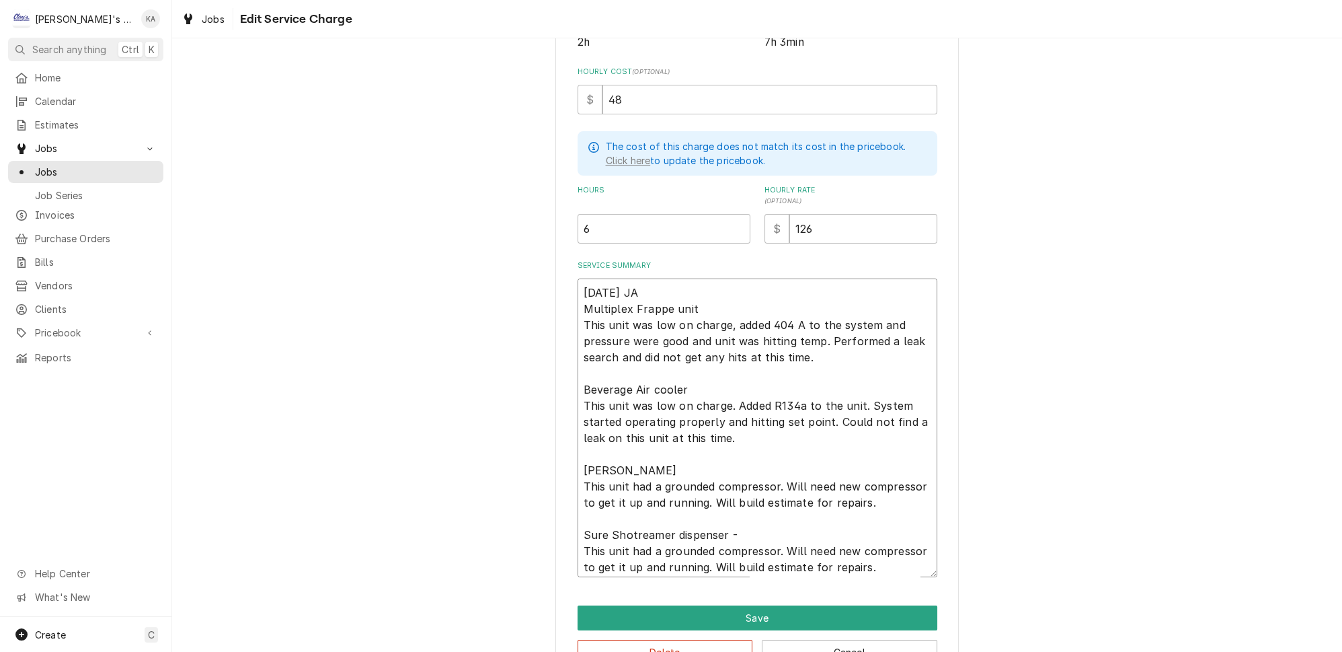
type textarea "x"
type textarea "[DATE] JA Multiplex Frappe unit This unit was low on charge, added 404 A to the…"
type textarea "x"
type textarea "[DATE] JA Multiplex Frappe unit This unit was low on charge, added 404 A to the…"
click at [732, 509] on textarea "[DATE] JA Multiplex Frappe unit This unit was low on charge, added 404 A to the…" at bounding box center [758, 427] width 360 height 299
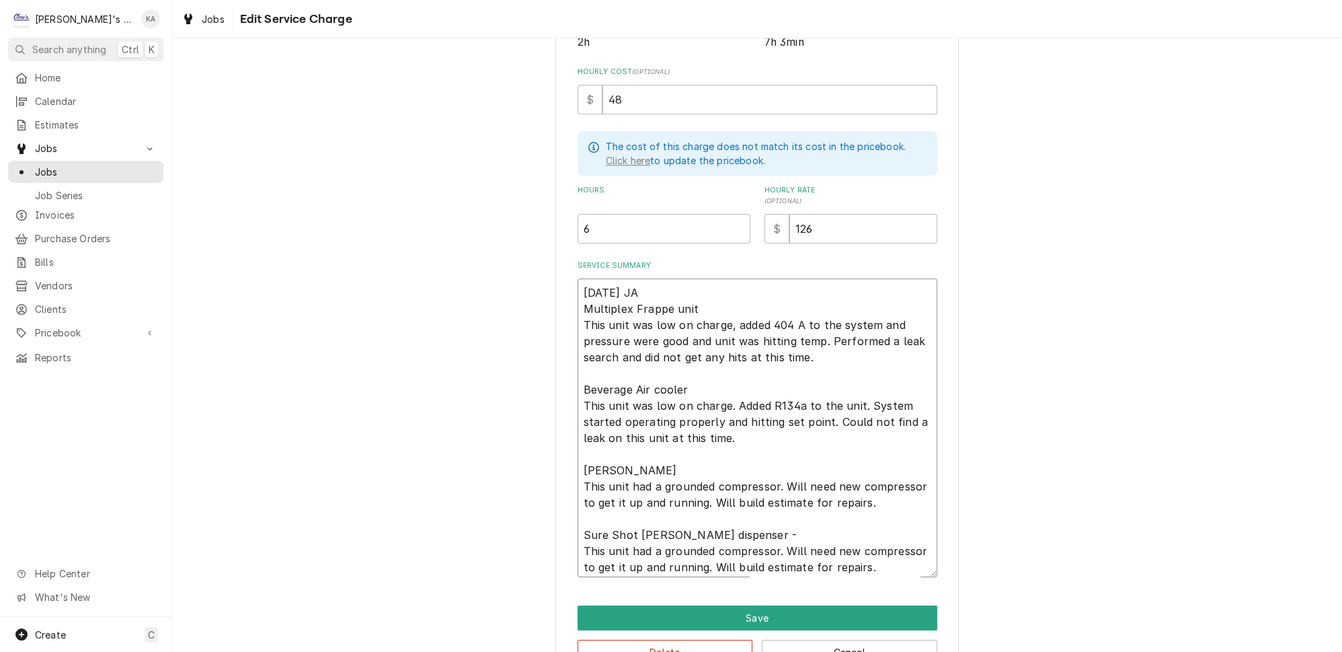
type textarea "x"
type textarea "[DATE] JA Multiplex Frappe unit This unit was low on charge, added 404 A to the…"
click at [769, 386] on textarea "[DATE] JA Multiplex Frappe unit This unit was low on charge, added 404 A to the…" at bounding box center [758, 427] width 360 height 299
type textarea "x"
type textarea "[DATE] JA Multiplex Frappe unit This unit was low on charge, added 404 A to the…"
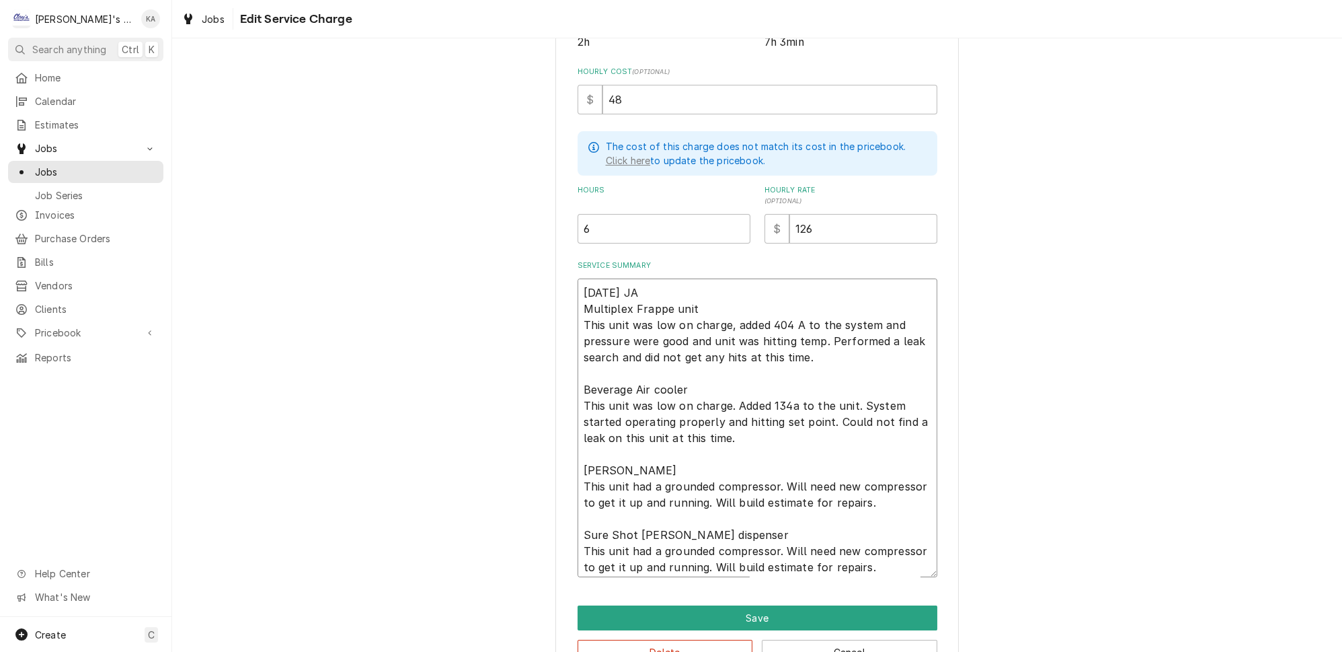
type textarea "x"
type textarea "[DATE] JA Multiplex Frappe unit This unit was low on charge, added 404 A to the…"
type textarea "x"
type textarea "[DATE] JA Multiplex Frappe unit This unit was low on charge, added 404 A to the…"
type textarea "x"
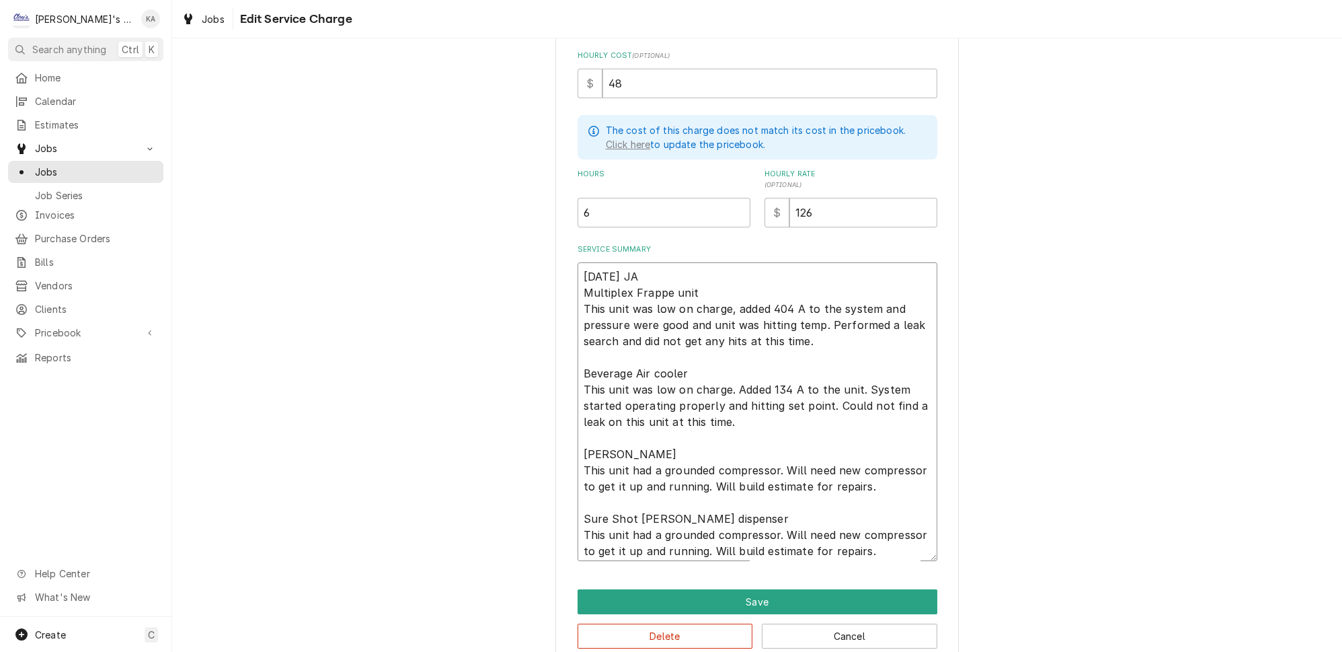
scroll to position [330, 0]
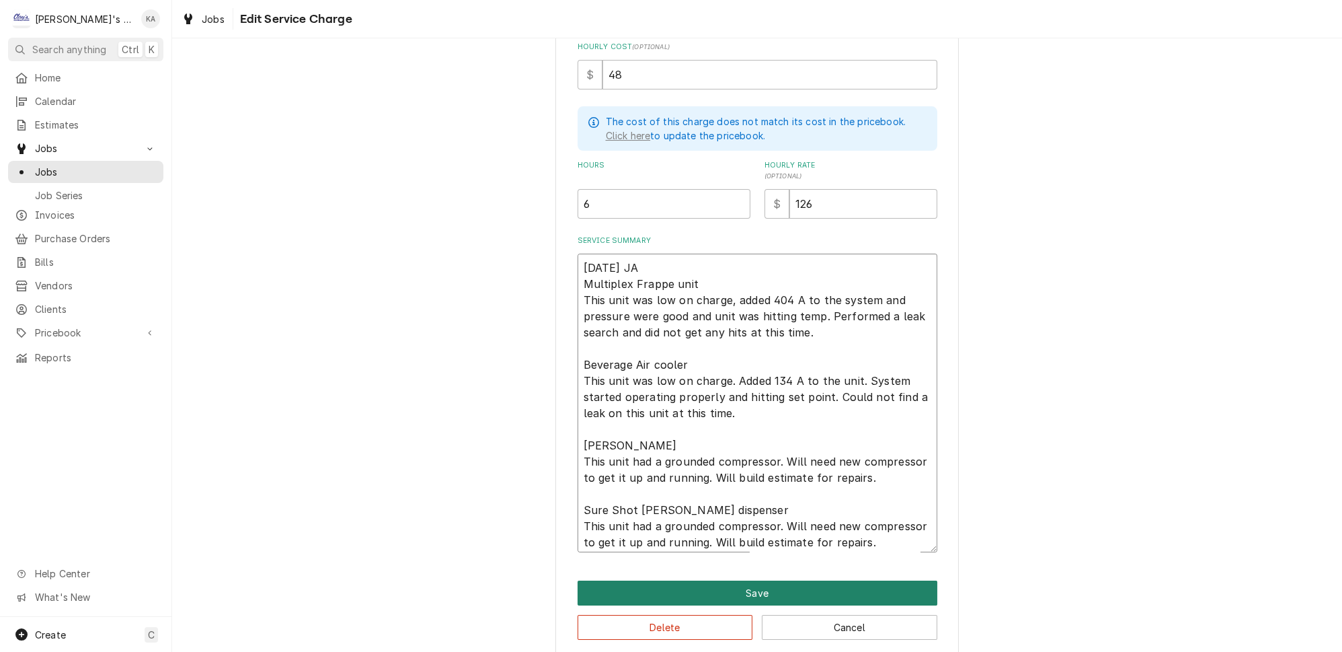
type textarea "[DATE] JA Multiplex Frappe unit This unit was low on charge, added 404 A to the…"
click at [765, 580] on button "Save" at bounding box center [758, 592] width 360 height 25
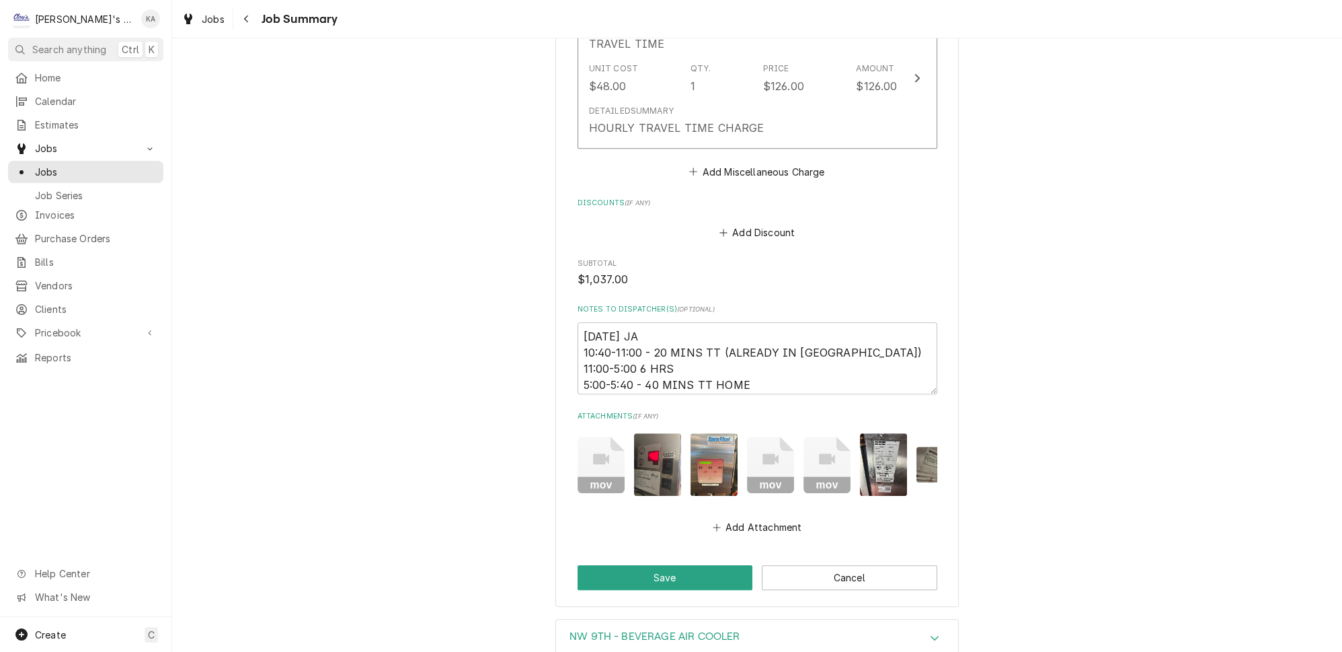
scroll to position [1467, 0]
click at [608, 342] on textarea "[DATE] JA 10:40-11:00 - 20 MINS TT (ALREADY IN [GEOGRAPHIC_DATA]) 11:00-5:00 6 …" at bounding box center [758, 358] width 360 height 72
type textarea "x"
type textarea "9/17/225 JA 10:40-11:00 - 20 MINS TT (ALREADY IN [GEOGRAPHIC_DATA]) 11:00-5:00 …"
type textarea "x"
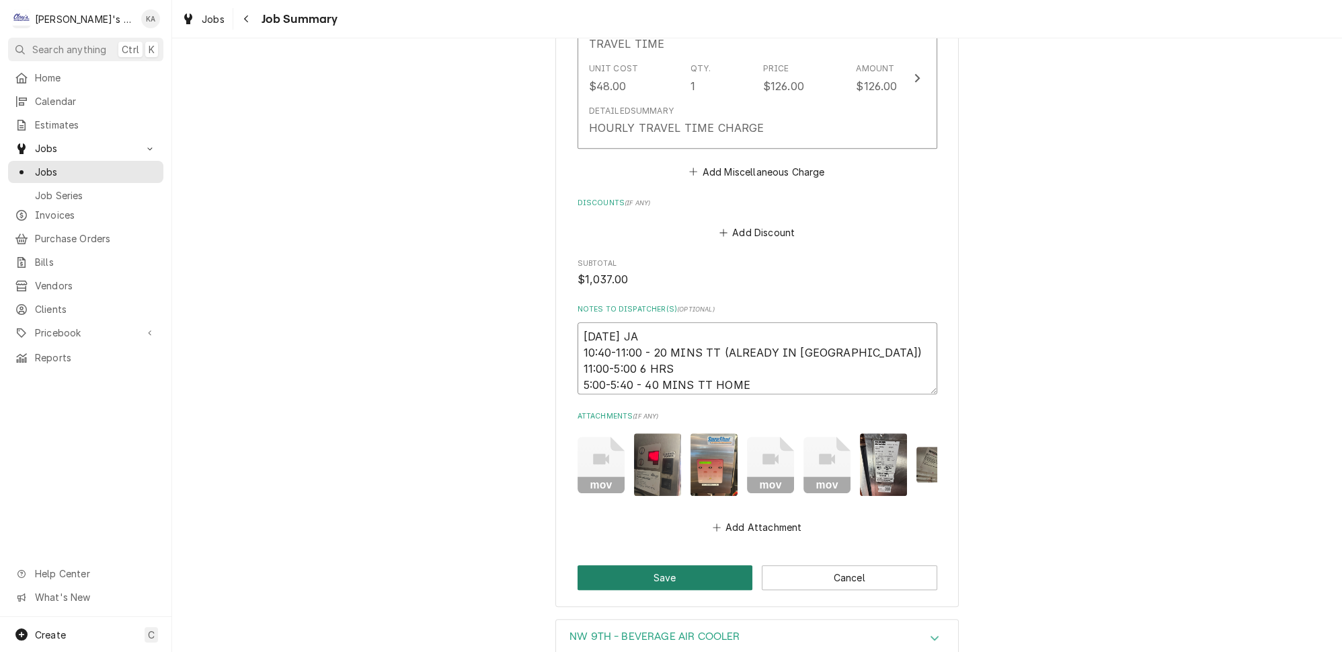
type textarea "[DATE] JA 10:40-11:00 - 20 MINS TT (ALREADY IN [GEOGRAPHIC_DATA]) 11:00-5:00 6 …"
click at [657, 584] on button "Save" at bounding box center [666, 577] width 176 height 25
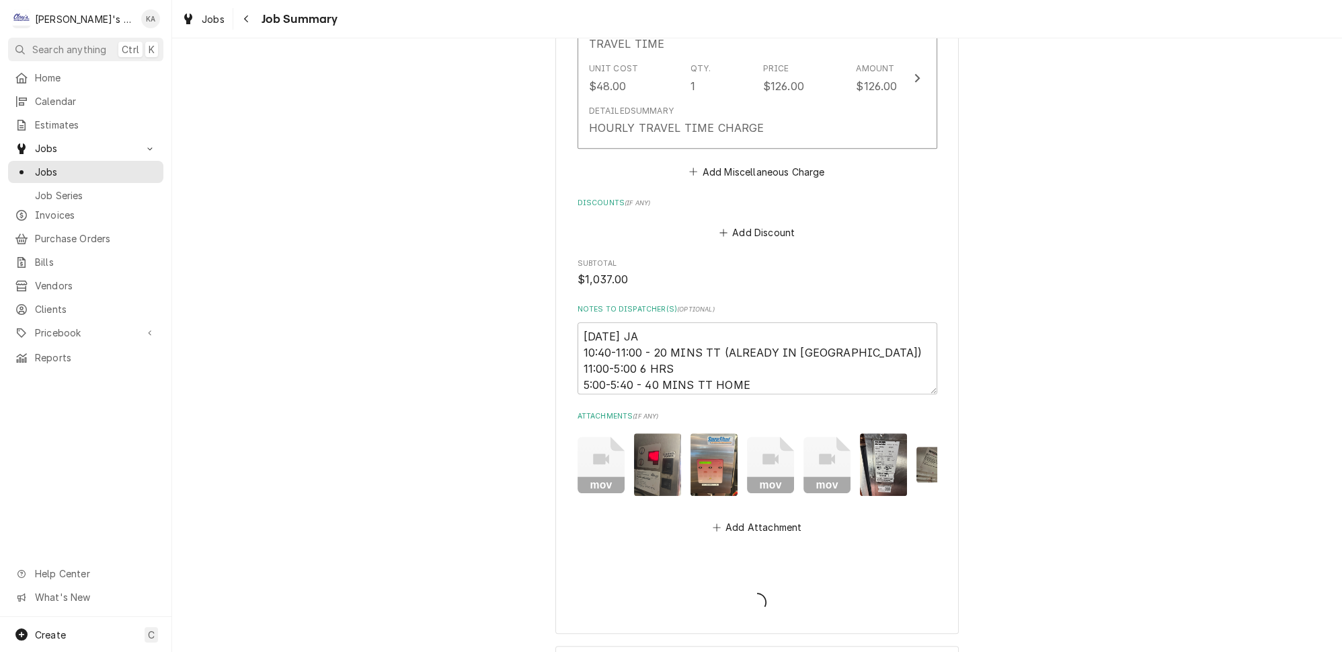
type textarea "x"
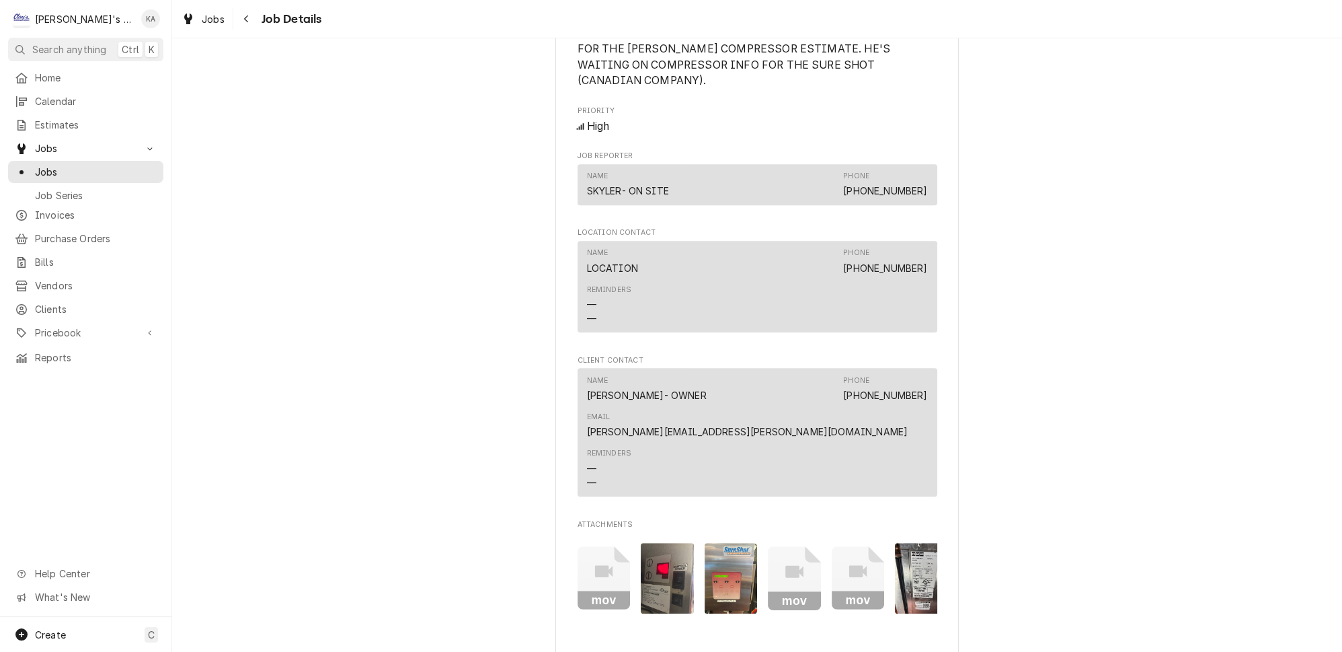
scroll to position [1650, 0]
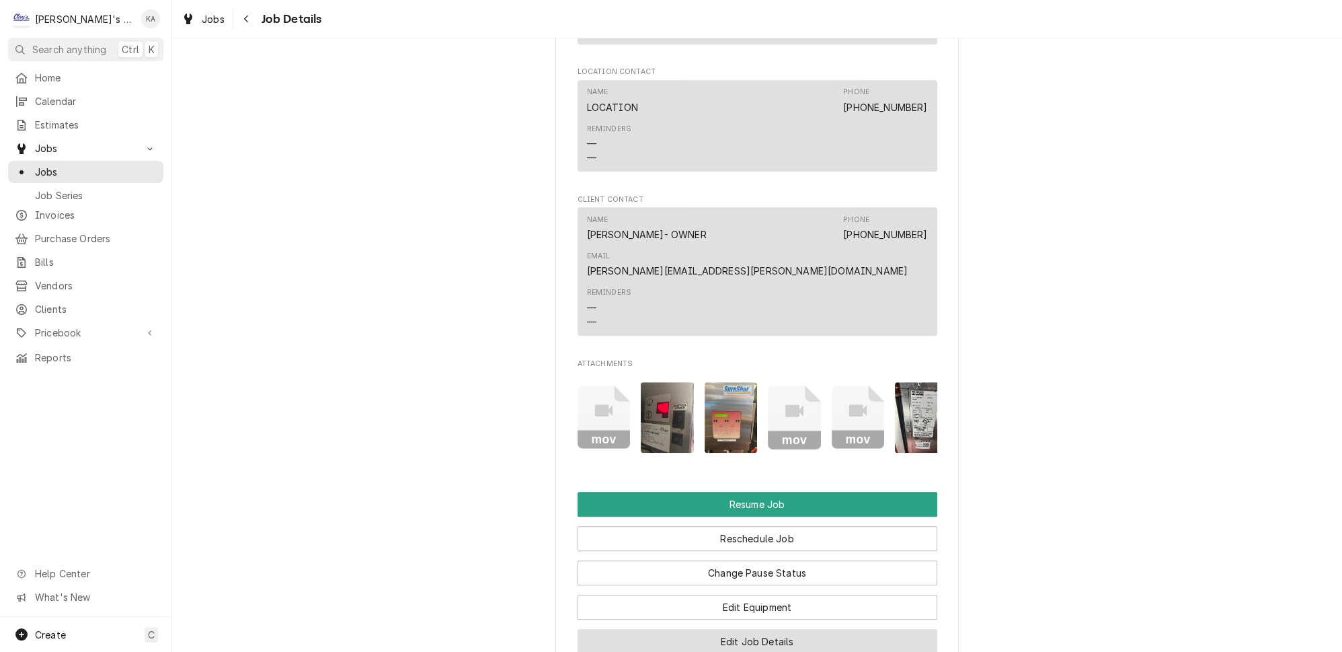
click at [737, 629] on button "Edit Job Details" at bounding box center [758, 641] width 360 height 25
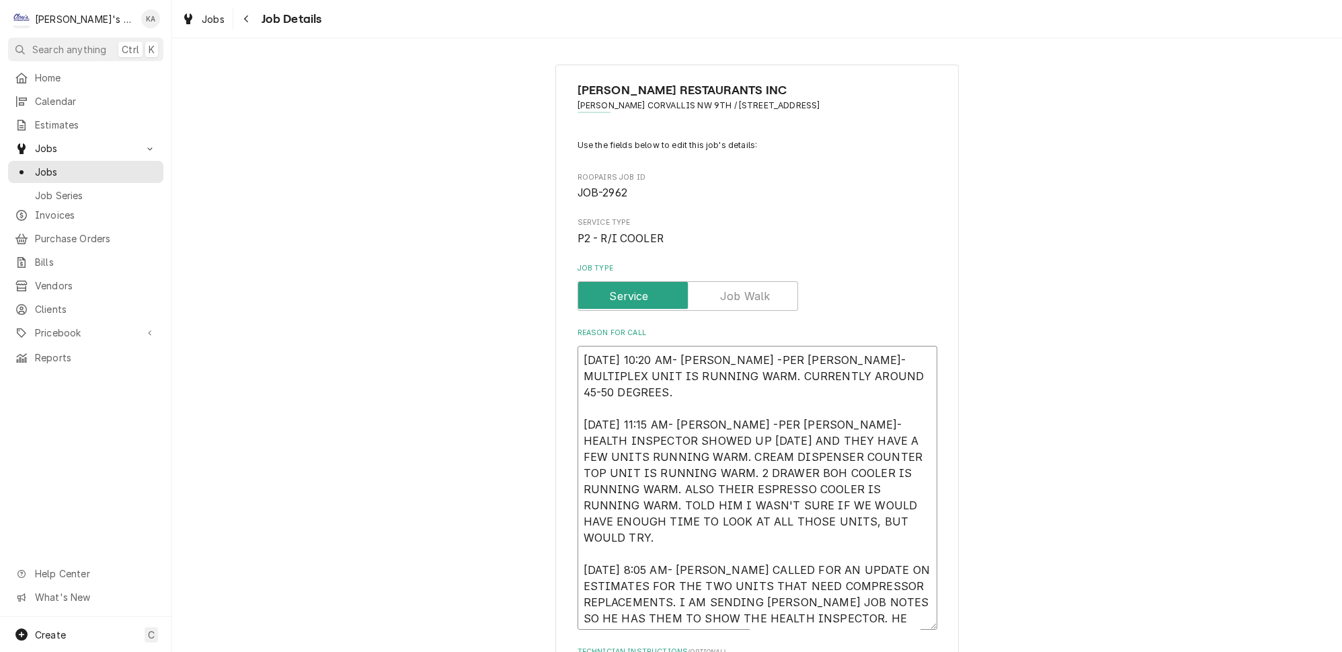
click at [730, 353] on textarea "[DATE] 10:20 AM- [PERSON_NAME] -PER [PERSON_NAME]- MULTIPLEX UNIT IS RUNNING WA…" at bounding box center [758, 488] width 360 height 284
type textarea "x"
type textarea "[DATE] 10:20 AM- [PERSON_NAME]-PER [PERSON_NAME]- MULTIPLEX UNIT IS RUNNING WAR…"
type textarea "x"
type textarea "[DATE] 10:20 AM- [PERSON_NAME]- PER [PERSON_NAME]- MULTIPLEX UNIT IS RUNNING WA…"
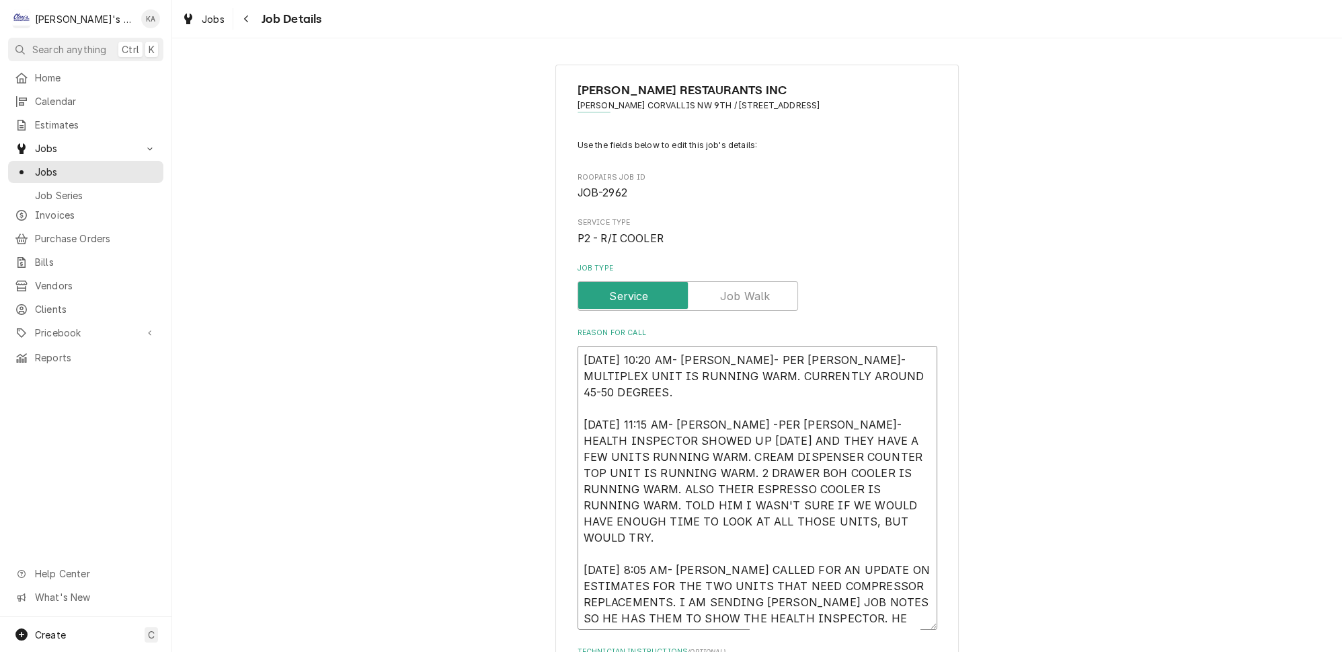
click at [725, 397] on textarea "[DATE] 10:20 AM- [PERSON_NAME]- PER [PERSON_NAME]- MULTIPLEX UNIT IS RUNNING WA…" at bounding box center [758, 488] width 360 height 284
type textarea "x"
type textarea "[DATE] 10:20 AM- [PERSON_NAME]- PER [PERSON_NAME]- MULTIPLEX UNIT IS RUNNING WA…"
type textarea "x"
type textarea "[DATE] 10:20 AM- [PERSON_NAME]- PER [PERSON_NAME]- MULTIPLEX UNIT IS RUNNING WA…"
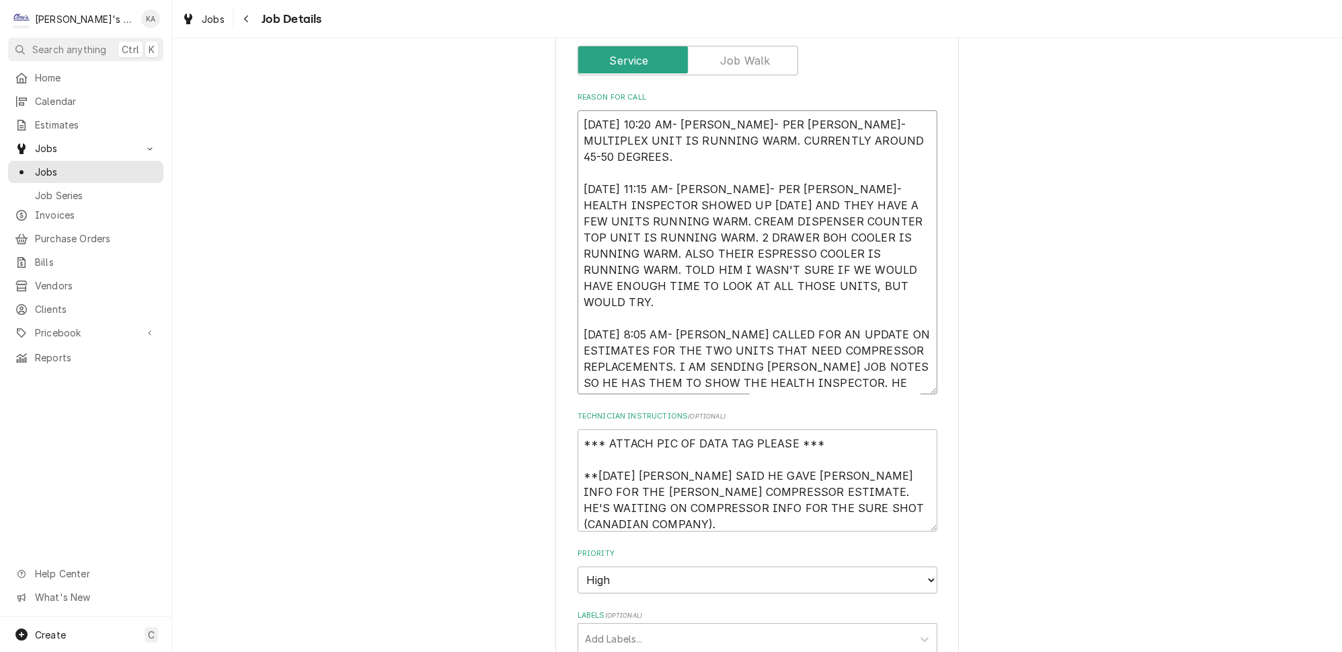
scroll to position [244, 0]
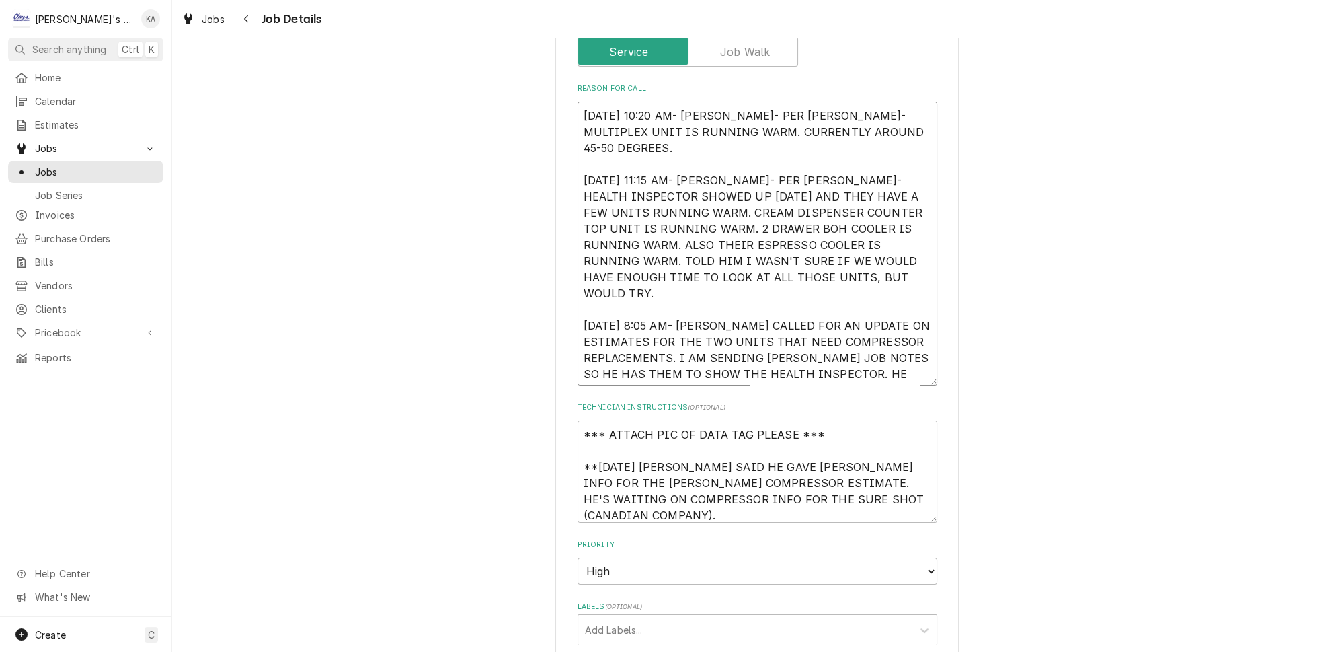
click at [736, 366] on textarea "[DATE] 10:20 AM- [PERSON_NAME]- PER [PERSON_NAME]- MULTIPLEX UNIT IS RUNNING WA…" at bounding box center [758, 244] width 360 height 284
type textarea "x"
type textarea "[DATE] 10:20 AM- [PERSON_NAME]- PER [PERSON_NAME]- MULTIPLEX UNIT IS RUNNING WA…"
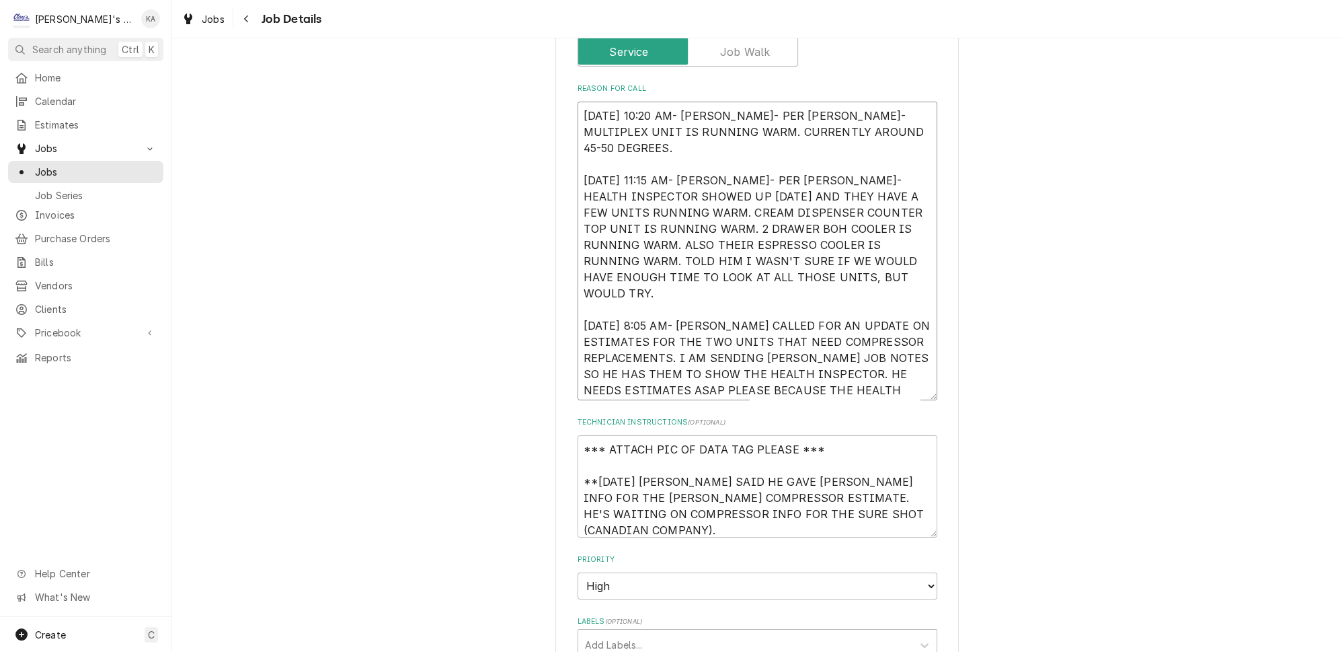
type textarea "x"
type textarea "[DATE] 10:20 AM- [PERSON_NAME]- PER [PERSON_NAME]- MULTIPLEX UNIT IS RUNNING WA…"
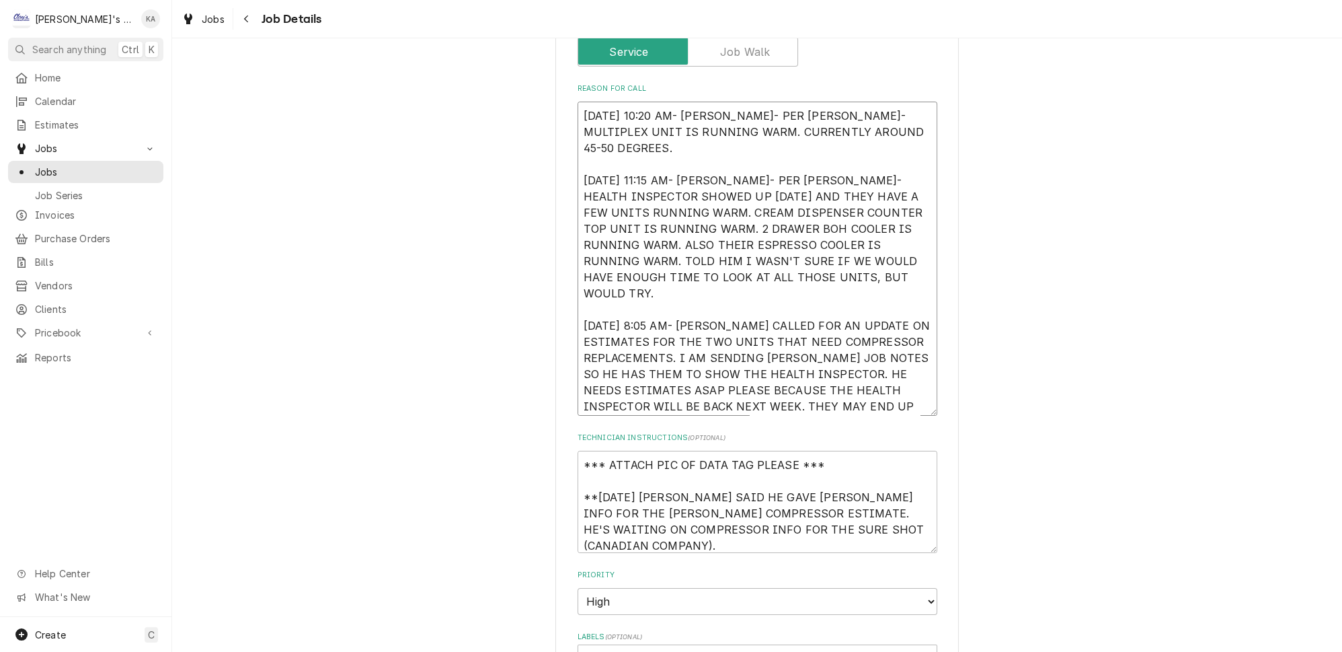
type textarea "x"
type textarea "[DATE] 10:20 AM- [PERSON_NAME]- PER [PERSON_NAME]- MULTIPLEX UNIT IS RUNNING WA…"
type textarea "x"
type textarea "[DATE] 10:20 AM- [PERSON_NAME]- PER [PERSON_NAME]- MULTIPLEX UNIT IS RUNNING WA…"
type textarea "x"
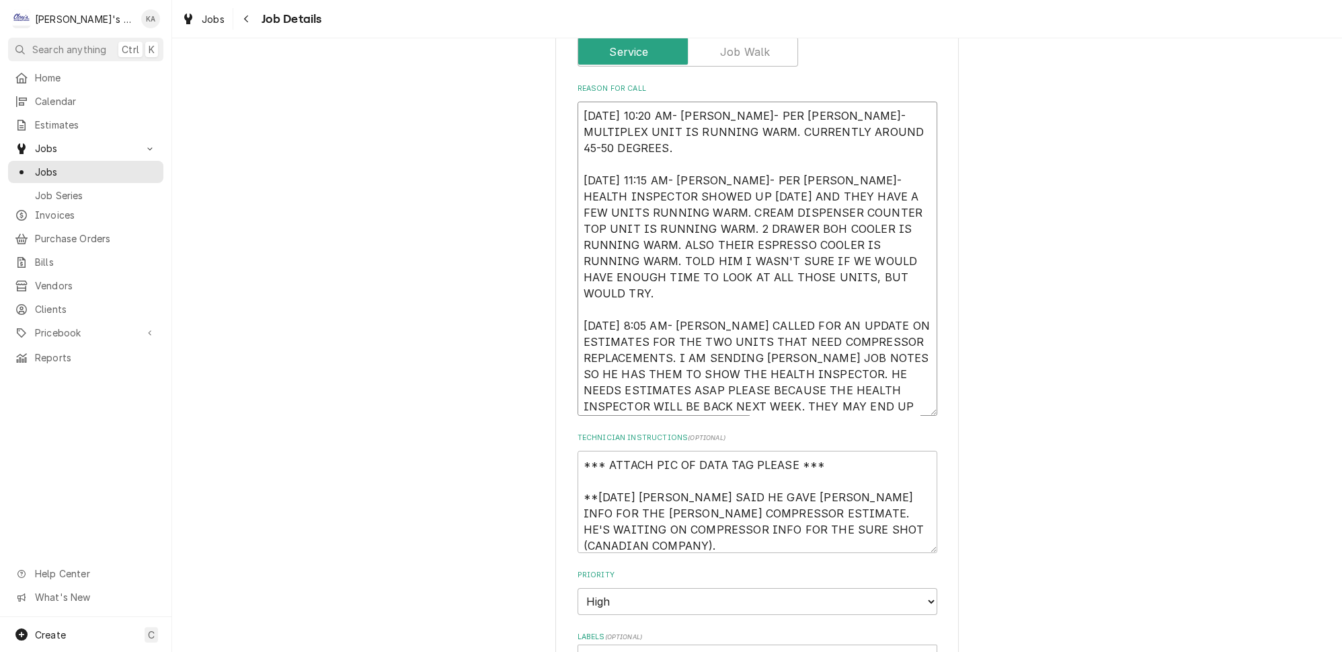
type textarea "[DATE] 10:20 AM- [PERSON_NAME]- PER [PERSON_NAME]- MULTIPLEX UNIT IS RUNNING WA…"
type textarea "x"
type textarea "[DATE] 10:20 AM- [PERSON_NAME]- PER [PERSON_NAME]- MULTIPLEX UNIT IS RUNNING WA…"
type textarea "x"
type textarea "[DATE] 10:20 AM- [PERSON_NAME]- PER [PERSON_NAME]- MULTIPLEX UNIT IS RUNNING WA…"
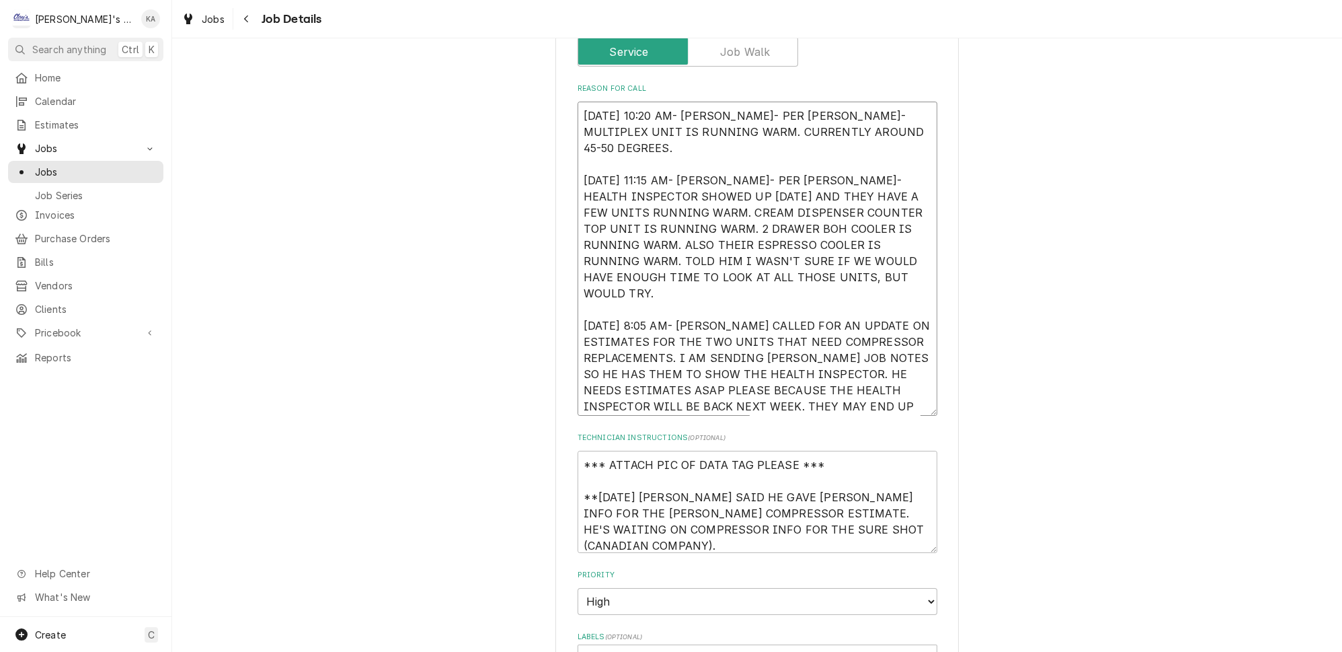
type textarea "x"
type textarea "[DATE] 10:20 AM- [PERSON_NAME]- PER [PERSON_NAME]- MULTIPLEX UNIT IS RUNNING WA…"
type textarea "x"
type textarea "[DATE] 10:20 AM- [PERSON_NAME]- PER [PERSON_NAME]- MULTIPLEX UNIT IS RUNNING WA…"
type textarea "x"
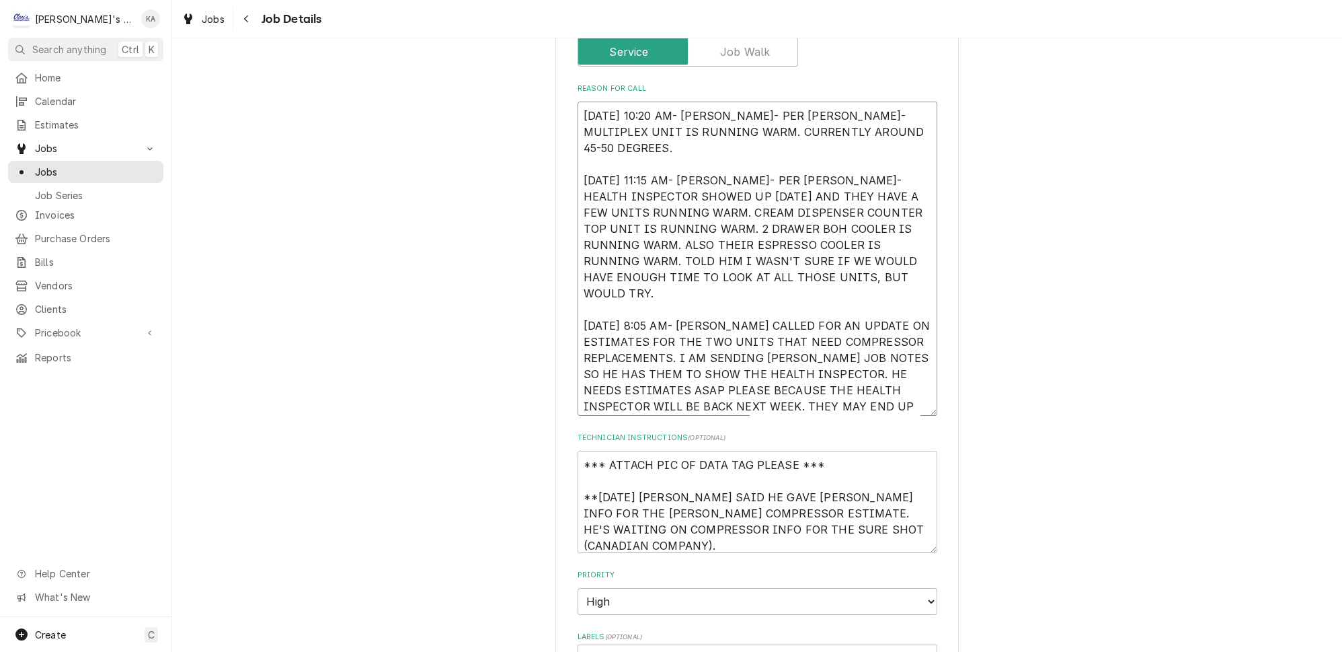
type textarea "[DATE] 10:20 AM- [PERSON_NAME]- PER [PERSON_NAME]- MULTIPLEX UNIT IS RUNNING WA…"
type textarea "x"
type textarea "[DATE] 10:20 AM- [PERSON_NAME]- PER [PERSON_NAME]- MULTIPLEX UNIT IS RUNNING WA…"
type textarea "x"
type textarea "[DATE] 10:20 AM- [PERSON_NAME]- PER [PERSON_NAME]- MULTIPLEX UNIT IS RUNNING WA…"
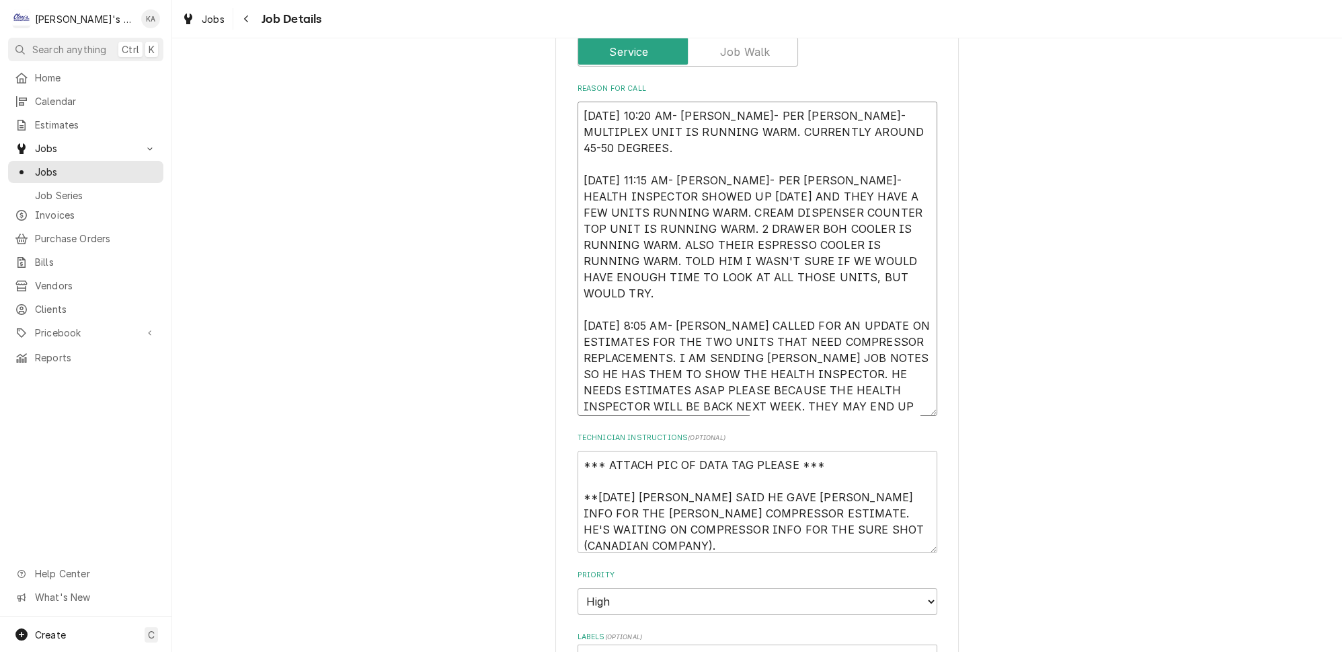
type textarea "x"
type textarea "[DATE] 10:20 AM- [PERSON_NAME]- PER [PERSON_NAME]- MULTIPLEX UNIT IS RUNNING WA…"
type textarea "x"
type textarea "[DATE] 10:20 AM- [PERSON_NAME]- PER [PERSON_NAME]- MULTIPLEX UNIT IS RUNNING WA…"
type textarea "x"
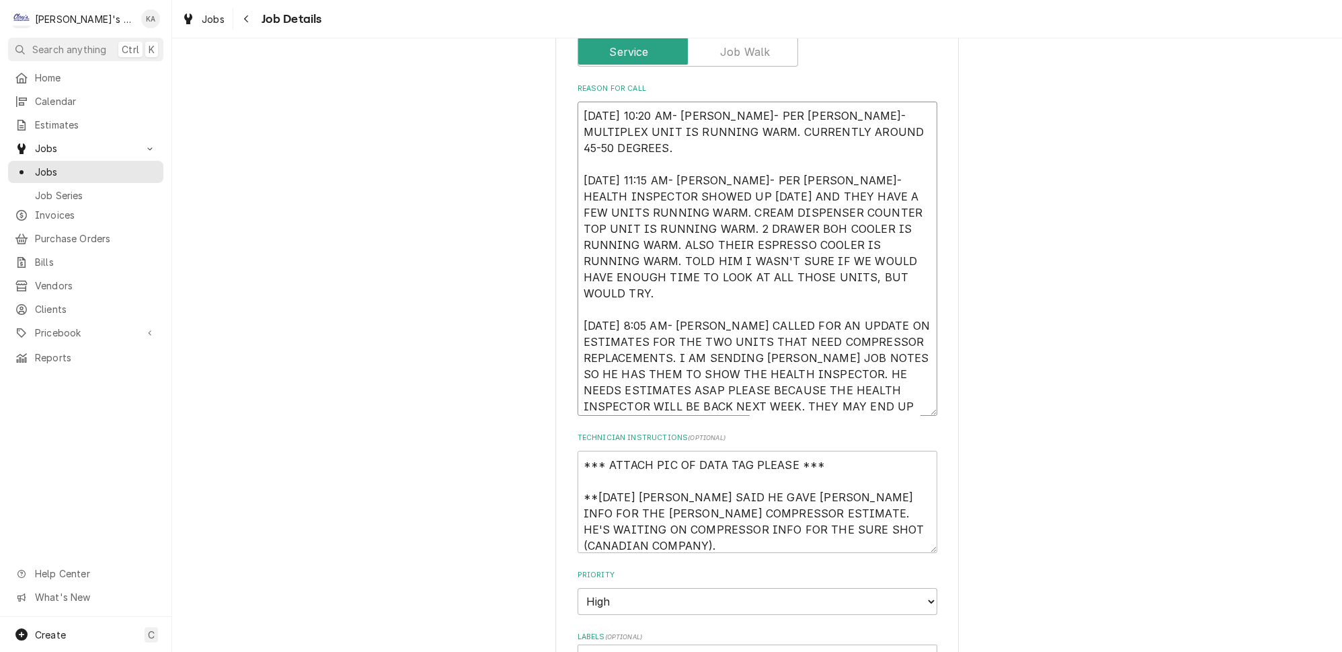
type textarea "[DATE] 10:20 AM- [PERSON_NAME]- PER [PERSON_NAME]- MULTIPLEX UNIT IS RUNNING WA…"
type textarea "x"
type textarea "[DATE] 10:20 AM- [PERSON_NAME]- PER [PERSON_NAME]- MULTIPLEX UNIT IS RUNNING WA…"
type textarea "x"
type textarea "[DATE] 10:20 AM- [PERSON_NAME]- PER [PERSON_NAME]- MULTIPLEX UNIT IS RUNNING WA…"
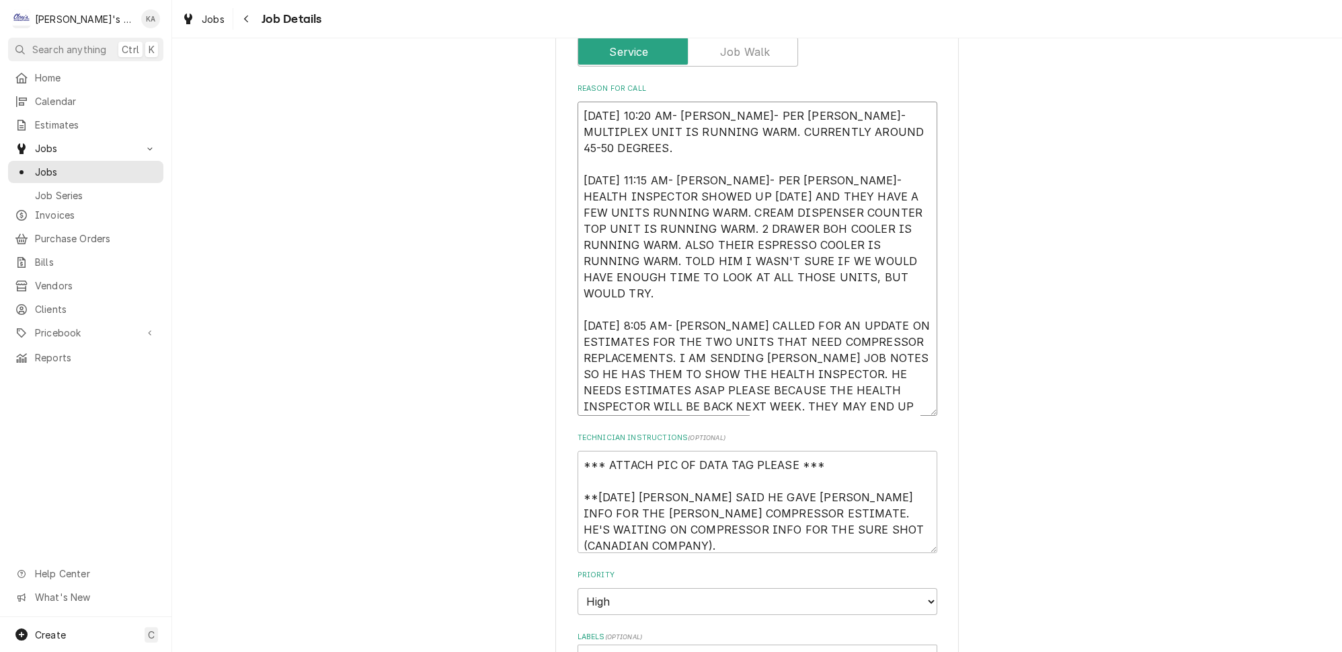
type textarea "x"
type textarea "[DATE] 10:20 AM- [PERSON_NAME]- PER [PERSON_NAME]- MULTIPLEX UNIT IS RUNNING WA…"
type textarea "x"
type textarea "[DATE] 10:20 AM- [PERSON_NAME]- PER [PERSON_NAME]- MULTIPLEX UNIT IS RUNNING WA…"
type textarea "x"
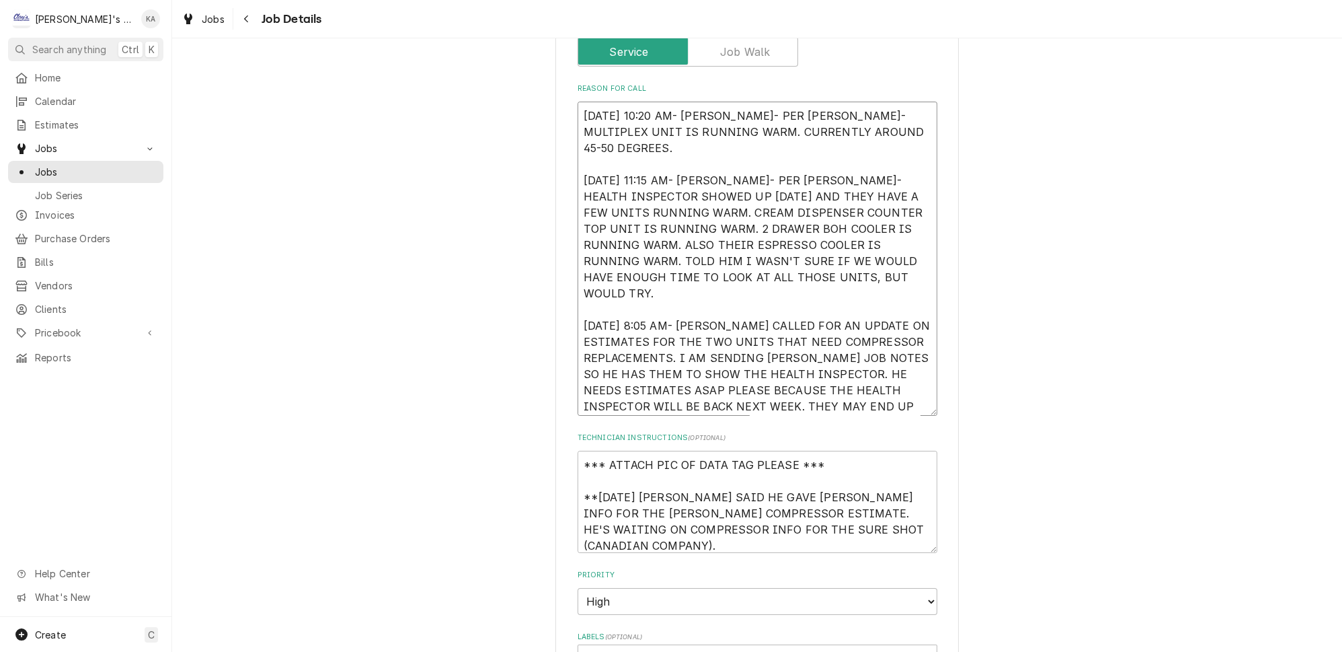
type textarea "[DATE] 10:20 AM- [PERSON_NAME]- PER [PERSON_NAME]- MULTIPLEX UNIT IS RUNNING WA…"
type textarea "x"
type textarea "[DATE] 10:20 AM- [PERSON_NAME]- PER [PERSON_NAME]- MULTIPLEX UNIT IS RUNNING WA…"
type textarea "x"
type textarea "[DATE] 10:20 AM- [PERSON_NAME]- PER [PERSON_NAME]- MULTIPLEX UNIT IS RUNNING WA…"
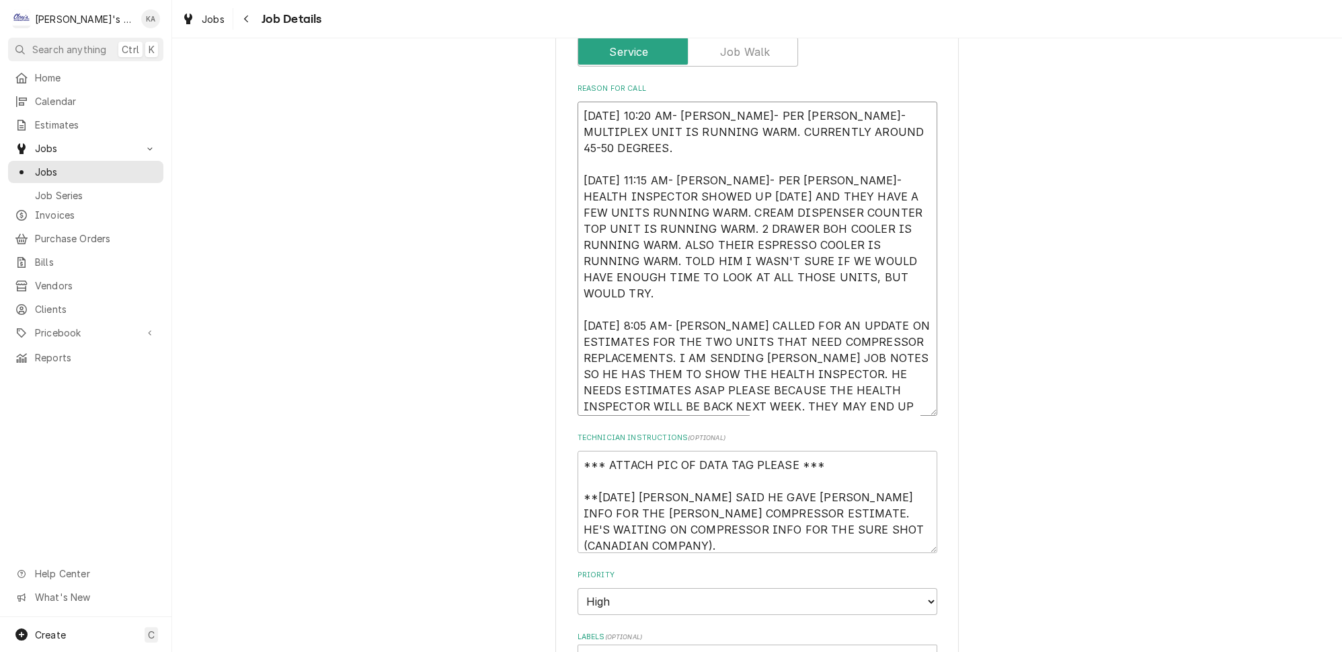
type textarea "x"
type textarea "[DATE] 10:20 AM- [PERSON_NAME]- PER [PERSON_NAME]- MULTIPLEX UNIT IS RUNNING WA…"
type textarea "x"
type textarea "[DATE] 10:20 AM- [PERSON_NAME]- PER [PERSON_NAME]- MULTIPLEX UNIT IS RUNNING WA…"
type textarea "x"
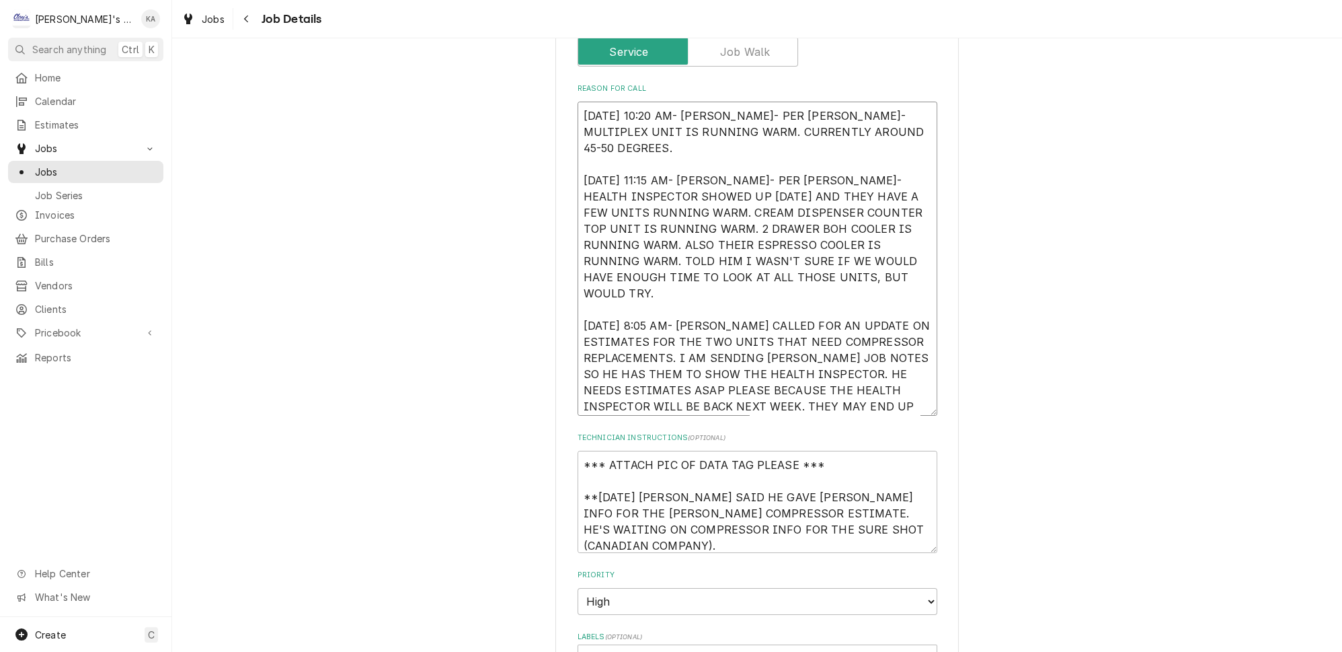
type textarea "[DATE] 10:20 AM- [PERSON_NAME]- PER [PERSON_NAME]- MULTIPLEX UNIT IS RUNNING WA…"
type textarea "x"
type textarea "[DATE] 10:20 AM- [PERSON_NAME]- PER [PERSON_NAME]- MULTIPLEX UNIT IS RUNNING WA…"
type textarea "x"
type textarea "[DATE] 10:20 AM- [PERSON_NAME]- PER [PERSON_NAME]- MULTIPLEX UNIT IS RUNNING WA…"
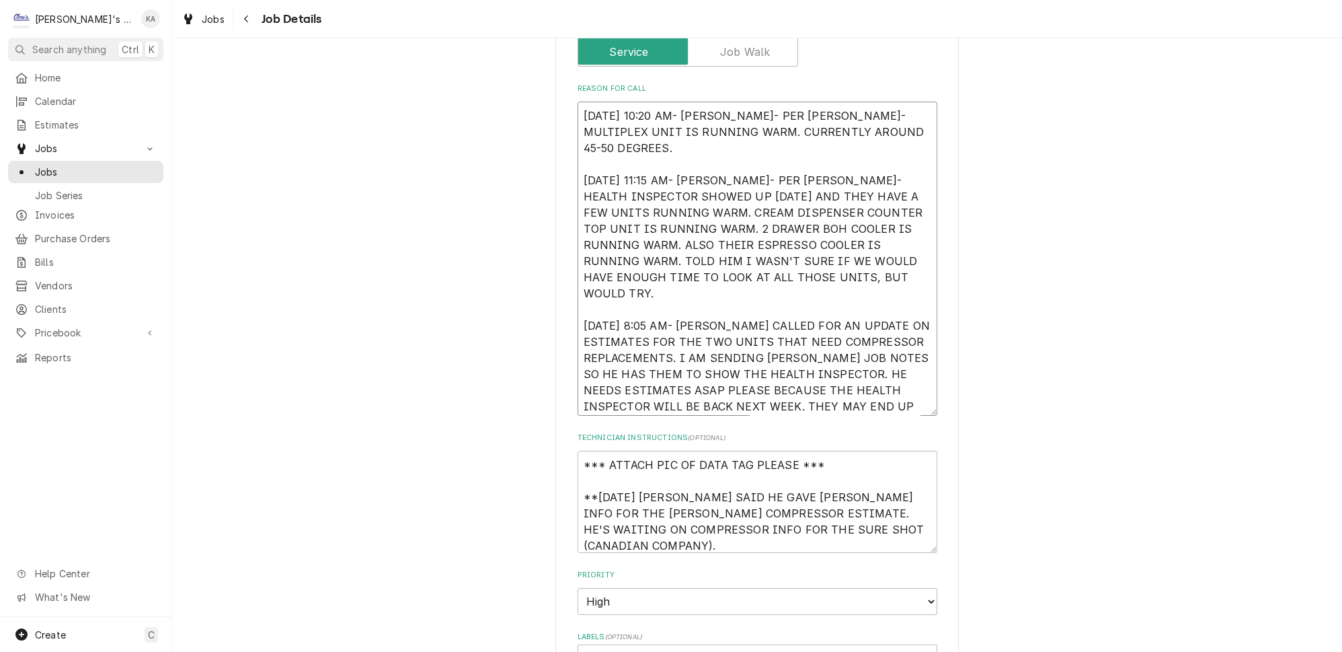
type textarea "x"
type textarea "[DATE] 10:20 AM- [PERSON_NAME]- PER [PERSON_NAME]- MULTIPLEX UNIT IS RUNNING WA…"
type textarea "x"
type textarea "[DATE] 10:20 AM- [PERSON_NAME]- PER [PERSON_NAME]- MULTIPLEX UNIT IS RUNNING WA…"
type textarea "x"
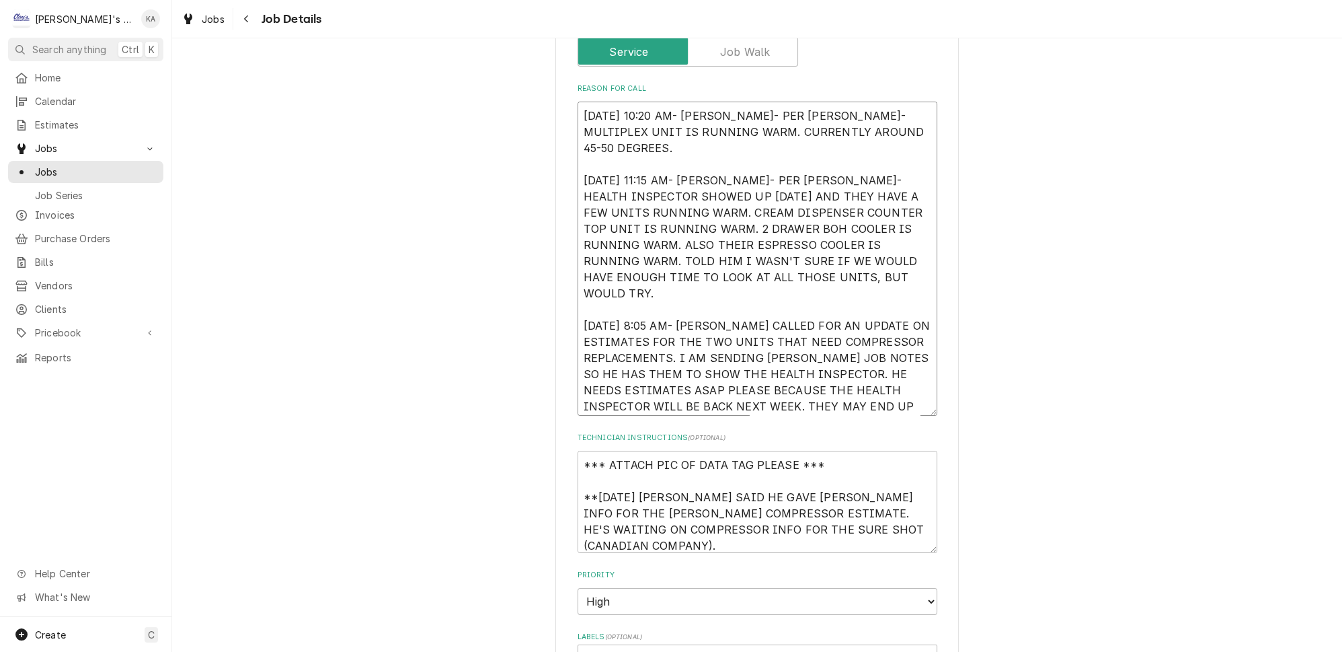
type textarea "[DATE] 10:20 AM- [PERSON_NAME]- PER [PERSON_NAME]- MULTIPLEX UNIT IS RUNNING WA…"
type textarea "x"
type textarea "[DATE] 10:20 AM- [PERSON_NAME]- PER [PERSON_NAME]- MULTIPLEX UNIT IS RUNNING WA…"
type textarea "x"
type textarea "[DATE] 10:20 AM- [PERSON_NAME]- PER [PERSON_NAME]- MULTIPLEX UNIT IS RUNNING WA…"
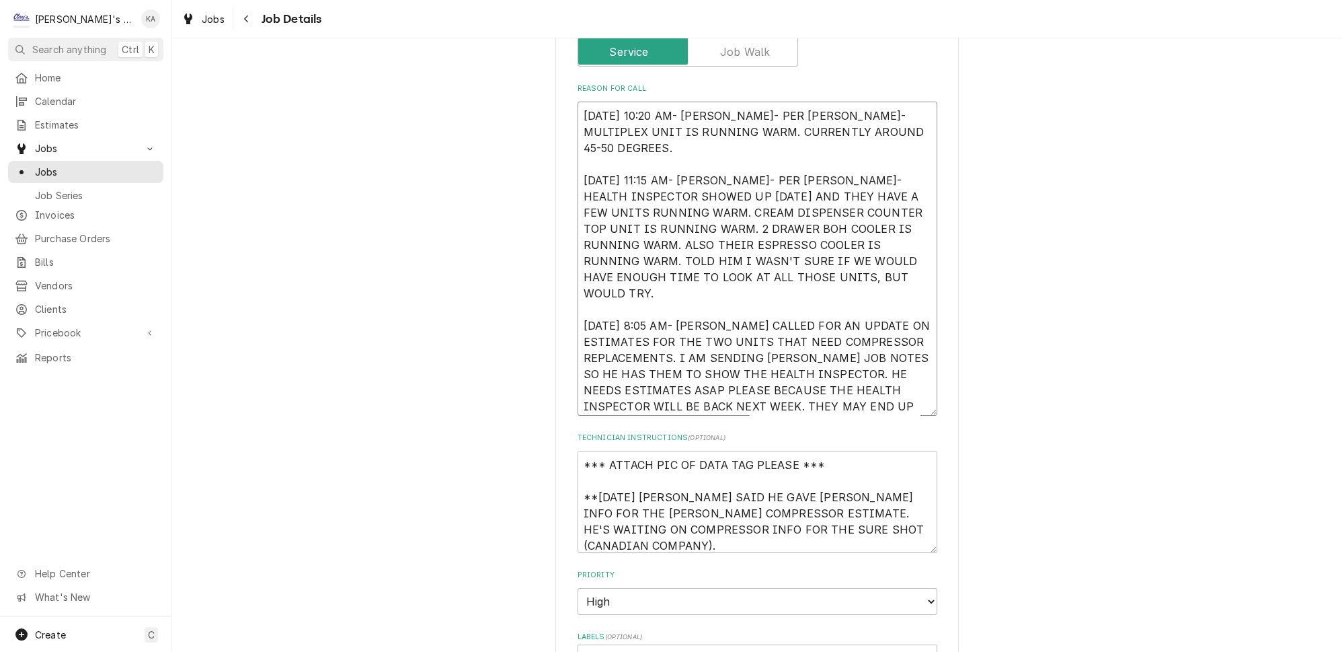
type textarea "x"
type textarea "[DATE] 10:20 AM- [PERSON_NAME]- PER [PERSON_NAME]- MULTIPLEX UNIT IS RUNNING WA…"
type textarea "x"
type textarea "[DATE] 10:20 AM- [PERSON_NAME]- PER [PERSON_NAME]- MULTIPLEX UNIT IS RUNNING WA…"
type textarea "x"
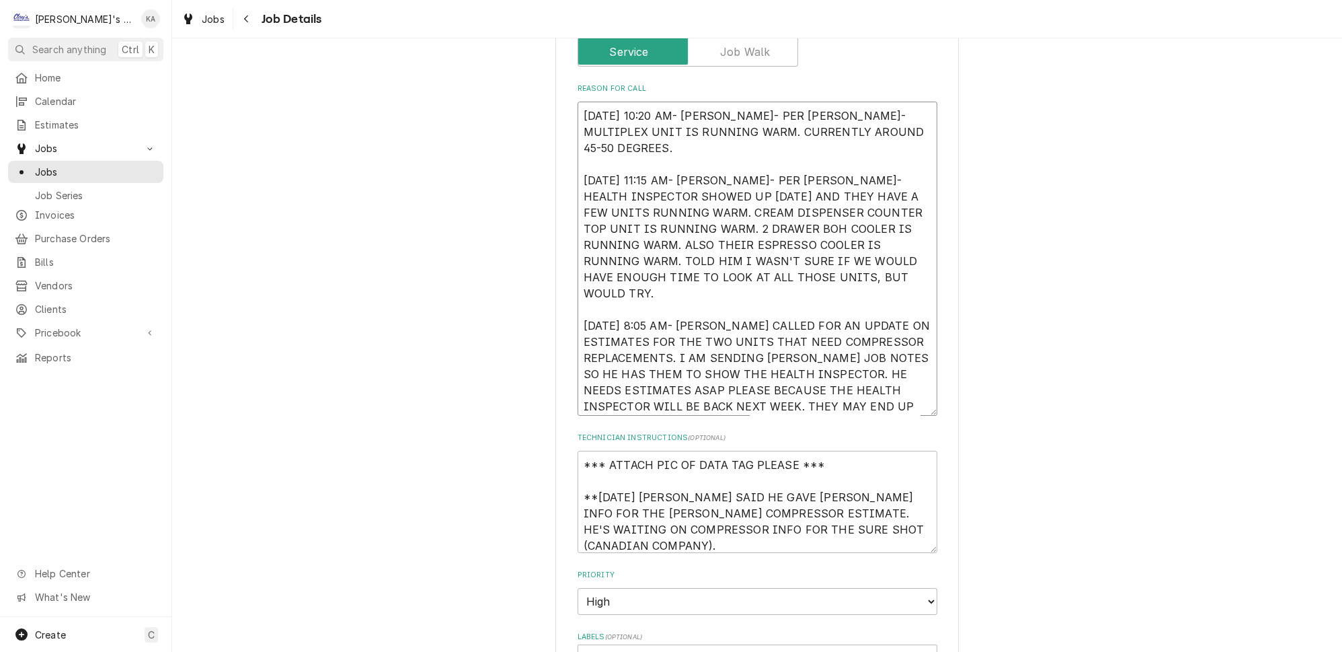
type textarea "[DATE] 10:20 AM- [PERSON_NAME]- PER [PERSON_NAME]- MULTIPLEX UNIT IS RUNNING WA…"
type textarea "x"
type textarea "[DATE] 10:20 AM- [PERSON_NAME]- PER [PERSON_NAME]- MULTIPLEX UNIT IS RUNNING WA…"
type textarea "x"
type textarea "[DATE] 10:20 AM- [PERSON_NAME]- PER [PERSON_NAME]- MULTIPLEX UNIT IS RUNNING WA…"
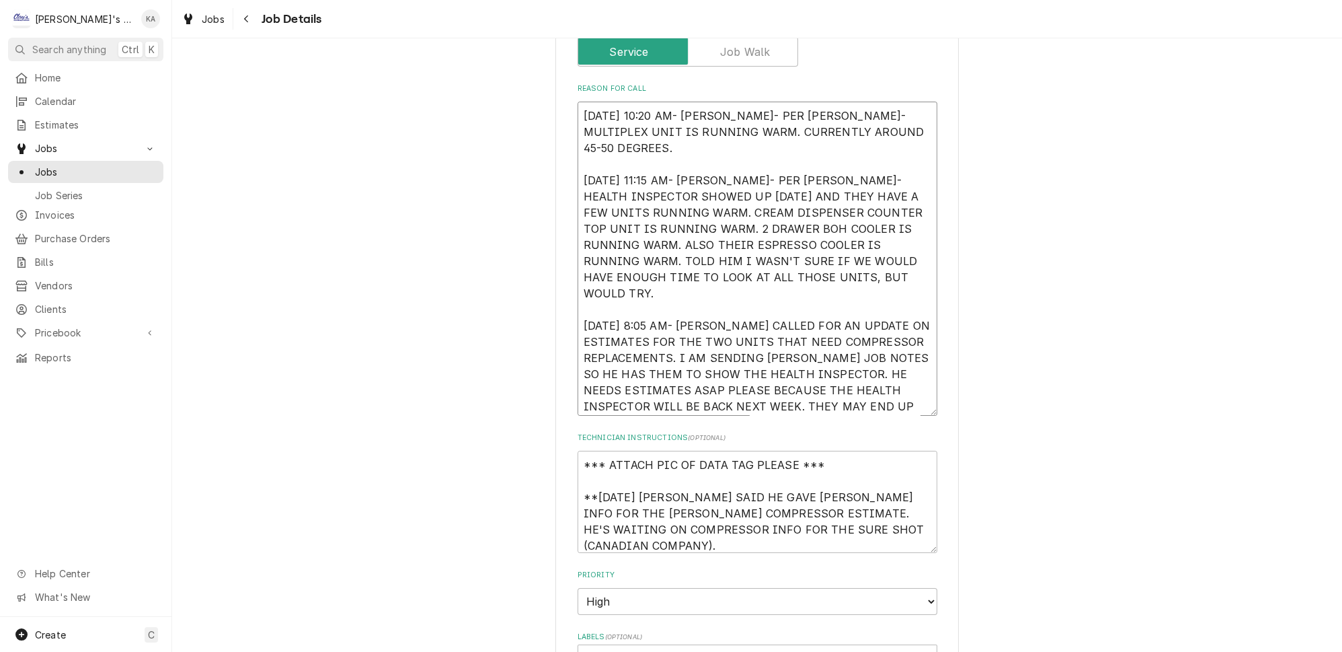
type textarea "x"
type textarea "[DATE] 10:20 AM- [PERSON_NAME]- PER [PERSON_NAME]- MULTIPLEX UNIT IS RUNNING WA…"
type textarea "x"
type textarea "[DATE] 10:20 AM- [PERSON_NAME]- PER [PERSON_NAME]- MULTIPLEX UNIT IS RUNNING WA…"
type textarea "x"
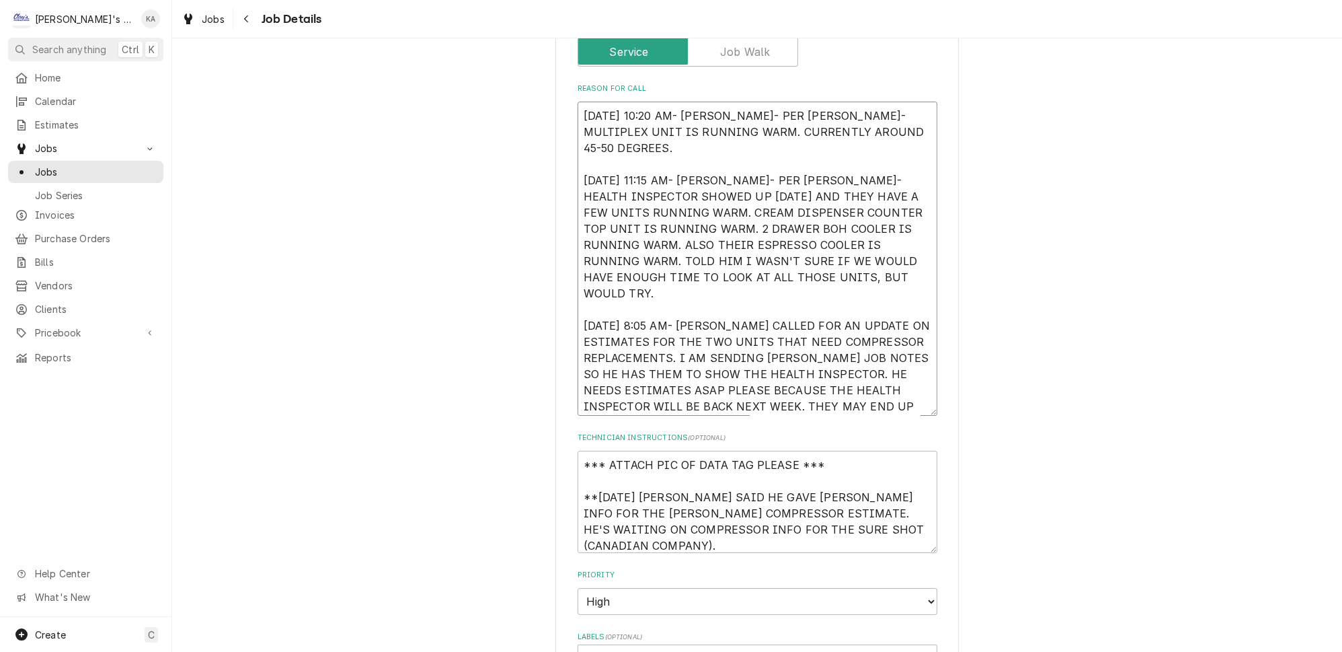
type textarea "[DATE] 10:20 AM- [PERSON_NAME]- PER [PERSON_NAME]- MULTIPLEX UNIT IS RUNNING WA…"
type textarea "x"
type textarea "[DATE] 10:20 AM- [PERSON_NAME]- PER [PERSON_NAME]- MULTIPLEX UNIT IS RUNNING WA…"
type textarea "x"
type textarea "[DATE] 10:20 AM- [PERSON_NAME]- PER [PERSON_NAME]- MULTIPLEX UNIT IS RUNNING WA…"
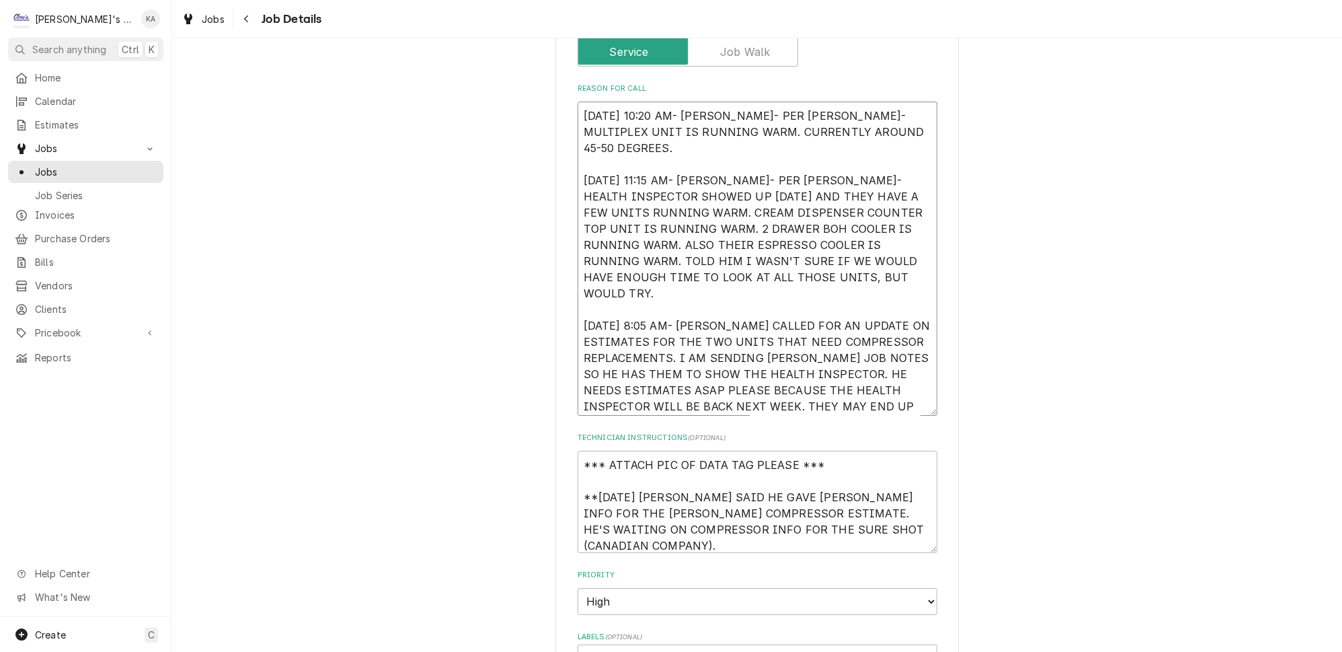
type textarea "x"
type textarea "[DATE] 10:20 AM- [PERSON_NAME]- PER [PERSON_NAME]- MULTIPLEX UNIT IS RUNNING WA…"
type textarea "x"
type textarea "[DATE] 10:20 AM- [PERSON_NAME]- PER [PERSON_NAME]- MULTIPLEX UNIT IS RUNNING WA…"
type textarea "x"
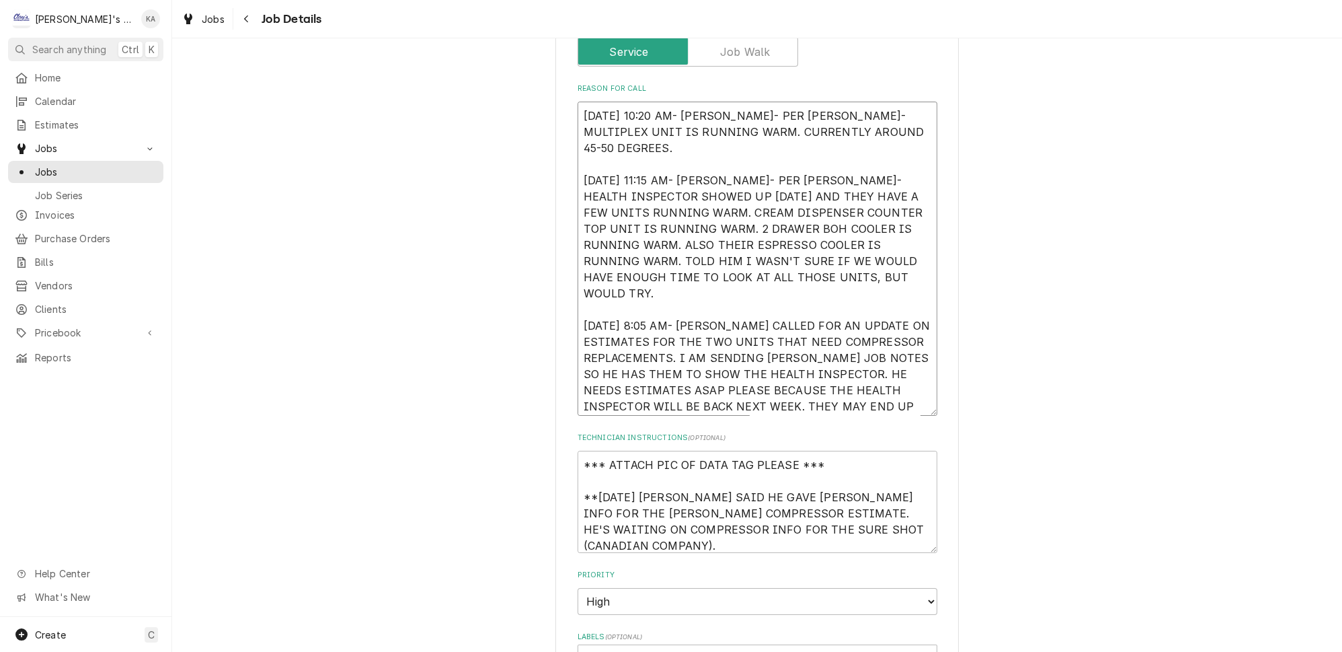
type textarea "[DATE] 10:20 AM- [PERSON_NAME]- PER [PERSON_NAME]- MULTIPLEX UNIT IS RUNNING WA…"
type textarea "x"
type textarea "[DATE] 10:20 AM- [PERSON_NAME]- PER [PERSON_NAME]- MULTIPLEX UNIT IS RUNNING WA…"
type textarea "x"
type textarea "[DATE] 10:20 AM- [PERSON_NAME]- PER [PERSON_NAME]- MULTIPLEX UNIT IS RUNNING WA…"
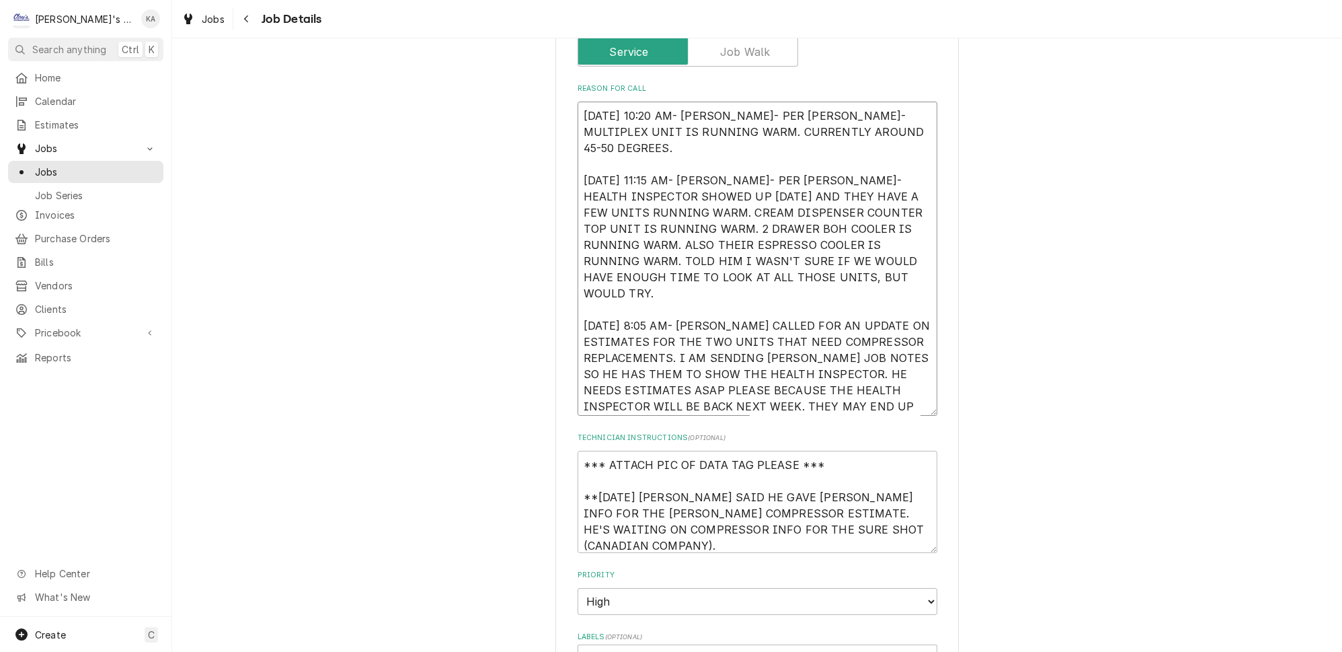
type textarea "x"
type textarea "[DATE] 10:20 AM- [PERSON_NAME]- PER [PERSON_NAME]- MULTIPLEX UNIT IS RUNNING WA…"
type textarea "x"
type textarea "[DATE] 10:20 AM- [PERSON_NAME]- PER [PERSON_NAME]- MULTIPLEX UNIT IS RUNNING WA…"
type textarea "x"
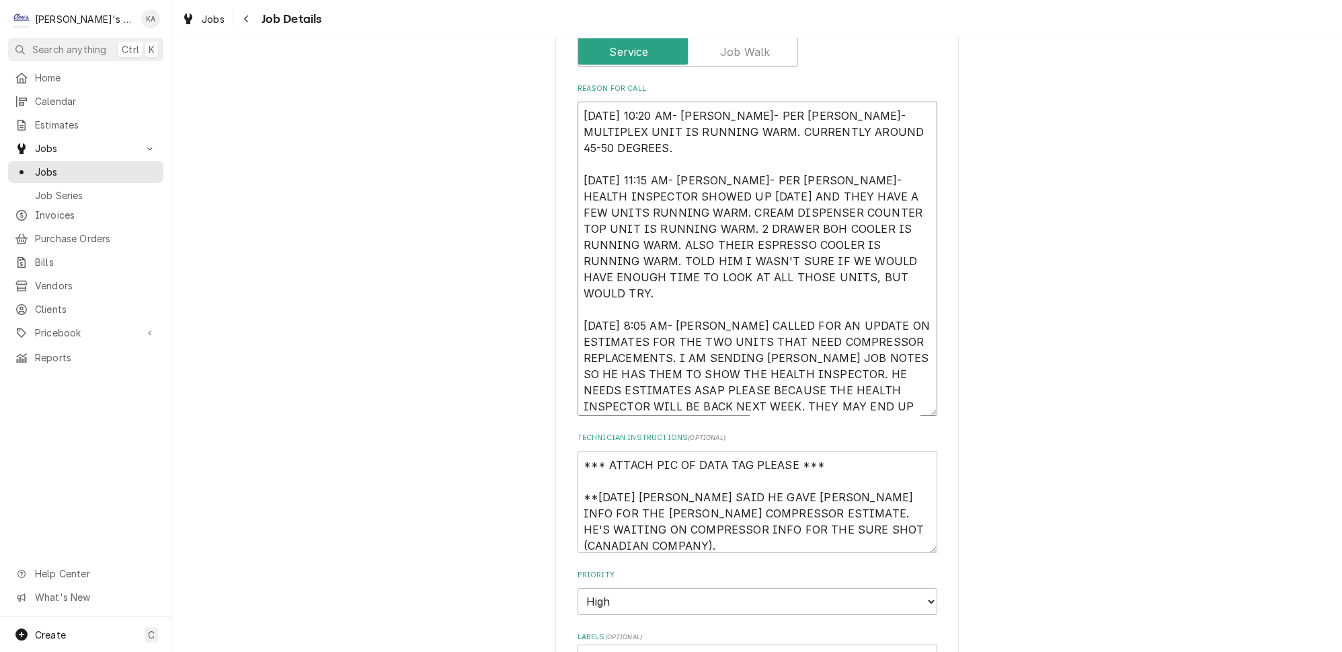
type textarea "[DATE] 10:20 AM- [PERSON_NAME]- PER [PERSON_NAME]- MULTIPLEX UNIT IS RUNNING WA…"
type textarea "x"
type textarea "[DATE] 10:20 AM- [PERSON_NAME]- PER [PERSON_NAME]- MULTIPLEX UNIT IS RUNNING WA…"
type textarea "x"
type textarea "[DATE] 10:20 AM- [PERSON_NAME]- PER [PERSON_NAME]- MULTIPLEX UNIT IS RUNNING WA…"
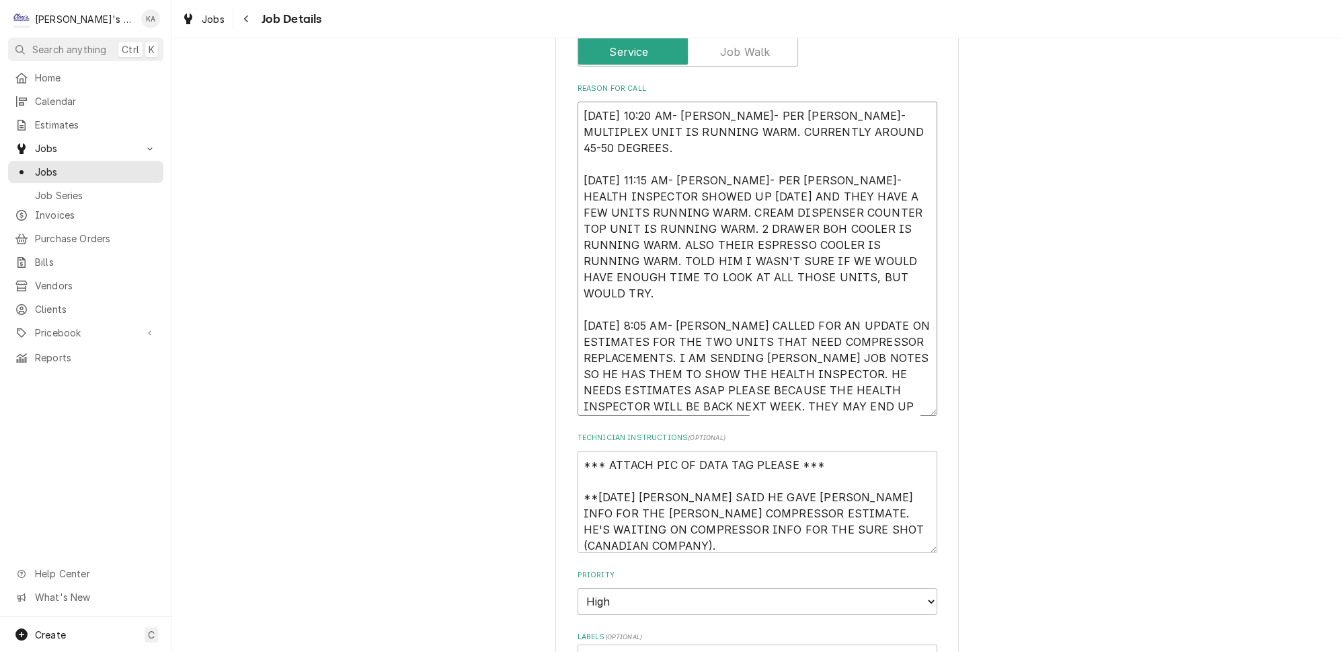
type textarea "x"
type textarea "[DATE] 10:20 AM- [PERSON_NAME]- PER [PERSON_NAME]- MULTIPLEX UNIT IS RUNNING WA…"
type textarea "x"
type textarea "[DATE] 10:20 AM- [PERSON_NAME]- PER [PERSON_NAME]- MULTIPLEX UNIT IS RUNNING WA…"
type textarea "x"
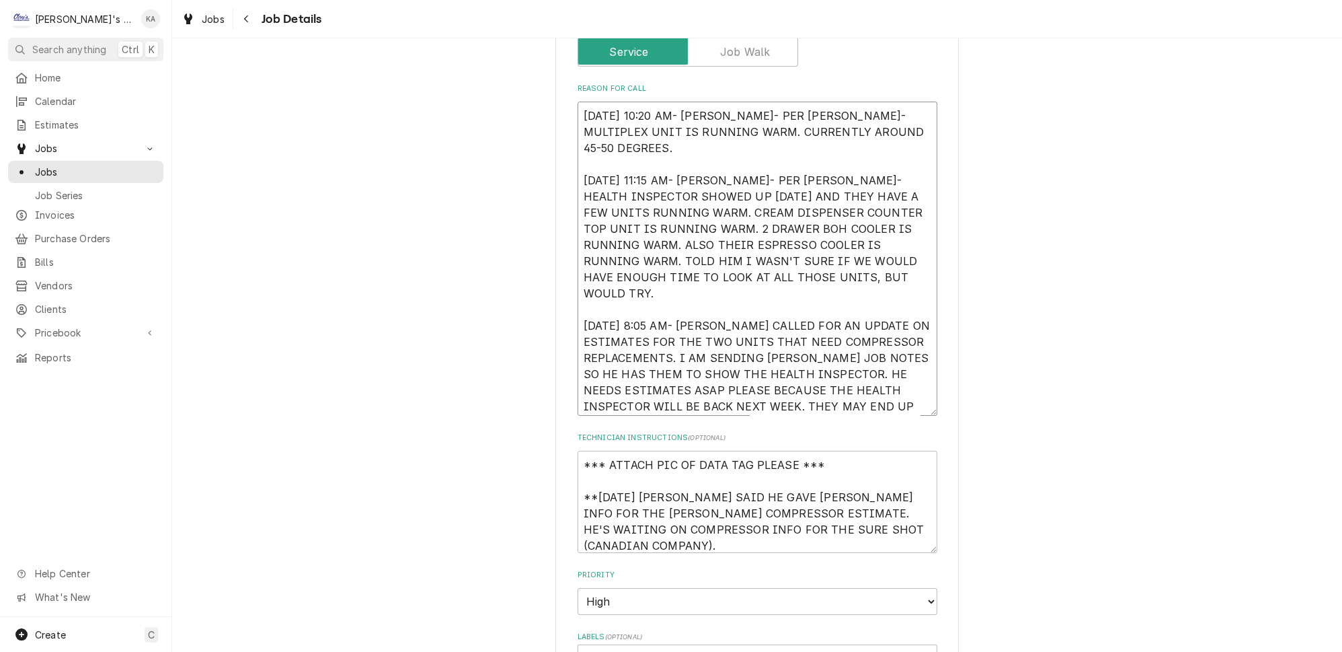
type textarea "[DATE] 10:20 AM- [PERSON_NAME]- PER [PERSON_NAME]- MULTIPLEX UNIT IS RUNNING WA…"
type textarea "x"
type textarea "[DATE] 10:20 AM- [PERSON_NAME]- PER [PERSON_NAME]- MULTIPLEX UNIT IS RUNNING WA…"
type textarea "x"
type textarea "[DATE] 10:20 AM- [PERSON_NAME]- PER [PERSON_NAME]- MULTIPLEX UNIT IS RUNNING WA…"
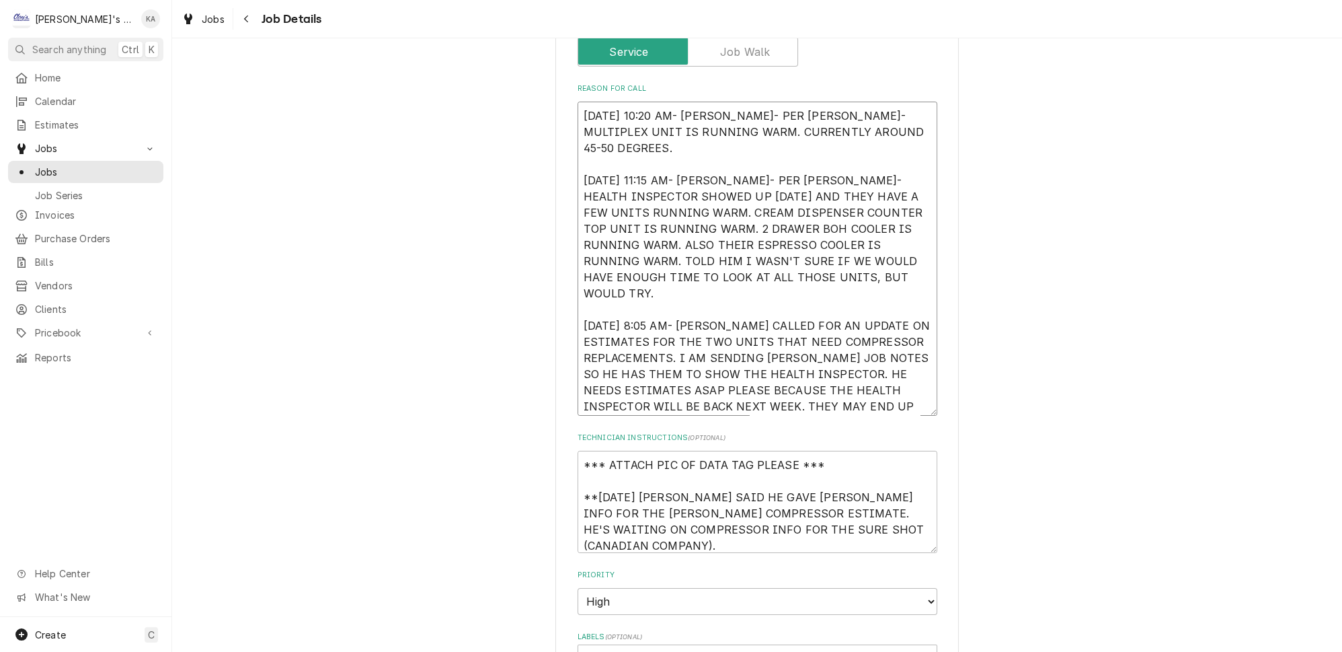
type textarea "x"
type textarea "[DATE] 10:20 AM- [PERSON_NAME]- PER [PERSON_NAME]- MULTIPLEX UNIT IS RUNNING WA…"
type textarea "x"
type textarea "[DATE] 10:20 AM- [PERSON_NAME]- PER [PERSON_NAME]- MULTIPLEX UNIT IS RUNNING WA…"
type textarea "x"
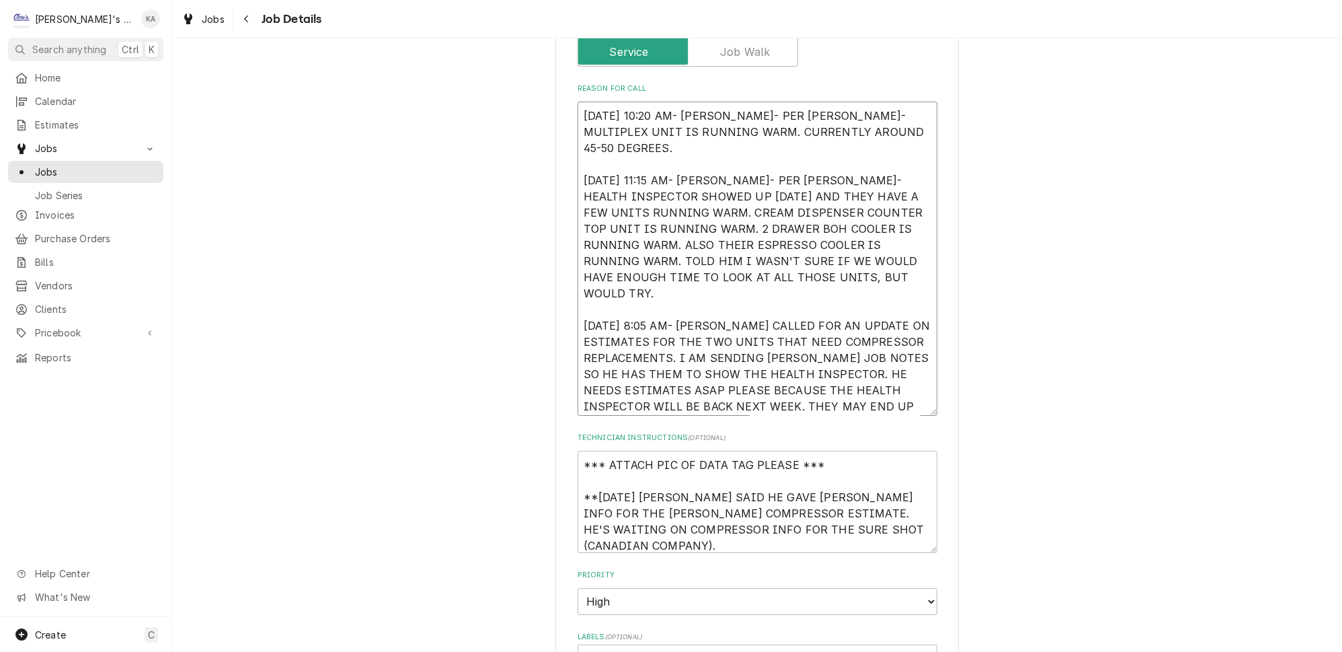
type textarea "[DATE] 10:20 AM- [PERSON_NAME]- PER [PERSON_NAME]- MULTIPLEX UNIT IS RUNNING WA…"
type textarea "x"
type textarea "[DATE] 10:20 AM- [PERSON_NAME]- PER [PERSON_NAME]- MULTIPLEX UNIT IS RUNNING WA…"
type textarea "x"
type textarea "[DATE] 10:20 AM- [PERSON_NAME]- PER [PERSON_NAME]- MULTIPLEX UNIT IS RUNNING WA…"
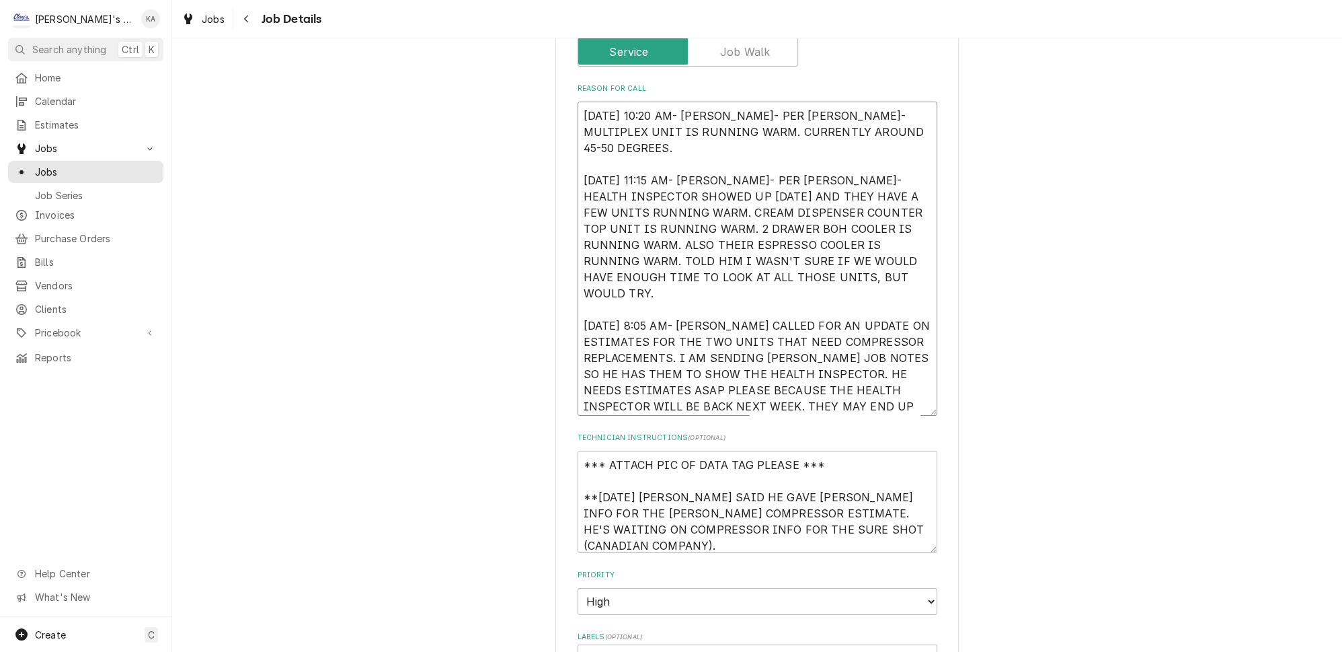
type textarea "x"
type textarea "[DATE] 10:20 AM- [PERSON_NAME]- PER [PERSON_NAME]- MULTIPLEX UNIT IS RUNNING WA…"
type textarea "x"
type textarea "[DATE] 10:20 AM- [PERSON_NAME]- PER [PERSON_NAME]- MULTIPLEX UNIT IS RUNNING WA…"
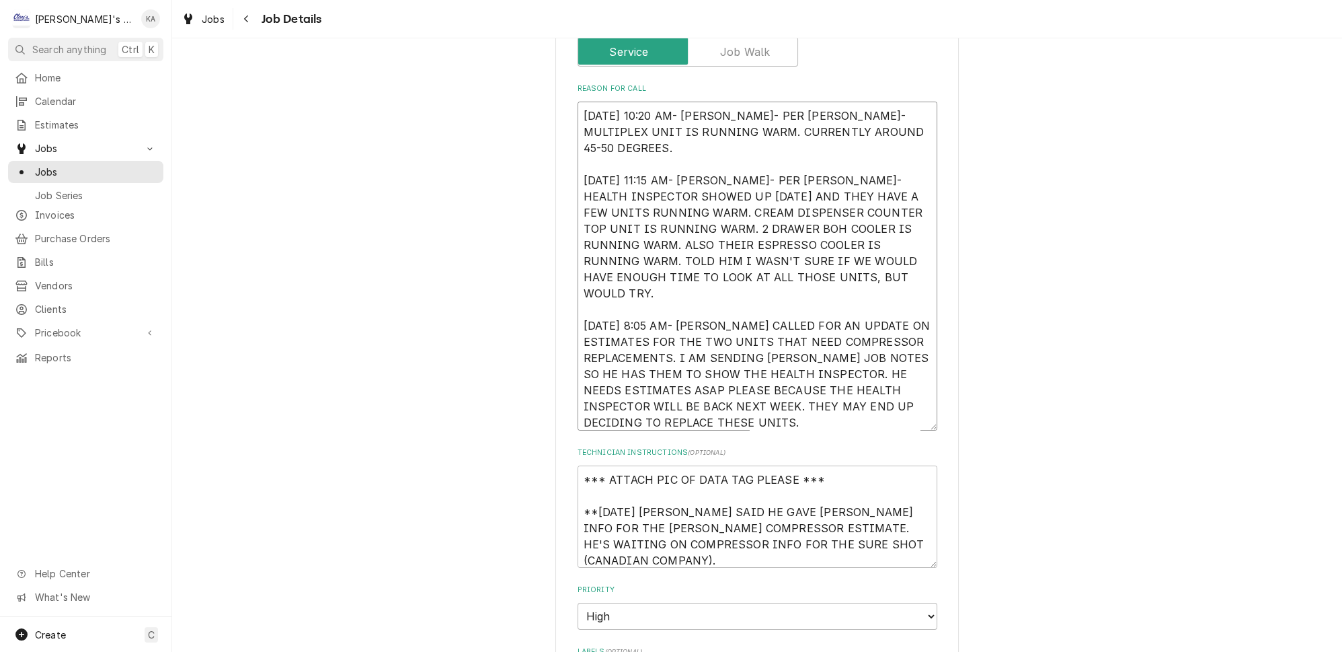
type textarea "x"
type textarea "[DATE] 10:20 AM- [PERSON_NAME]- PER [PERSON_NAME]- MULTIPLEX UNIT IS RUNNING WA…"
type textarea "x"
type textarea "[DATE] 10:20 AM- [PERSON_NAME]- PER [PERSON_NAME]- MULTIPLEX UNIT IS RUNNING WA…"
type textarea "x"
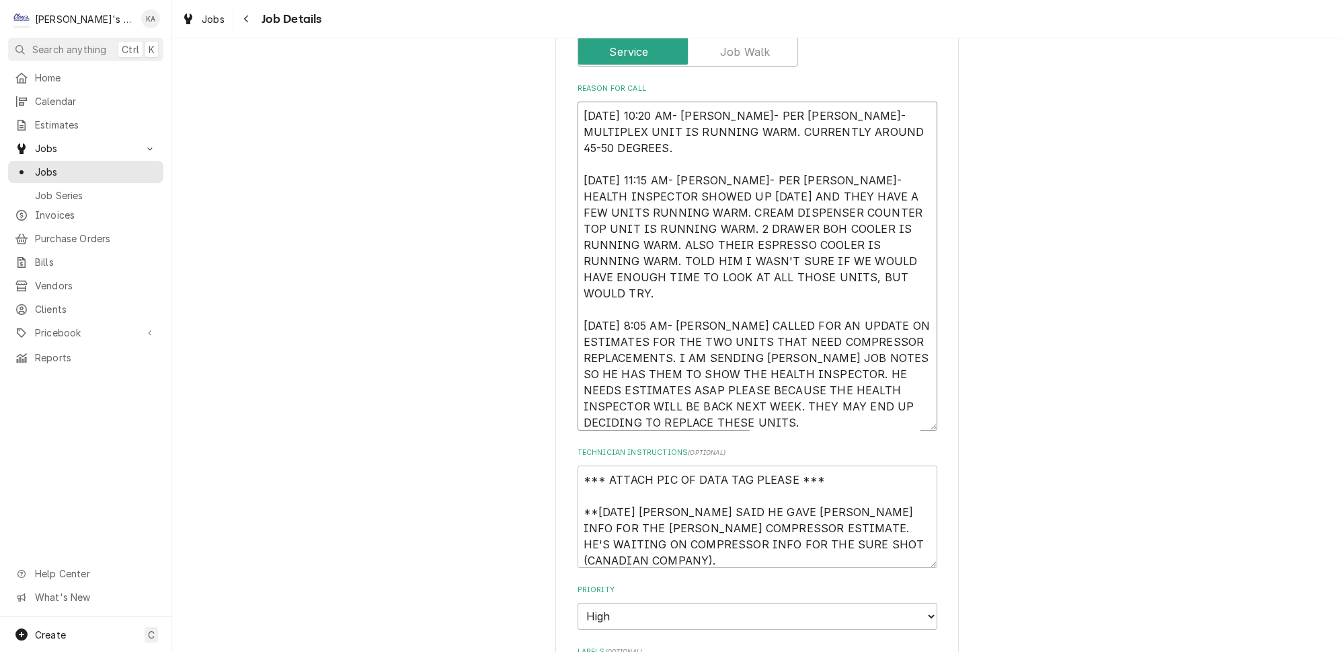
type textarea "[DATE] 10:20 AM- [PERSON_NAME]- PER [PERSON_NAME]- MULTIPLEX UNIT IS RUNNING WA…"
type textarea "x"
type textarea "[DATE] 10:20 AM- [PERSON_NAME]- PER [PERSON_NAME]- MULTIPLEX UNIT IS RUNNING WA…"
type textarea "x"
type textarea "[DATE] 10:20 AM- [PERSON_NAME]- PER [PERSON_NAME]- MULTIPLEX UNIT IS RUNNING WA…"
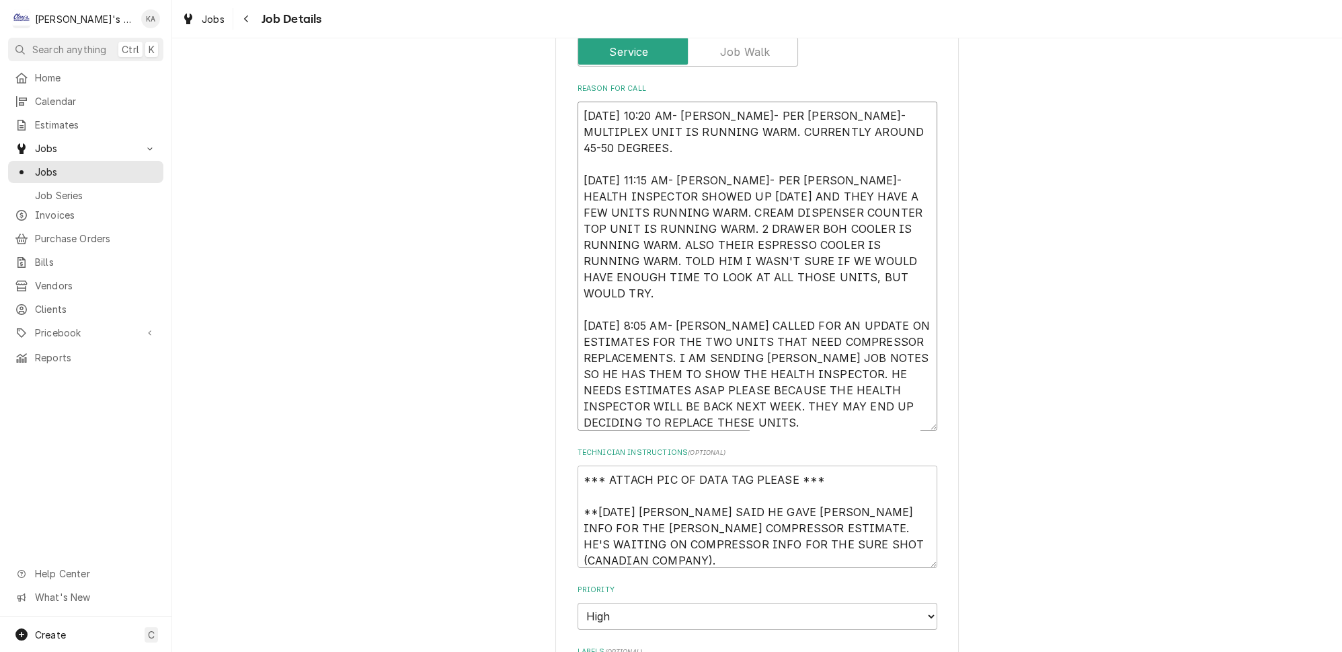
type textarea "x"
type textarea "[DATE] 10:20 AM- [PERSON_NAME]- PER [PERSON_NAME]- MULTIPLEX UNIT IS RUNNING WA…"
type textarea "x"
type textarea "[DATE] 10:20 AM- [PERSON_NAME]- PER [PERSON_NAME]- MULTIPLEX UNIT IS RUNNING WA…"
type textarea "x"
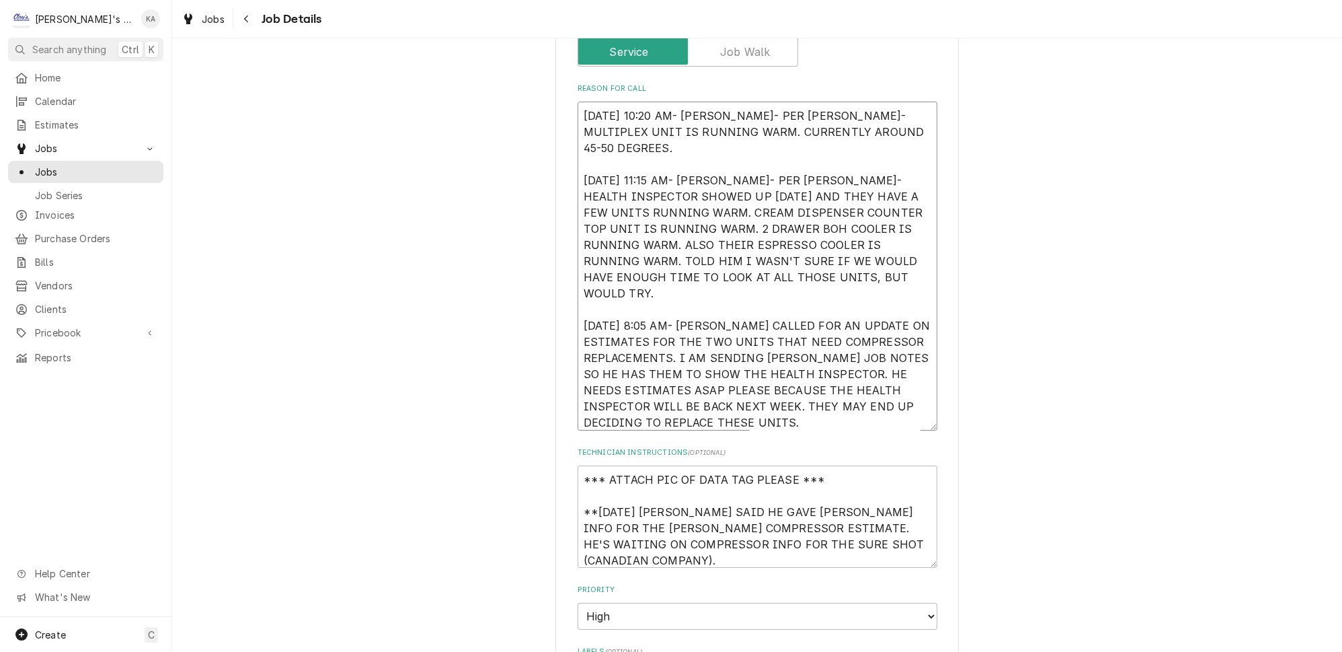
type textarea "[DATE] 10:20 AM- [PERSON_NAME]- PER [PERSON_NAME]- MULTIPLEX UNIT IS RUNNING WA…"
type textarea "x"
type textarea "[DATE] 10:20 AM- [PERSON_NAME]- PER [PERSON_NAME]- MULTIPLEX UNIT IS RUNNING WA…"
type textarea "x"
type textarea "[DATE] 10:20 AM- [PERSON_NAME]- PER [PERSON_NAME]- MULTIPLEX UNIT IS RUNNING WA…"
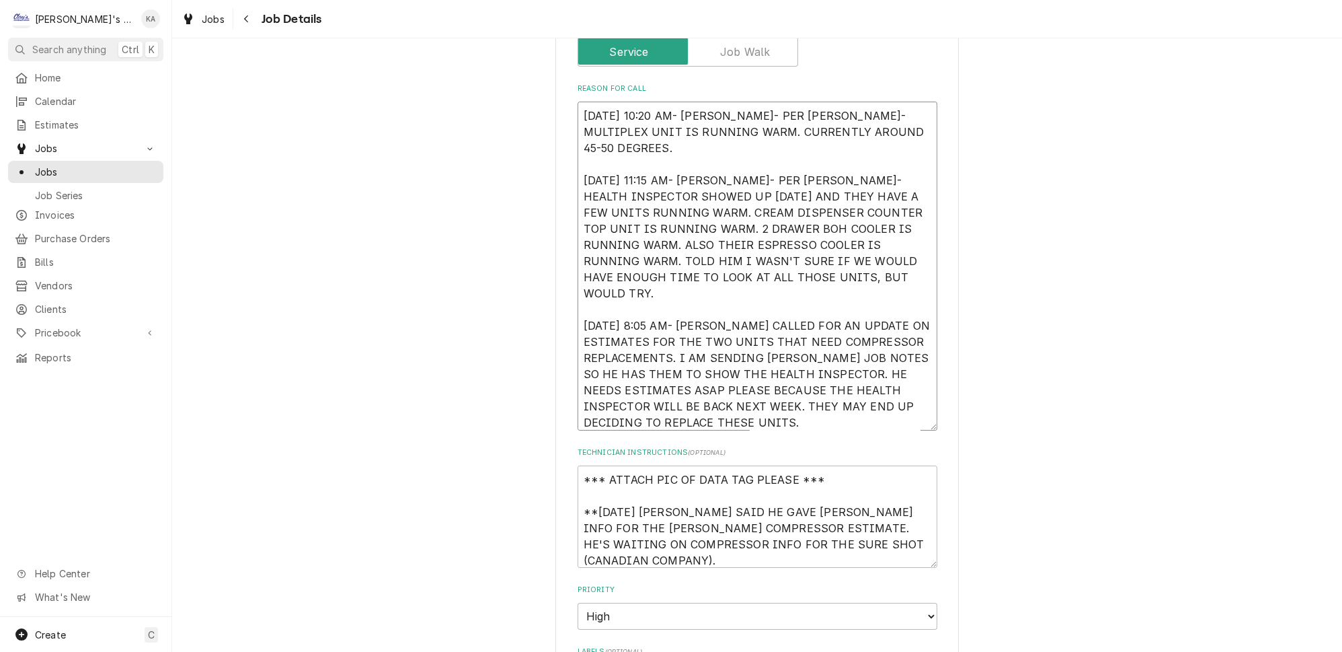
type textarea "x"
type textarea "[DATE] 10:20 AM- [PERSON_NAME]- PER [PERSON_NAME]- MULTIPLEX UNIT IS RUNNING WA…"
type textarea "x"
type textarea "[DATE] 10:20 AM- [PERSON_NAME]- PER [PERSON_NAME]- MULTIPLEX UNIT IS RUNNING WA…"
type textarea "x"
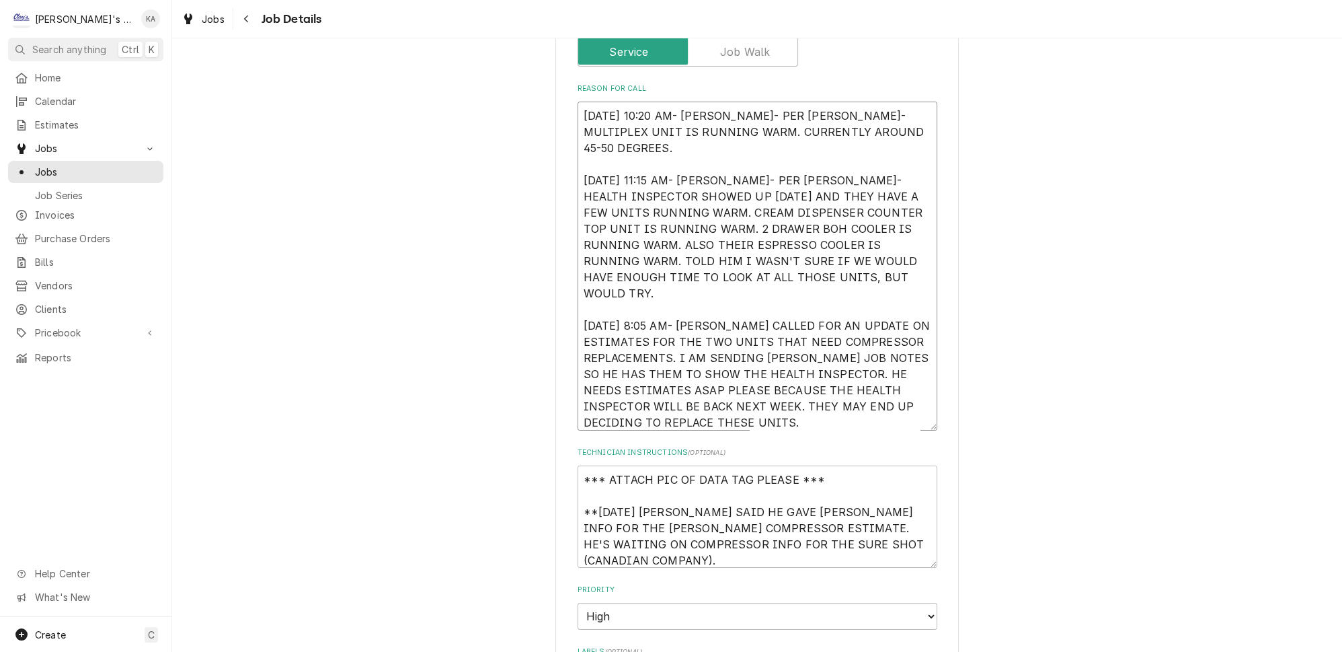
type textarea "[DATE] 10:20 AM- [PERSON_NAME]- PER [PERSON_NAME]- MULTIPLEX UNIT IS RUNNING WA…"
type textarea "x"
type textarea "[DATE] 10:20 AM- [PERSON_NAME]- PER [PERSON_NAME]- MULTIPLEX UNIT IS RUNNING WA…"
type textarea "x"
type textarea "[DATE] 10:20 AM- [PERSON_NAME]- PER [PERSON_NAME]- MULTIPLEX UNIT IS RUNNING WA…"
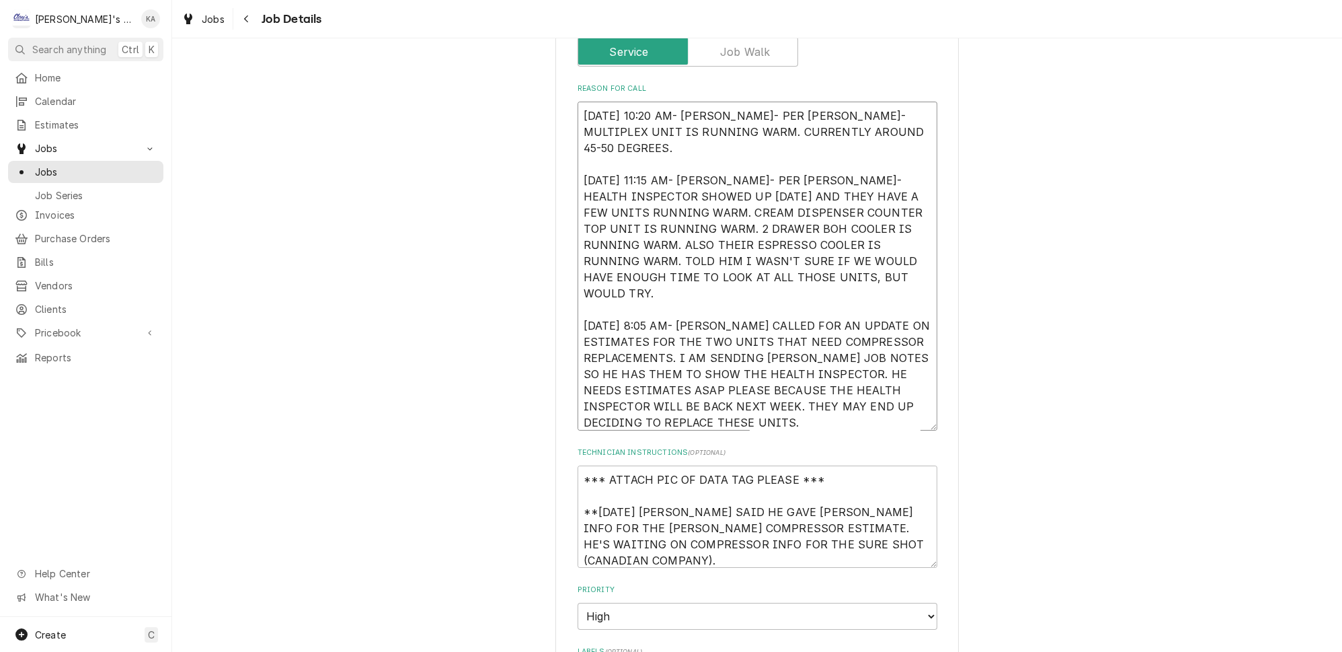
type textarea "x"
type textarea "[DATE] 10:20 AM- [PERSON_NAME]- PER [PERSON_NAME]- MULTIPLEX UNIT IS RUNNING WA…"
type textarea "x"
type textarea "[DATE] 10:20 AM- [PERSON_NAME]- PER [PERSON_NAME]- MULTIPLEX UNIT IS RUNNING WA…"
type textarea "x"
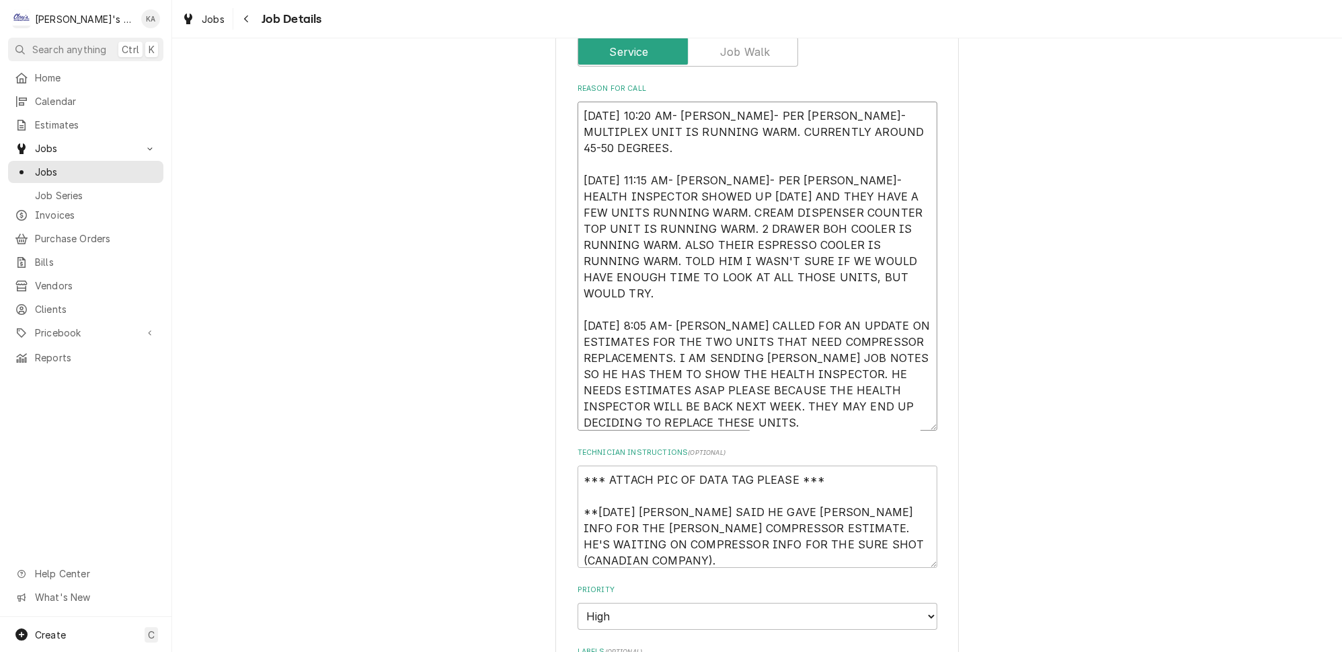
type textarea "[DATE] 10:20 AM- [PERSON_NAME]- PER [PERSON_NAME]- MULTIPLEX UNIT IS RUNNING WA…"
type textarea "x"
type textarea "[DATE] 10:20 AM- [PERSON_NAME]- PER [PERSON_NAME]- MULTIPLEX UNIT IS RUNNING WA…"
type textarea "x"
type textarea "[DATE] 10:20 AM- [PERSON_NAME]- PER [PERSON_NAME]- MULTIPLEX UNIT IS RUNNING WA…"
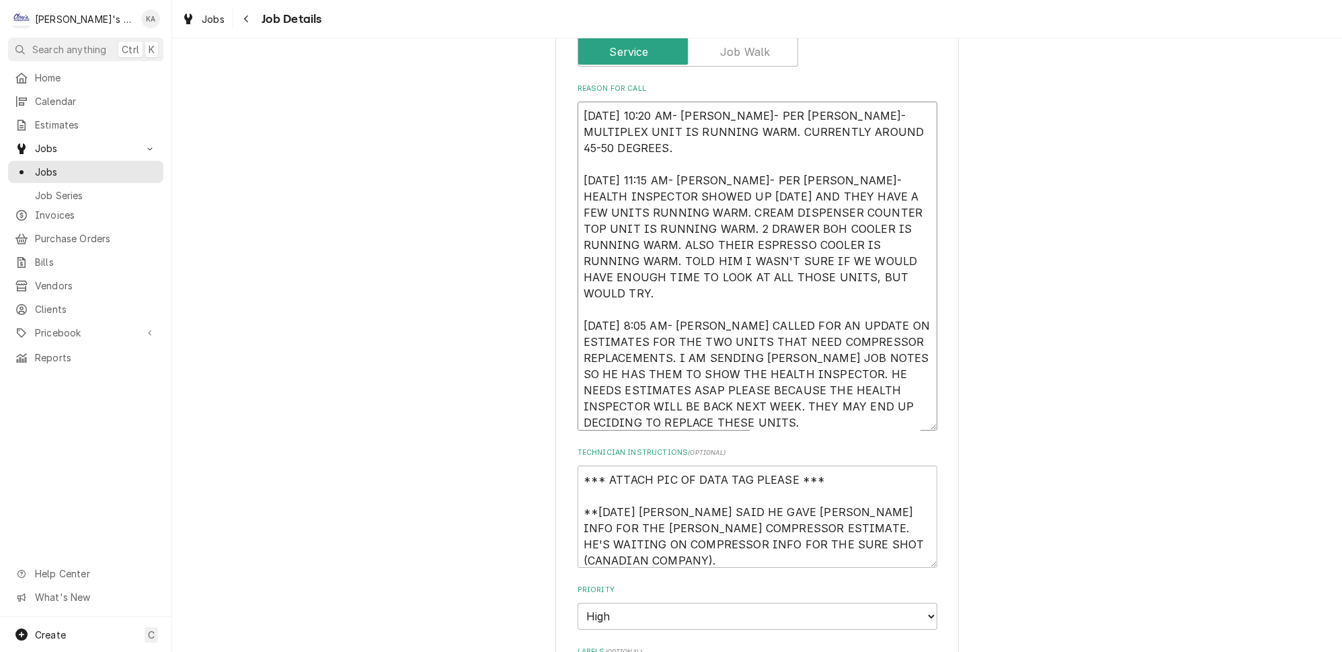
type textarea "x"
type textarea "[DATE] 10:20 AM- [PERSON_NAME]- PER [PERSON_NAME]- MULTIPLEX UNIT IS RUNNING WA…"
type textarea "x"
type textarea "[DATE] 10:20 AM- [PERSON_NAME]- PER [PERSON_NAME]- MULTIPLEX UNIT IS RUNNING WA…"
type textarea "x"
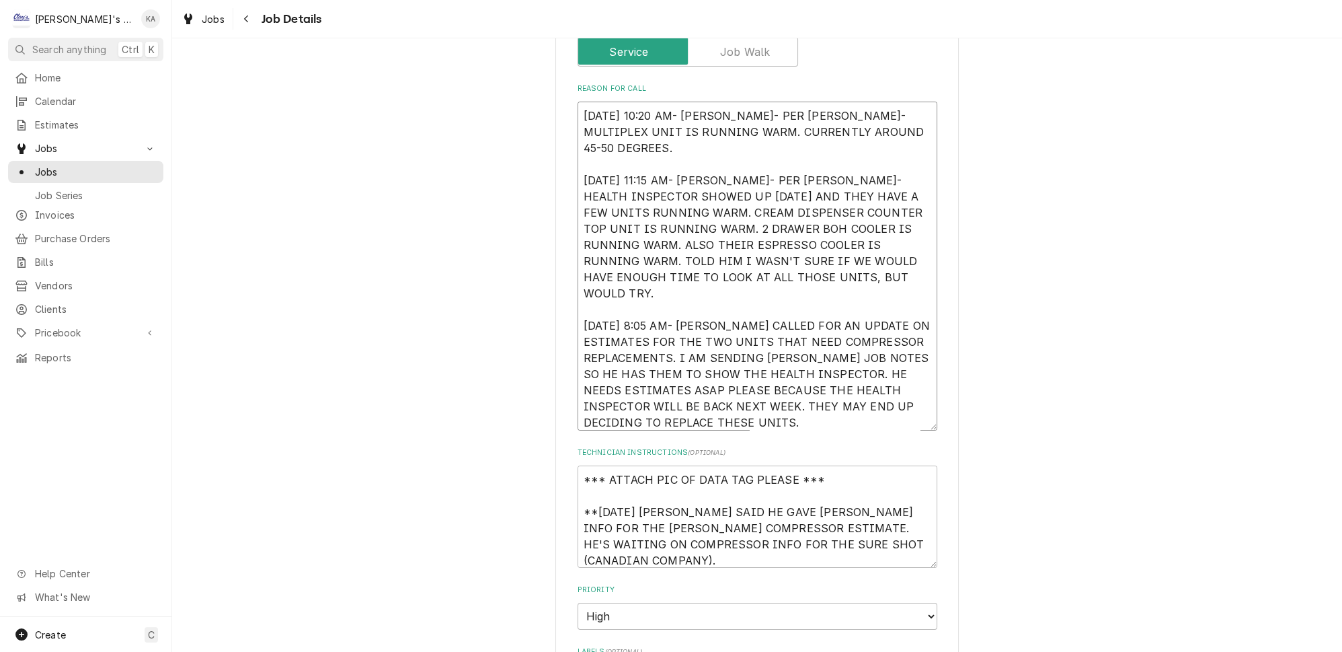
type textarea "[DATE] 10:20 AM- [PERSON_NAME]- PER [PERSON_NAME]- MULTIPLEX UNIT IS RUNNING WA…"
type textarea "x"
type textarea "[DATE] 10:20 AM- [PERSON_NAME]- PER [PERSON_NAME]- MULTIPLEX UNIT IS RUNNING WA…"
type textarea "x"
type textarea "[DATE] 10:20 AM- [PERSON_NAME]- PER [PERSON_NAME]- MULTIPLEX UNIT IS RUNNING WA…"
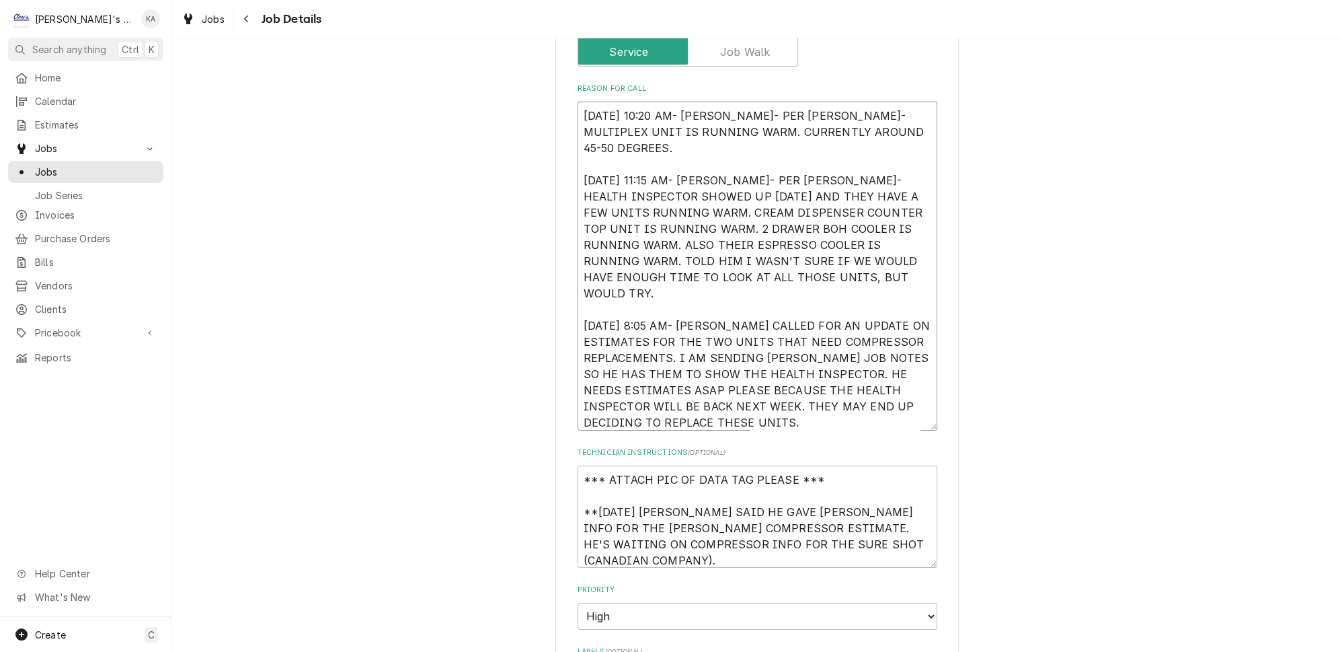
type textarea "x"
type textarea "[DATE] 10:20 AM- [PERSON_NAME]- PER [PERSON_NAME]- MULTIPLEX UNIT IS RUNNING WA…"
type textarea "x"
type textarea "[DATE] 10:20 AM- [PERSON_NAME]- PER [PERSON_NAME]- MULTIPLEX UNIT IS RUNNING WA…"
type textarea "x"
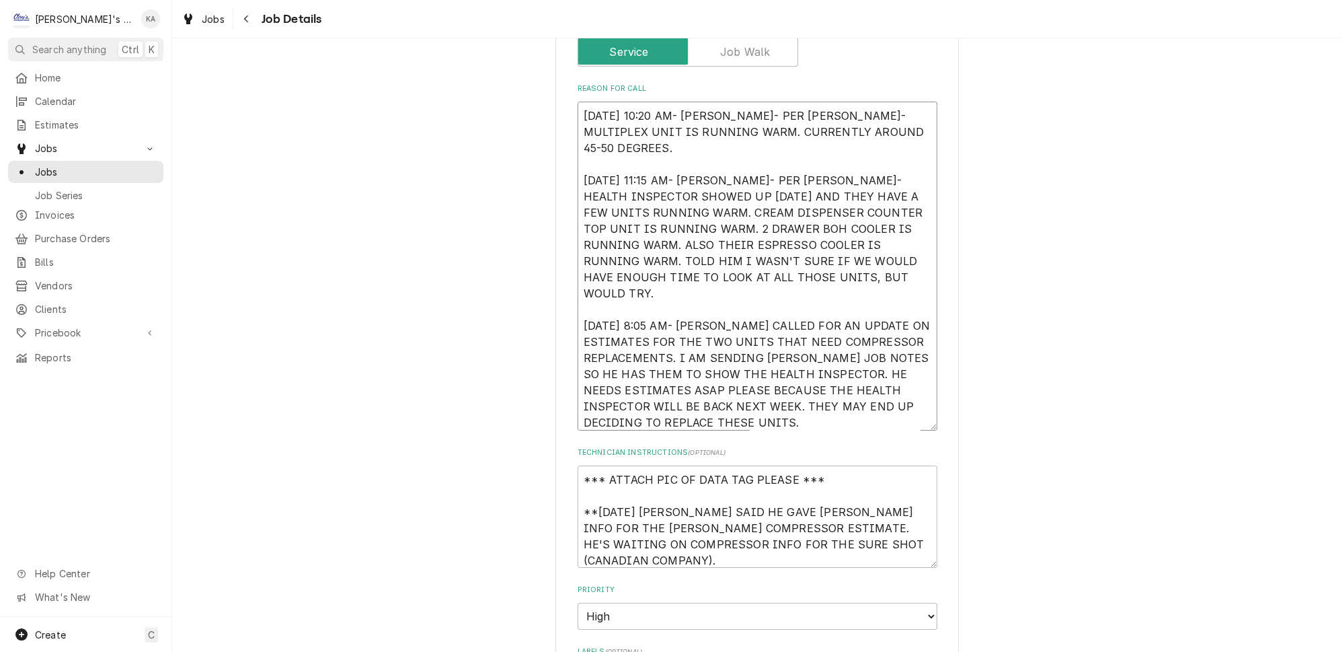
type textarea "[DATE] 10:20 AM- [PERSON_NAME]- PER [PERSON_NAME]- MULTIPLEX UNIT IS RUNNING WA…"
type textarea "x"
type textarea "[DATE] 10:20 AM- [PERSON_NAME]- PER [PERSON_NAME]- MULTIPLEX UNIT IS RUNNING WA…"
type textarea "x"
type textarea "[DATE] 10:20 AM- [PERSON_NAME]- PER [PERSON_NAME]- MULTIPLEX UNIT IS RUNNING WA…"
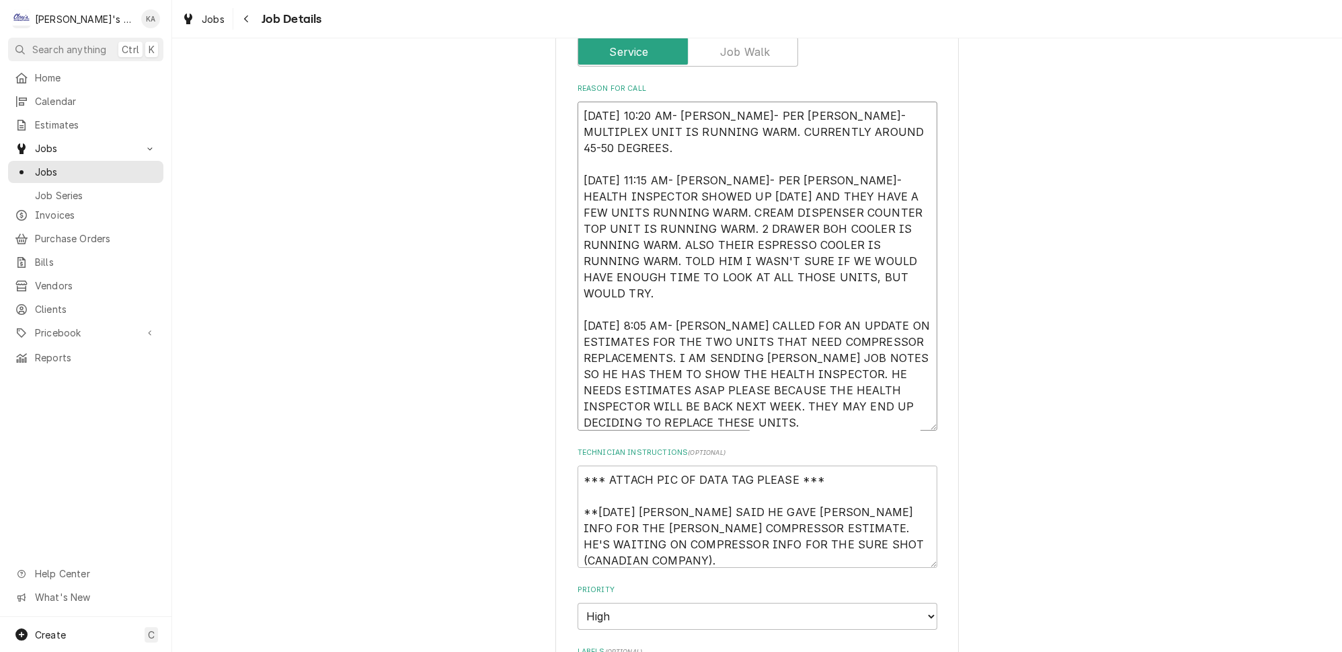
type textarea "x"
type textarea "[DATE] 10:20 AM- [PERSON_NAME]- PER [PERSON_NAME]- MULTIPLEX UNIT IS RUNNING WA…"
type textarea "x"
type textarea "[DATE] 10:20 AM- [PERSON_NAME]- PER [PERSON_NAME]- MULTIPLEX UNIT IS RUNNING WA…"
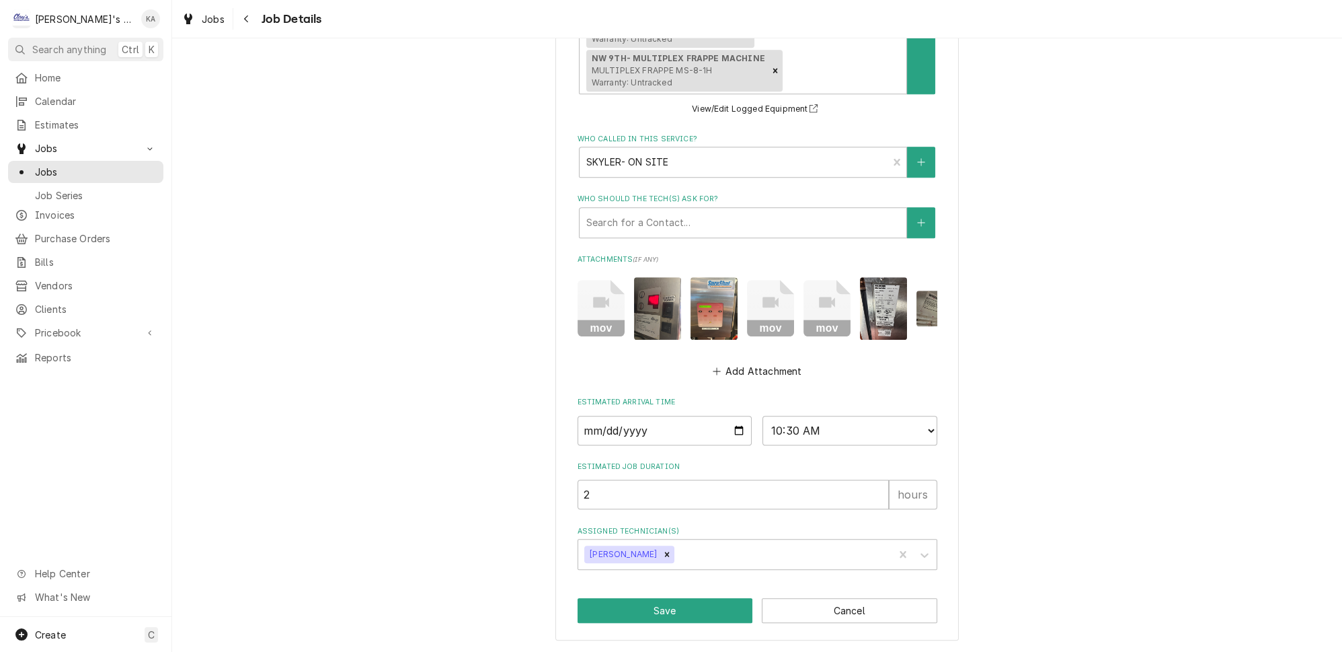
scroll to position [1223, 0]
click at [666, 611] on button "Save" at bounding box center [666, 610] width 176 height 25
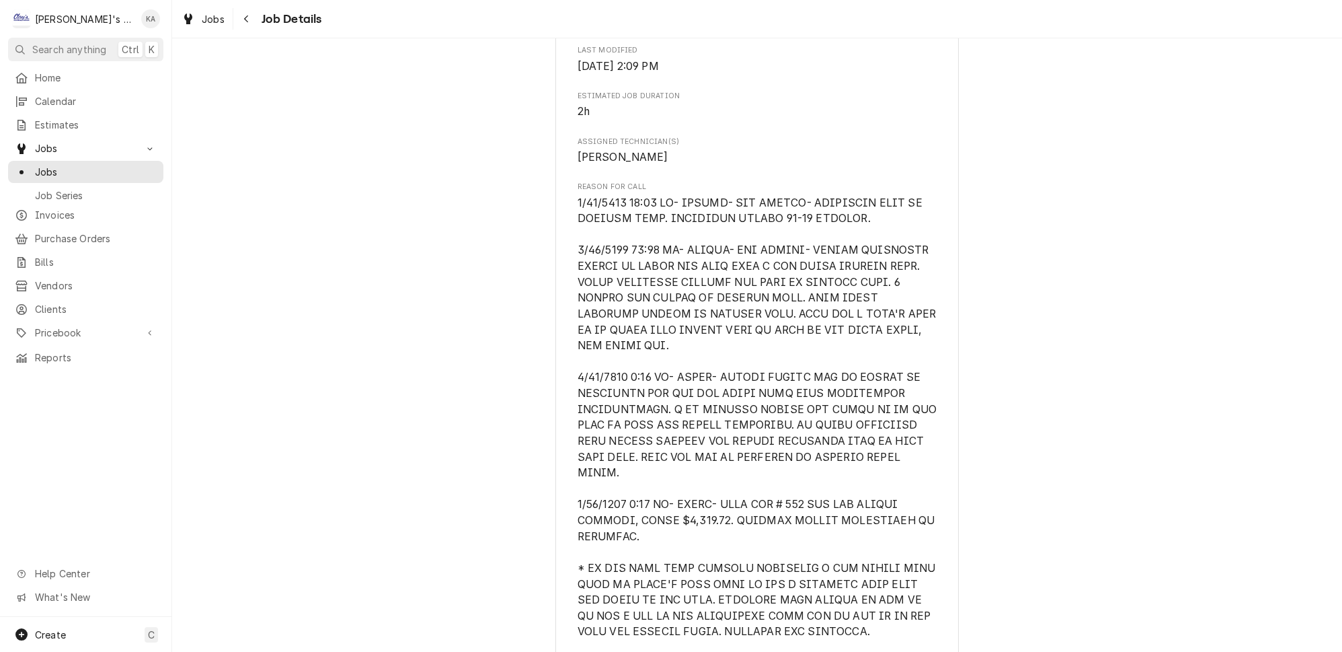
scroll to position [978, 0]
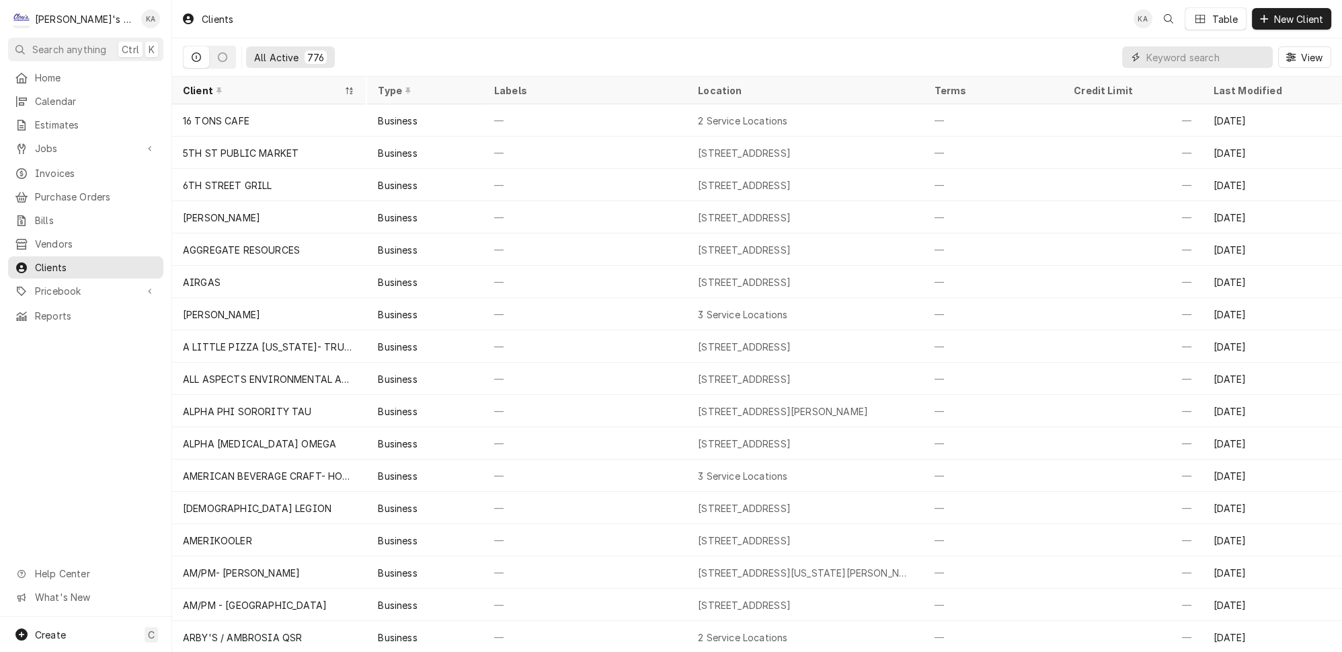
click at [1171, 56] on input "Dynamic Content Wrapper" at bounding box center [1207, 57] width 120 height 22
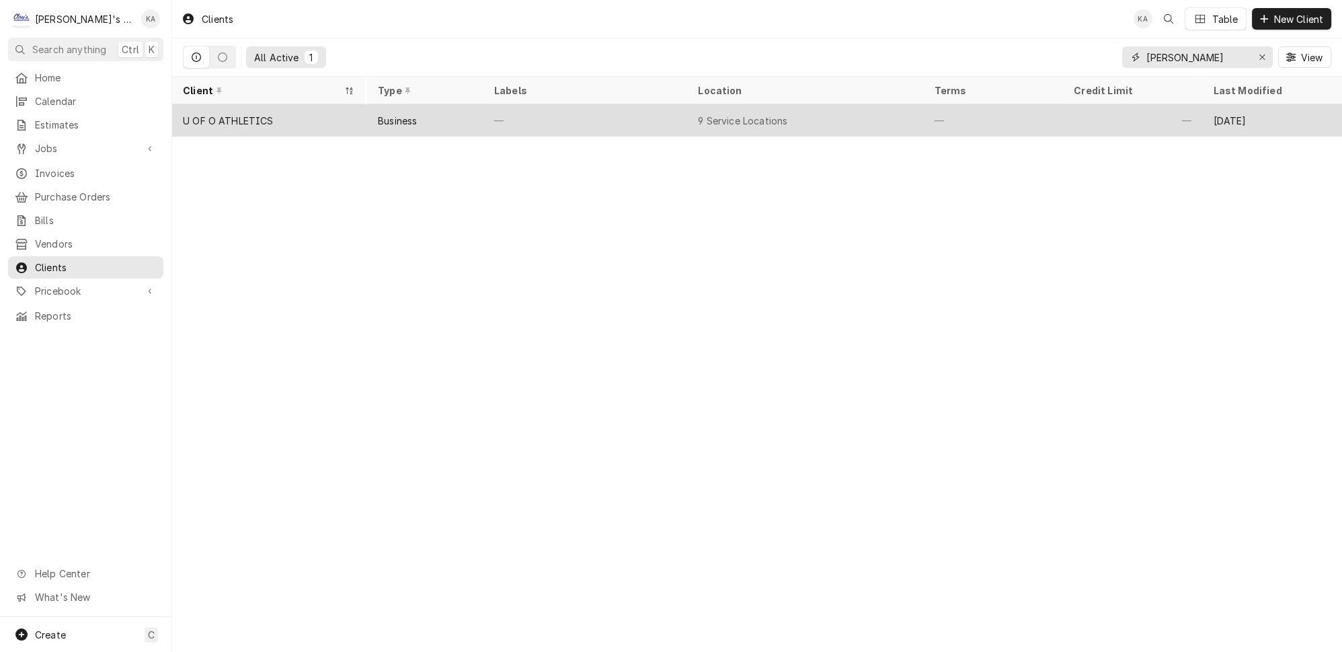
type input "[PERSON_NAME]"
click at [531, 110] on div "—" at bounding box center [585, 120] width 204 height 32
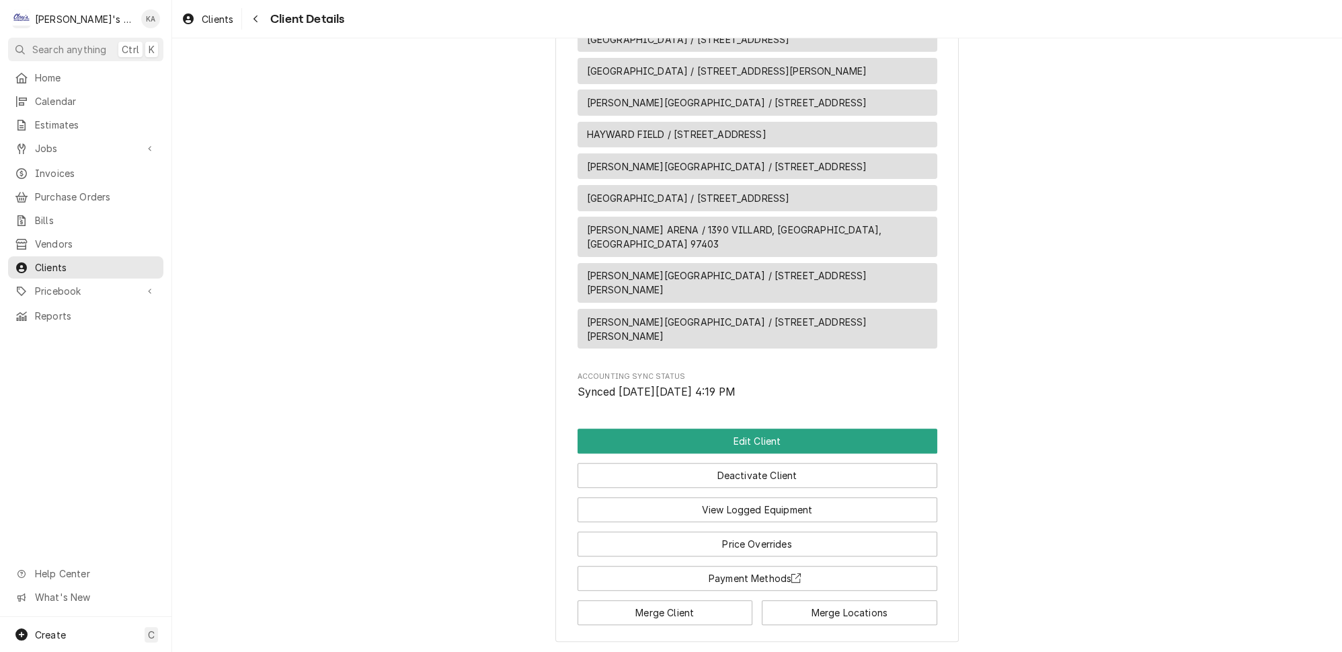
scroll to position [716, 0]
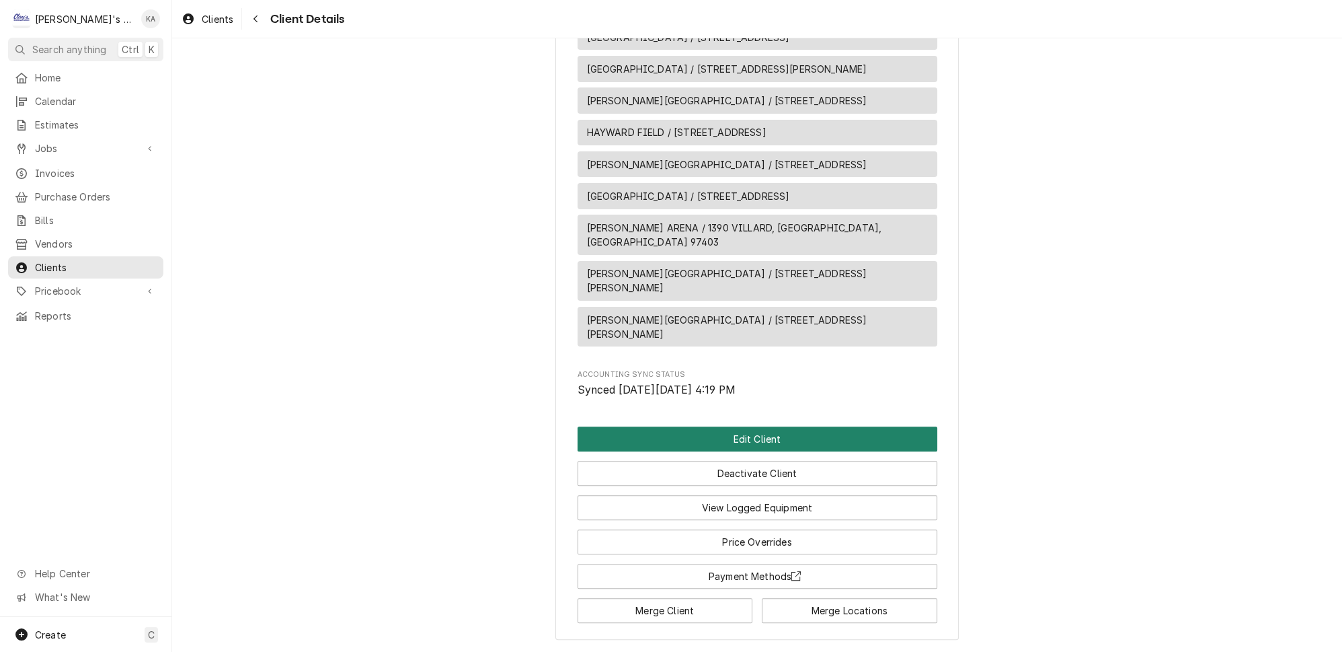
click at [737, 426] on button "Edit Client" at bounding box center [758, 438] width 360 height 25
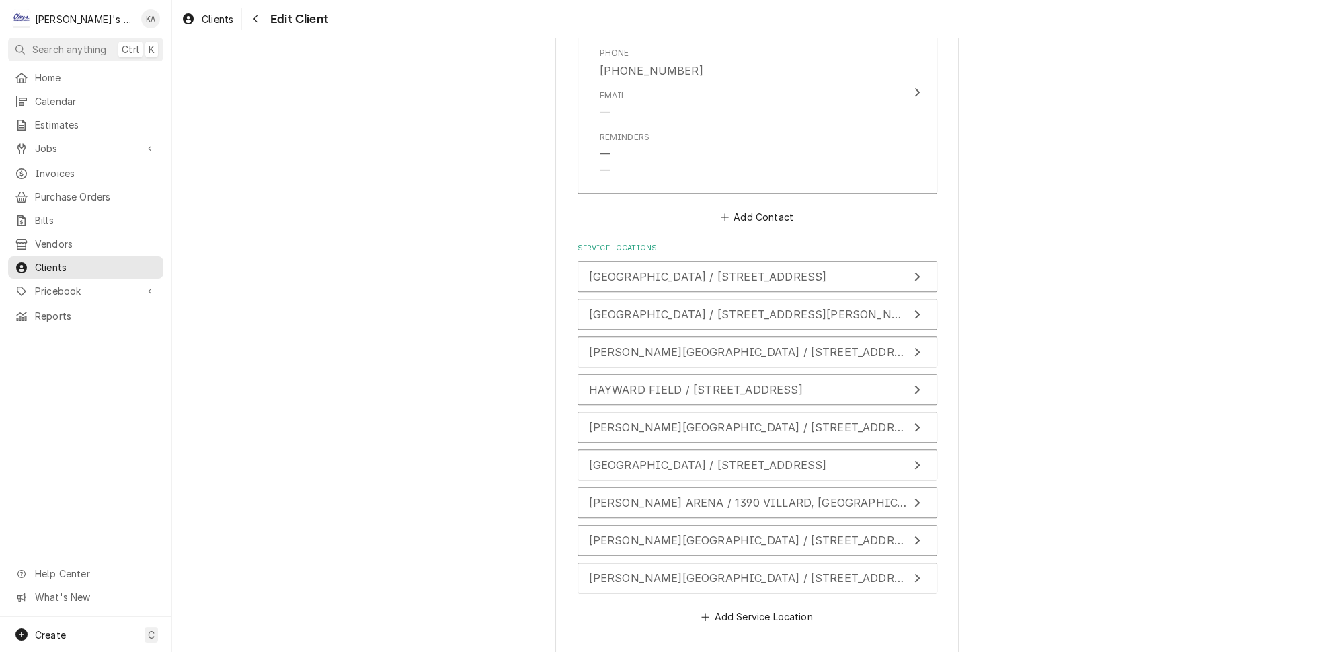
scroll to position [1223, 0]
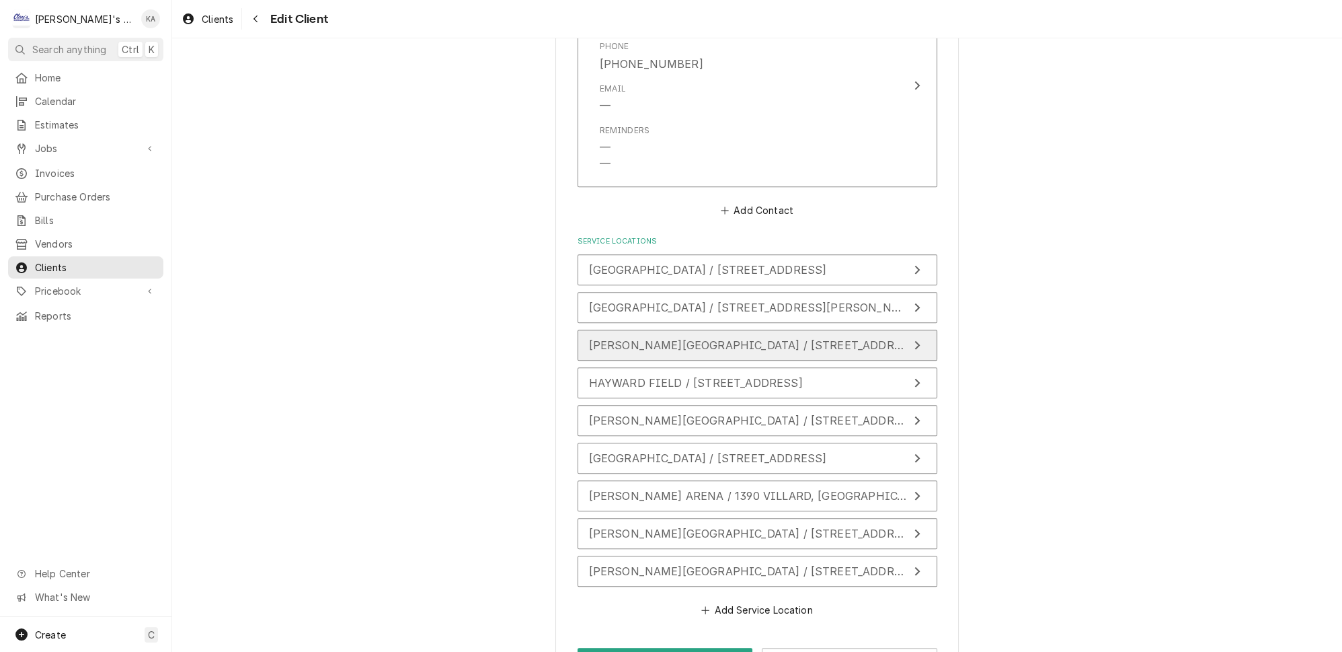
click at [915, 341] on icon "Update Service Location" at bounding box center [917, 345] width 5 height 9
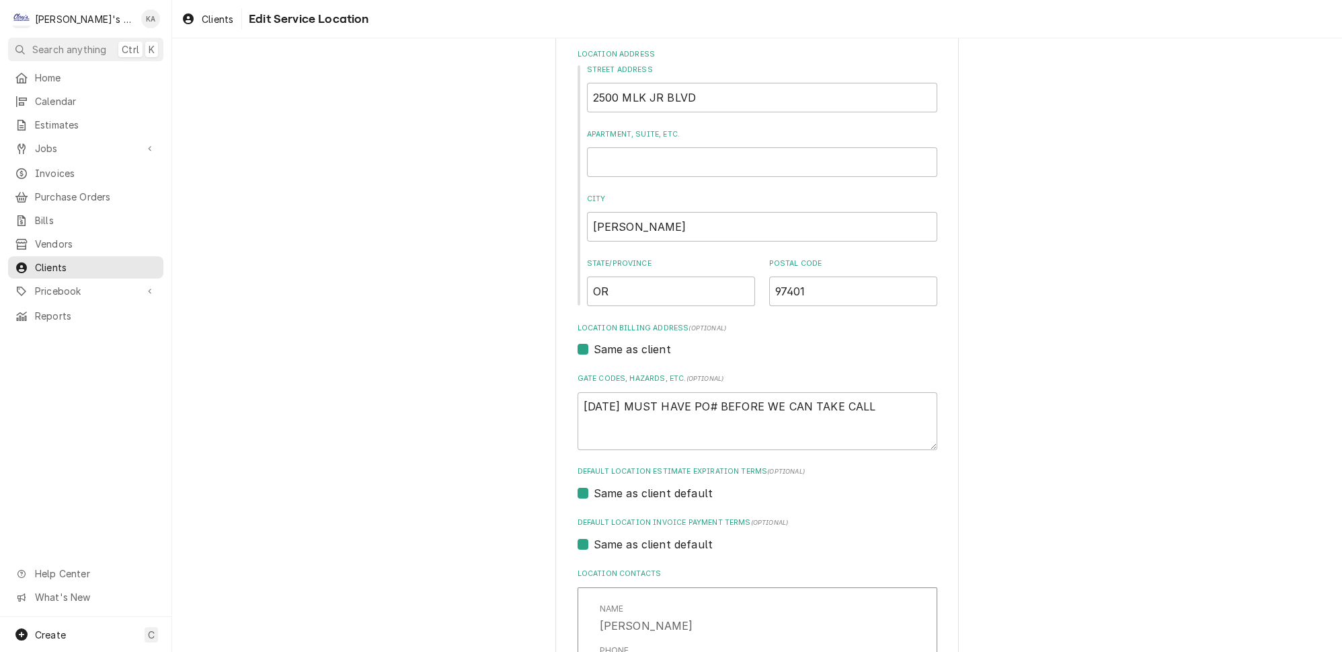
scroll to position [183, 0]
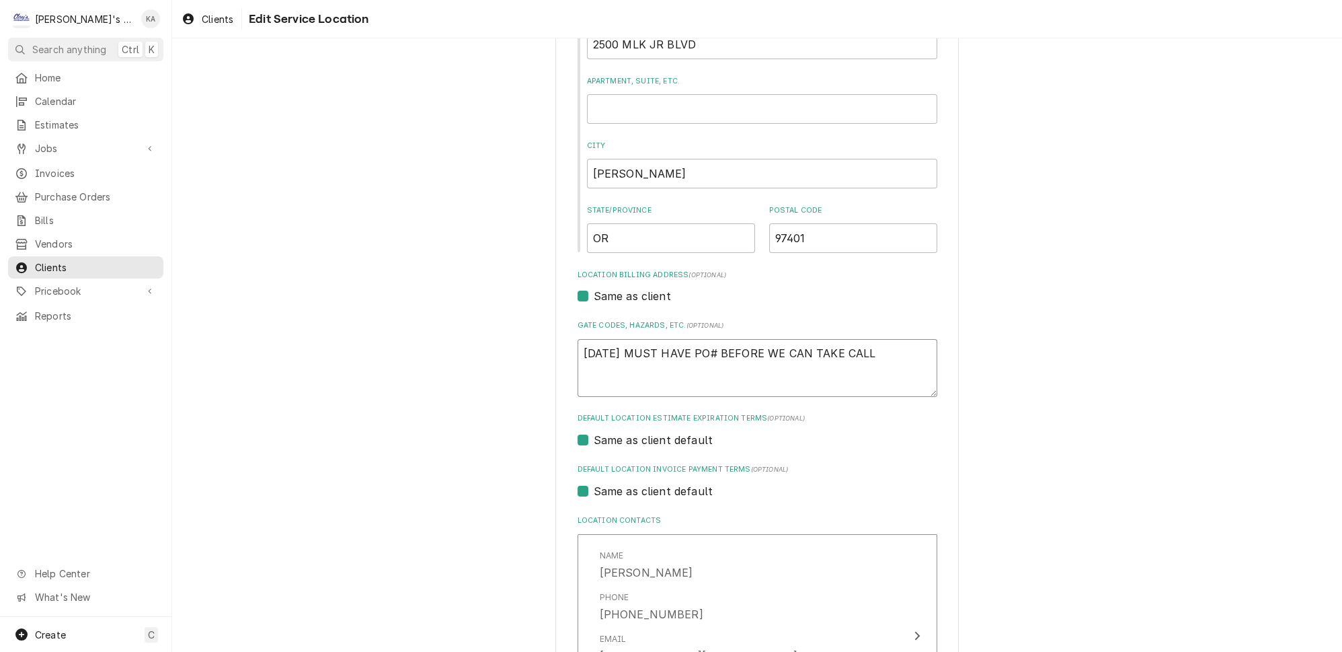
drag, startPoint x: 872, startPoint y: 346, endPoint x: 578, endPoint y: 341, distance: 293.9
click at [578, 341] on textarea "[DATE] MUST HAVE PO# BEFORE WE CAN TAKE CALL" at bounding box center [758, 368] width 360 height 58
type textarea "x"
type textarea "*"
type textarea "x"
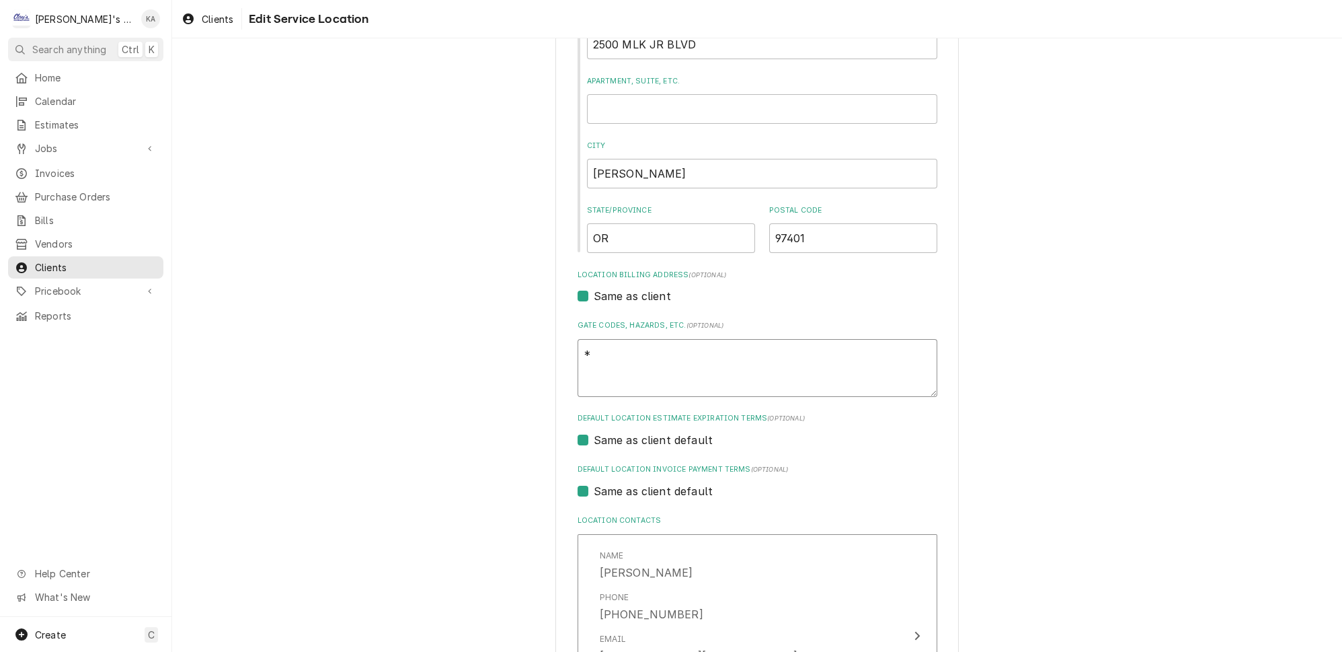
type textarea "**"
type textarea "x"
type textarea "***"
type textarea "x"
type textarea "***"
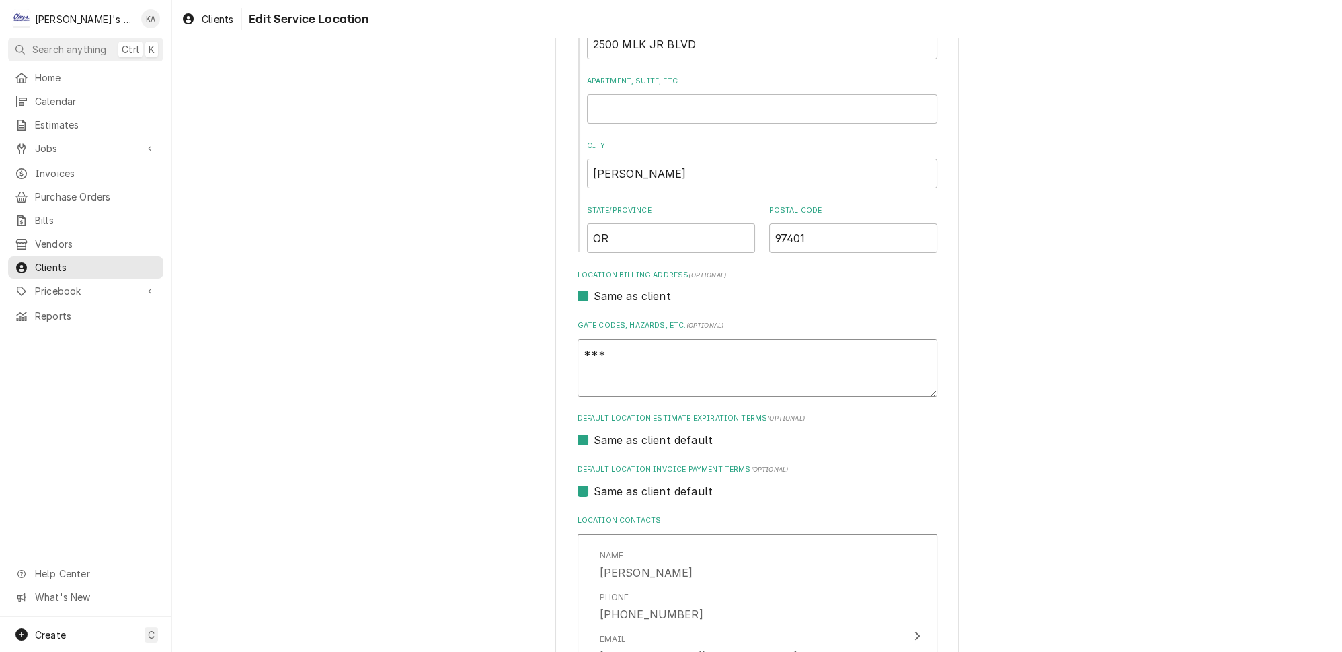
type textarea "x"
type textarea "*** 9"
type textarea "x"
type textarea "*** 9/"
type textarea "x"
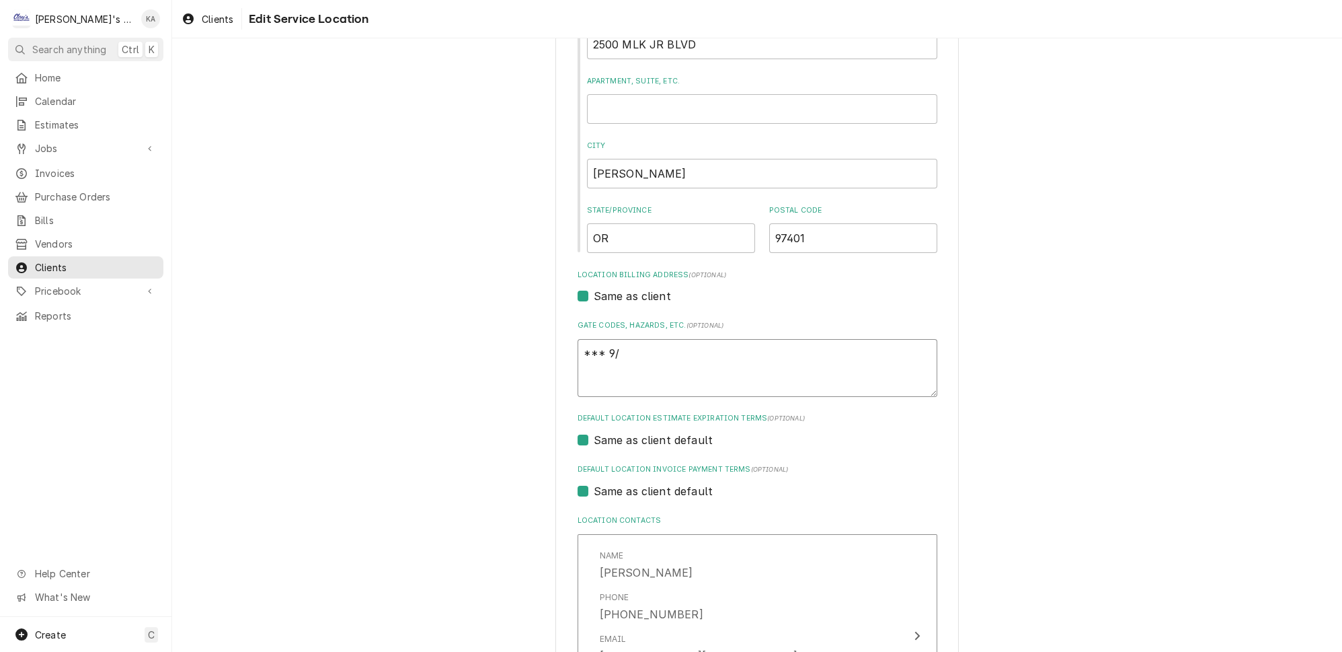
type textarea "*** 9/2"
type textarea "x"
type textarea "*** 9/23"
type textarea "x"
type textarea "*** 9/23/"
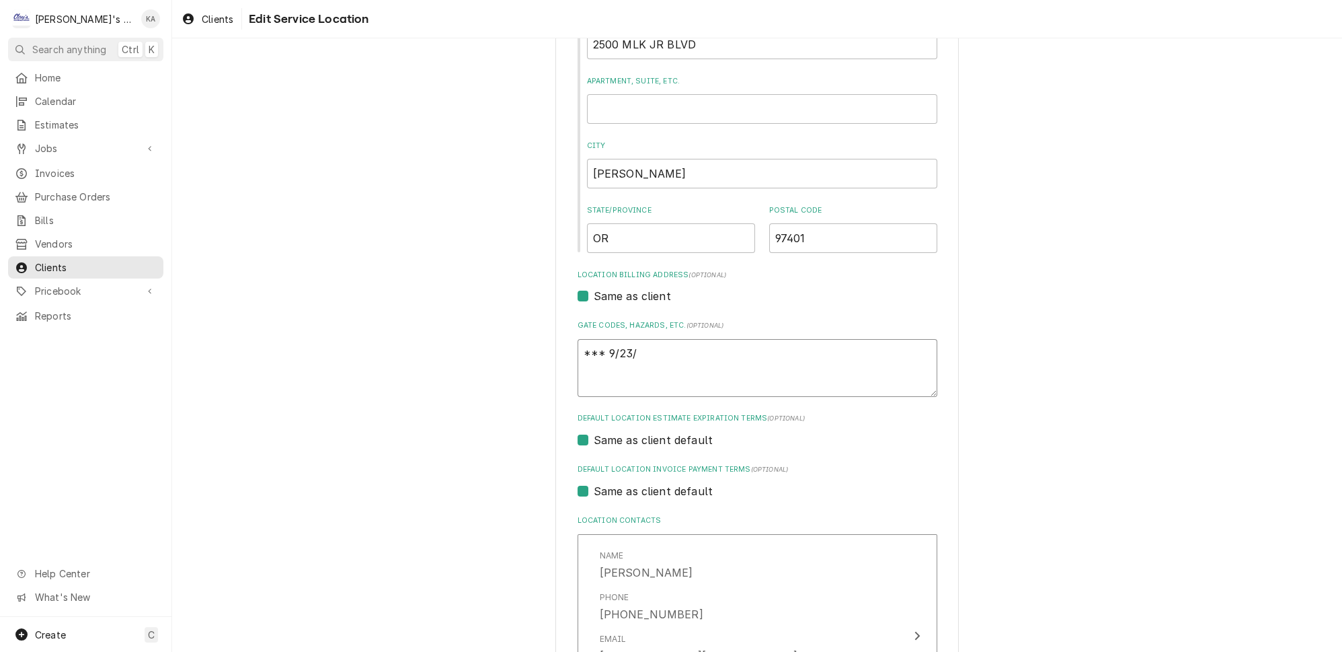
type textarea "x"
type textarea "*** 9/23/2"
type textarea "x"
type textarea "*** 9/23/20"
type textarea "x"
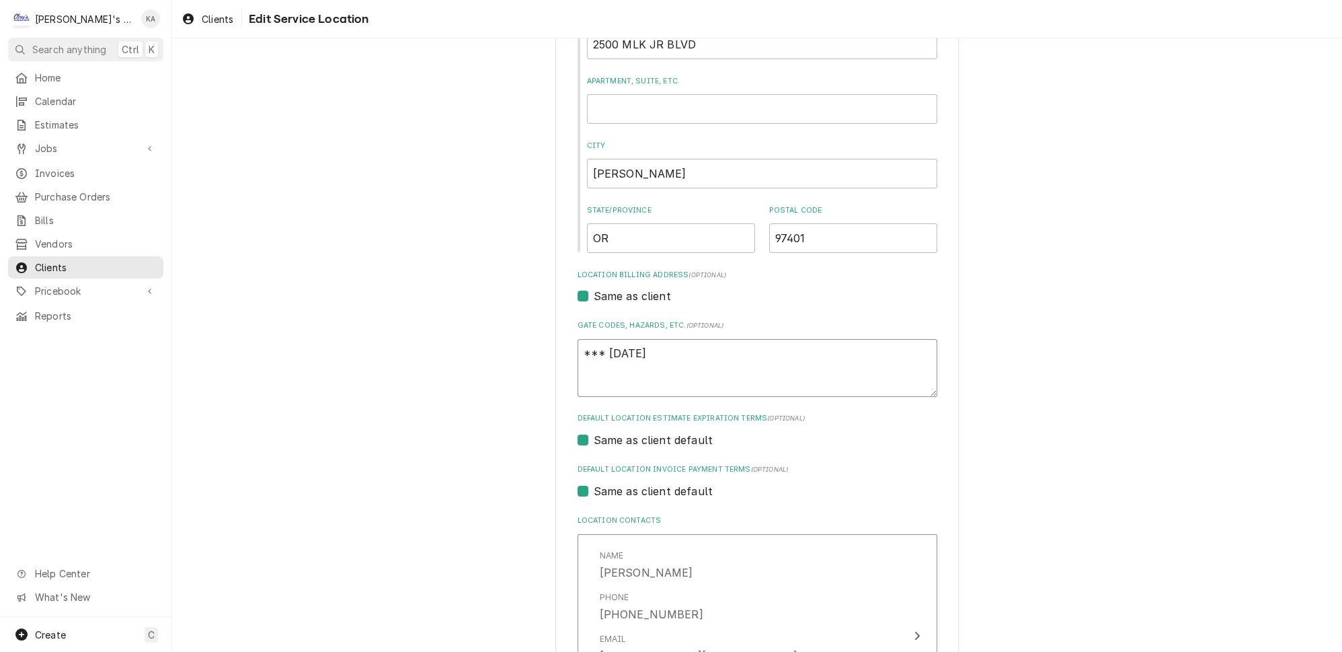
type textarea "*** 9/23/202"
type textarea "x"
type textarea "*** 9/23/2025"
type textarea "x"
type textarea "*** 9/23/2025-"
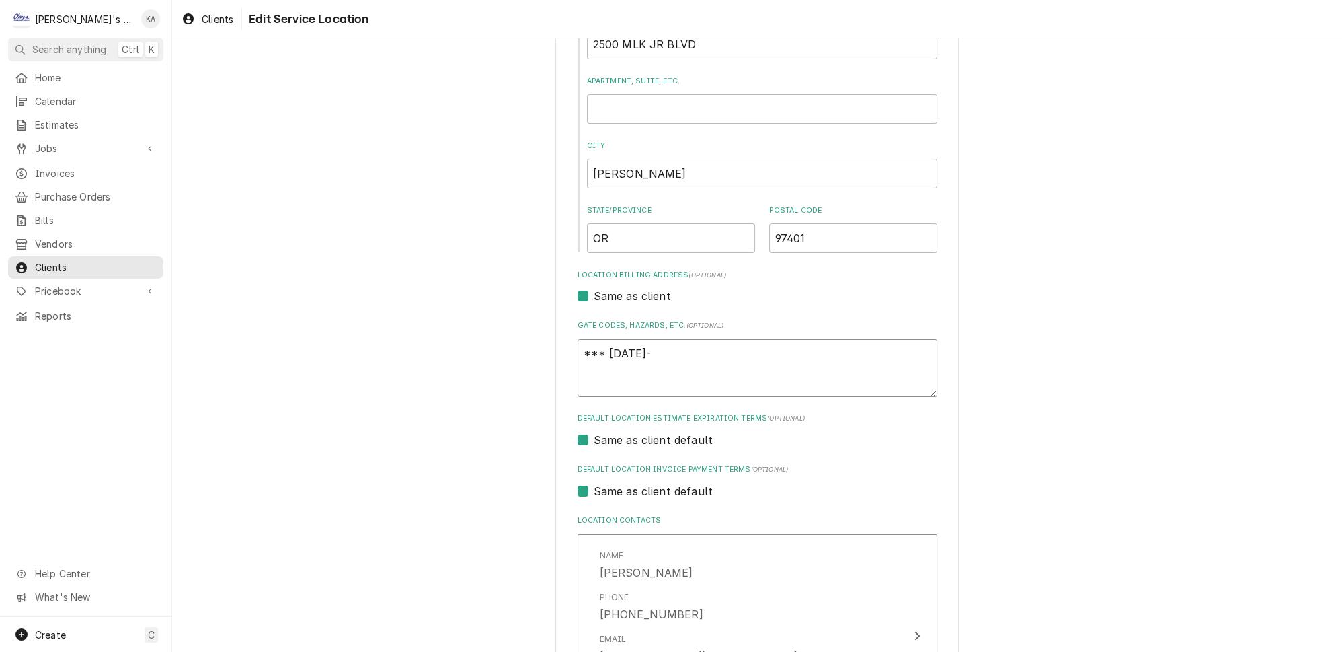
type textarea "x"
type textarea "*** 9/23/2025-"
type textarea "x"
type textarea "*** 9/23/2025- A"
type textarea "x"
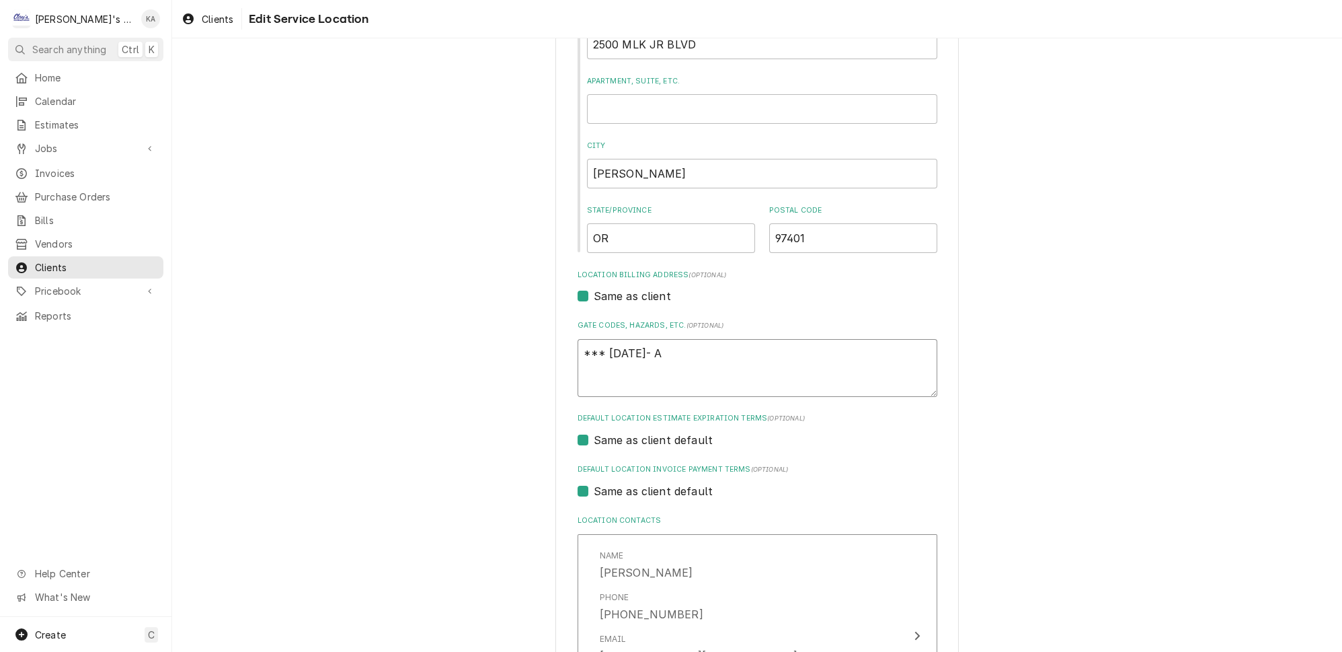
type textarea "*** 9/23/2025- AL"
type textarea "x"
type textarea "*** 9/23/2025- ALL"
type textarea "x"
type textarea "*** 9/23/2025- ALL"
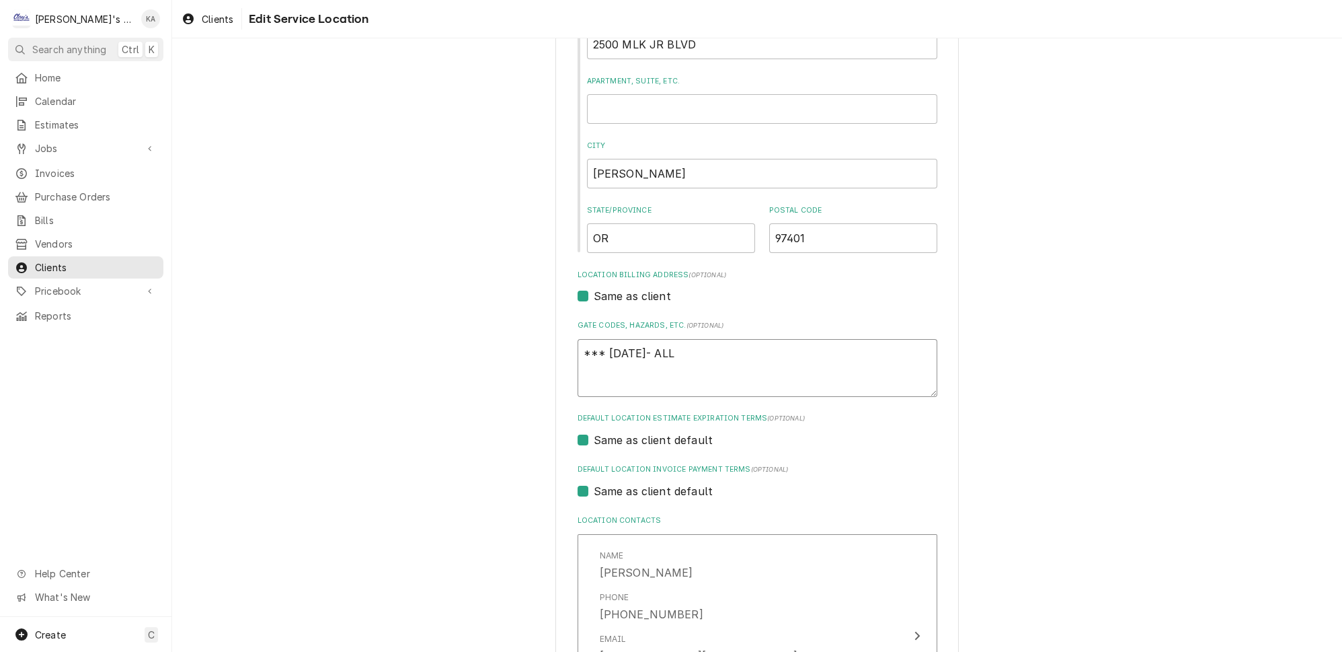
type textarea "x"
type textarea "*** 9/23/2025- ALL W"
type textarea "x"
type textarea "*** 9/23/2025- ALL WO"
type textarea "x"
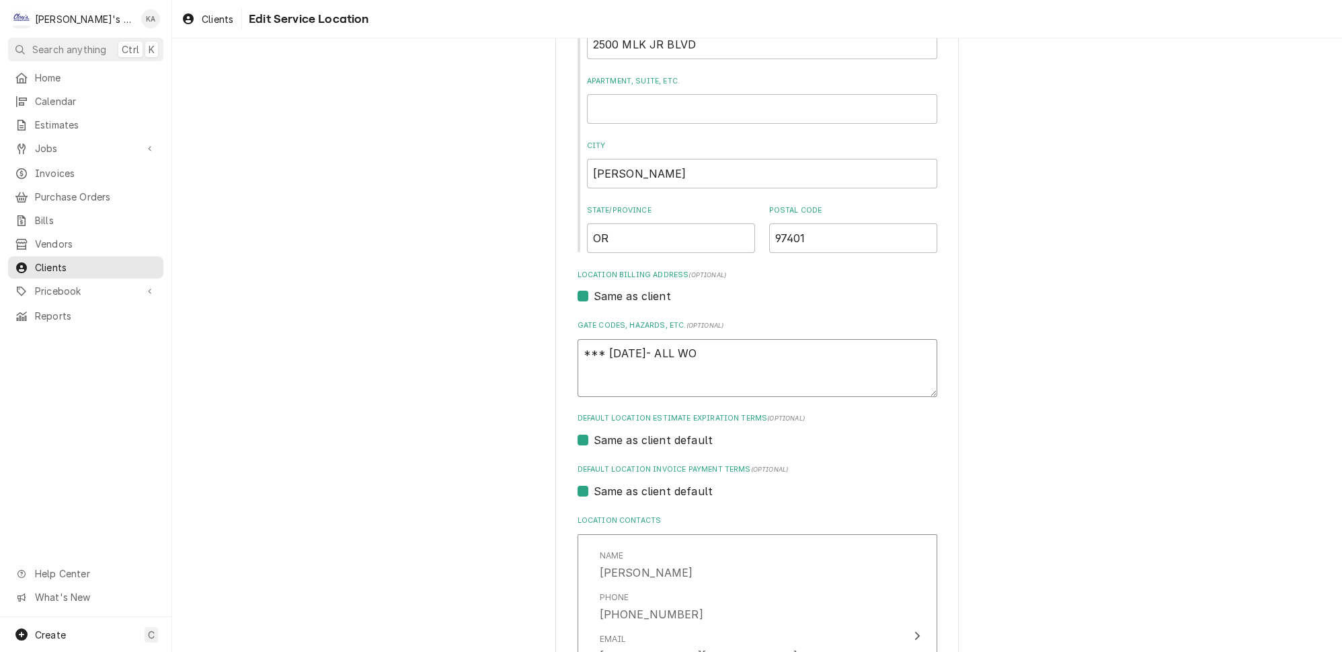
type textarea "*** 9/23/2025- ALL WOR"
type textarea "x"
type textarea "*** 9/23/2025- ALL WORK"
type textarea "x"
type textarea "*** 9/23/2025- ALL WORK"
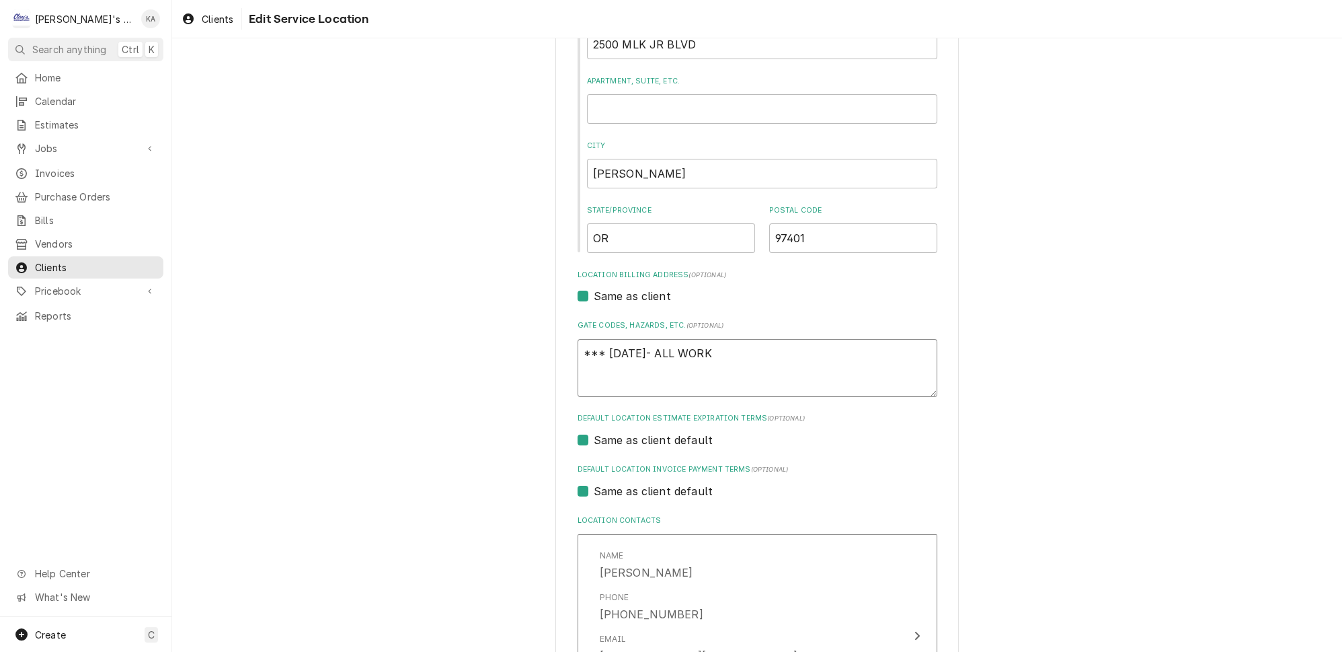
type textarea "x"
type textarea "*** 9/23/2025- ALL WORK T"
type textarea "x"
type textarea "*** 9/23/2025- ALL WORK TH"
type textarea "x"
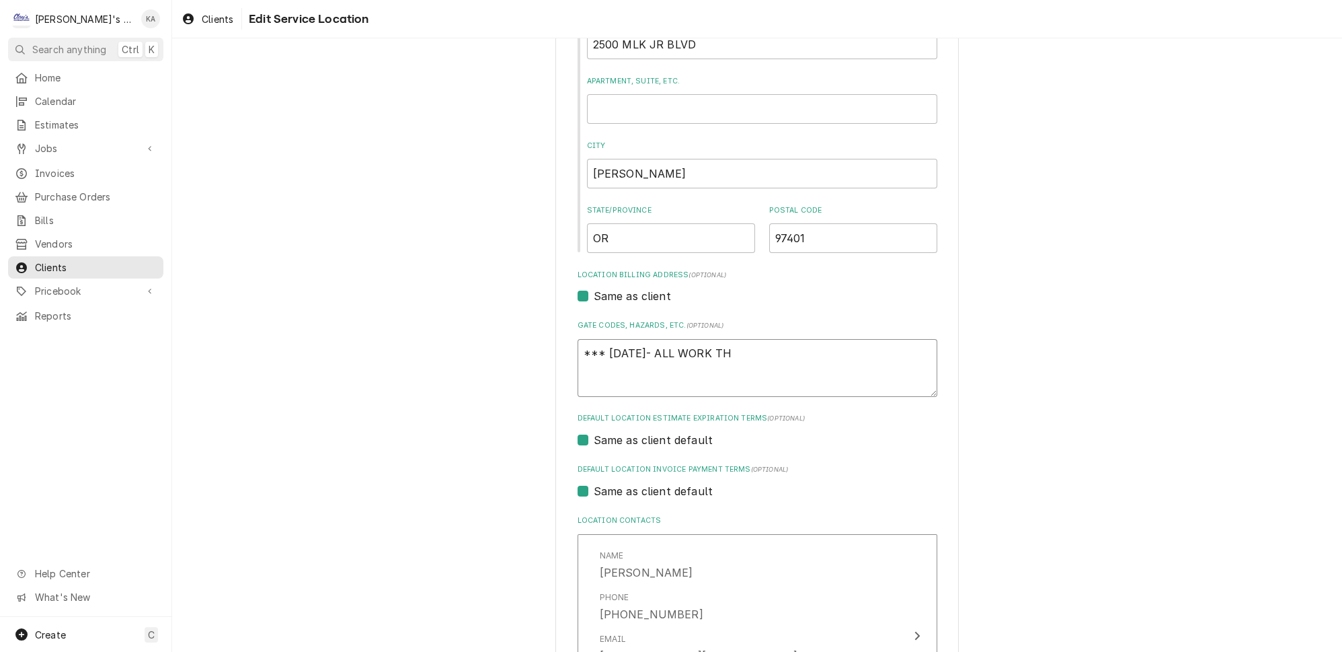
type textarea "*** 9/23/2025- ALL WORK THA"
type textarea "x"
type textarea "*** 9/23/2025- ALL WORK THAT"
type textarea "x"
type textarea "*** 9/23/2025- ALL WORK THAT"
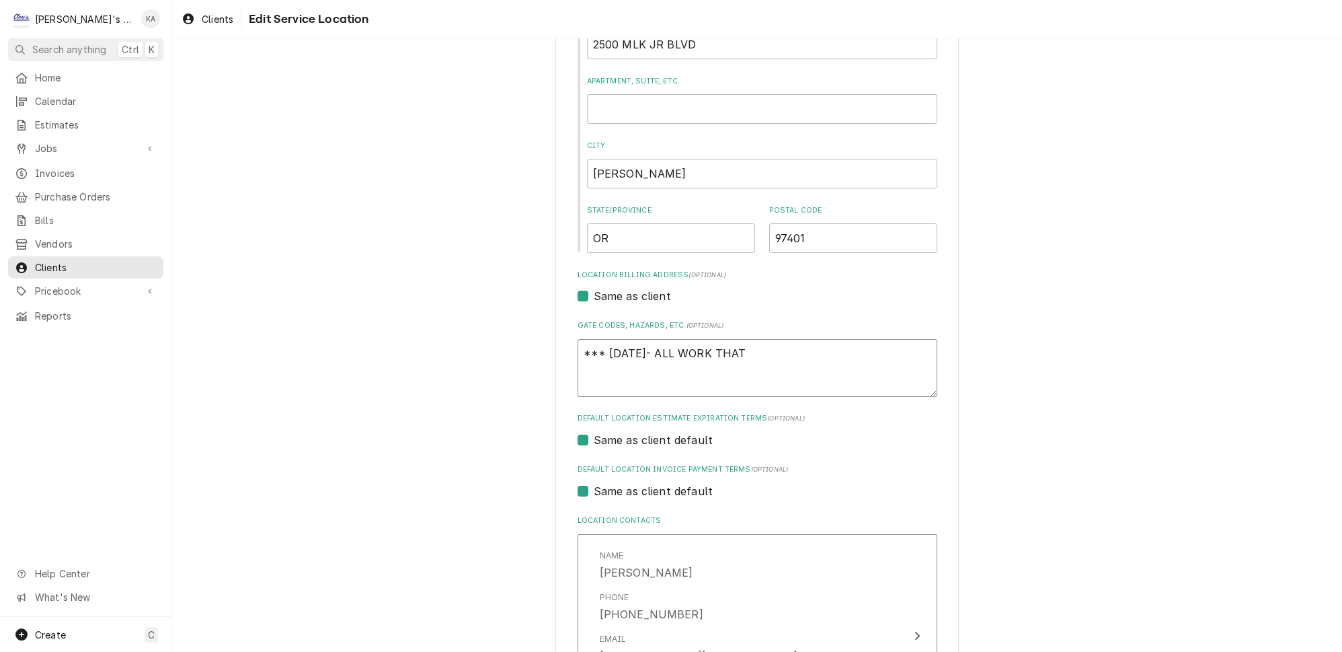
type textarea "x"
type textarea "*** 9/23/2025- ALL WORK THAT W"
type textarea "x"
type textarea "*** 9/23/2025- ALL WORK THAT WI"
type textarea "x"
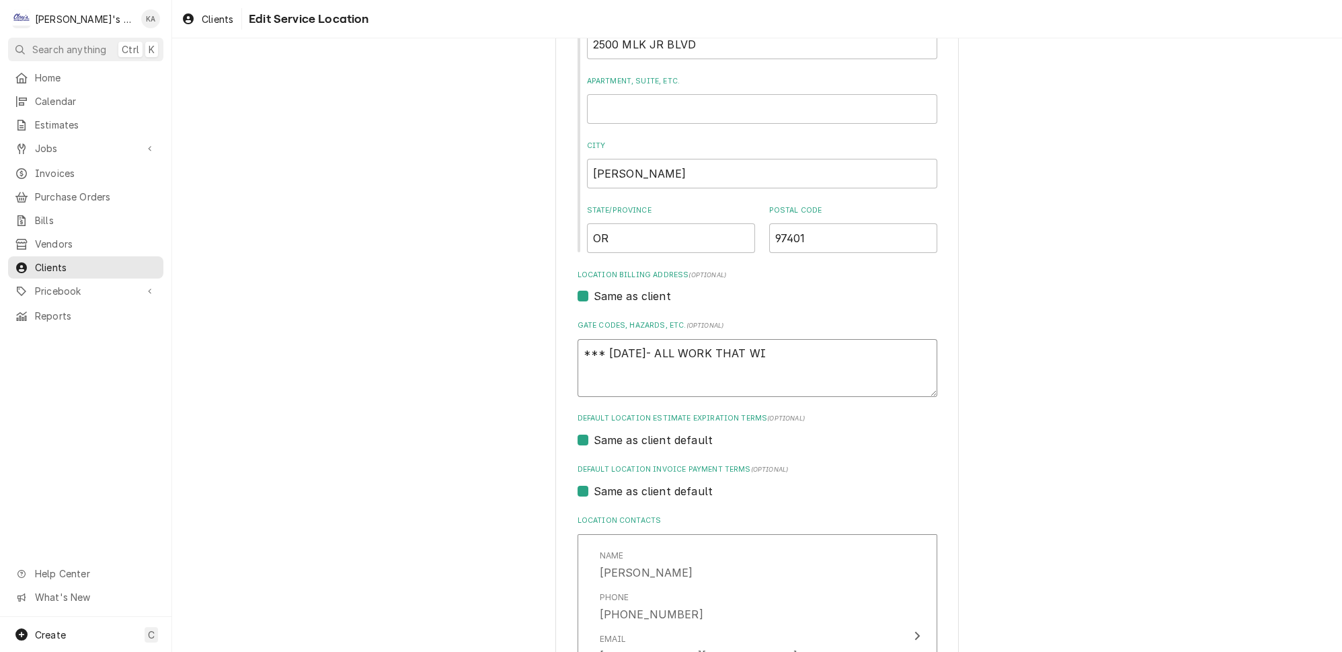
type textarea "*** 9/23/2025- ALL WORK THAT WIL"
type textarea "x"
type textarea "*** 9/23/2025- ALL WORK THAT WILL"
type textarea "x"
type textarea "*** 9/23/2025- ALL WORK THAT WILL"
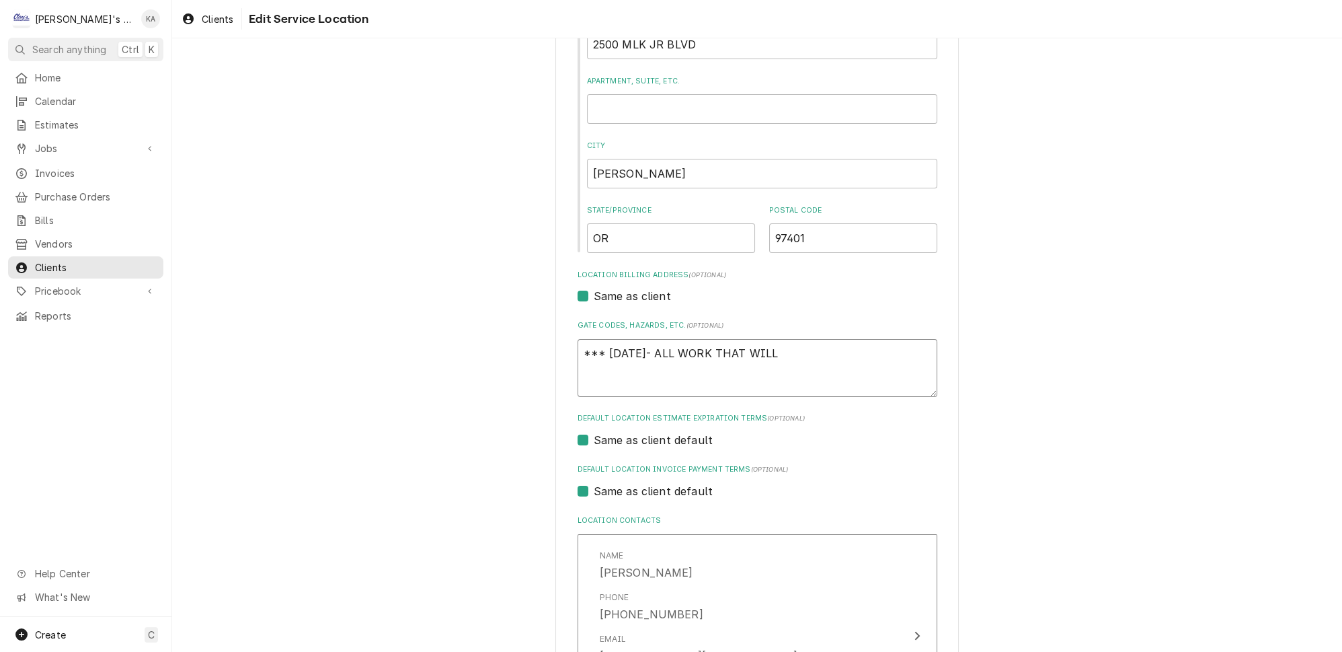
type textarea "x"
type textarea "*** 9/23/2025- ALL WORK THAT WILL I"
type textarea "x"
type textarea "*** 9/23/2025- ALL WORK THAT WILL IN"
type textarea "x"
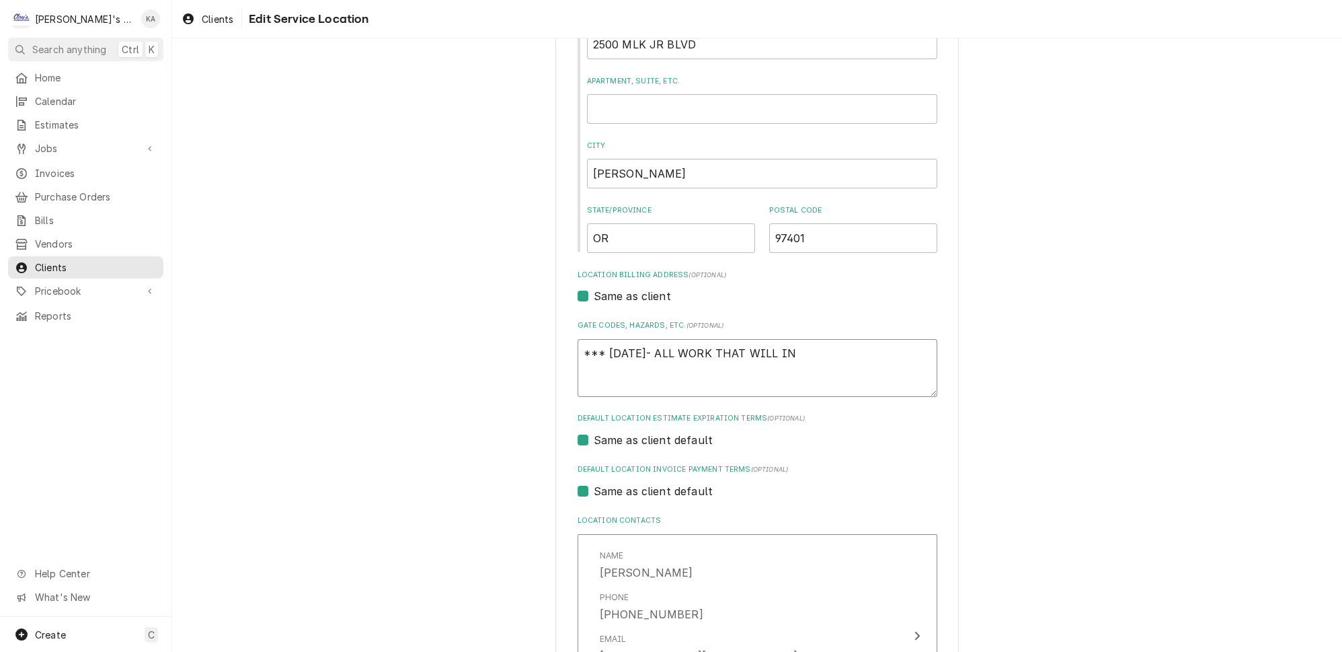
type textarea "*** 9/23/2025- ALL WORK THAT WILL INV"
type textarea "x"
type textarea "*** 9/23/2025- ALL WORK THAT WILL INVO"
type textarea "x"
type textarea "*** 9/23/2025- ALL WORK THAT WILL INVOL"
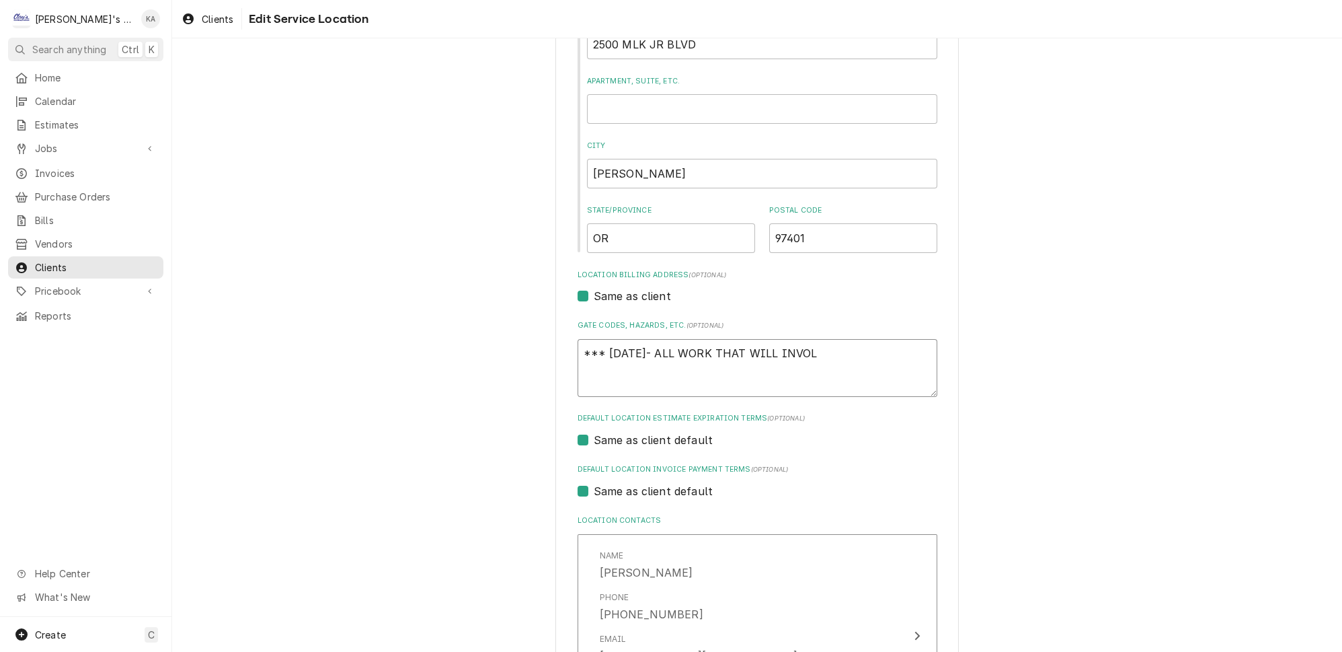
type textarea "x"
type textarea "*** 9/23/2025- ALL WORK THAT WILL INVOLV"
type textarea "x"
type textarea "*** 9/23/2025- ALL WORK THAT WILL INVOLVE"
type textarea "x"
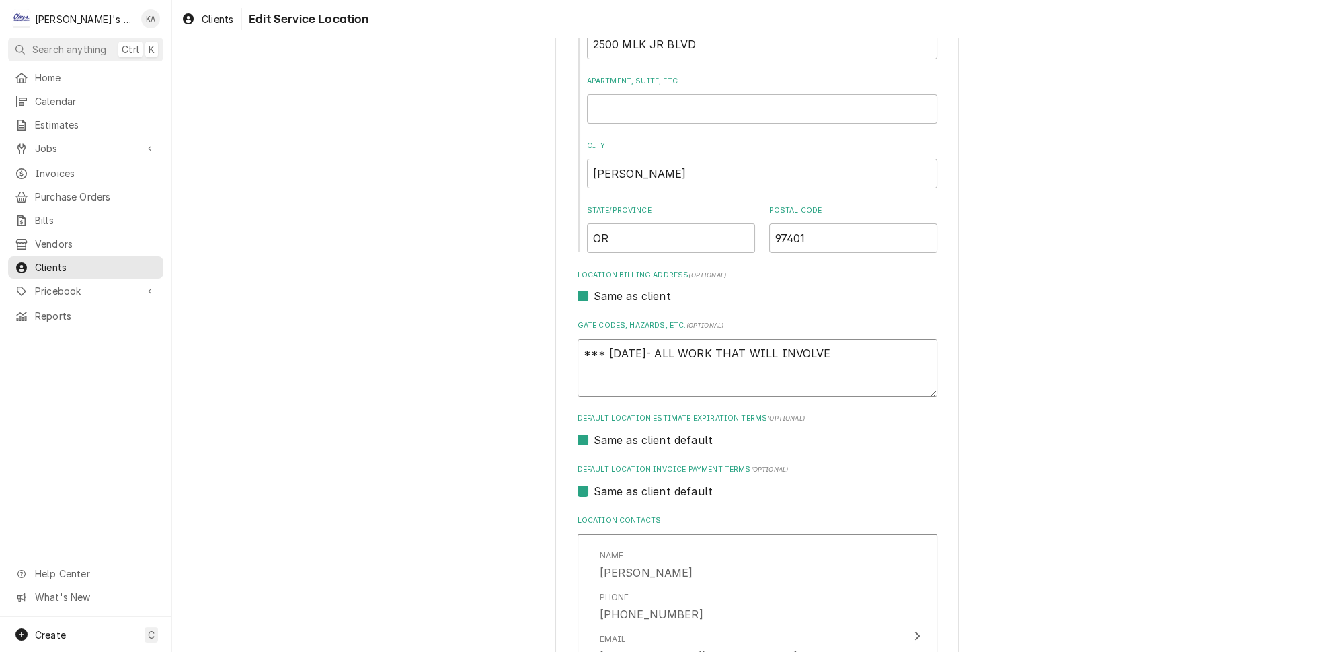
type textarea "*** 9/23/2025- ALL WORK THAT WILL INVOLVE"
type textarea "x"
type textarea "*** 9/23/2025- ALL WORK THAT WILL INVOLVE B"
type textarea "x"
type textarea "*** 9/23/2025- ALL WORK THAT WILL INVOLVE BR"
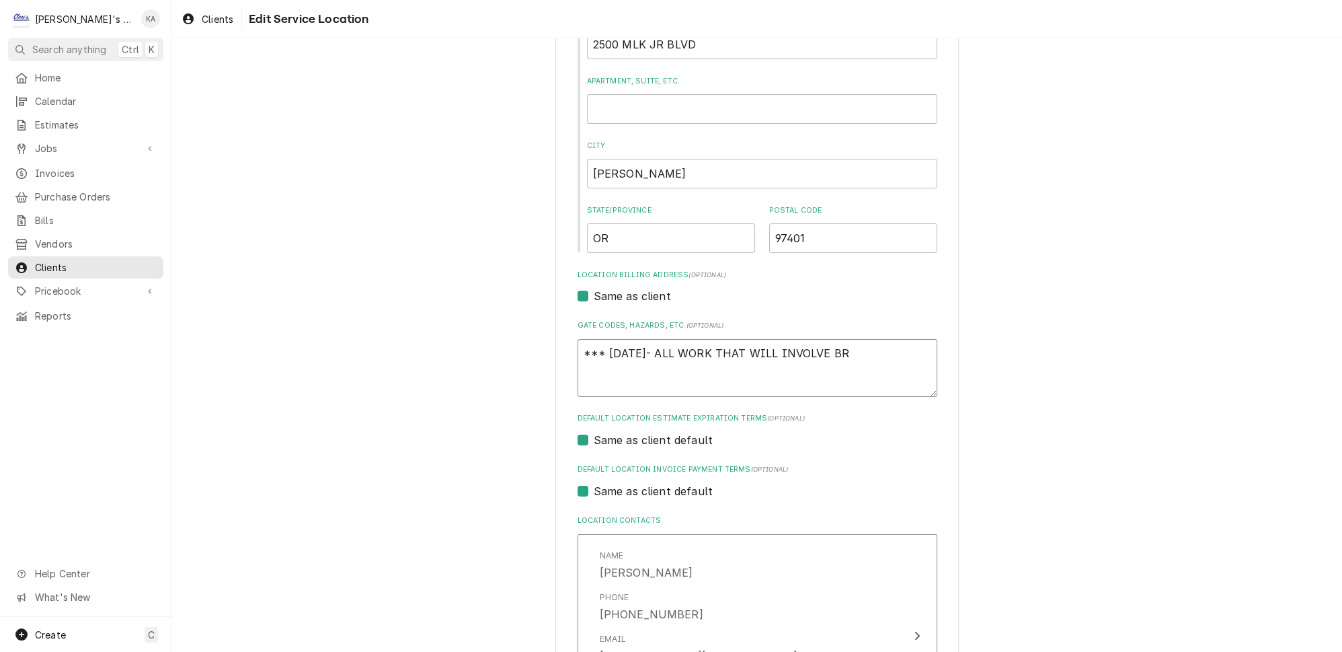
type textarea "x"
type textarea "*** 9/23/2025- ALL WORK THAT WILL INVOLVE BRA"
type textarea "x"
type textarea "*** 9/23/2025- ALL WORK THAT WILL INVOLVE BRAZ"
type textarea "x"
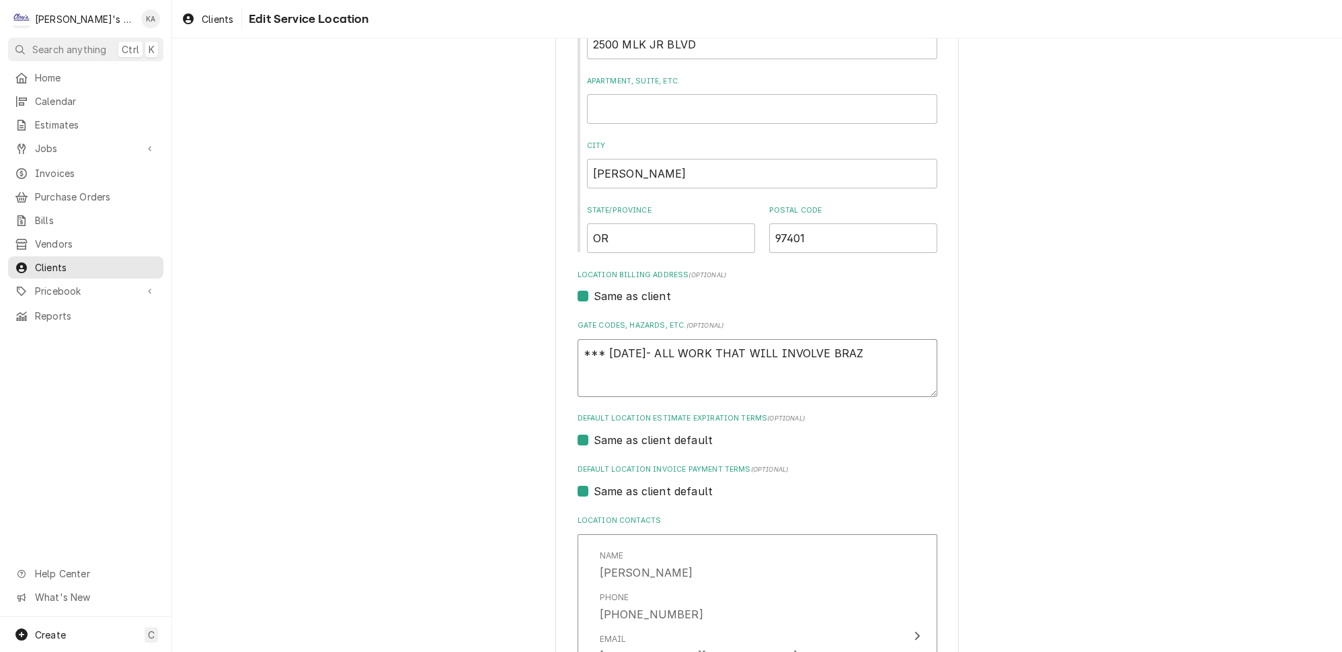
type textarea "*** 9/23/2025- ALL WORK THAT WILL INVOLVE BRAZI"
type textarea "x"
type textarea "*** 9/23/2025- ALL WORK THAT WILL INVOLVE BRAZIN"
type textarea "x"
type textarea "*** 9/23/2025- ALL WORK THAT WILL INVOLVE BRAZING"
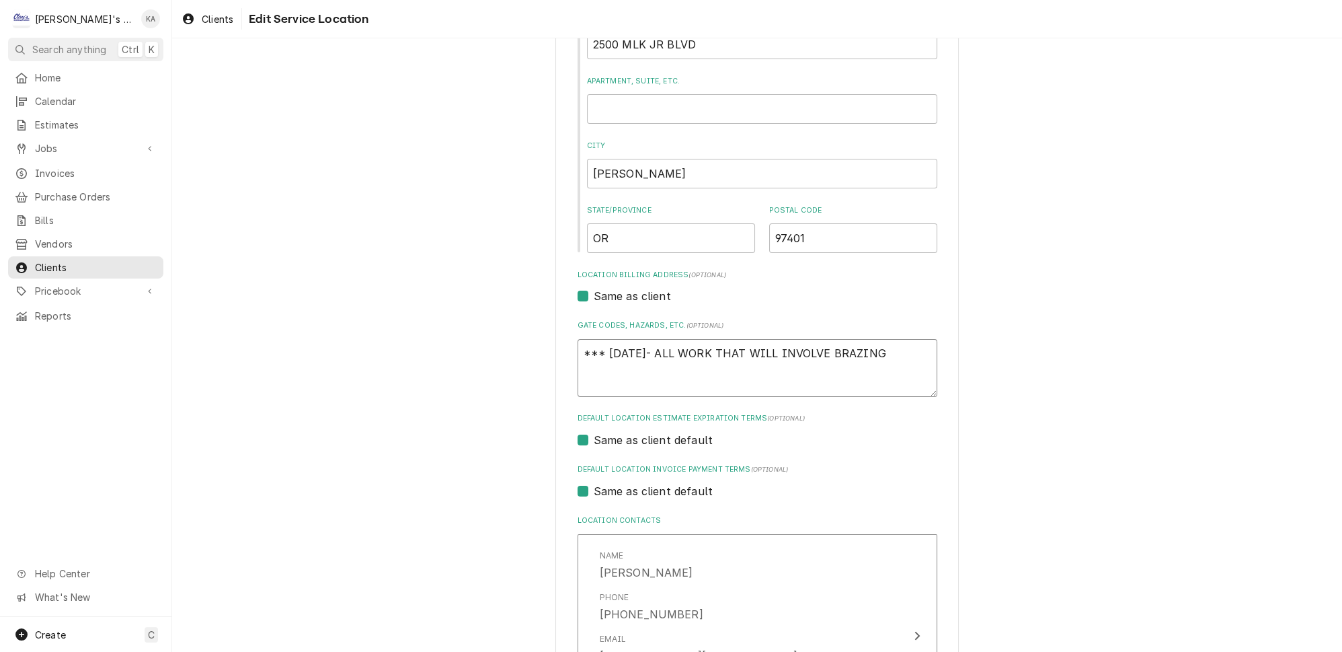
type textarea "x"
type textarea "*** 9/23/2025- ALL WORK THAT WILL INVOLVE BRAZING"
type textarea "x"
type textarea "*** 9/23/2025- ALL WORK THAT WILL INVOLVE BRAZING R"
type textarea "x"
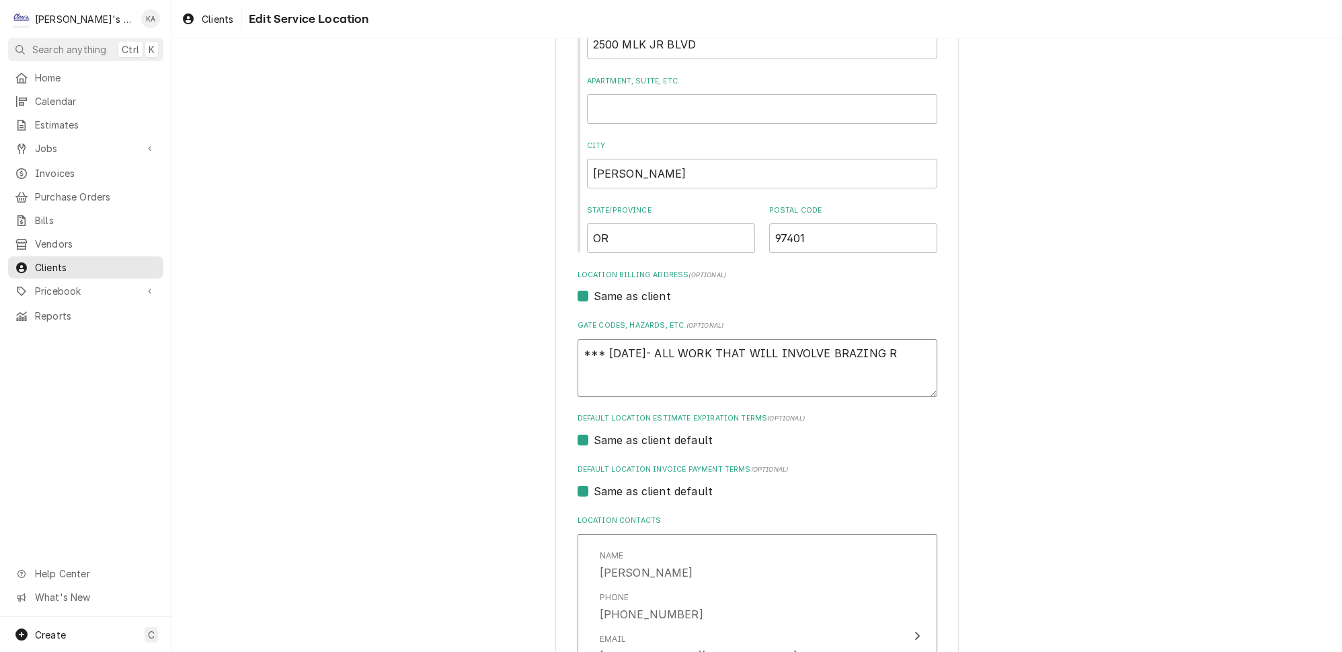
type textarea "*** 9/23/2025- ALL WORK THAT WILL INVOLVE BRAZING RE"
type textarea "x"
type textarea "*** 9/23/2025- ALL WORK THAT WILL INVOLVE BRAZING REQ"
type textarea "x"
type textarea "*** 9/23/2025- ALL WORK THAT WILL INVOLVE BRAZING REQU"
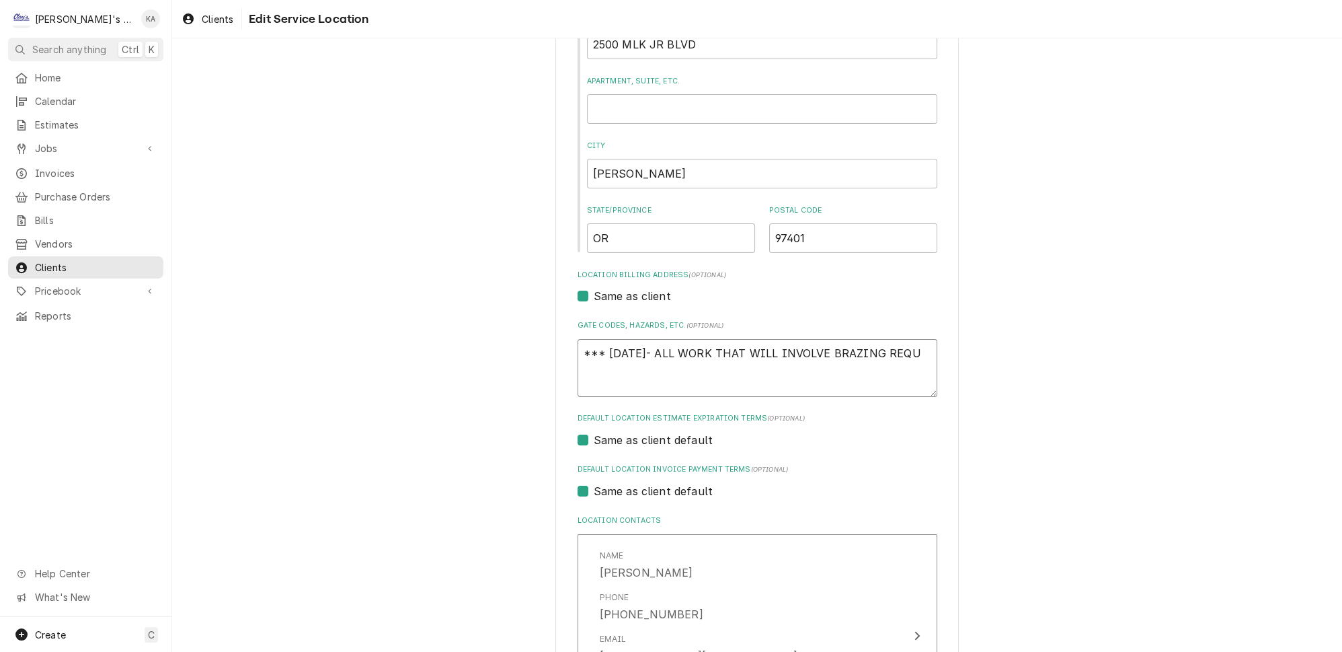
type textarea "x"
type textarea "*** 9/23/2025- ALL WORK THAT WILL INVOLVE BRAZING REQUI"
type textarea "x"
type textarea "*** 9/23/2025- ALL WORK THAT WILL INVOLVE BRAZING REQUIR"
type textarea "x"
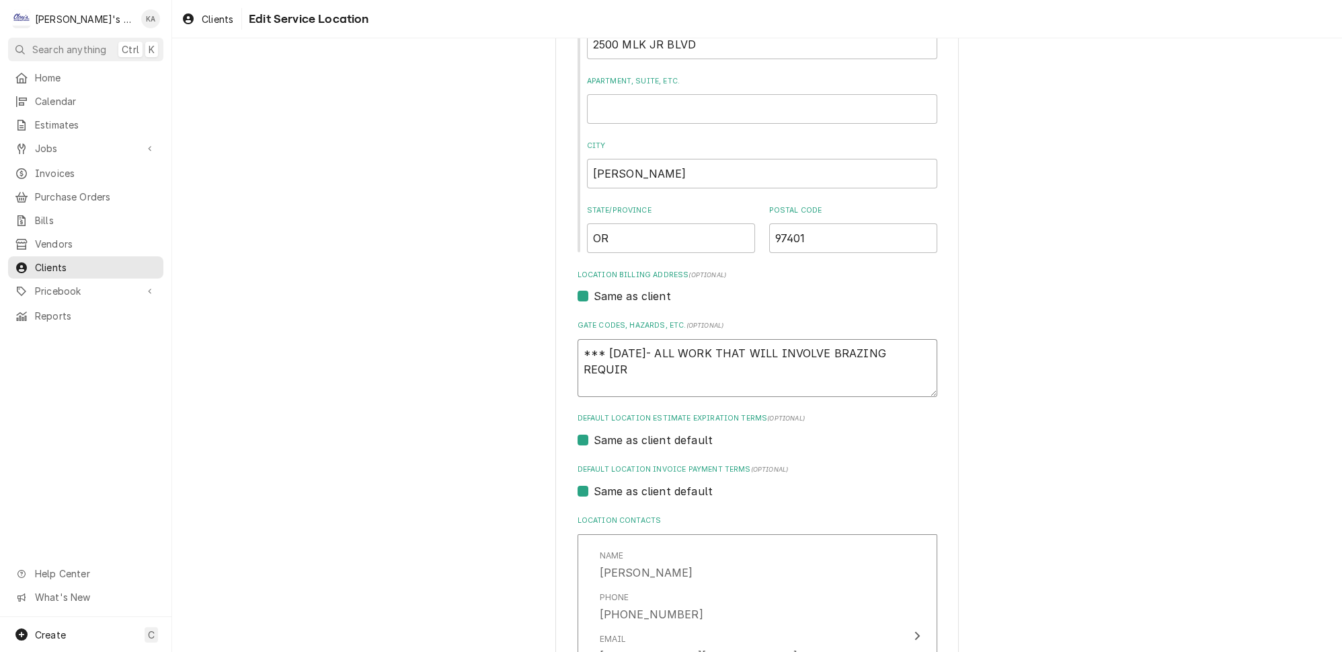
type textarea "*** 9/23/2025- ALL WORK THAT WILL INVOLVE BRAZING REQUIRE"
type textarea "x"
type textarea "*** 9/23/2025- ALL WORK THAT WILL INVOLVE BRAZING REQUIRES"
type textarea "x"
type textarea "*** 9/23/2025- ALL WORK THAT WILL INVOLVE BRAZING REQUIRES"
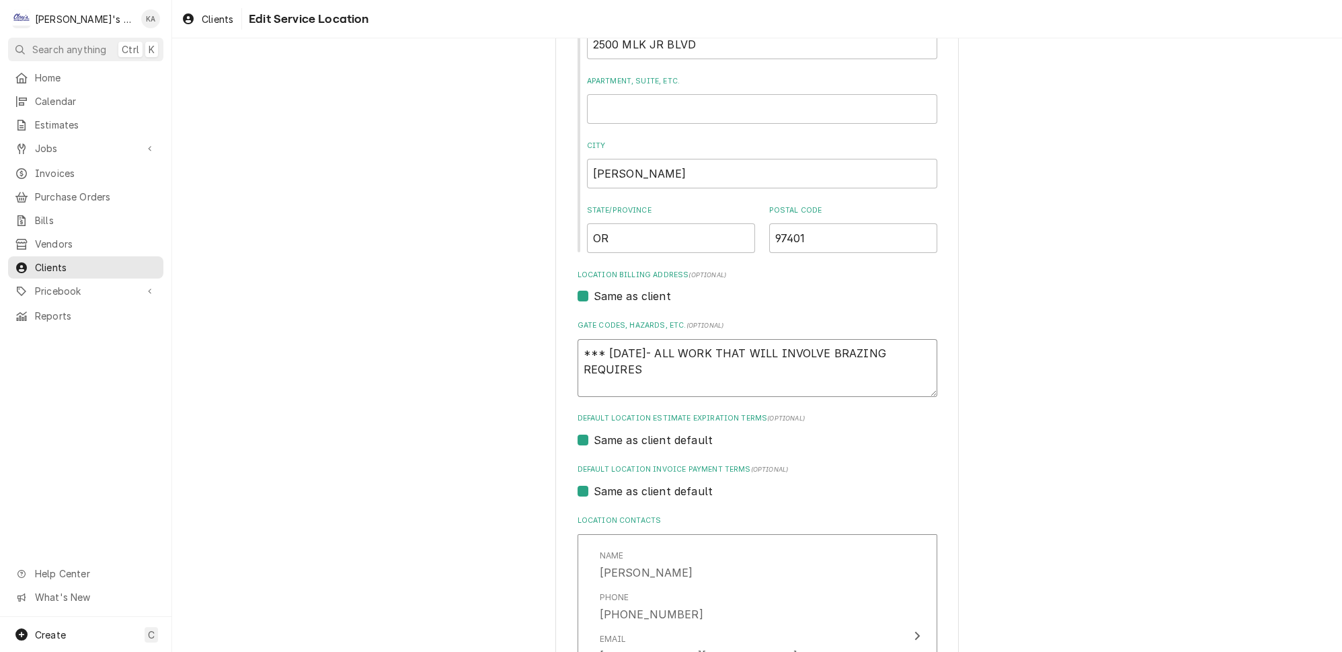
type textarea "x"
type textarea "*** 9/23/2025- ALL WORK THAT WILL INVOLVE BRAZING REQUIRES A"
type textarea "x"
type textarea "*** 9/23/2025- ALL WORK THAT WILL INVOLVE BRAZING REQUIRES A"
type textarea "x"
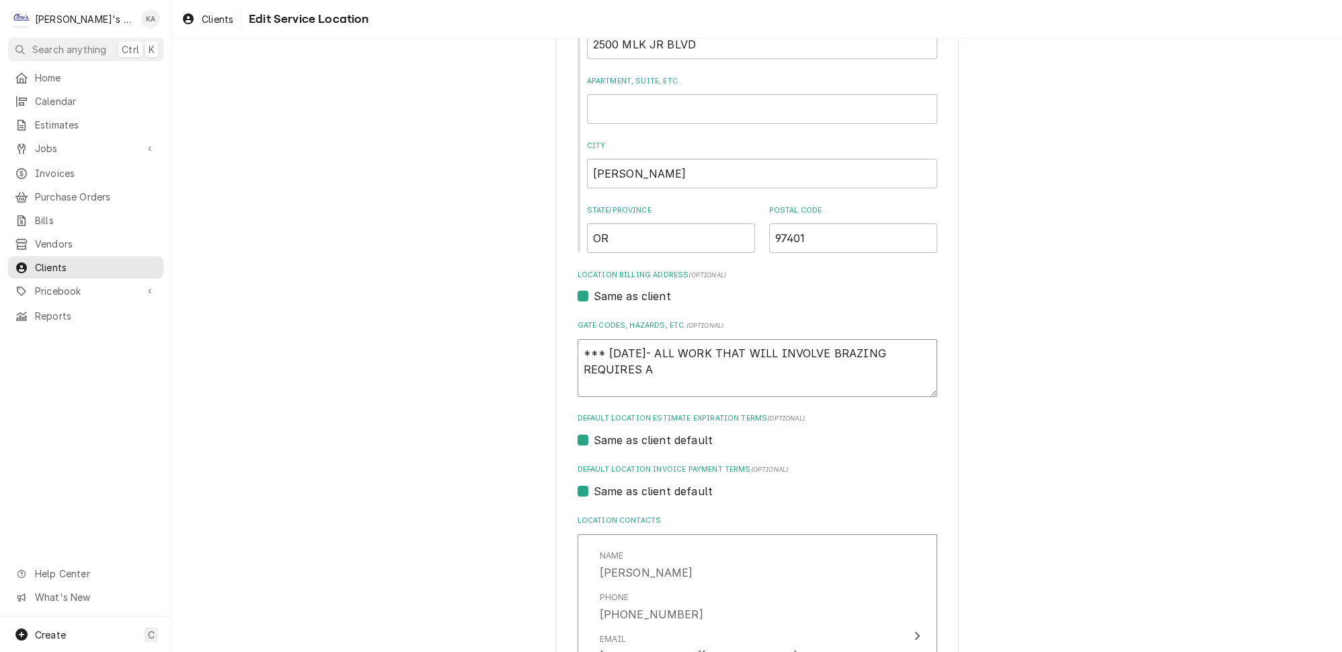
type textarea "*** 9/23/2025- ALL WORK THAT WILL INVOLVE BRAZING REQUIRES A 2"
type textarea "x"
type textarea "*** 9/23/2025- ALL WORK THAT WILL INVOLVE BRAZING REQUIRES A 24"
type textarea "x"
type textarea "*** 9/23/2025- ALL WORK THAT WILL INVOLVE BRAZING REQUIRES A 24"
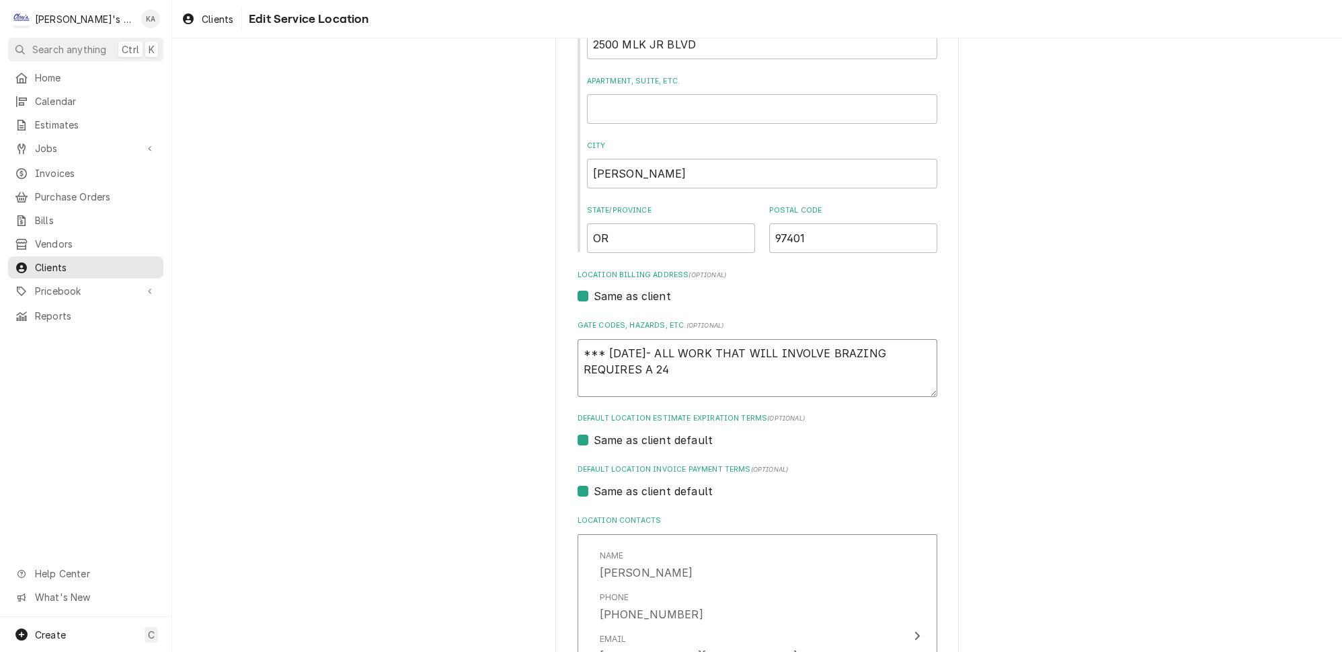
type textarea "x"
type textarea "*** 9/23/2025- ALL WORK THAT WILL INVOLVE BRAZING REQUIRES A 24 H"
type textarea "x"
type textarea "*** 9/23/2025- ALL WORK THAT WILL INVOLVE BRAZING REQUIRES A 24 HO"
type textarea "x"
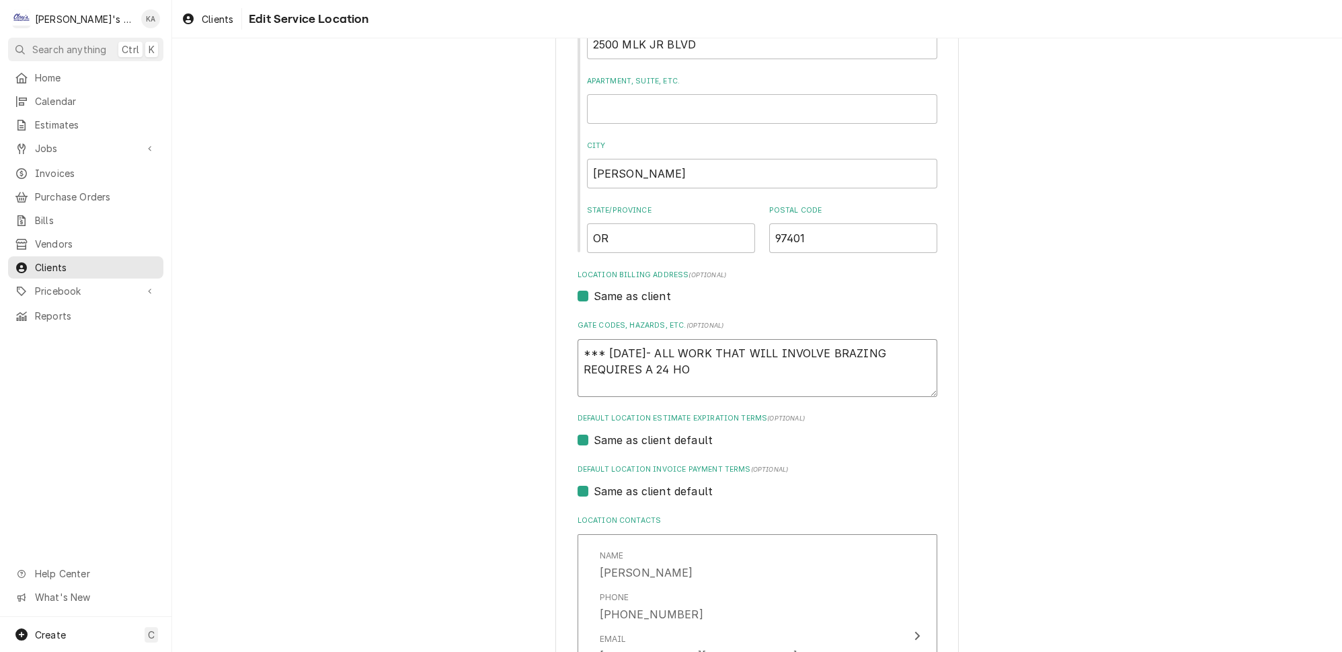
type textarea "*** 9/23/2025- ALL WORK THAT WILL INVOLVE BRAZING REQUIRES A 24 HOU"
type textarea "x"
type textarea "*** 9/23/2025- ALL WORK THAT WILL INVOLVE BRAZING REQUIRES A 24 HOUR"
type textarea "x"
type textarea "*** 9/23/2025- ALL WORK THAT WILL INVOLVE BRAZING REQUIRES A 24 HOUR"
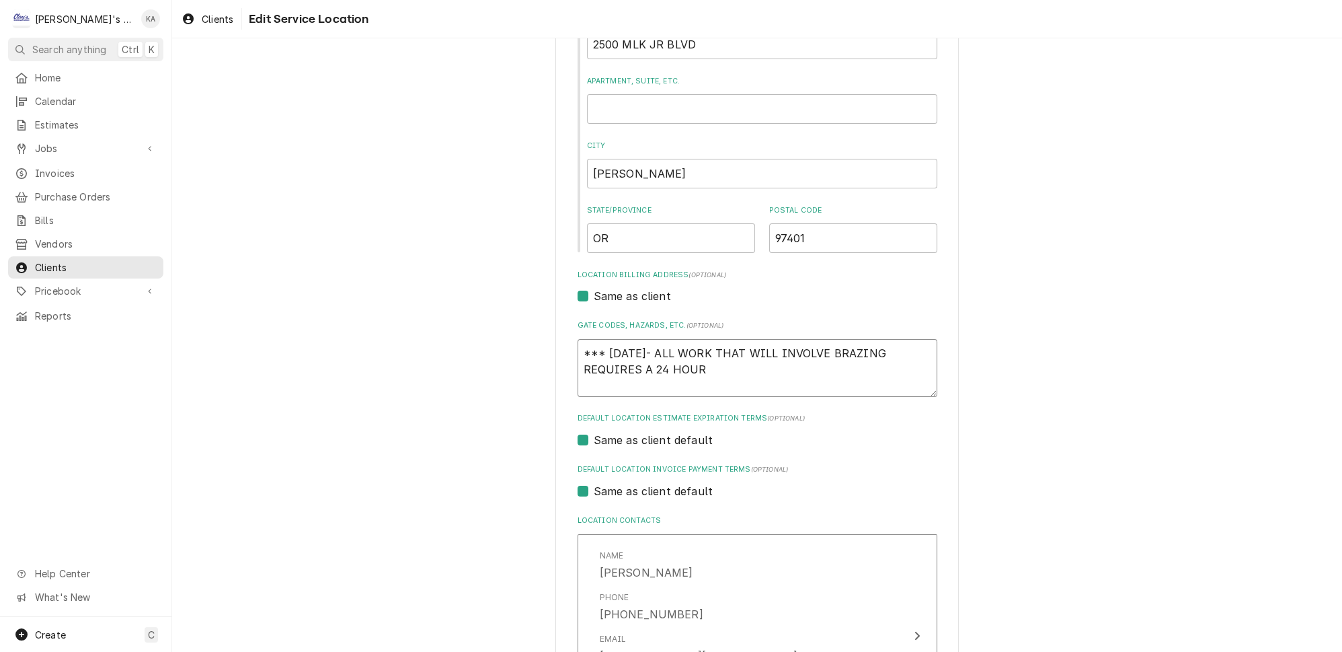
type textarea "x"
type textarea "*** 9/23/2025- ALL WORK THAT WILL INVOLVE BRAZING REQUIRES A 24 HOUR N"
type textarea "x"
type textarea "*** 9/23/2025- ALL WORK THAT WILL INVOLVE BRAZING REQUIRES A 24 HOUR NO"
type textarea "x"
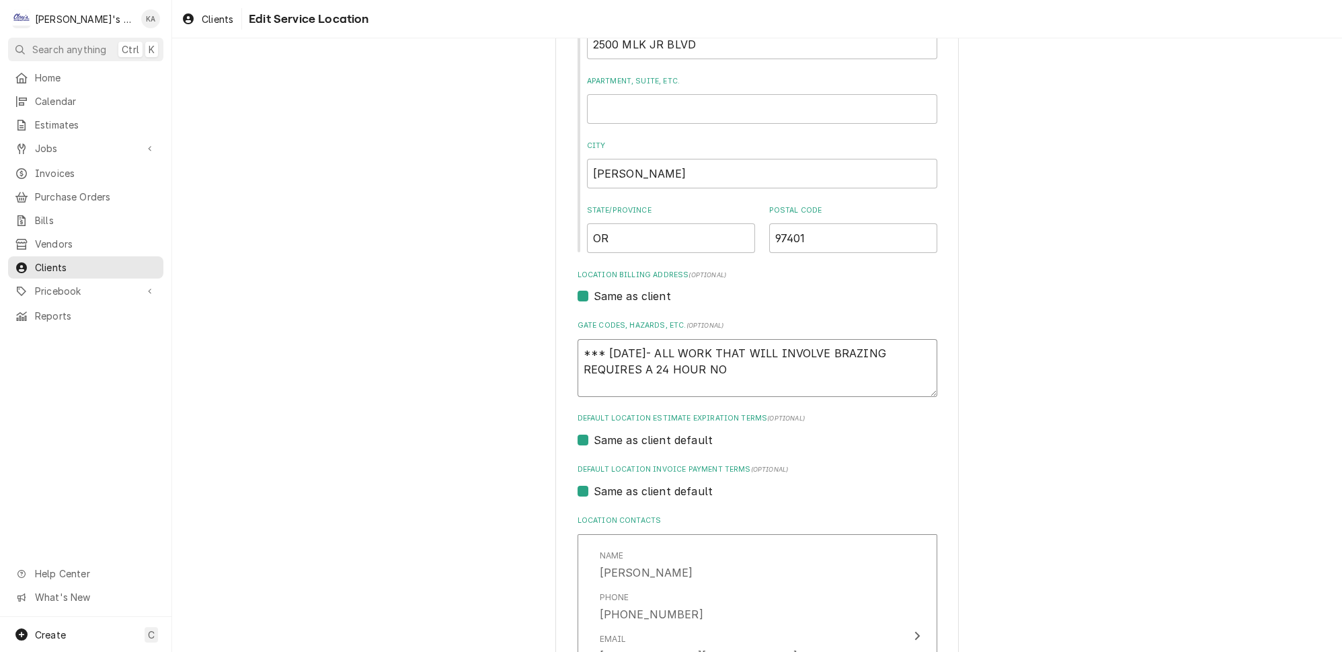
type textarea "*** 9/23/2025- ALL WORK THAT WILL INVOLVE BRAZING REQUIRES A 24 HOUR NOT"
type textarea "x"
type textarea "*** 9/23/2025- ALL WORK THAT WILL INVOLVE BRAZING REQUIRES A 24 HOUR NOTI"
type textarea "x"
type textarea "*** 9/23/2025- ALL WORK THAT WILL INVOLVE BRAZING REQUIRES A 24 HOUR NOTIC"
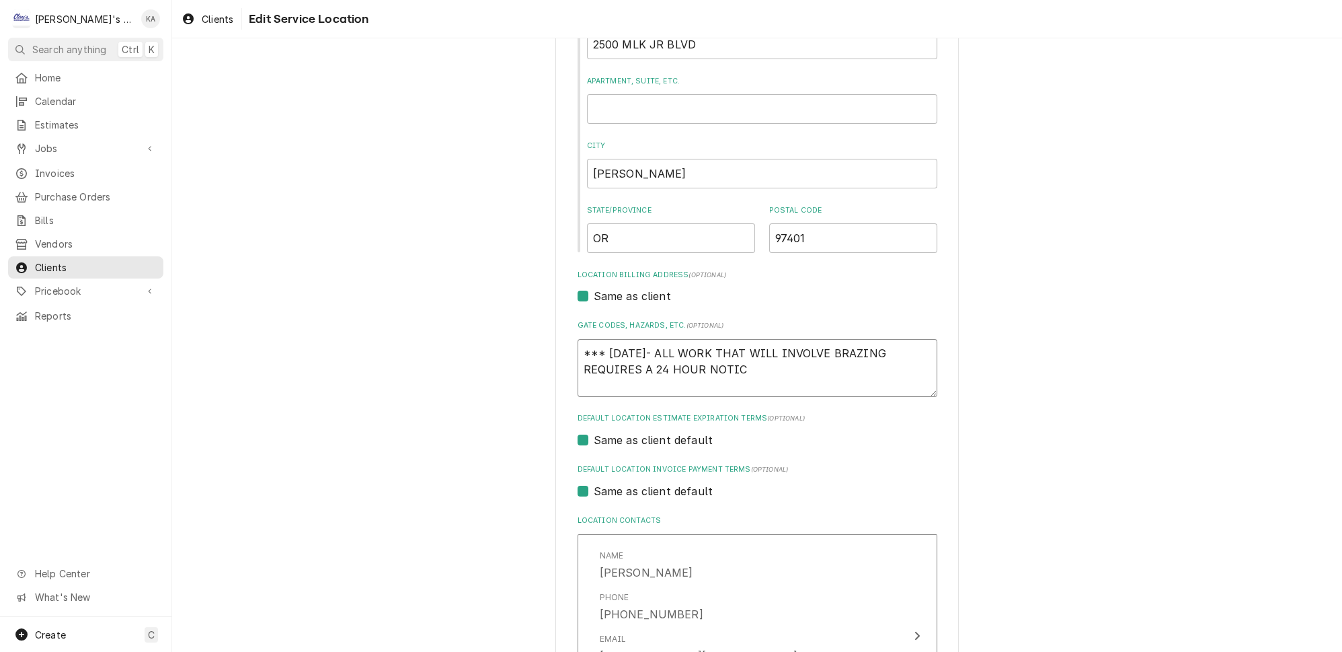
type textarea "x"
type textarea "*** 9/23/2025- ALL WORK THAT WILL INVOLVE BRAZING REQUIRES A 24 HOUR NOTICE"
type textarea "x"
type textarea "*** 9/23/2025- ALL WORK THAT WILL INVOLVE BRAZING REQUIRES A 24 HOUR NOTICE"
type textarea "x"
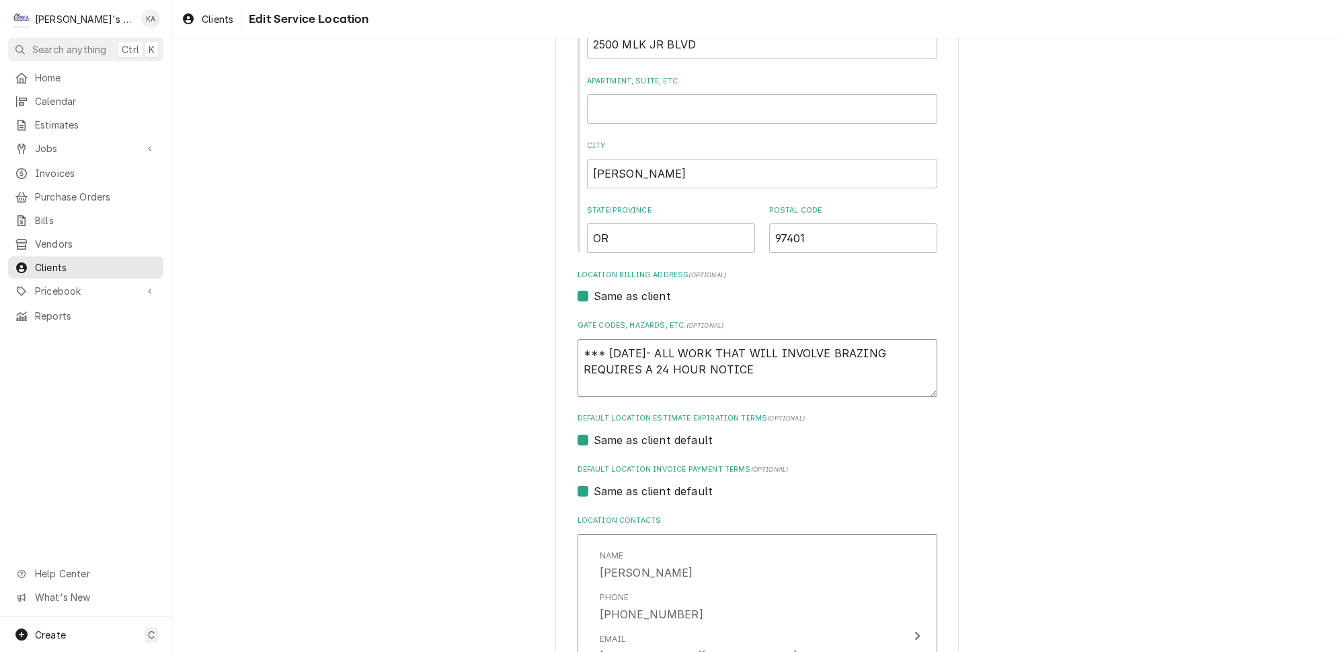
type textarea "*** 9/23/2025- ALL WORK THAT WILL INVOLVE BRAZING REQUIRES A 24 HOUR NOTICE &"
type textarea "x"
type textarea "*** 9/23/2025- ALL WORK THAT WILL INVOLVE BRAZING REQUIRES A 24 HOUR NOTICE &"
type textarea "x"
type textarea "*** 9/23/2025- ALL WORK THAT WILL INVOLVE BRAZING REQUIRES A 24 HOUR NOTICE & A"
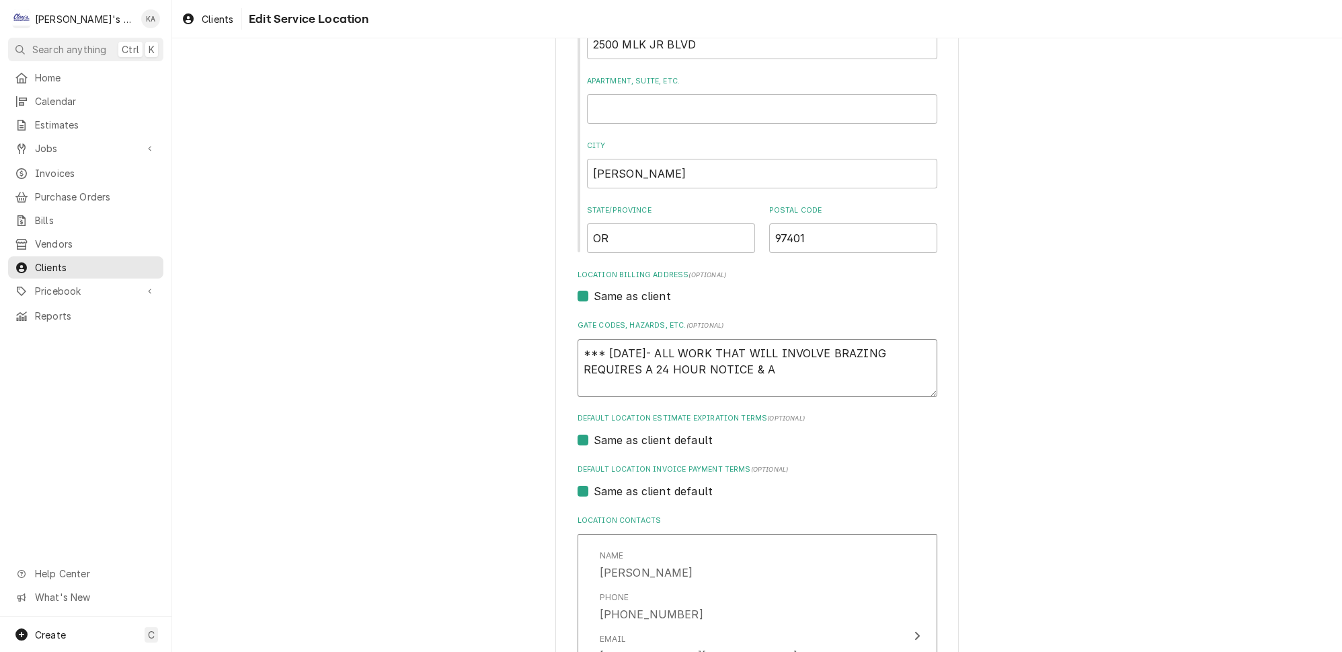
type textarea "x"
type textarea "*** 9/23/2025- ALL WORK THAT WILL INVOLVE BRAZING REQUIRES A 24 HOUR NOTICE & A"
type textarea "x"
type textarea "*** 9/23/2025- ALL WORK THAT WILL INVOLVE BRAZING REQUIRES A 24 HOUR NOTICE & A…"
type textarea "x"
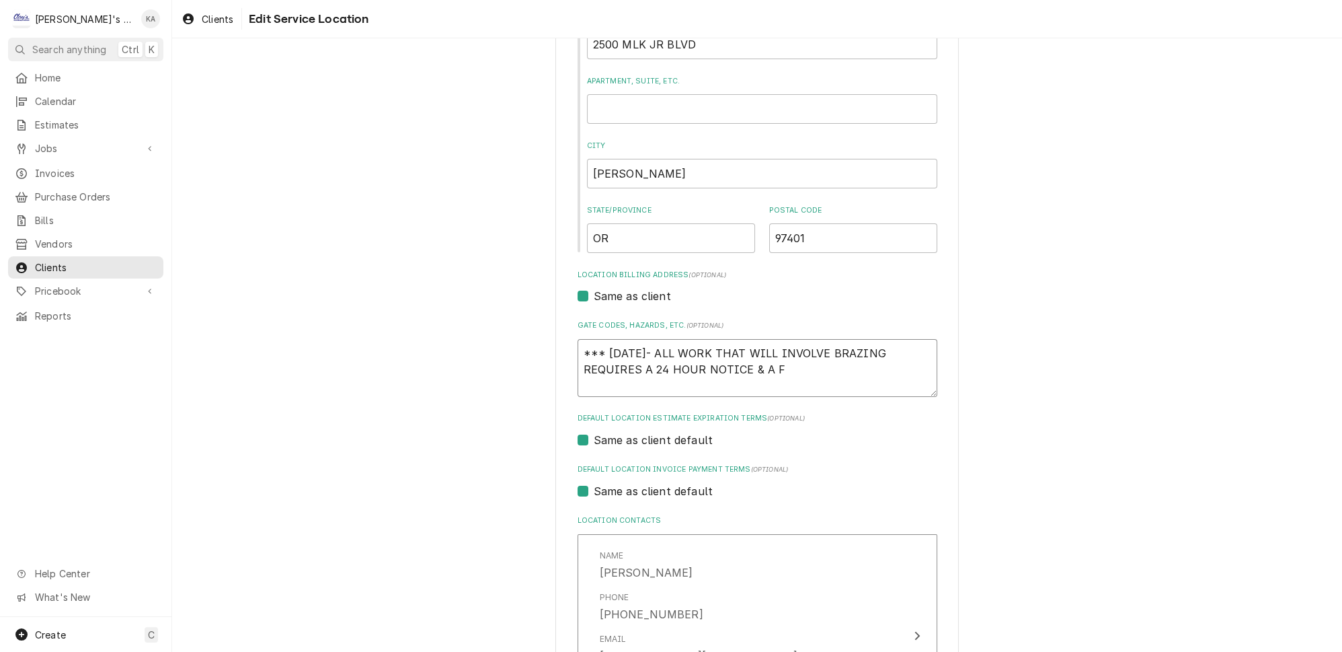
type textarea "*** 9/23/2025- ALL WORK THAT WILL INVOLVE BRAZING REQUIRES A 24 HOUR NOTICE & A…"
type textarea "x"
type textarea "*** 9/23/2025- ALL WORK THAT WILL INVOLVE BRAZING REQUIRES A 24 HOUR NOTICE & A…"
type textarea "x"
type textarea "*** 9/23/2025- ALL WORK THAT WILL INVOLVE BRAZING REQUIRES A 24 HOUR NOTICE & A…"
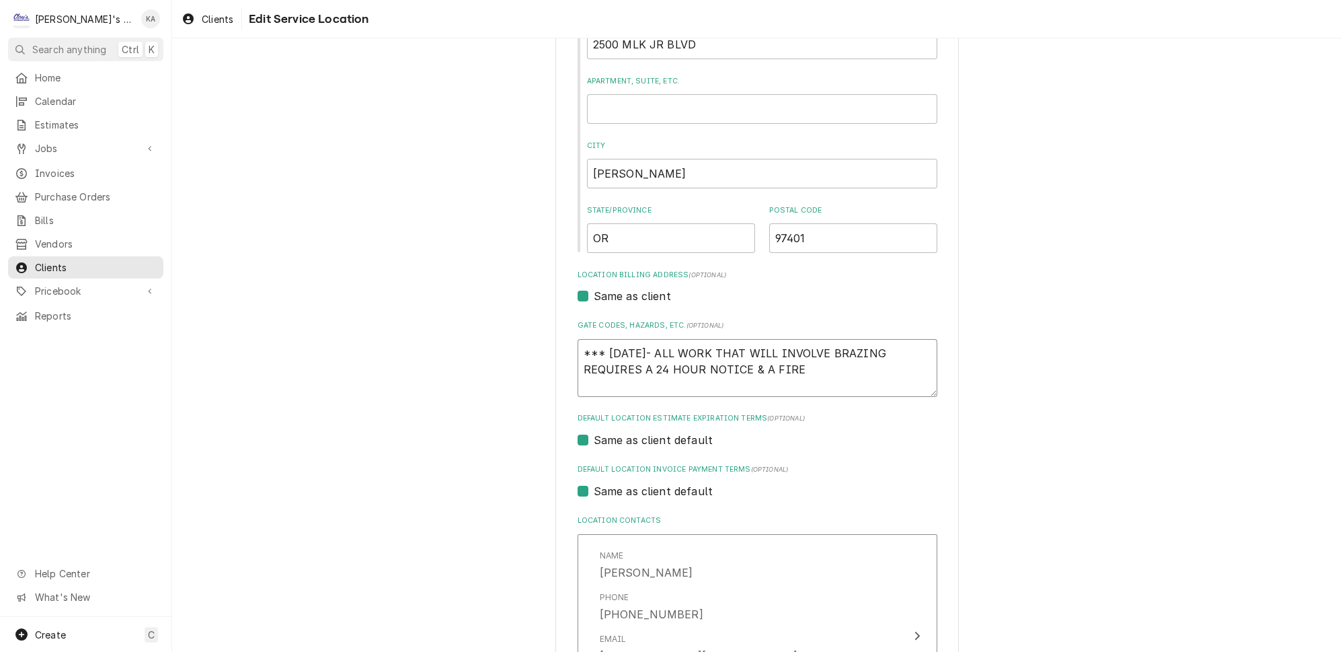
type textarea "x"
type textarea "*** 9/23/2025- ALL WORK THAT WILL INVOLVE BRAZING REQUIRES A 24 HOUR NOTICE & A…"
type textarea "x"
type textarea "*** 9/23/2025- ALL WORK THAT WILL INVOLVE BRAZING REQUIRES A 24 HOUR NOTICE & A…"
type textarea "x"
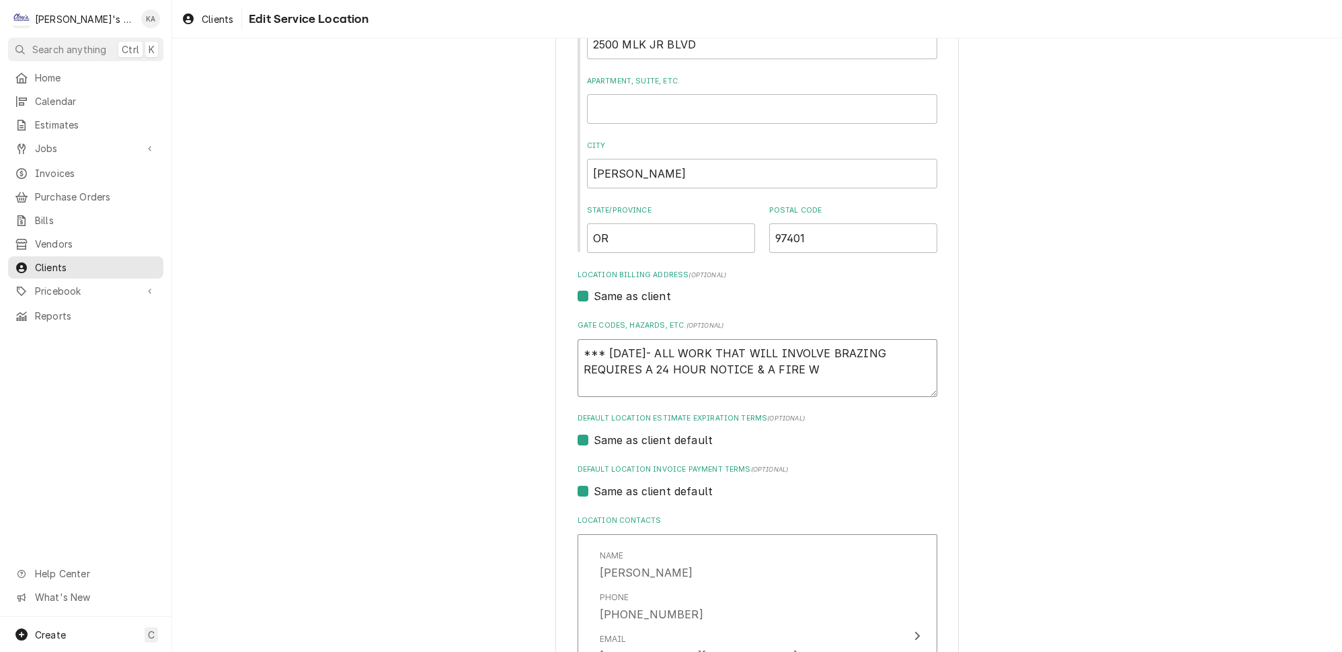
type textarea "*** 9/23/2025- ALL WORK THAT WILL INVOLVE BRAZING REQUIRES A 24 HOUR NOTICE & A…"
type textarea "x"
type textarea "*** 9/23/2025- ALL WORK THAT WILL INVOLVE BRAZING REQUIRES A 24 HOUR NOTICE & A…"
type textarea "x"
type textarea "*** 9/23/2025- ALL WORK THAT WILL INVOLVE BRAZING REQUIRES A 24 HOUR NOTICE & A…"
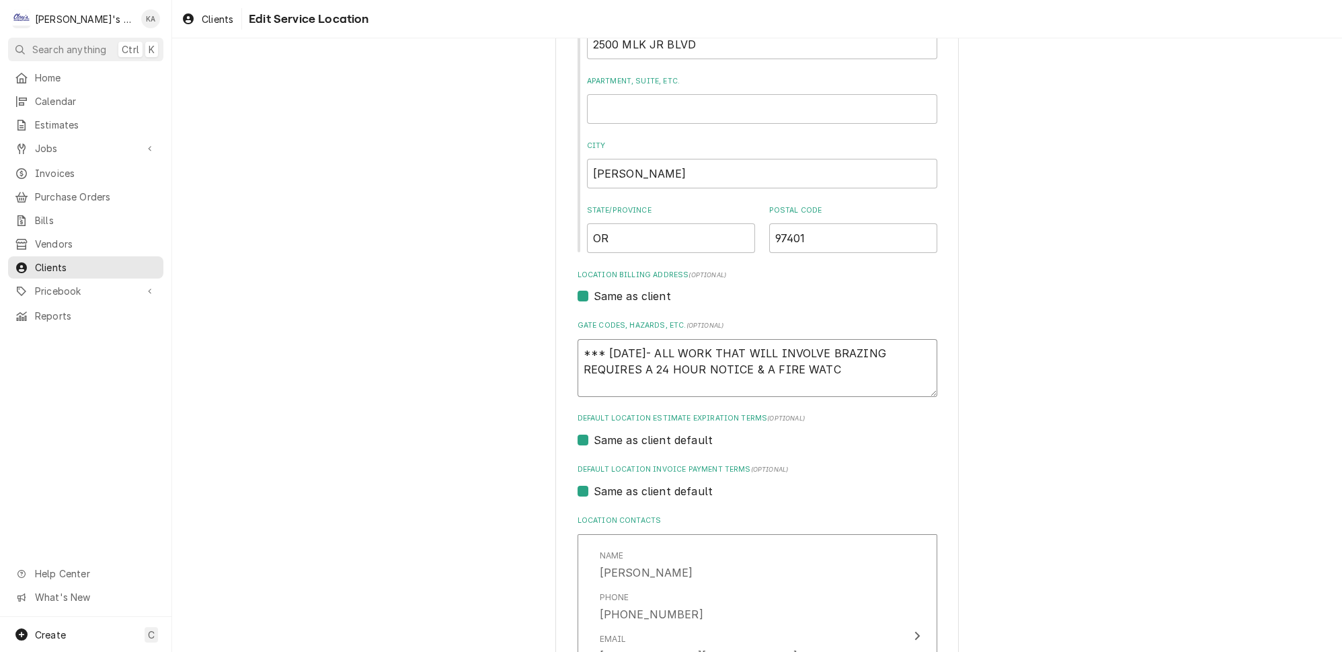
type textarea "x"
type textarea "*** 9/23/2025- ALL WORK THAT WILL INVOLVE BRAZING REQUIRES A 24 HOUR NOTICE & A…"
type textarea "x"
type textarea "*** 9/23/2025- ALL WORK THAT WILL INVOLVE BRAZING REQUIRES A 24 HOUR NOTICE & A…"
type textarea "x"
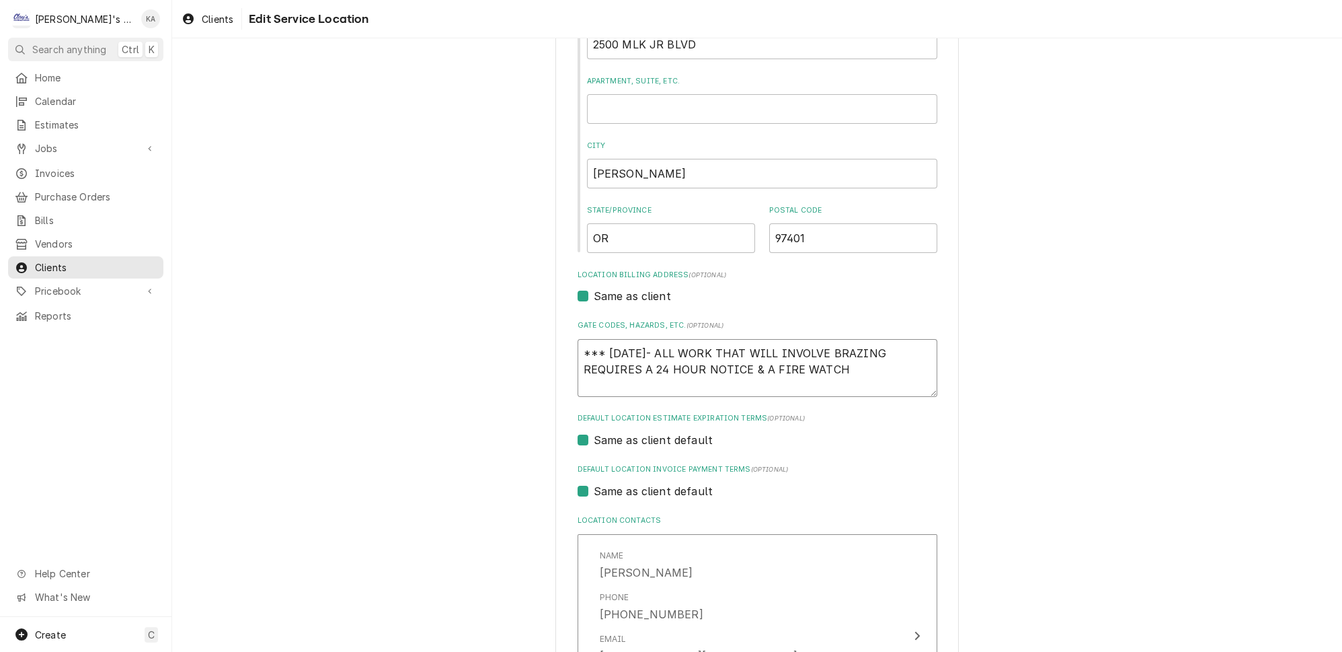
type textarea "*** 9/23/2025- ALL WORK THAT WILL INVOLVE BRAZING REQUIRES A 24 HOUR NOTICE & A…"
type textarea "x"
type textarea "*** 9/23/2025- ALL WORK THAT WILL INVOLVE BRAZING REQUIRES A 24 HOUR NOTICE & A…"
type textarea "x"
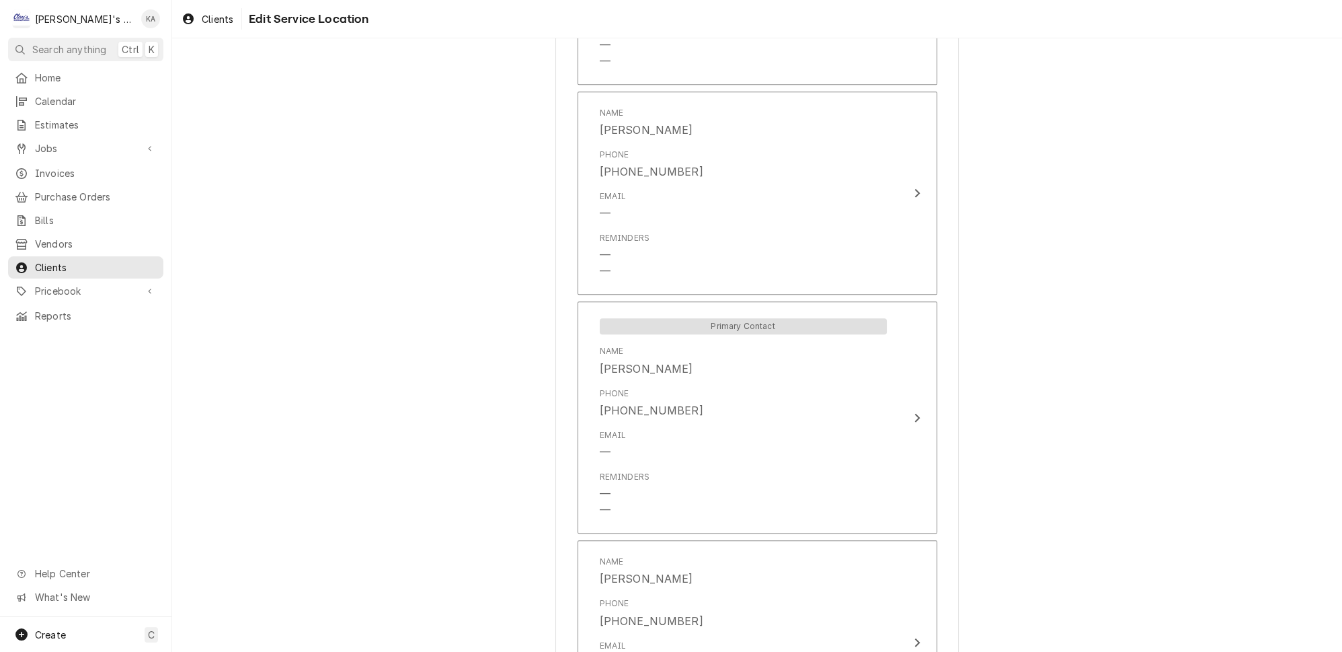
scroll to position [1822, 0]
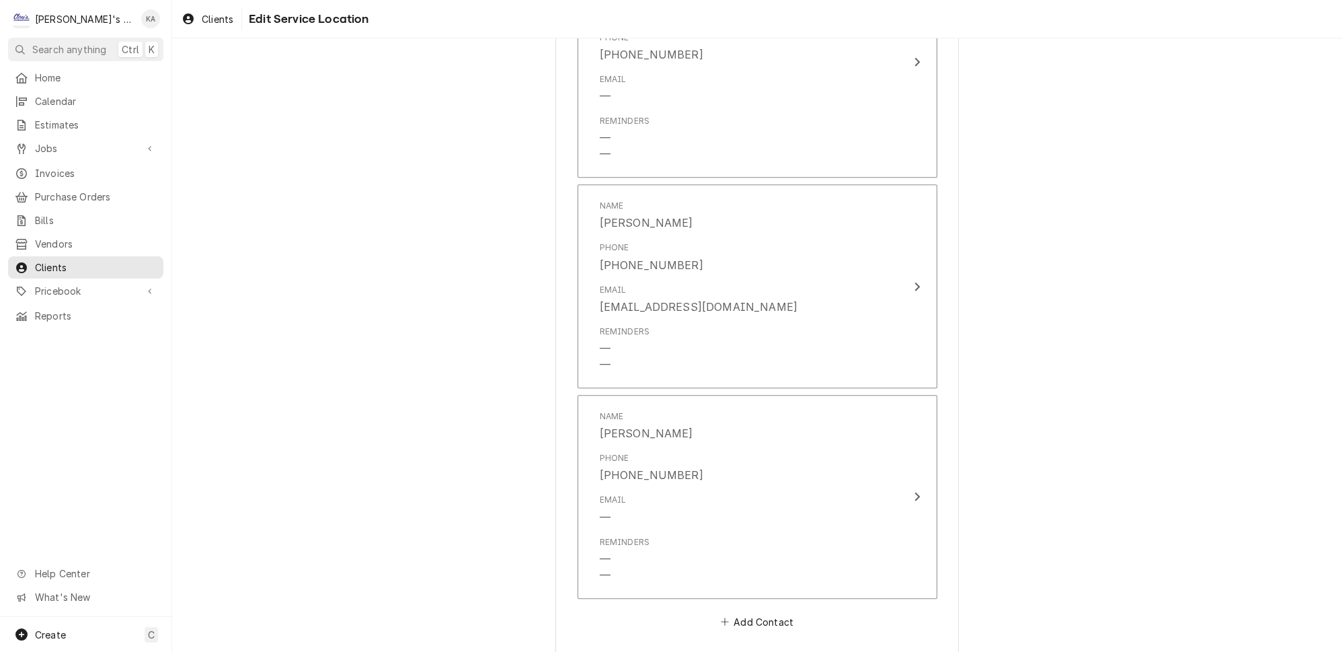
type textarea "*** 9/23/2025- ALL WORK THAT WILL INVOLVE BRAZING REQUIRES A 24 HOUR NOTICE & A…"
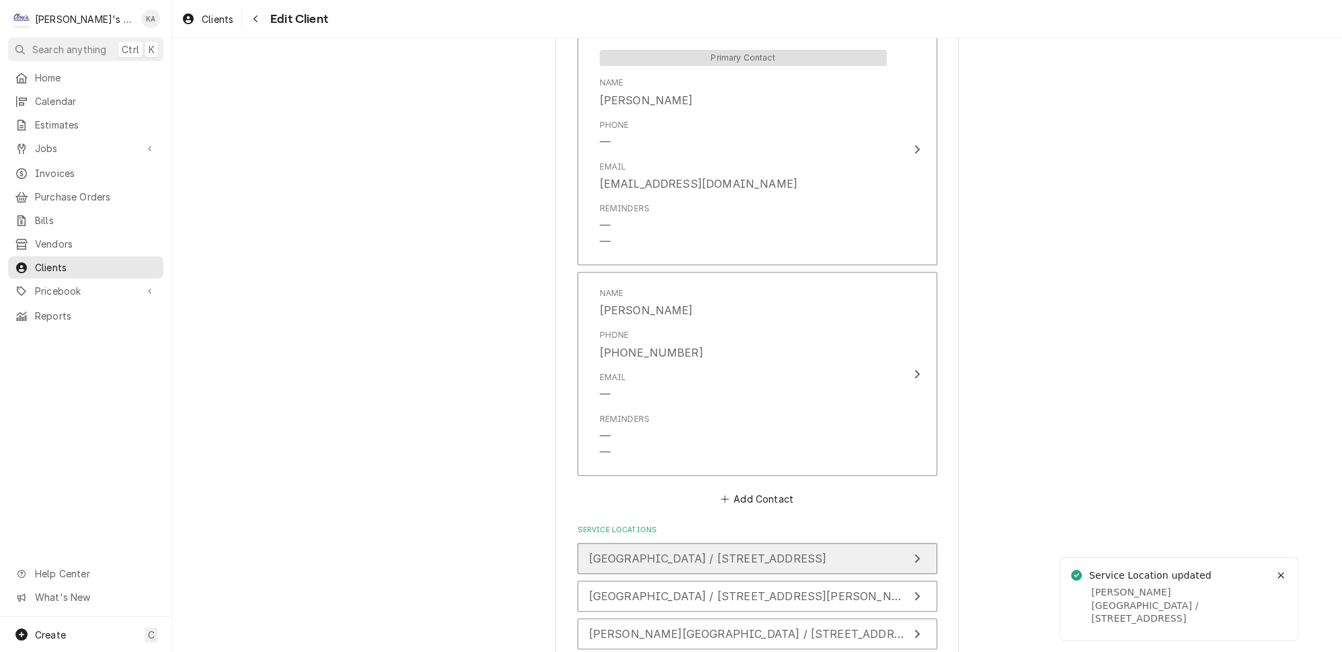
scroll to position [935, 0]
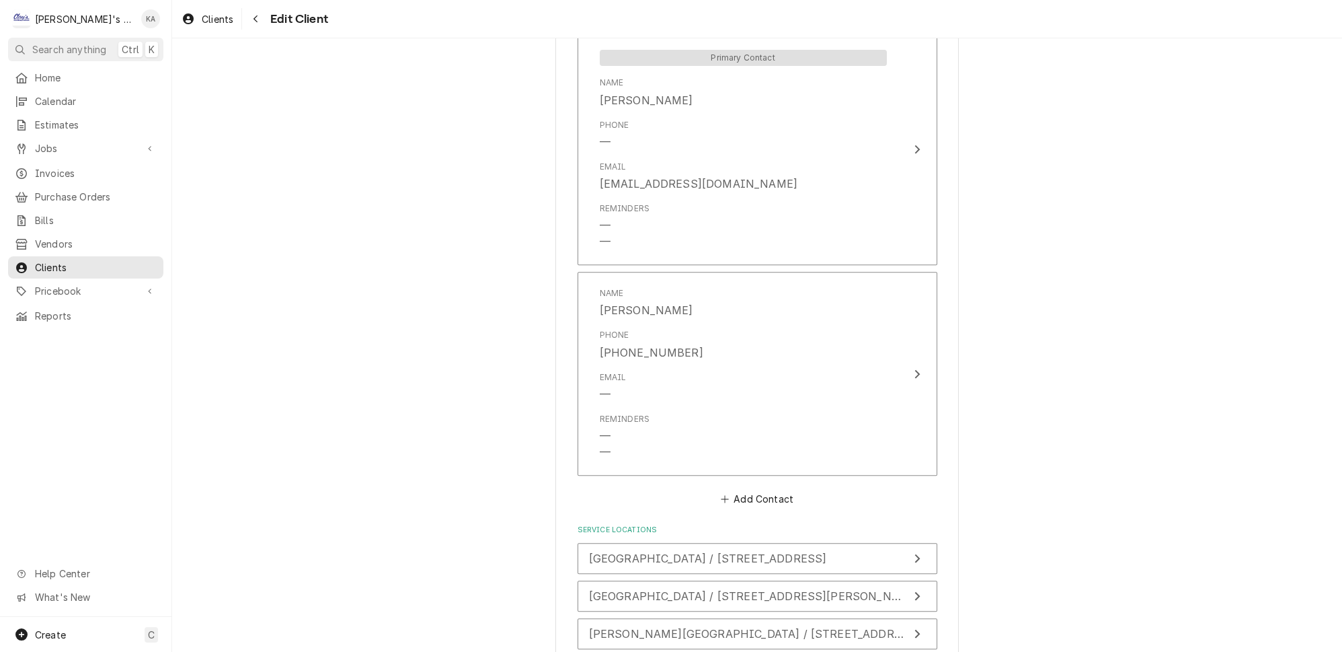
type textarea "x"
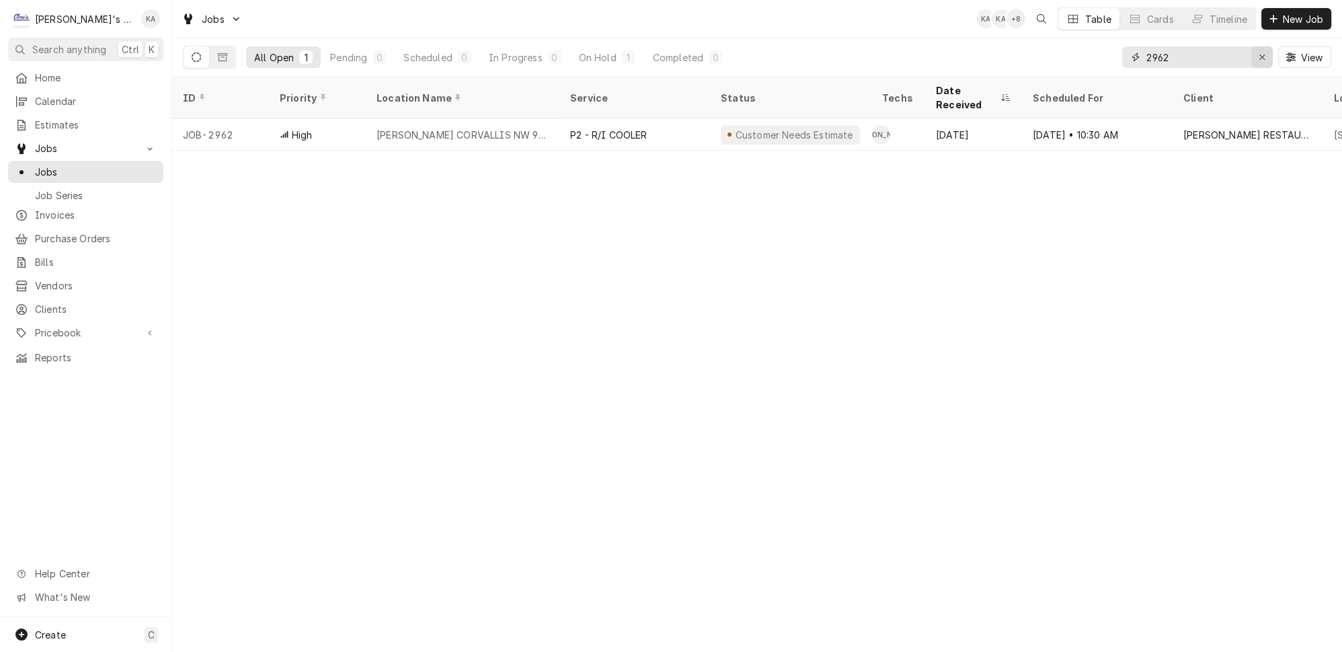
click at [1266, 53] on icon "Erase input" at bounding box center [1262, 56] width 7 height 9
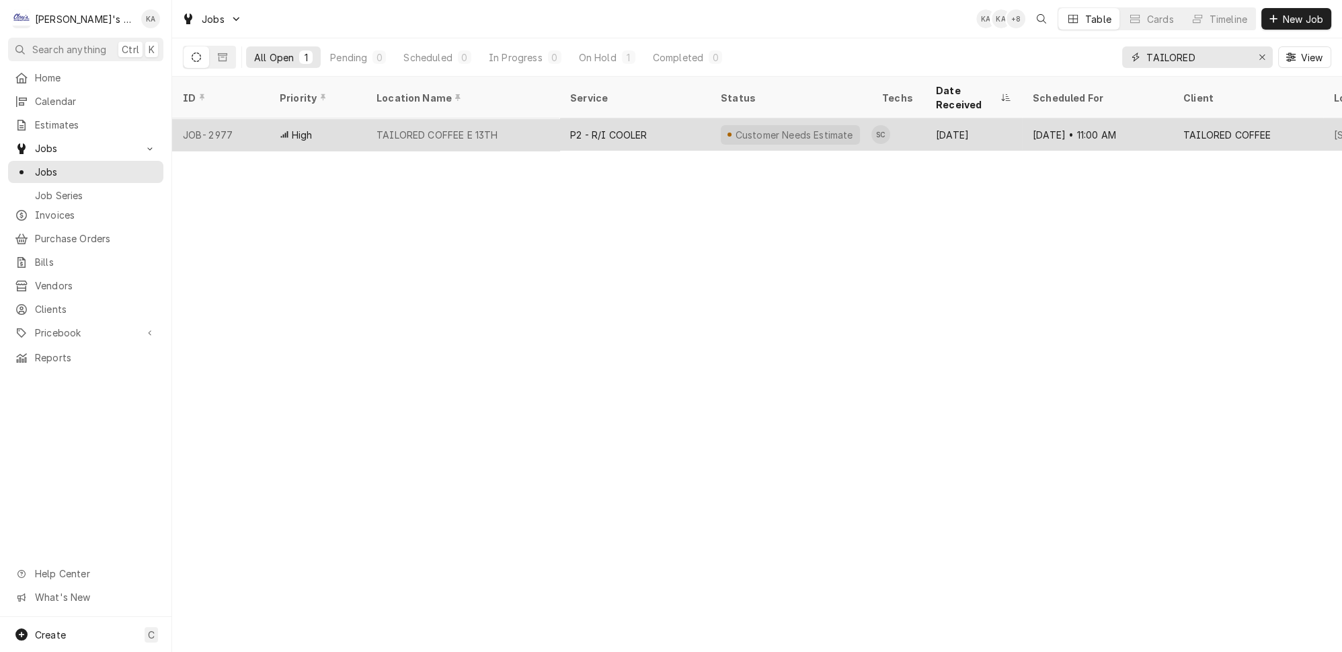
type input "TAILORED"
click at [446, 128] on div "TAILORED COFFEE E 13TH" at bounding box center [438, 135] width 122 height 14
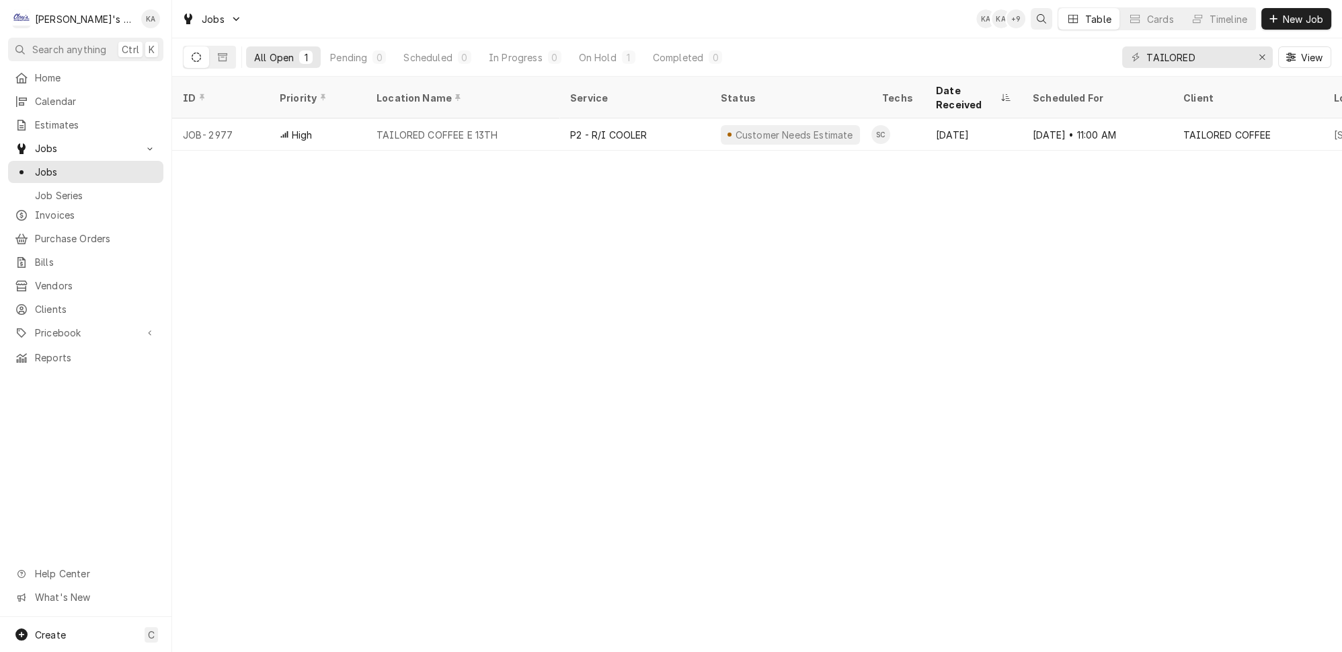
click at [1046, 19] on icon "Open search" at bounding box center [1041, 18] width 9 height 9
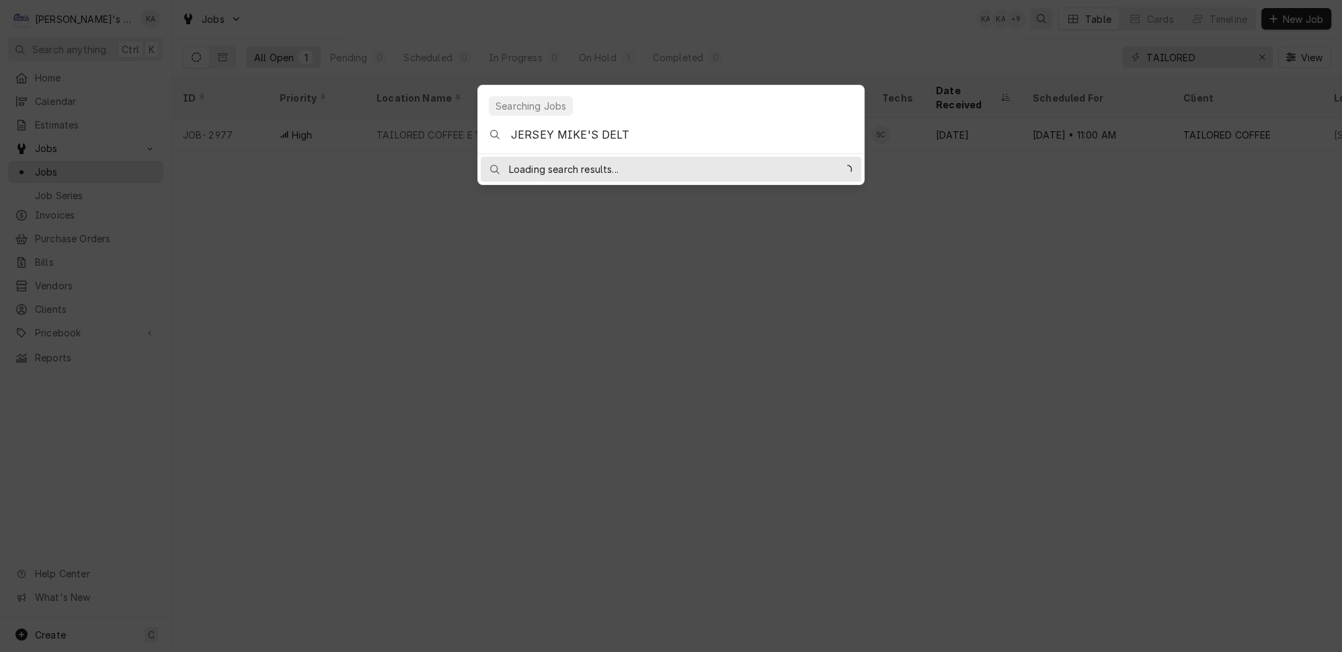
type input "JERSEY [PERSON_NAME]'S DELTA"
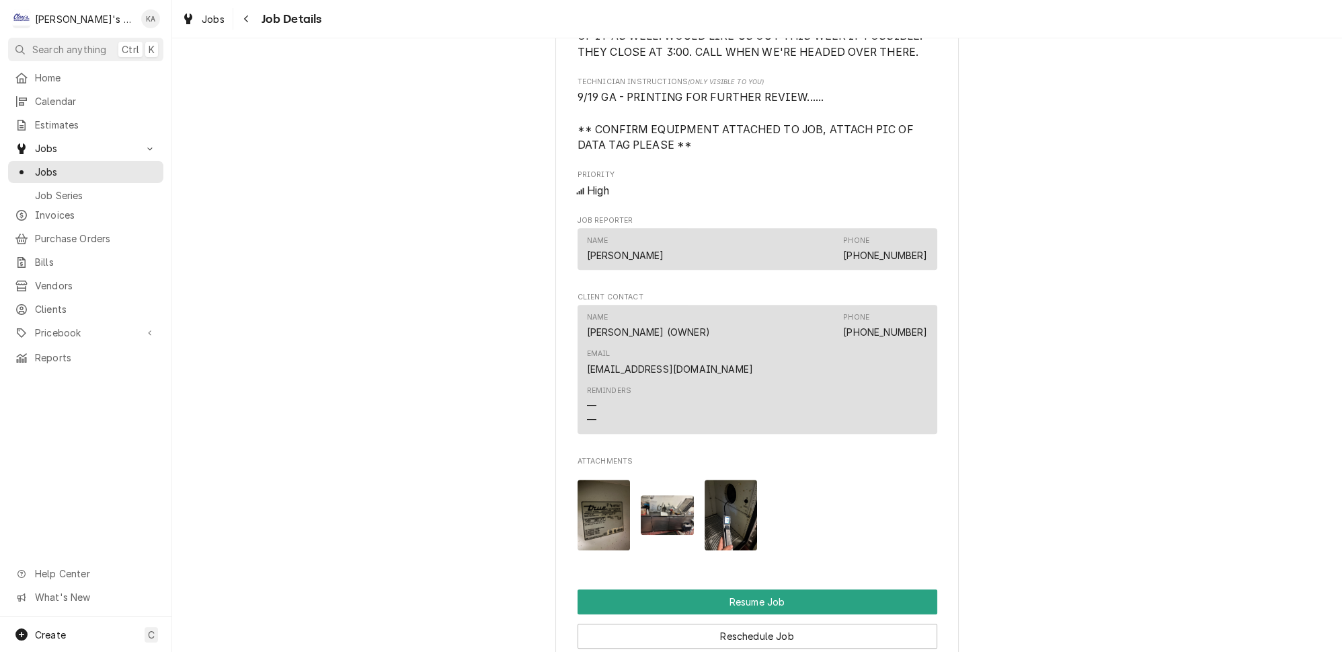
scroll to position [1039, 0]
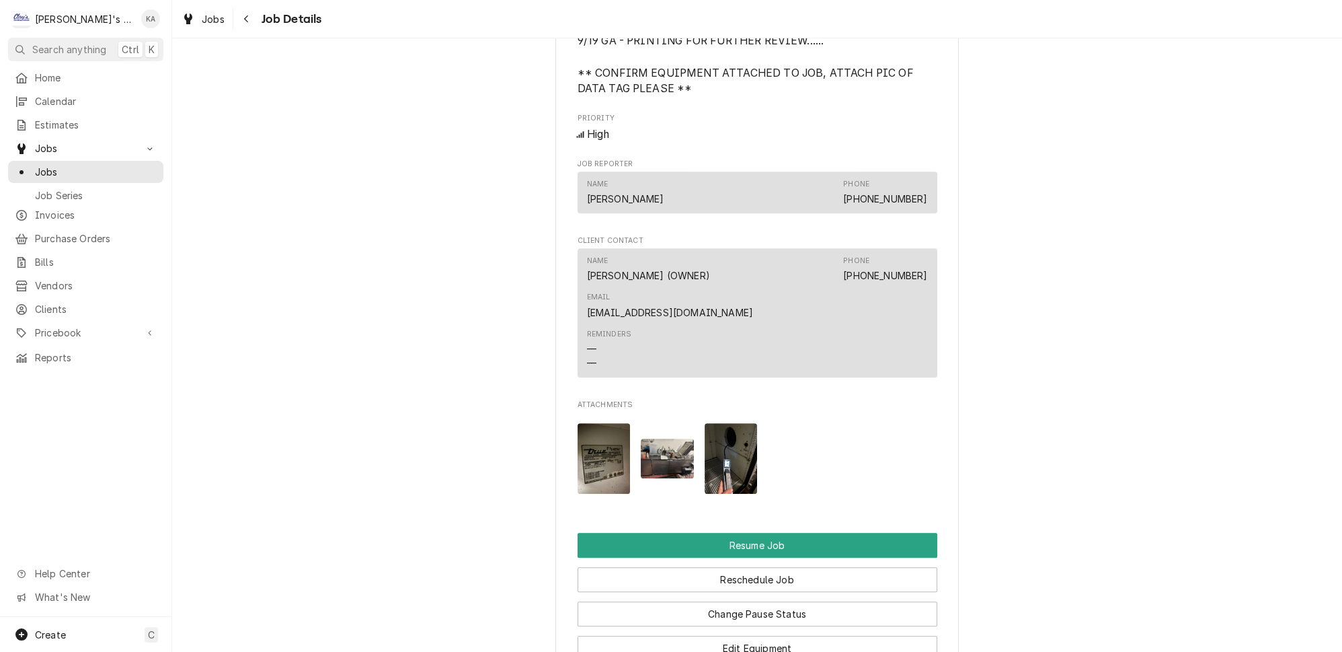
click at [600, 436] on img "Attachments" at bounding box center [604, 458] width 53 height 71
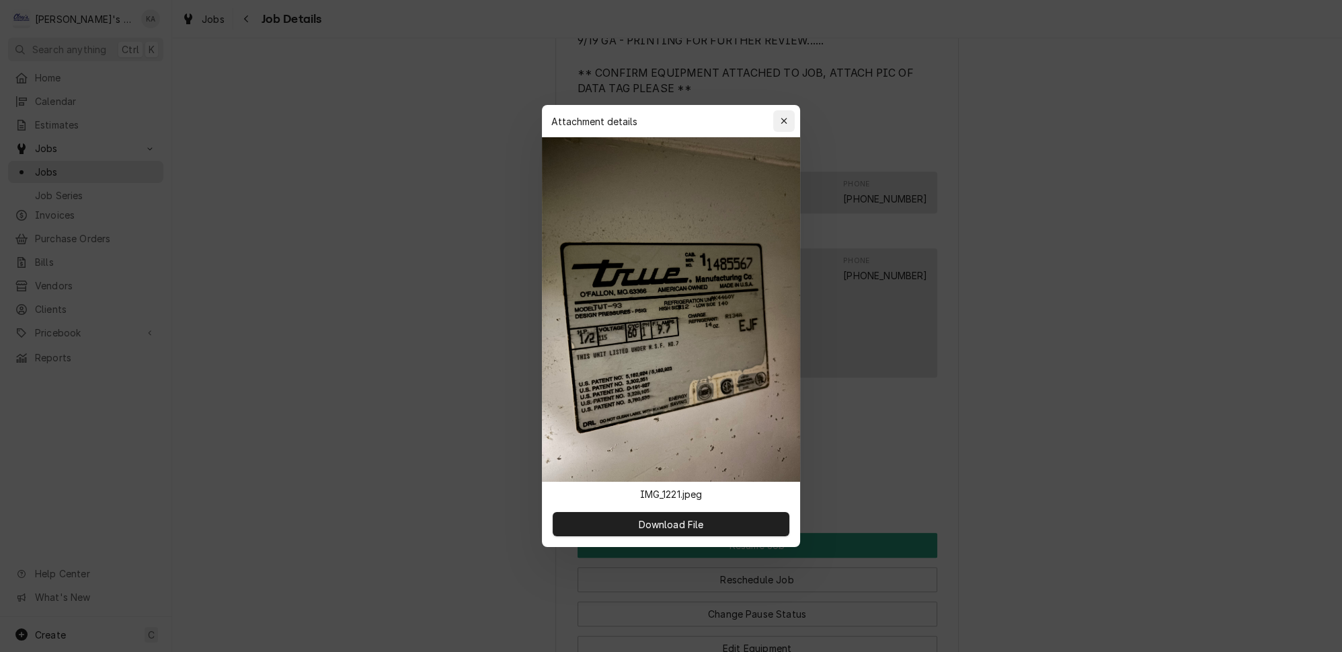
click at [781, 126] on icon "button" at bounding box center [784, 120] width 7 height 9
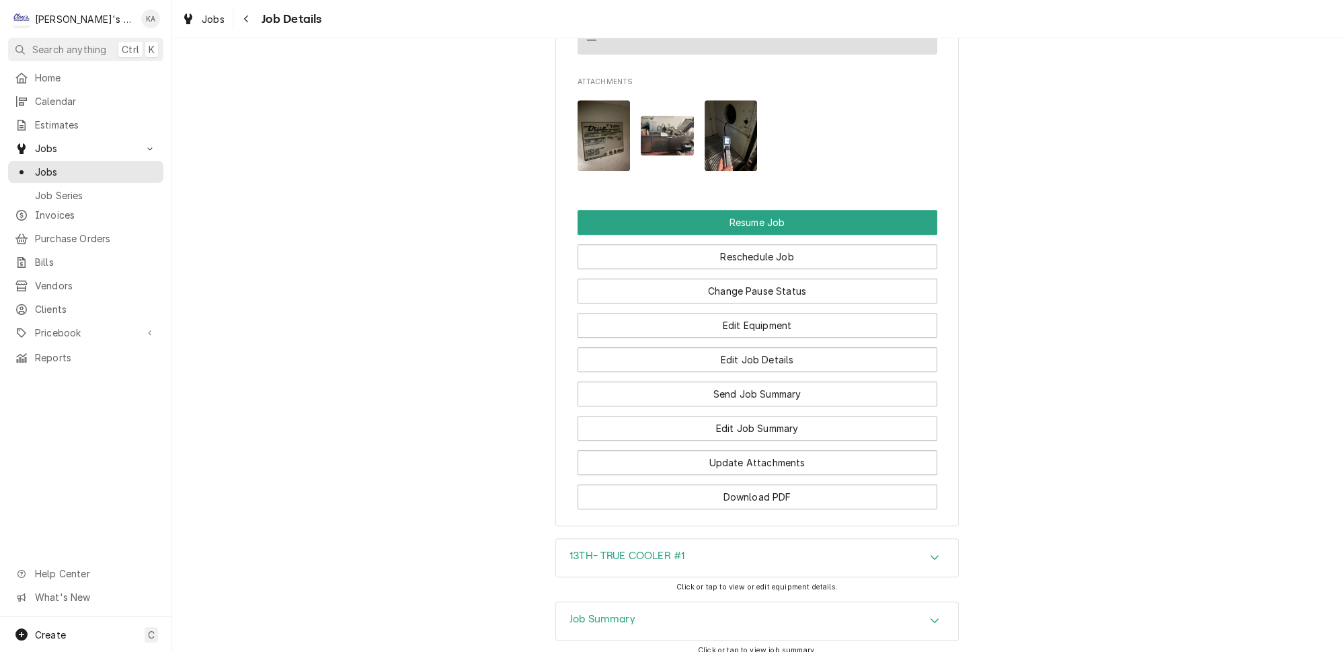
scroll to position [1320, 0]
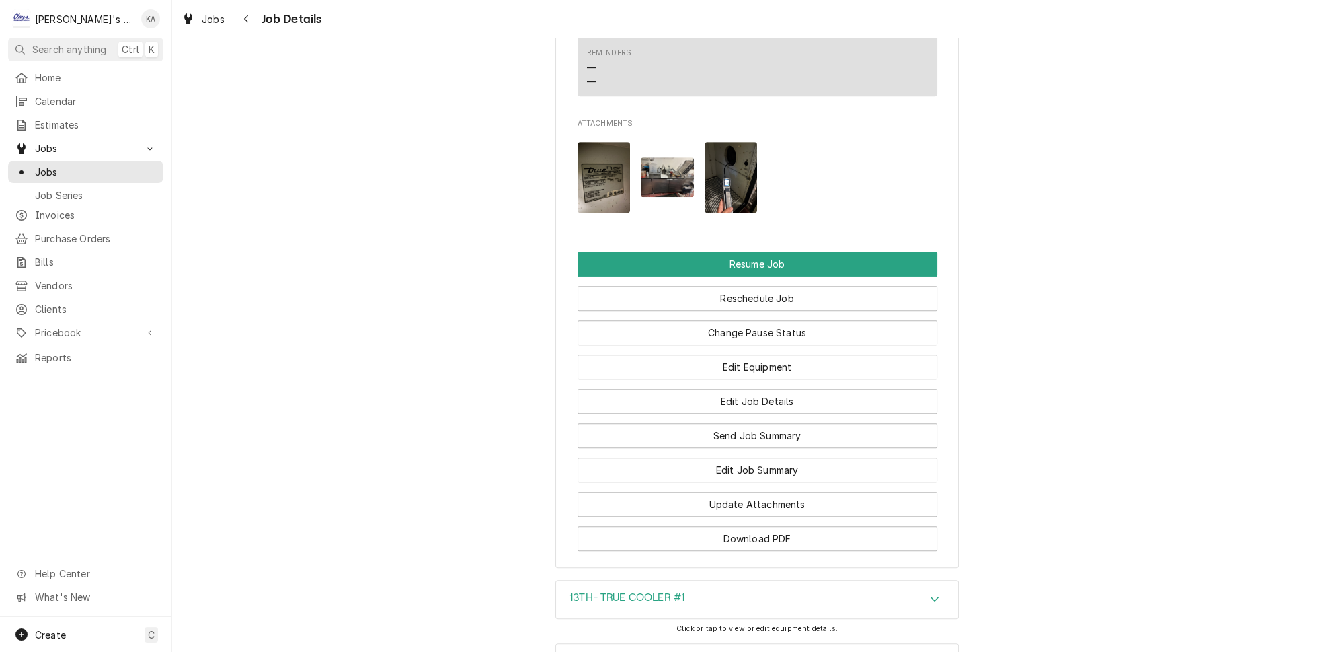
click at [930, 593] on icon "Accordion Header" at bounding box center [934, 598] width 9 height 11
click at [596, 147] on img "Attachments" at bounding box center [604, 177] width 53 height 71
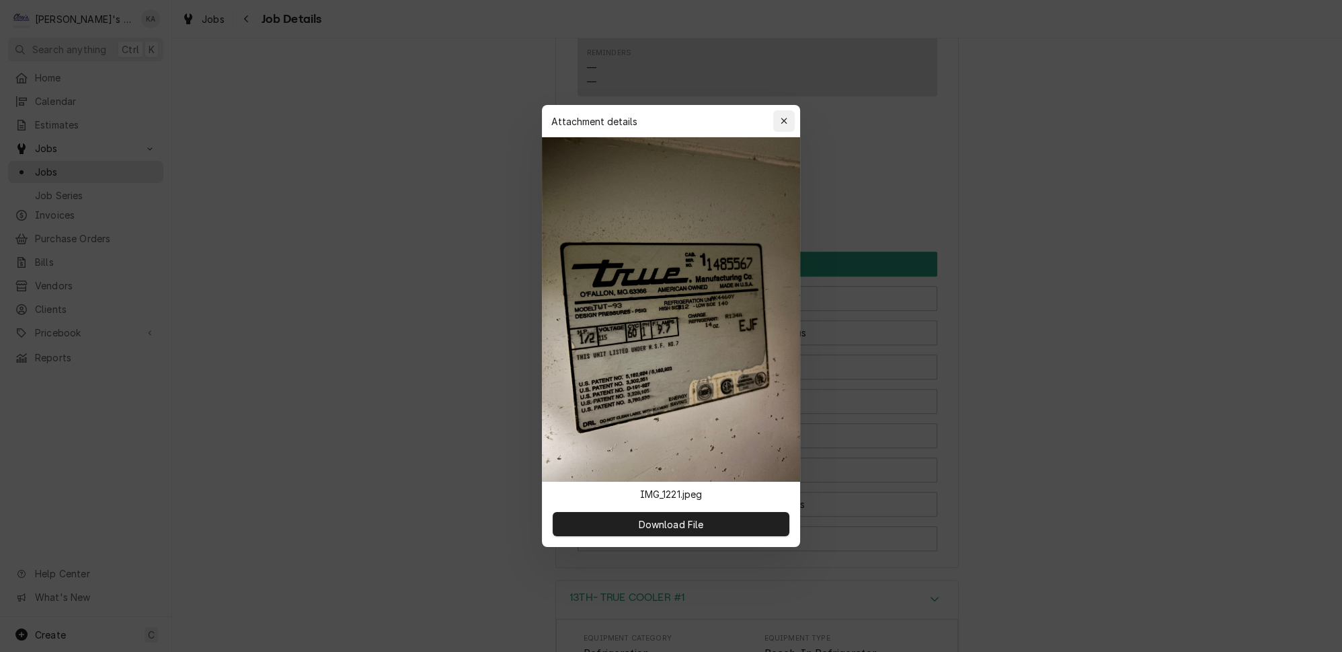
click at [781, 126] on icon "button" at bounding box center [784, 120] width 7 height 9
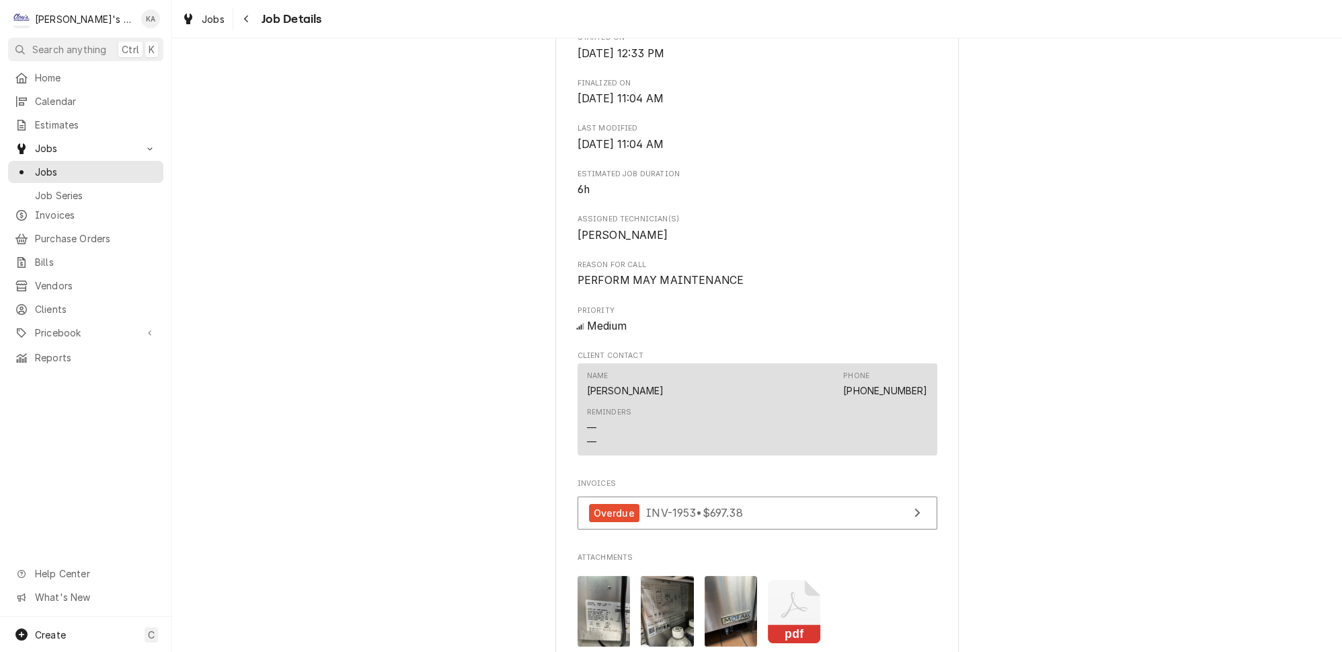
scroll to position [733, 0]
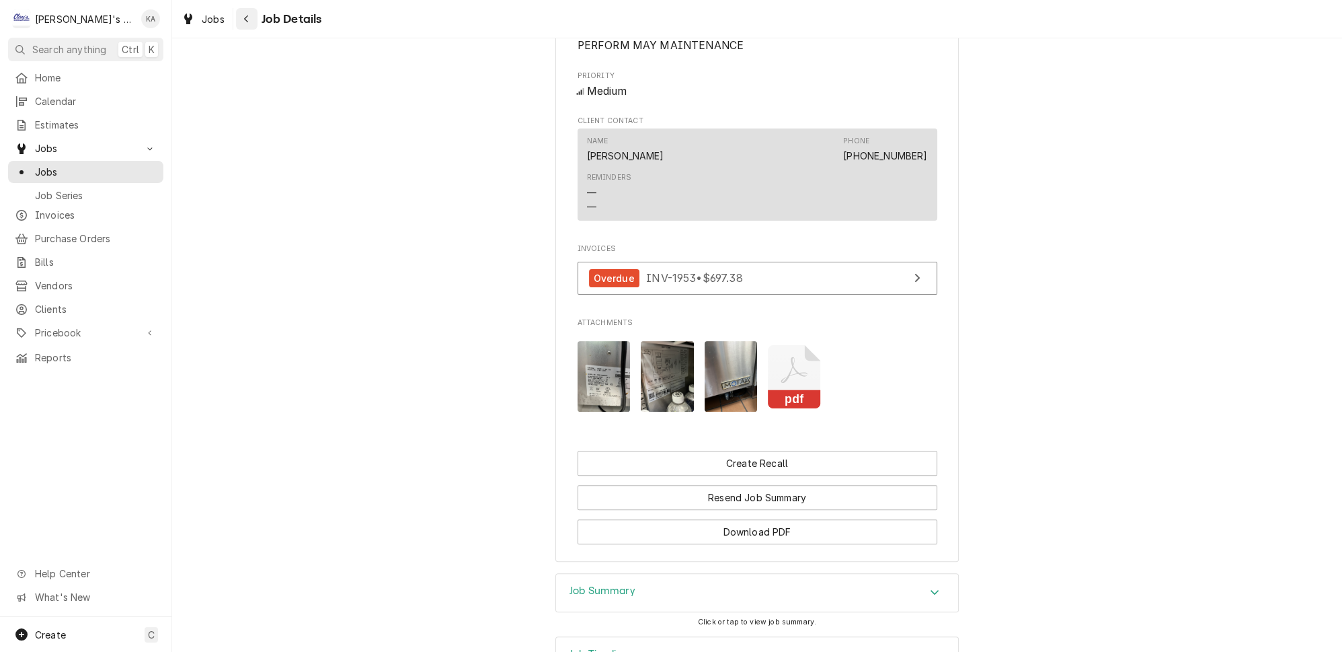
click at [243, 17] on icon "Navigate back" at bounding box center [246, 18] width 6 height 9
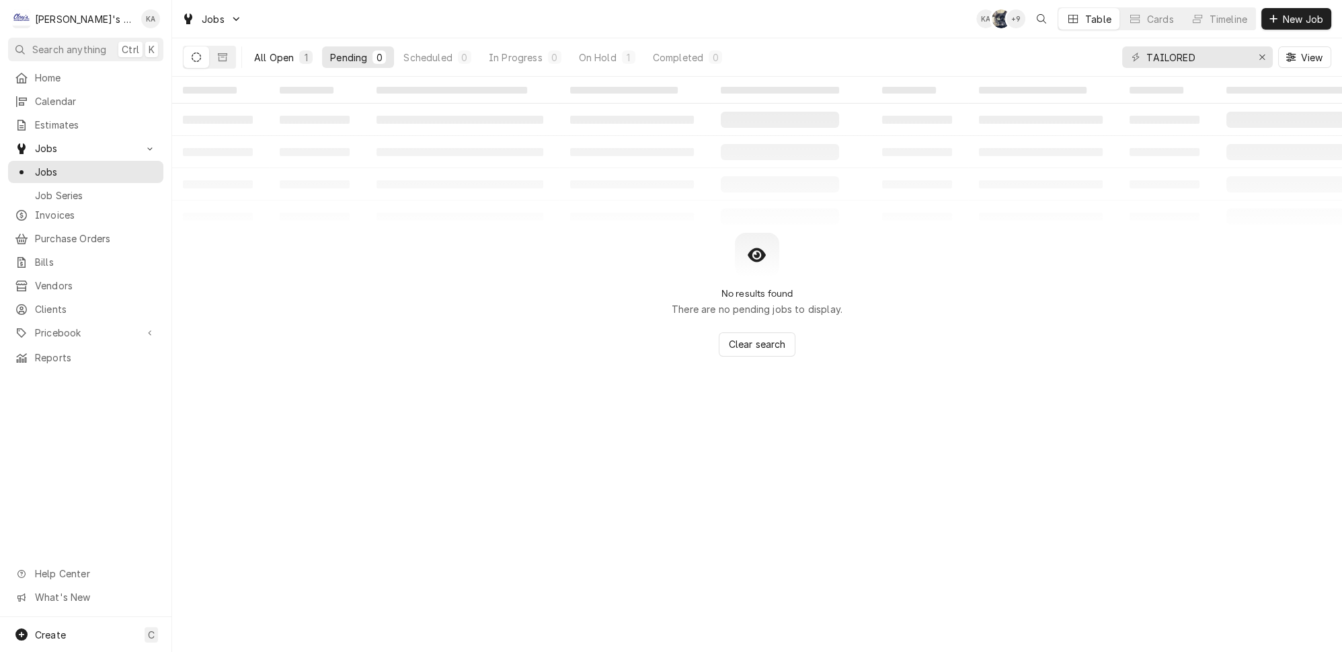
click at [257, 50] on div "All Open" at bounding box center [274, 57] width 40 height 14
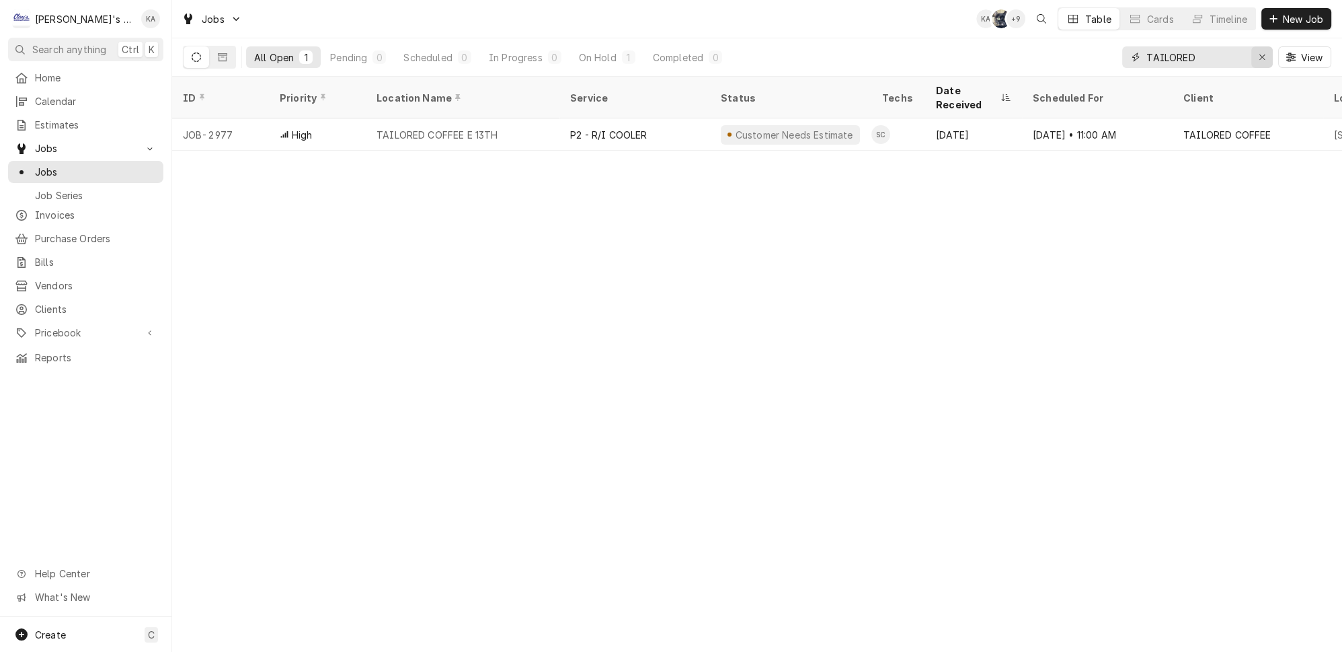
click at [1266, 52] on icon "Erase input" at bounding box center [1262, 56] width 7 height 9
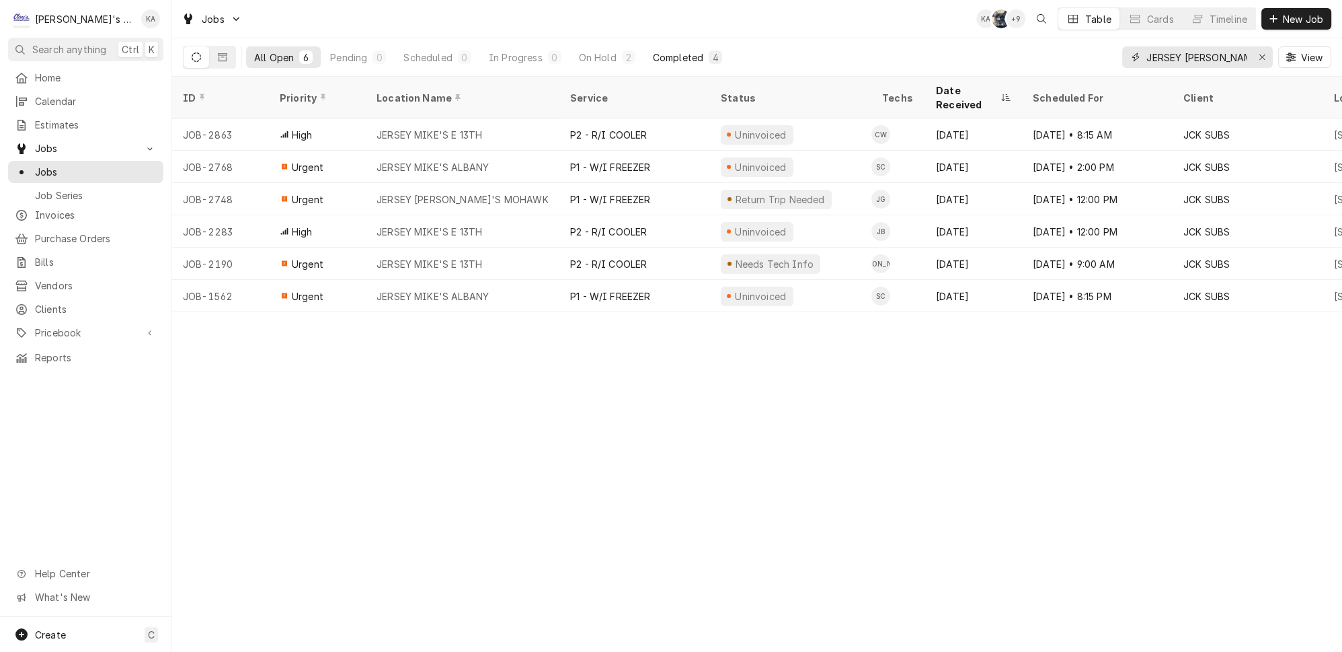
type input "JERSEY [PERSON_NAME]"
click at [655, 50] on div "Completed" at bounding box center [678, 57] width 50 height 14
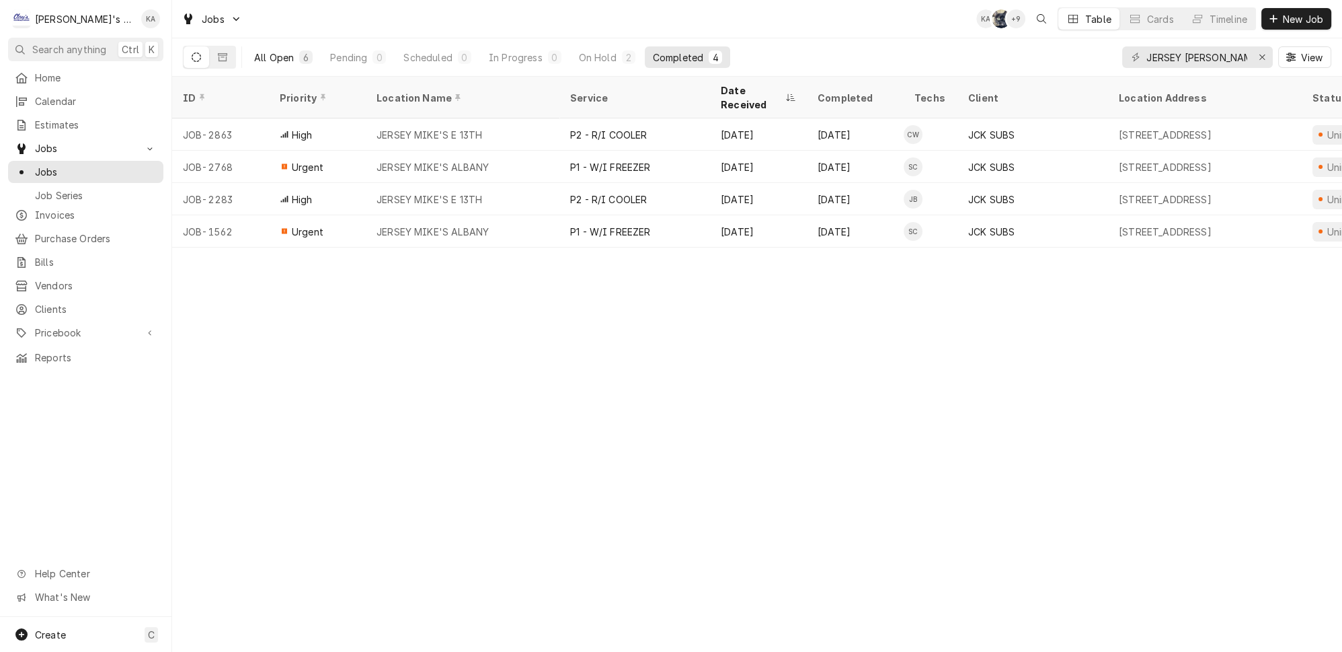
click at [260, 50] on div "All Open" at bounding box center [274, 57] width 40 height 14
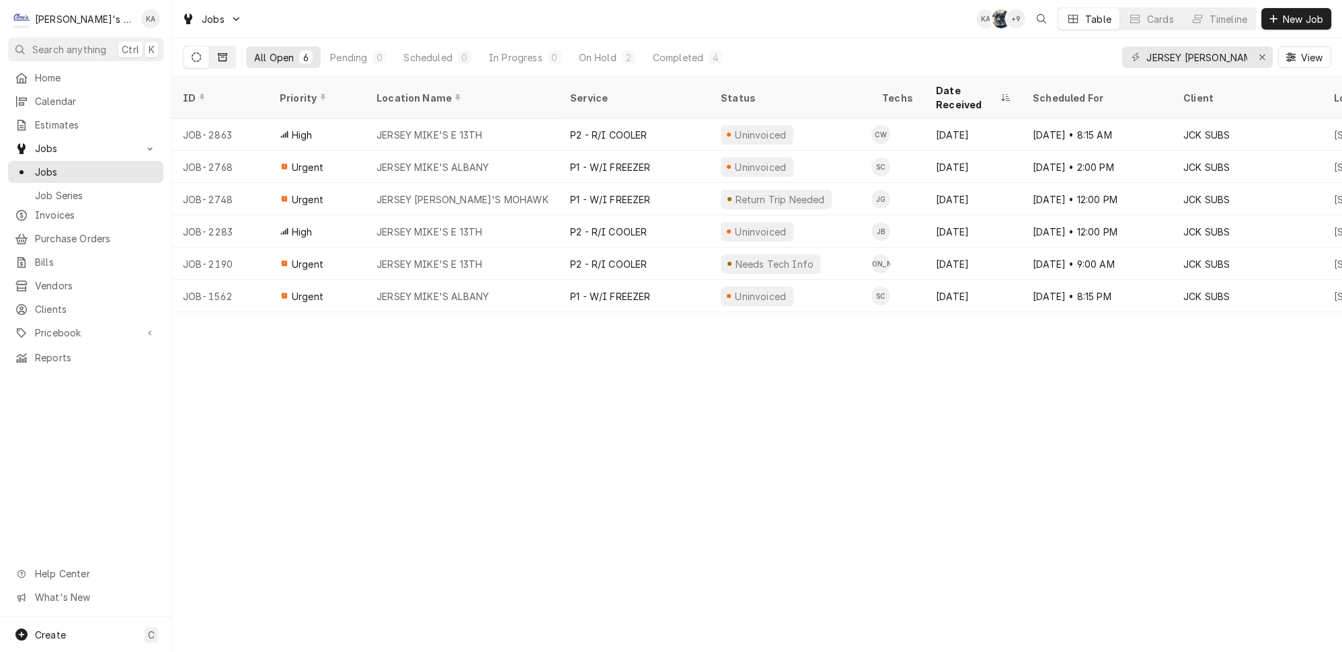
click at [218, 54] on icon "Dynamic Content Wrapper" at bounding box center [222, 56] width 9 height 9
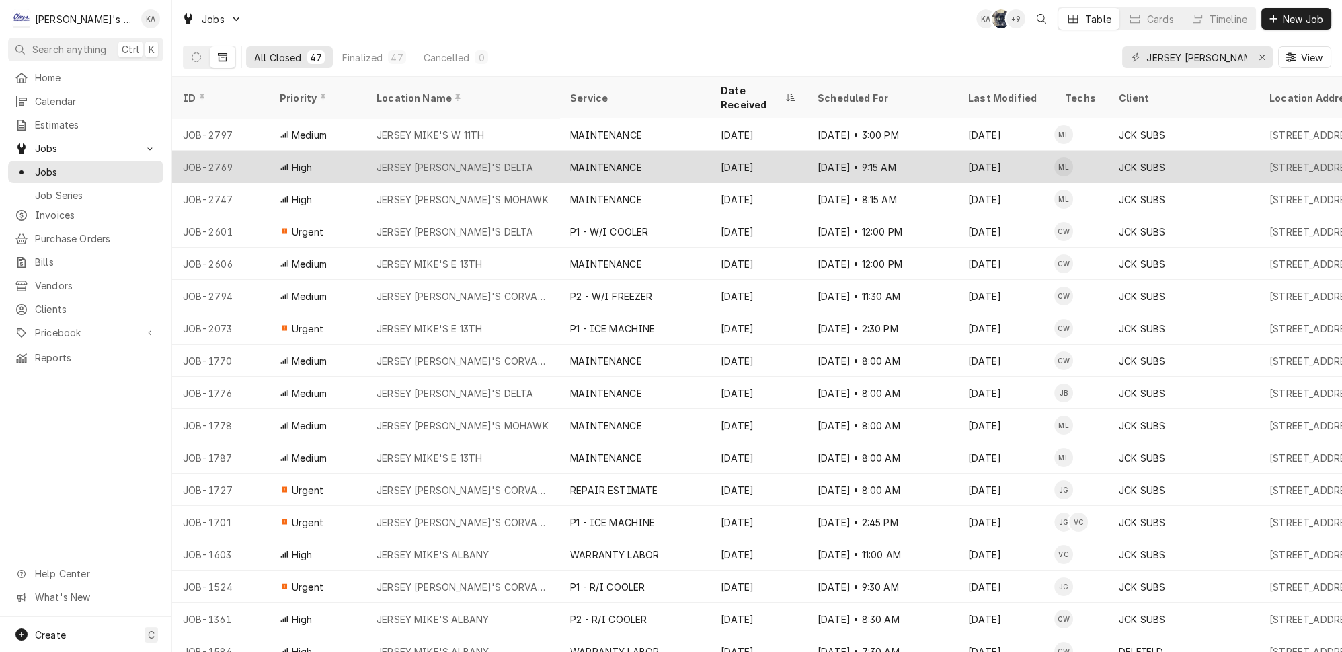
click at [916, 151] on div "Aug 25 • 9:15 AM" at bounding box center [882, 167] width 151 height 32
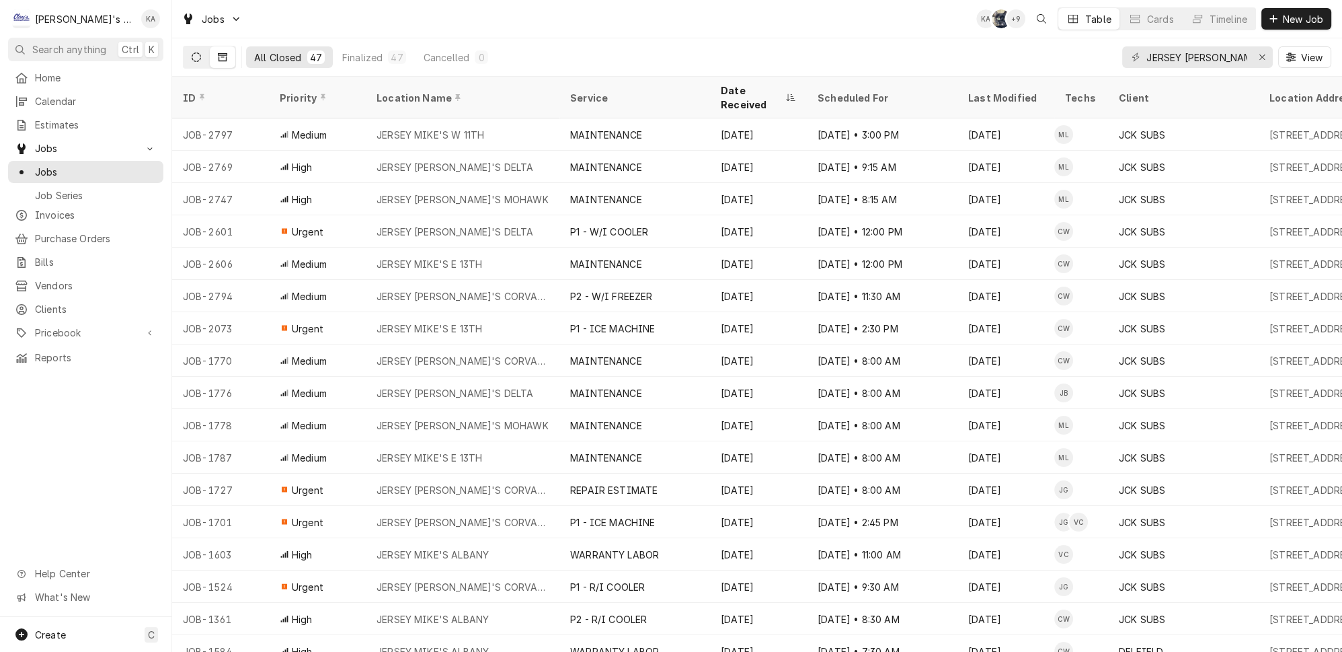
click at [192, 52] on icon "Dynamic Content Wrapper" at bounding box center [196, 56] width 9 height 9
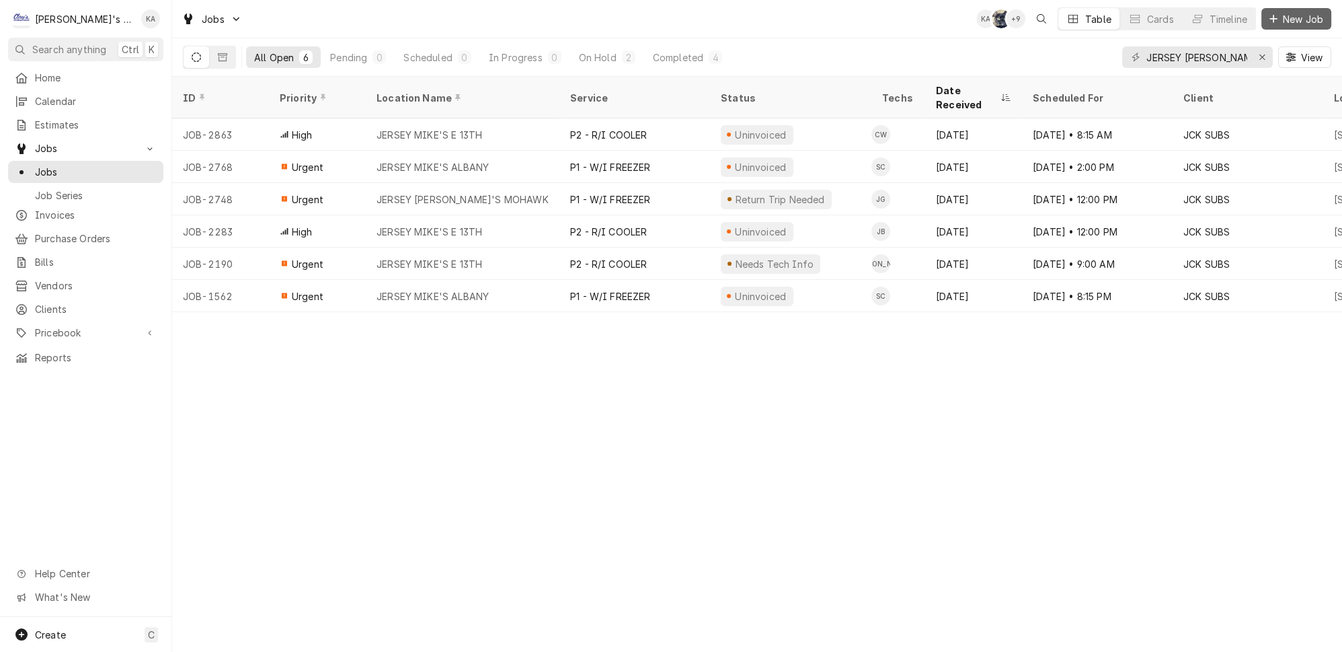
click at [1295, 17] on span "New Job" at bounding box center [1303, 19] width 46 height 14
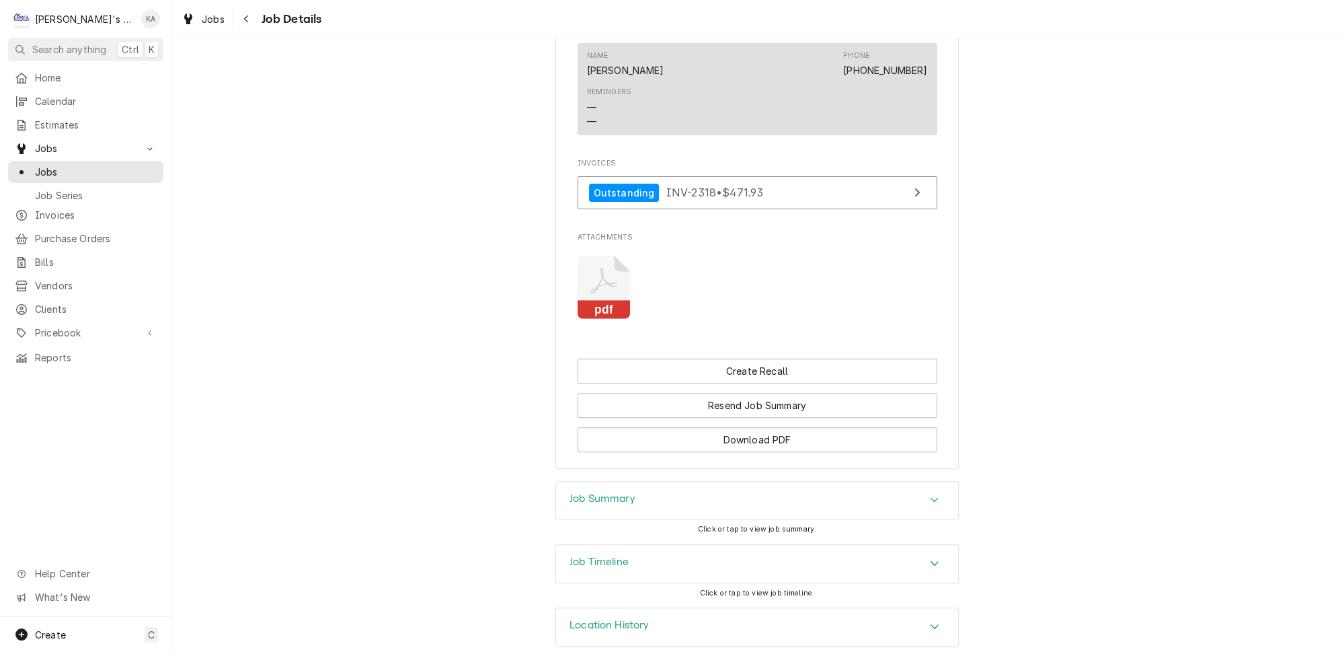
scroll to position [831, 0]
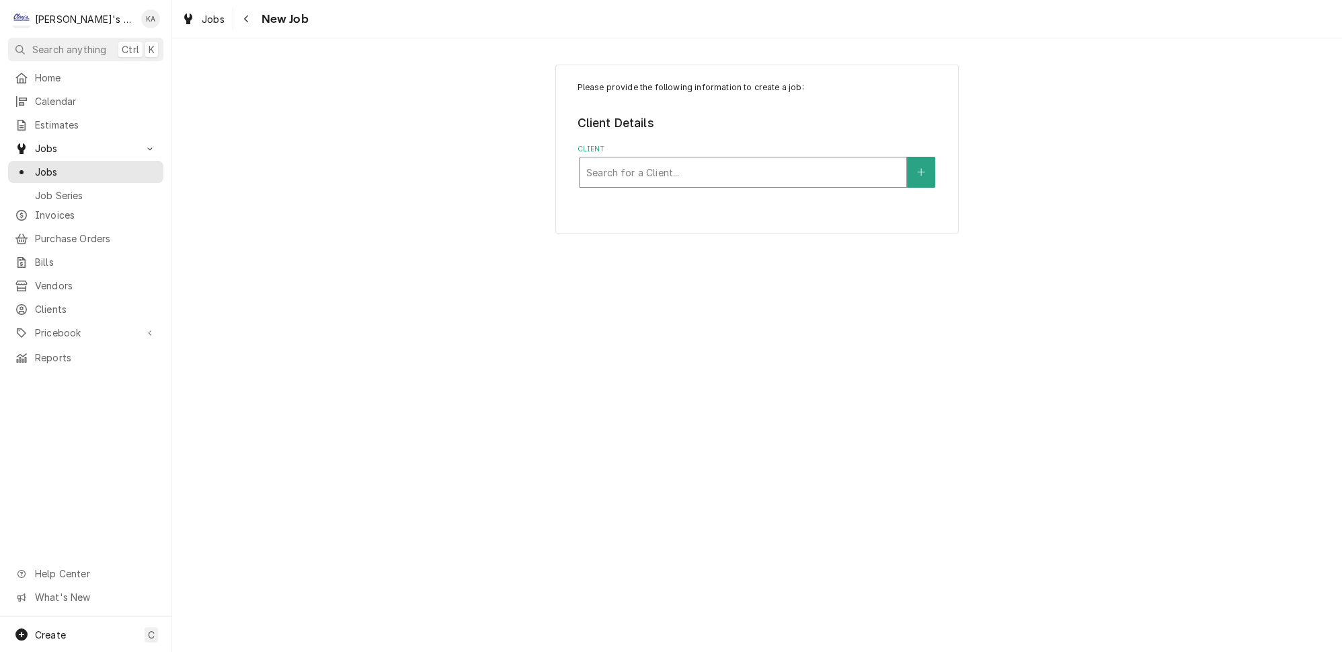
click at [654, 165] on div "Client" at bounding box center [742, 172] width 313 height 24
type input "JERSEY [PERSON_NAME]"
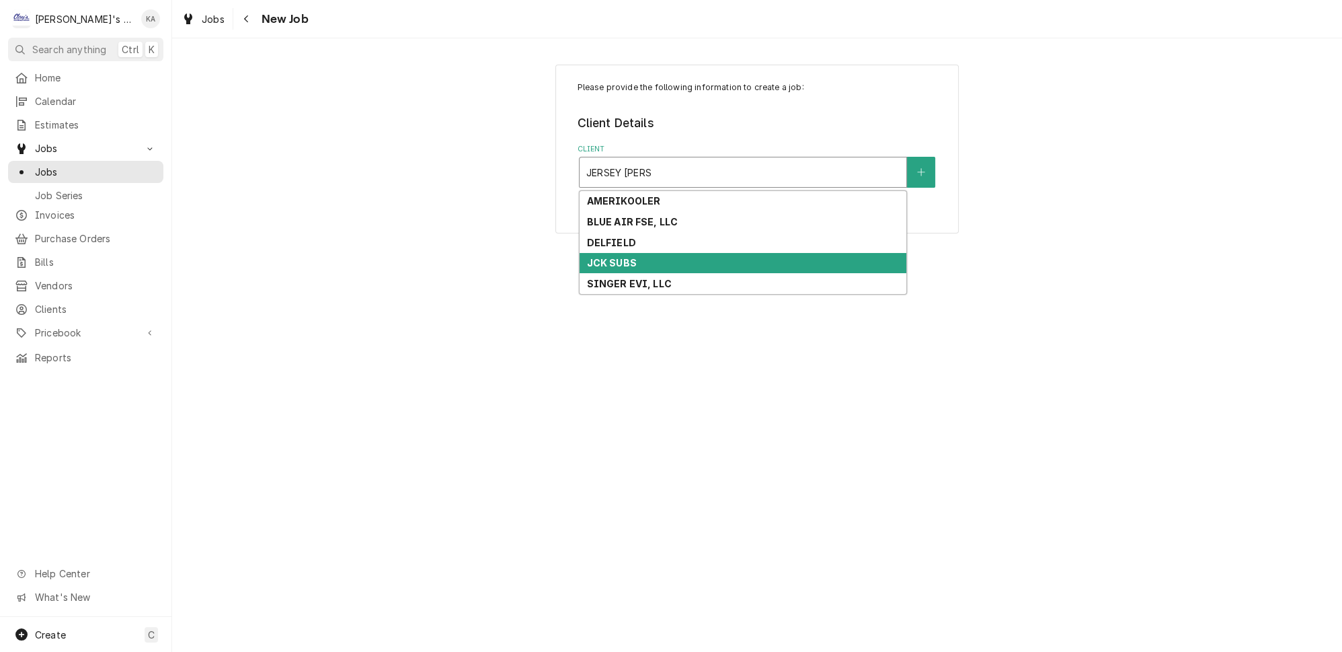
click at [637, 253] on div "JCK SUBS" at bounding box center [743, 263] width 327 height 21
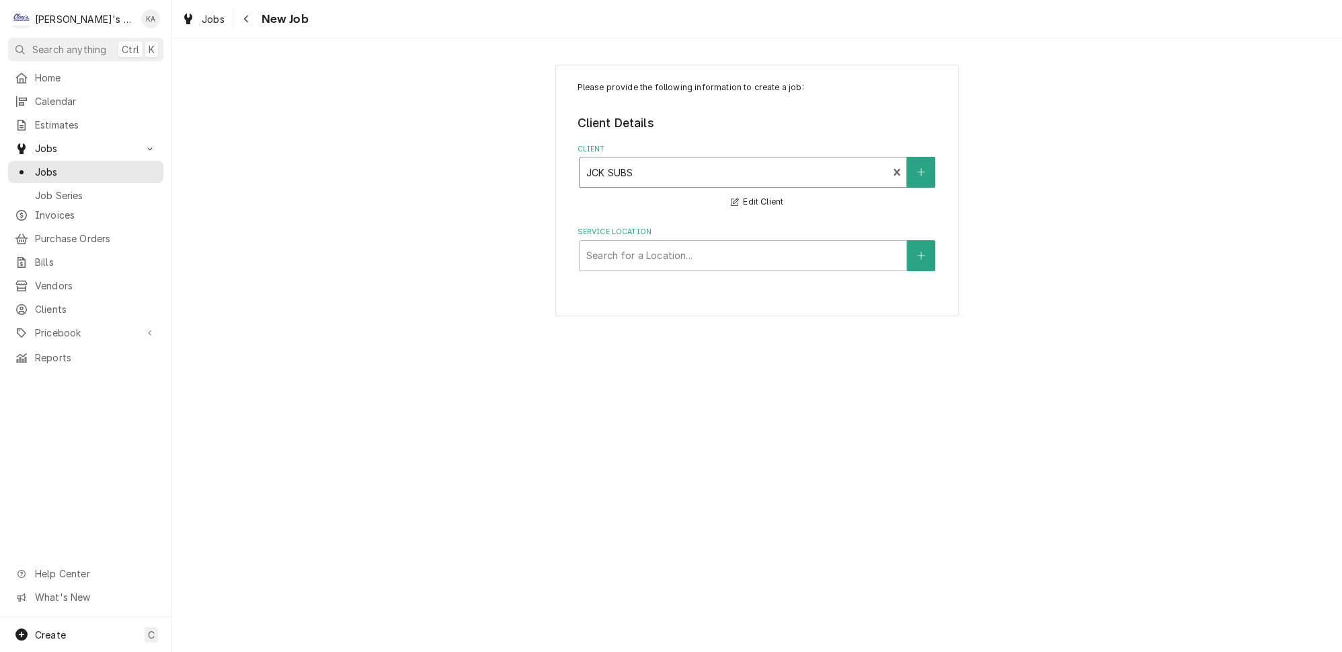
click at [637, 252] on div "Service Location" at bounding box center [742, 255] width 313 height 24
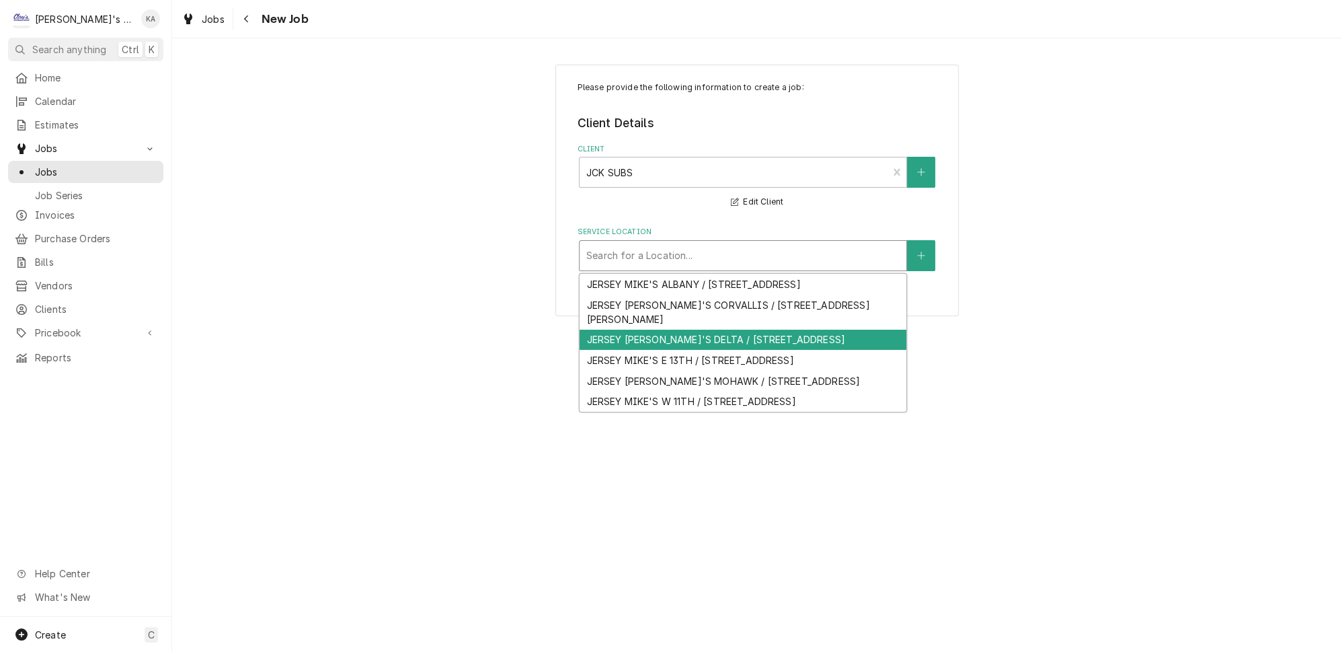
click at [677, 345] on div "JERSEY MIKE'S DELTA / 3003 N DELTA HWY SUITE 304, EUGENE, OR 97401" at bounding box center [743, 339] width 327 height 21
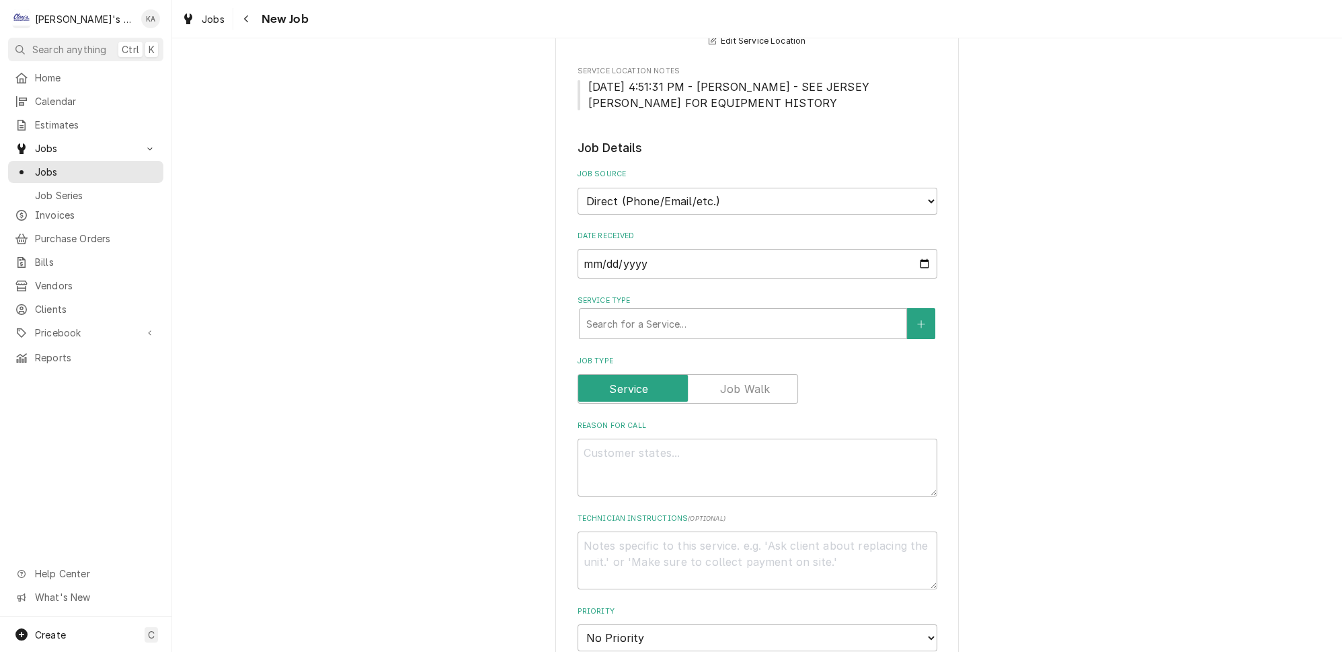
scroll to position [244, 0]
click at [687, 311] on div "Service Type" at bounding box center [742, 323] width 313 height 24
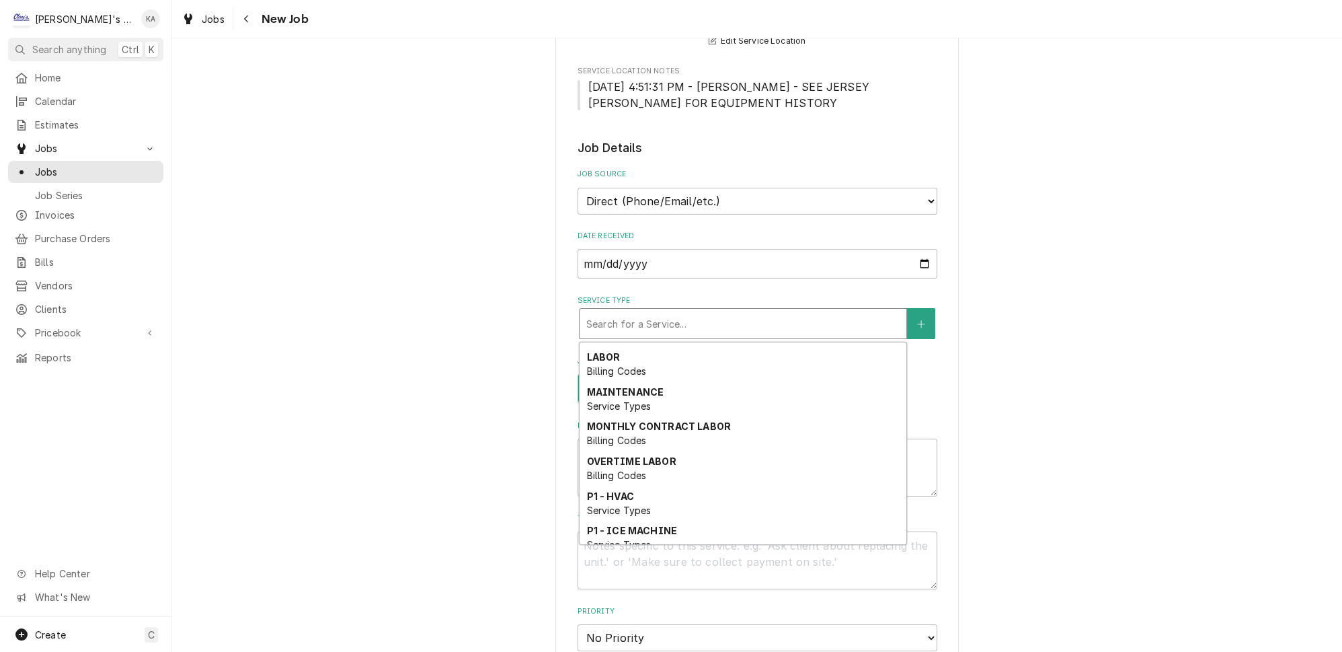
scroll to position [368, 0]
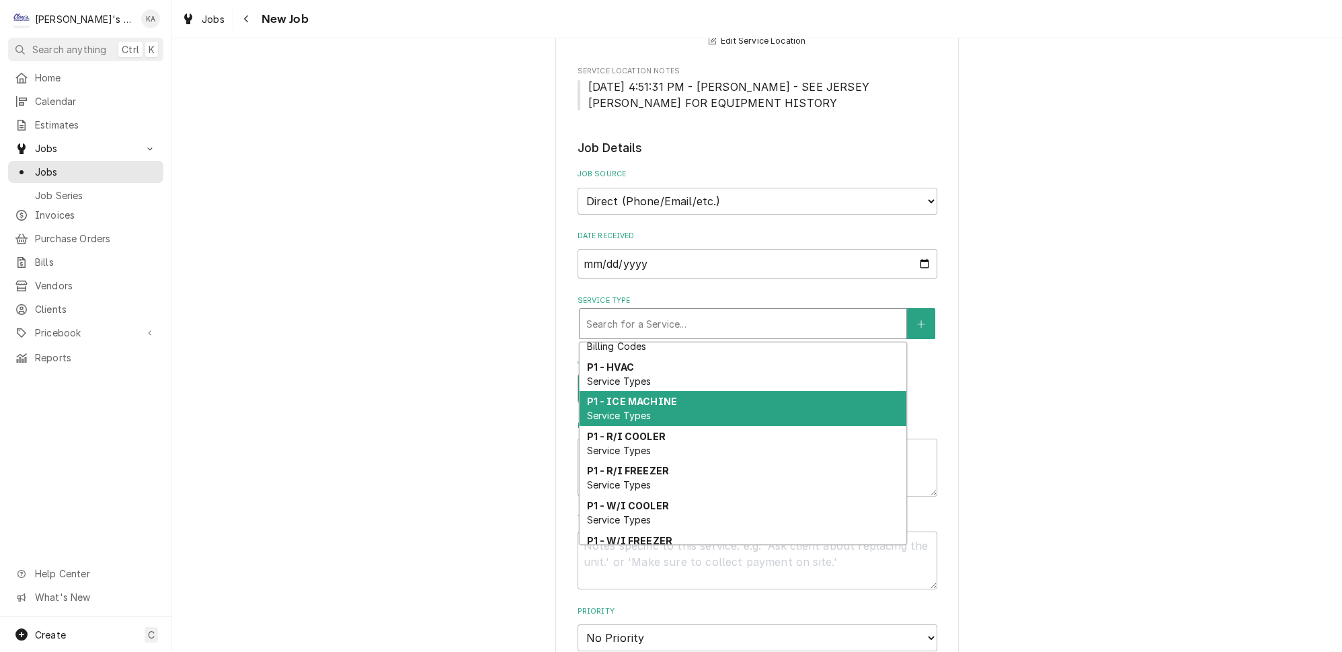
click at [617, 391] on div "P1 - ICE MACHINE Service Types" at bounding box center [743, 408] width 327 height 35
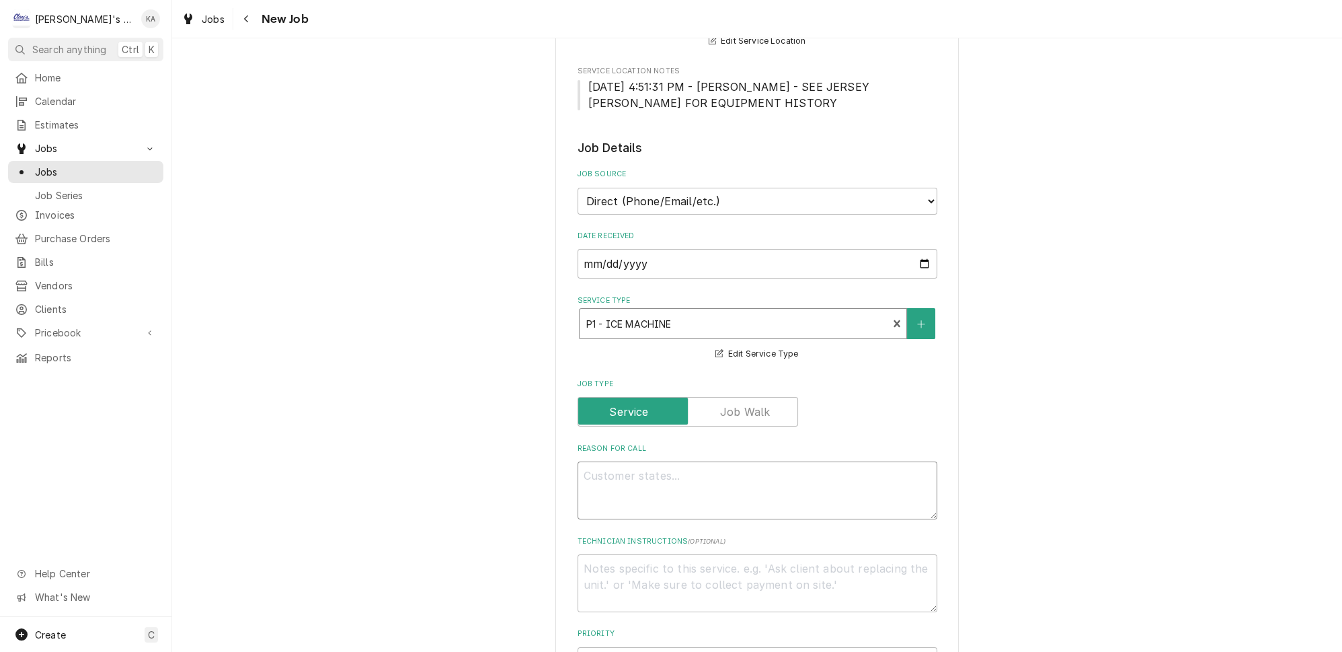
click at [586, 464] on textarea "Reason For Call" at bounding box center [758, 490] width 360 height 58
type textarea "x"
type textarea "9"
type textarea "x"
type textarea "9/"
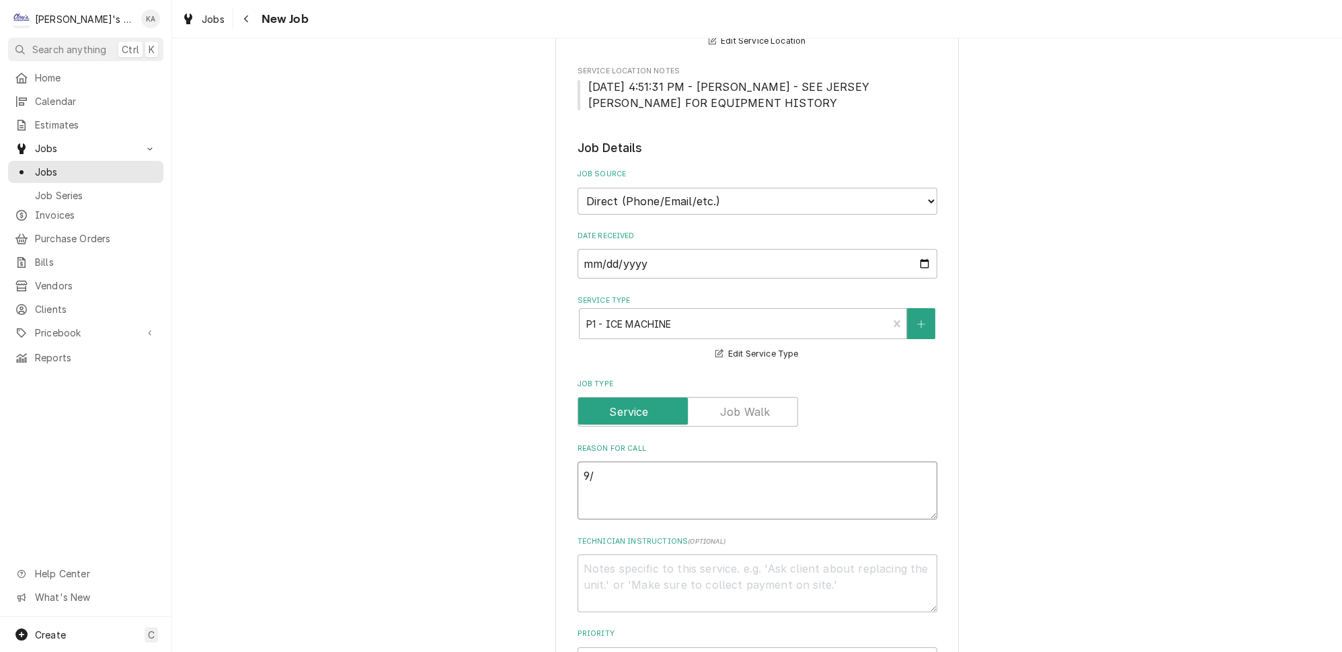
type textarea "x"
type textarea "9/2"
type textarea "x"
type textarea "9/23"
type textarea "x"
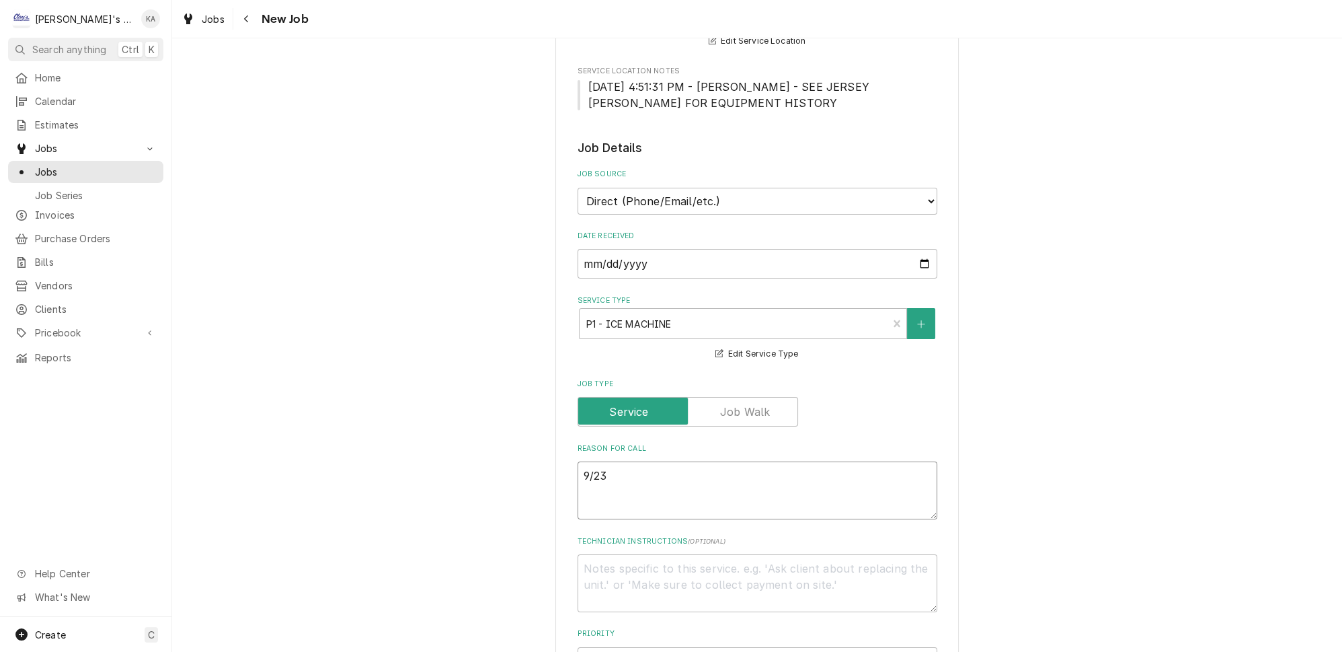
type textarea "9/23/"
type textarea "x"
type textarea "9/23/2"
type textarea "x"
type textarea "9/23/20"
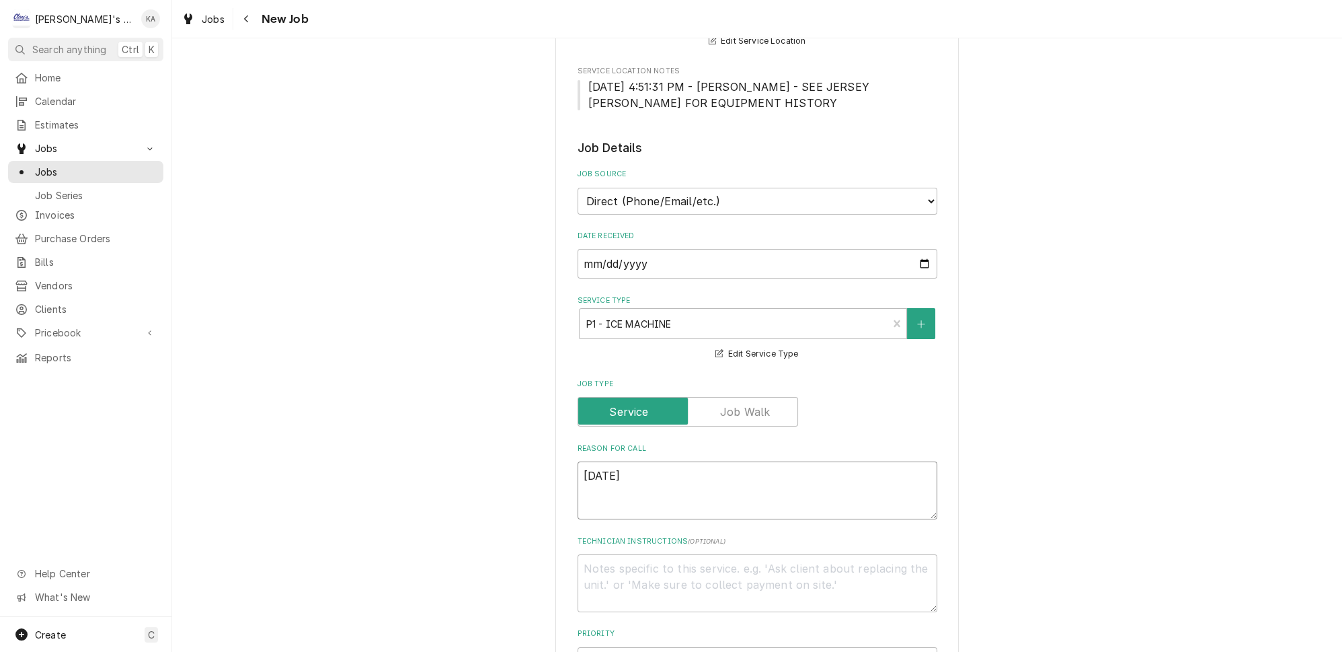
type textarea "x"
type textarea "9/23/202"
type textarea "x"
type textarea "9/23/2025"
type textarea "x"
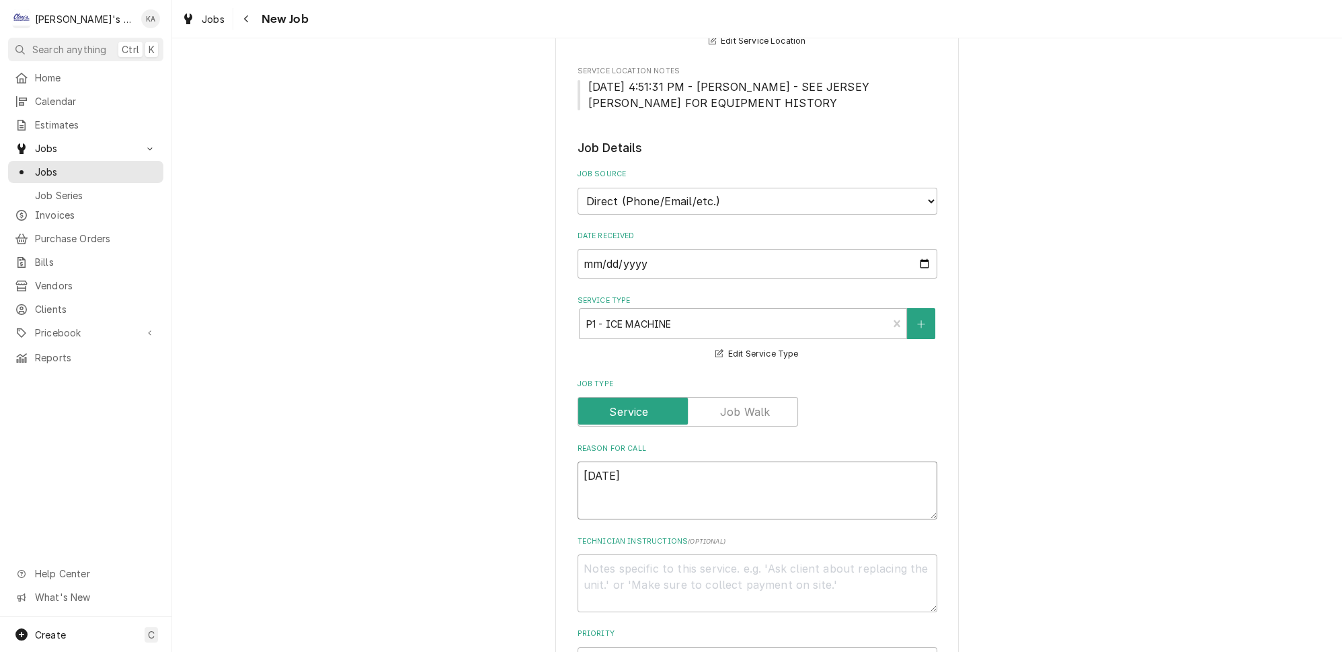
type textarea "9/23/2025"
type textarea "x"
type textarea "9/23/2025 2"
type textarea "x"
type textarea "9/23/2025 2:"
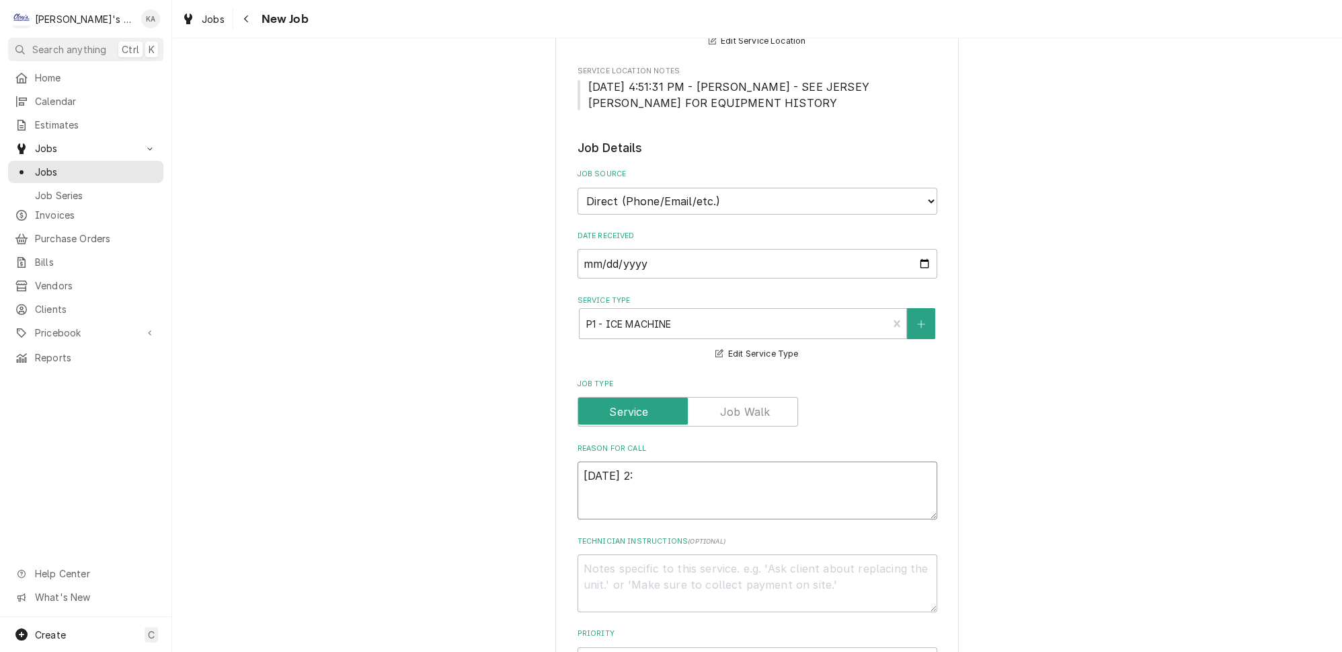
type textarea "x"
type textarea "9/23/2025 2:3"
type textarea "x"
type textarea "9/23/2025 2:30"
type textarea "x"
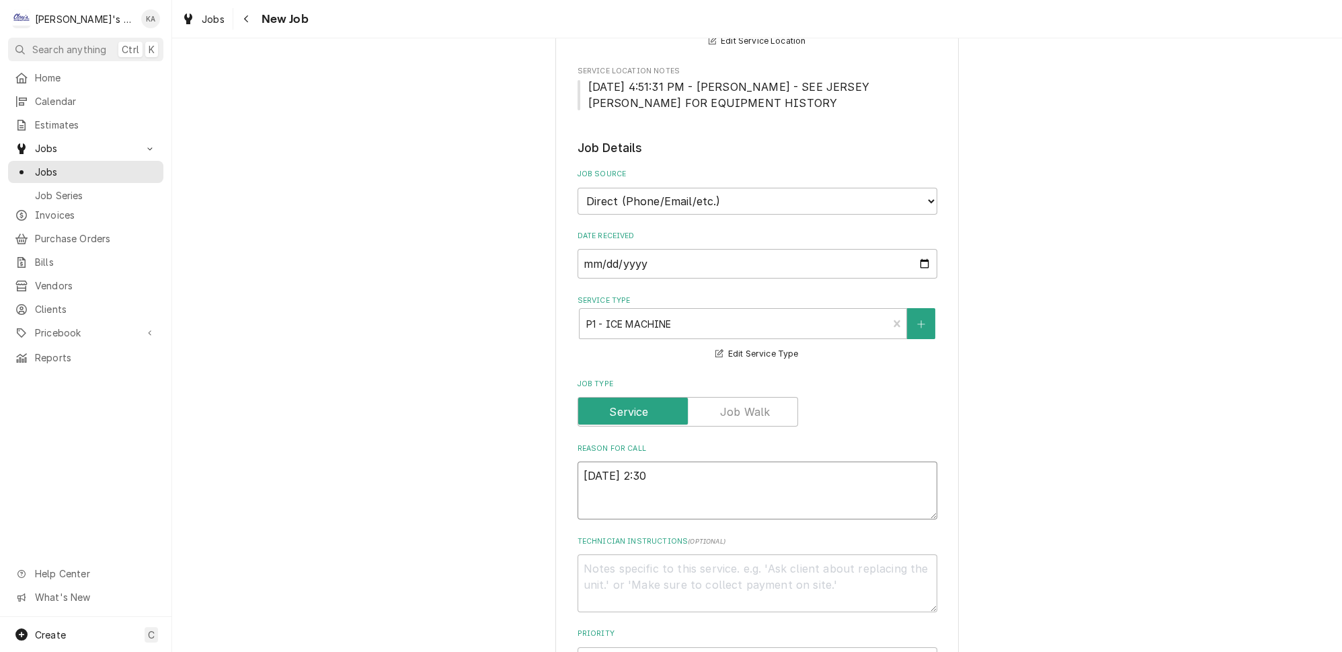
type textarea "9/23/2025 2:30"
type textarea "x"
type textarea "9/23/2025 2:30 P"
type textarea "x"
type textarea "9/23/2025 2:30 PM"
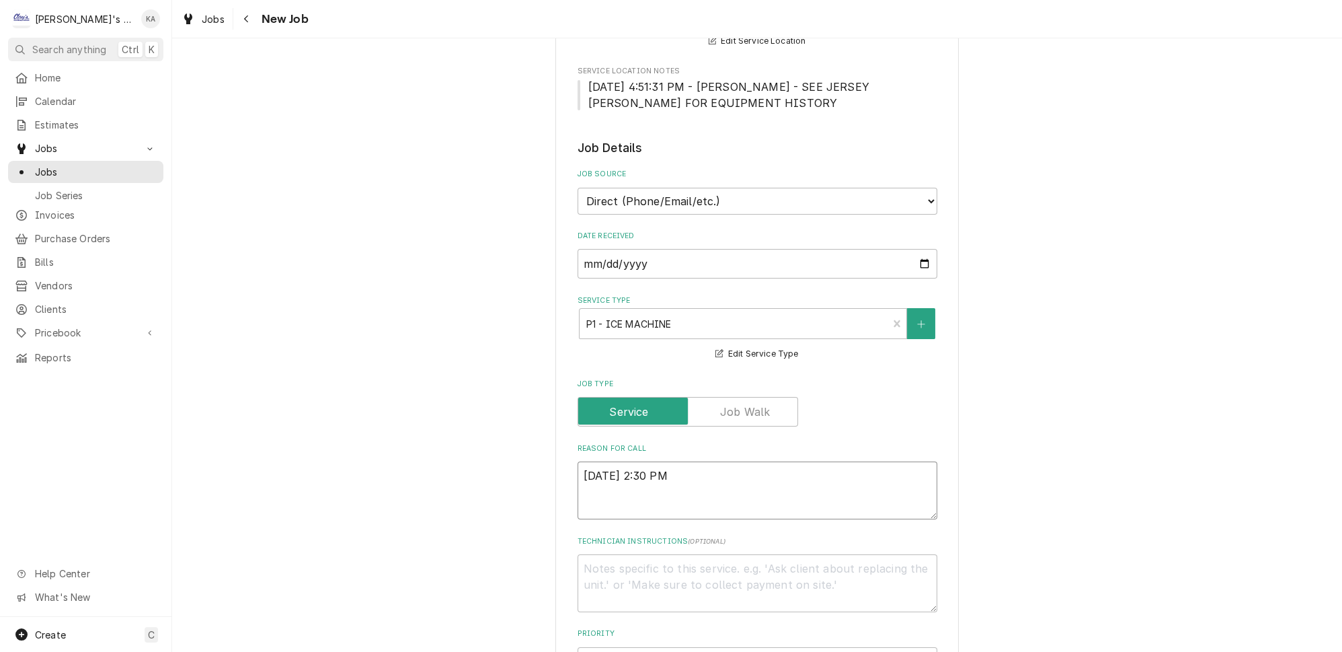
type textarea "x"
type textarea "9/23/2025 2:30 PM-"
type textarea "x"
type textarea "9/23/2025 2:30 PM-"
type textarea "x"
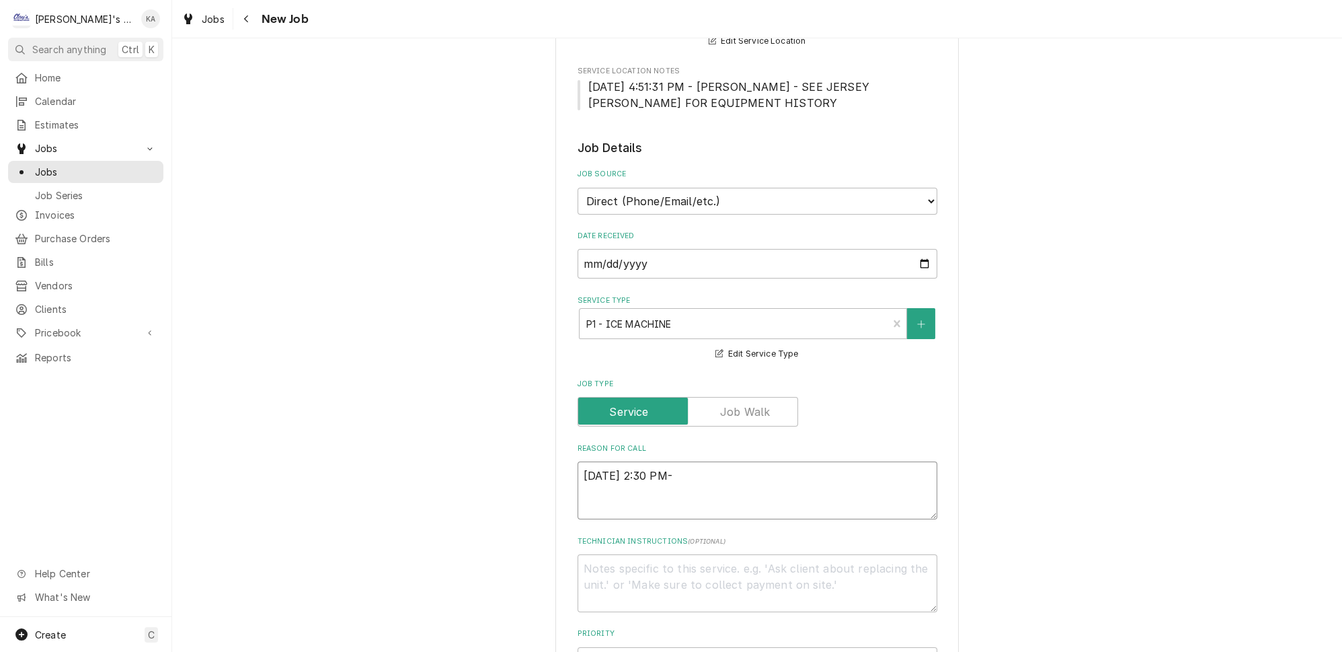
type textarea "9/23/2025 2:30 PM- K"
type textarea "x"
type textarea "9/23/2025 2:30 PM- KO"
type textarea "x"
type textarea "9/23/2025 2:30 PM- KOR"
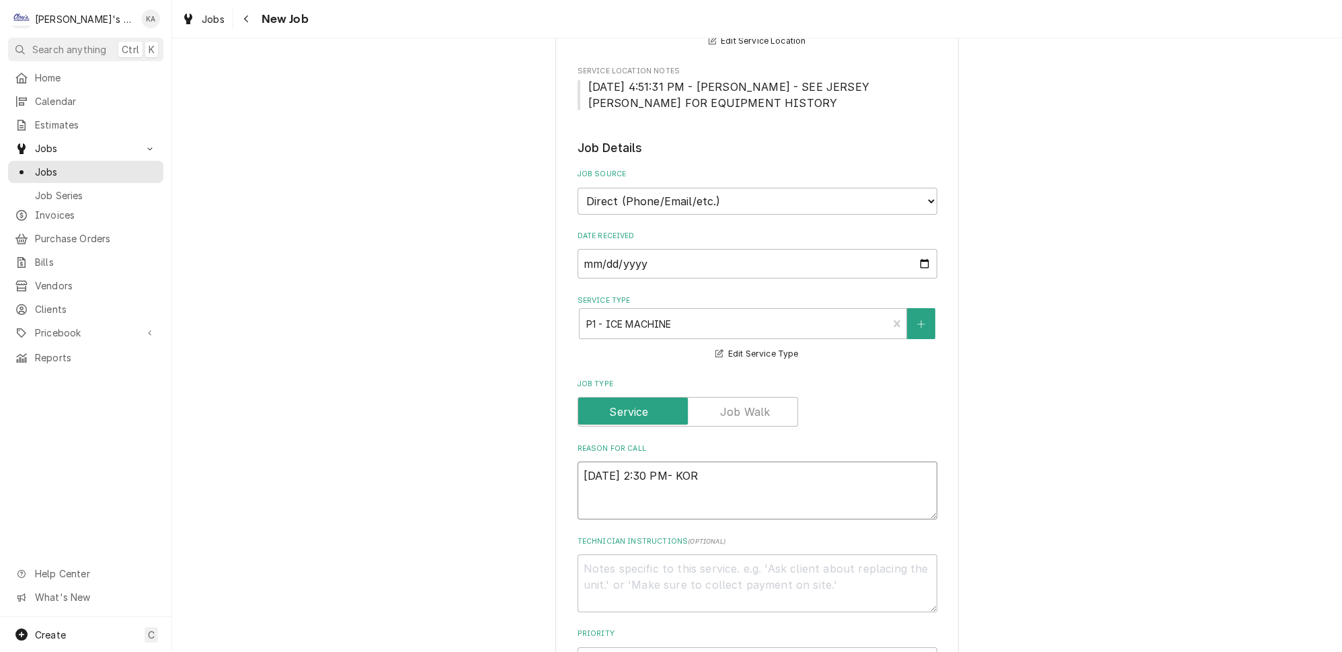
type textarea "x"
type textarea "9/23/2025 2:30 PM- KORE"
type textarea "x"
type textarea "9/23/2025 2:30 PM- KOREY"
type textarea "x"
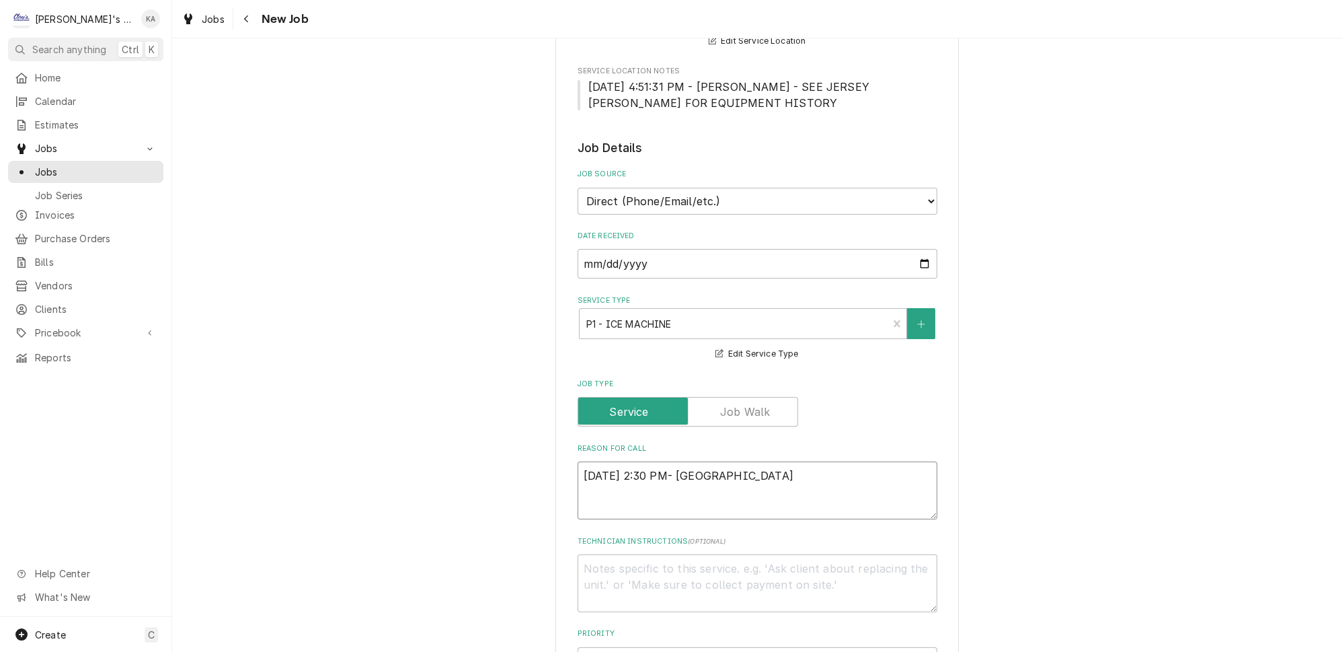
type textarea "9/23/2025 2:30 PM- KOREY-"
type textarea "x"
type textarea "9/23/2025 2:30 PM- KOREY-"
type textarea "x"
type textarea "9/23/2025 2:30 PM- KOREY- P"
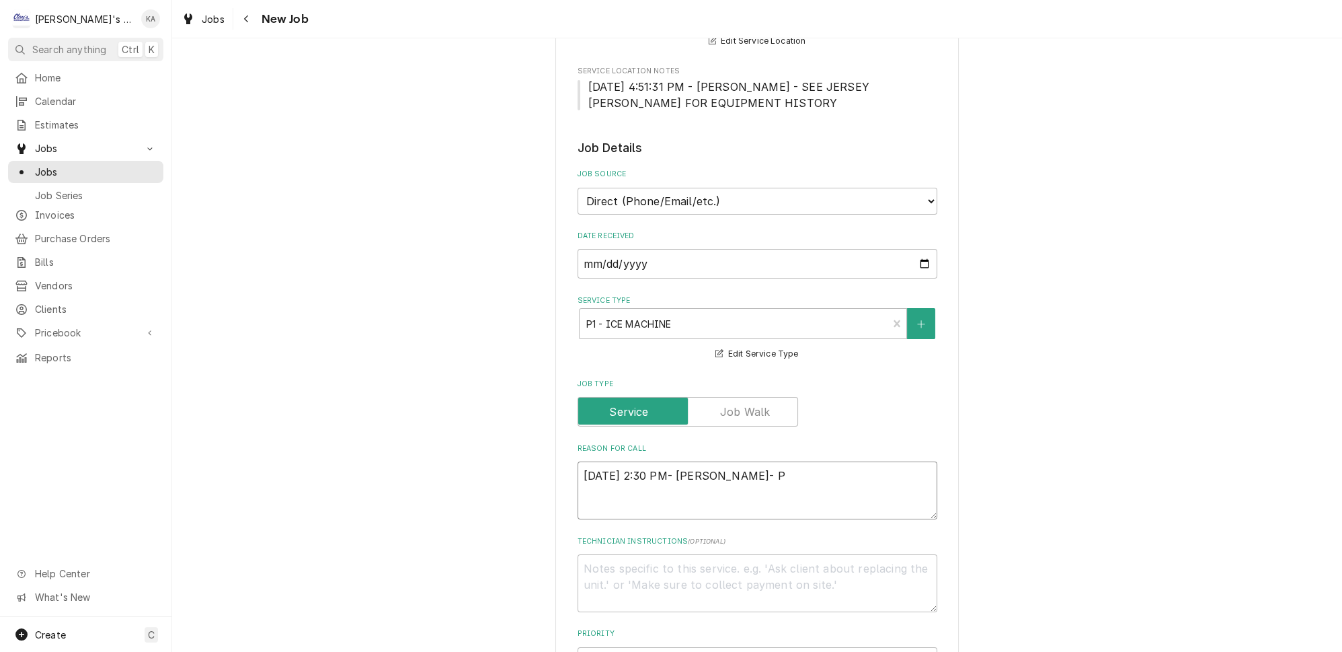
type textarea "x"
type textarea "9/23/2025 2:30 PM- KOREY- PE"
type textarea "x"
type textarea "9/23/2025 2:30 PM- KOREY- PER"
type textarea "x"
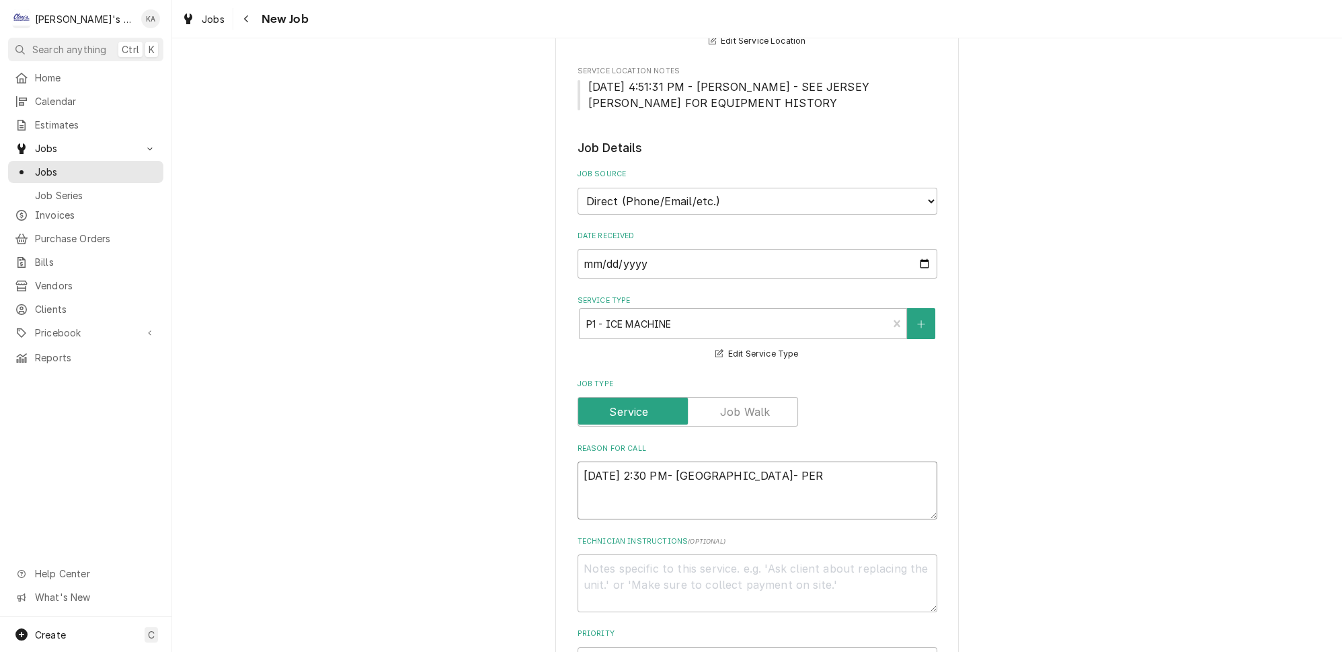
type textarea "9/23/2025 2:30 PM- KOREY- PER"
type textarea "x"
type textarea "9/23/2025 2:30 PM- KOREY- PER G"
type textarea "x"
type textarea "9/23/2025 2:30 PM- KOREY- PER GR"
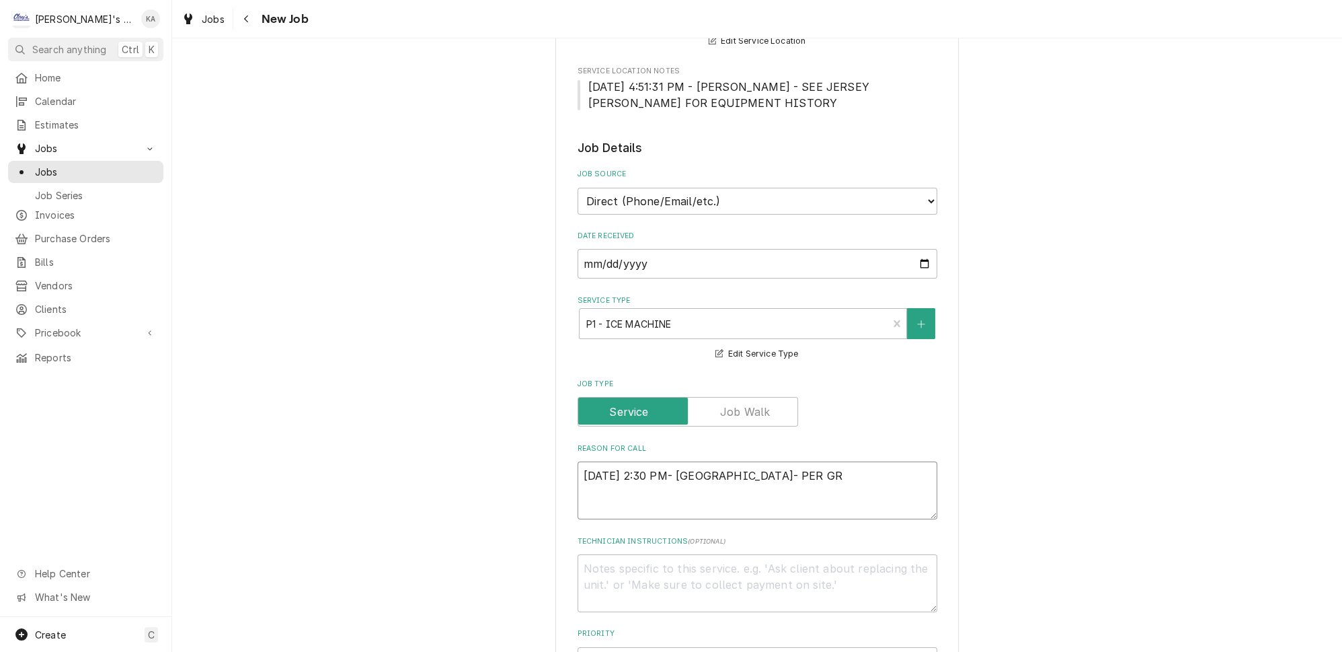
type textarea "x"
type textarea "9/23/2025 2:30 PM- KOREY- PER GRE"
type textarea "x"
type textarea "9/23/2025 2:30 PM- KOREY- PER GREG"
type textarea "x"
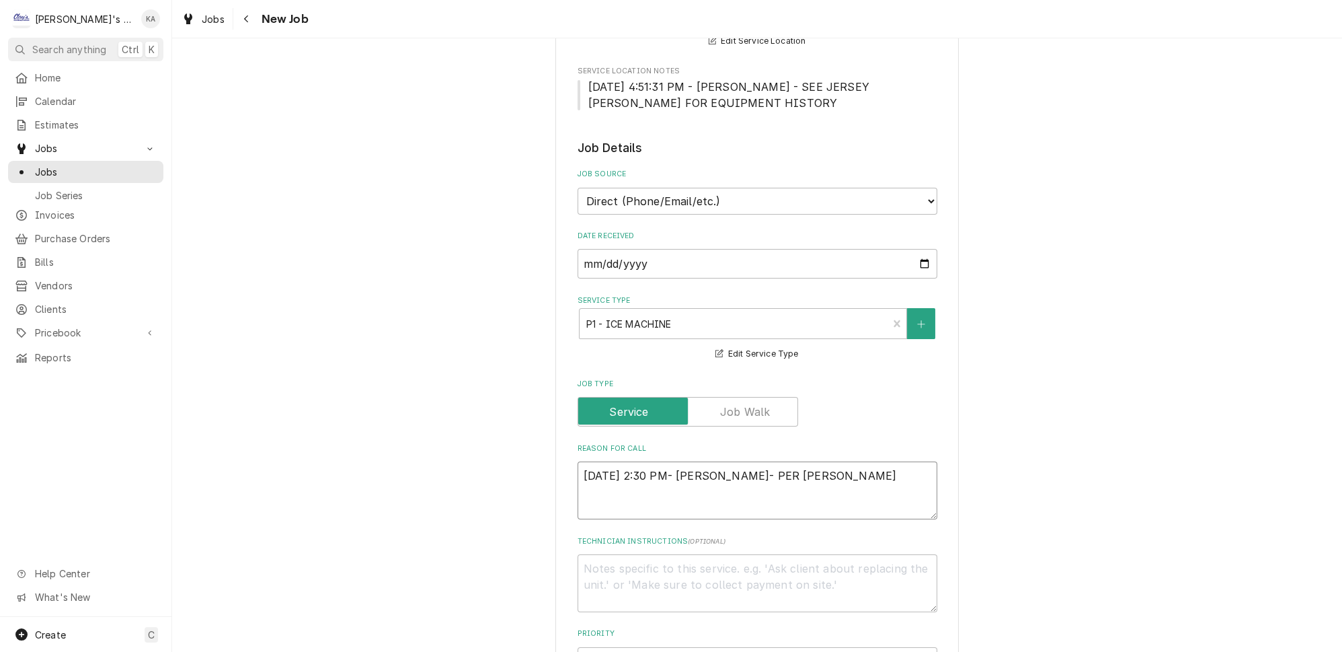
type textarea "9/23/2025 2:30 PM- KOREY- PER GREG-"
type textarea "x"
type textarea "9/23/2025 2:30 PM- KOREY- PER GREG-"
type textarea "x"
type textarea "9/23/2025 2:30 PM- KOREY- PER GREG- N"
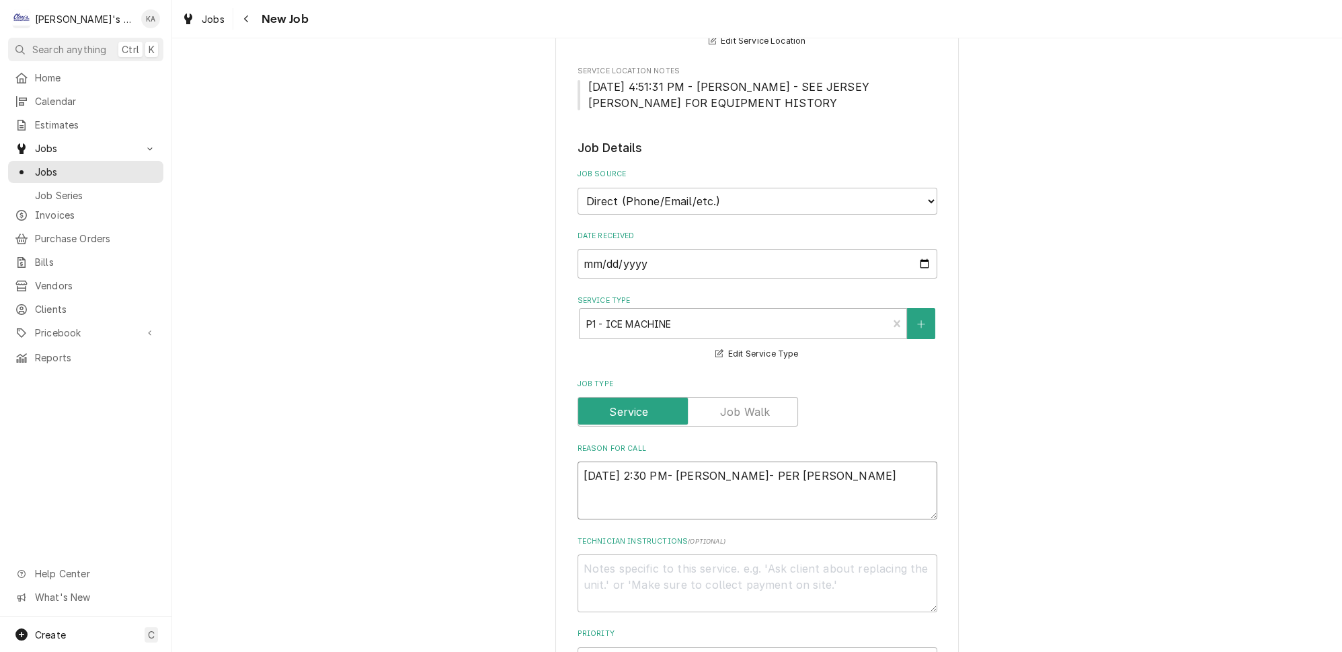
type textarea "x"
type textarea "9/23/2025 2:30 PM- KOREY- PER GREG- NE"
type textarea "x"
type textarea "9/23/2025 2:30 PM- KOREY- PER GREG- NEE"
type textarea "x"
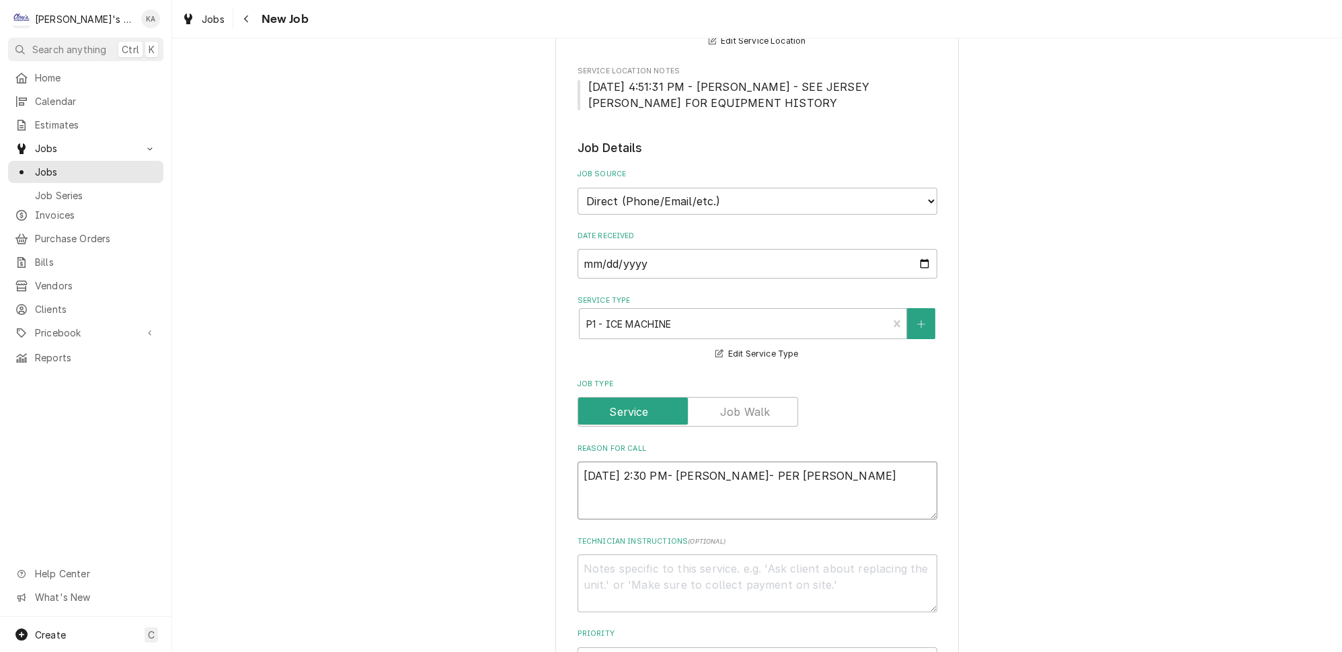
type textarea "9/23/2025 2:30 PM- KOREY- PER GREG- NEED"
type textarea "x"
type textarea "9/23/2025 2:30 PM- KOREY- PER GREG- NEED"
type textarea "x"
type textarea "9/23/2025 2:30 PM- KOREY- PER GREG- NEED T"
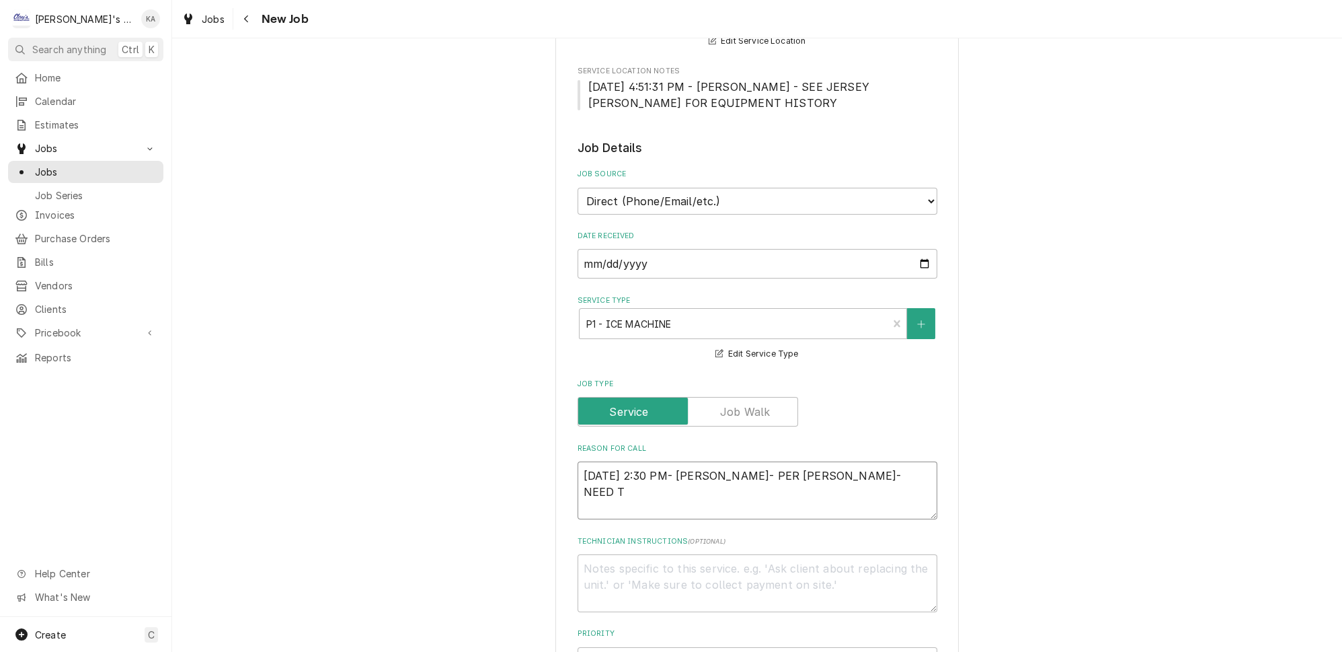
type textarea "x"
type textarea "9/23/2025 2:30 PM- KOREY- PER GREG- NEED TO"
type textarea "x"
type textarea "9/23/2025 2:30 PM- KOREY- PER GREG- NEED TO"
type textarea "x"
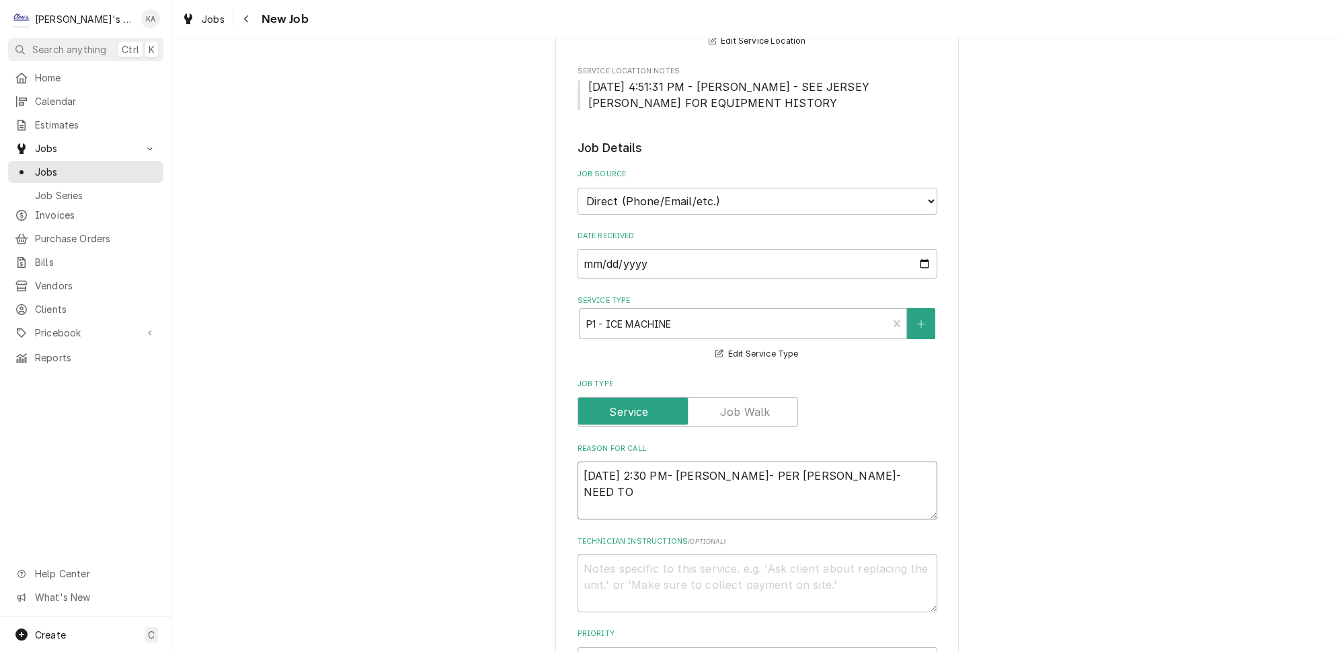
type textarea "9/23/2025 2:30 PM- KOREY- PER GREG- NEED TO S"
type textarea "x"
type textarea "9/23/2025 2:30 PM- KOREY- PER GREG- NEED TO SE"
type textarea "x"
type textarea "9/23/2025 2:30 PM- KOREY- PER GREG- NEED TO SEN"
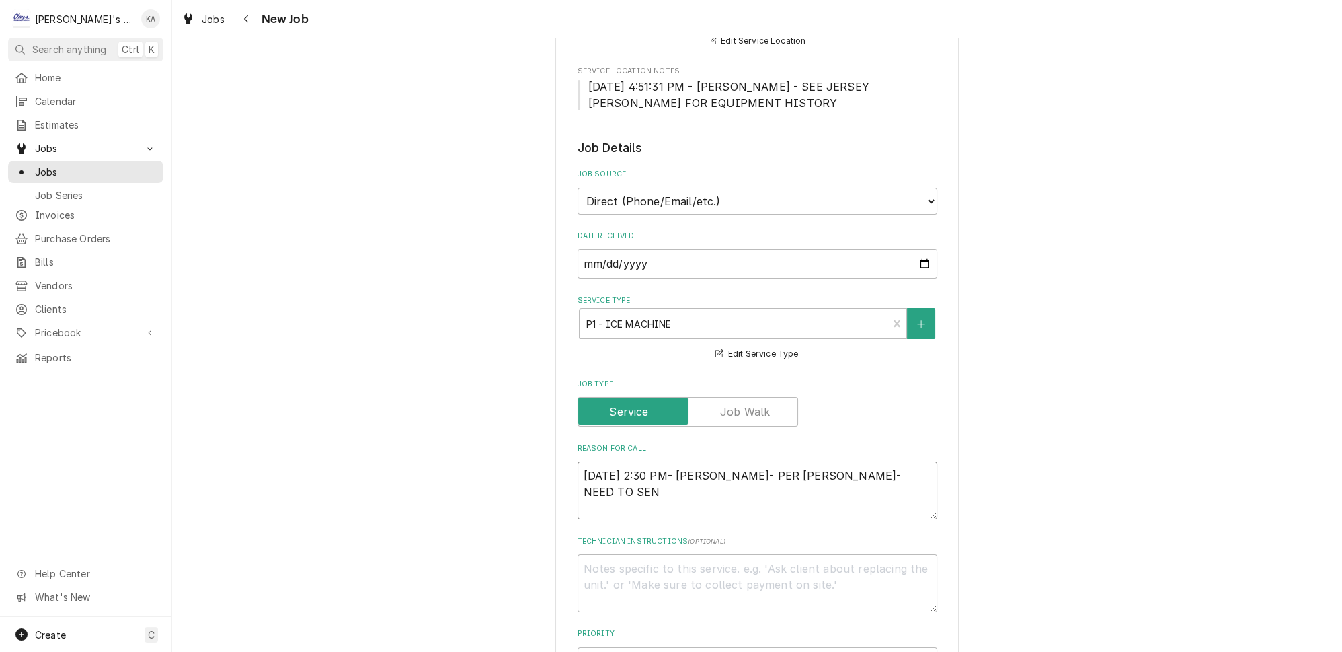
type textarea "x"
type textarea "9/23/2025 2:30 PM- KOREY- PER GREG- NEED TO SEND"
type textarea "x"
type textarea "9/23/2025 2:30 PM- KOREY- PER GREG- NEED TO SEND"
type textarea "x"
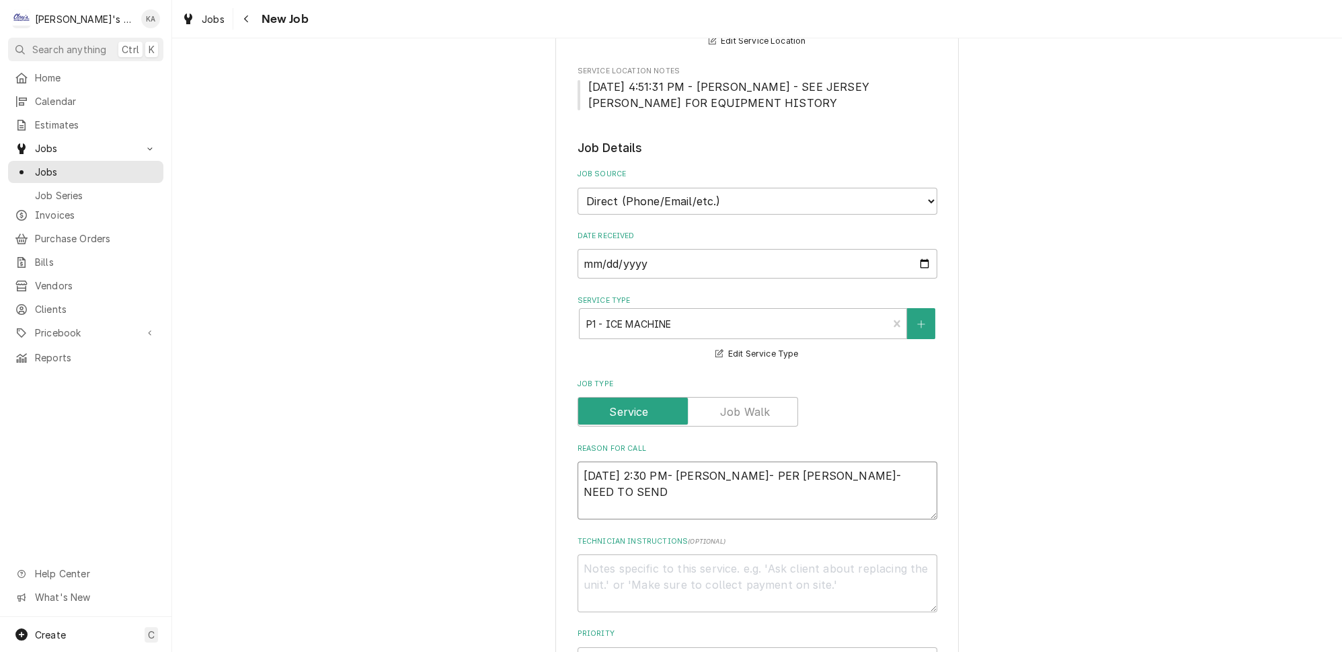
type textarea "9/23/2025 2:30 PM- KOREY- PER GREG- NEED TO SEND M"
type textarea "x"
type textarea "9/23/2025 2:30 PM- KOREY- PER GREG- NEED TO SEND MI"
type textarea "x"
type textarea "9/23/2025 2:30 PM- KOREY- PER GREG- NEED TO SEND MIK"
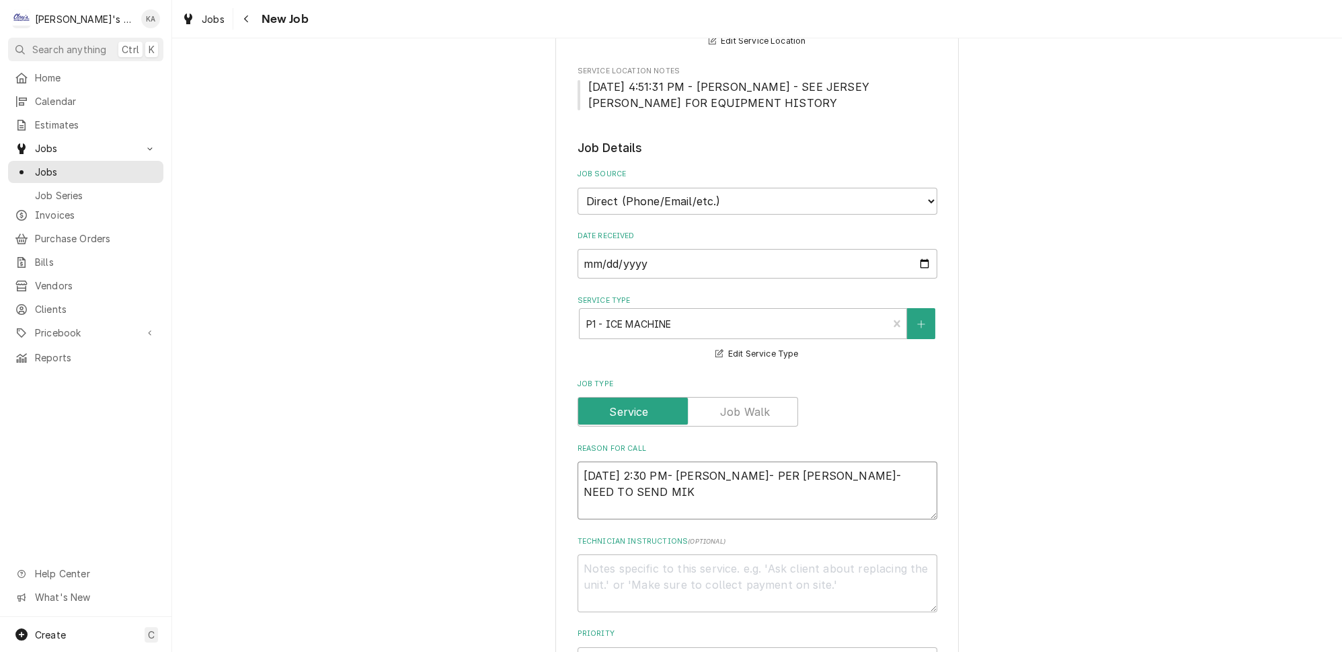
type textarea "x"
type textarea "9/23/2025 2:30 PM- KOREY- PER GREG- NEED TO SEND MIKA"
type textarea "x"
type textarea "9/23/2025 2:30 PM- KOREY- PER GREG- NEED TO SEND MIKAH"
type textarea "x"
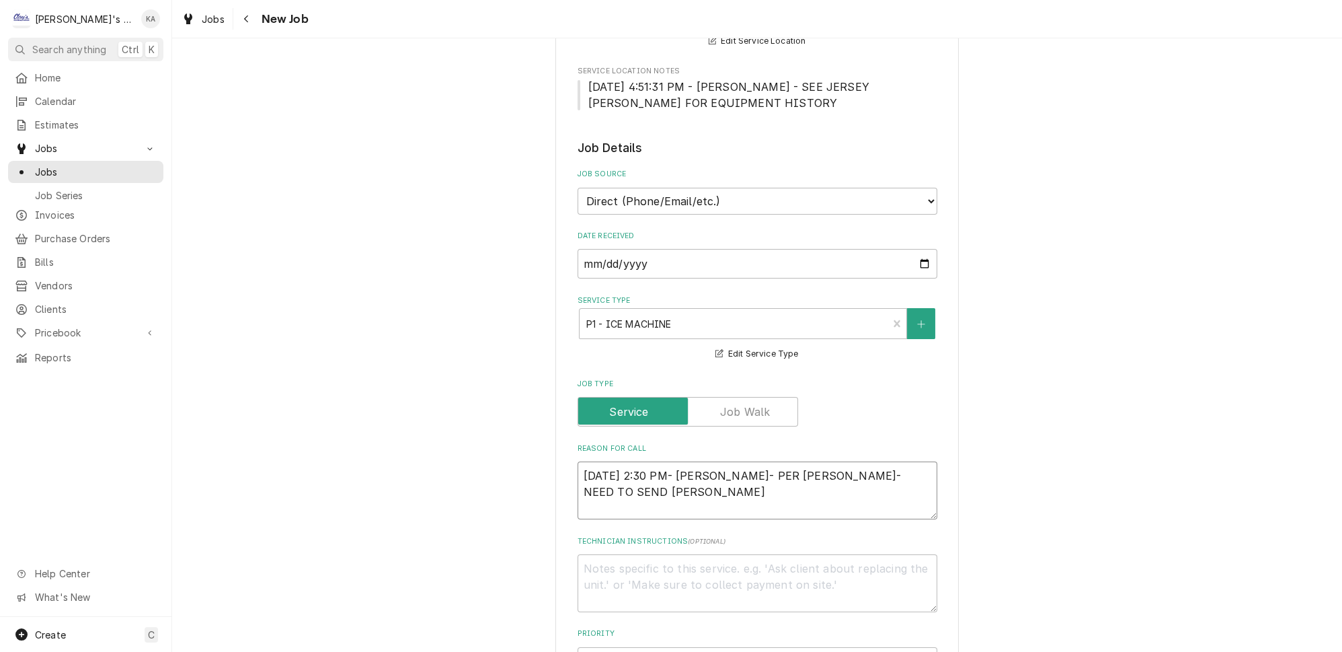
type textarea "9/23/2025 2:30 PM- KOREY- PER GREG- NEED TO SEND MIKAH"
type textarea "x"
type textarea "9/23/2025 2:30 PM- KOREY- PER GREG- NEED TO SEND MIKAH B"
type textarea "x"
type textarea "9/23/2025 2:30 PM- KOREY- PER GREG- NEED TO SEND MIKAH BA"
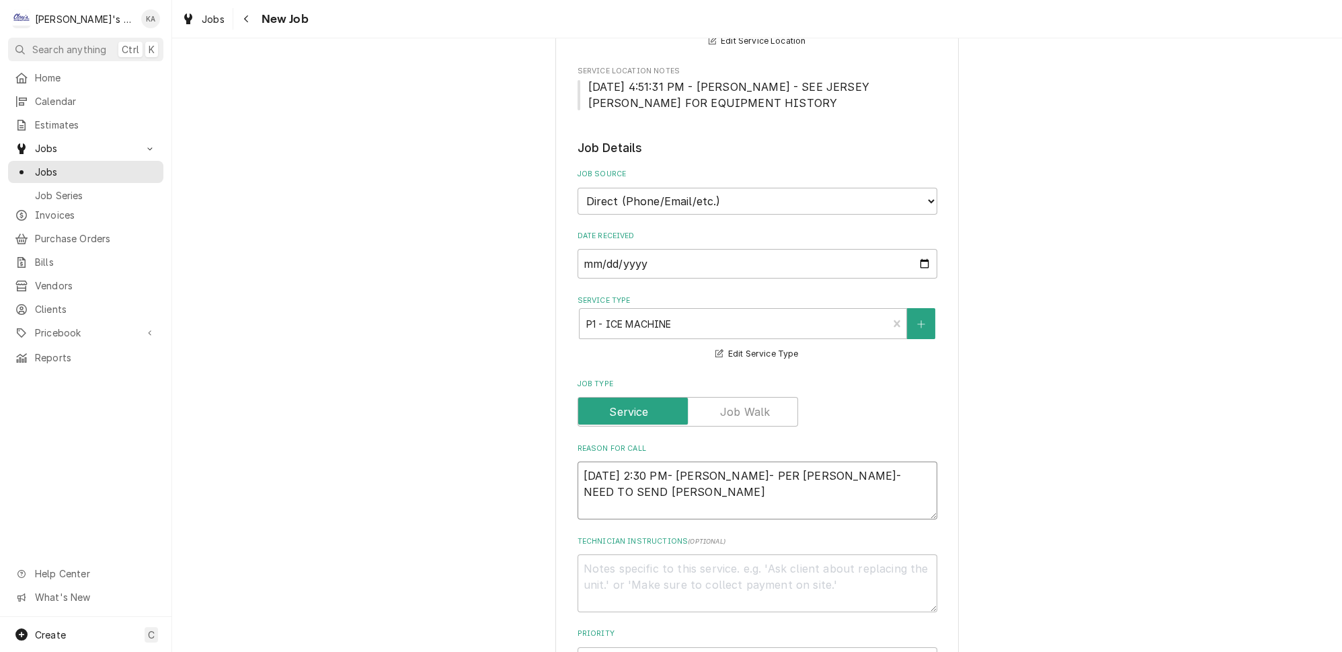
type textarea "x"
type textarea "9/23/2025 2:30 PM- KOREY- PER GREG- NEED TO SEND MIKAH BAC"
type textarea "x"
type textarea "9/23/2025 2:30 PM- KOREY- PER GREG- NEED TO SEND MIKAH BACK"
type textarea "x"
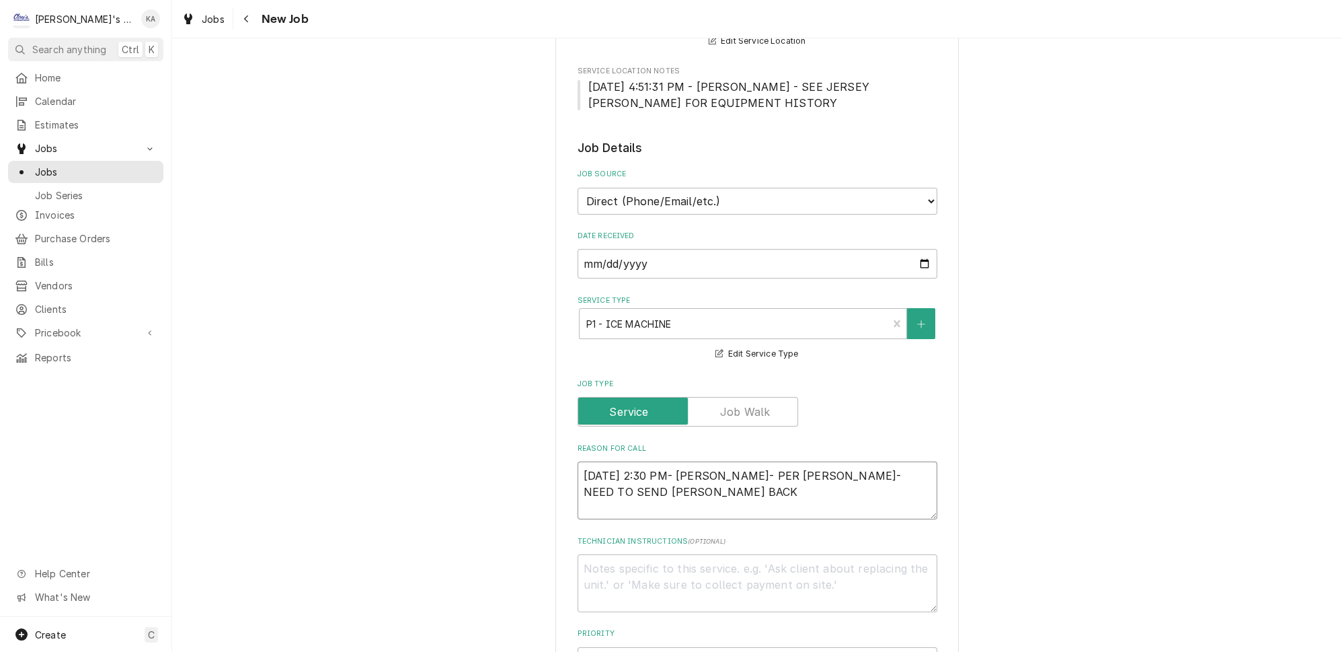
type textarea "9/23/2025 2:30 PM- KOREY- PER GREG- NEED TO SEND MIKAH BACK"
type textarea "x"
type textarea "9/23/2025 2:30 PM- KOREY- PER GREG- NEED TO SEND MIKAH BACK T"
type textarea "x"
type textarea "9/23/2025 2:30 PM- KOREY- PER GREG- NEED TO SEND MIKAH BACK TO"
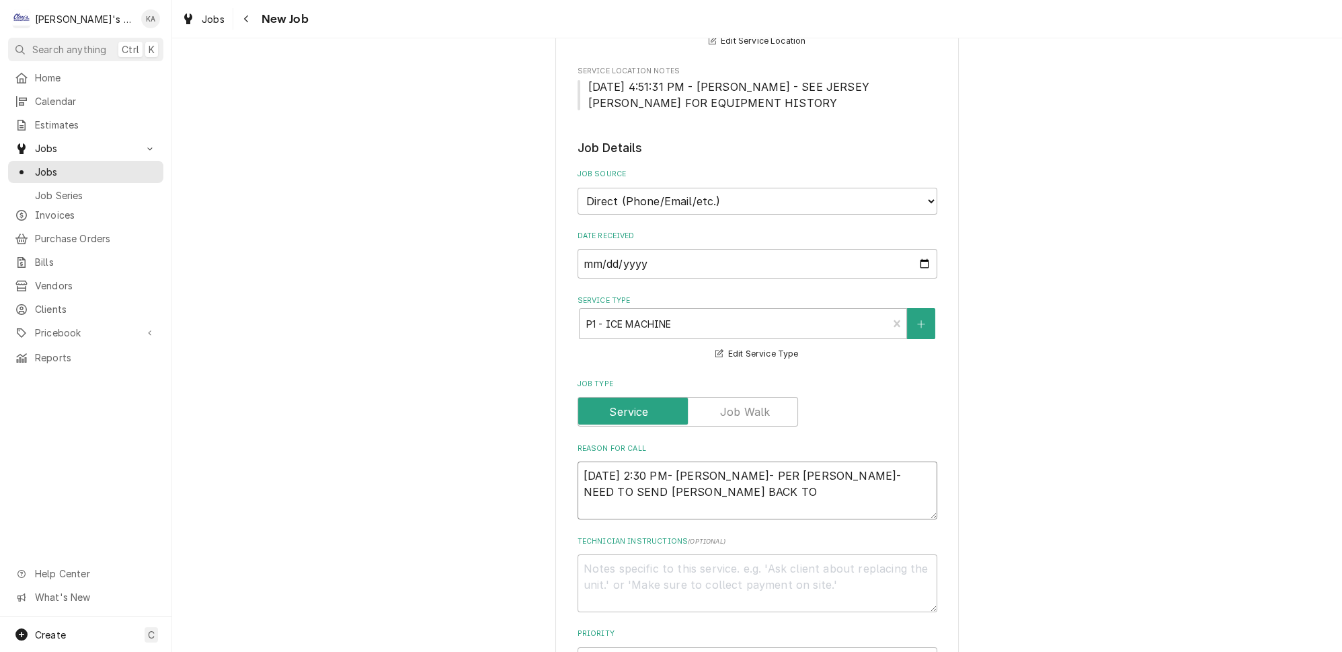
type textarea "x"
type textarea "9/23/2025 2:30 PM- KOREY- PER GREG- NEED TO SEND MIKAH BACK TO"
type textarea "x"
type textarea "9/23/2025 2:30 PM- KOREY- PER GREG- NEED TO SEND MIKAH BACK TO C"
type textarea "x"
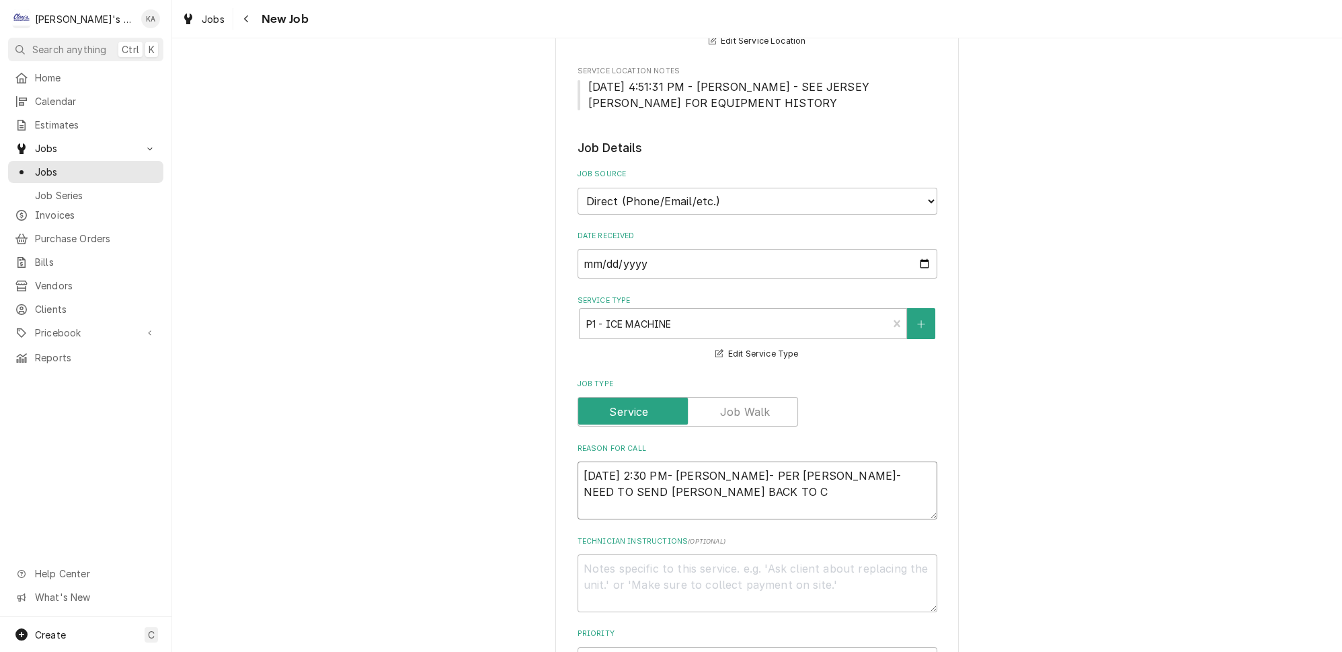
type textarea "9/23/2025 2:30 PM- KOREY- PER GREG- NEED TO SEND MIKAH BACK TO CL"
type textarea "x"
type textarea "9/23/2025 2:30 PM- KOREY- PER GREG- NEED TO SEND MIKAH BACK TO CLE"
type textarea "x"
type textarea "9/23/2025 2:30 PM- KOREY- PER GREG- NEED TO SEND MIKAH BACK TO CLEA"
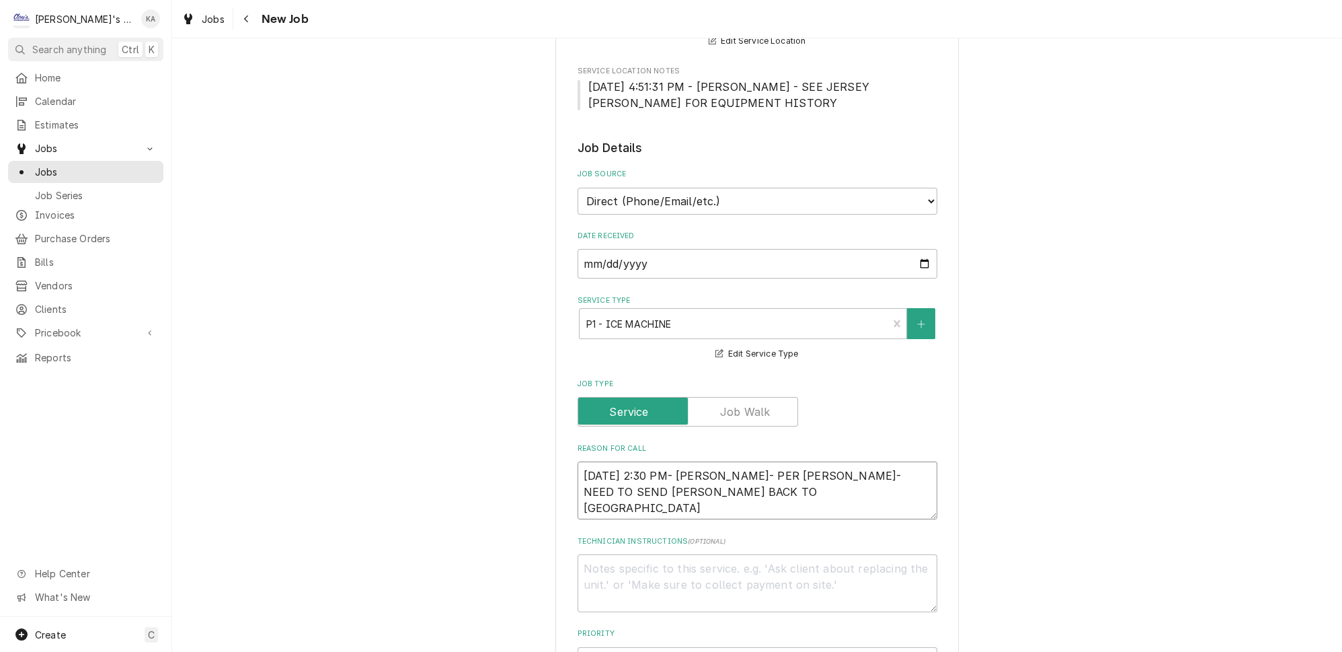
type textarea "x"
type textarea "9/23/2025 2:30 PM- KOREY- PER GREG- NEED TO SEND MIKAH BACK TO CLEAN"
type textarea "x"
type textarea "9/23/2025 2:30 PM- KOREY- PER GREG- NEED TO SEND MIKAH BACK TO CLEAN"
type textarea "x"
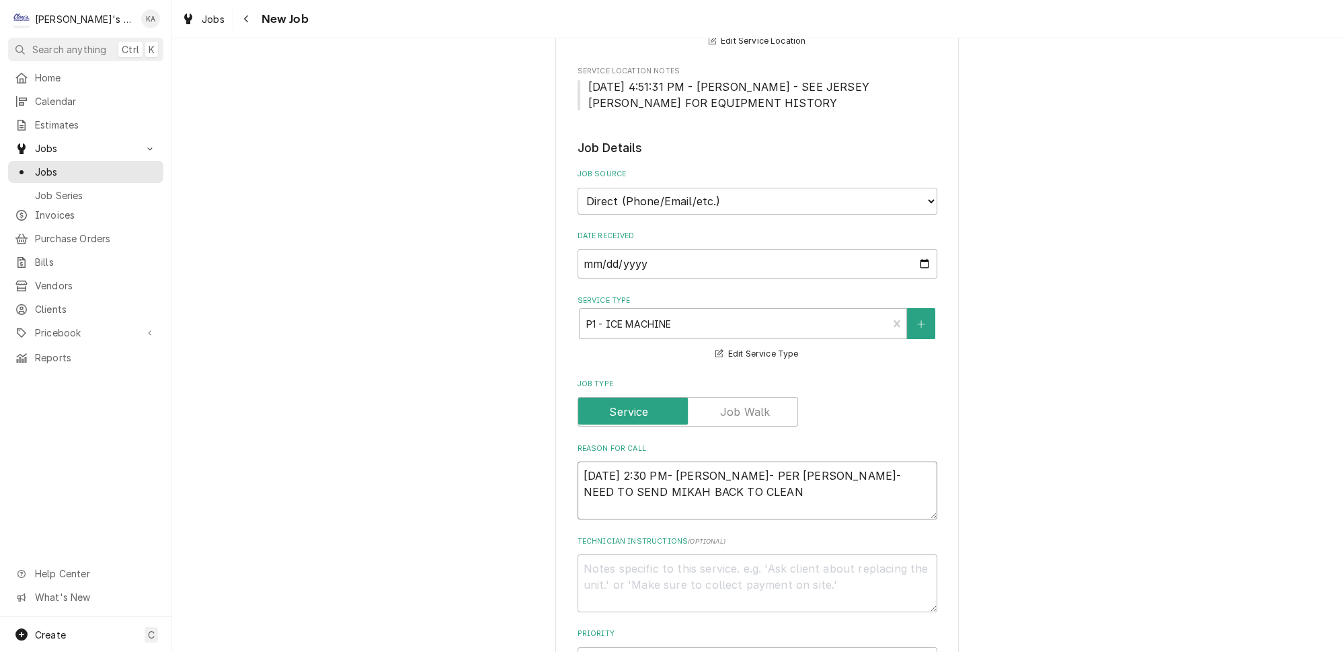
type textarea "9/23/2025 2:30 PM- KOREY- PER GREG- NEED TO SEND MIKAH BACK TO CLEAN T"
type textarea "x"
type textarea "9/23/2025 2:30 PM- KOREY- PER GREG- NEED TO SEND MIKAH BACK TO CLEAN TH"
type textarea "x"
type textarea "9/23/2025 2:30 PM- KOREY- PER GREG- NEED TO SEND MIKAH BACK TO CLEAN THE"
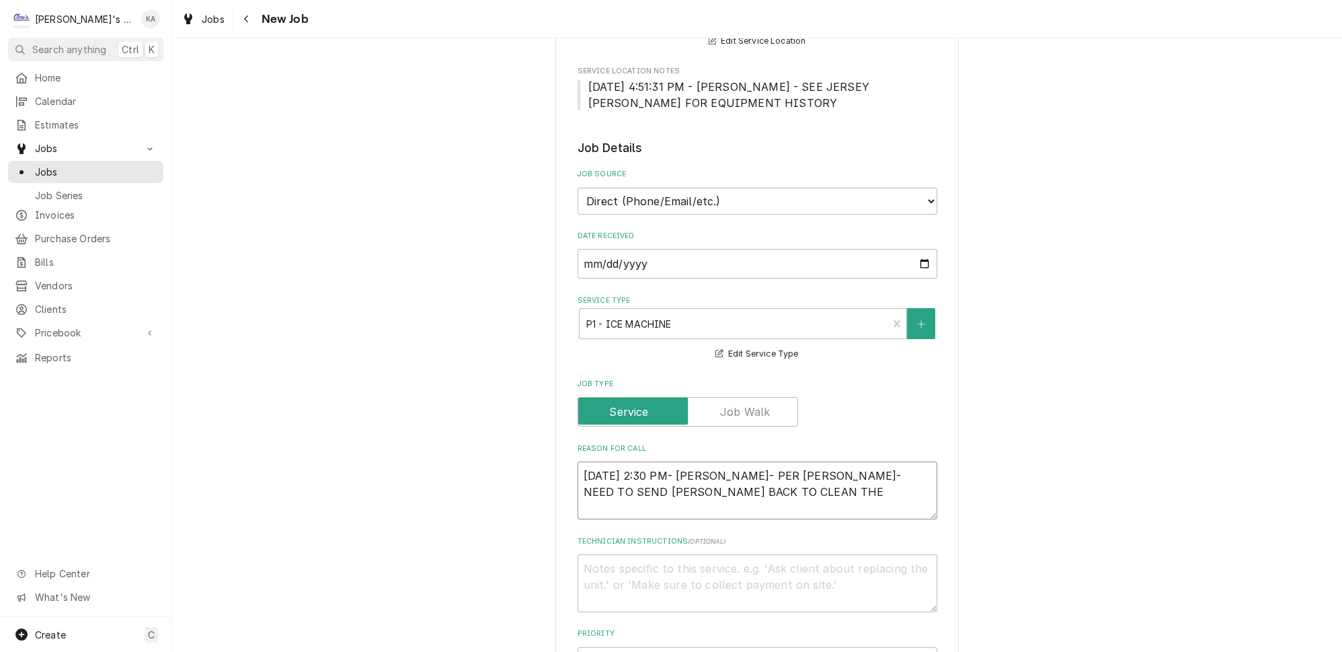
type textarea "x"
type textarea "9/23/2025 2:30 PM- KOREY- PER GREG- NEED TO SEND MIKAH BACK TO CLEAN THE"
type textarea "x"
type textarea "9/23/2025 2:30 PM- KOREY- PER GREG- NEED TO SEND MIKAH BACK TO CLEAN THE I"
type textarea "x"
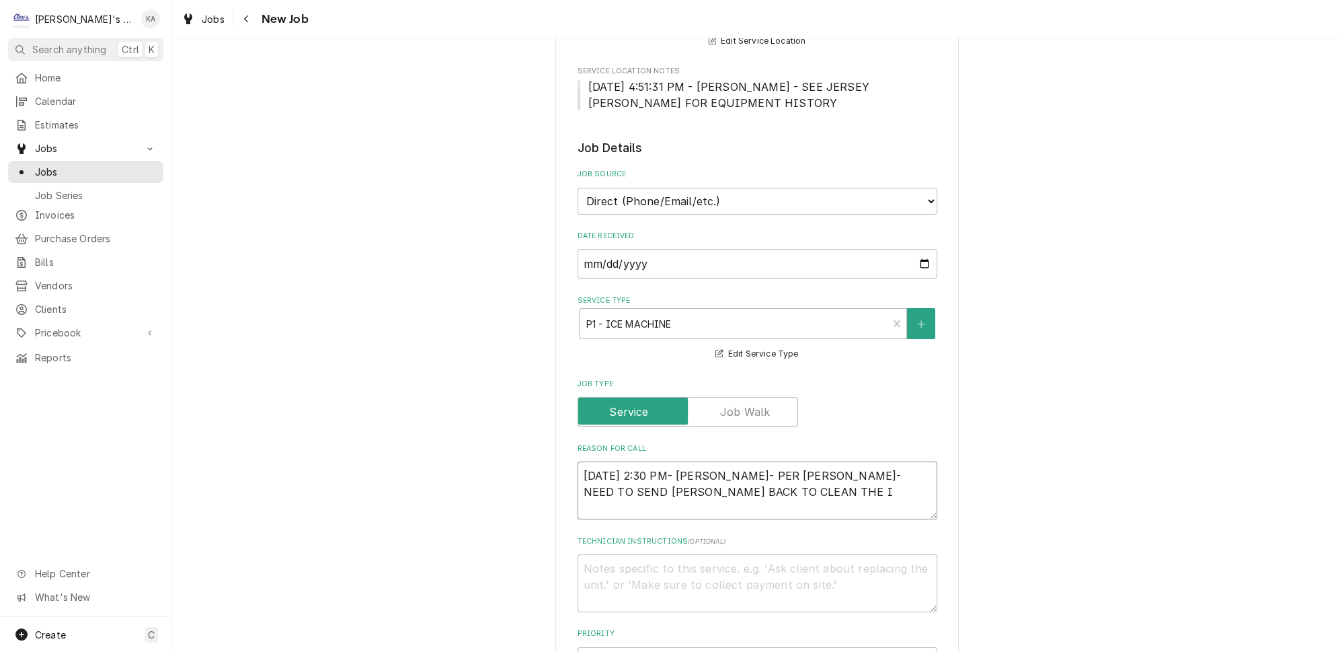
type textarea "9/23/2025 2:30 PM- KOREY- PER GREG- NEED TO SEND MIKAH BACK TO CLEAN THE IC"
type textarea "x"
type textarea "9/23/2025 2:30 PM- KOREY- PER GREG- NEED TO SEND MIKAH BACK TO CLEAN THE ICE"
type textarea "x"
type textarea "9/23/2025 2:30 PM- KOREY- PER GREG- NEED TO SEND MIKAH BACK TO CLEAN THE ICE"
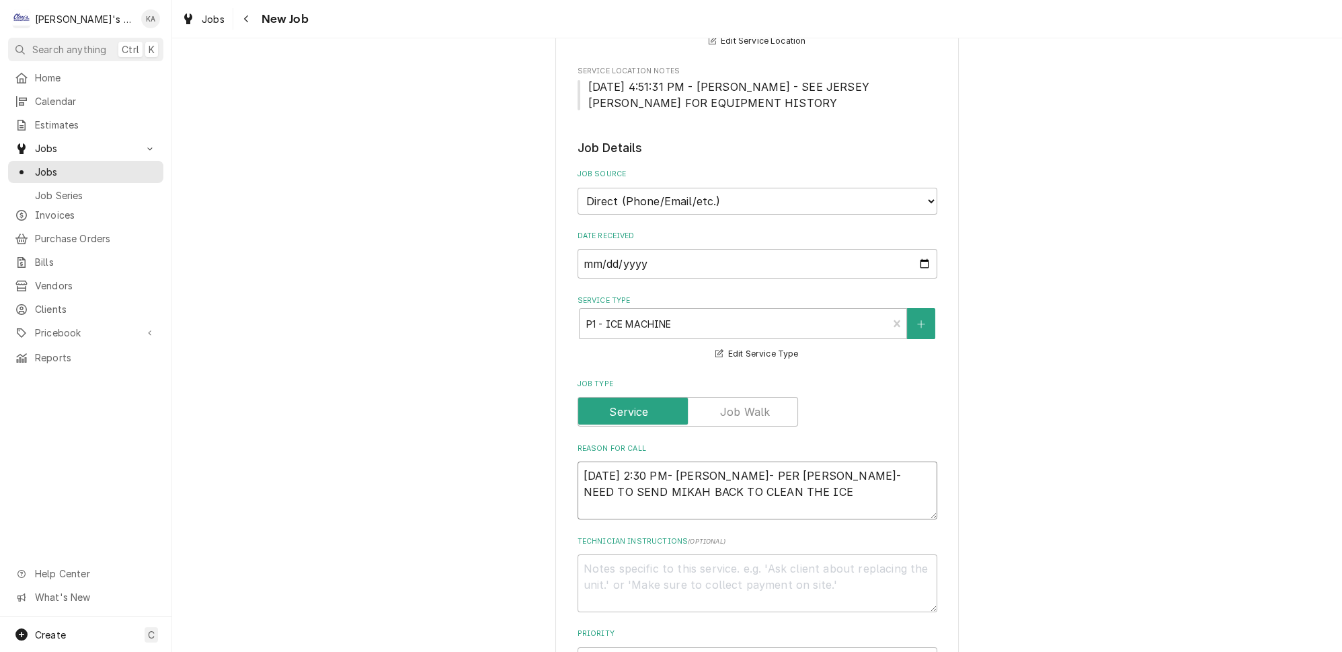
type textarea "x"
type textarea "9/23/2025 2:30 PM- KOREY- PER GREG- NEED TO SEND MIKAH BACK TO CLEAN THE ICE M"
type textarea "x"
type textarea "9/23/2025 2:30 PM- KOREY- PER GREG- NEED TO SEND MIKAH BACK TO CLEAN THE ICE MA"
type textarea "x"
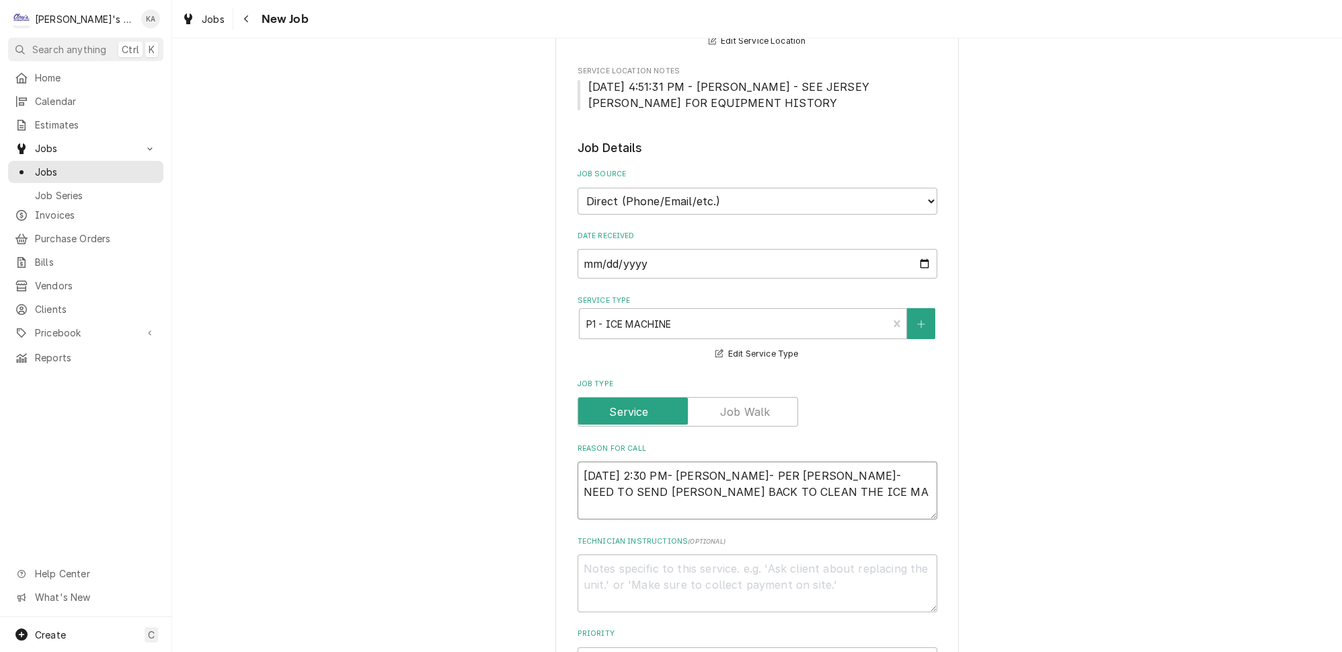
type textarea "9/23/2025 2:30 PM- KOREY- PER GREG- NEED TO SEND MIKAH BACK TO CLEAN THE ICE MAC"
type textarea "x"
type textarea "9/23/2025 2:30 PM- KOREY- PER GREG- NEED TO SEND MIKAH BACK TO CLEAN THE ICE MA…"
type textarea "x"
type textarea "9/23/2025 2:30 PM- KOREY- PER GREG- NEED TO SEND MIKAH BACK TO CLEAN THE ICE MA…"
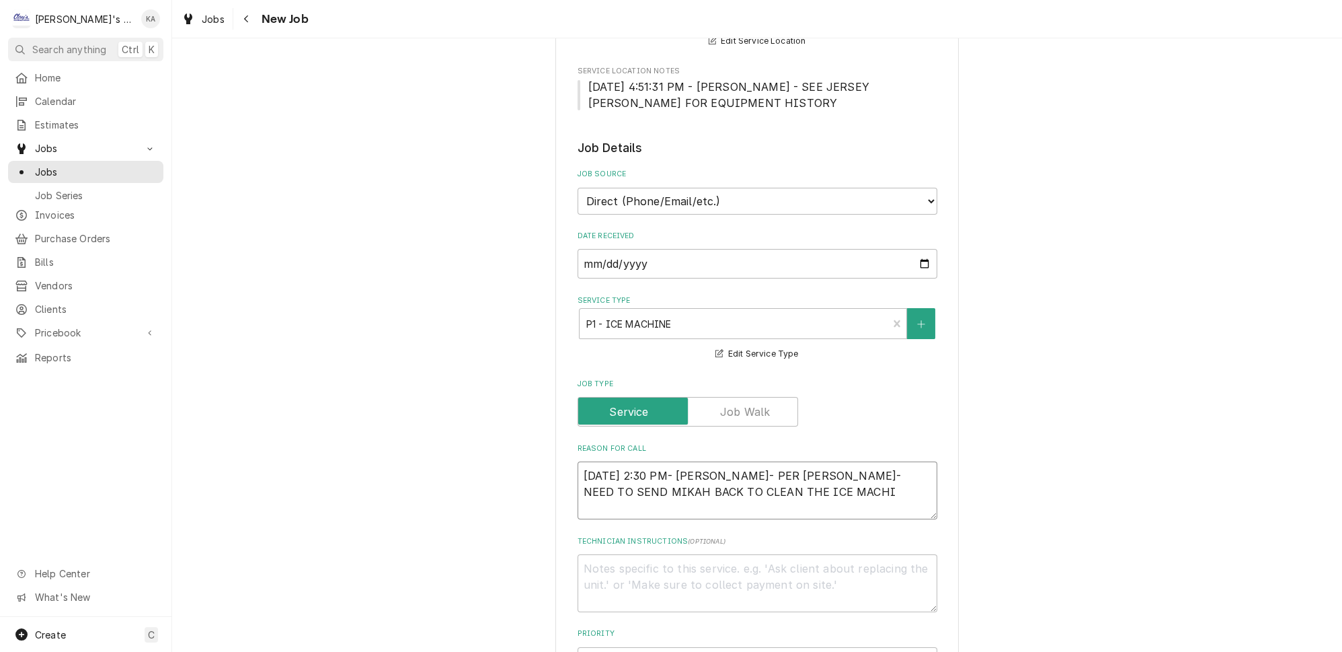
type textarea "x"
type textarea "9/23/2025 2:30 PM- KOREY- PER GREG- NEED TO SEND MIKAH BACK TO CLEAN THE ICE MA…"
type textarea "x"
type textarea "9/23/2025 2:30 PM- KOREY- PER GREG- NEED TO SEND MIKAH BACK TO CLEAN THE ICE MA…"
type textarea "x"
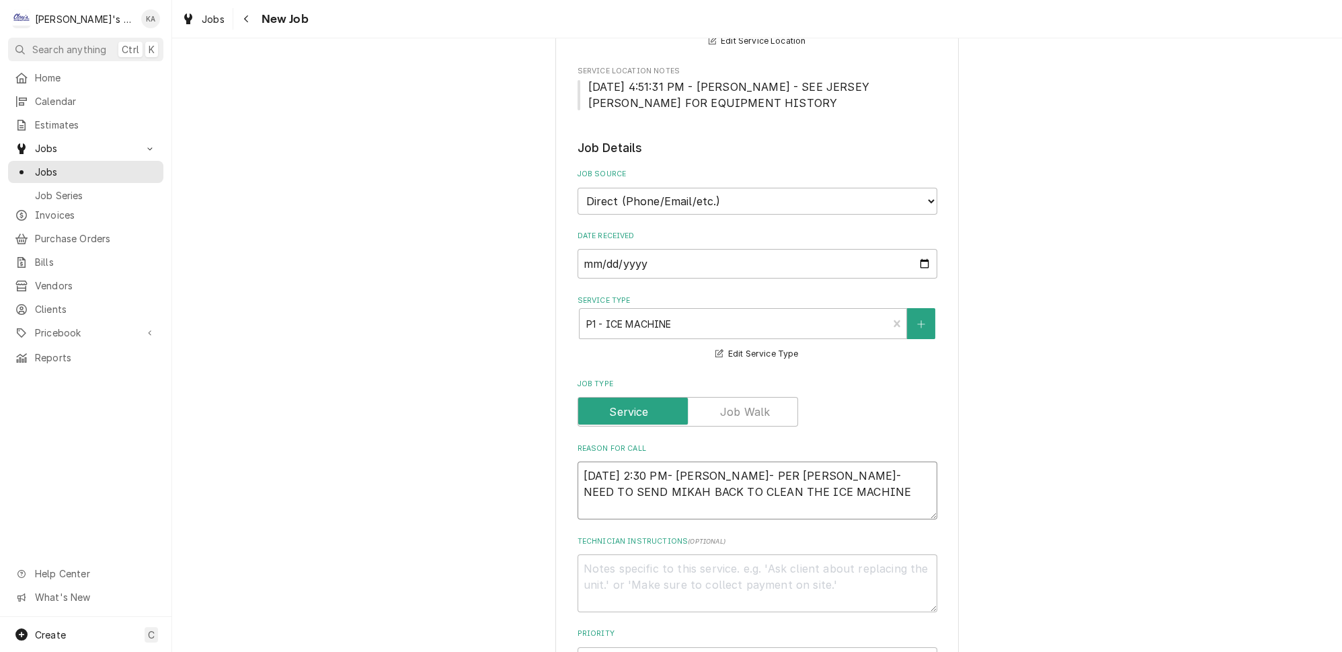
type textarea "9/23/2025 2:30 PM- KOREY- PER GREG- NEED TO SEND MIKAH BACK TO CLEAN THE ICE MA…"
type textarea "x"
type textarea "9/23/2025 2:30 PM- KOREY- PER GREG- NEED TO SEND MIKAH BACK TO CLEAN THE ICE MA…"
type textarea "x"
type textarea "9/23/2025 2:30 PM- KOREY- PER GREG- NEED TO SEND MIKAH BACK TO CLEAN THE ICE MA…"
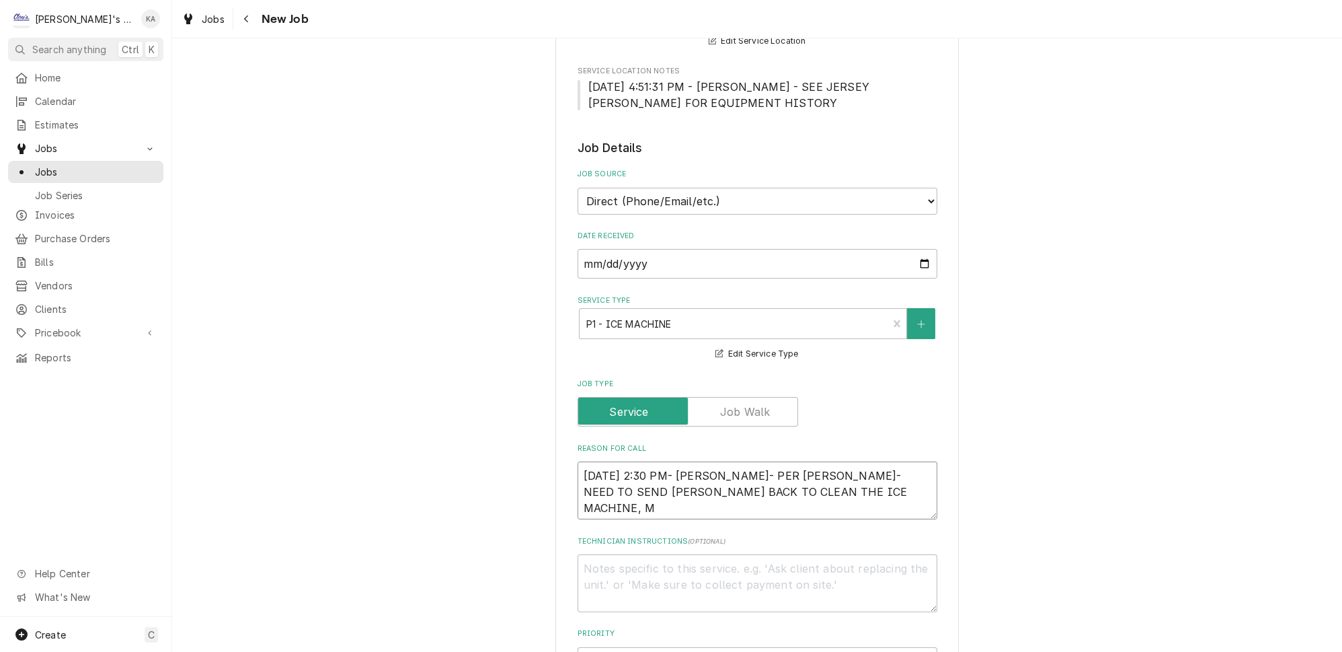
type textarea "x"
type textarea "9/23/2025 2:30 PM- KOREY- PER GREG- NEED TO SEND MIKAH BACK TO CLEAN THE ICE MA…"
type textarea "x"
type textarea "9/23/2025 2:30 PM- KOREY- PER GREG- NEED TO SEND MIKAH BACK TO CLEAN THE ICE MA…"
type textarea "x"
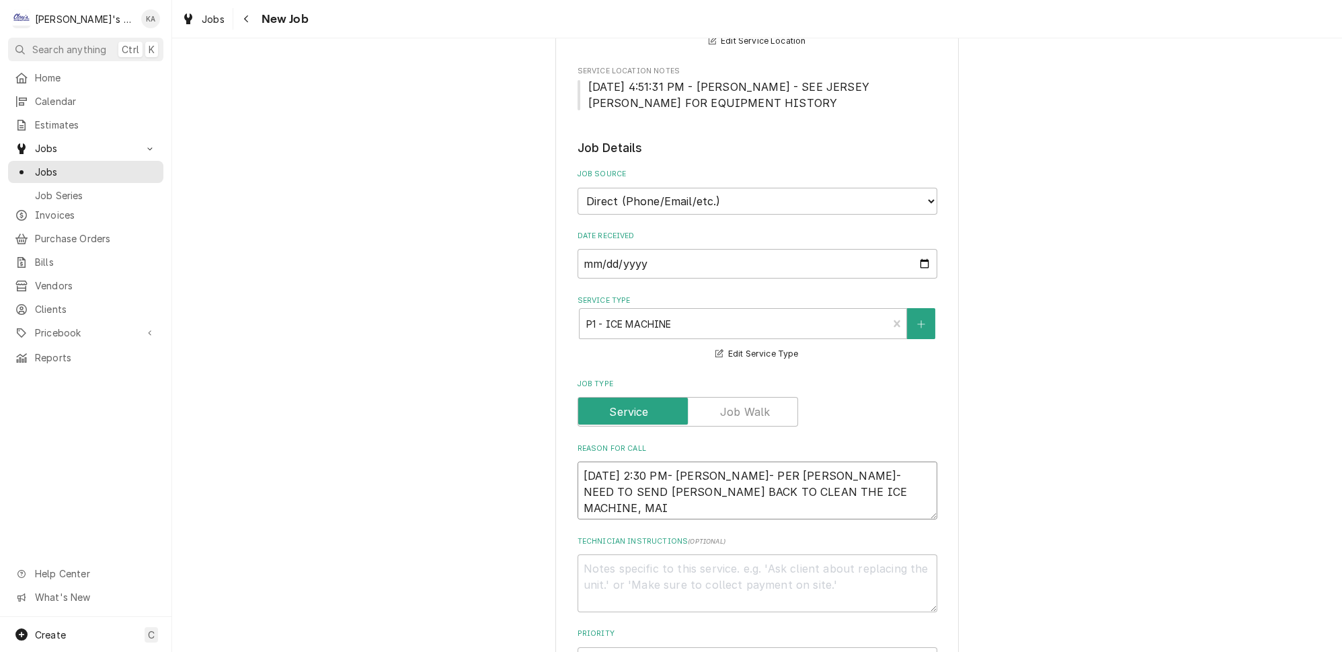
type textarea "9/23/2025 2:30 PM- KOREY- PER GREG- NEED TO SEND MIKAH BACK TO CLEAN THE ICE MA…"
type textarea "x"
type textarea "9/23/2025 2:30 PM- KOREY- PER GREG- NEED TO SEND MIKAH BACK TO CLEAN THE ICE MA…"
type textarea "x"
type textarea "9/23/2025 2:30 PM- KOREY- PER GREG- NEED TO SEND MIKAH BACK TO CLEAN THE ICE MA…"
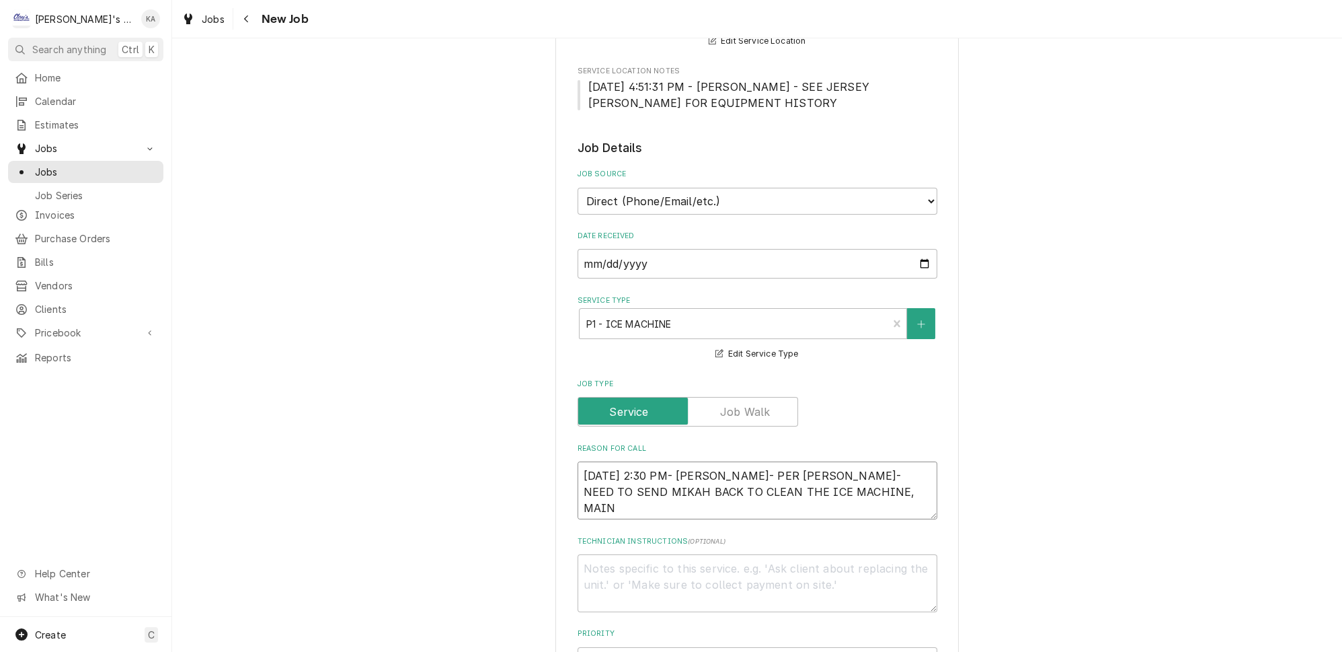
type textarea "x"
type textarea "9/23/2025 2:30 PM- KOREY- PER GREG- NEED TO SEND MIKAH BACK TO CLEAN THE ICE MA…"
type textarea "x"
type textarea "9/23/2025 2:30 PM- KOREY- PER GREG- NEED TO SEND MIKAH BACK TO CLEAN THE ICE MA…"
type textarea "x"
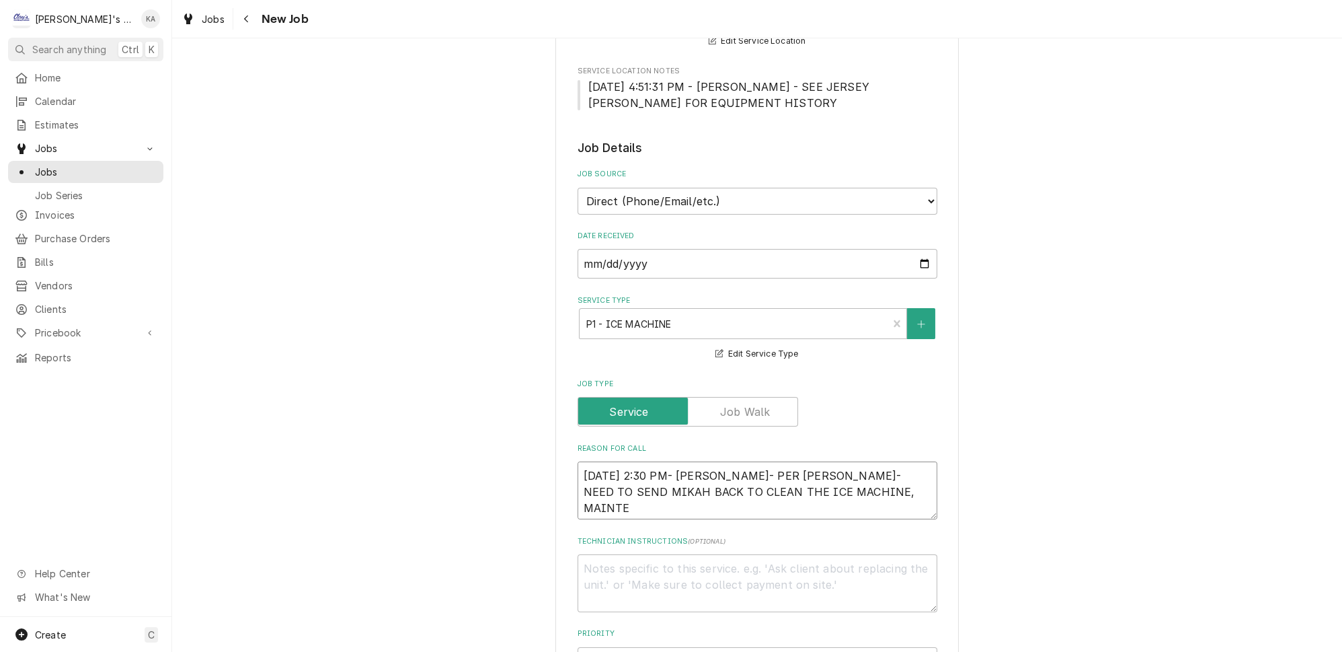
type textarea "9/23/2025 2:30 PM- KOREY- PER GREG- NEED TO SEND MIKAH BACK TO CLEAN THE ICE MA…"
type textarea "x"
type textarea "9/23/2025 2:30 PM- KOREY- PER GREG- NEED TO SEND MIKAH BACK TO CLEAN THE ICE MA…"
type textarea "x"
type textarea "9/23/2025 2:30 PM- KOREY- PER GREG- NEED TO SEND MIKAH BACK TO CLEAN THE ICE MA…"
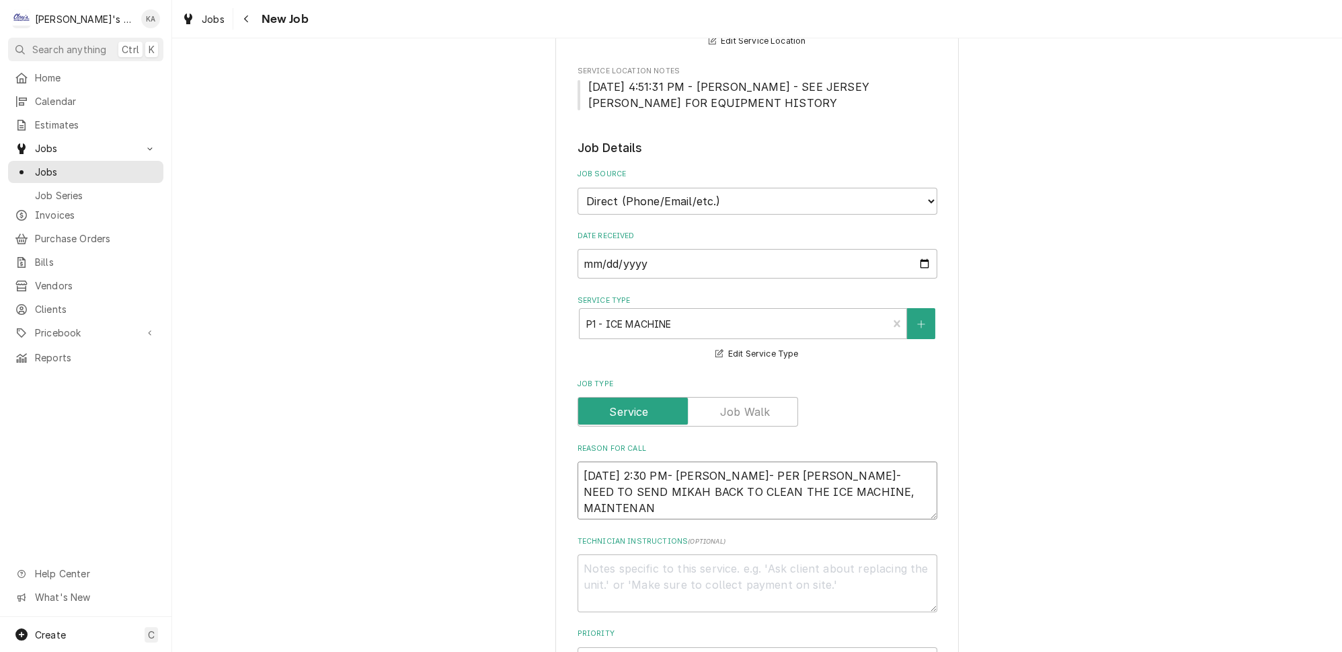
type textarea "x"
type textarea "9/23/2025 2:30 PM- KOREY- PER GREG- NEED TO SEND MIKAH BACK TO CLEAN THE ICE MA…"
type textarea "x"
type textarea "9/23/2025 2:30 PM- KOREY- PER GREG- NEED TO SEND MIKAH BACK TO CLEAN THE ICE MA…"
drag, startPoint x: 707, startPoint y: 492, endPoint x: 710, endPoint y: 516, distance: 23.8
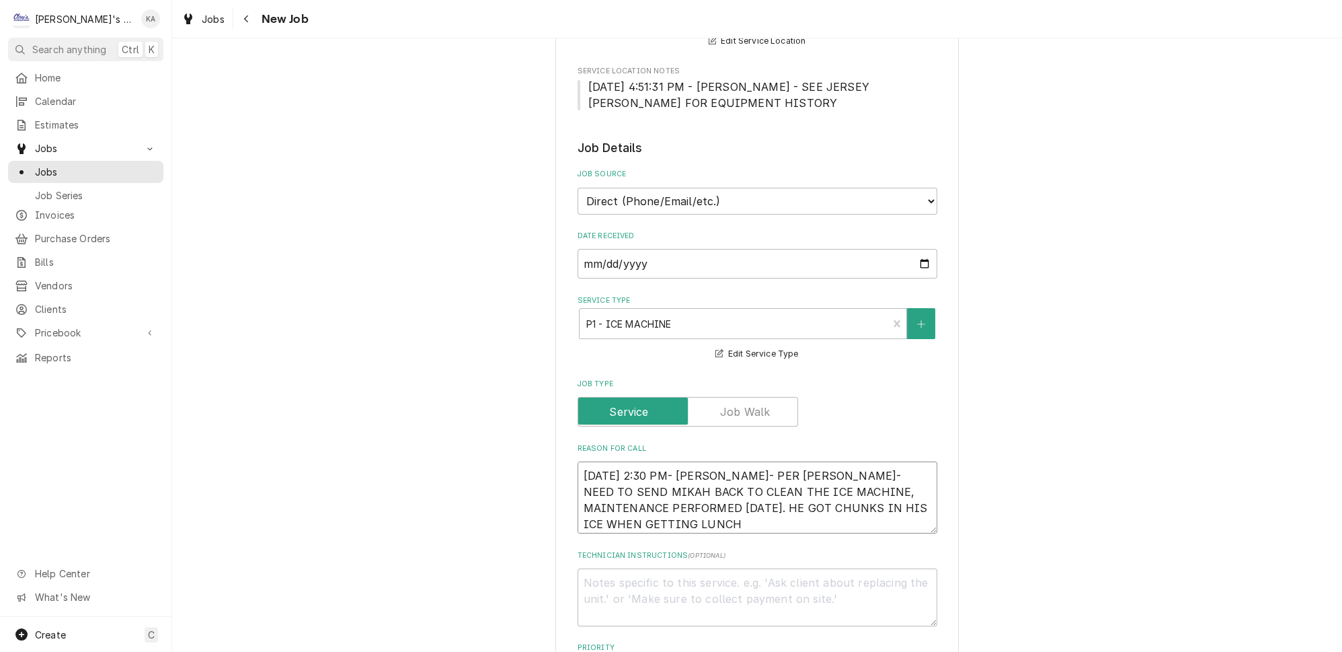
click at [710, 516] on textarea "9/23/2025 2:30 PM- KOREY- PER GREG- NEED TO SEND MIKAH BACK TO CLEAN THE ICE MA…" at bounding box center [758, 497] width 360 height 72
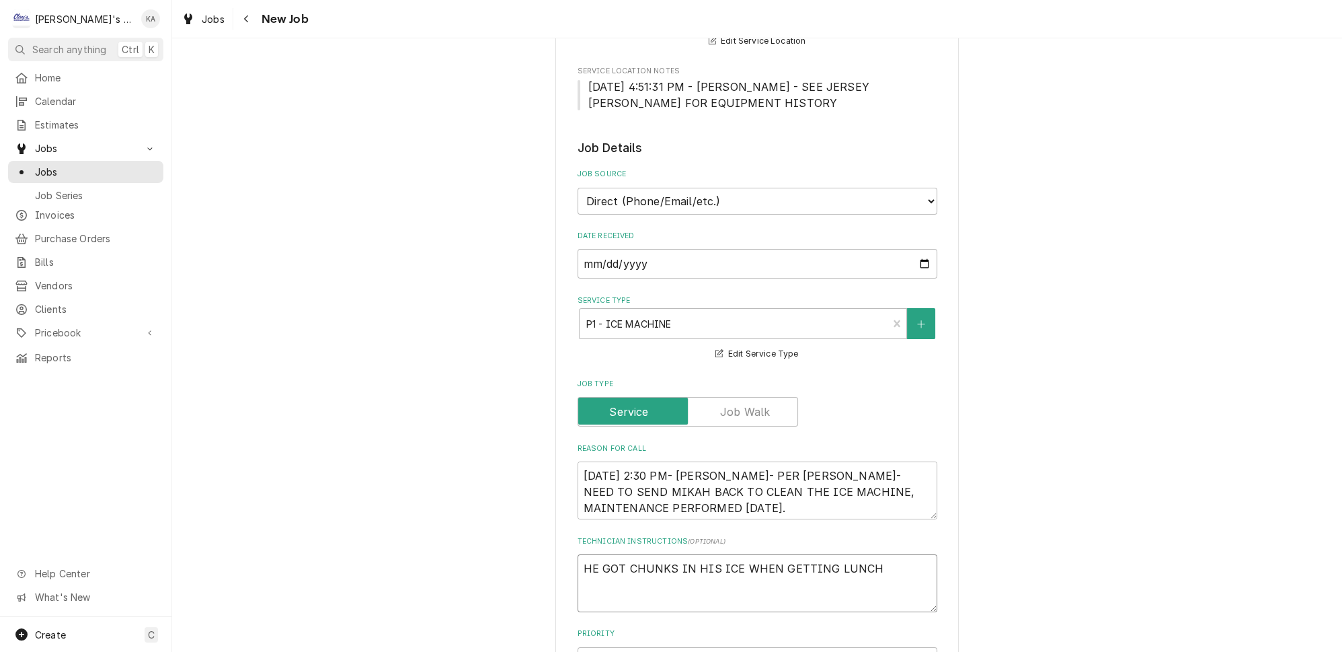
click at [869, 557] on textarea "HE GOT CHUNKS IN HIS ICE WHEN GETTING LUNCH" at bounding box center [758, 583] width 360 height 58
click at [670, 555] on textarea "HE GOT CHUNKS IN HIS ICE WHEN GETTING LUNCH" at bounding box center [758, 583] width 360 height 58
click at [910, 554] on textarea "HE GOT CHUNKSOF YUCK IN HIS ICE WHEN GETTING LUNCH" at bounding box center [758, 583] width 360 height 58
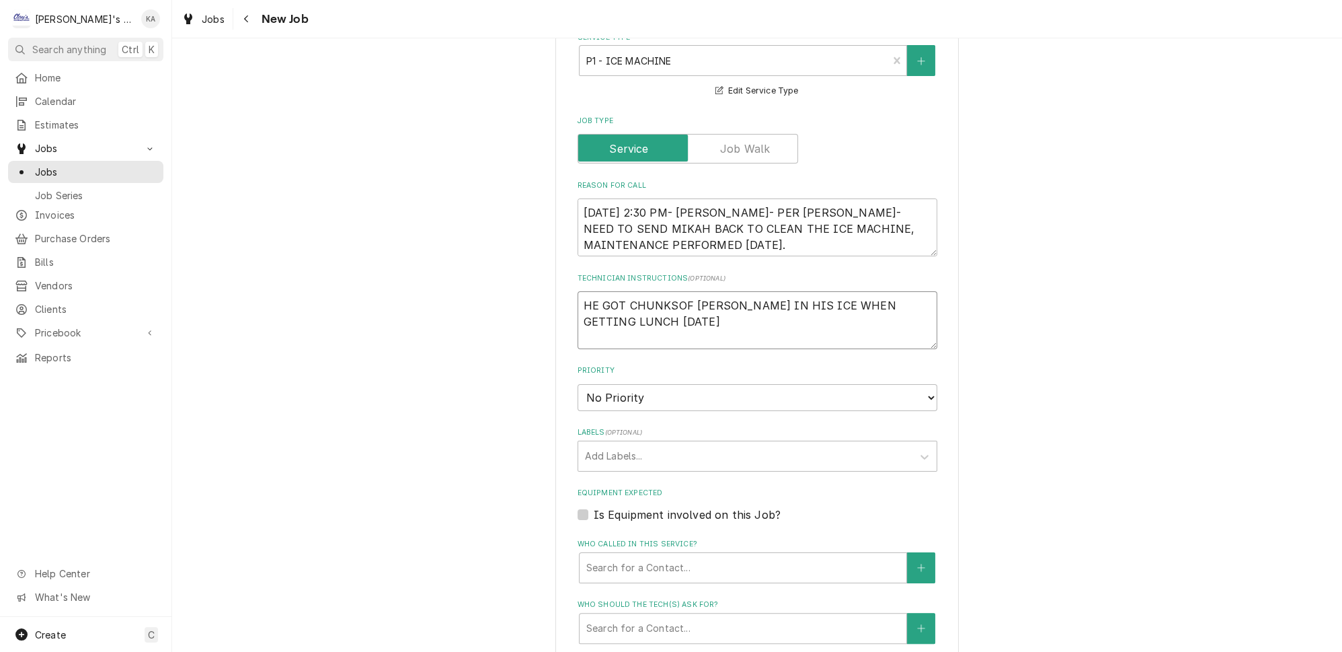
scroll to position [550, 0]
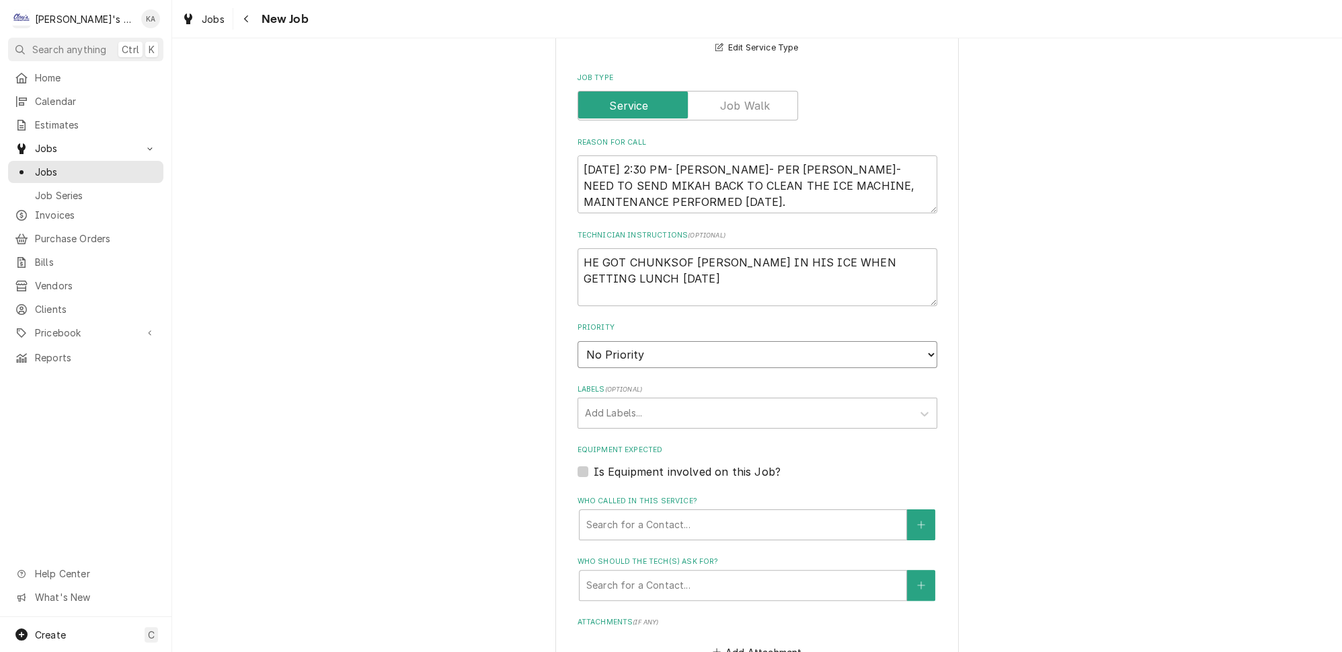
click at [909, 341] on select "No Priority Urgent High Medium Low" at bounding box center [758, 354] width 360 height 27
click at [578, 341] on select "No Priority Urgent High Medium Low" at bounding box center [758, 354] width 360 height 27
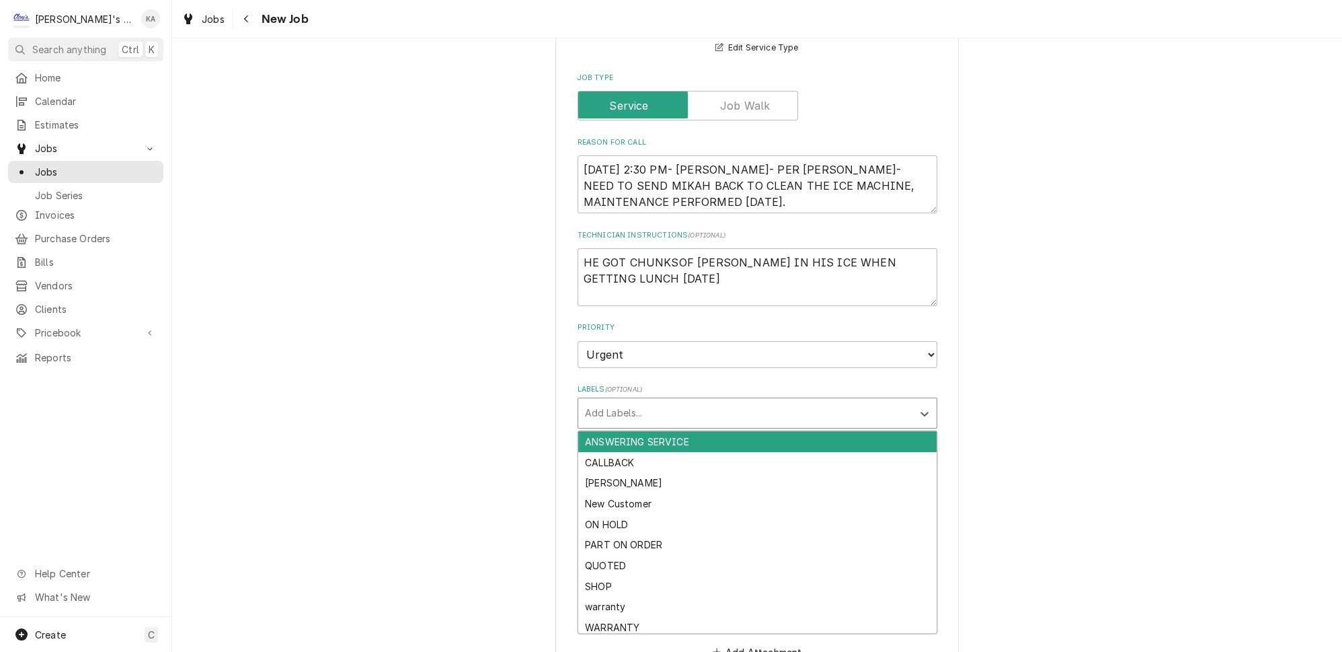
click at [664, 401] on div "Labels" at bounding box center [745, 413] width 321 height 24
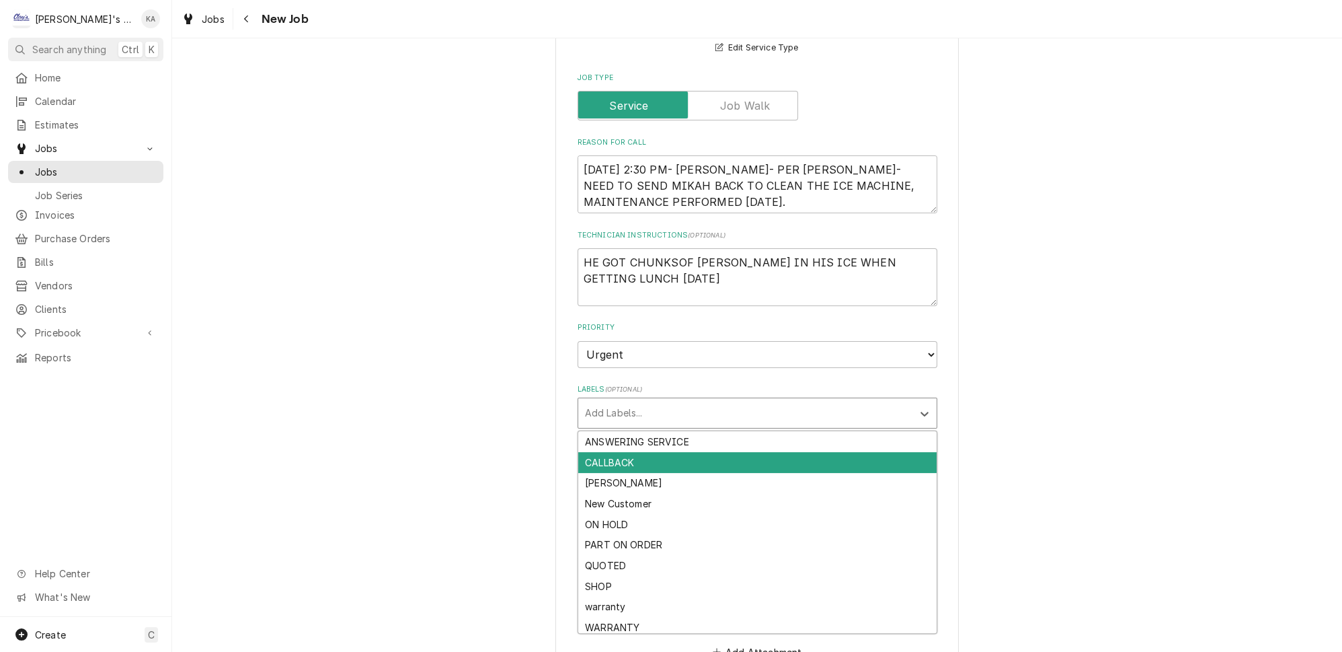
click at [637, 452] on div "CALLBACK" at bounding box center [757, 462] width 358 height 21
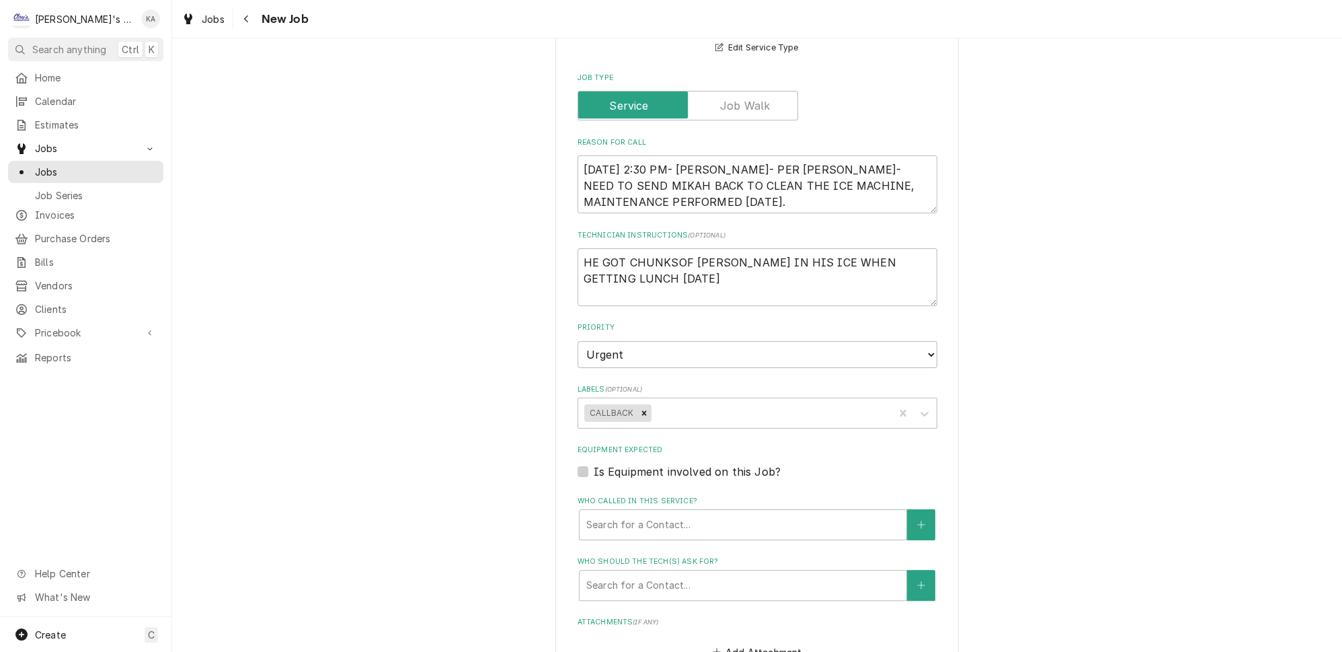
click at [594, 463] on label "Is Equipment involved on this Job?" at bounding box center [687, 471] width 187 height 16
click at [594, 463] on input "Equipment Expected" at bounding box center [774, 478] width 360 height 30
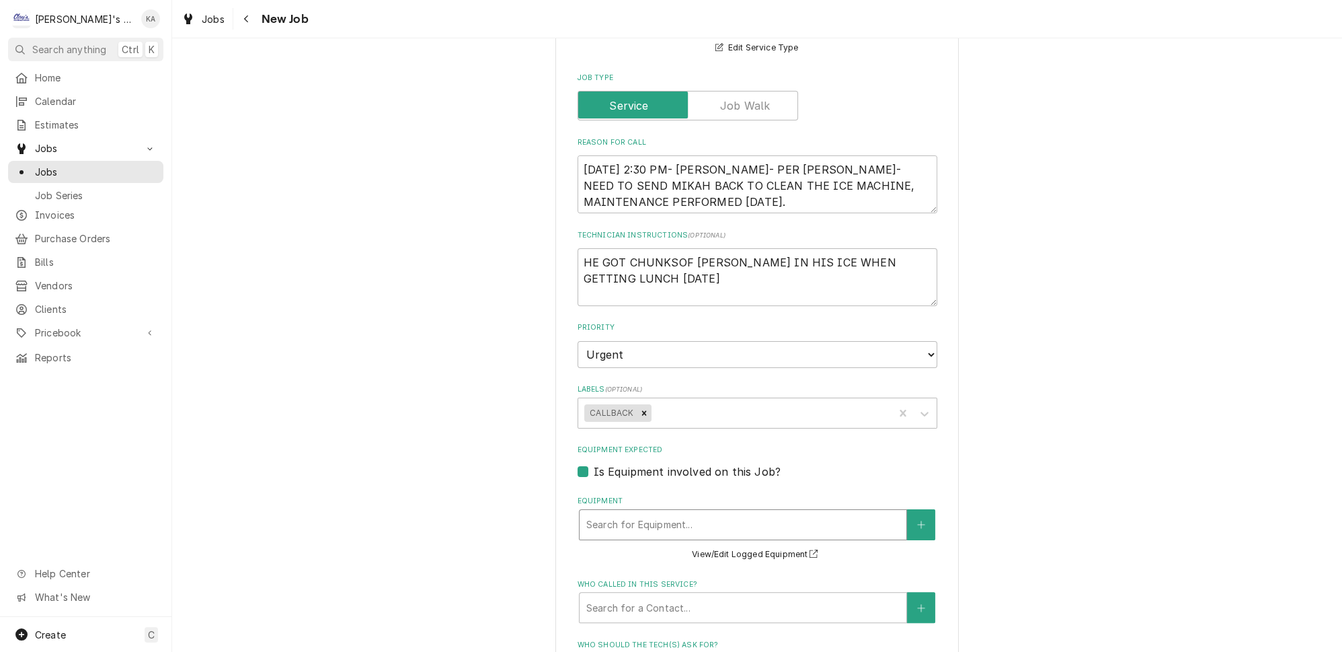
click at [666, 512] on div "Equipment" at bounding box center [742, 524] width 313 height 24
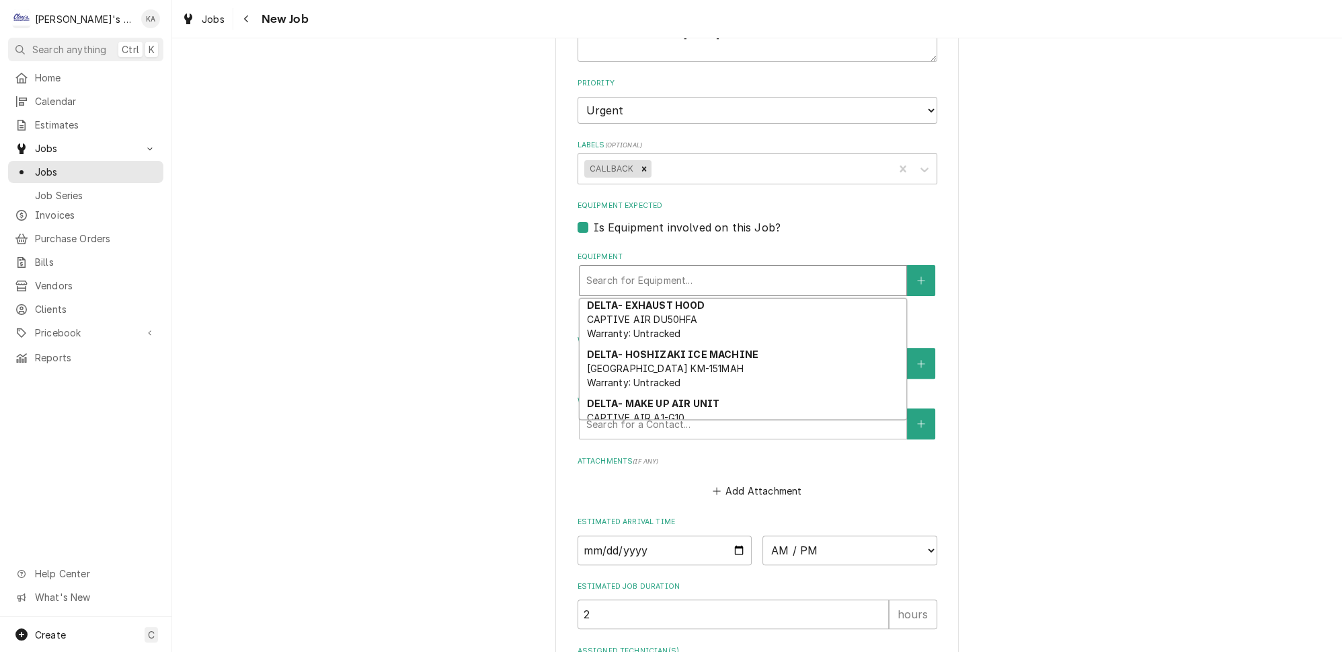
scroll to position [183, 0]
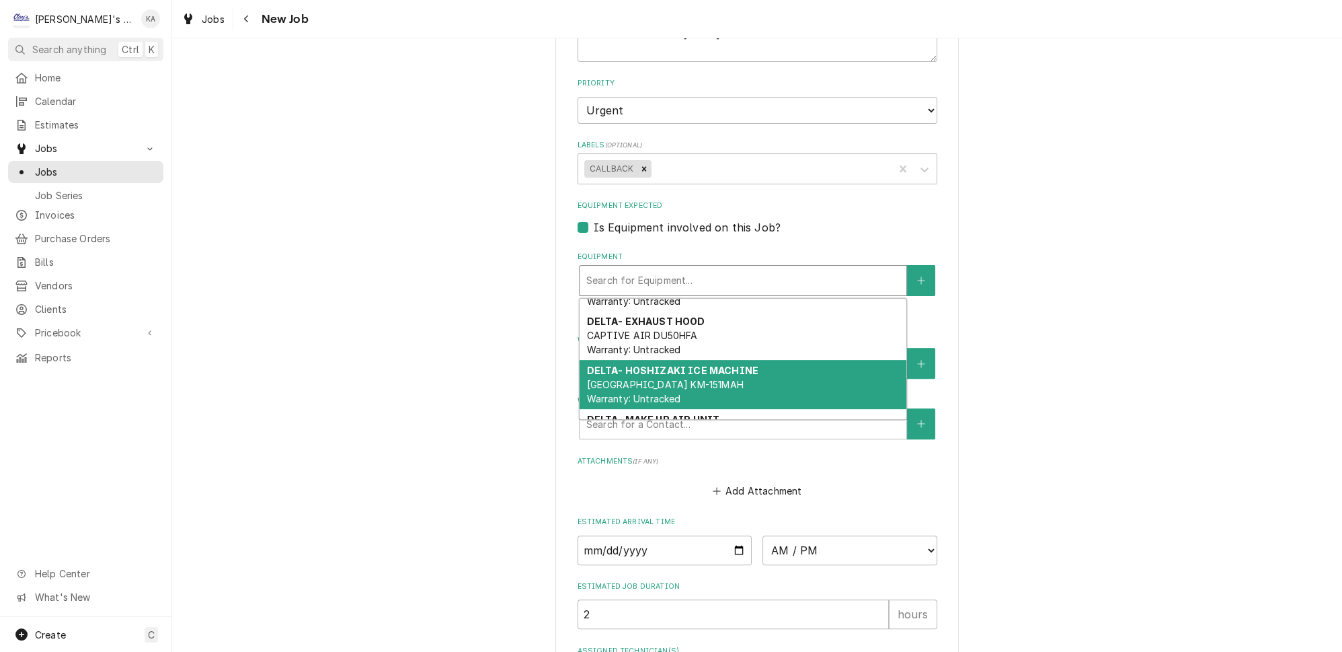
click at [652, 379] on span "HOSHIZAKI KM-151MAH Warranty: Untracked" at bounding box center [664, 392] width 157 height 26
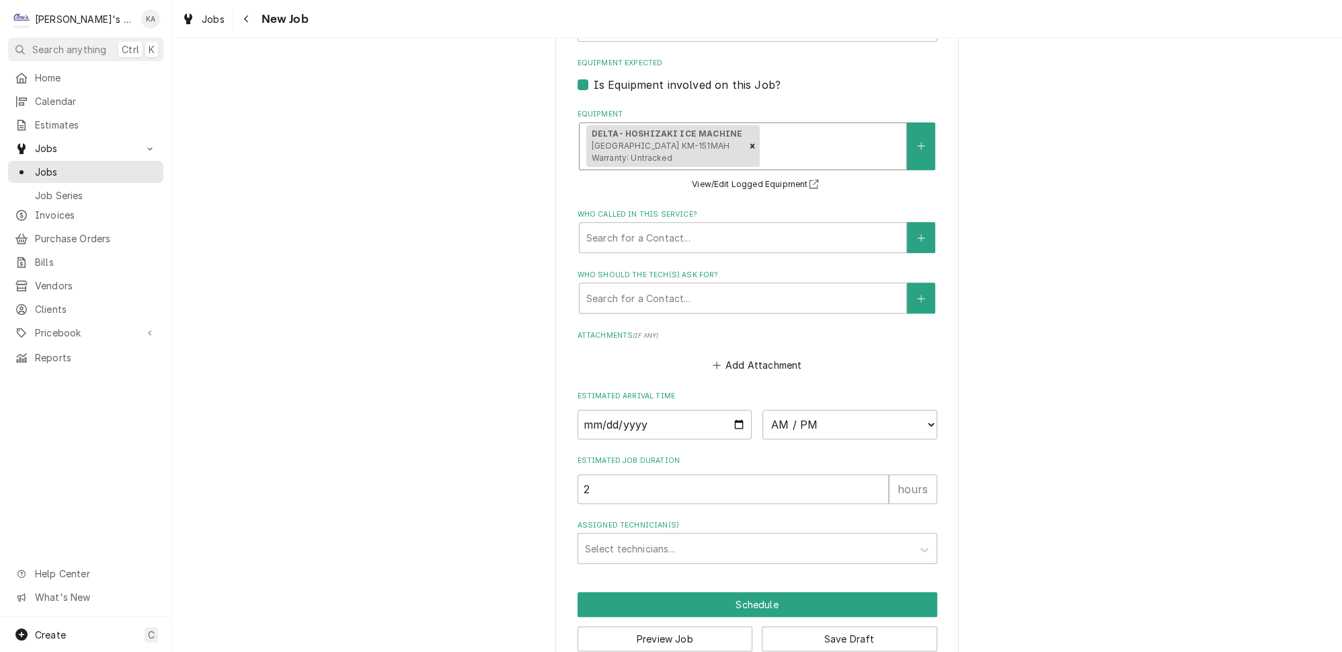
scroll to position [947, 0]
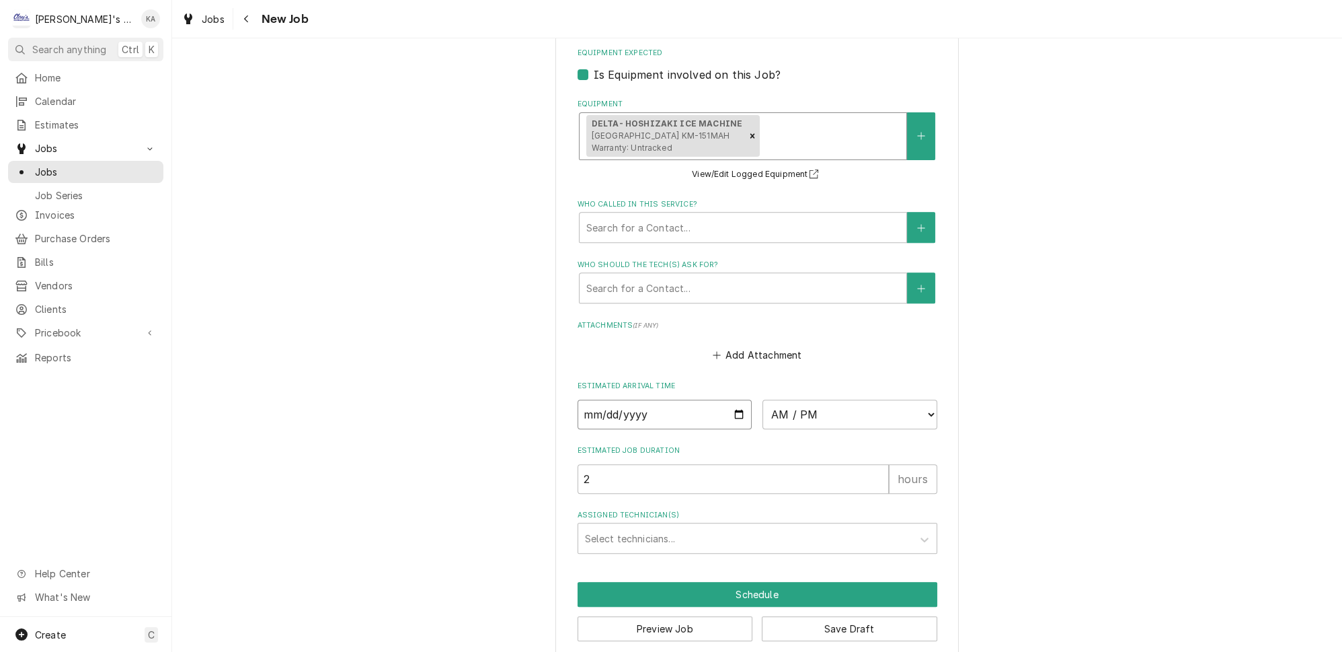
click at [729, 403] on input "Date" at bounding box center [665, 414] width 175 height 30
click at [728, 403] on input "Date" at bounding box center [665, 414] width 175 height 30
click at [911, 403] on select "AM / PM 6:00 AM 6:15 AM 6:30 AM 6:45 AM 7:00 AM 7:15 AM 7:30 AM 7:45 AM 8:00 AM…" at bounding box center [850, 414] width 175 height 30
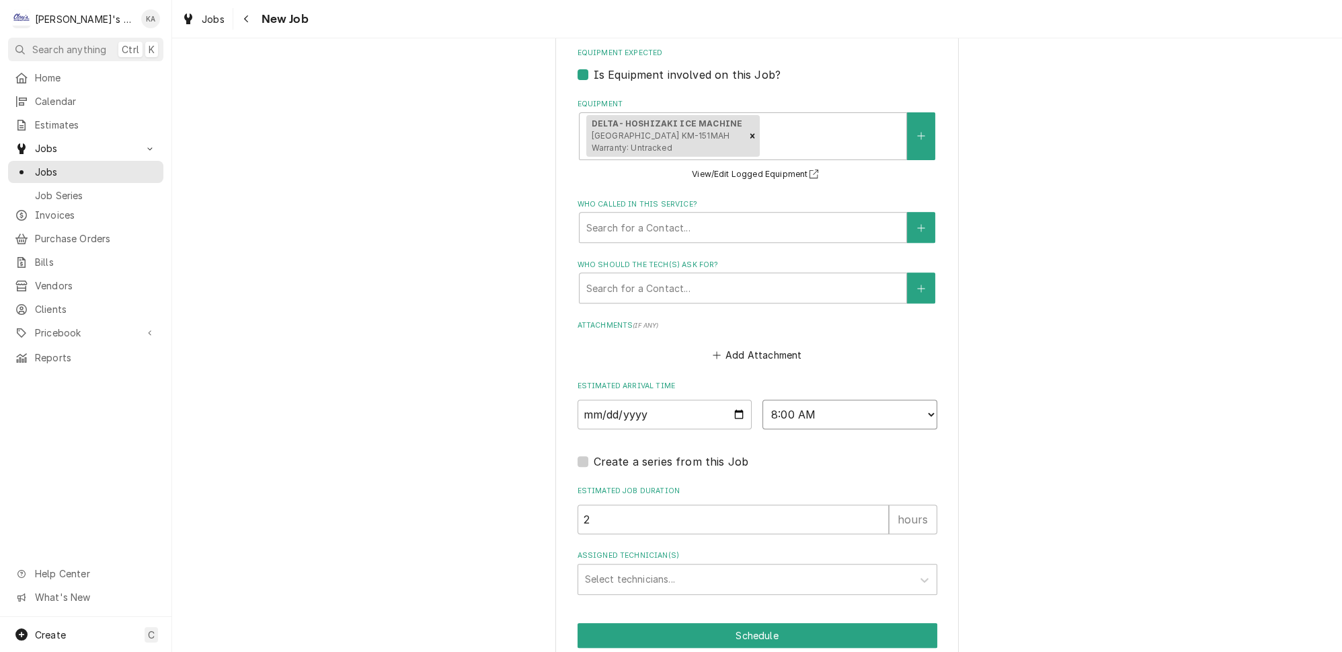
scroll to position [984, 0]
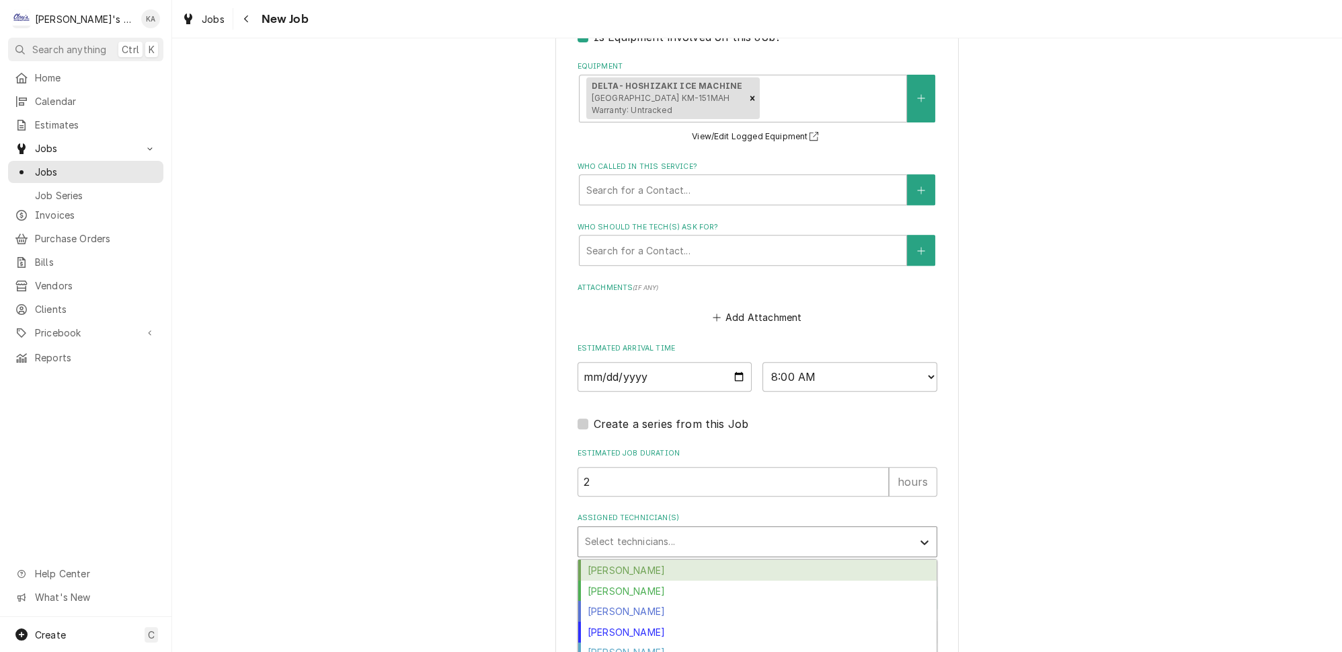
click at [918, 535] on icon "Assigned Technician(s)" at bounding box center [924, 541] width 13 height 13
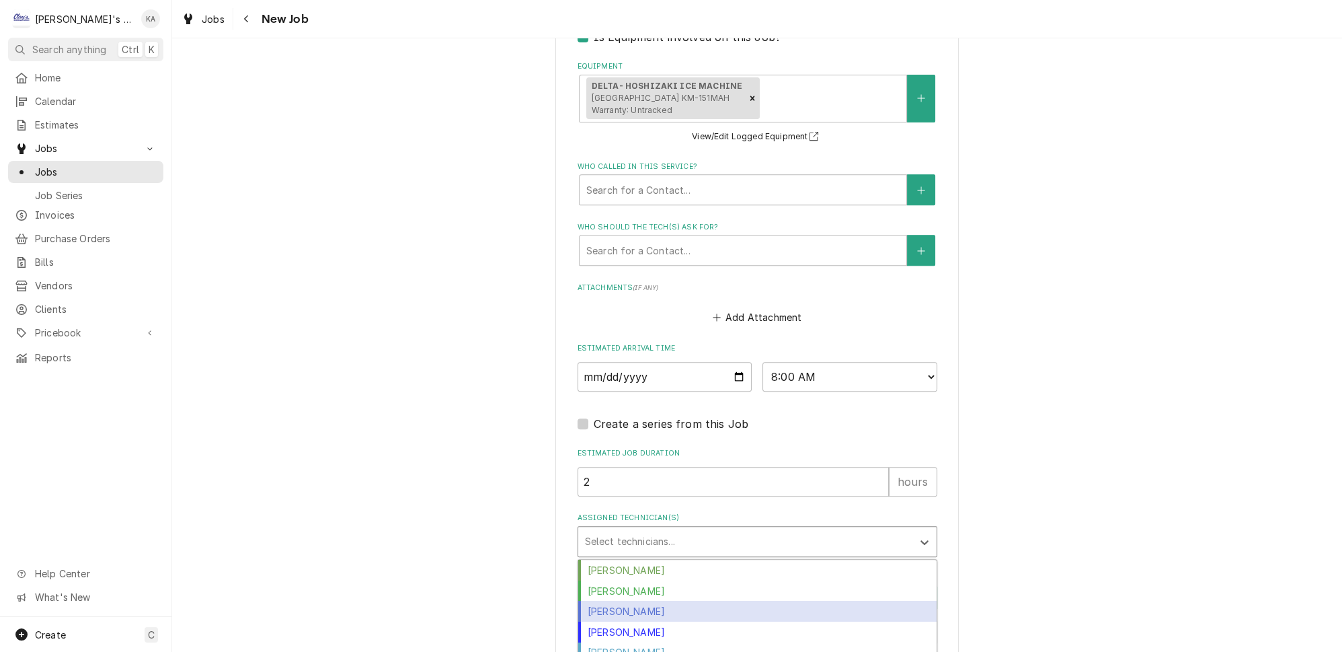
scroll to position [88, 0]
click at [728, 595] on div "Mikah Levitt-Freimuth" at bounding box center [757, 605] width 358 height 21
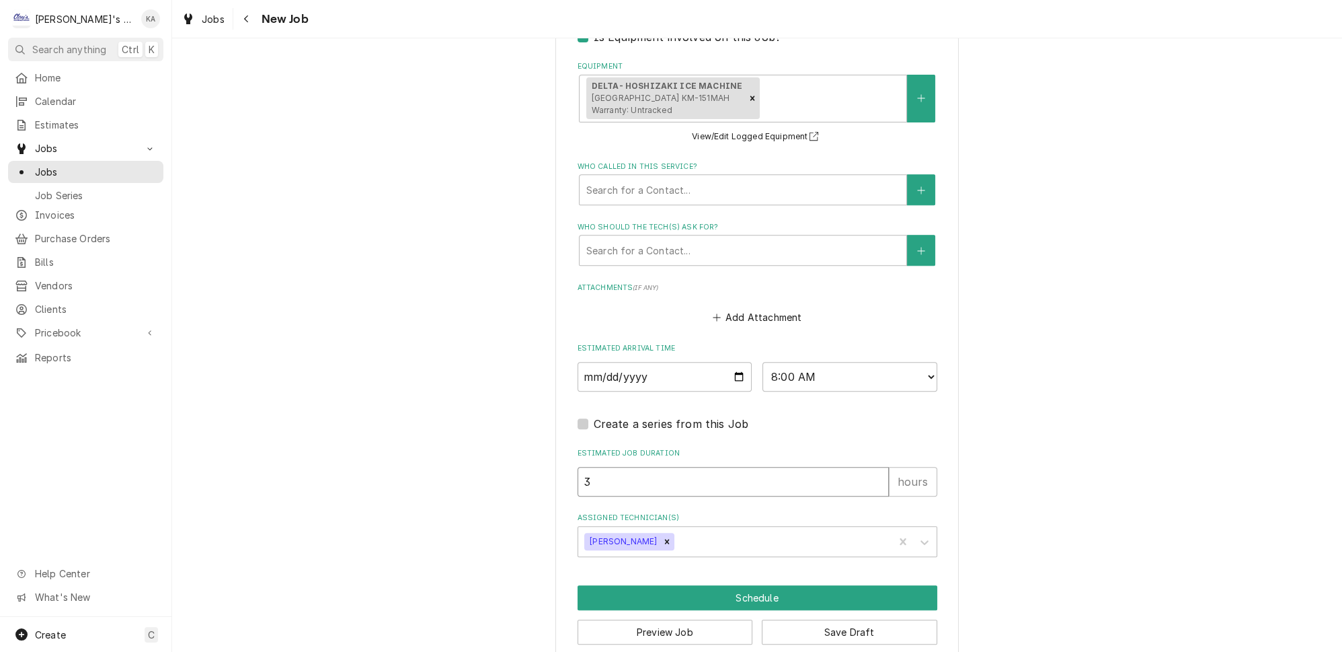
click at [861, 467] on input "3" at bounding box center [733, 482] width 311 height 30
click at [749, 585] on button "Schedule" at bounding box center [758, 597] width 360 height 25
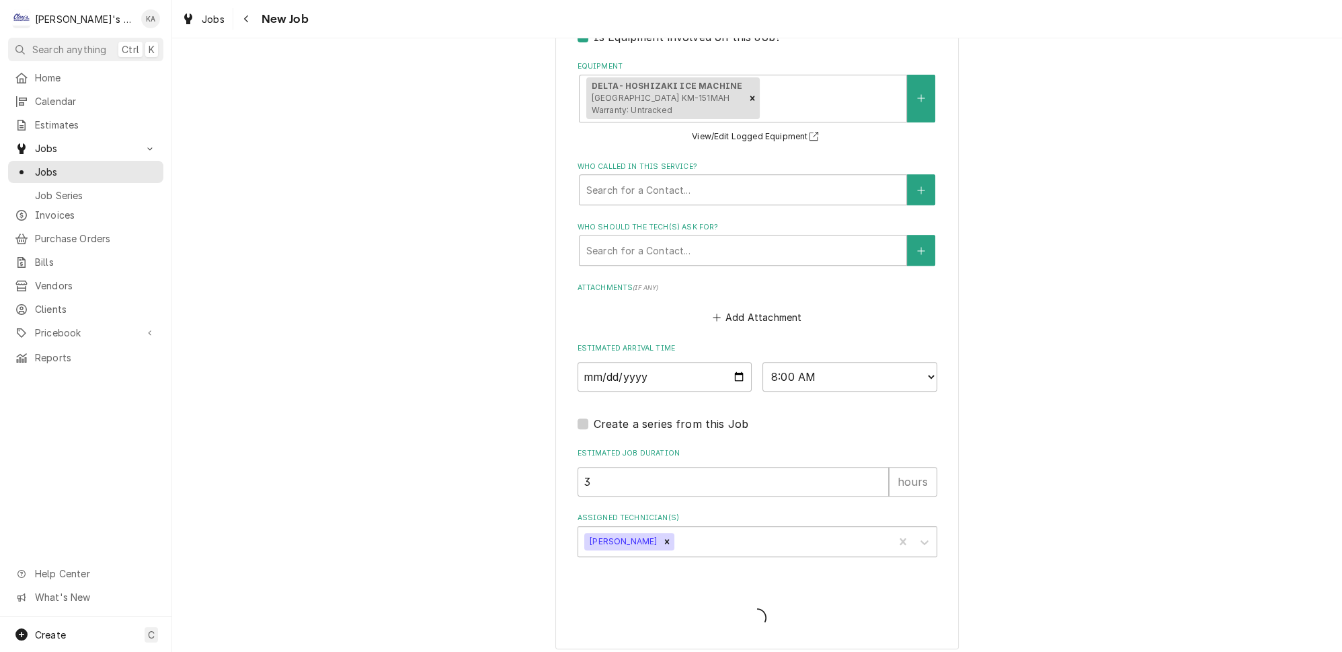
scroll to position [973, 0]
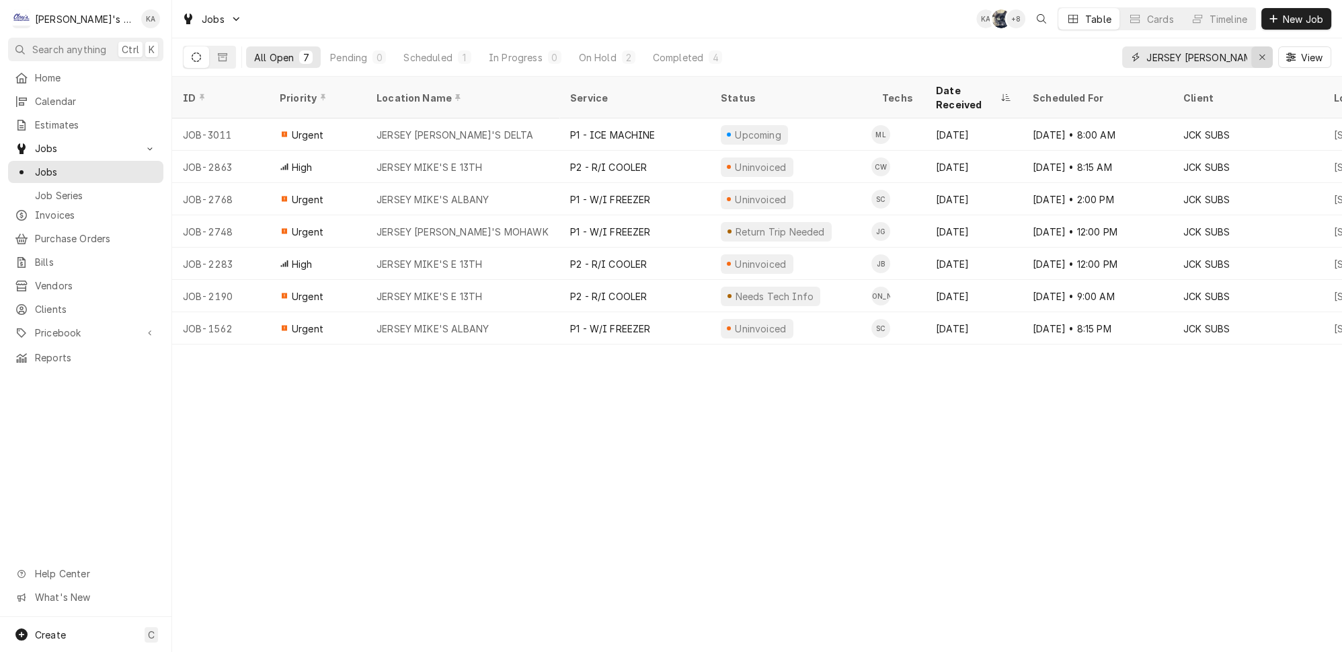
click at [1266, 52] on icon "Erase input" at bounding box center [1262, 56] width 7 height 9
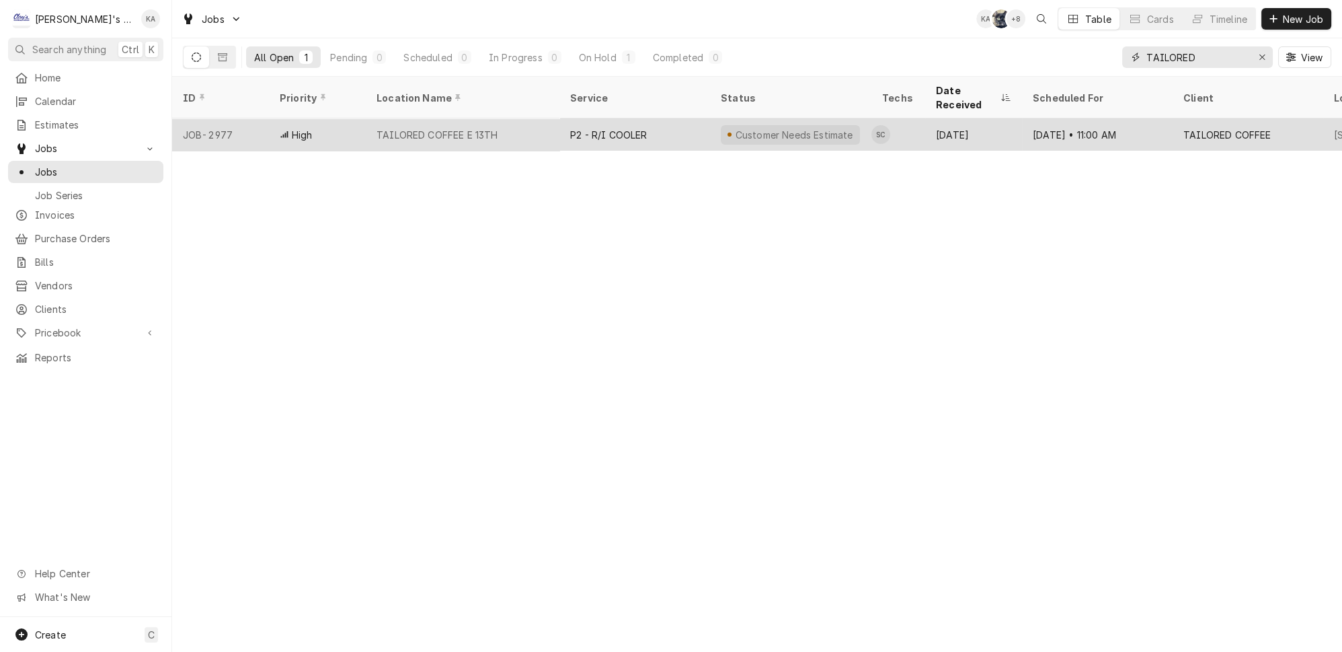
type input "TAILORED"
click at [477, 128] on div "TAILORED COFFEE E 13TH" at bounding box center [438, 135] width 122 height 14
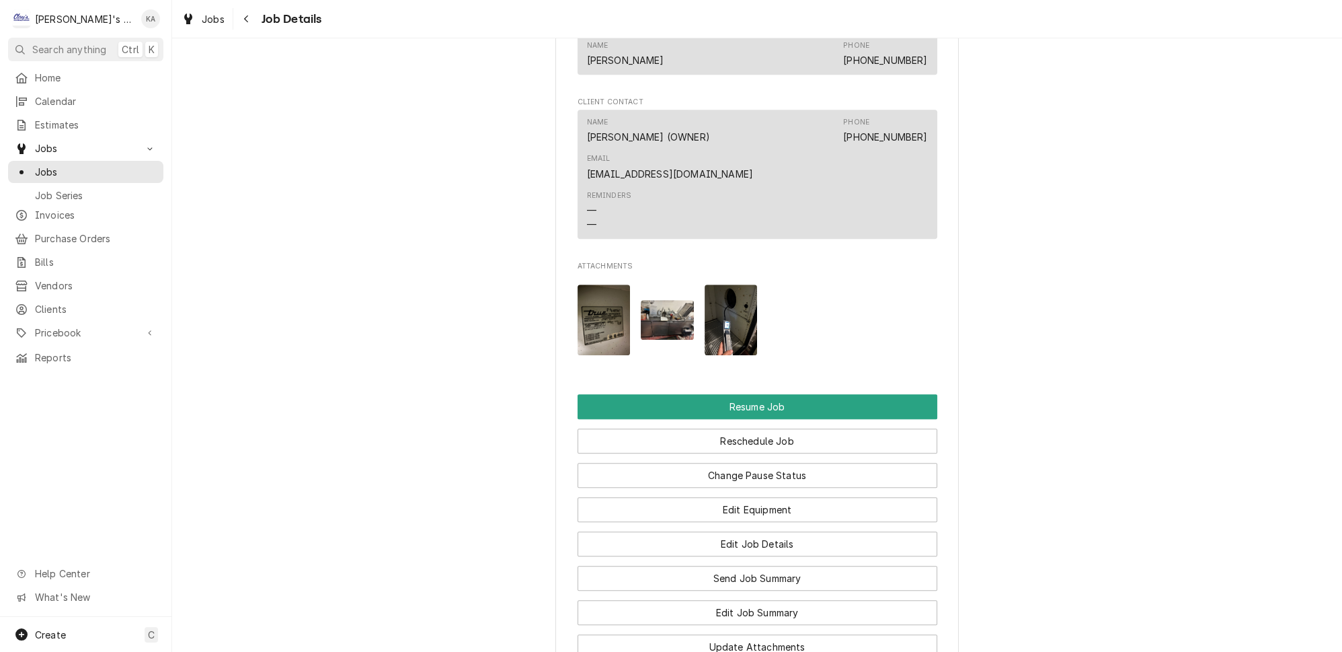
scroll to position [1222, 0]
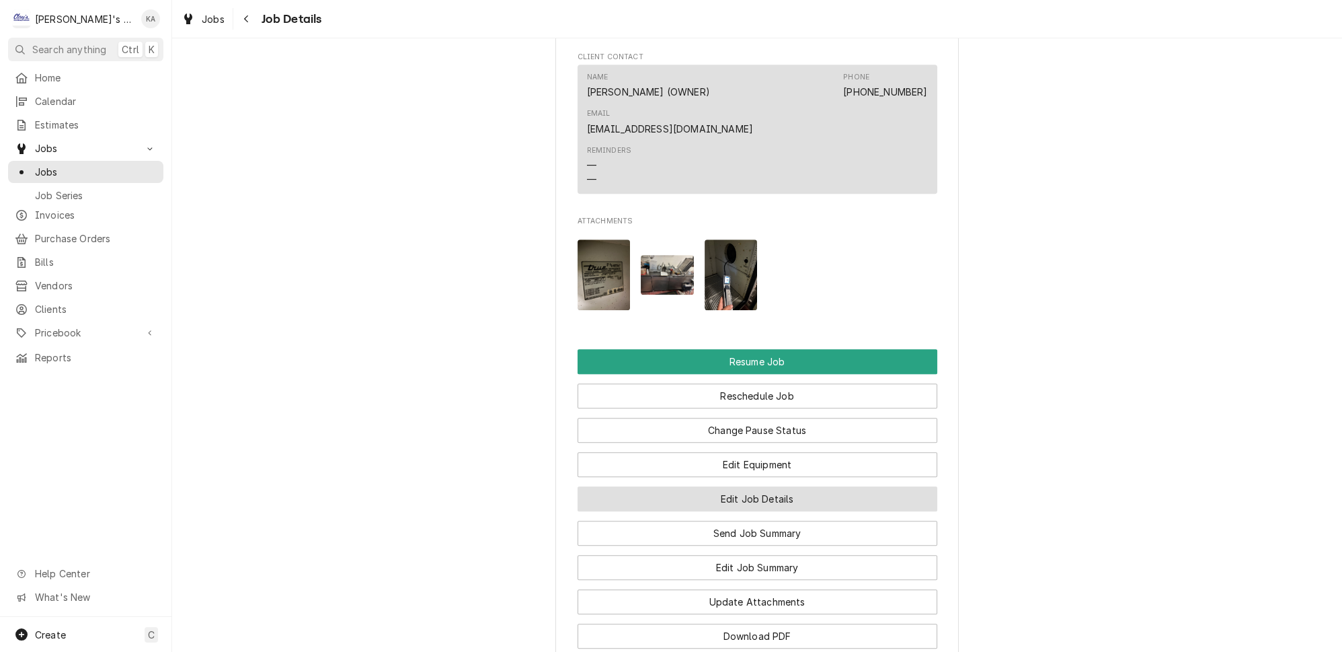
click at [750, 486] on button "Edit Job Details" at bounding box center [758, 498] width 360 height 25
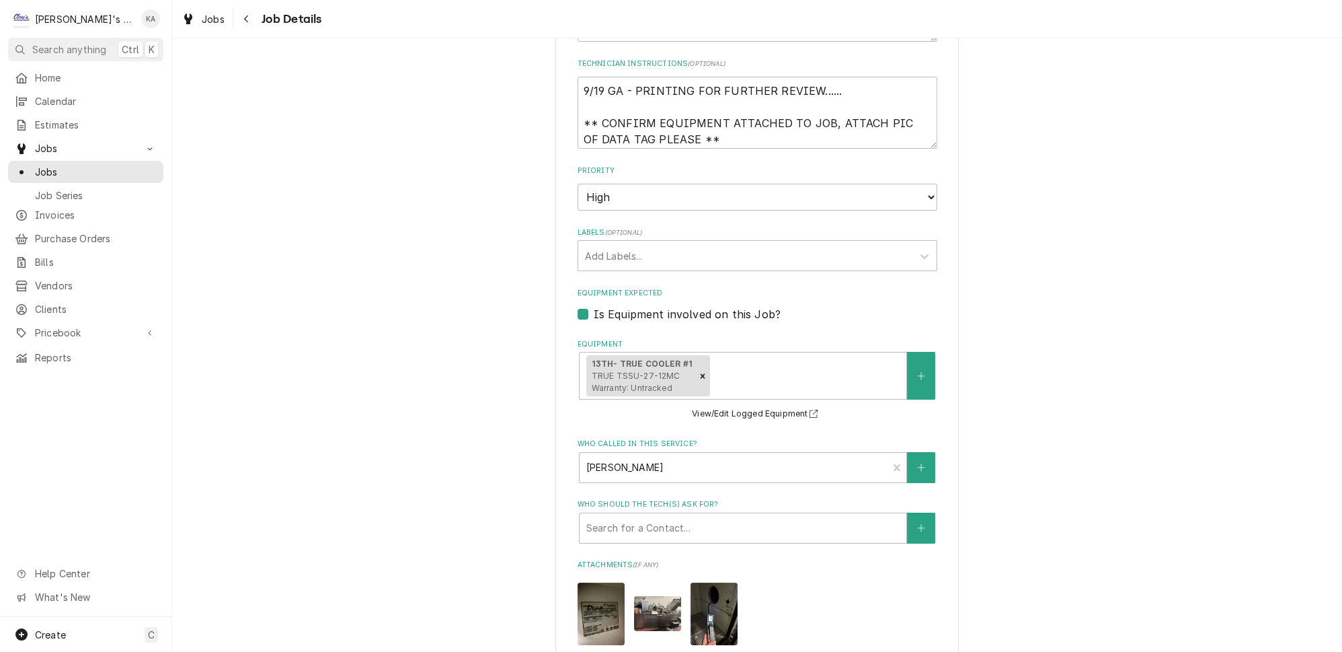
scroll to position [428, 0]
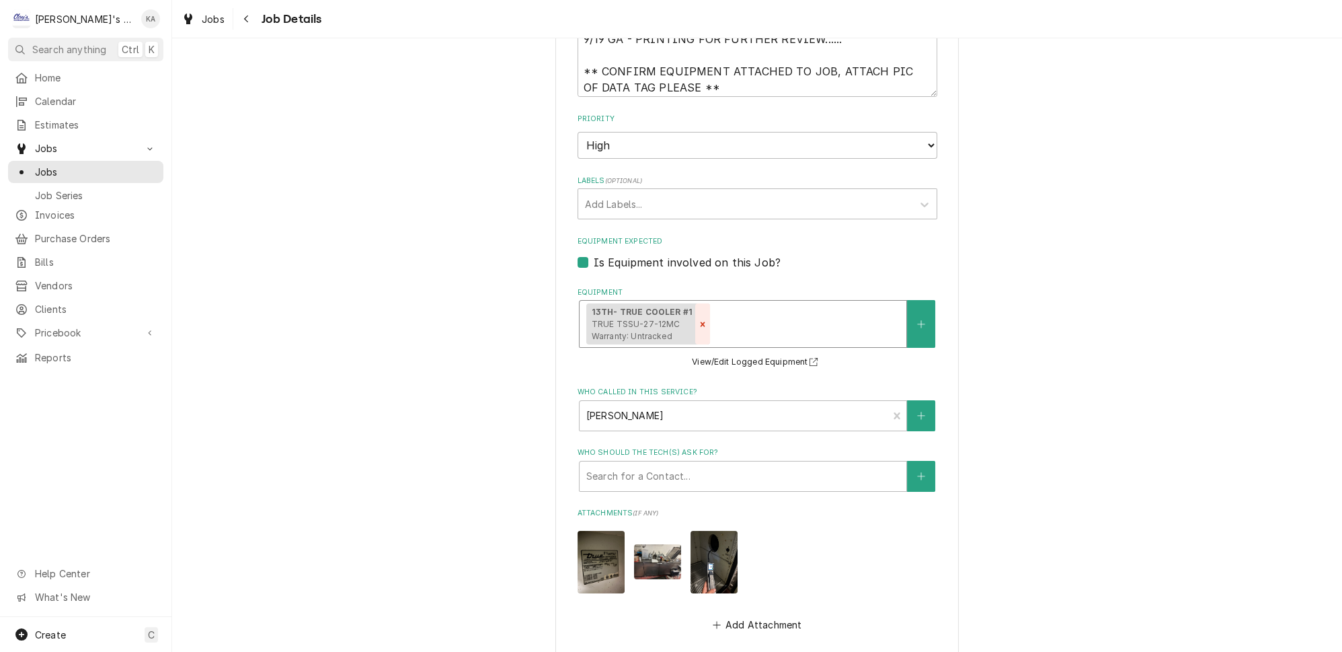
click at [703, 321] on icon "Remove [object Object]" at bounding box center [703, 323] width 5 height 5
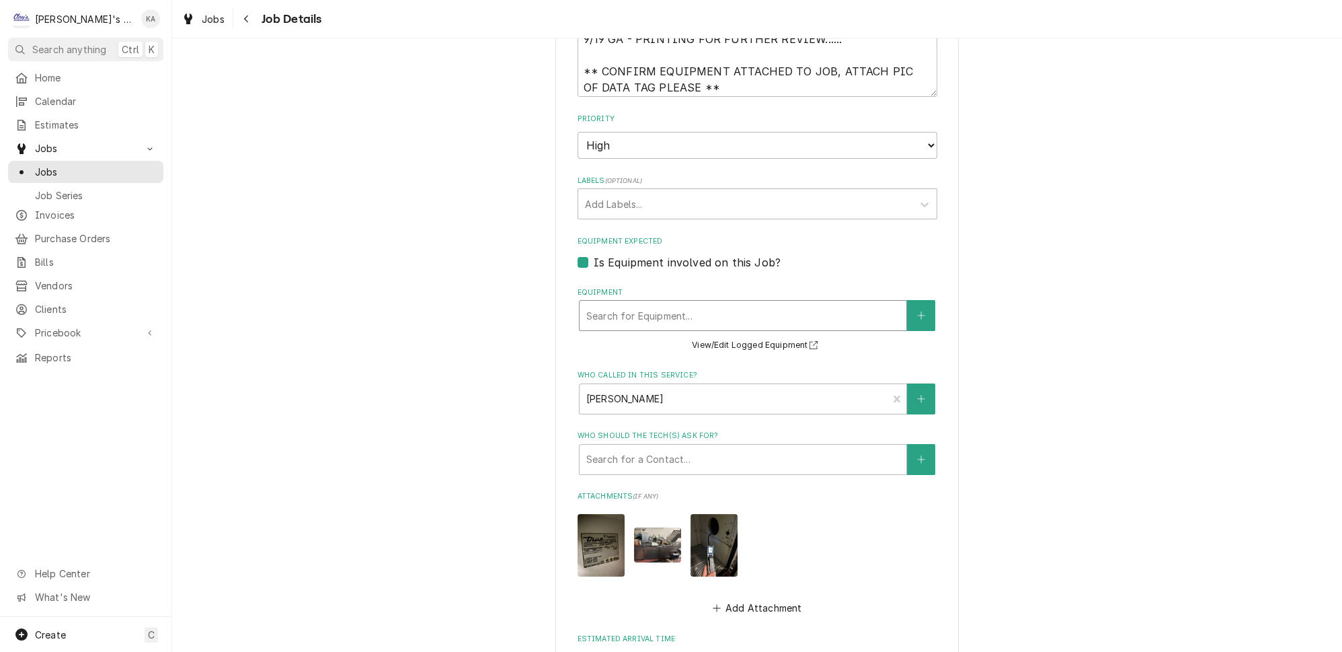
click at [764, 309] on div "Equipment" at bounding box center [742, 315] width 313 height 24
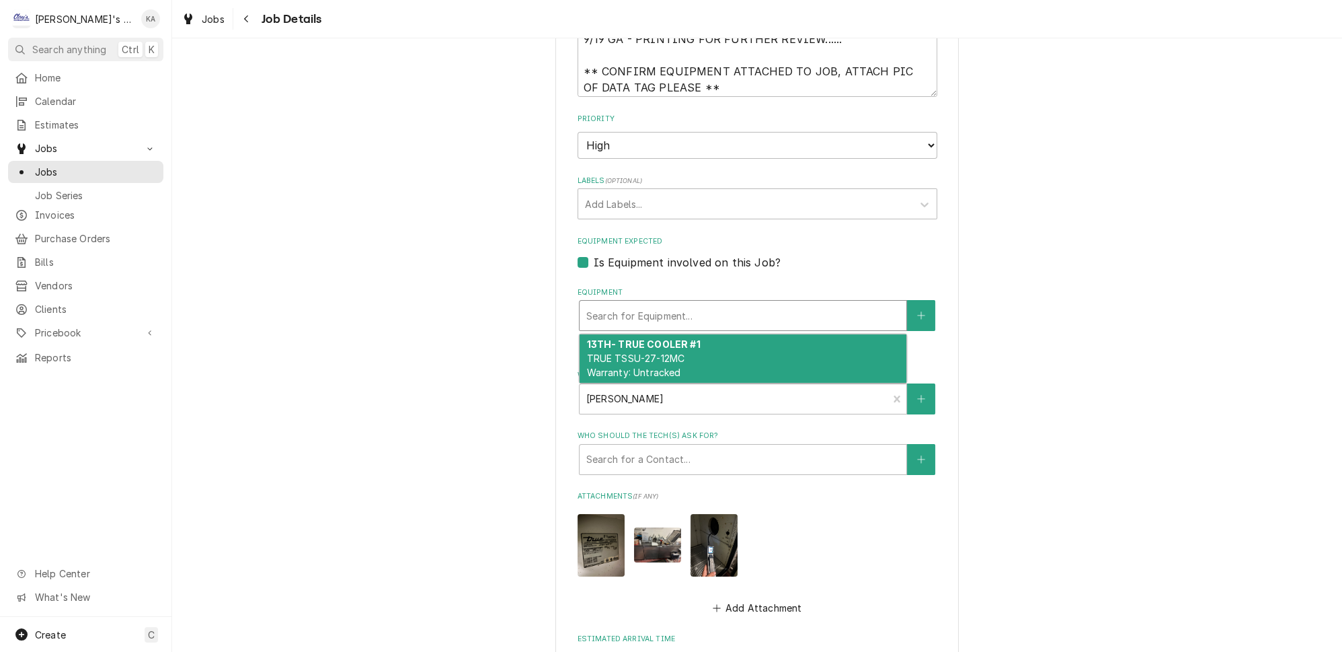
click at [1042, 485] on div "TAILORED COFFEE TAILORED COFFEE E 13TH / 686 E 13TH, [GEOGRAPHIC_DATA], [GEOGRA…" at bounding box center [757, 257] width 1170 height 1264
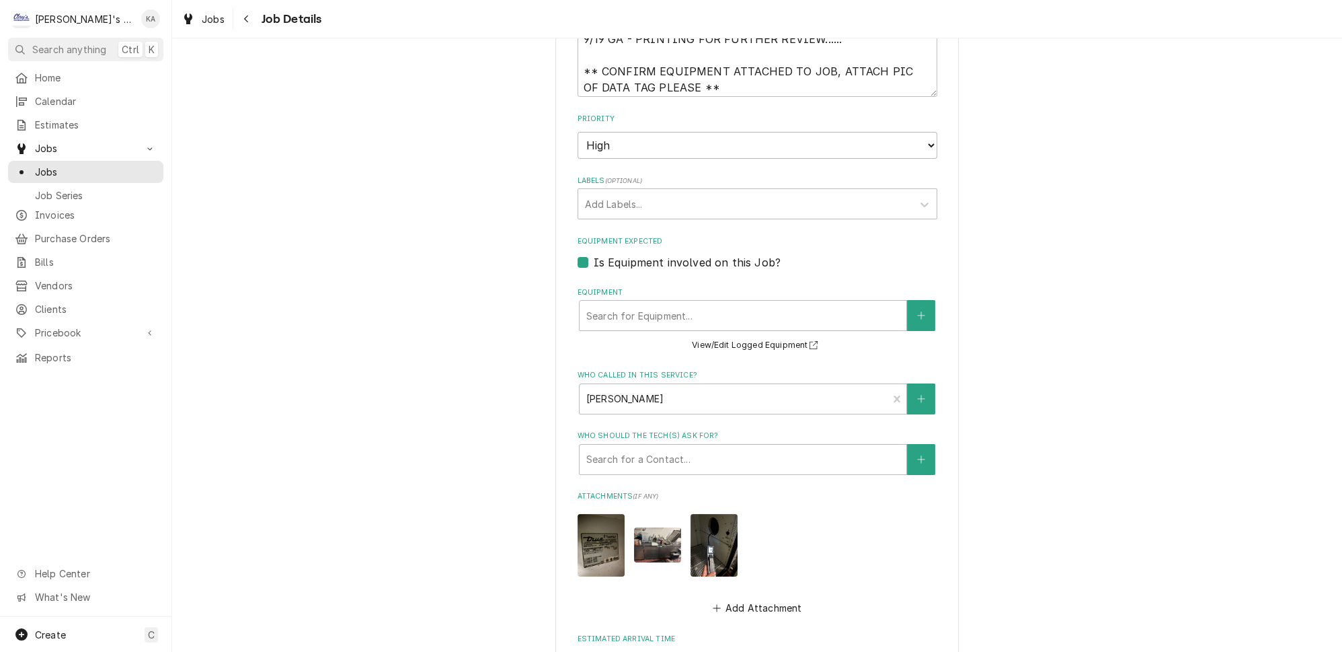
click at [601, 535] on img "Attachments" at bounding box center [601, 545] width 47 height 63
type textarea "x"
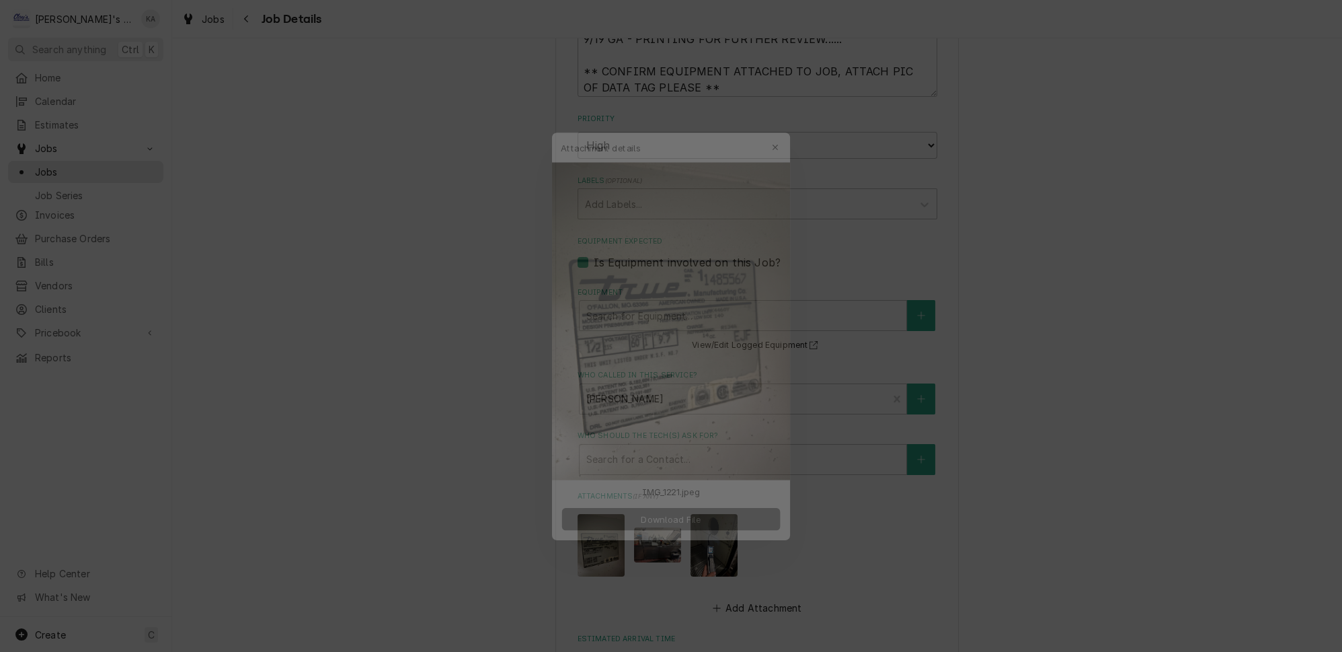
click at [672, 517] on span "Download File" at bounding box center [670, 524] width 71 height 14
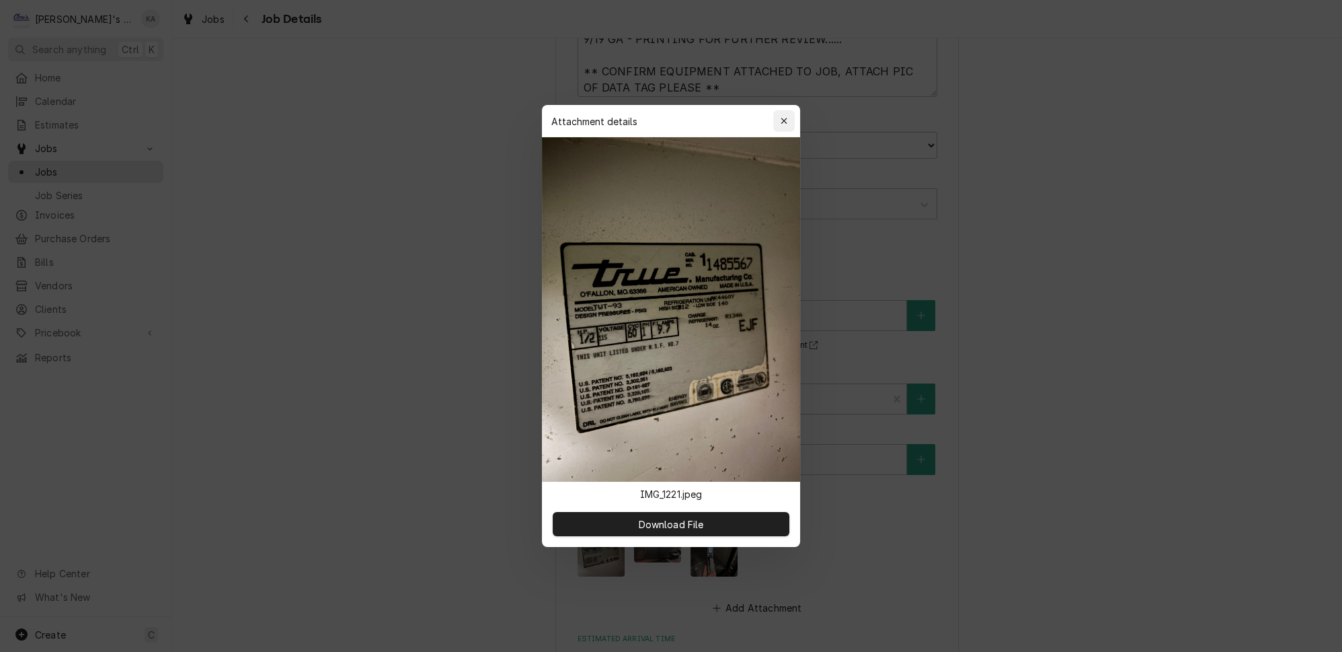
click at [781, 126] on icon "button" at bounding box center [784, 120] width 7 height 9
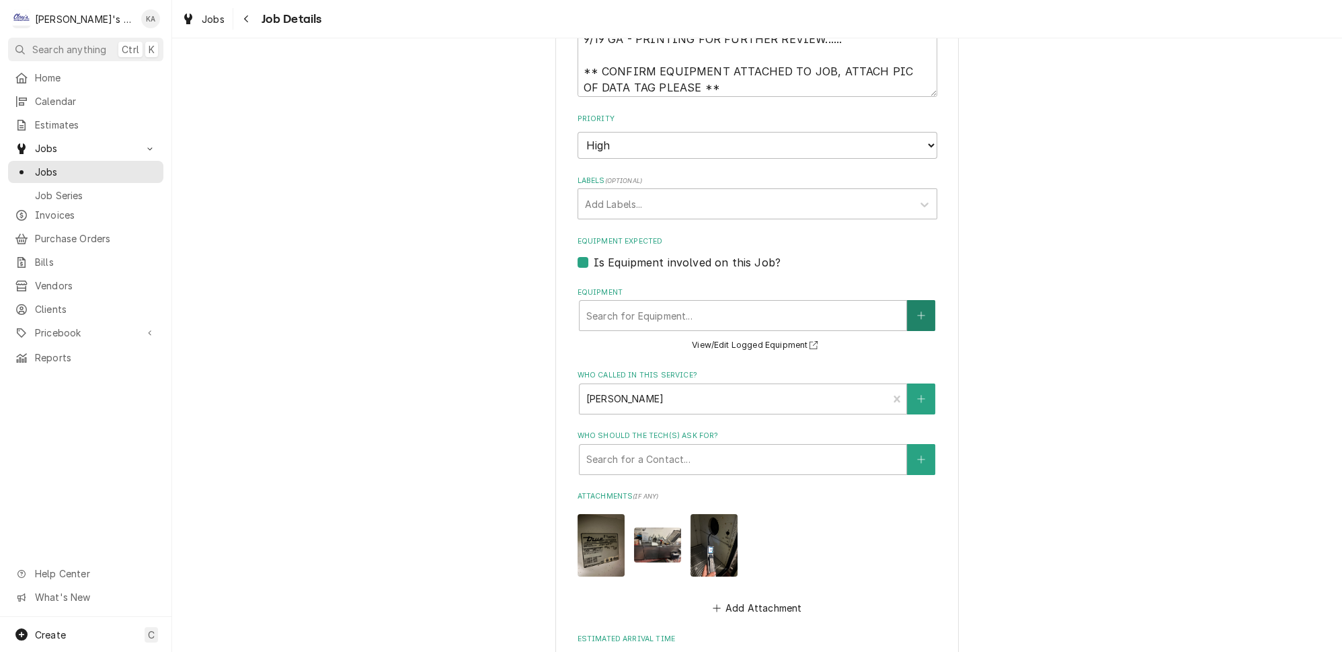
click at [917, 311] on icon "Create New Equipment" at bounding box center [921, 315] width 8 height 9
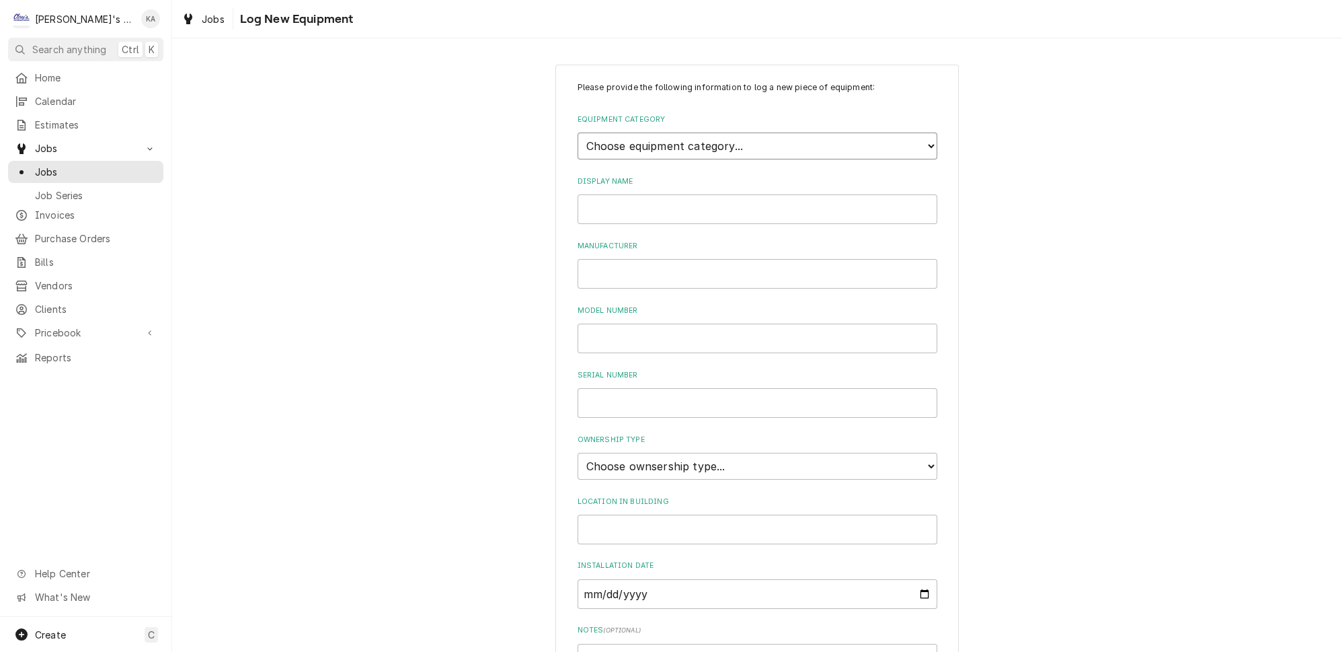
click at [783, 137] on select "Choose equipment category... Ice Machines Refrigeration HVAC Other" at bounding box center [758, 145] width 360 height 27
select select "8"
click at [578, 132] on select "Choose equipment category... Ice Machines Refrigeration HVAC Other" at bounding box center [758, 145] width 360 height 27
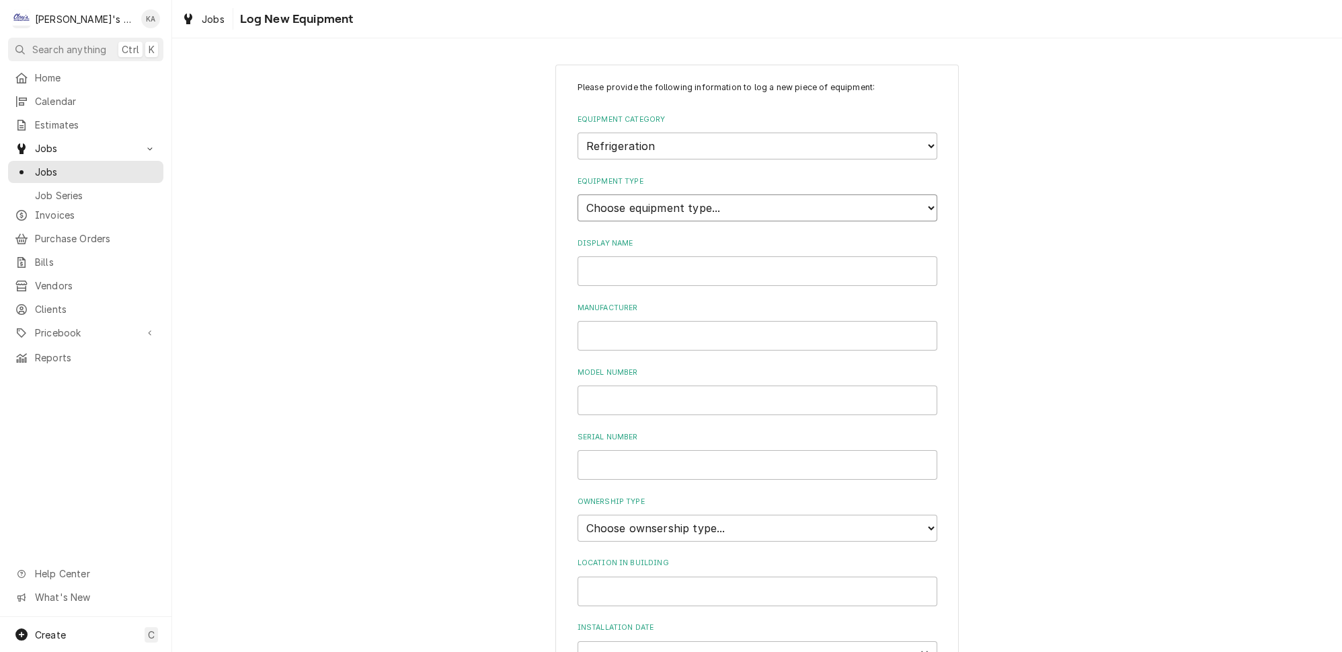
drag, startPoint x: 754, startPoint y: 151, endPoint x: 683, endPoint y: 197, distance: 84.7
click at [683, 197] on select "Choose equipment type... Bar Refrigeration Blast Chiller Chef Base Freezer Chef…" at bounding box center [758, 207] width 360 height 27
select select "71"
click at [578, 194] on select "Choose equipment type... Bar Refrigeration Blast Chiller Chef Base Freezer Chef…" at bounding box center [758, 207] width 360 height 27
click at [617, 264] on input "Display Name" at bounding box center [758, 271] width 360 height 30
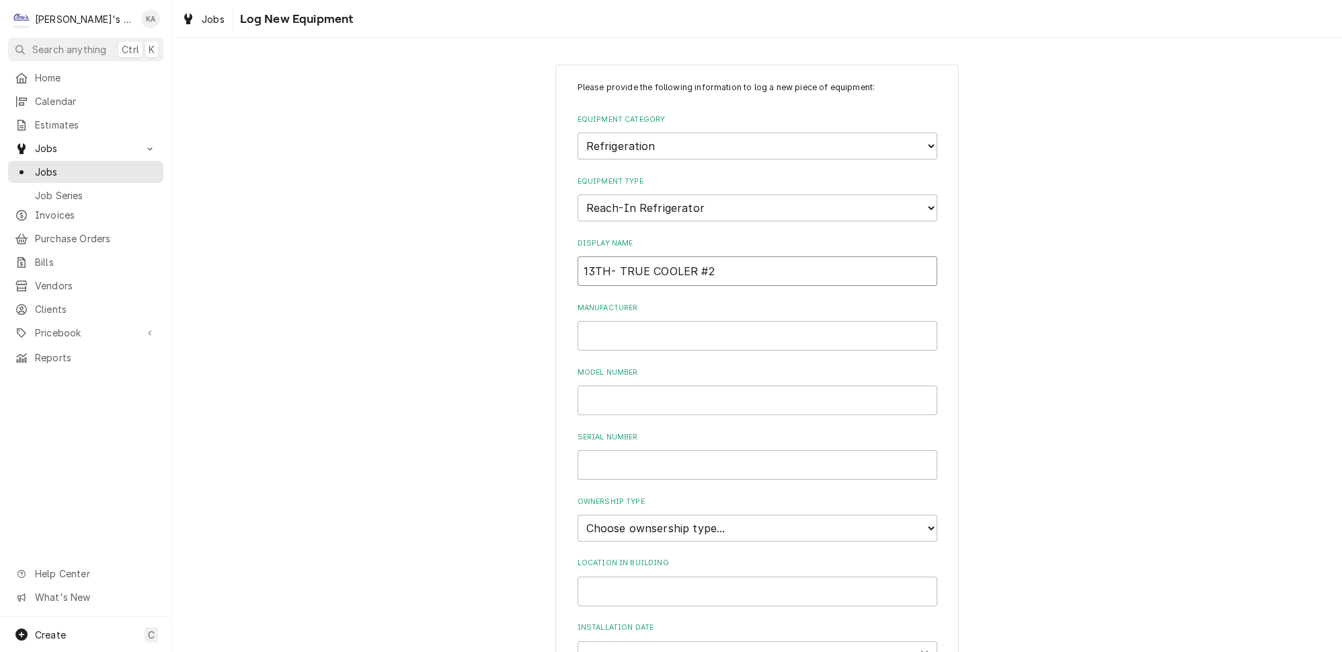
type input "13TH- TRUE COOLER #2"
click at [615, 338] on input "Manufacturer" at bounding box center [758, 336] width 360 height 30
type input "TRUE"
click at [606, 388] on input "Model Number" at bounding box center [758, 400] width 360 height 30
type input "TWT-93"
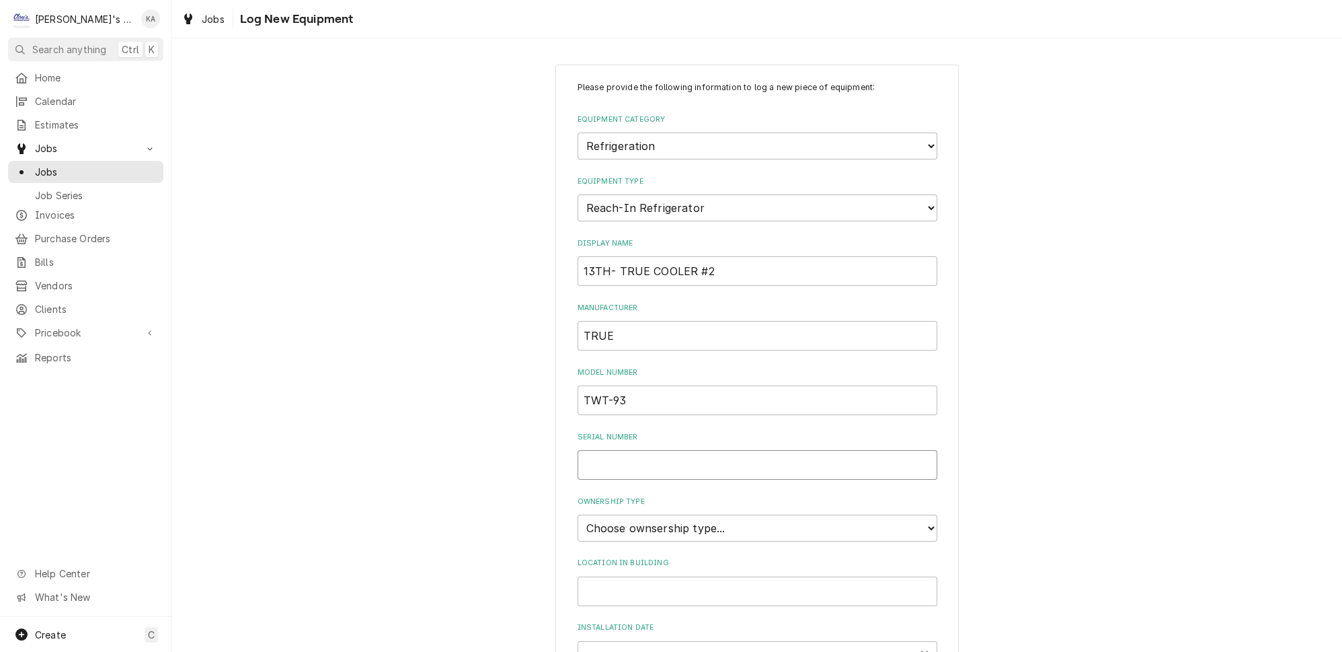
click at [600, 457] on input "Serial Number" at bounding box center [758, 465] width 360 height 30
type input "1485567"
click at [759, 514] on select "Choose ownsership type... Unknown Owned Leased Rented" at bounding box center [758, 527] width 360 height 27
select select "1"
click at [578, 514] on select "Choose ownsership type... Unknown Owned Leased Rented" at bounding box center [758, 527] width 360 height 27
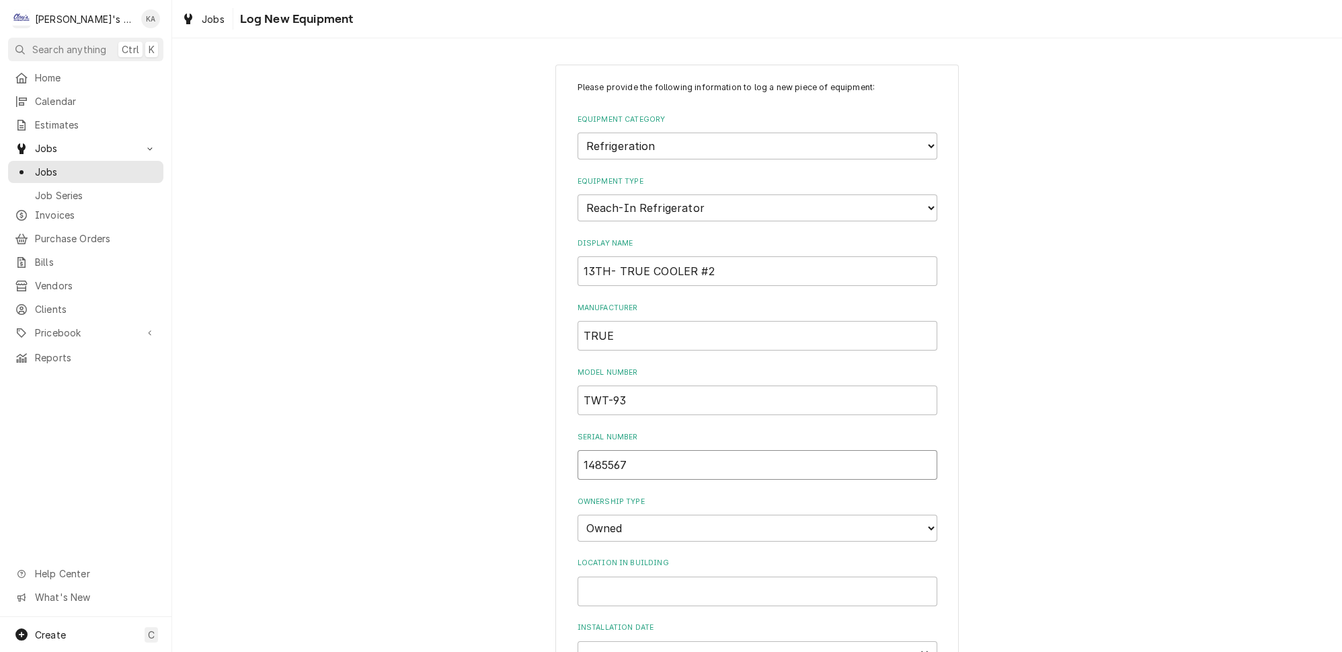
drag, startPoint x: 630, startPoint y: 454, endPoint x: 582, endPoint y: 453, distance: 48.4
click at [582, 453] on input "1485567" at bounding box center [758, 465] width 360 height 30
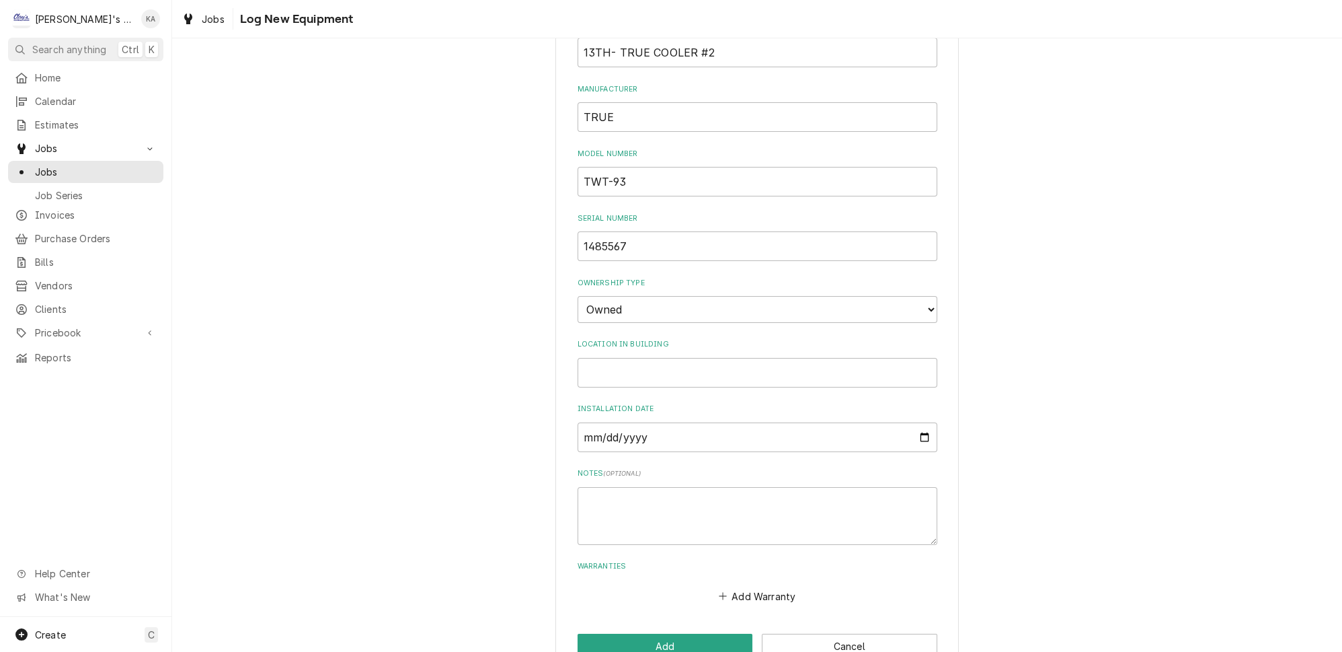
scroll to position [234, 0]
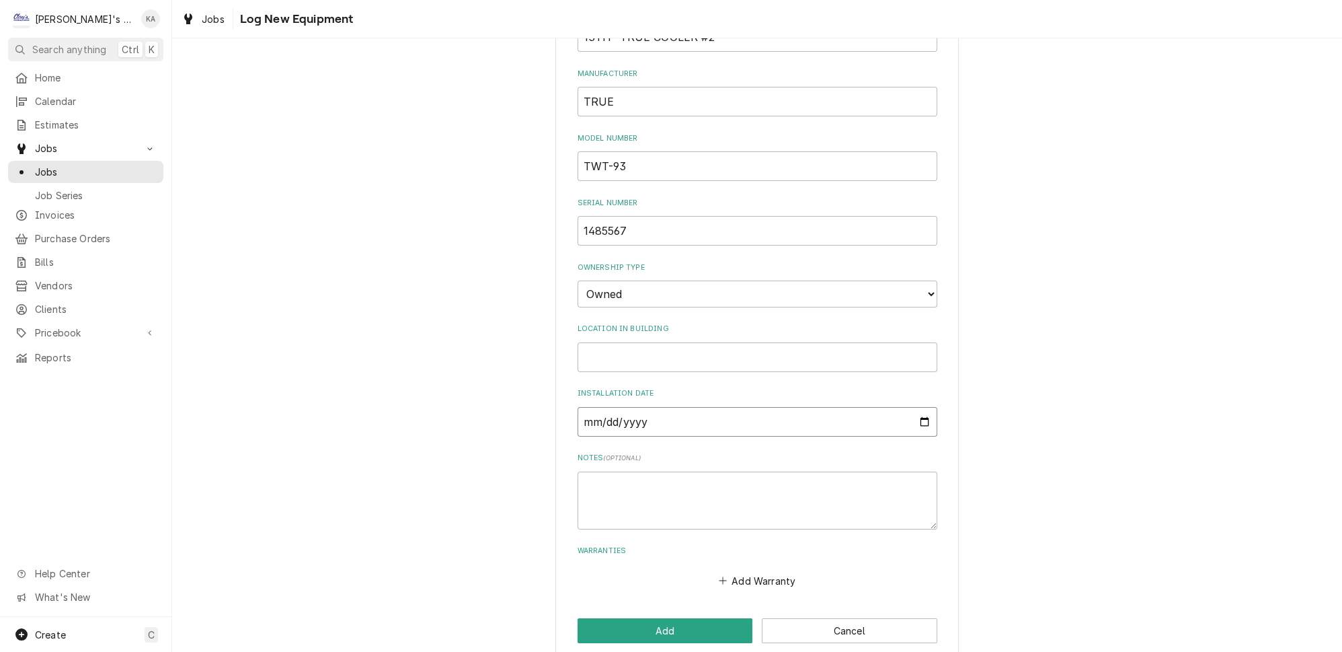
click at [592, 407] on input "Installation Date" at bounding box center [758, 422] width 360 height 30
type input "1995-11-22"
click at [660, 618] on button "Add" at bounding box center [666, 630] width 176 height 25
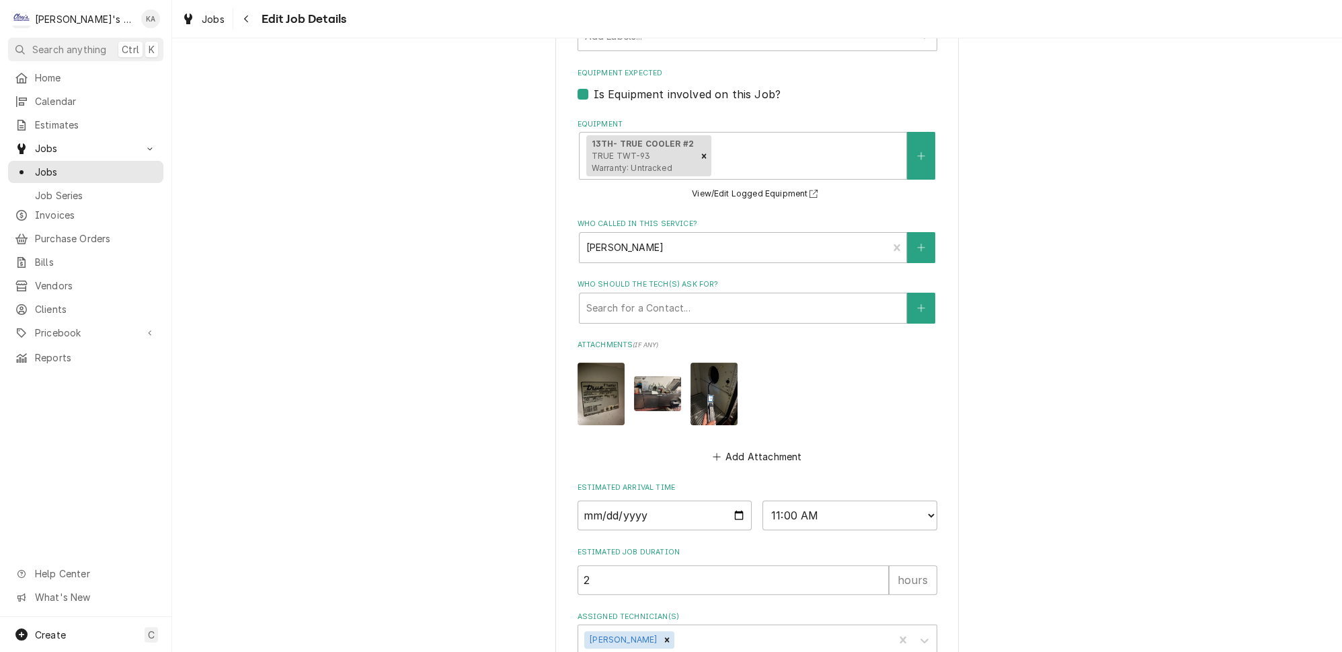
scroll to position [666, 0]
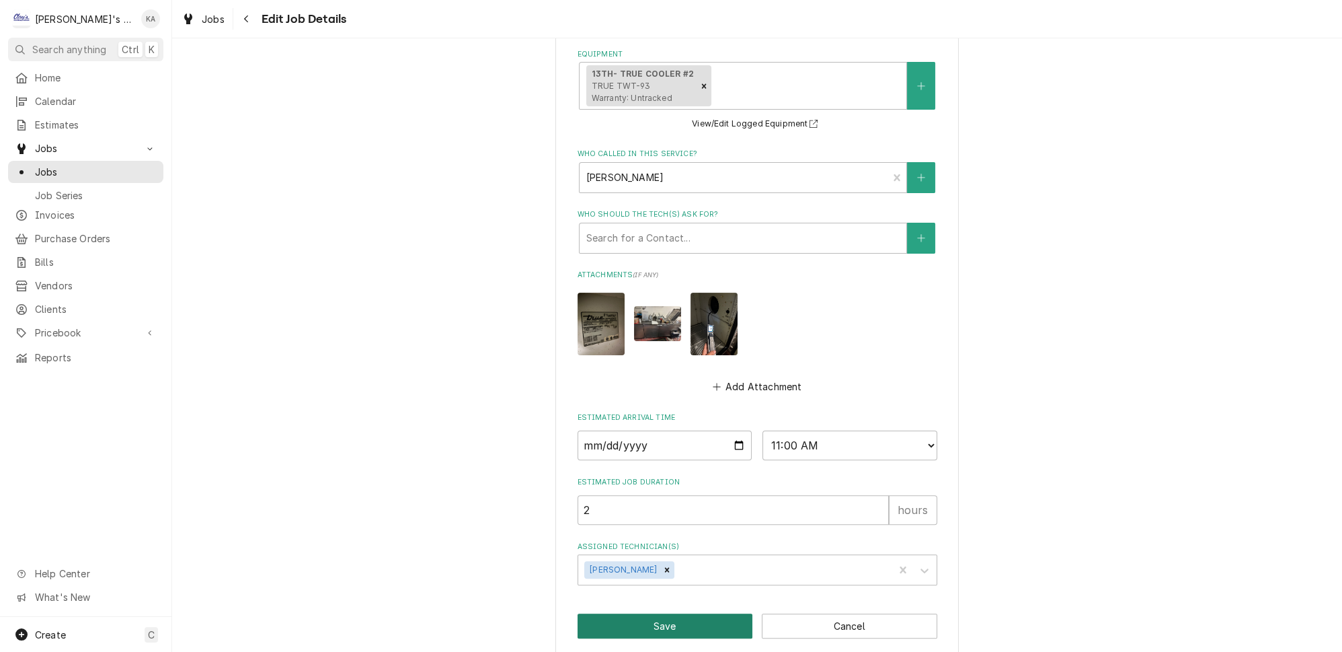
click at [660, 613] on button "Save" at bounding box center [666, 625] width 176 height 25
type textarea "x"
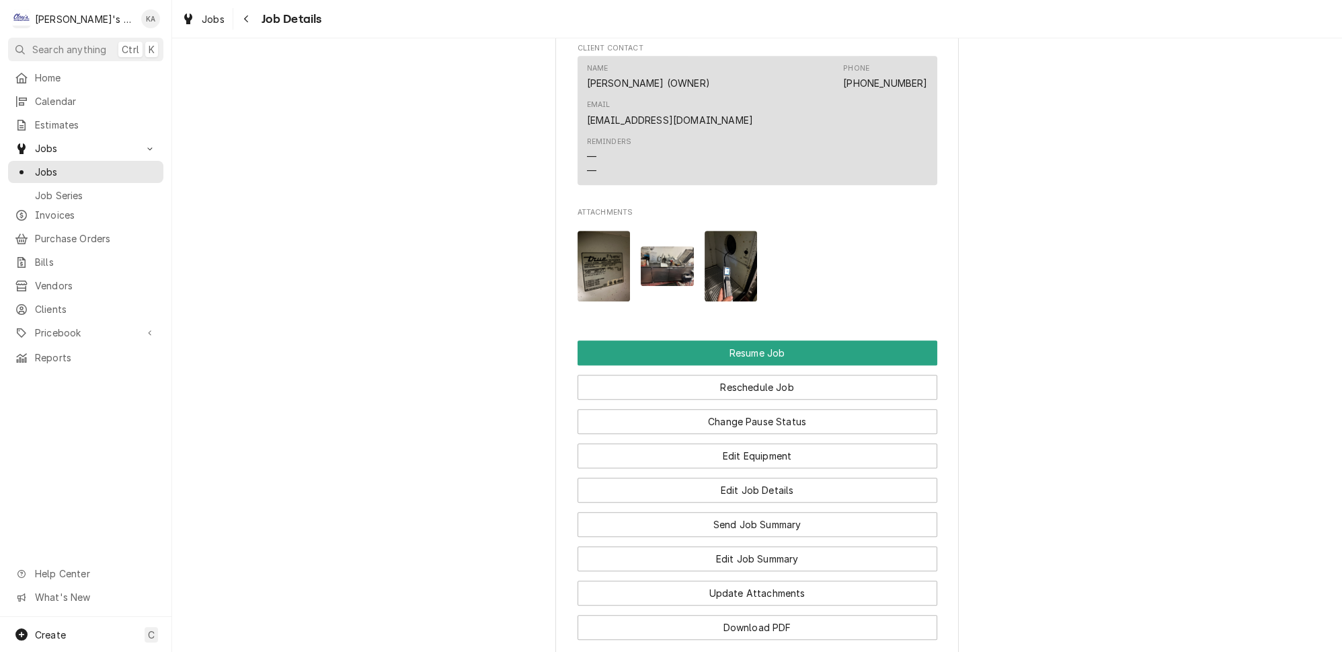
scroll to position [1405, 0]
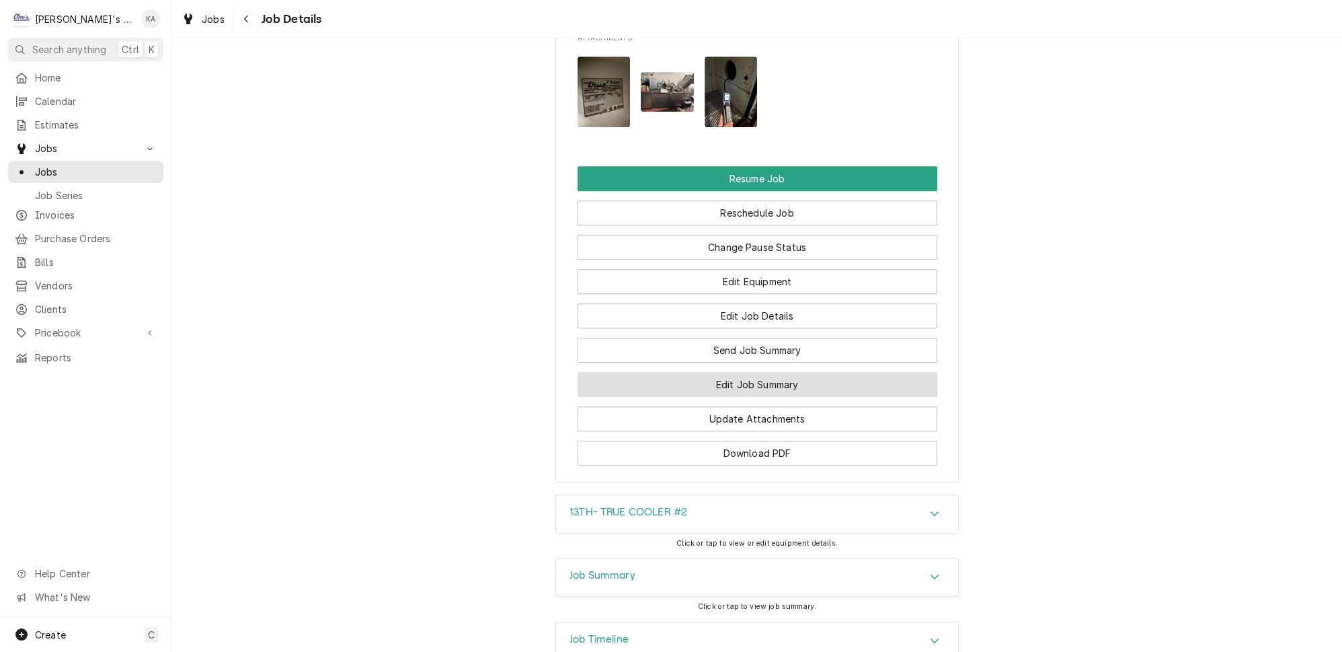
click at [760, 372] on button "Edit Job Summary" at bounding box center [758, 384] width 360 height 25
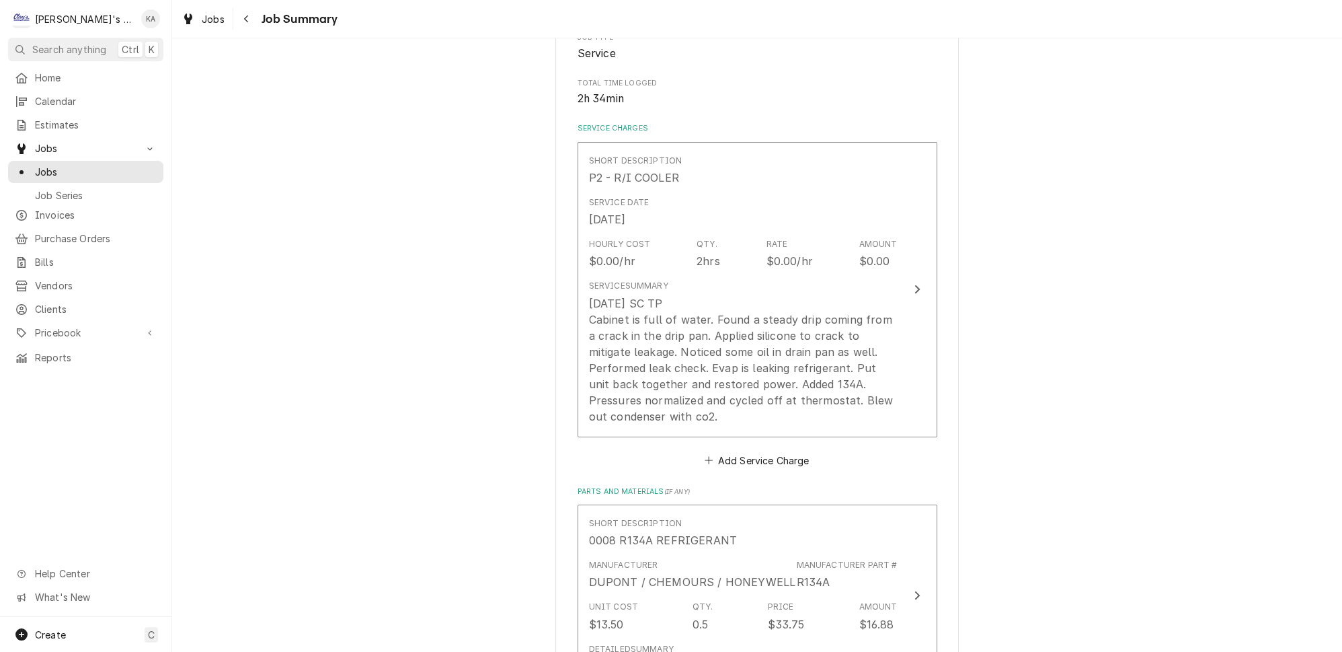
scroll to position [244, 0]
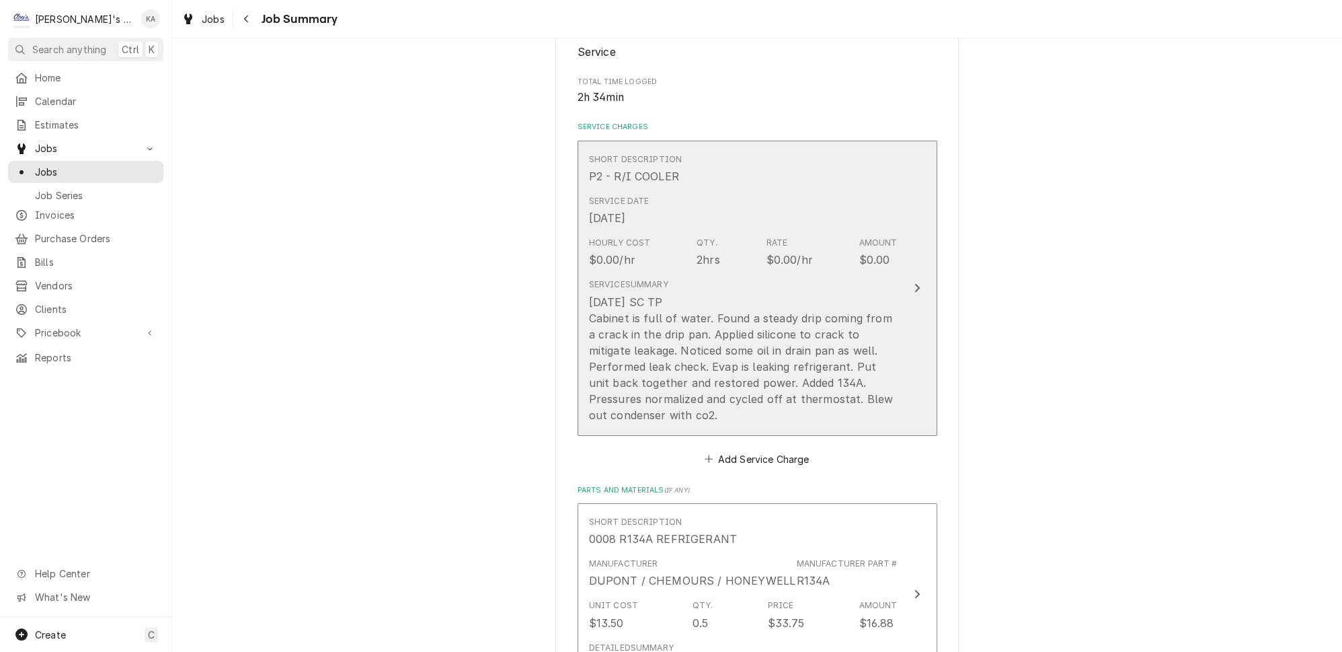
click at [898, 402] on button "Short Description P2 - R/I COOLER Service Date Sep 19, 2025 Hourly Cost $0.00/h…" at bounding box center [758, 288] width 360 height 295
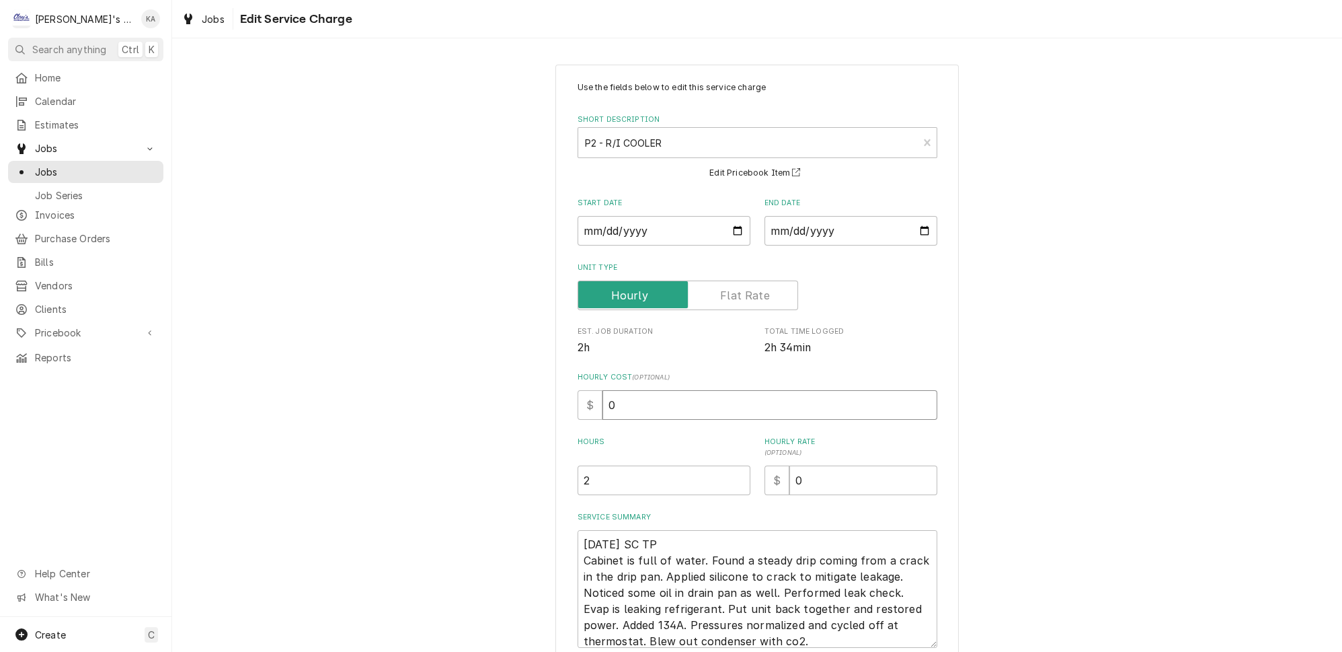
click at [607, 398] on input "0" at bounding box center [770, 405] width 335 height 30
type textarea "x"
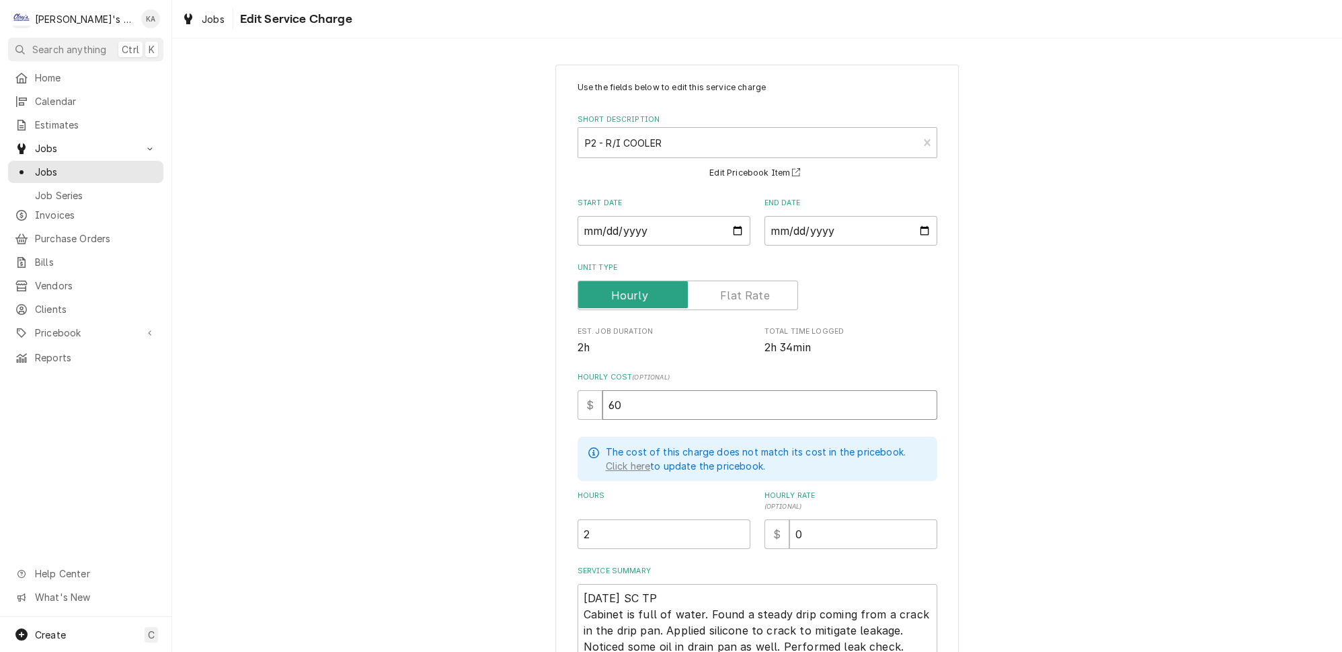
type input "60"
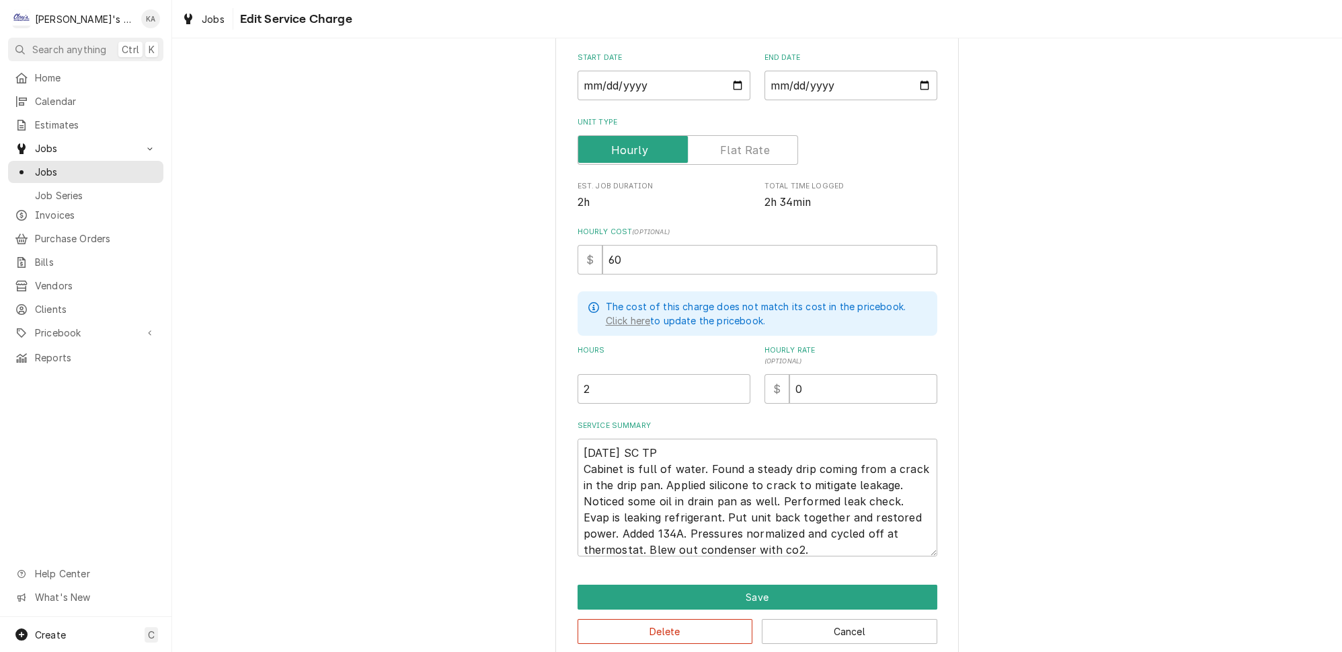
scroll to position [149, 0]
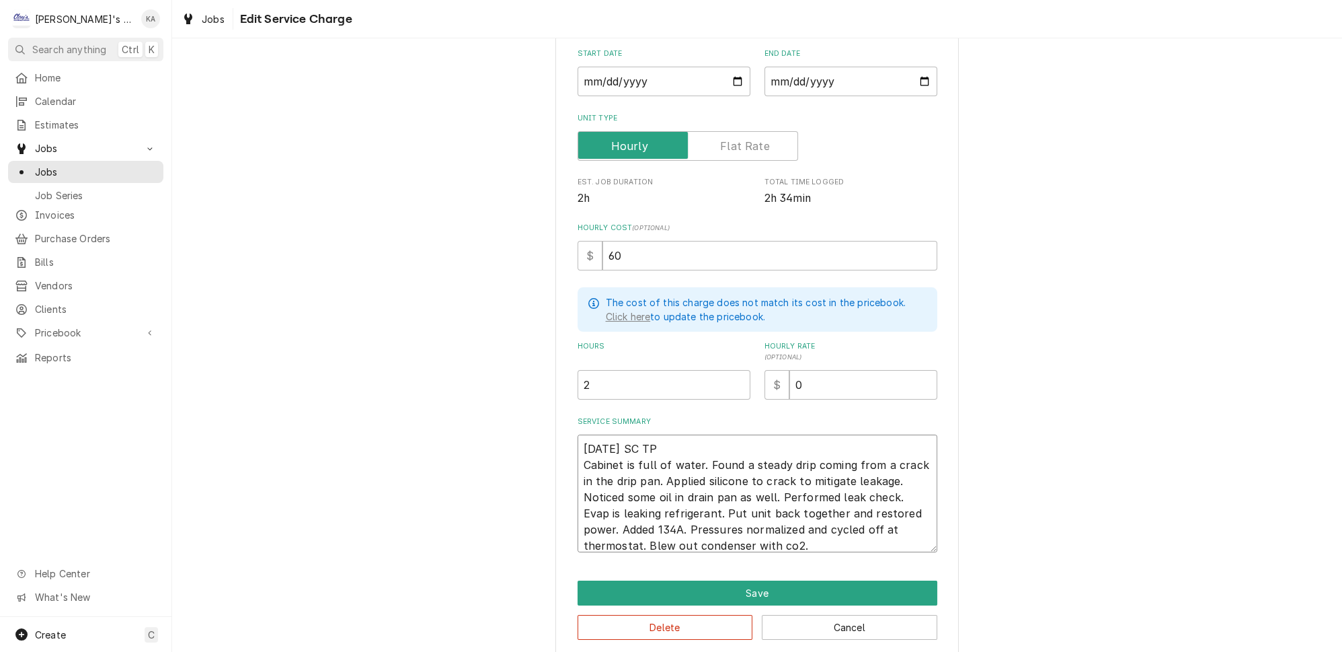
click at [611, 436] on textarea "9/19/25 SC TP Cabinet is full of water. Found a steady drip coming from a crack…" at bounding box center [758, 493] width 360 height 118
type textarea "x"
type textarea "9/19/225 SC TP Cabinet is full of water. Found a steady drip coming from a crac…"
type textarea "x"
type textarea "9/19/2025 SC TP Cabinet is full of water. Found a steady drip coming from a cra…"
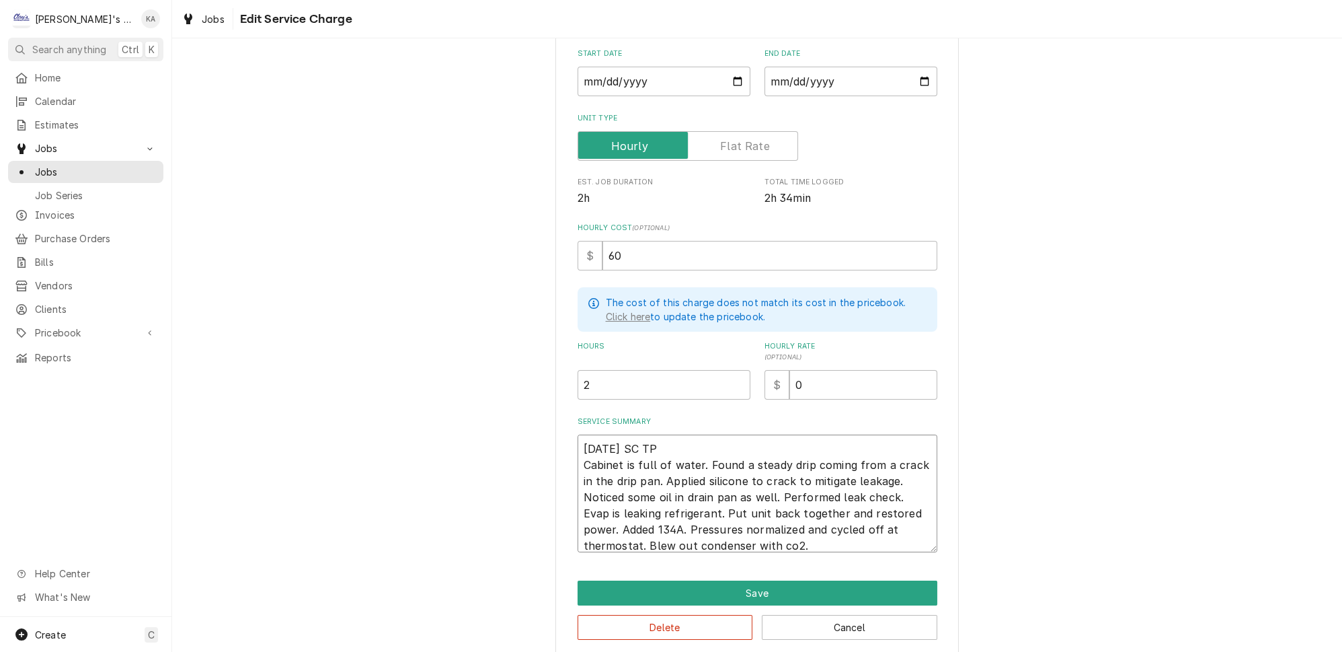
type textarea "x"
type textarea "9/19/2025 SC TP Cabinet is full of water. Found a steady drip coming from a cra…"
type textarea "x"
type textarea "9/19/2025 SC & TP Cabinet is full of water. Found a steady drip coming from a c…"
click at [745, 580] on button "Save" at bounding box center [758, 592] width 360 height 25
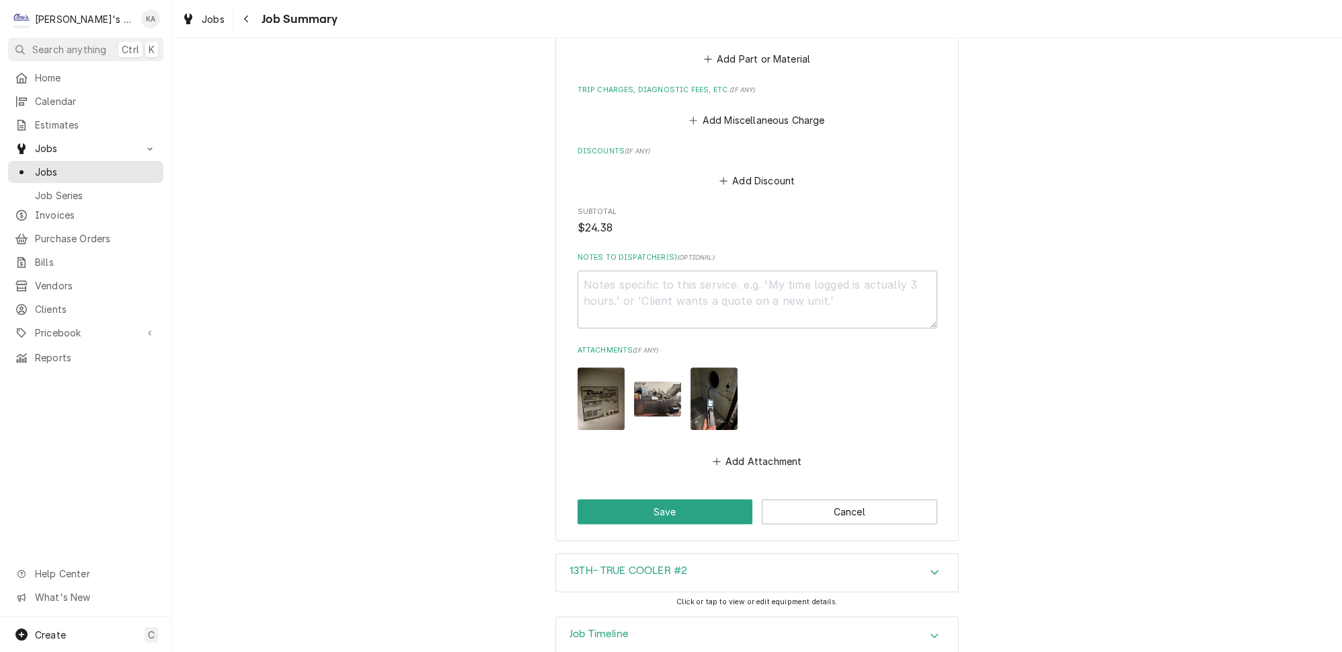
scroll to position [1082, 0]
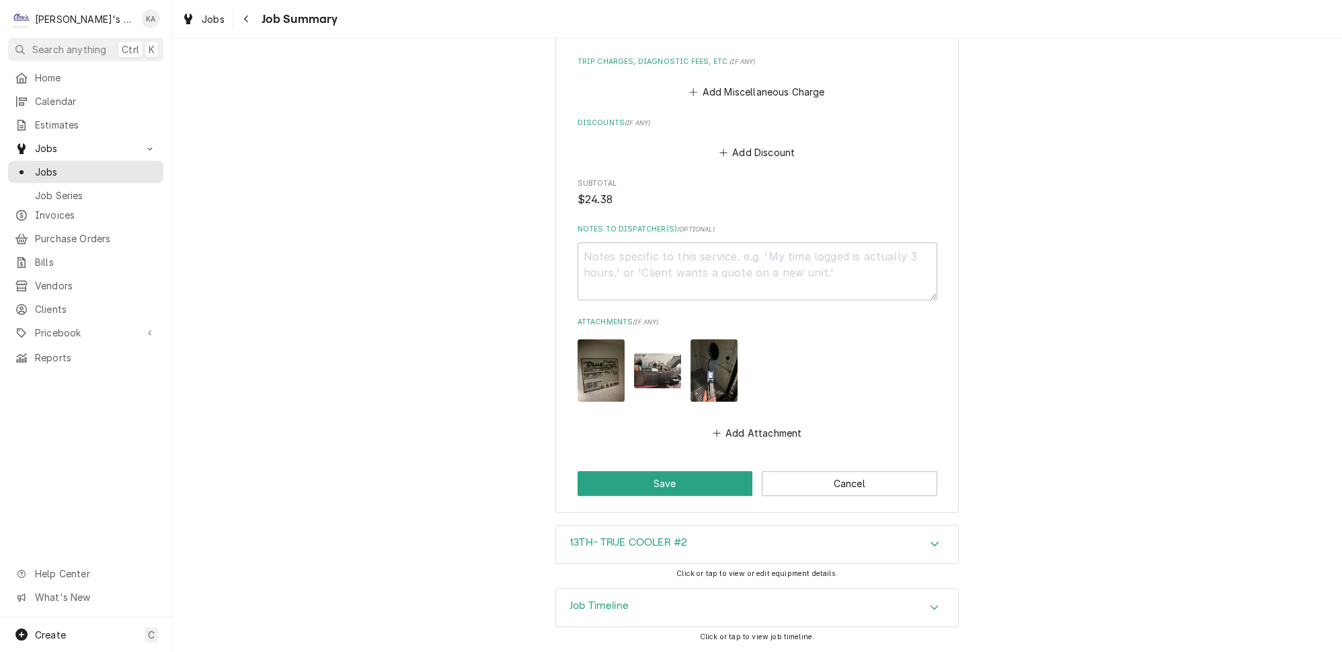
click at [930, 608] on icon "Accordion Header" at bounding box center [934, 607] width 9 height 11
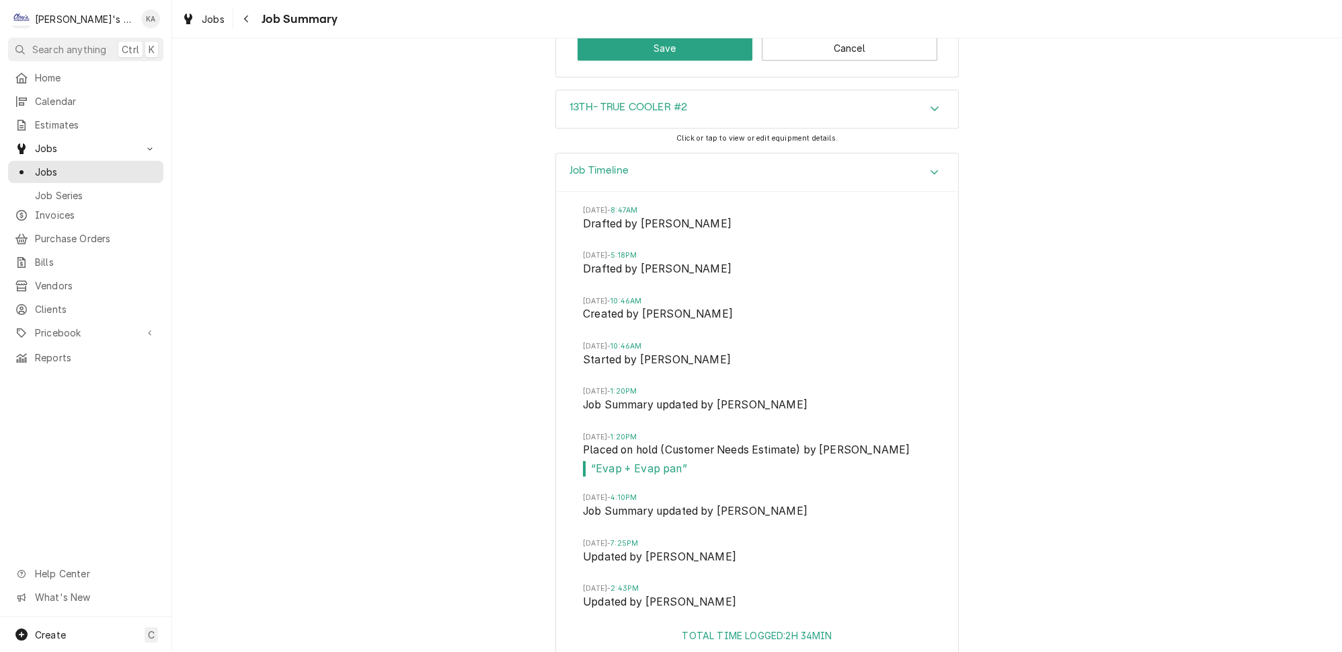
scroll to position [1510, 0]
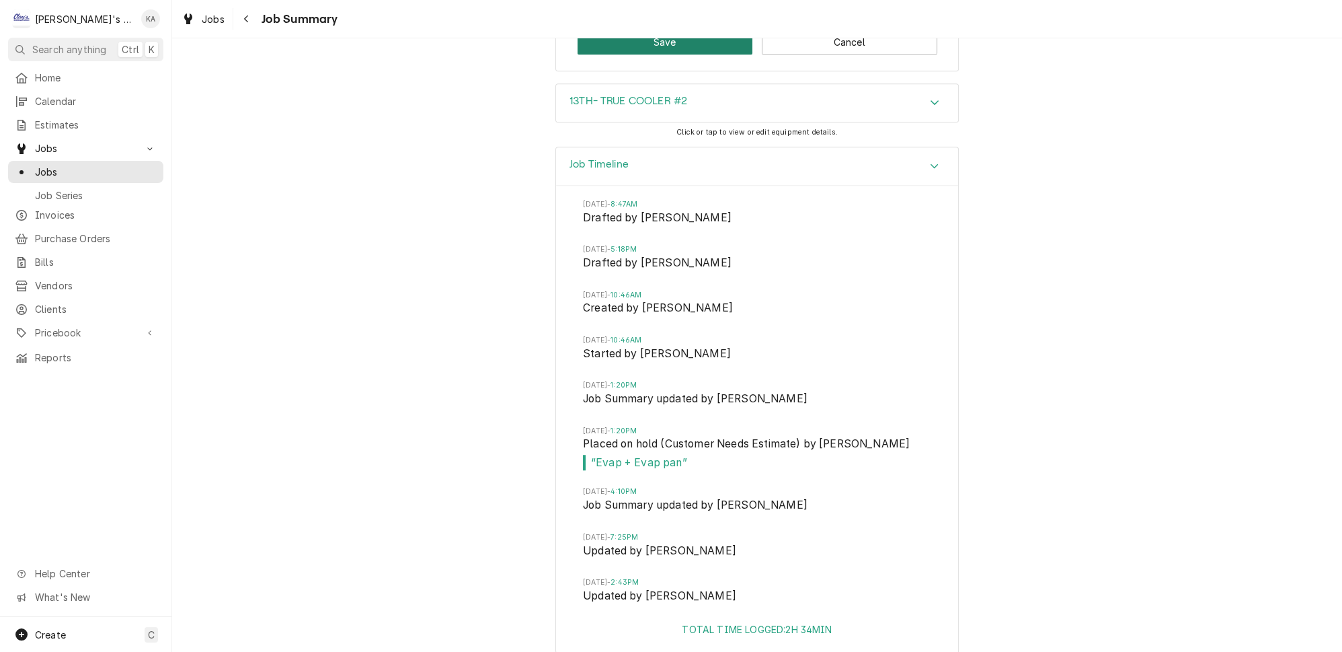
click at [656, 54] on button "Save" at bounding box center [666, 42] width 176 height 25
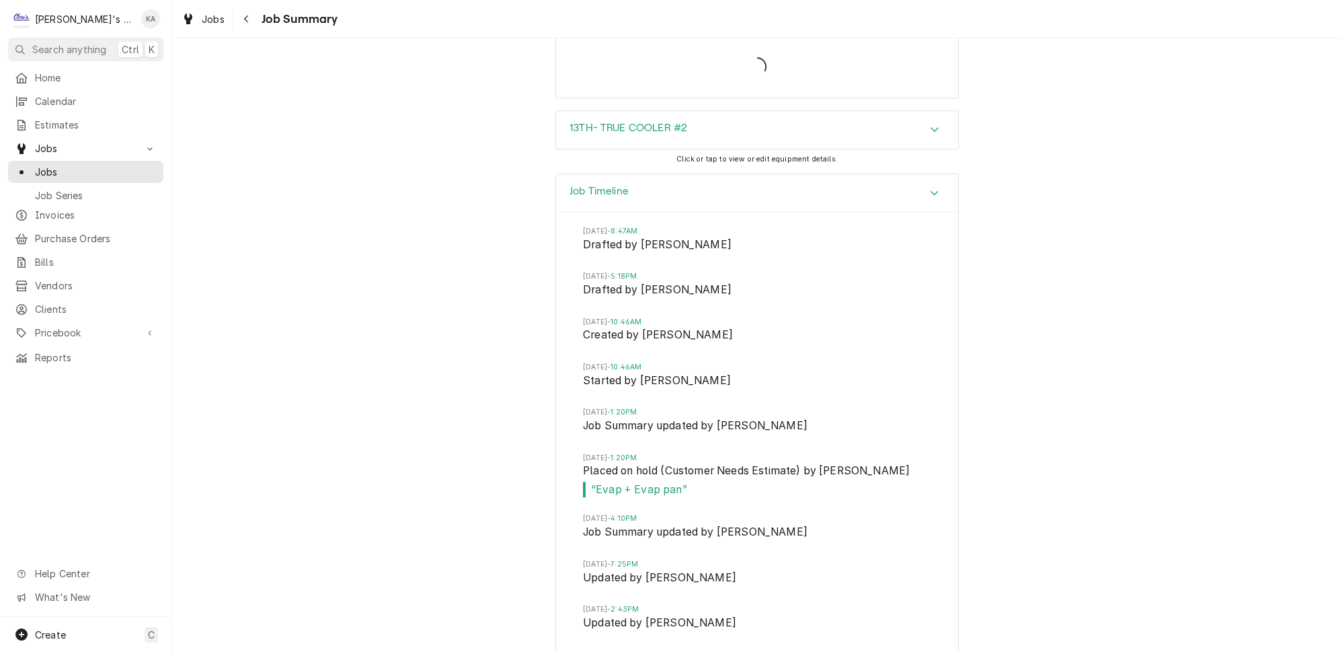
type textarea "x"
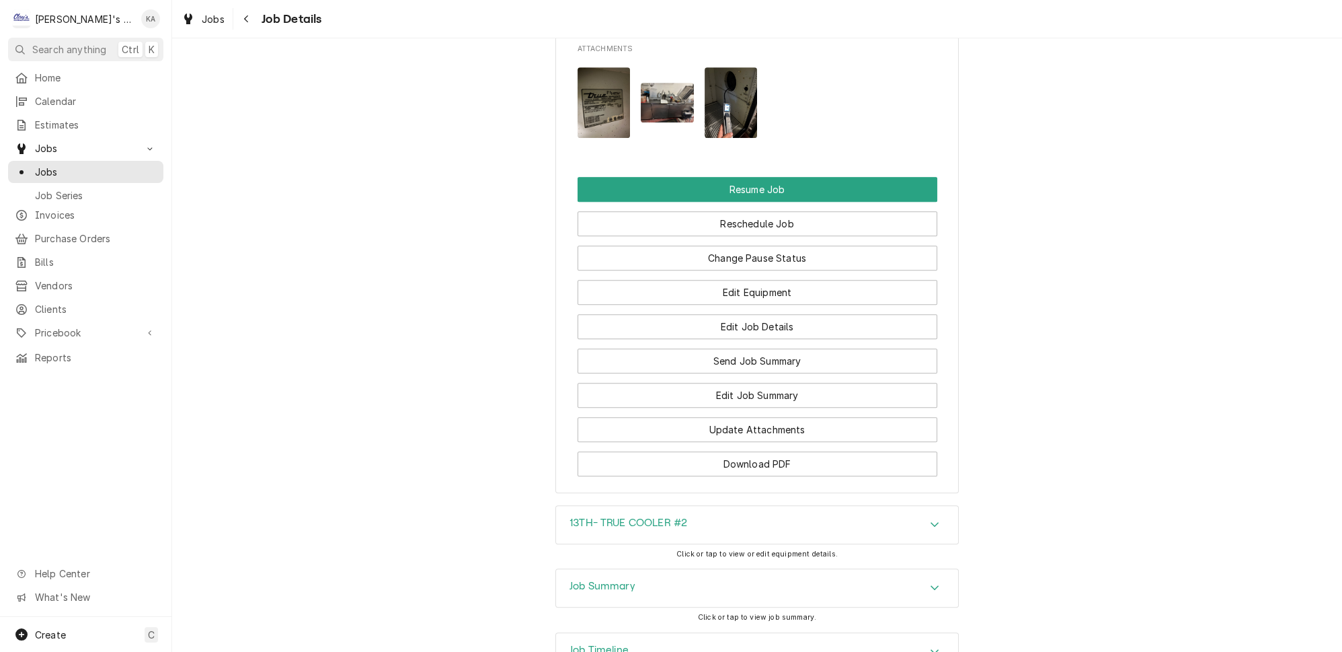
scroll to position [1442, 0]
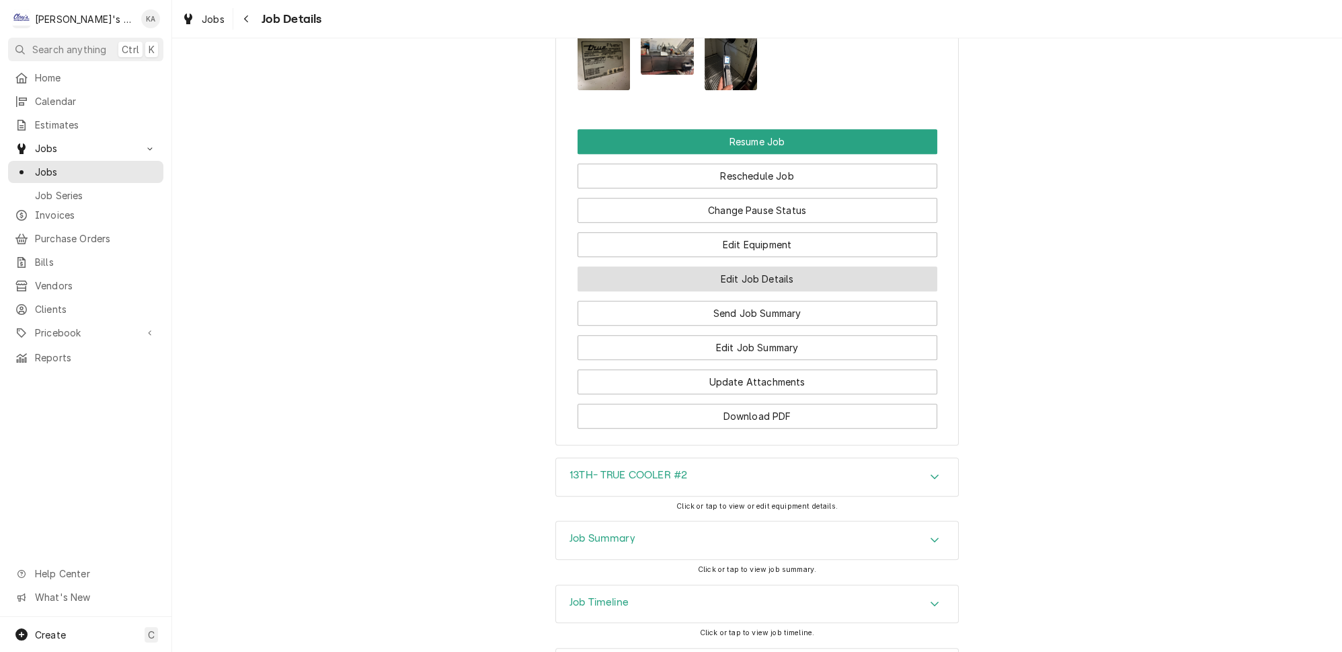
click at [771, 266] on button "Edit Job Details" at bounding box center [758, 278] width 360 height 25
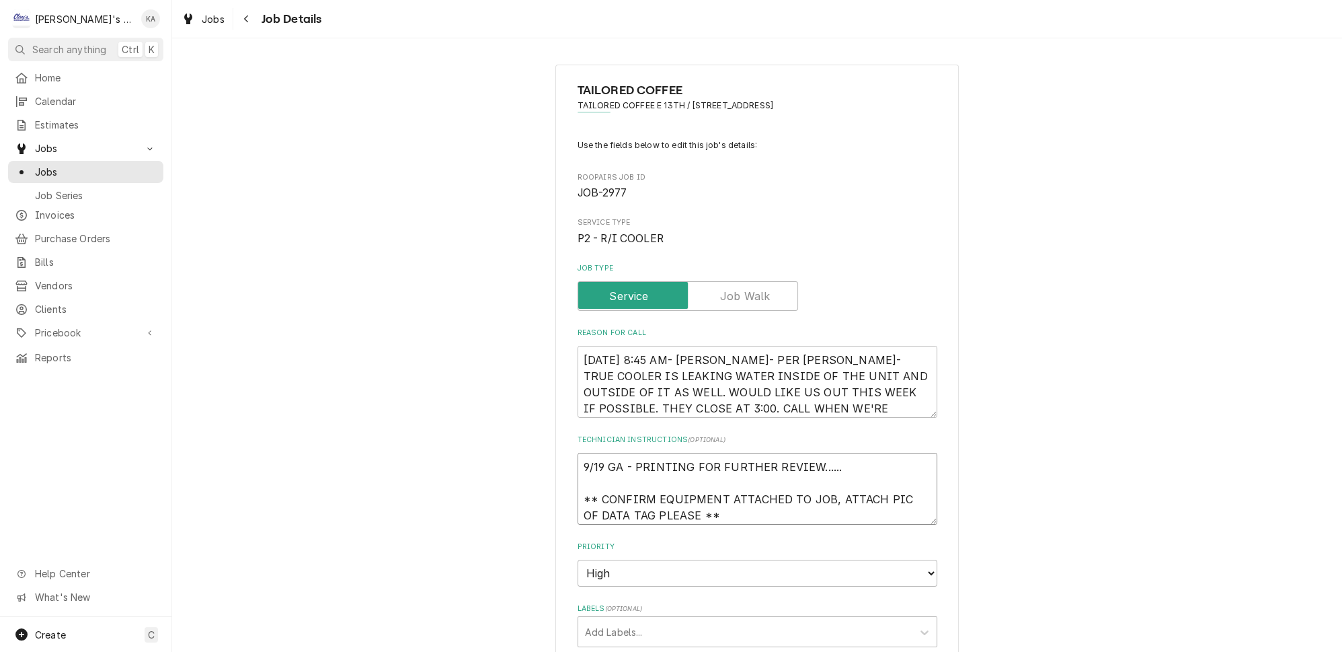
click at [857, 462] on textarea "9/19 GA - PRINTING FOR FURTHER REVIEW...... ** CONFIRM EQUIPMENT ATTACHED TO JO…" at bounding box center [758, 489] width 360 height 72
type textarea "x"
type textarea "9/19 GA - PRINTING FOR FURTHER REVIEW...... ** CONFIRM EQUIPMENT ATTACHED TO JO…"
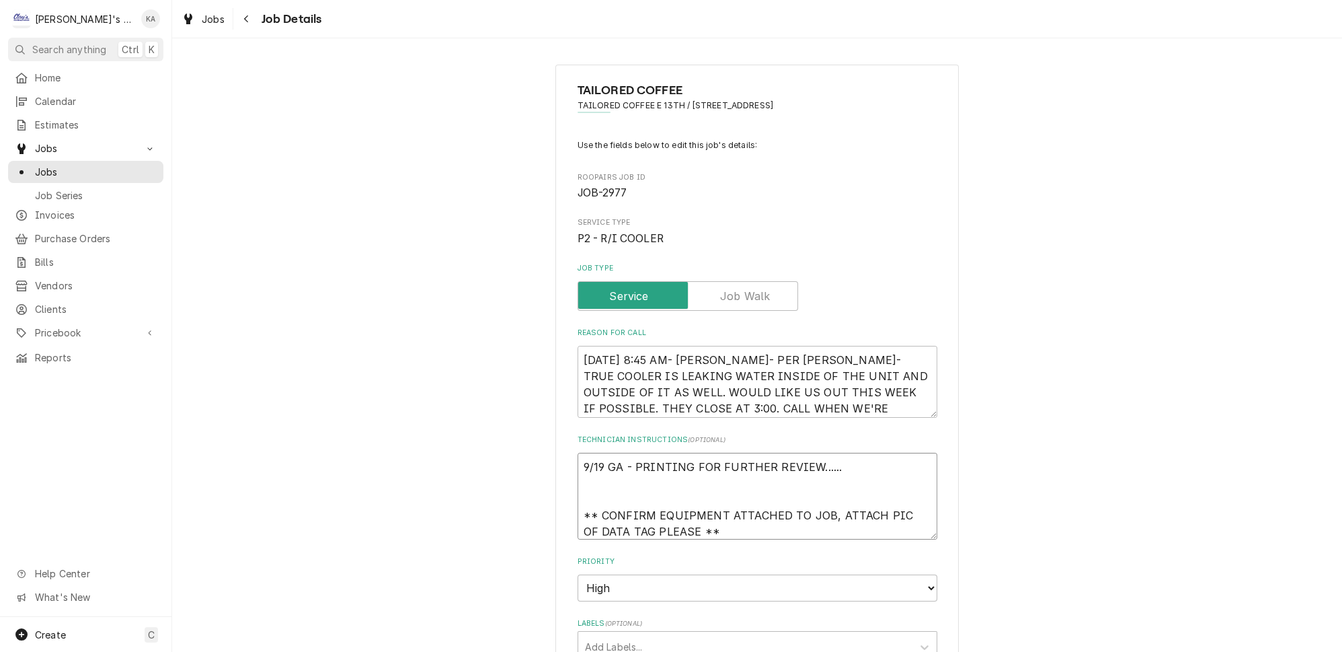
type textarea "x"
type textarea "9/19 GA - PRINTING FOR FURTHER REVIEW...... ** CONFIRM EQUIPMENT ATTACHED TO JO…"
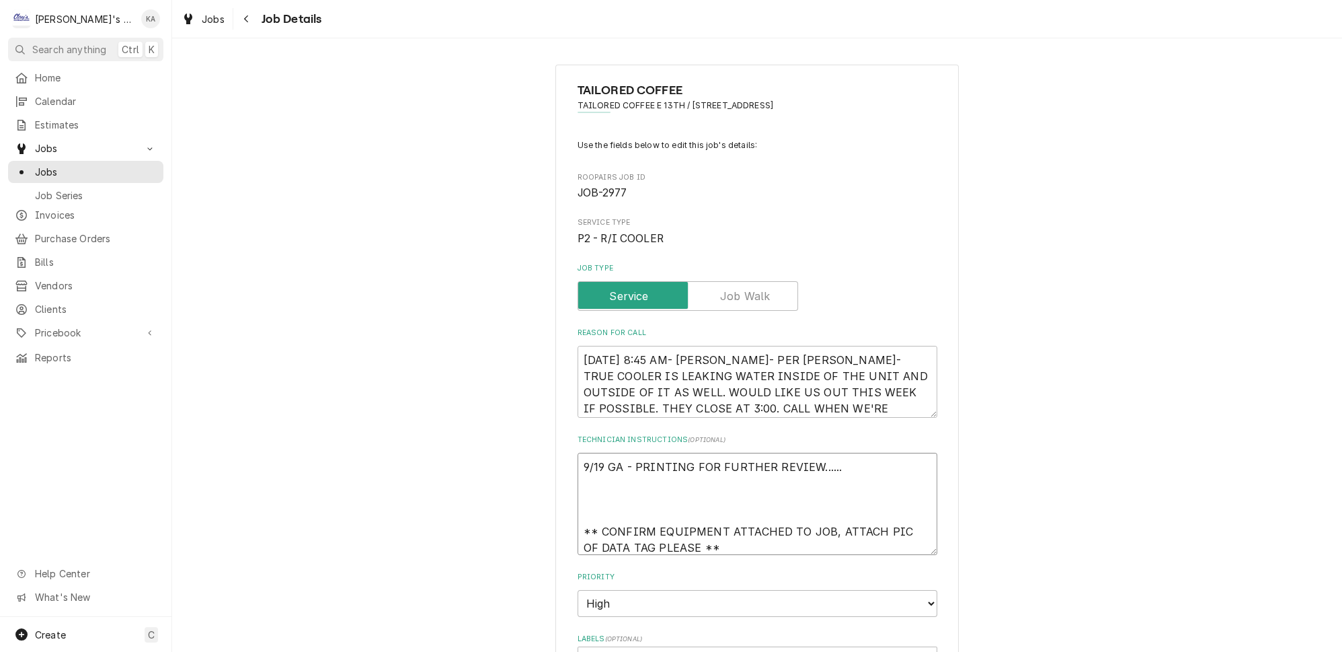
type textarea "x"
type textarea "9/19 GA - PRINTING FOR FURTHER REVIEW...... 9 ** CONFIRM EQUIPMENT ATTACHED TO …"
type textarea "x"
type textarea "9/19 GA - PRINTING FOR FURTHER REVIEW...... 9/ ** CONFIRM EQUIPMENT ATTACHED TO…"
type textarea "x"
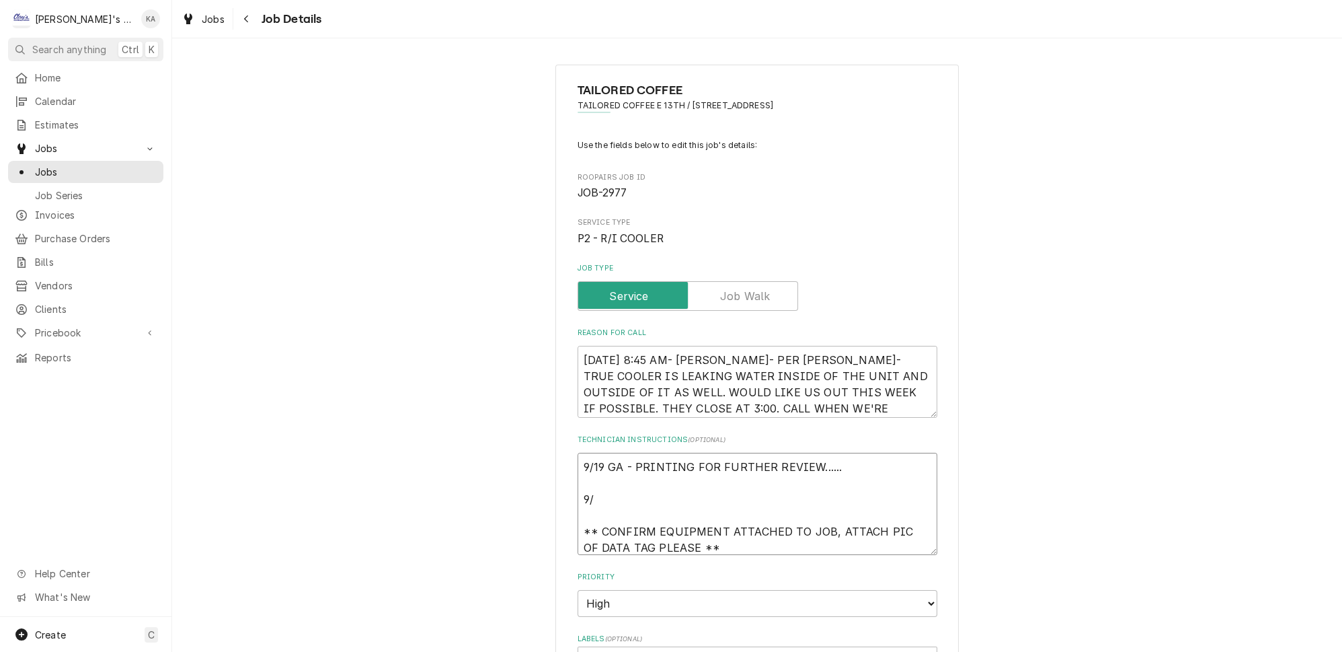
type textarea "9/19 GA - PRINTING FOR FURTHER REVIEW...... 9/2 ** CONFIRM EQUIPMENT ATTACHED T…"
type textarea "x"
type textarea "9/19 GA - PRINTING FOR FURTHER REVIEW...... 9/23 ** CONFIRM EQUIPMENT ATTACHED …"
type textarea "x"
type textarea "9/19 GA - PRINTING FOR FURTHER REVIEW...... 9/23/ ** CONFIRM EQUIPMENT ATTACHED…"
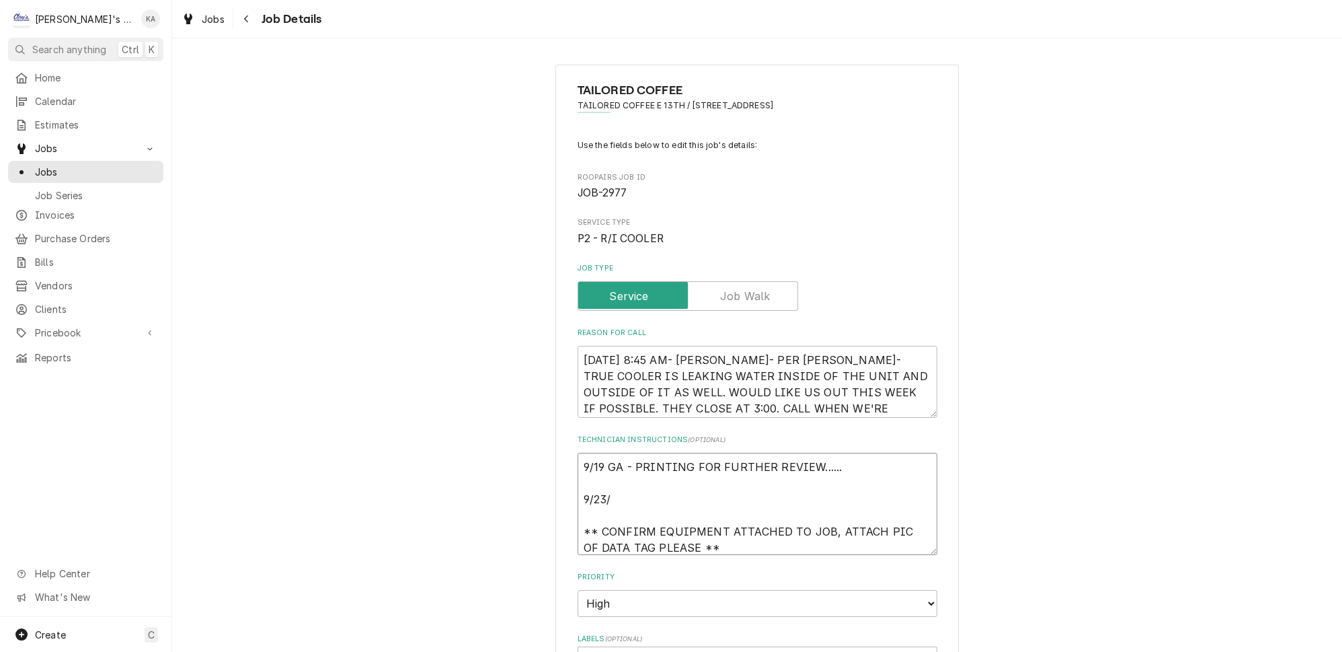
type textarea "x"
type textarea "9/19 GA - PRINTING FOR FURTHER REVIEW...... 9/23/2 ** CONFIRM EQUIPMENT ATTACHE…"
type textarea "x"
type textarea "9/19 GA - PRINTING FOR FURTHER REVIEW...... 9/23/20 ** CONFIRM EQUIPMENT ATTACH…"
type textarea "x"
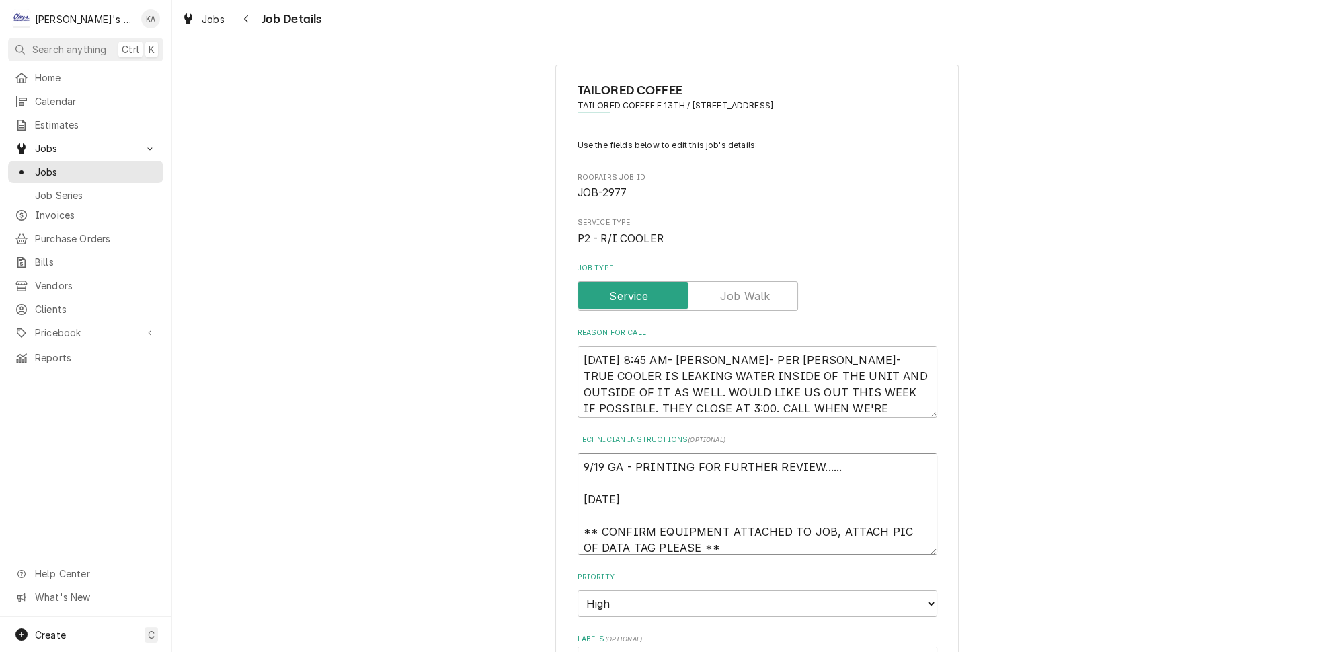
type textarea "9/19 GA - PRINTING FOR FURTHER REVIEW...... 9/23/202 ** CONFIRM EQUIPMENT ATTAC…"
type textarea "x"
type textarea "9/19 GA - PRINTING FOR FURTHER REVIEW...... 9/23/2025 ** CONFIRM EQUIPMENT ATTA…"
type textarea "x"
type textarea "9/19 GA - PRINTING FOR FURTHER REVIEW...... 9/23/2025 ** CONFIRM EQUIPMENT ATTA…"
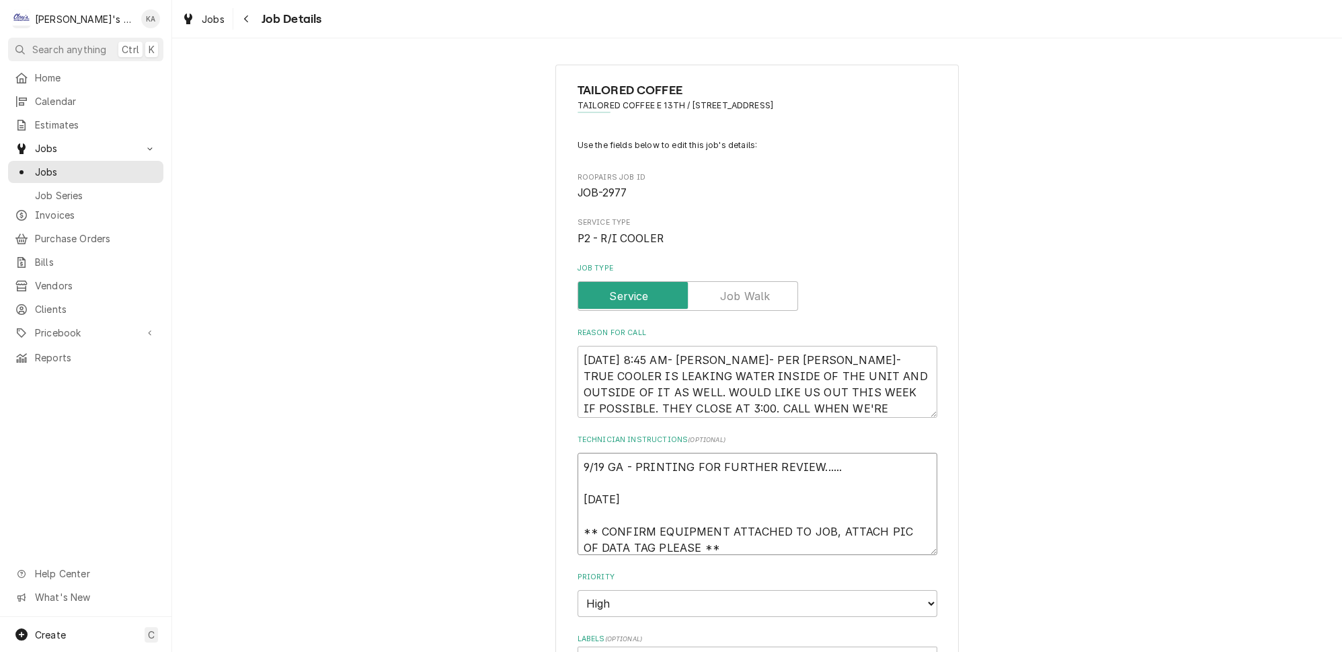
type textarea "x"
type textarea "9/19 GA - PRINTING FOR FURTHER REVIEW...... 9/23/2025 K ** CONFIRM EQUIPMENT AT…"
type textarea "x"
type textarea "9/19 GA - PRINTING FOR FURTHER REVIEW...... 9/23/2025 KO ** CONFIRM EQUIPMENT A…"
type textarea "x"
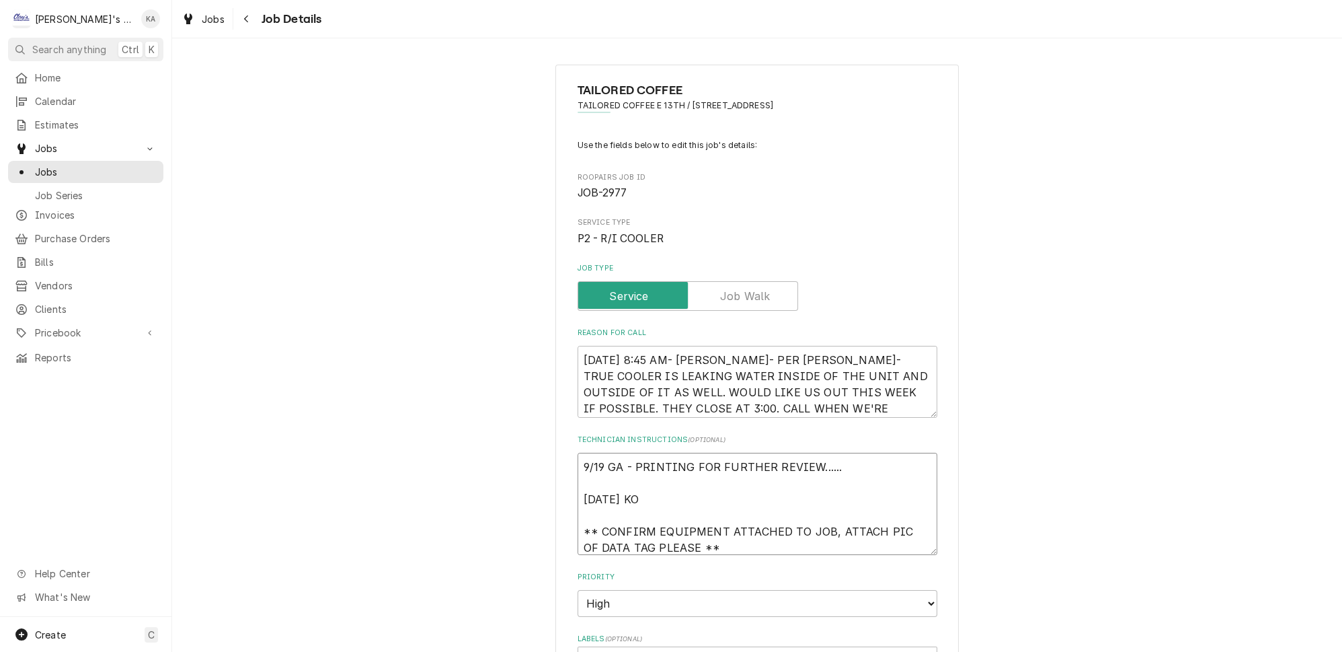
type textarea "9/19 GA - PRINTING FOR FURTHER REVIEW...... 9/23/2025 KOR ** CONFIRM EQUIPMENT …"
type textarea "x"
type textarea "9/19 GA - PRINTING FOR FURTHER REVIEW...... 9/23/2025 KORE ** CONFIRM EQUIPMENT…"
type textarea "x"
type textarea "9/19 GA - PRINTING FOR FURTHER REVIEW...... 9/23/2025 KOREY ** CONFIRM EQUIPMEN…"
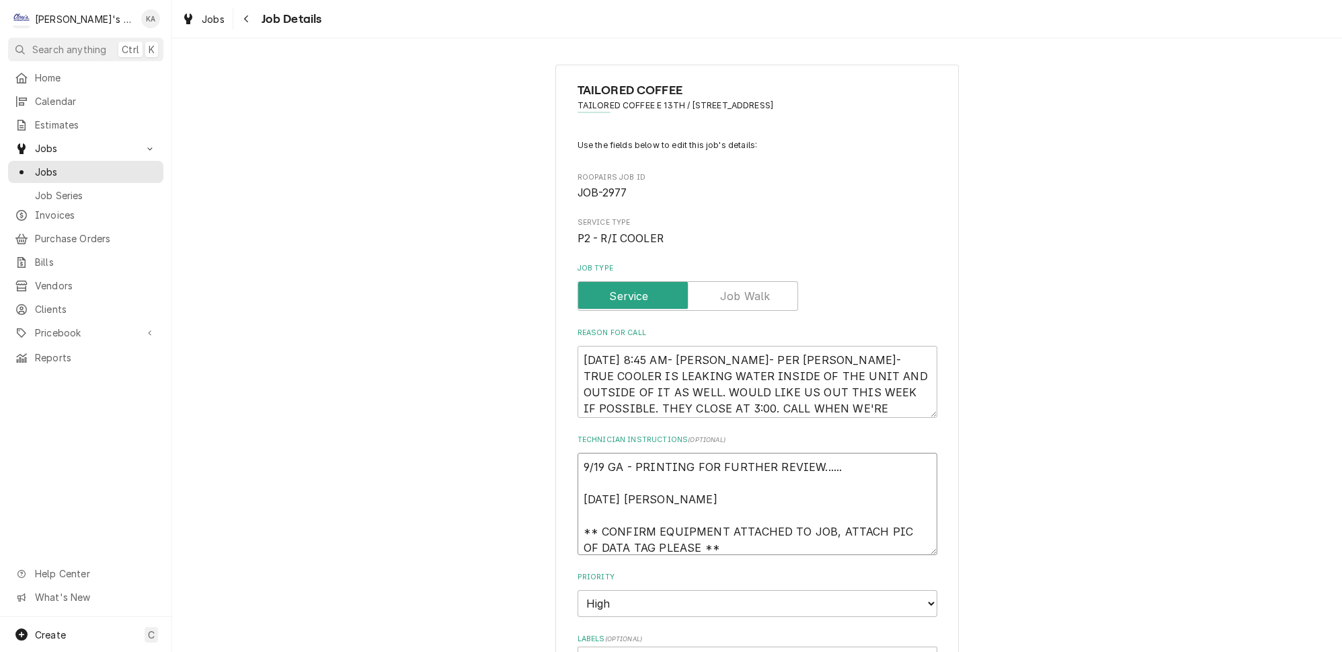
type textarea "x"
type textarea "9/19 GA - PRINTING FOR FURTHER REVIEW...... 9/23/2025 KOREY- ** CONFIRM EQUIPME…"
type textarea "x"
type textarea "9/19 GA - PRINTING FOR FURTHER REVIEW...... 9/23/2025 KOREY- ** CONFIRM EQUIPME…"
type textarea "x"
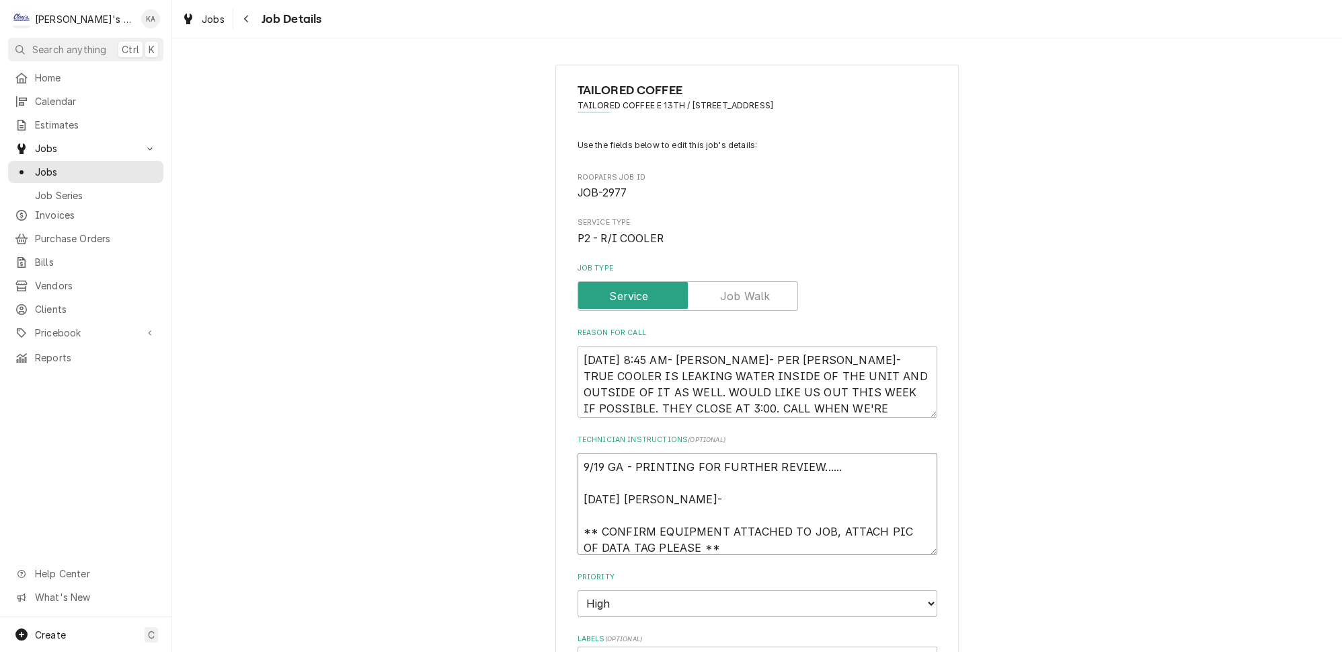
type textarea "9/19 GA - PRINTING FOR FURTHER REVIEW...... 9/23/2025 KOREY- F ** CONFIRM EQUIP…"
type textarea "x"
type textarea "9/19 GA - PRINTING FOR FURTHER REVIEW...... 9/23/2025 KOREY- FI ** CONFIRM EQUI…"
type textarea "x"
type textarea "9/19 GA - PRINTING FOR FURTHER REVIEW...... 9/23/2025 KOREY- FIX ** CONFIRM EQU…"
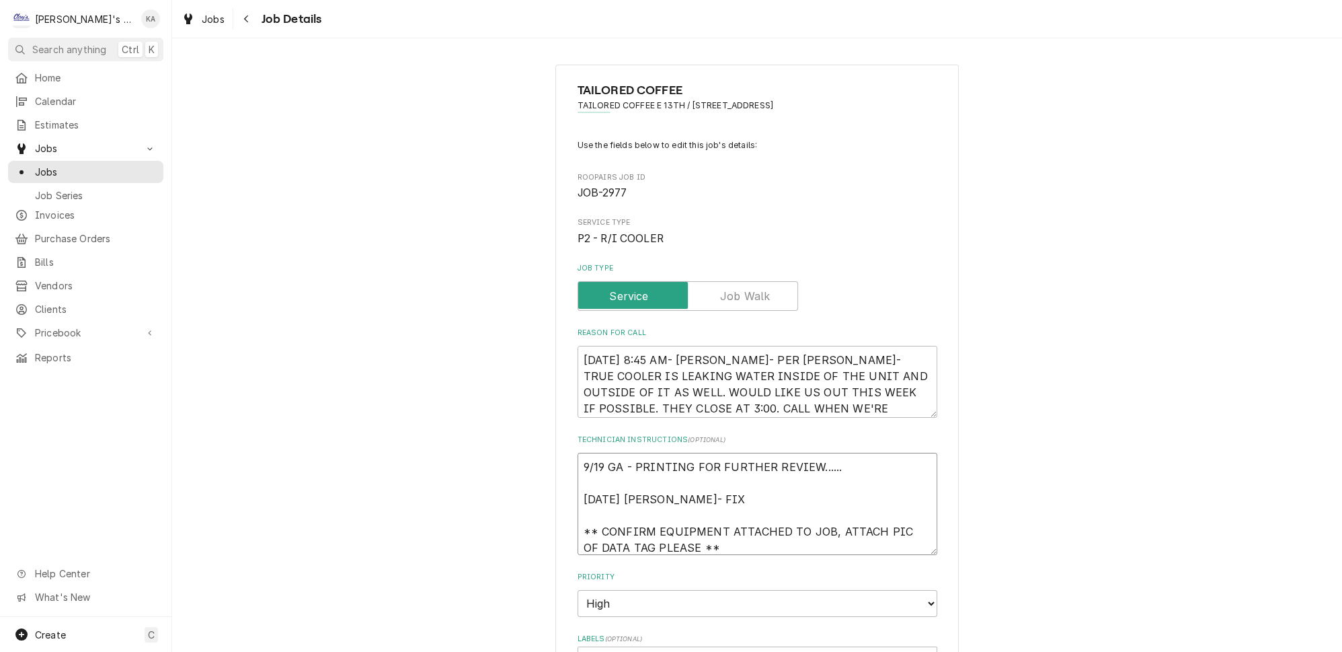
type textarea "x"
type textarea "9/19 GA - PRINTING FOR FURTHER REVIEW...... 9/23/2025 KOREY- FIXE ** CONFIRM EQ…"
type textarea "x"
type textarea "9/19 GA - PRINTING FOR FURTHER REVIEW...... 9/23/2025 KOREY- FIXED ** CONFIRM E…"
type textarea "x"
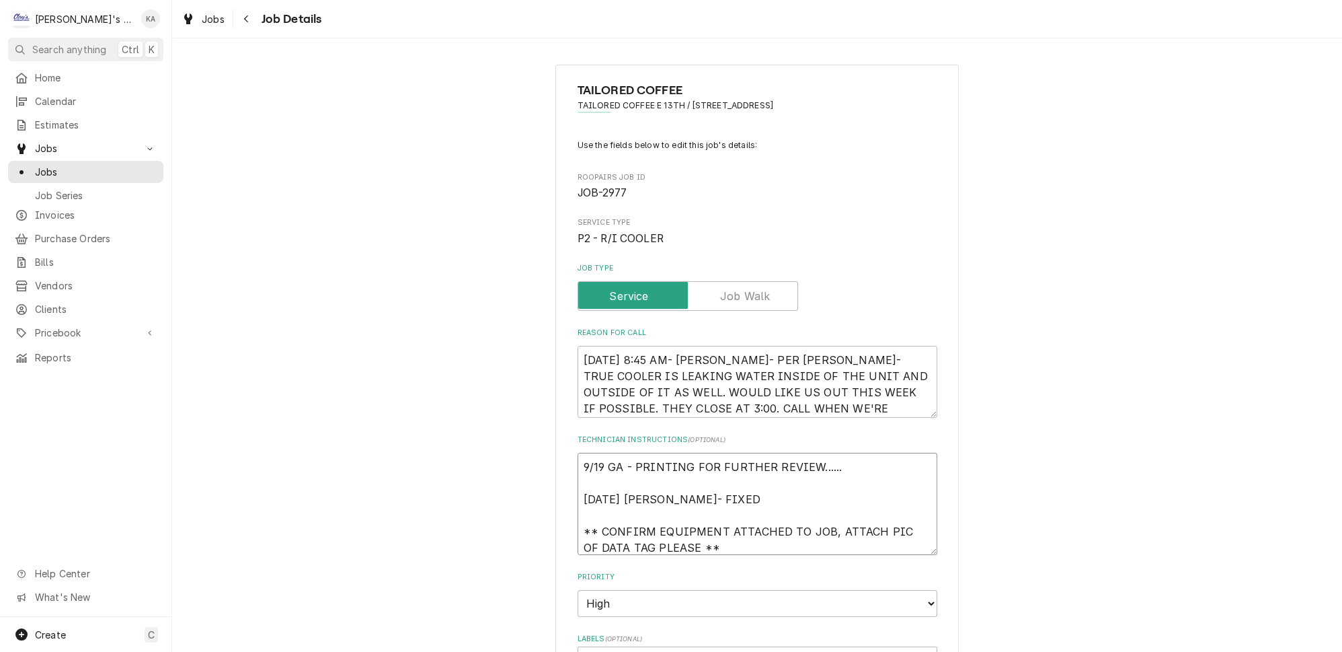
type textarea "9/19 GA - PRINTING FOR FURTHER REVIEW...... 9/23/2025 KOREY- FIXED ** CONFIRM E…"
type textarea "x"
type textarea "9/19 GA - PRINTING FOR FURTHER REVIEW...... 9/23/2025 KOREY- FIXED E ** CONFIRM…"
type textarea "x"
type textarea "9/19 GA - PRINTING FOR FURTHER REVIEW...... 9/23/2025 KOREY- FIXED EQ ** CONFIR…"
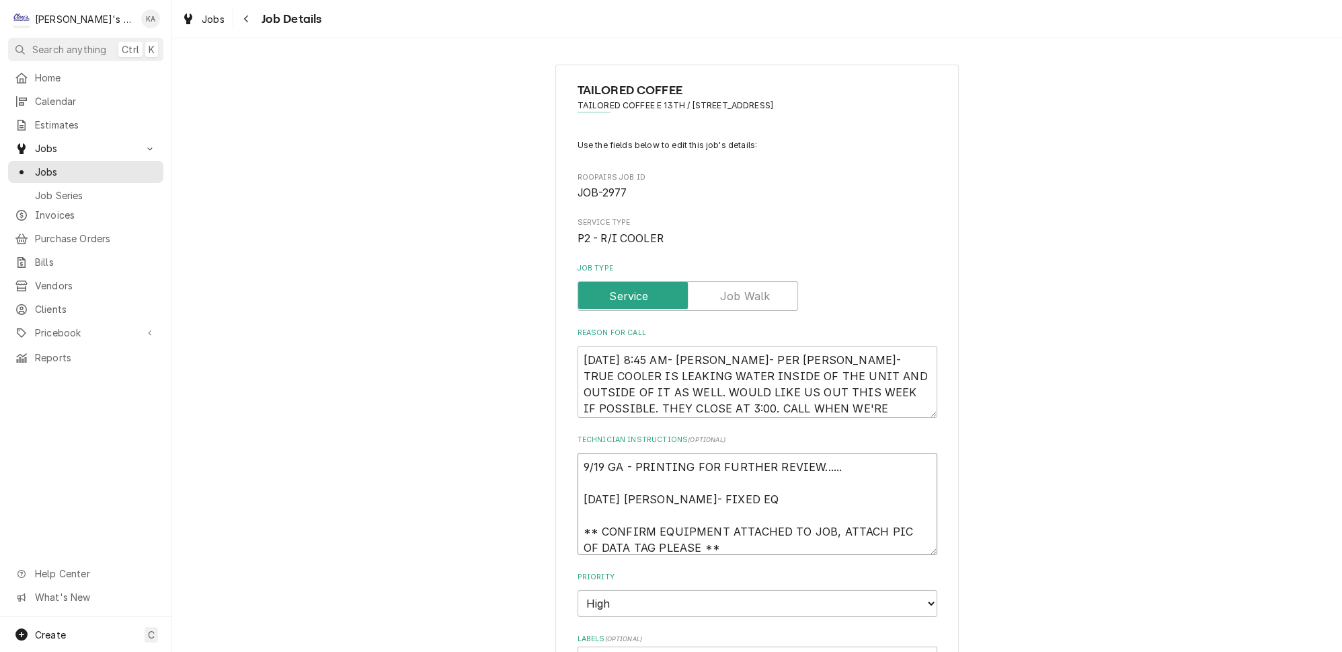
type textarea "x"
type textarea "9/19 GA - PRINTING FOR FURTHER REVIEW...... 9/23/2025 KOREY- FIXED EQU ** CONFI…"
type textarea "x"
type textarea "9/19 GA - PRINTING FOR FURTHER REVIEW...... 9/23/2025 KOREY- FIXED EQUI ** CONF…"
type textarea "x"
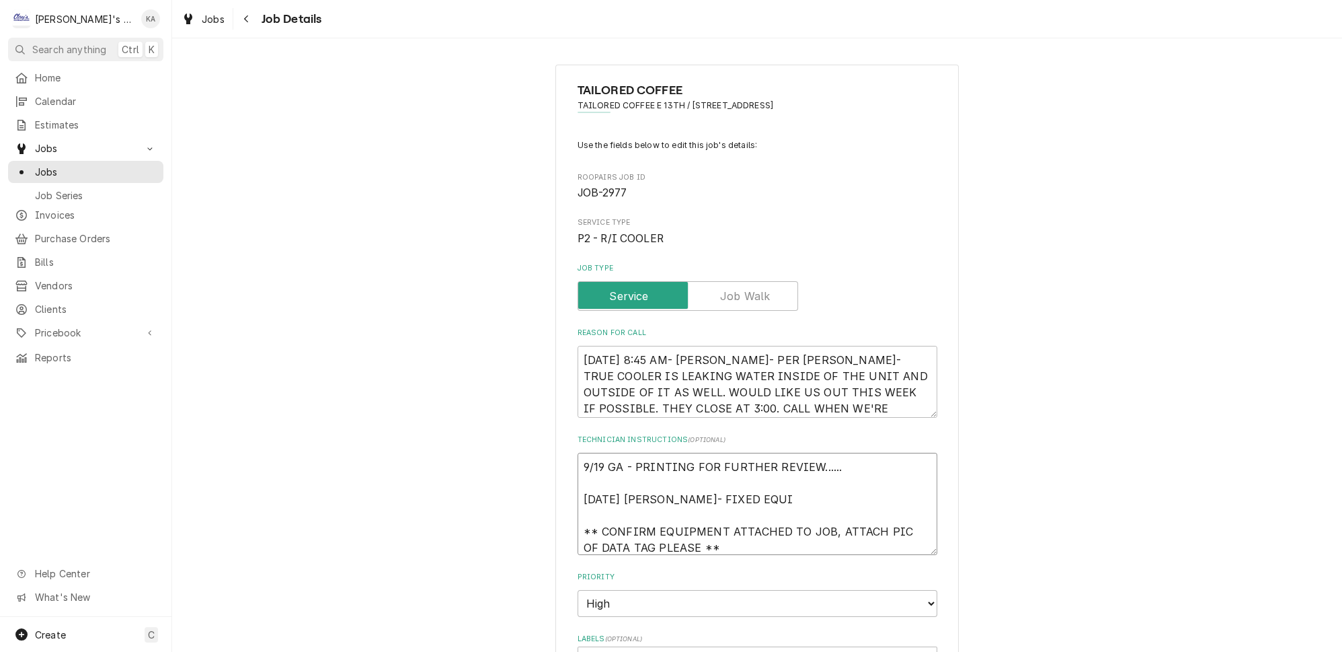
type textarea "9/19 GA - PRINTING FOR FURTHER REVIEW...... 9/23/2025 KOREY- FIXED EQUIP ** CON…"
type textarea "x"
type textarea "9/19 GA - PRINTING FOR FURTHER REVIEW...... 9/23/2025 KOREY- FIXED EQUIPO ** CO…"
type textarea "x"
type textarea "9/19 GA - PRINTING FOR FURTHER REVIEW...... 9/23/2025 KOREY- FIXED EQUIPOM ** C…"
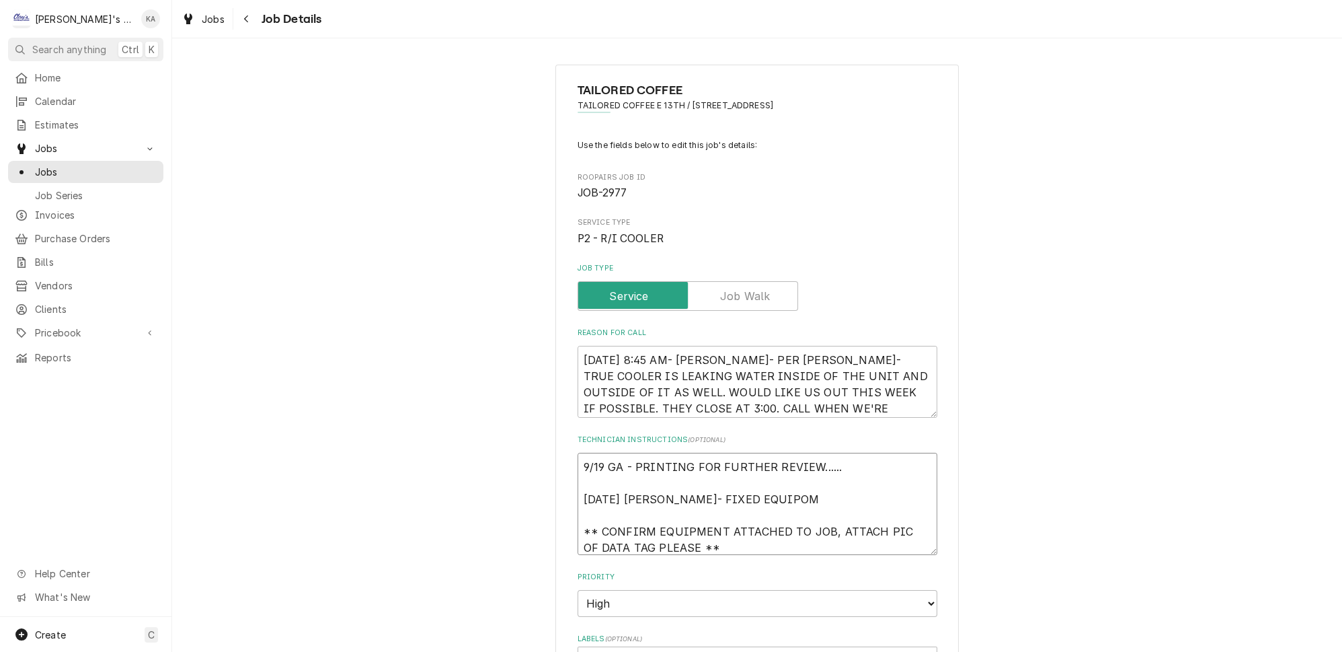
type textarea "x"
type textarea "9/19 GA - PRINTING FOR FURTHER REVIEW...... 9/23/2025 KOREY- FIXED EQUIPOME ** …"
type textarea "x"
type textarea "9/19 GA - PRINTING FOR FURTHER REVIEW...... 9/23/2025 KOREY- FIXED EQUIPOMEN **…"
type textarea "x"
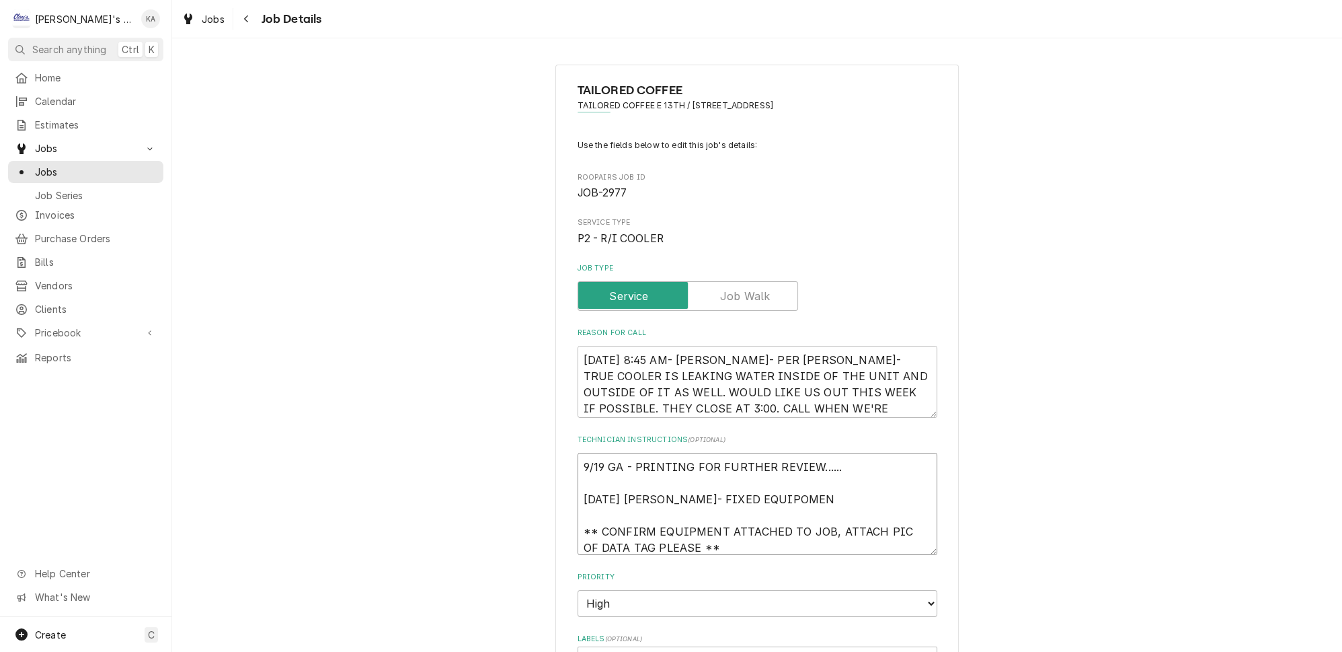
type textarea "9/19 GA - PRINTING FOR FURTHER REVIEW...... 9/23/2025 KOREY- FIXED EQUIPOMENT *…"
type textarea "x"
type textarea "9/19 GA - PRINTING FOR FURTHER REVIEW...... 9/23/2025 KOREY- FIXED EQUIPOMENT *…"
type textarea "x"
type textarea "9/19 GA - PRINTING FOR FURTHER REVIEW...... 9/23/2025 KOREY- FIXED EQUIPOMENT A…"
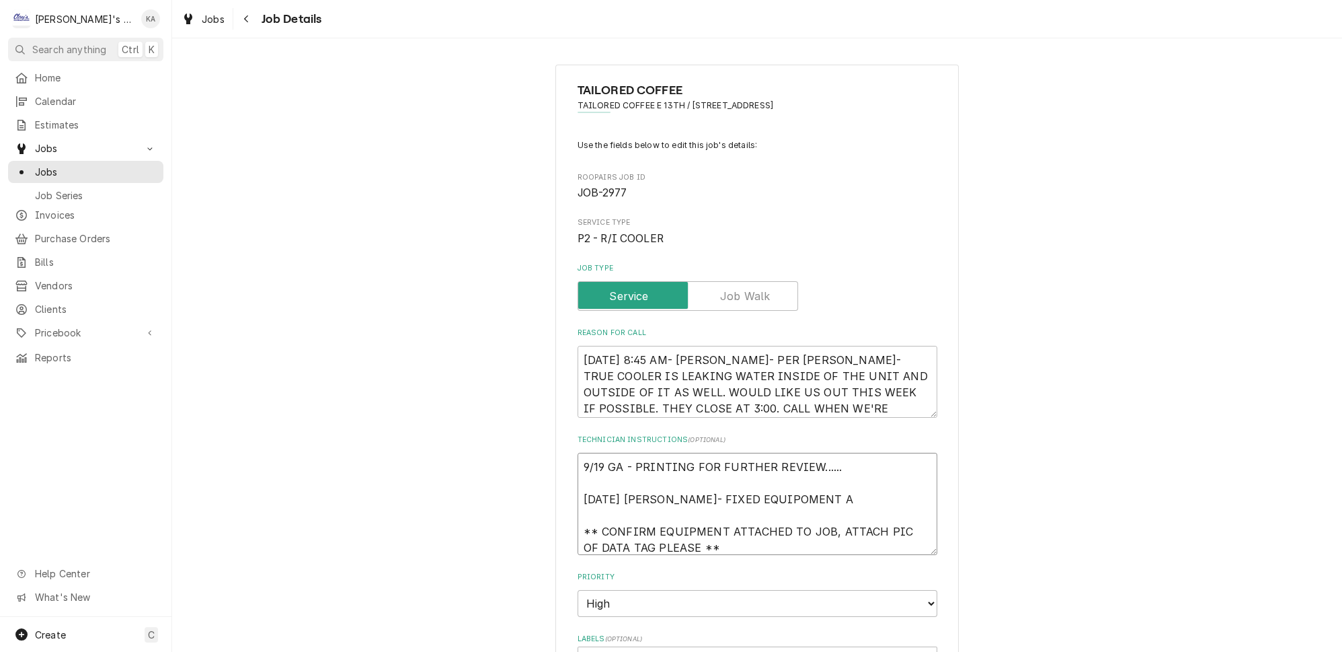
type textarea "x"
type textarea "9/19 GA - PRINTING FOR FURTHER REVIEW...... 9/23/2025 KOREY- FIXED EQUIPOMENT A…"
type textarea "x"
type textarea "9/19 GA - PRINTING FOR FURTHER REVIEW...... 9/23/2025 KOREY- FIXED EQUIPOMENT A…"
type textarea "x"
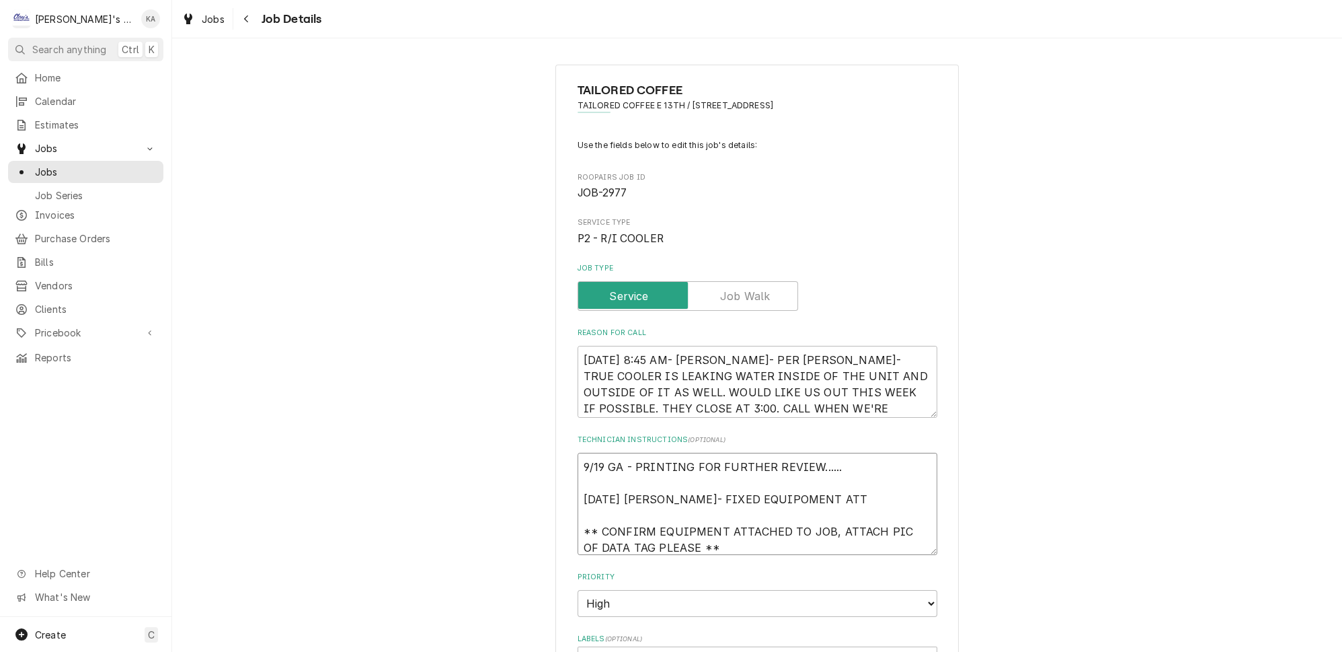
type textarea "9/19 GA - PRINTING FOR FURTHER REVIEW...... 9/23/2025 KOREY- FIXED EQUIPOMENT A…"
type textarea "x"
type textarea "9/19 GA - PRINTING FOR FURTHER REVIEW...... 9/23/2025 KOREY- FIXED EQUIPOMENT A…"
type textarea "x"
type textarea "9/19 GA - PRINTING FOR FURTHER REVIEW...... 9/23/2025 KOREY- FIXED EQUIPOMENT A…"
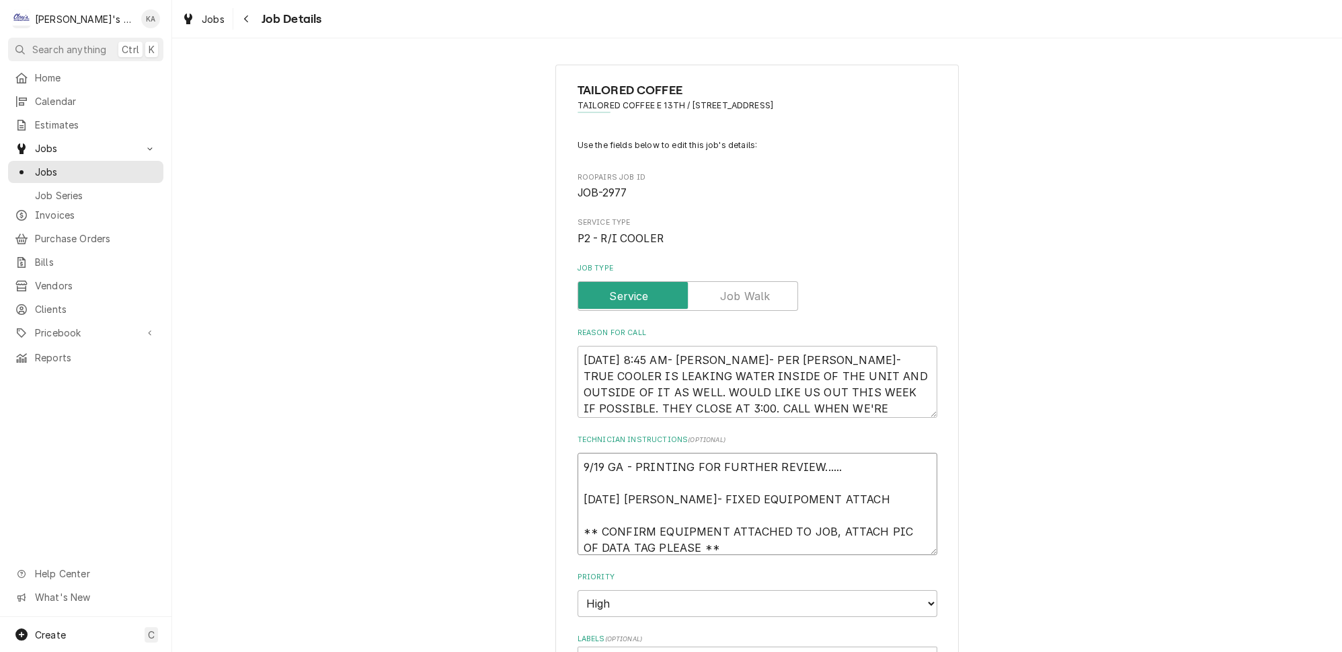
type textarea "x"
type textarea "9/19 GA - PRINTING FOR FURTHER REVIEW...... 9/23/2025 KOREY- FIXED EQUIPOMENT A…"
type textarea "x"
type textarea "9/19 GA - PRINTING FOR FURTHER REVIEW...... 9/23/2025 KOREY- FIXED EQUIPOMENT A…"
click at [752, 490] on textarea "9/19 GA - PRINTING FOR FURTHER REVIEW...... 9/23/2025 KOREY- FIXED EQUIPOMENT A…" at bounding box center [758, 504] width 360 height 102
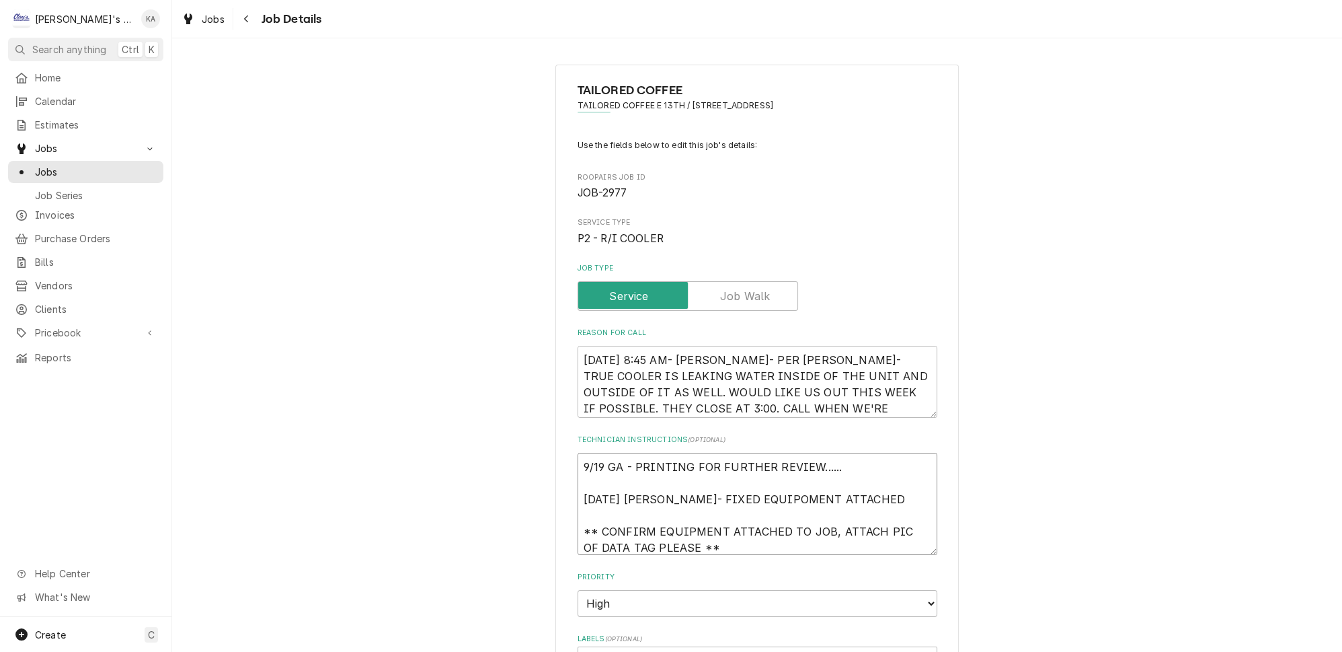
type textarea "x"
type textarea "9/19 GA - PRINTING FOR FURTHER REVIEW...... 9/23/2025 KOREY- FIXED EQUIPMENT AT…"
drag, startPoint x: 835, startPoint y: 489, endPoint x: 778, endPoint y: 492, distance: 57.2
click at [778, 492] on textarea "9/19 GA - PRINTING FOR FURTHER REVIEW...... 9/23/2025 KOREY- FIXED EQUIPMENT AT…" at bounding box center [758, 504] width 360 height 102
type textarea "x"
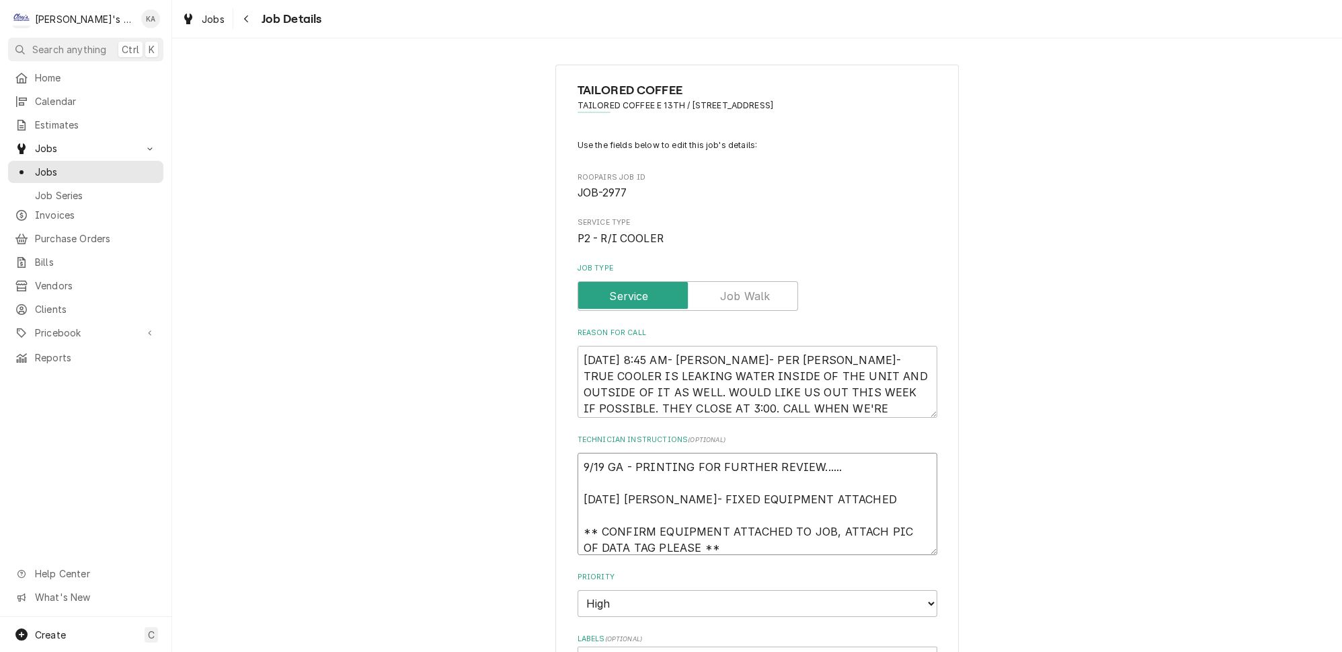
type textarea "9/19 GA - PRINTING FOR FURTHER REVIEW...... 9/23/2025 KOREY- FIXED EQUIPMENT A …"
type textarea "x"
type textarea "9/19 GA - PRINTING FOR FURTHER REVIEW...... 9/23/2025 KOREY- FIXED EQUIPMENT AS…"
type textarea "x"
type textarea "9/19 GA - PRINTING FOR FURTHER REVIEW...... 9/23/2025 KOREY- FIXED EQUIPMENT AS…"
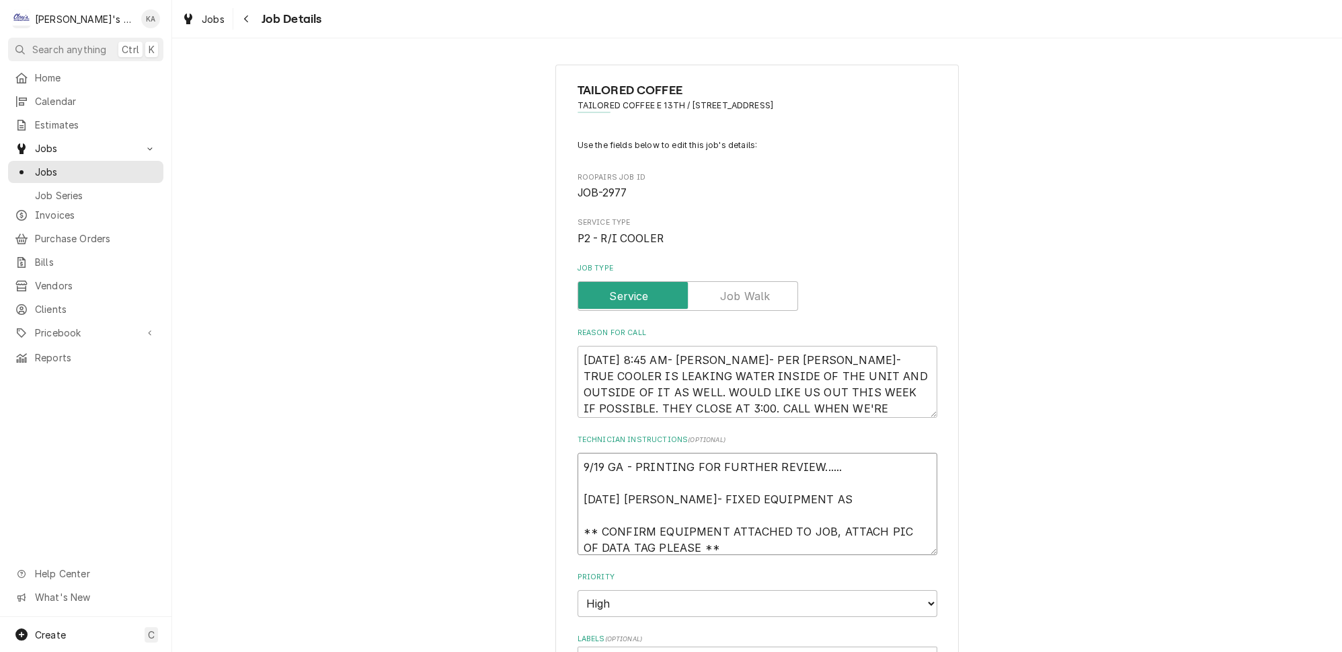
type textarea "x"
type textarea "9/19 GA - PRINTING FOR FURTHER REVIEW...... 9/23/2025 KOREY- FIXED EQUIPMENT AS…"
type textarea "x"
type textarea "9/19 GA - PRINTING FOR FURTHER REVIEW...... 9/23/2025 KOREY- FIXED EQUIPMENT AS…"
type textarea "x"
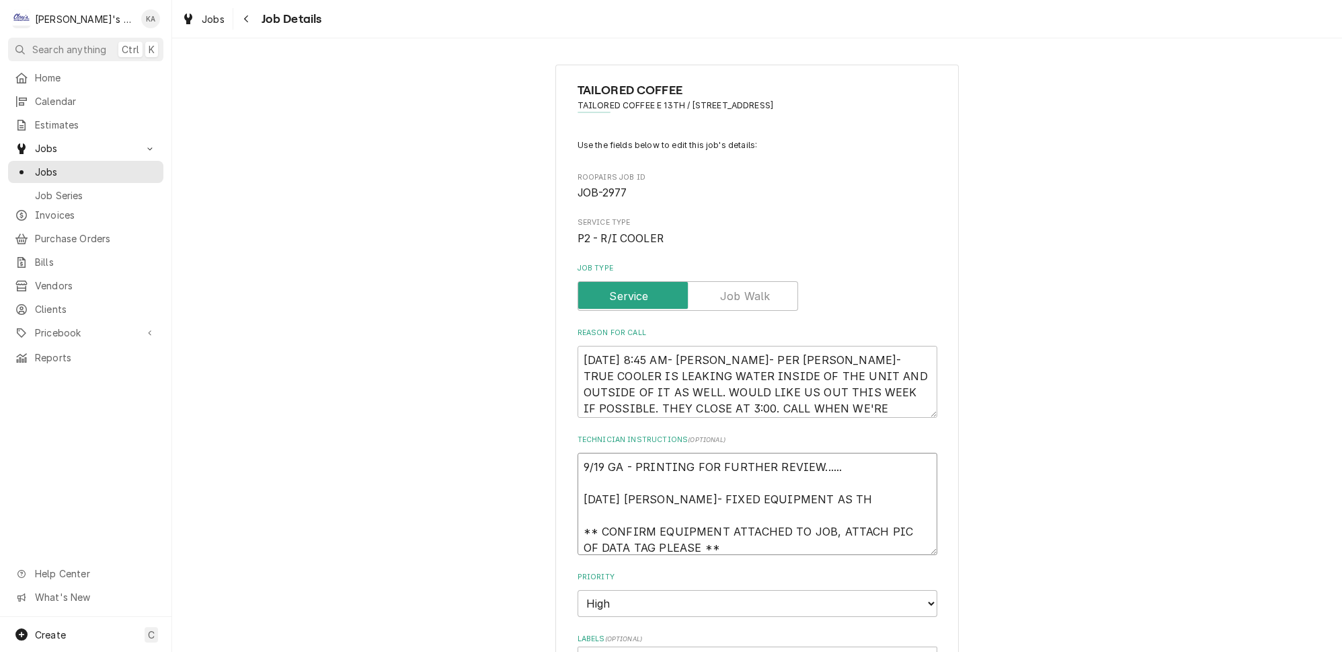
type textarea "9/19 GA - PRINTING FOR FURTHER REVIEW...... 9/23/2025 KOREY- FIXED EQUIPMENT AS…"
type textarea "x"
type textarea "9/19 GA - PRINTING FOR FURTHER REVIEW...... 9/23/2025 KOREY- FIXED EQUIPMENT AS…"
type textarea "x"
type textarea "9/19 GA - PRINTING FOR FURTHER REVIEW...... 9/23/2025 KOREY- FIXED EQUIPMENT AS…"
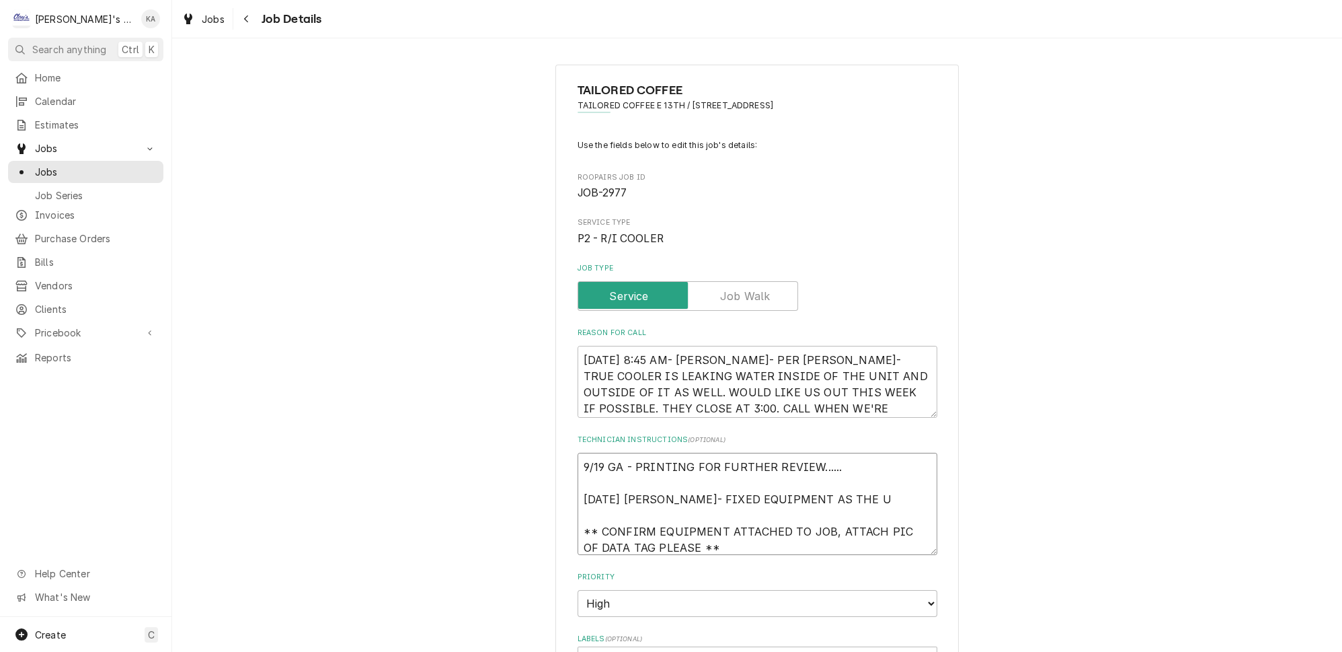
type textarea "x"
type textarea "9/19 GA - PRINTING FOR FURTHER REVIEW...... 9/23/2025 KOREY- FIXED EQUIPMENT AS…"
type textarea "x"
type textarea "9/19 GA - PRINTING FOR FURTHER REVIEW...... 9/23/2025 KOREY- FIXED EQUIPMENT AS…"
type textarea "x"
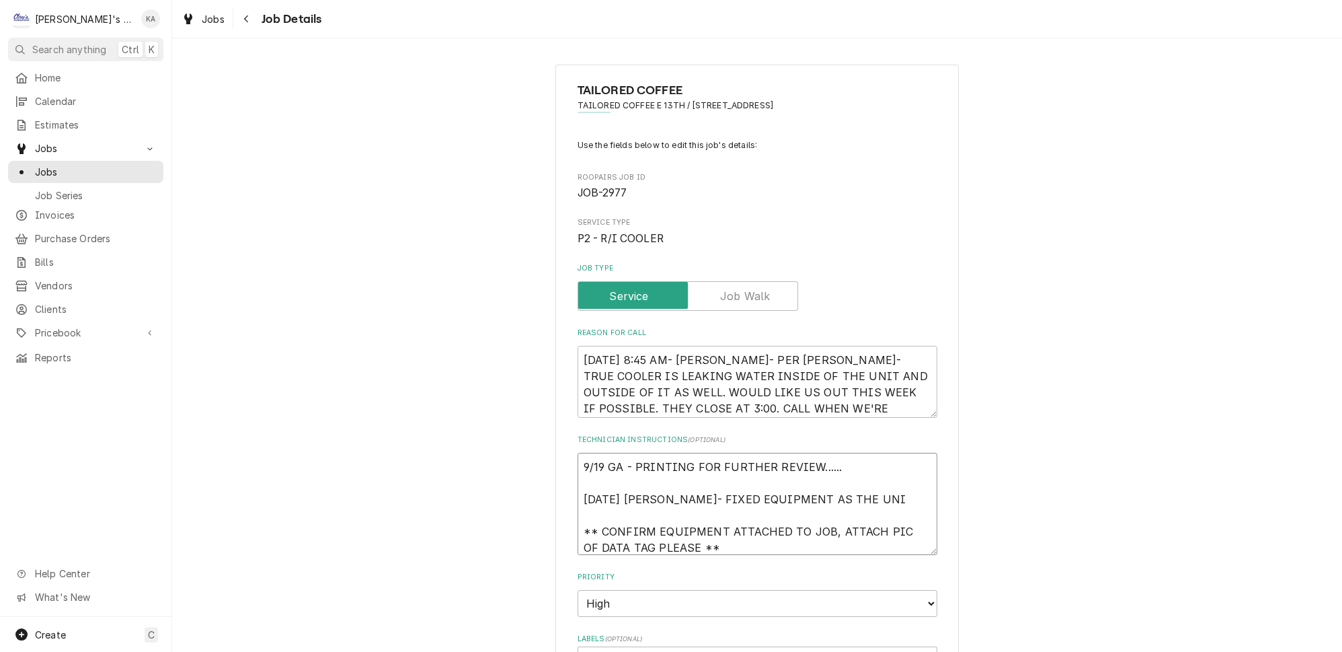
type textarea "9/19 GA - PRINTING FOR FURTHER REVIEW...... 9/23/2025 KOREY- FIXED EQUIPMENT AS…"
type textarea "x"
type textarea "9/19 GA - PRINTING FOR FURTHER REVIEW...... 9/23/2025 KOREY- FIXED EQUIPMENT AS…"
type textarea "x"
type textarea "9/19 GA - PRINTING FOR FURTHER REVIEW...... 9/23/2025 KOREY- FIXED EQUIPMENT AS…"
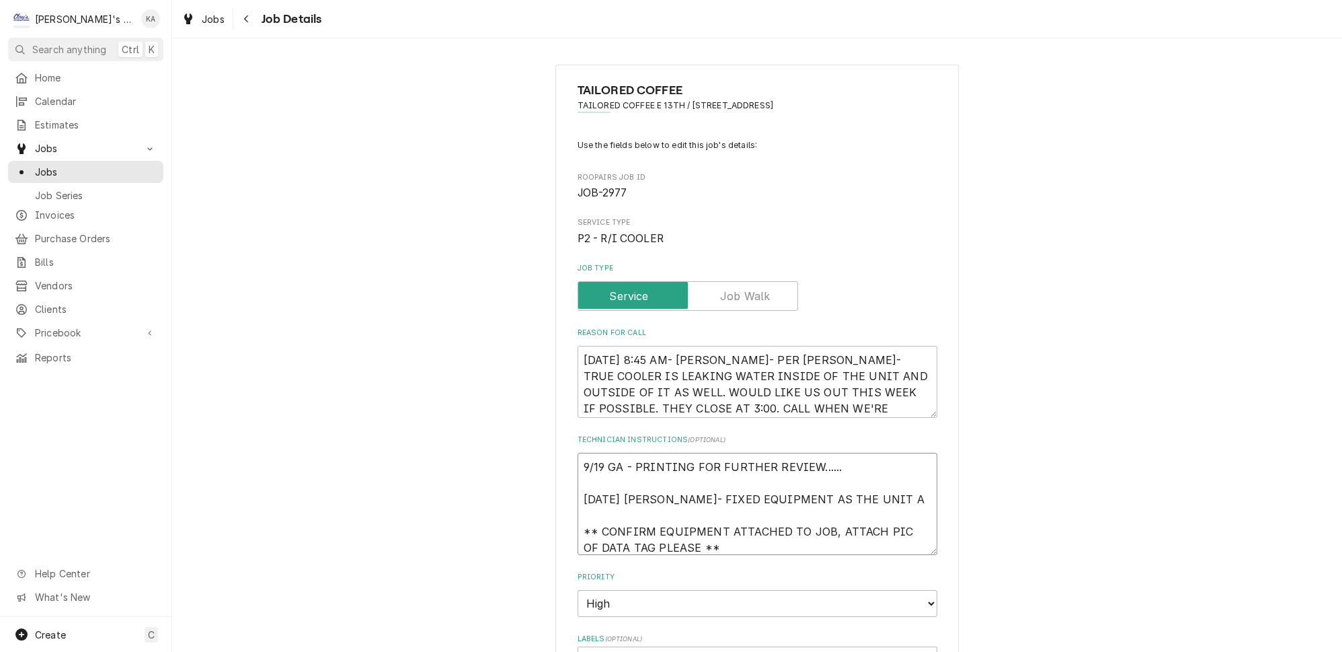
type textarea "x"
type textarea "9/19 GA - PRINTING FOR FURTHER REVIEW...... 9/23/2025 KOREY- FIXED EQUIPMENT AS…"
type textarea "x"
type textarea "9/19 GA - PRINTING FOR FURTHER REVIEW...... 9/23/2025 KOREY- FIXED EQUIPMENT AS…"
type textarea "x"
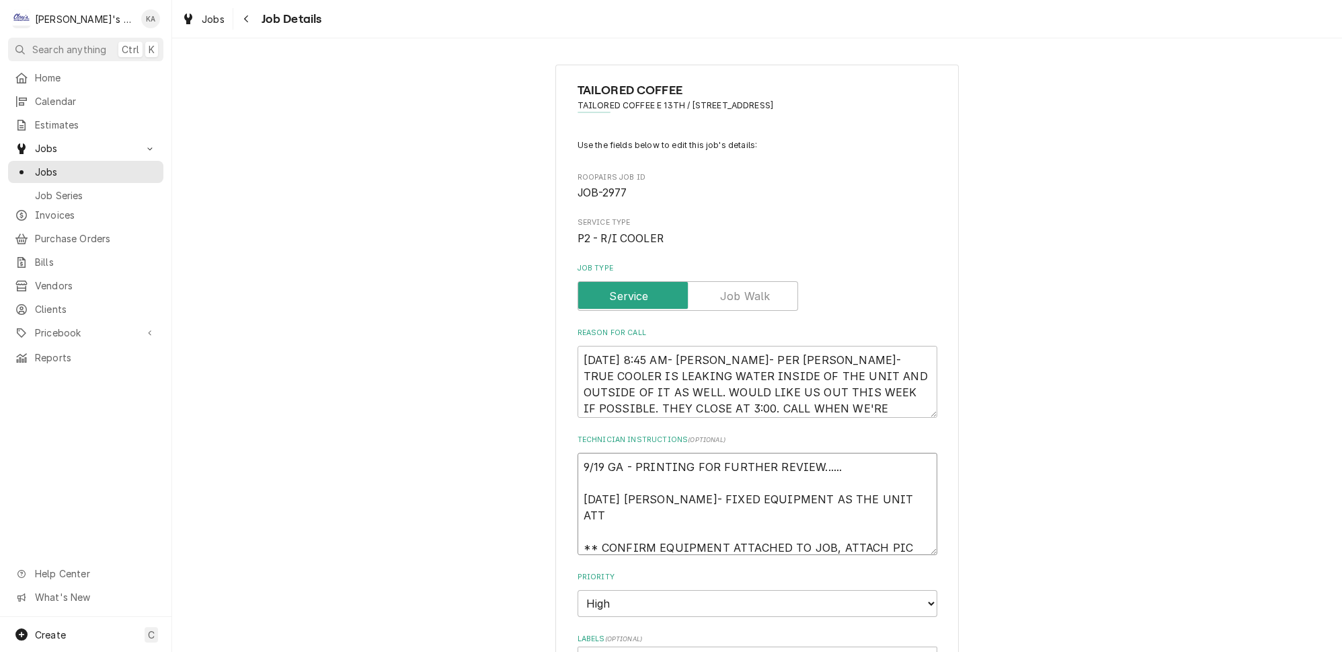
type textarea "9/19 GA - PRINTING FOR FURTHER REVIEW...... 9/23/2025 KOREY- FIXED EQUIPMENT AS…"
type textarea "x"
type textarea "9/19 GA - PRINTING FOR FURTHER REVIEW...... 9/23/2025 KOREY- FIXED EQUIPMENT AS…"
type textarea "x"
type textarea "9/19 GA - PRINTING FOR FURTHER REVIEW...... 9/23/2025 KOREY- FIXED EQUIPMENT AS…"
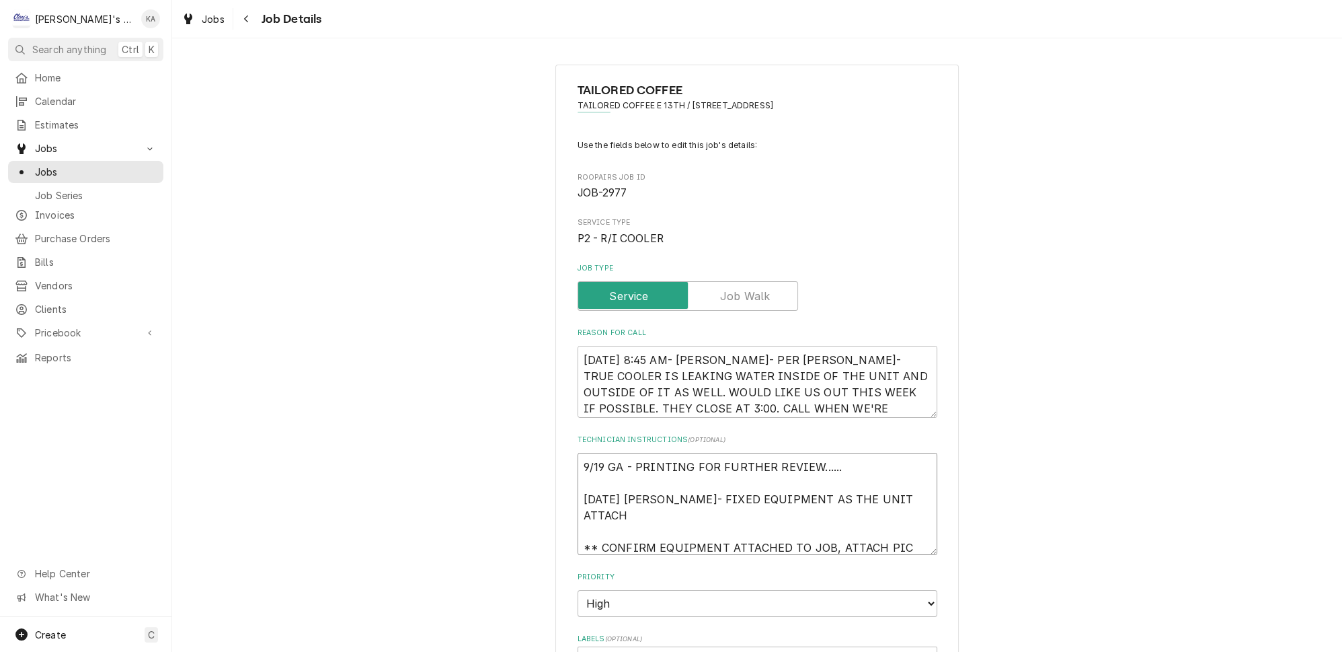
type textarea "x"
type textarea "9/19 GA - PRINTING FOR FURTHER REVIEW...... 9/23/2025 KOREY- FIXED EQUIPMENT AS…"
type textarea "x"
type textarea "9/19 GA - PRINTING FOR FURTHER REVIEW...... 9/23/2025 KOREY- FIXED EQUIPMENT AS…"
type textarea "x"
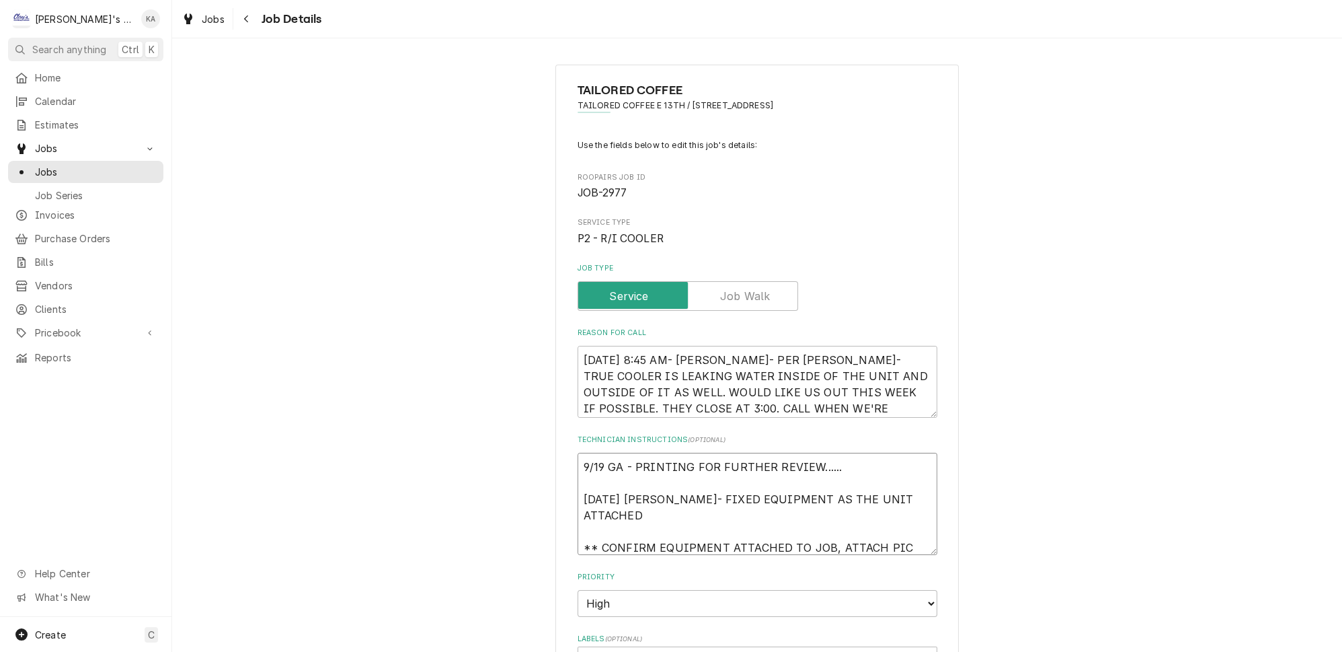
type textarea "9/19 GA - PRINTING FOR FURTHER REVIEW...... 9/23/2025 KOREY- FIXED EQUIPMENT AS…"
type textarea "x"
type textarea "9/19 GA - PRINTING FOR FURTHER REVIEW...... 9/23/2025 KOREY- FIXED EQUIPMENT AS…"
type textarea "x"
type textarea "9/19 GA - PRINTING FOR FURTHER REVIEW...... 9/23/2025 KOREY- FIXED EQUIPMENT AS…"
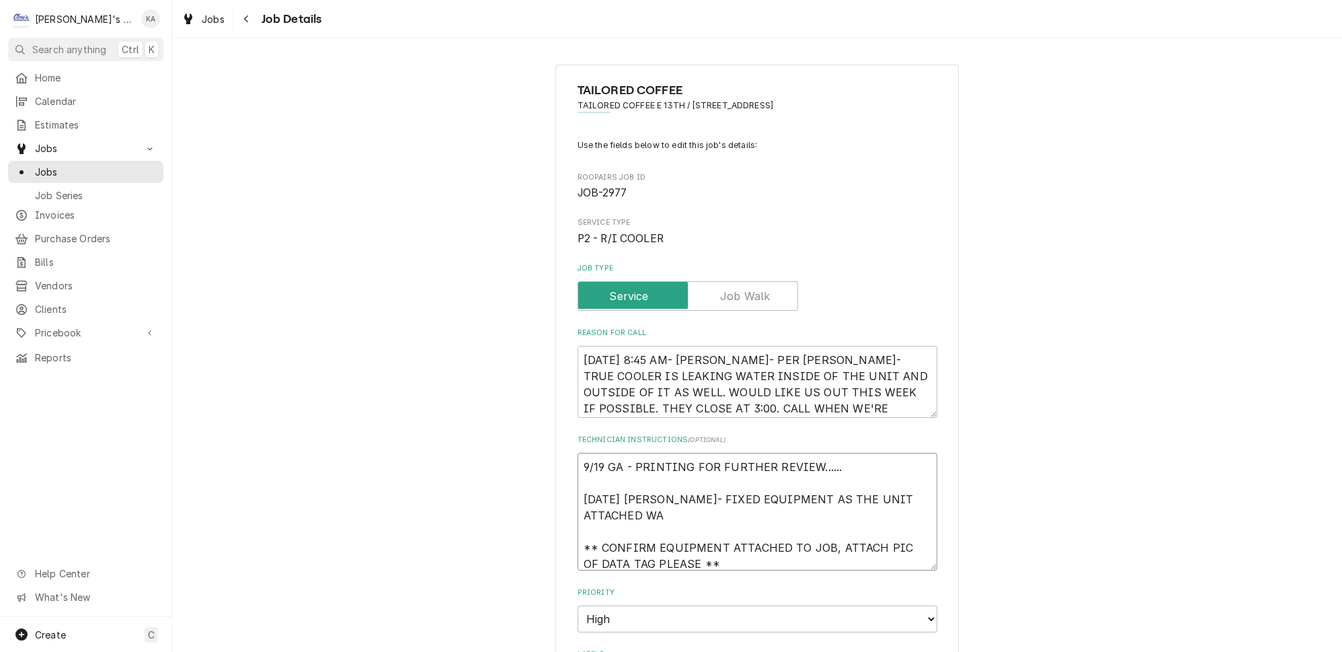
type textarea "x"
type textarea "9/19 GA - PRINTING FOR FURTHER REVIEW...... 9/23/2025 KOREY- FIXED EQUIPMENT AS…"
type textarea "x"
type textarea "9/19 GA - PRINTING FOR FURTHER REVIEW...... 9/23/2025 KOREY- FIXED EQUIPMENT AS…"
type textarea "x"
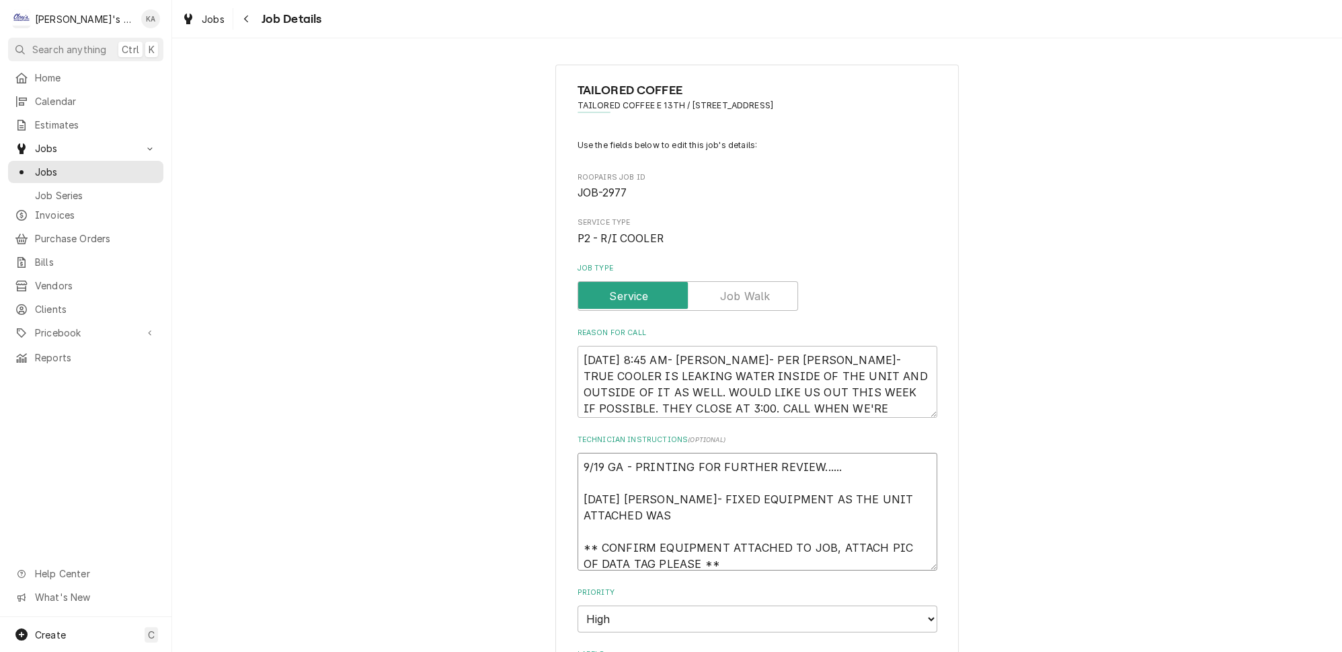
type textarea "9/19 GA - PRINTING FOR FURTHER REVIEW...... 9/23/2025 KOREY- FIXED EQUIPMENT AS…"
type textarea "x"
type textarea "9/19 GA - PRINTING FOR FURTHER REVIEW...... 9/23/2025 KOREY- FIXED EQUIPMENT AS…"
type textarea "x"
type textarea "9/19 GA - PRINTING FOR FURTHER REVIEW...... 9/23/2025 KOREY- FIXED EQUIPMENT AS…"
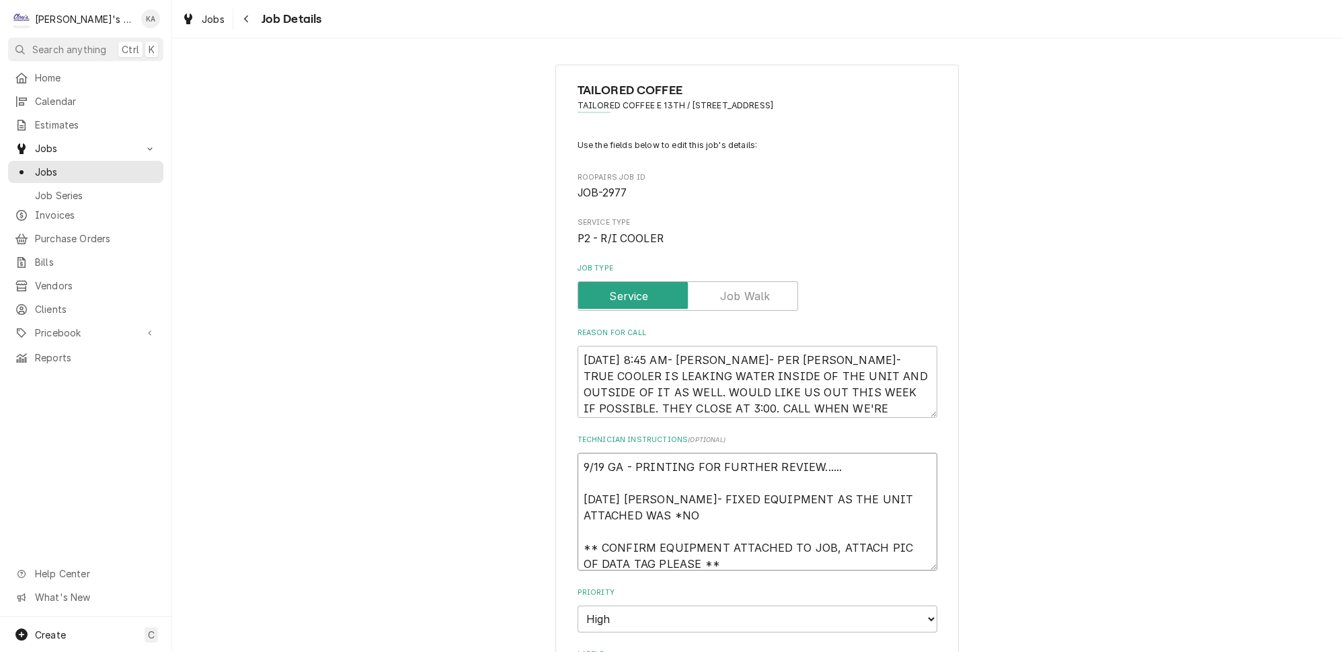
type textarea "x"
type textarea "9/19 GA - PRINTING FOR FURTHER REVIEW...... 9/23/2025 KOREY- FIXED EQUIPMENT AS…"
type textarea "x"
type textarea "9/19 GA - PRINTING FOR FURTHER REVIEW...... 9/23/2025 KOREY- FIXED EQUIPMENT AS…"
type textarea "x"
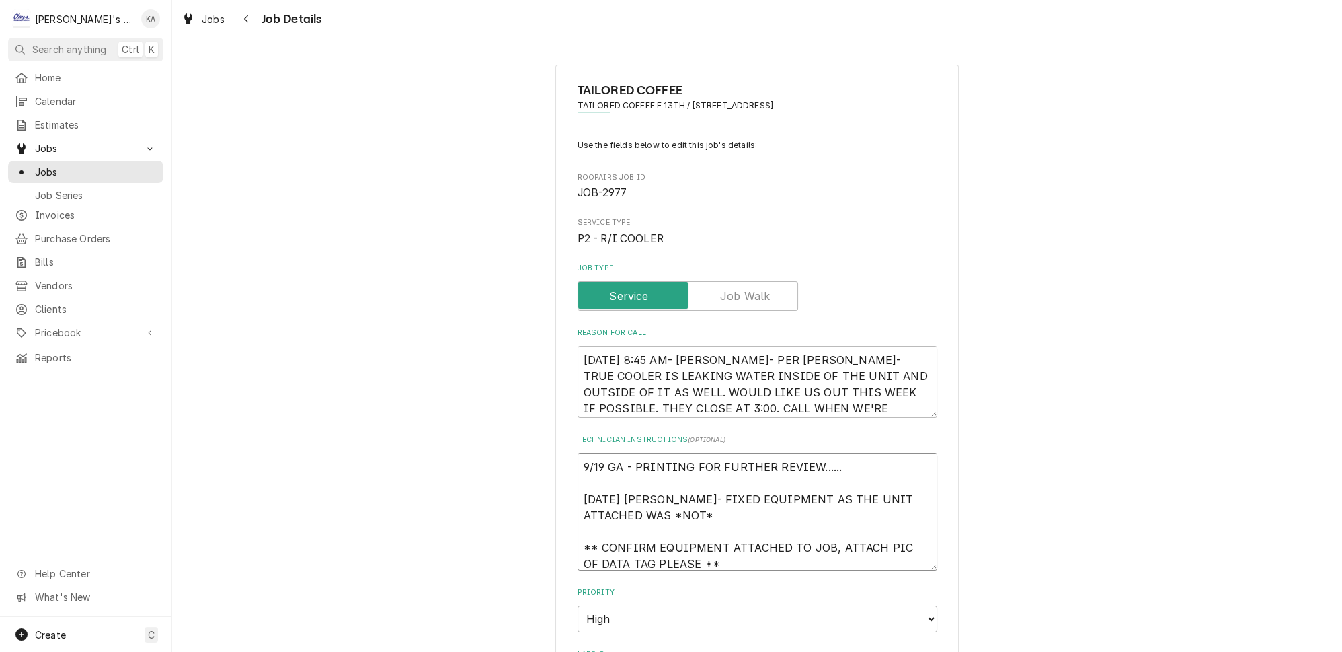
type textarea "9/19 GA - PRINTING FOR FURTHER REVIEW...... 9/23/2025 KOREY- FIXED EQUIPMENT AS…"
type textarea "x"
type textarea "9/19 GA - PRINTING FOR FURTHER REVIEW...... 9/23/2025 KOREY- FIXED EQUIPMENT AS…"
type textarea "x"
type textarea "9/19 GA - PRINTING FOR FURTHER REVIEW...... 9/23/2025 KOREY- FIXED EQUIPMENT AS…"
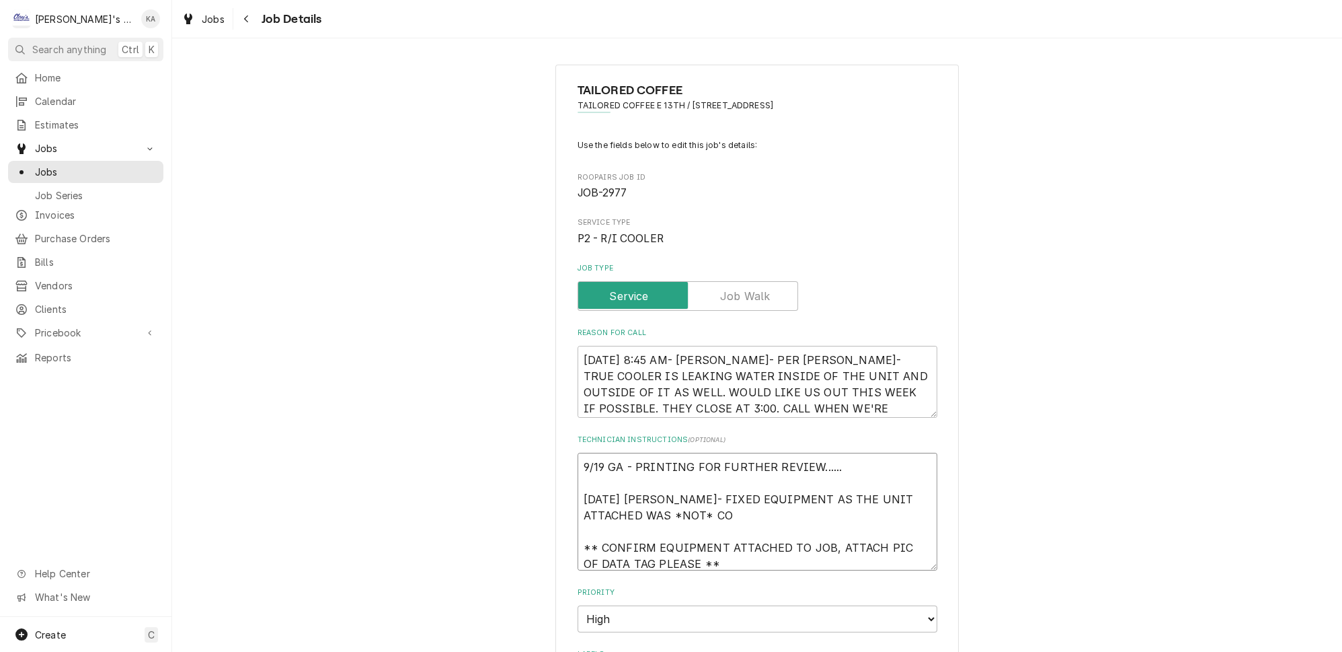
type textarea "x"
type textarea "9/19 GA - PRINTING FOR FURTHER REVIEW...... 9/23/2025 KOREY- FIXED EQUIPMENT AS…"
type textarea "x"
type textarea "9/19 GA - PRINTING FOR FURTHER REVIEW...... 9/23/2025 KOREY- FIXED EQUIPMENT AS…"
type textarea "x"
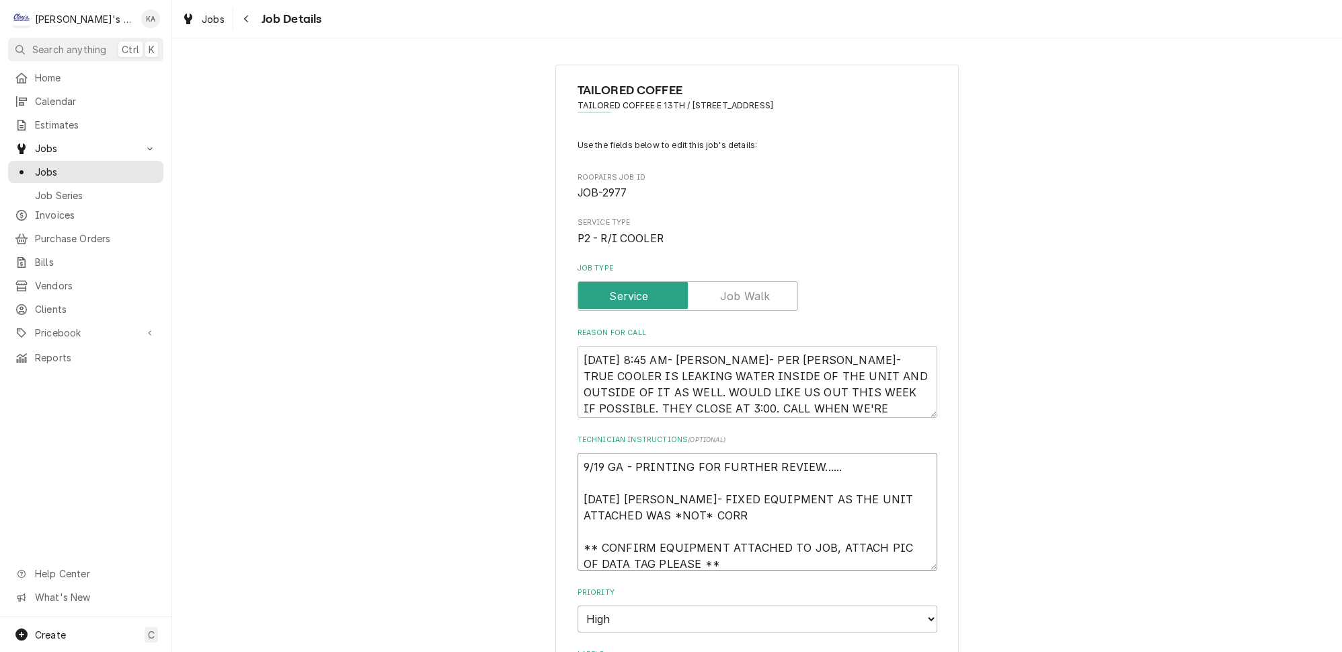
type textarea "9/19 GA - PRINTING FOR FURTHER REVIEW...... 9/23/2025 KOREY- FIXED EQUIPMENT AS…"
type textarea "x"
type textarea "9/19 GA - PRINTING FOR FURTHER REVIEW...... 9/23/2025 KOREY- FIXED EQUIPMENT AS…"
type textarea "x"
type textarea "9/19 GA - PRINTING FOR FURTHER REVIEW...... 9/23/2025 KOREY- FIXED EQUIPMENT AS…"
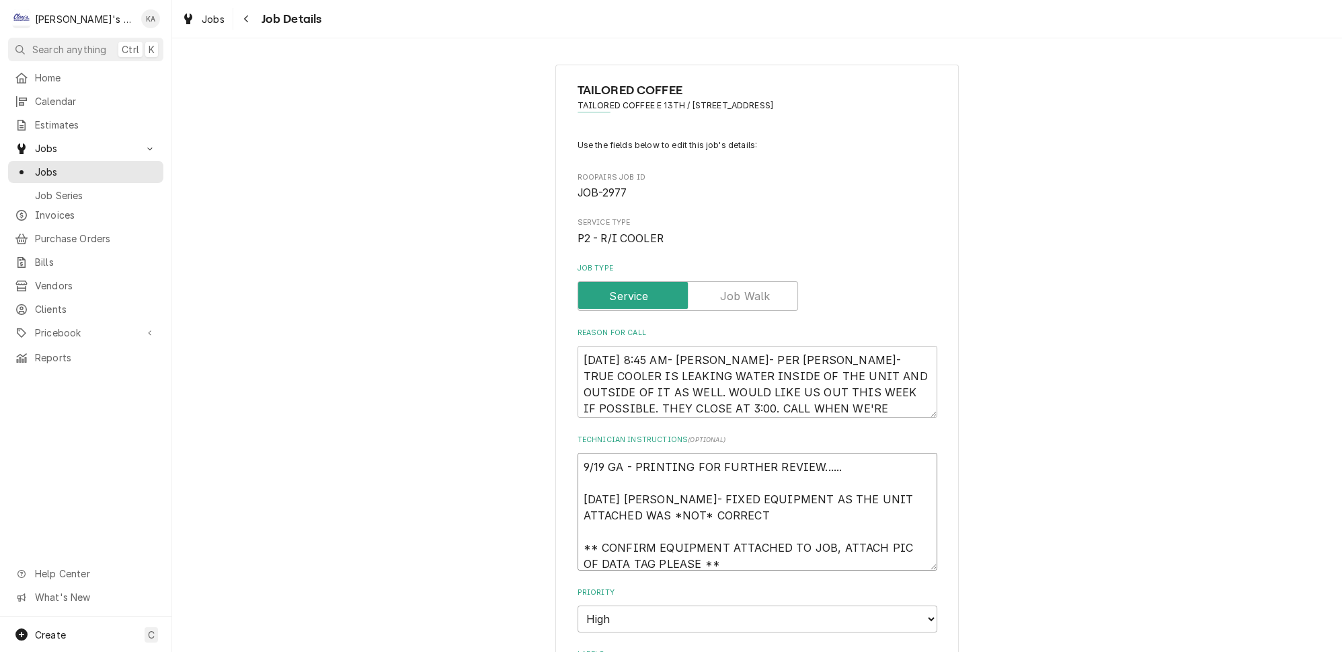
type textarea "x"
type textarea "9/19 GA - PRINTING FOR FURTHER REVIEW...... 9/23/2025 KOREY- FIXED EQUIPMENT AS…"
type textarea "x"
type textarea "9/19 GA - PRINTING FOR FURTHER REVIEW...... 9/23/2025 KOREY- FIXED EQUIPMENT AS…"
type textarea "x"
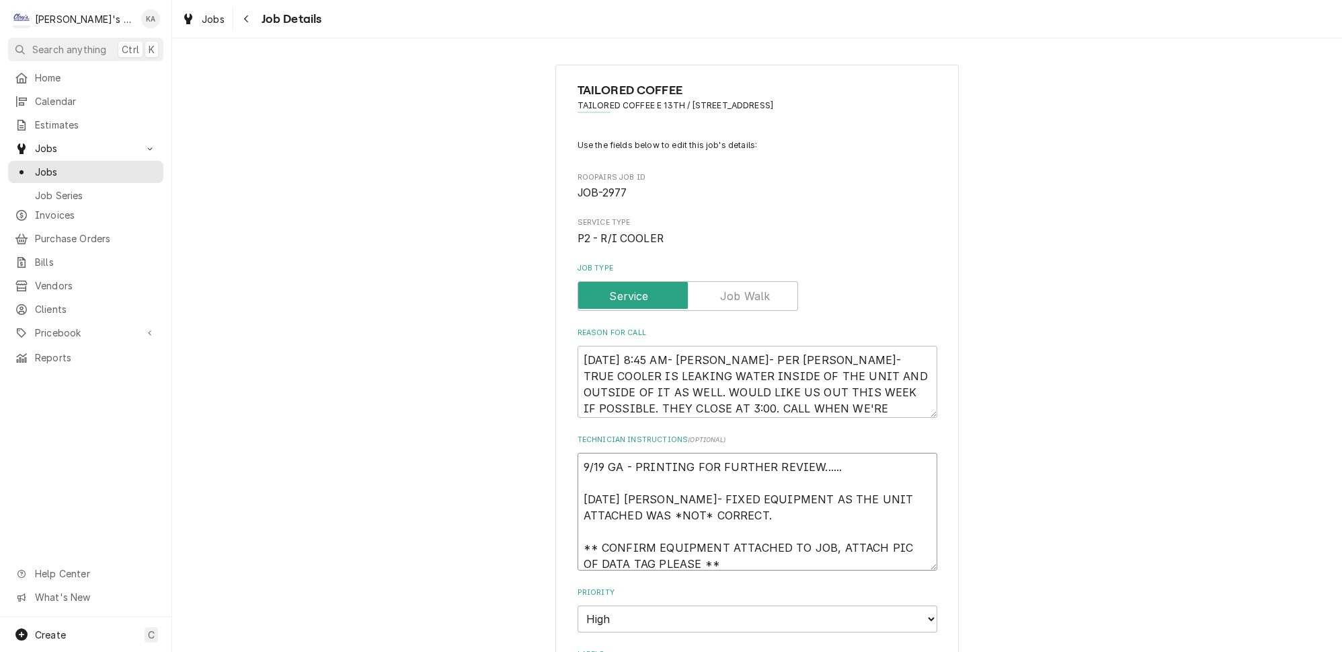
type textarea "9/19 GA - PRINTING FOR FURTHER REVIEW...... 9/23/2025 KOREY- FIXED EQUIPMENT AS…"
type textarea "x"
type textarea "9/19 GA - PRINTING FOR FURTHER REVIEW...... 9/23/2025 KOREY- FIXED EQUIPMENT AS…"
type textarea "x"
type textarea "9/19 GA - PRINTING FOR FURTHER REVIEW...... 9/23/2025 KOREY- FIXED EQUIPMENT AS…"
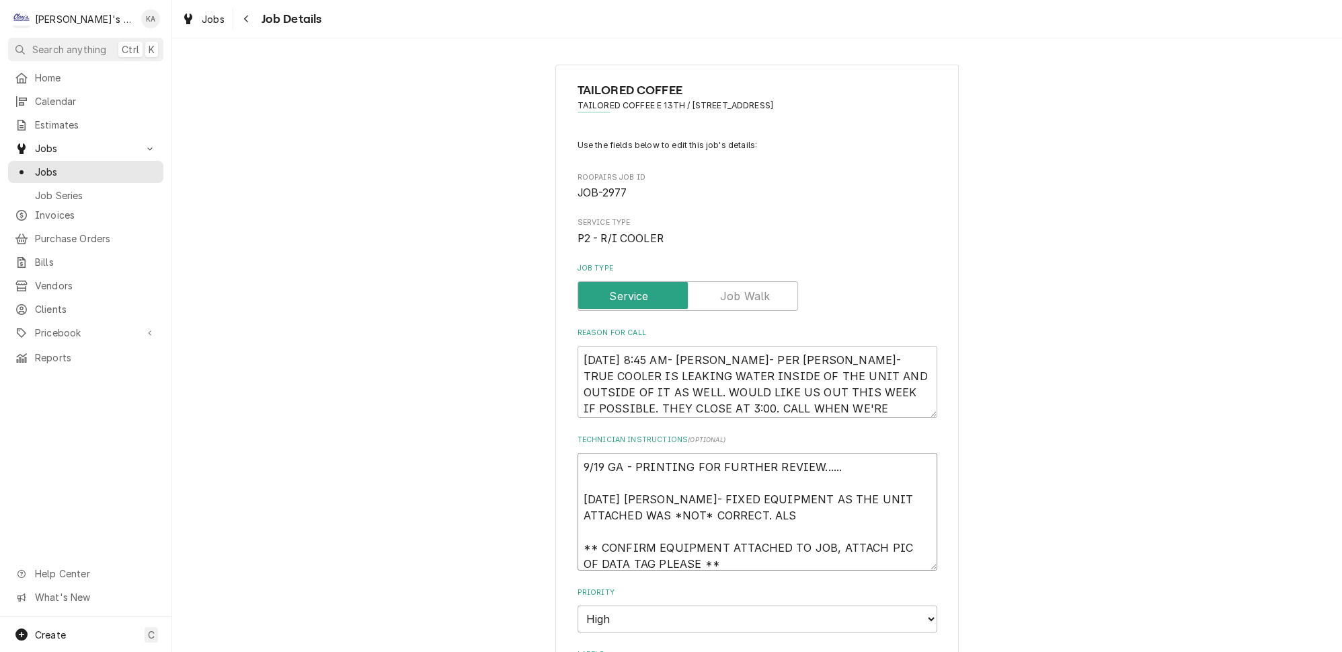
type textarea "x"
type textarea "9/19 GA - PRINTING FOR FURTHER REVIEW...... 9/23/2025 KOREY- FIXED EQUIPMENT AS…"
type textarea "x"
type textarea "9/19 GA - PRINTING FOR FURTHER REVIEW...... 9/23/2025 KOREY- FIXED EQUIPMENT AS…"
type textarea "x"
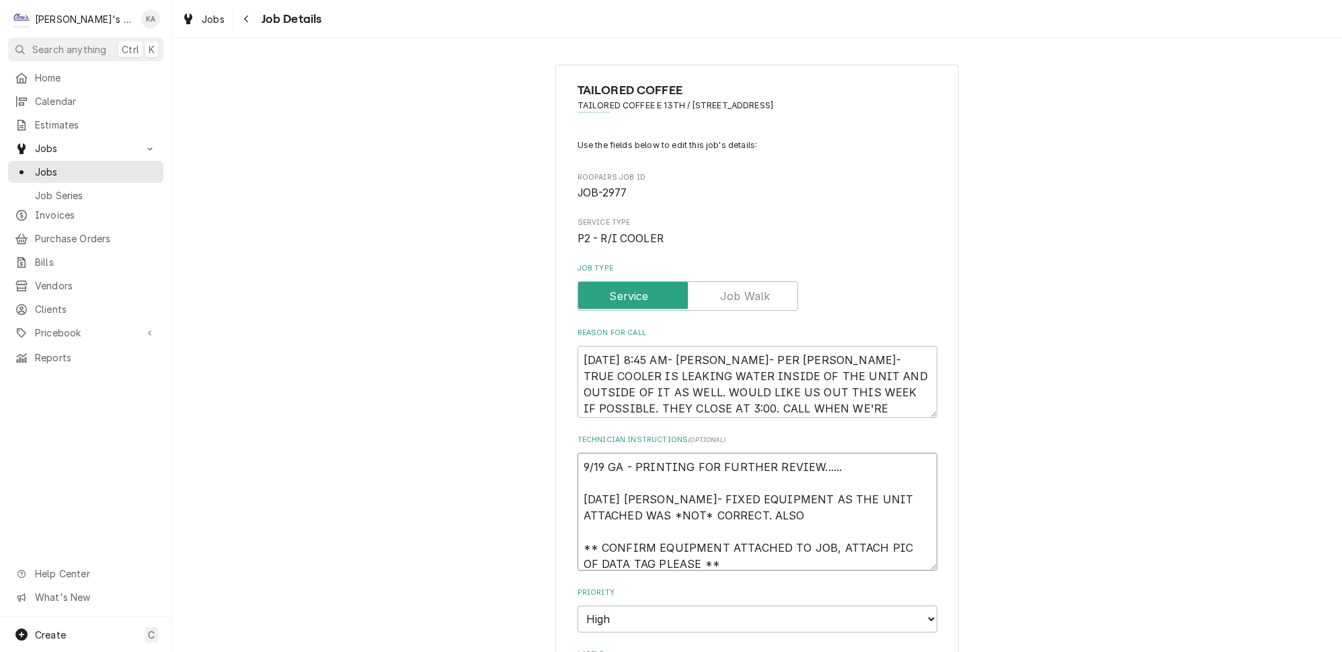
type textarea "9/19 GA - PRINTING FOR FURTHER REVIEW...... 9/23/2025 KOREY- FIXED EQUIPMENT AS…"
type textarea "x"
type textarea "9/19 GA - PRINTING FOR FURTHER REVIEW...... 9/23/2025 KOREY- FIXED EQUIPMENT AS…"
type textarea "x"
type textarea "9/19 GA - PRINTING FOR FURTHER REVIEW...... 9/23/2025 KOREY- FIXED EQUIPMENT AS…"
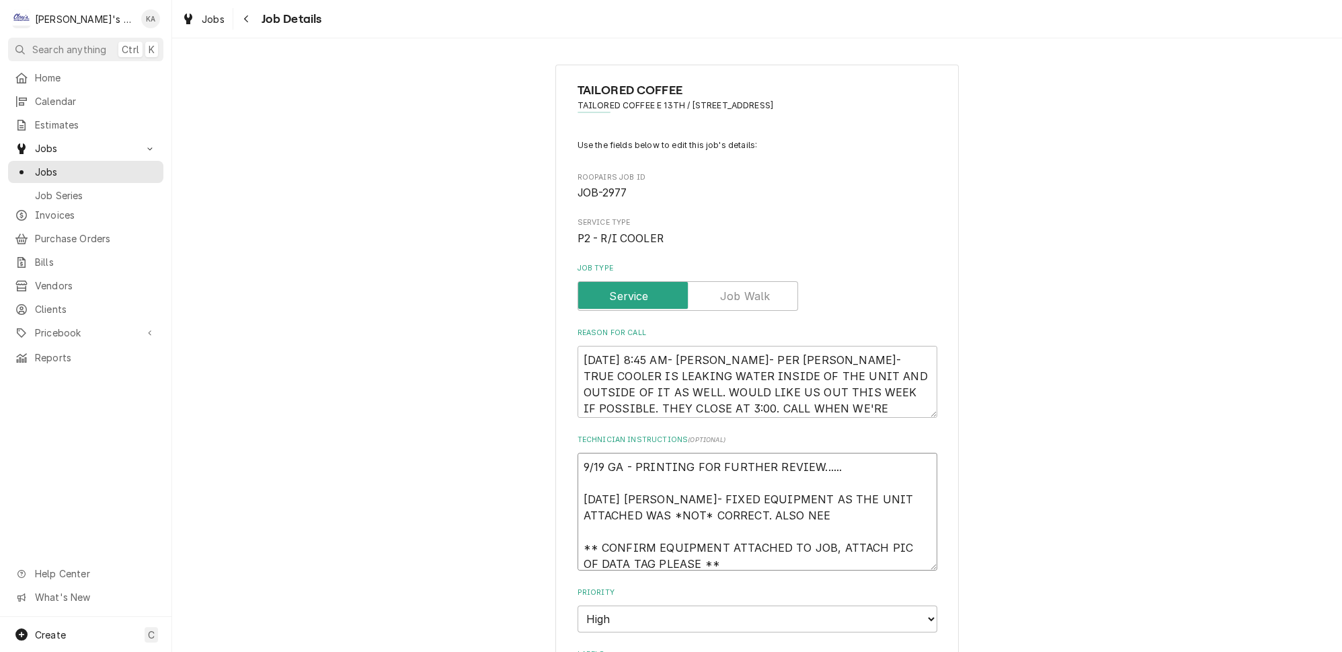
type textarea "x"
type textarea "9/19 GA - PRINTING FOR FURTHER REVIEW...... 9/23/2025 KOREY- FIXED EQUIPMENT AS…"
type textarea "x"
type textarea "9/19 GA - PRINTING FOR FURTHER REVIEW...... 9/23/2025 KOREY- FIXED EQUIPMENT AS…"
type textarea "x"
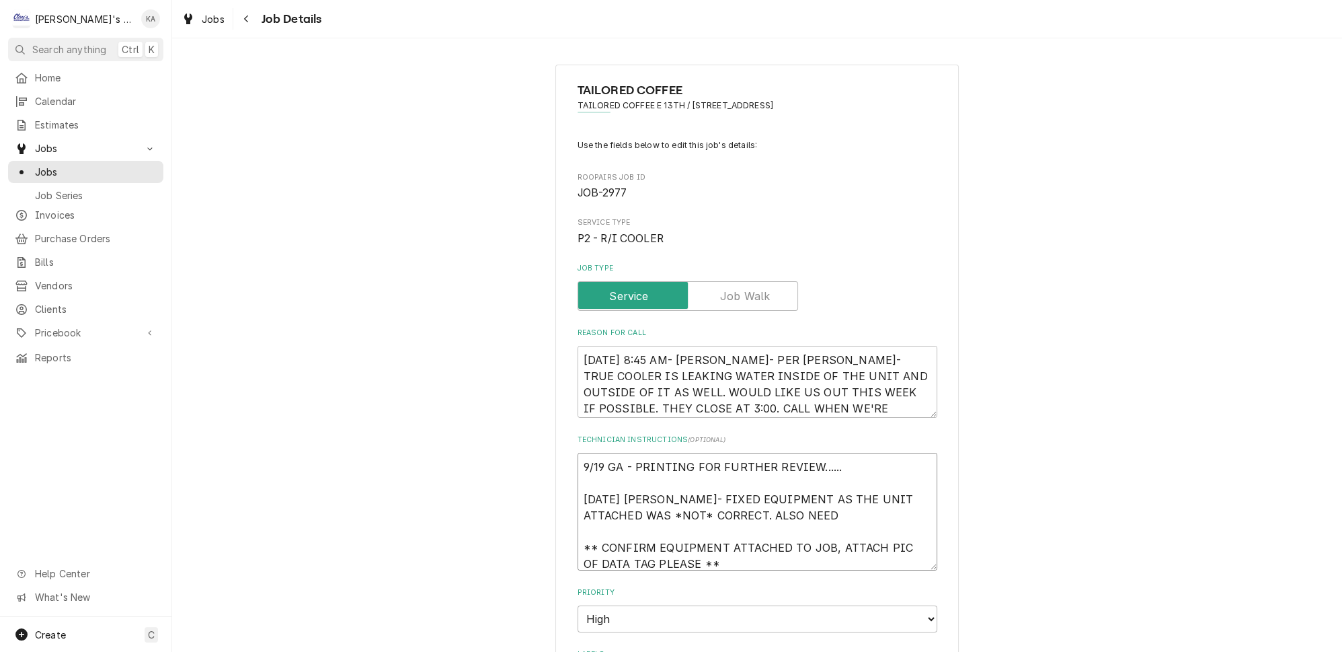
type textarea "9/19 GA - PRINTING FOR FURTHER REVIEW...... 9/23/2025 KOREY- FIXED EQUIPMENT AS…"
type textarea "x"
type textarea "9/19 GA - PRINTING FOR FURTHER REVIEW...... 9/23/2025 KOREY- FIXED EQUIPMENT AS…"
type textarea "x"
type textarea "9/19 GA - PRINTING FOR FURTHER REVIEW...... 9/23/2025 KOREY- FIXED EQUIPMENT AS…"
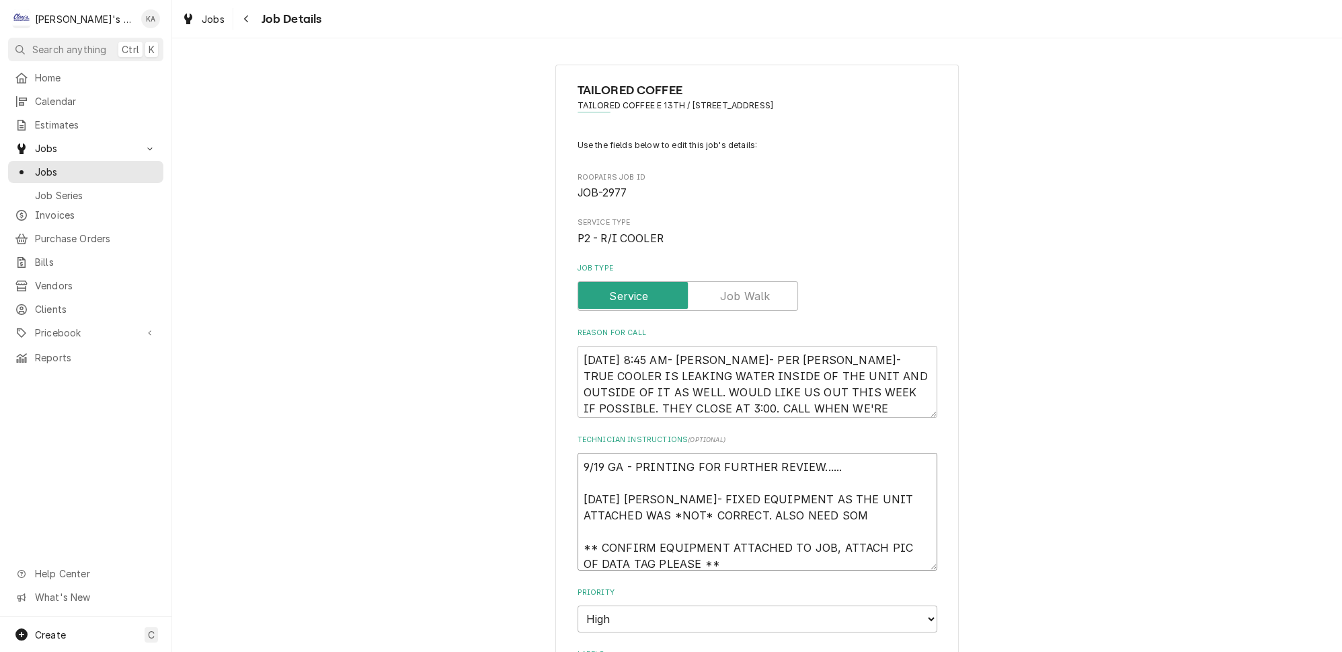
type textarea "x"
type textarea "9/19 GA - PRINTING FOR FURTHER REVIEW...... 9/23/2025 KOREY- FIXED EQUIPMENT AS…"
type textarea "x"
type textarea "9/19 GA - PRINTING FOR FURTHER REVIEW...... 9/23/2025 KOREY- FIXED EQUIPMENT AS…"
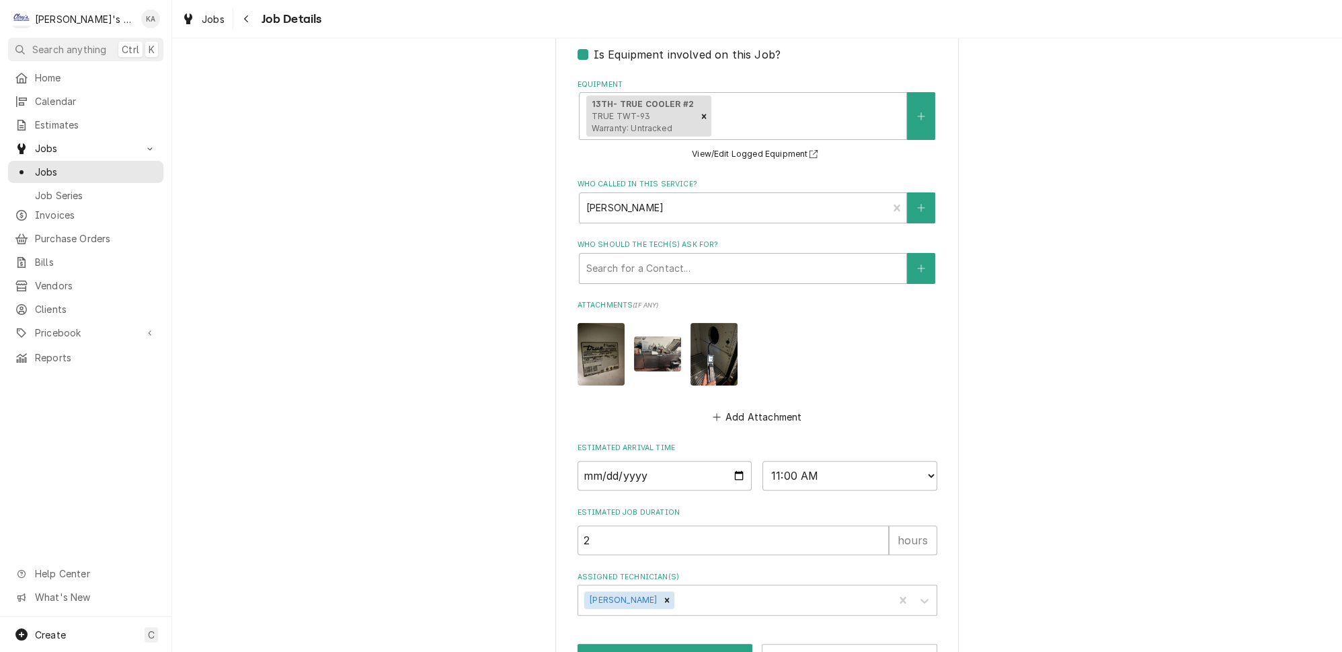
scroll to position [741, 0]
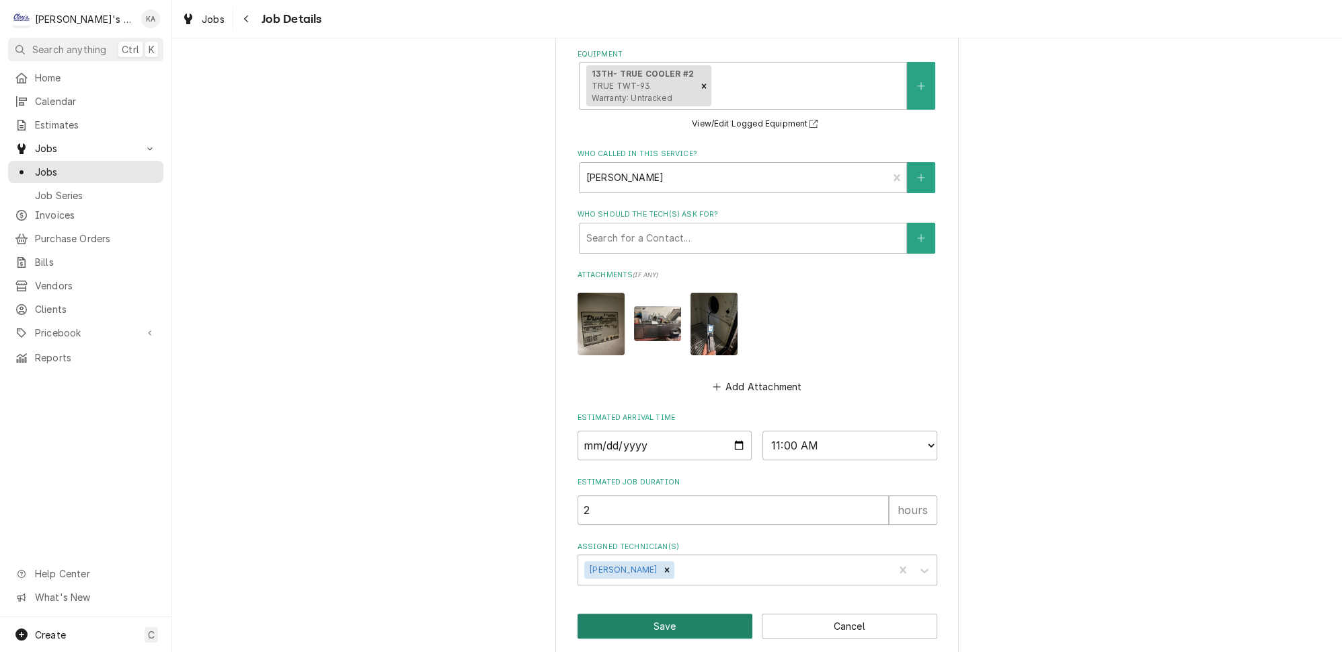
click at [666, 615] on button "Save" at bounding box center [666, 625] width 176 height 25
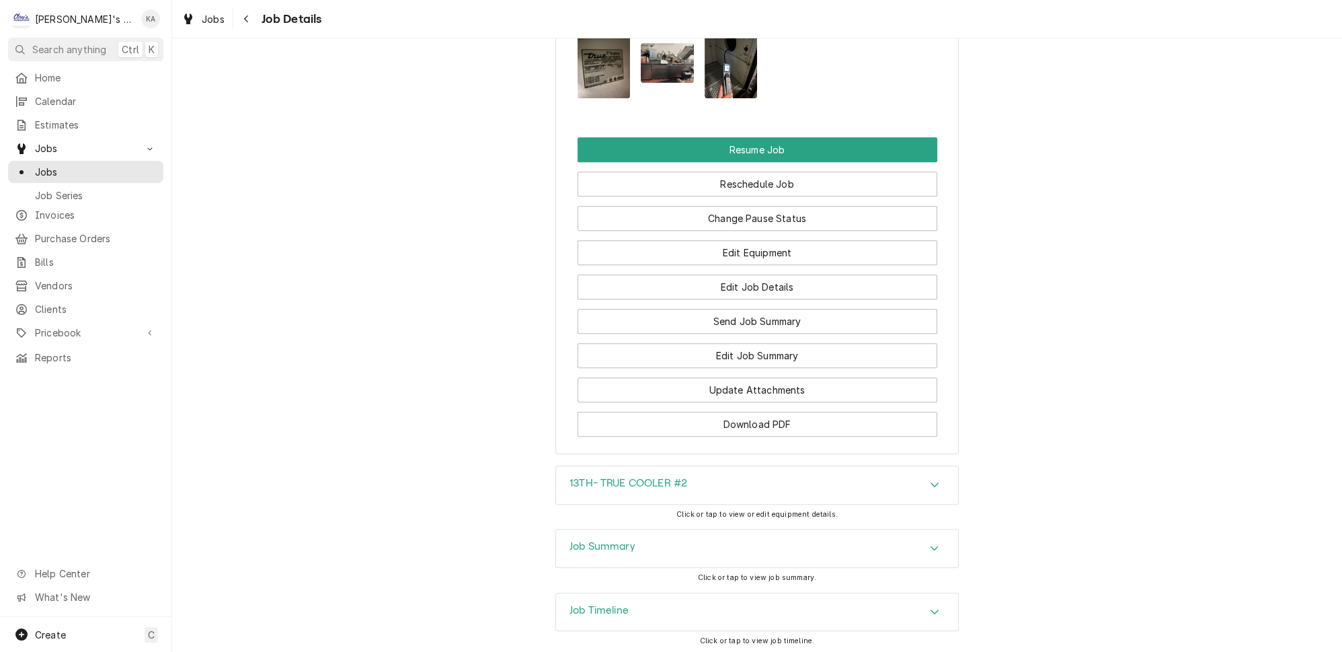
scroll to position [1517, 0]
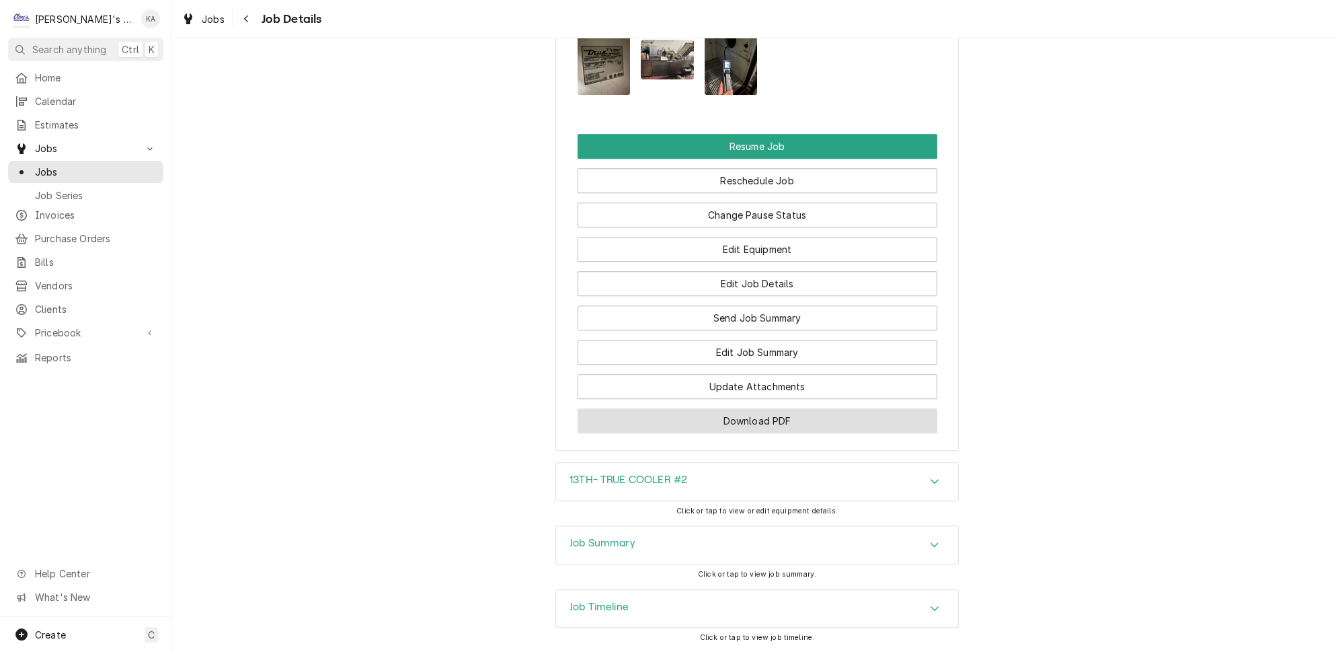
click at [748, 408] on button "Download PDF" at bounding box center [758, 420] width 360 height 25
